Goal: Task Accomplishment & Management: Complete application form

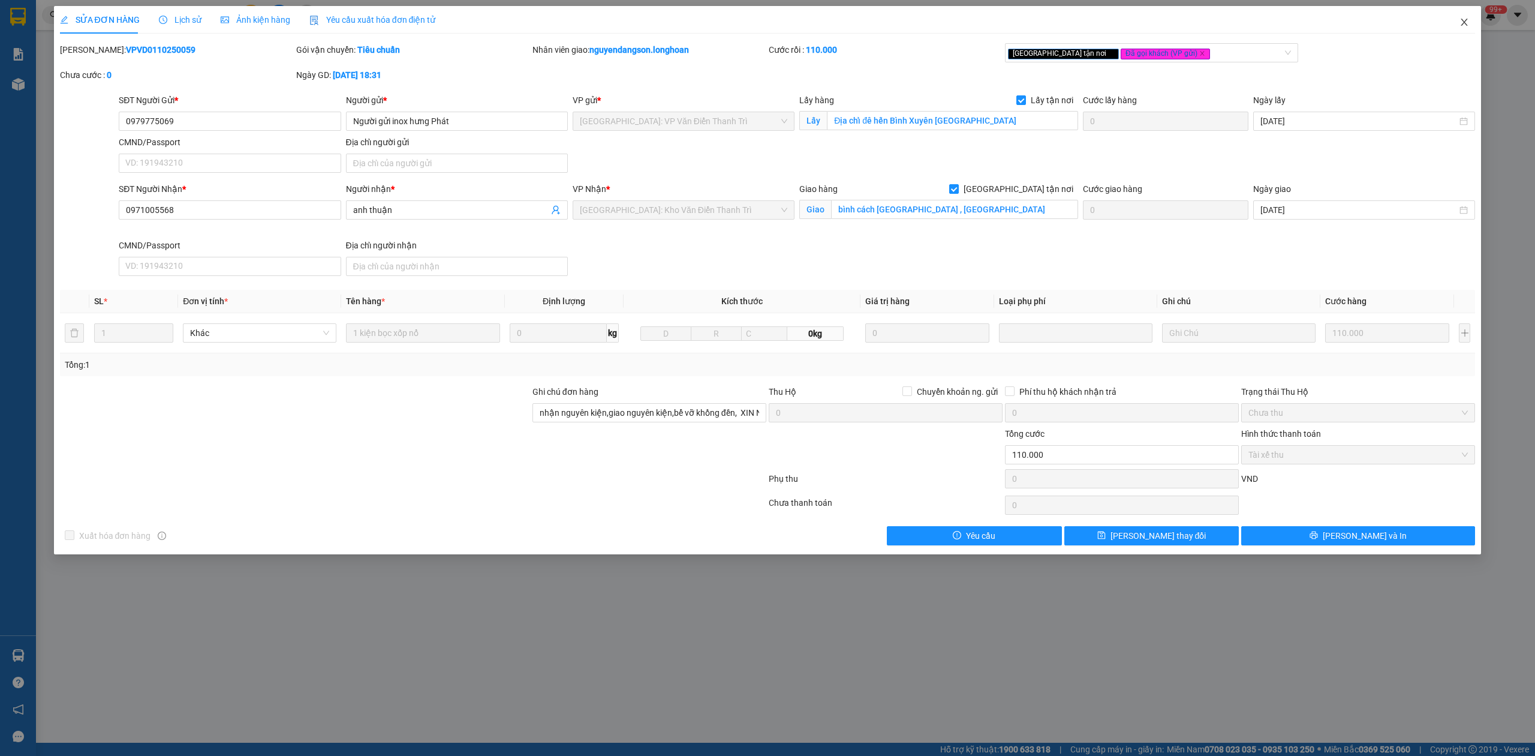
click at [1464, 24] on icon "close" at bounding box center [1465, 22] width 10 height 10
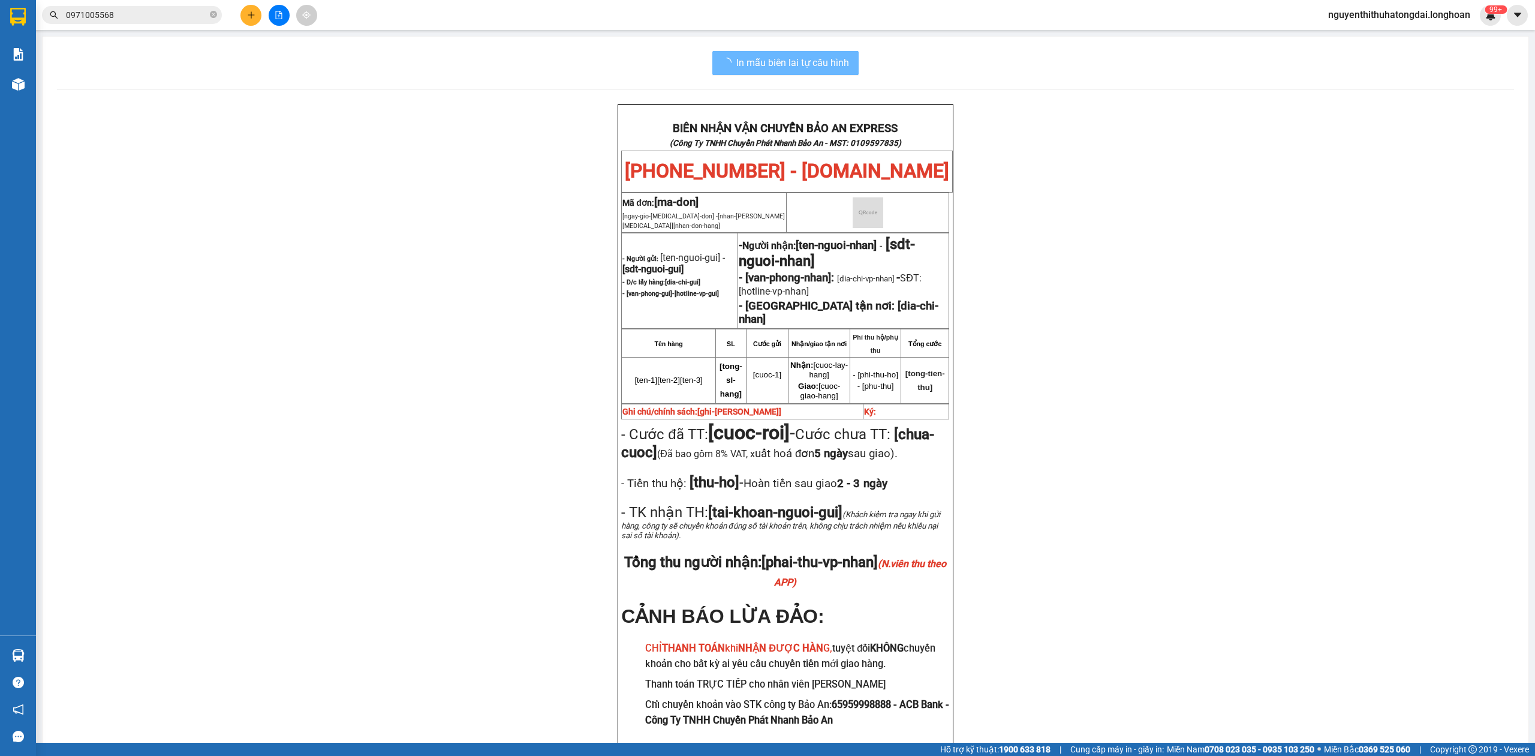
click at [114, 17] on input "0971005568" at bounding box center [137, 14] width 142 height 13
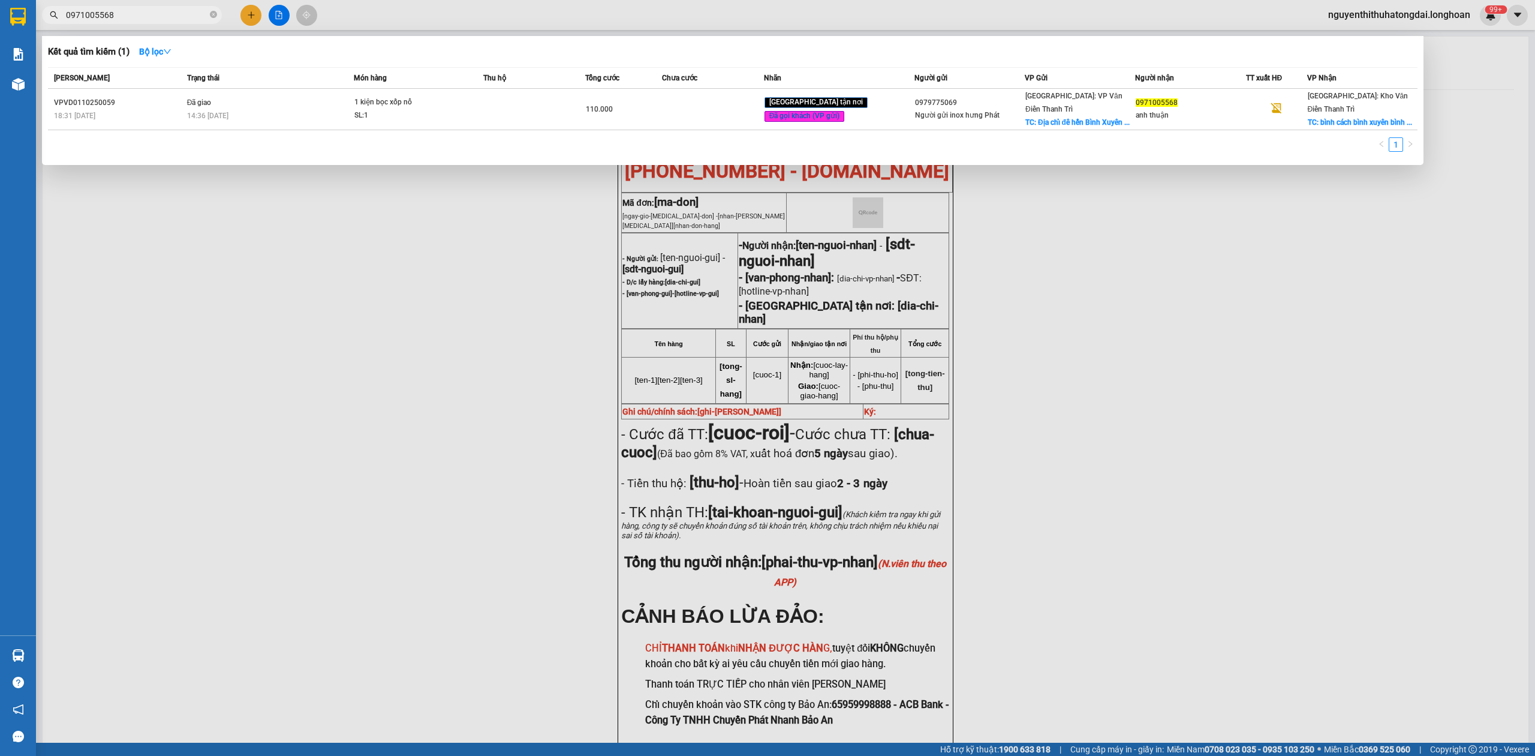
click at [114, 17] on input "0971005568" at bounding box center [137, 14] width 142 height 13
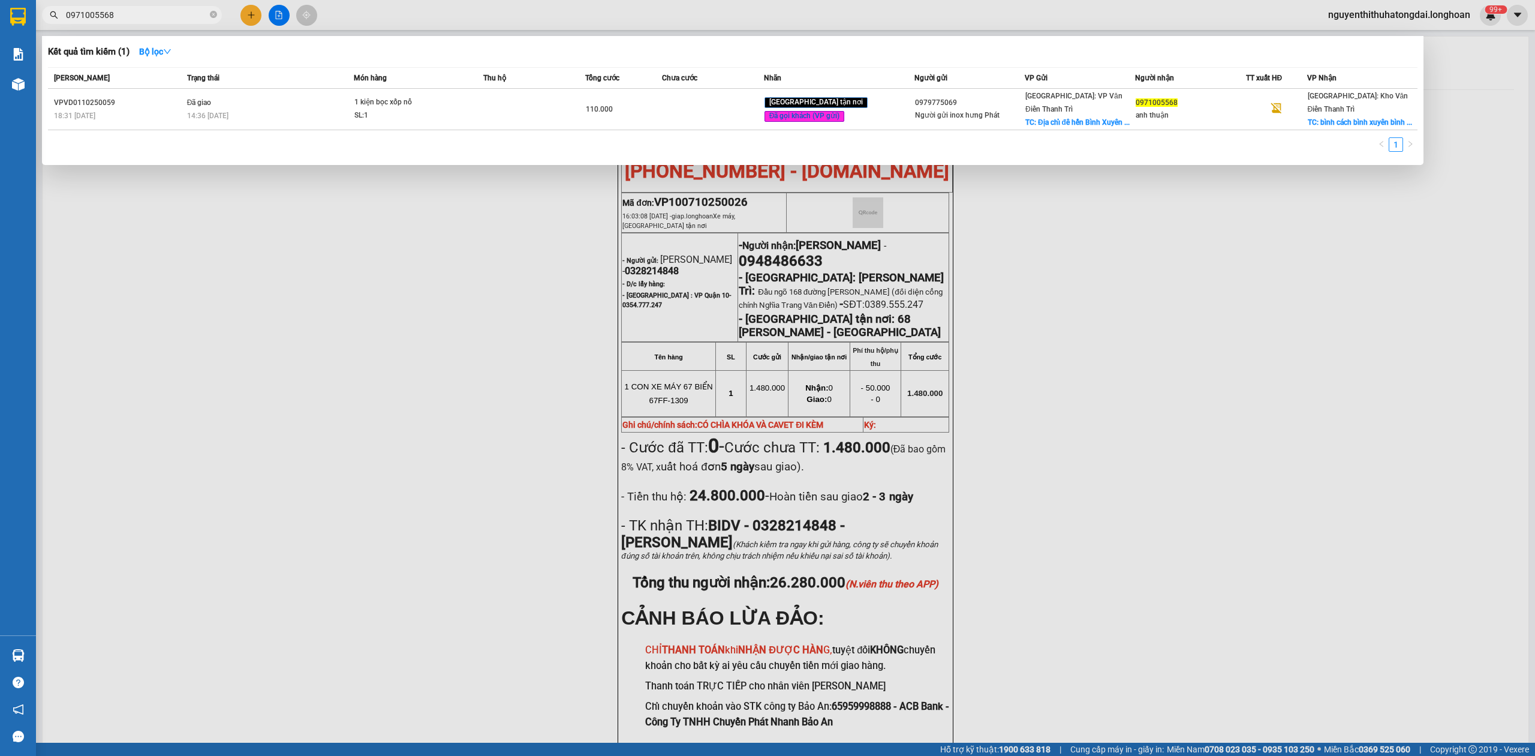
paste input "9981929"
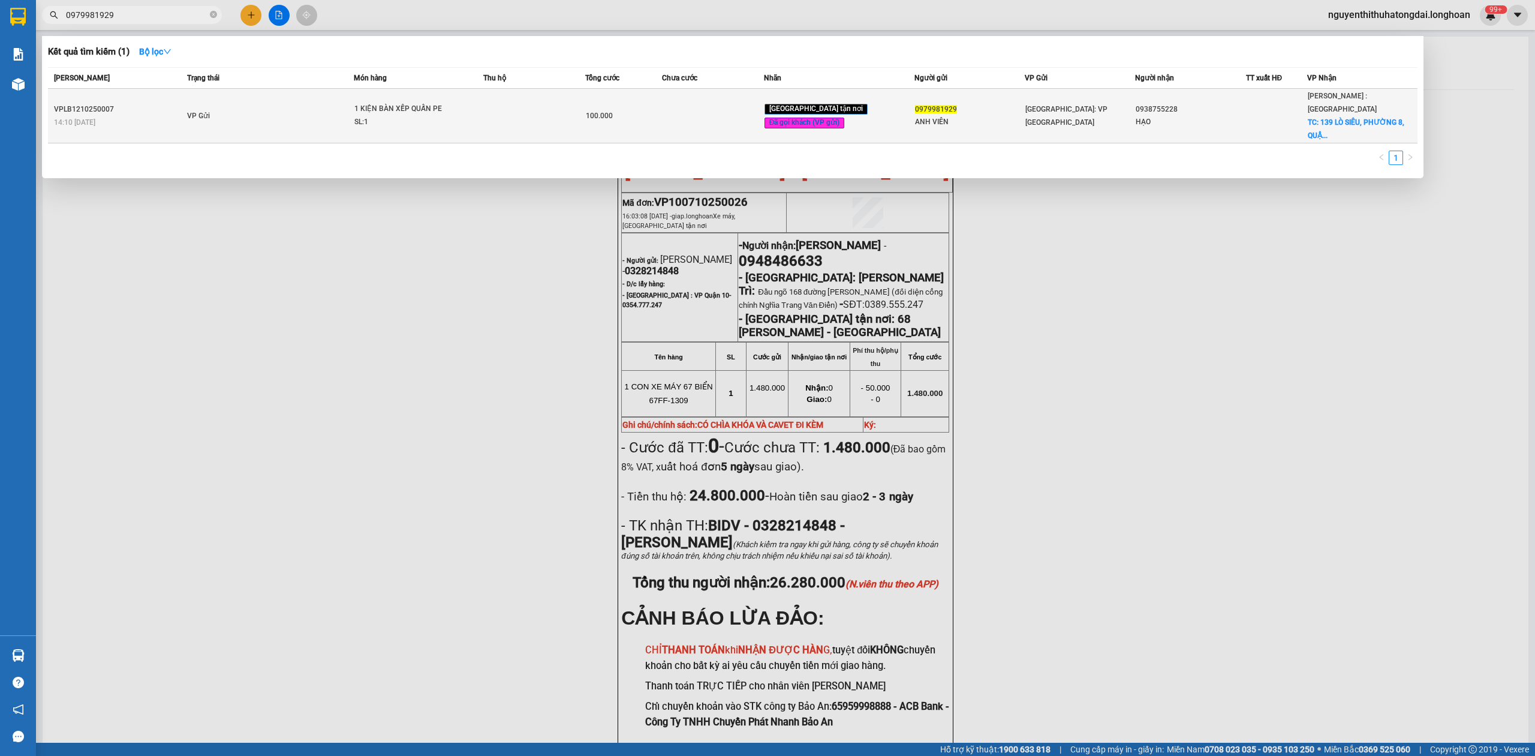
type input "0979981929"
click at [564, 109] on td at bounding box center [534, 116] width 102 height 55
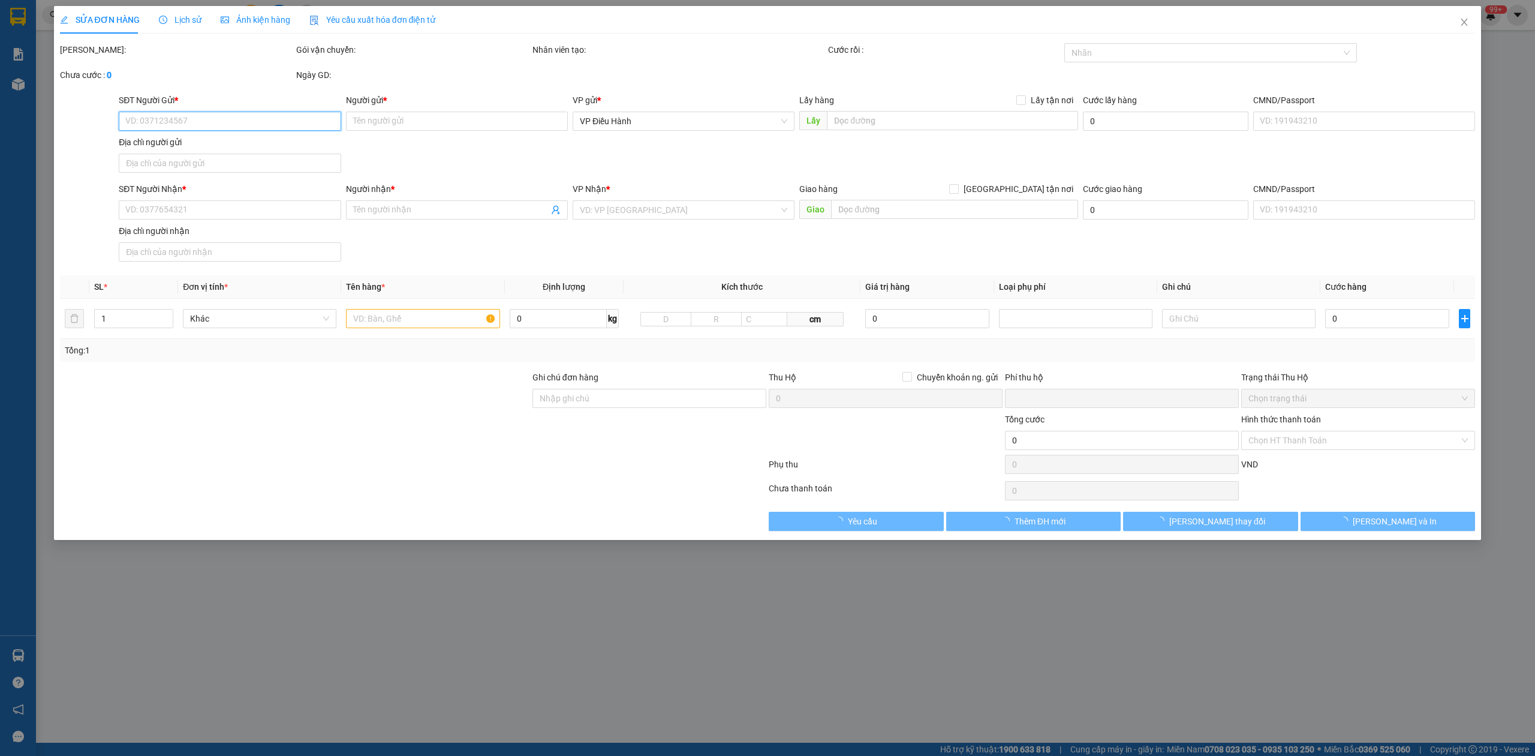
type input "0979981929"
type input "ANH VIÊN"
type input "0938755228"
type input "HẠO"
checkbox input "true"
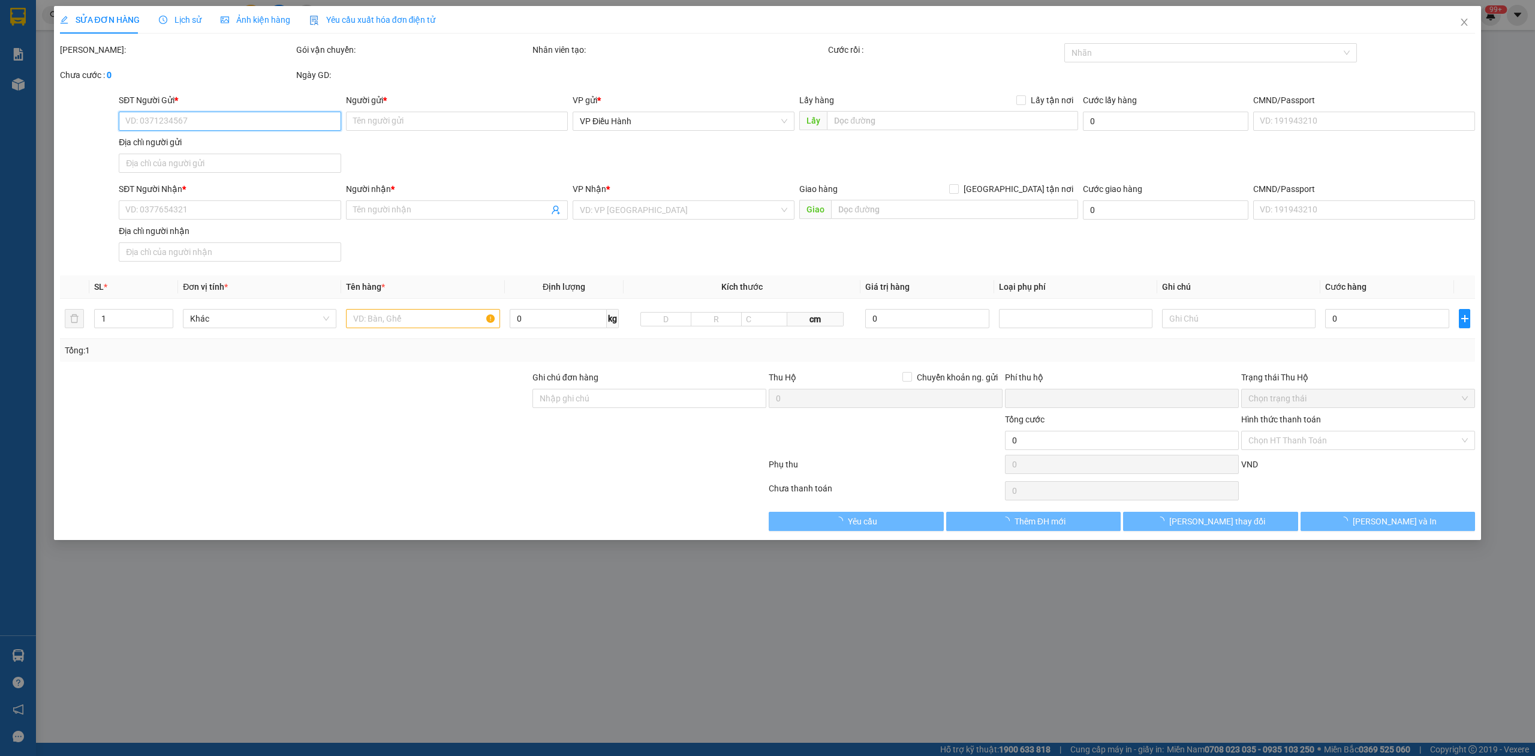
type input "[STREET_ADDRESS]"
type input "0"
type input "100.000"
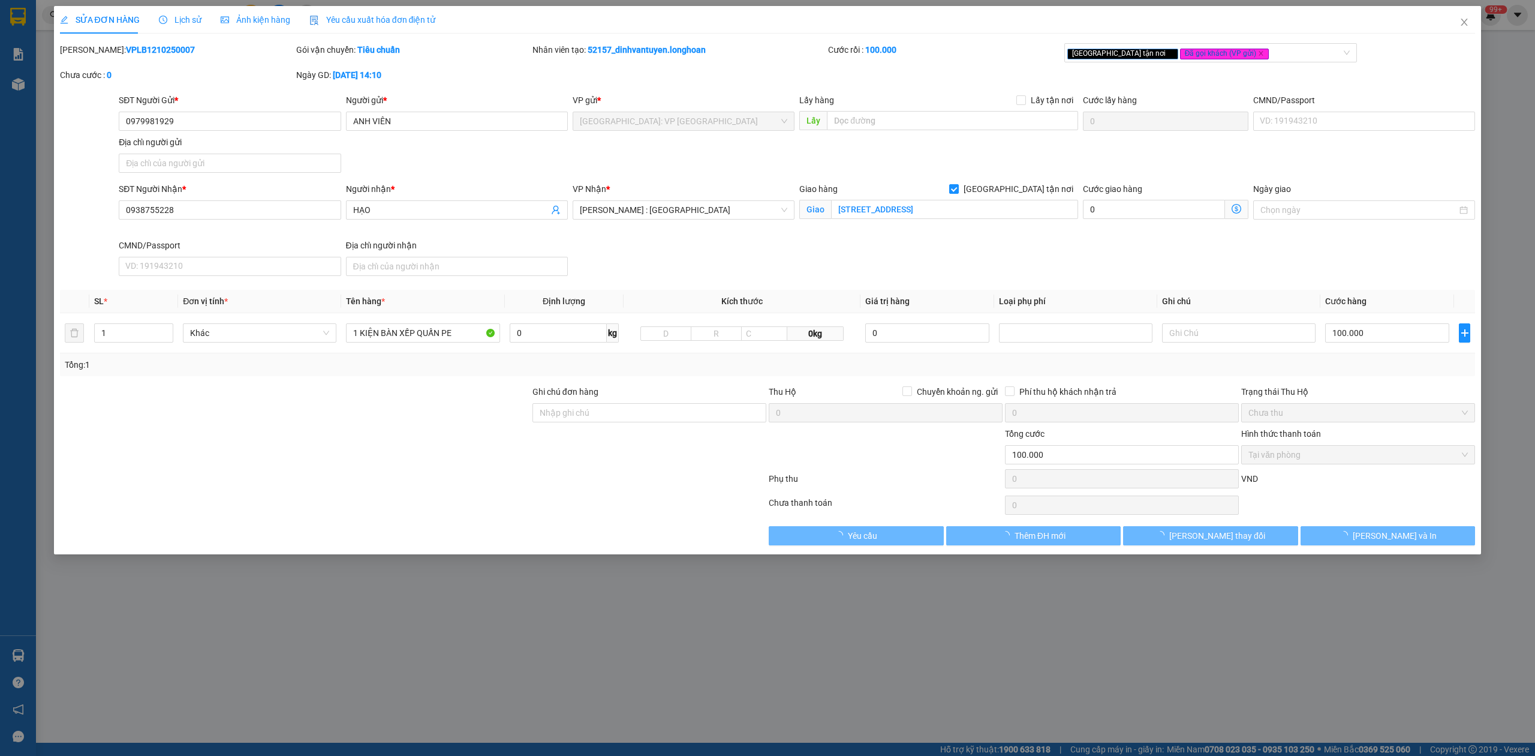
click at [170, 16] on span "Lịch sử" at bounding box center [180, 20] width 43 height 10
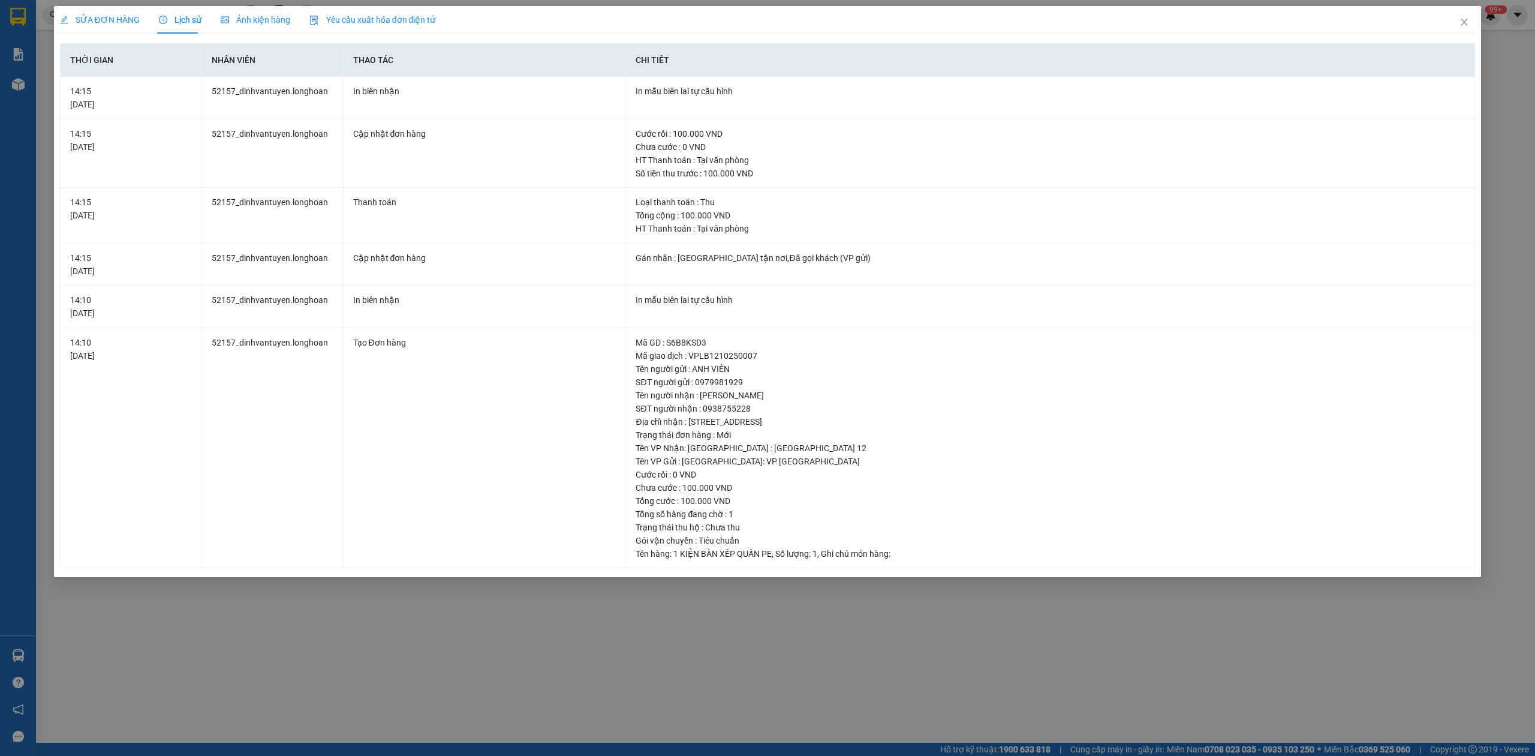
click at [100, 15] on span "SỬA ĐƠN HÀNG" at bounding box center [100, 20] width 80 height 10
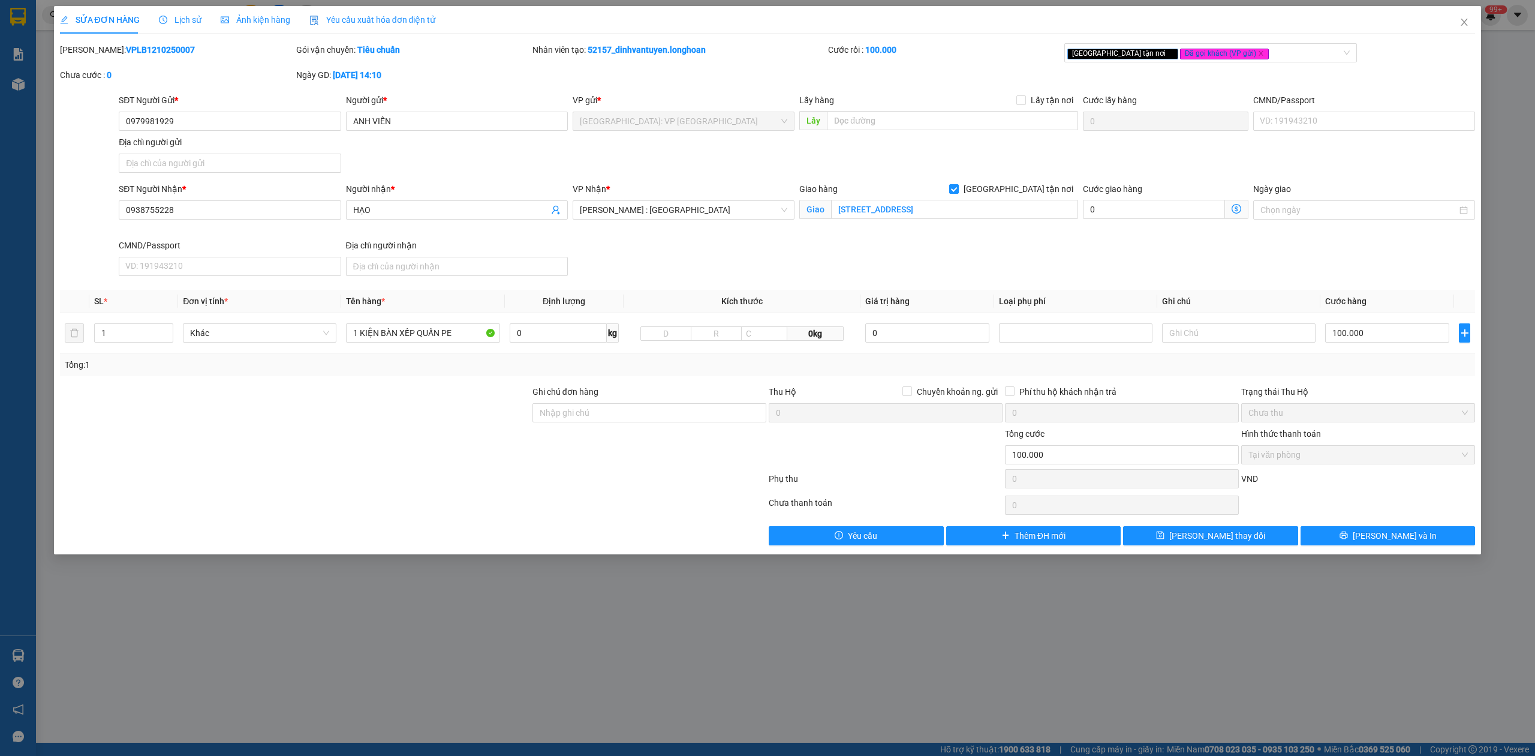
click at [183, 15] on span "Lịch sử" at bounding box center [180, 20] width 43 height 10
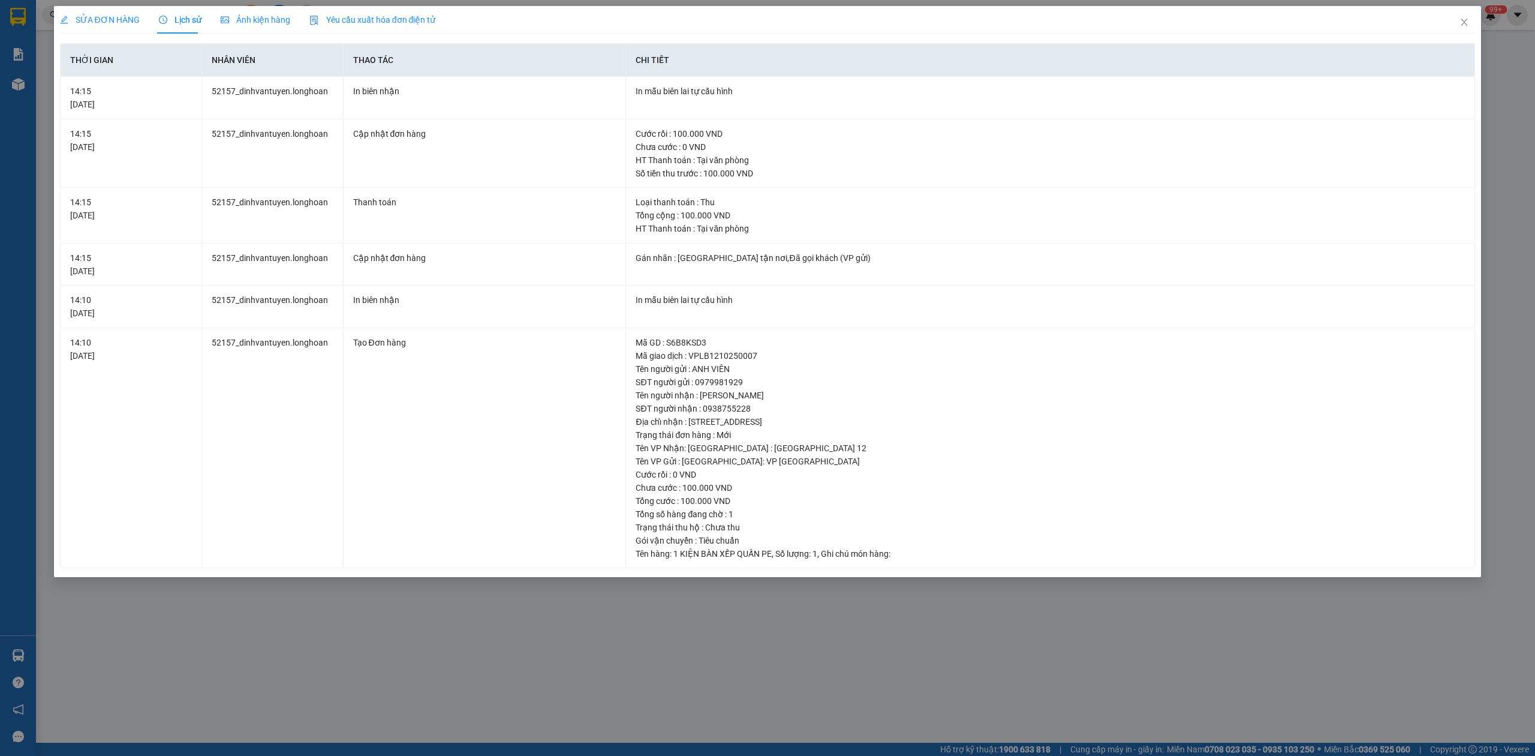
click at [116, 7] on div "SỬA ĐƠN HÀNG" at bounding box center [100, 20] width 80 height 28
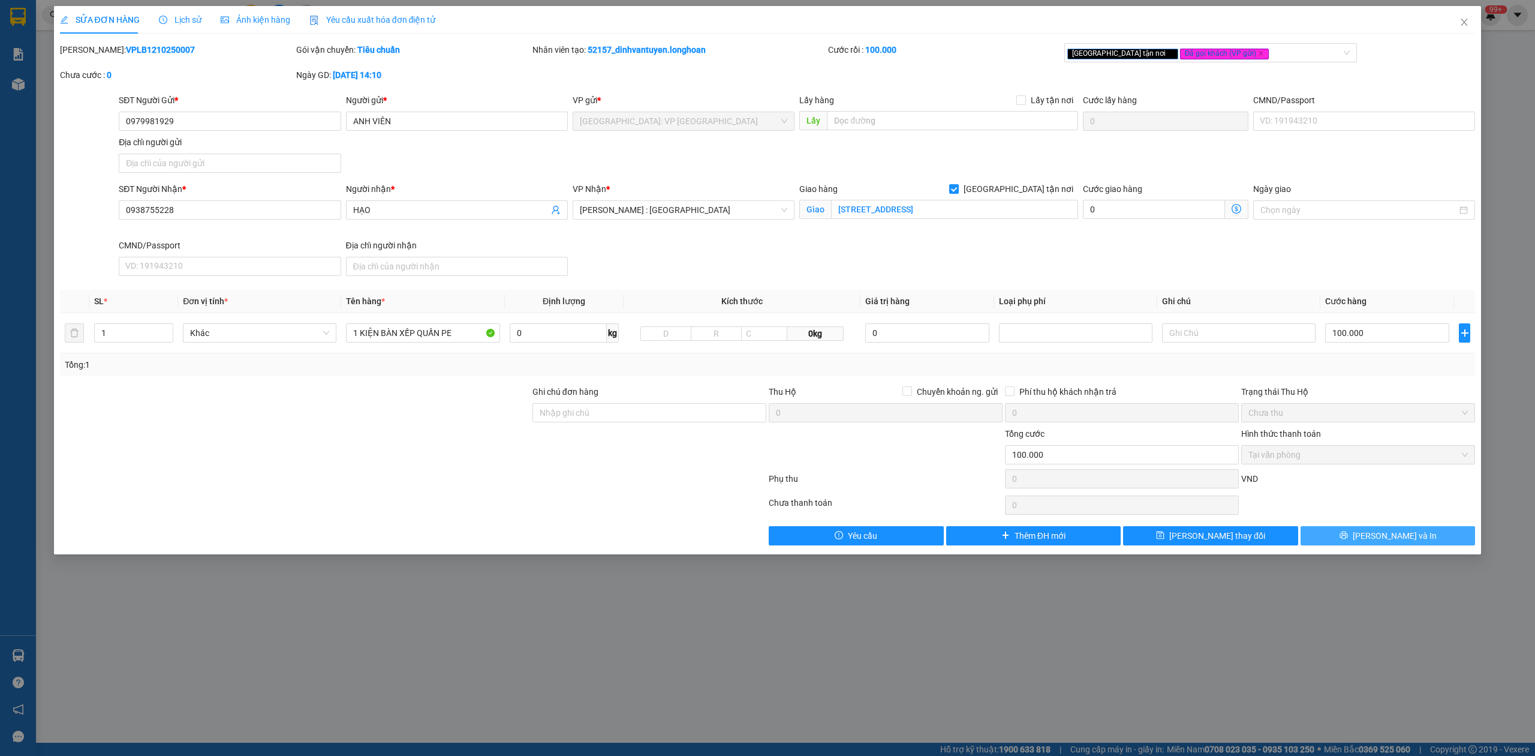
drag, startPoint x: 1352, startPoint y: 534, endPoint x: 1354, endPoint y: 522, distance: 12.2
click at [1354, 533] on button "[PERSON_NAME] và In" at bounding box center [1388, 535] width 175 height 19
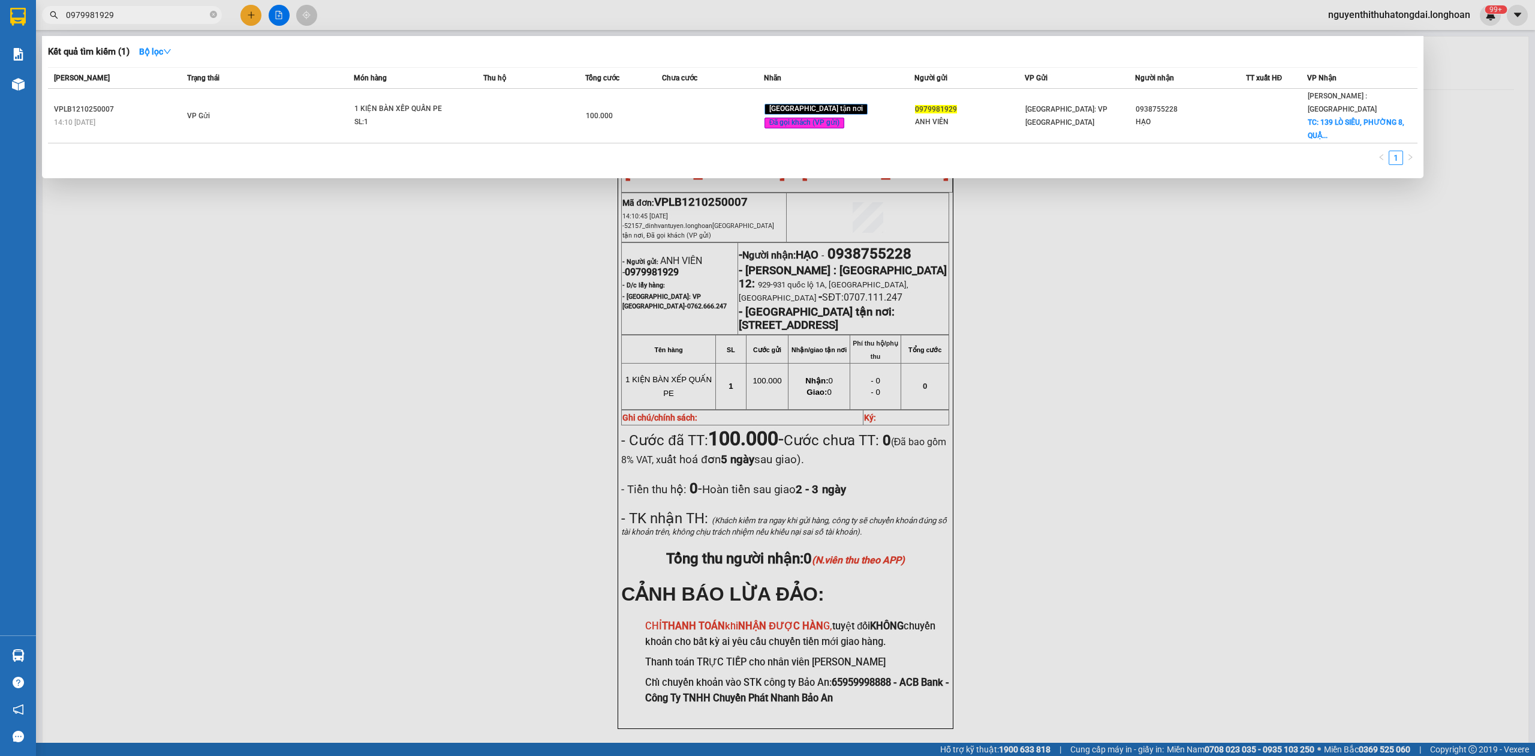
click at [151, 14] on input "0979981929" at bounding box center [137, 14] width 142 height 13
paste input "337167168"
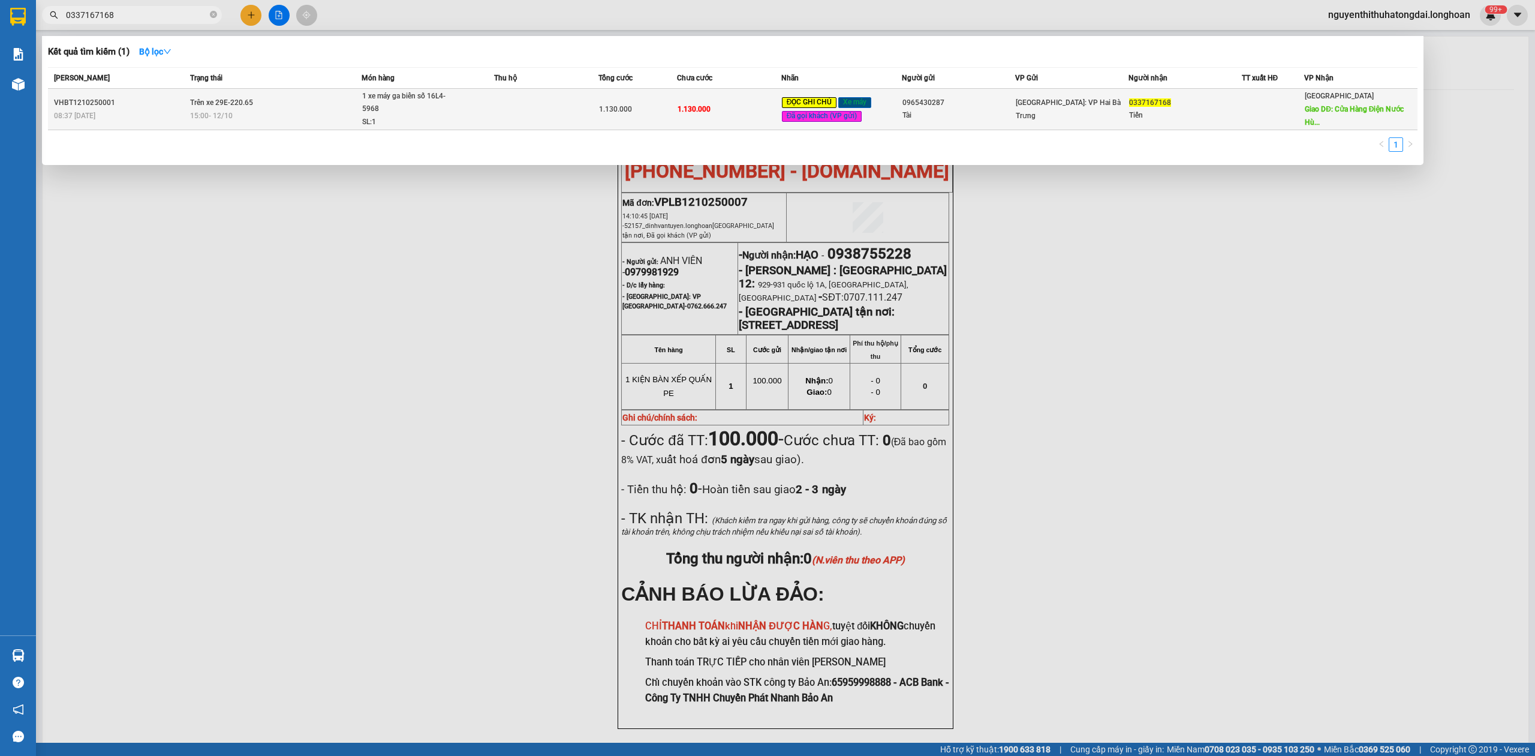
type input "0337167168"
click at [302, 106] on td "Trên xe 29E-220.65 15:00 [DATE]" at bounding box center [274, 109] width 174 height 41
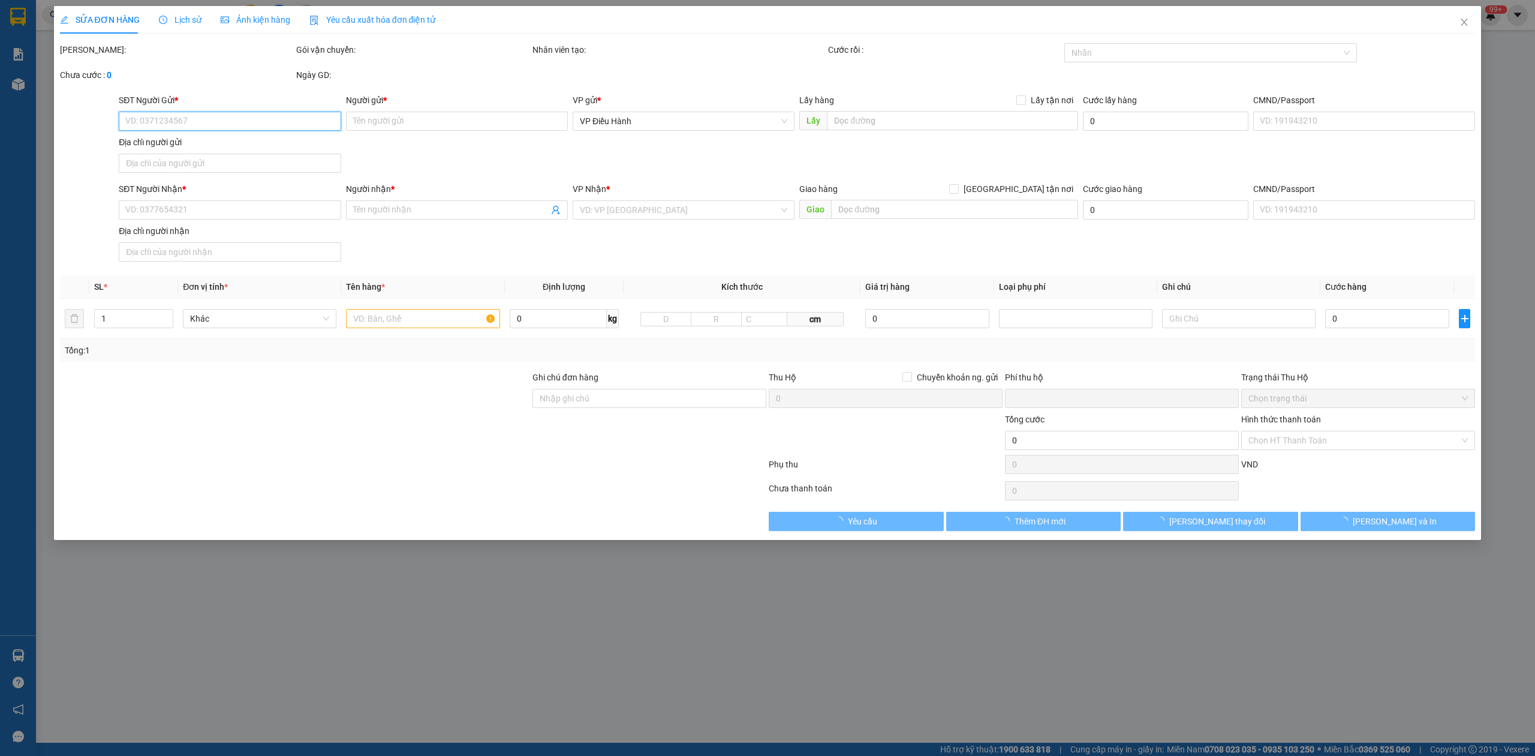
type input "0965430287"
type input "Tài"
type input "0337167168"
type input "Tiến"
type input "Cửa Hàng Điện Nước Hùng Lan, QL1A, [GEOGRAPHIC_DATA], [GEOGRAPHIC_DATA], [GEOGR…"
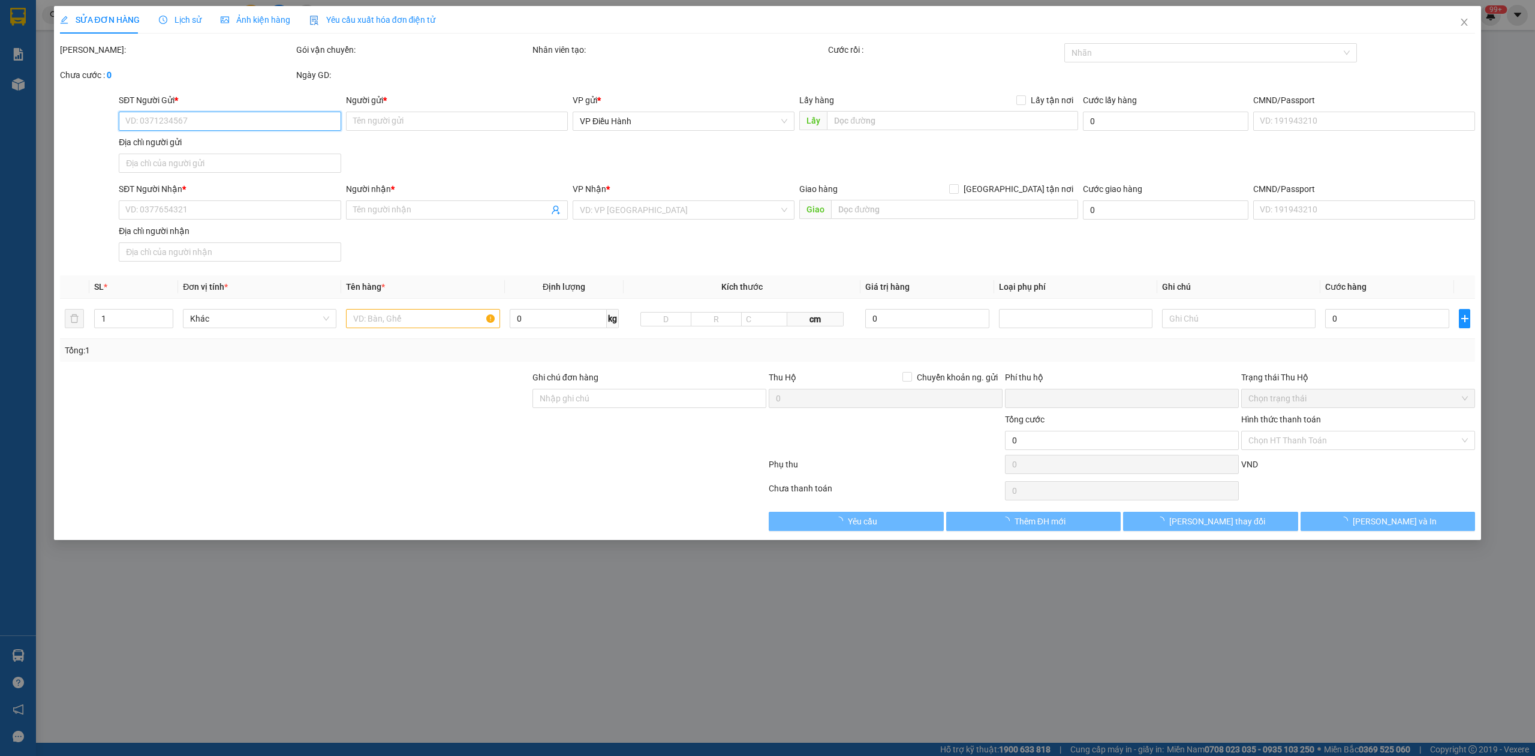
type input "có 1 chìa khoá, giấy tờ xe, 1 gương"
type input "0"
type input "1.130.000"
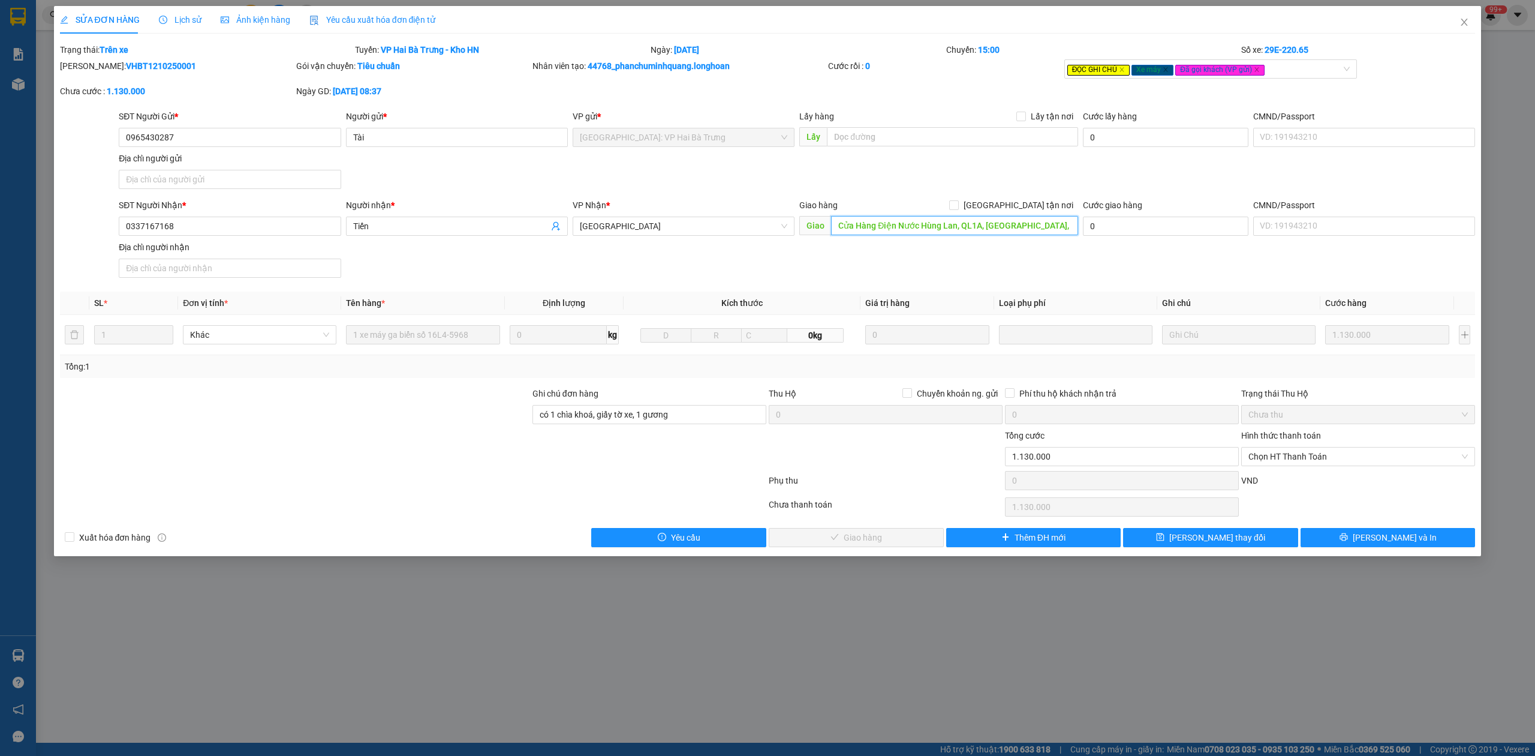
click at [1032, 229] on input "Cửa Hàng Điện Nước Hùng Lan, QL1A, [GEOGRAPHIC_DATA], [GEOGRAPHIC_DATA], [GEOGR…" at bounding box center [954, 225] width 247 height 19
click at [176, 17] on span "Lịch sử" at bounding box center [180, 20] width 43 height 10
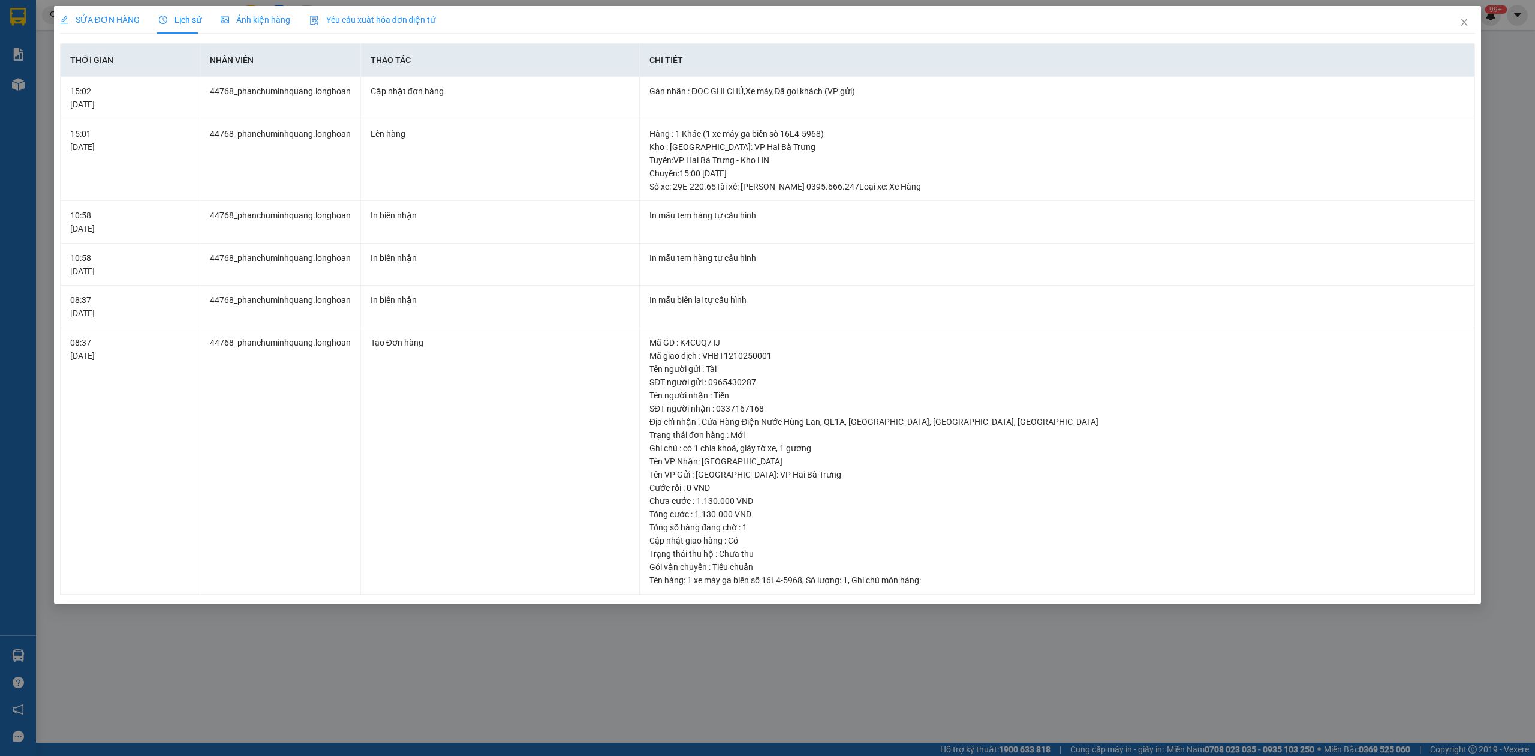
click at [109, 15] on span "SỬA ĐƠN HÀNG" at bounding box center [100, 20] width 80 height 10
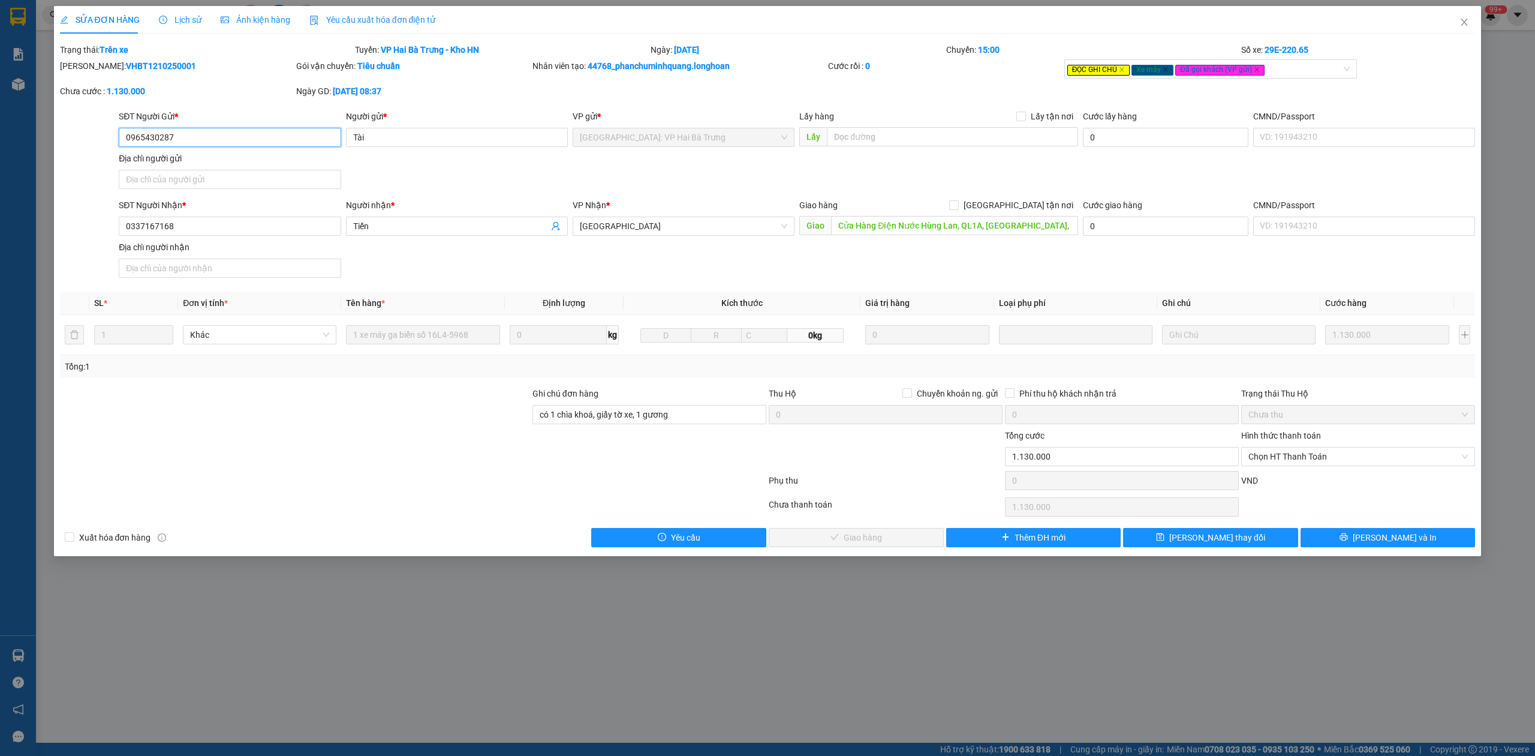
click at [130, 138] on input "0965430287" at bounding box center [230, 137] width 222 height 19
click at [161, 13] on div "Lịch sử" at bounding box center [180, 19] width 43 height 13
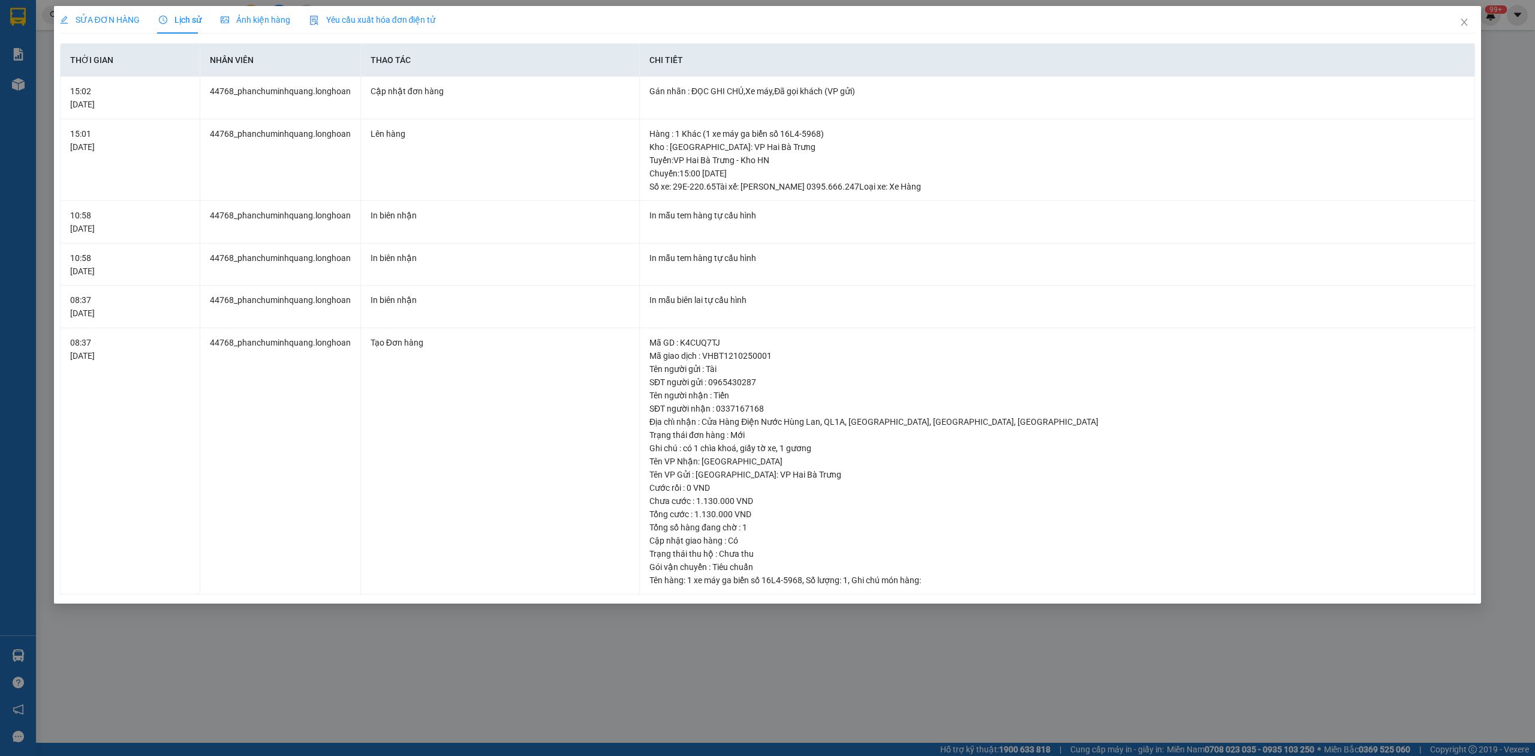
click at [120, 20] on span "SỬA ĐƠN HÀNG" at bounding box center [100, 20] width 80 height 10
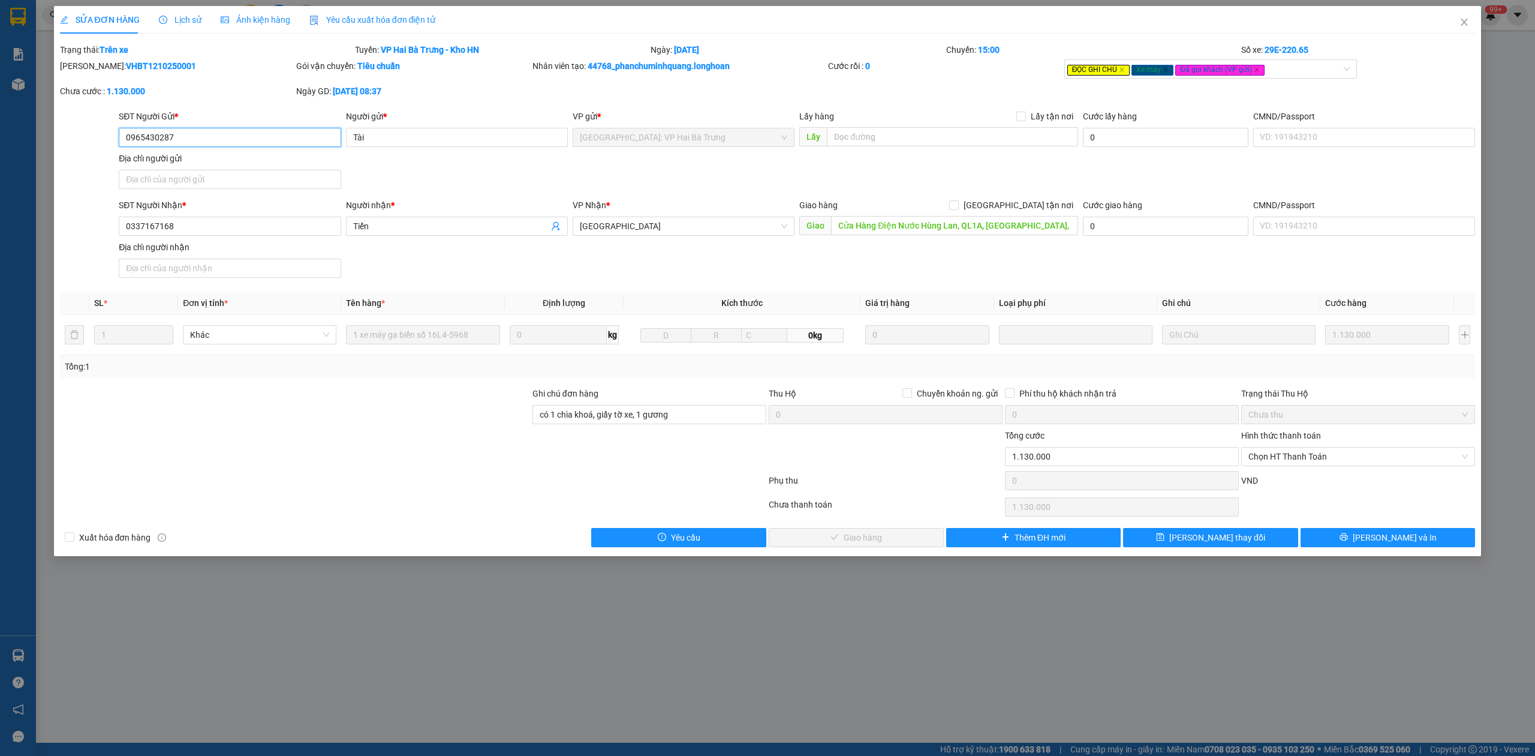
click at [145, 145] on input "0965430287" at bounding box center [230, 137] width 222 height 19
drag, startPoint x: 197, startPoint y: 142, endPoint x: 171, endPoint y: 139, distance: 26.6
click at [196, 142] on input "0965430287" at bounding box center [230, 137] width 222 height 19
click at [171, 137] on input "0965430287" at bounding box center [230, 137] width 222 height 19
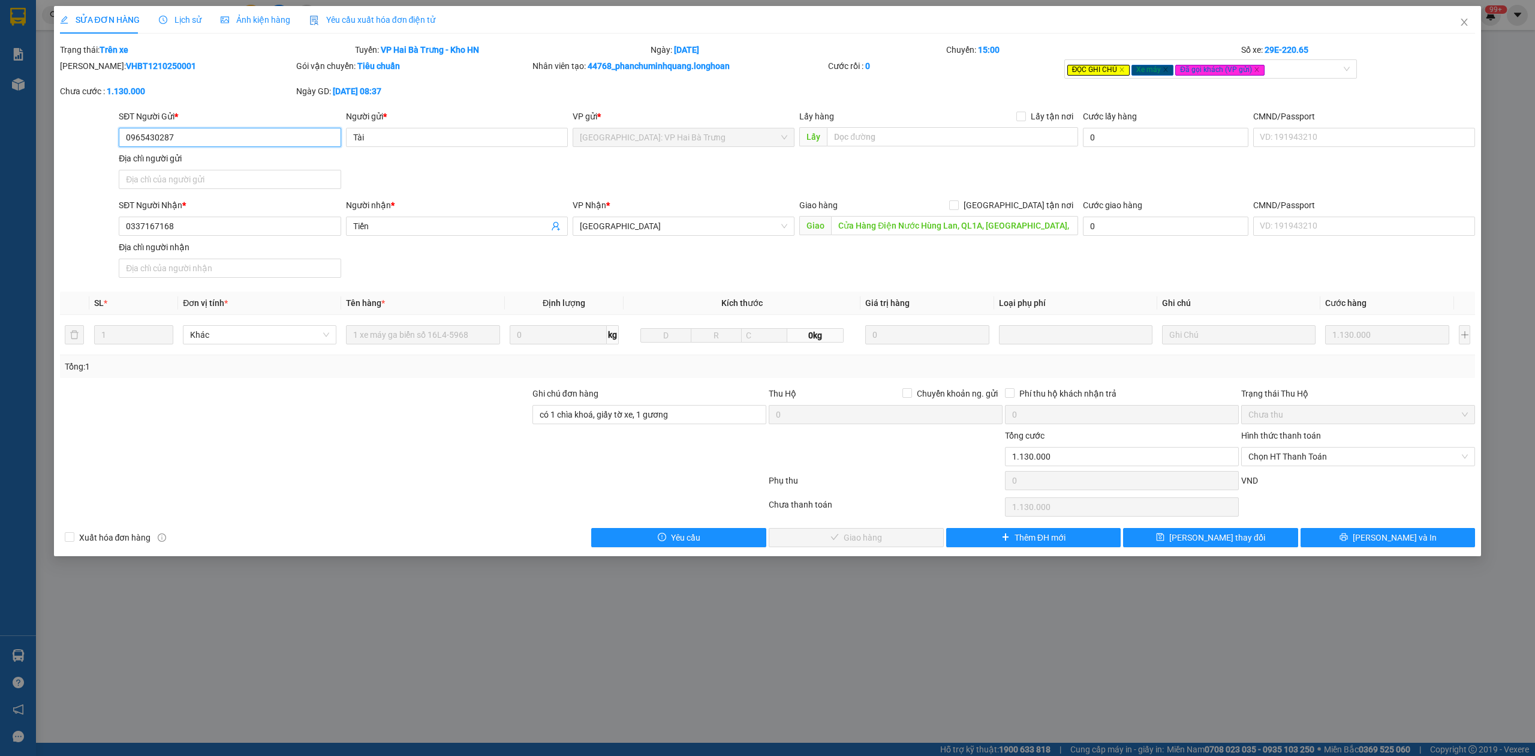
drag, startPoint x: 131, startPoint y: 139, endPoint x: 206, endPoint y: 139, distance: 75.6
click at [206, 139] on input "0965430287" at bounding box center [230, 137] width 222 height 19
click at [1459, 20] on span "Close" at bounding box center [1465, 23] width 34 height 34
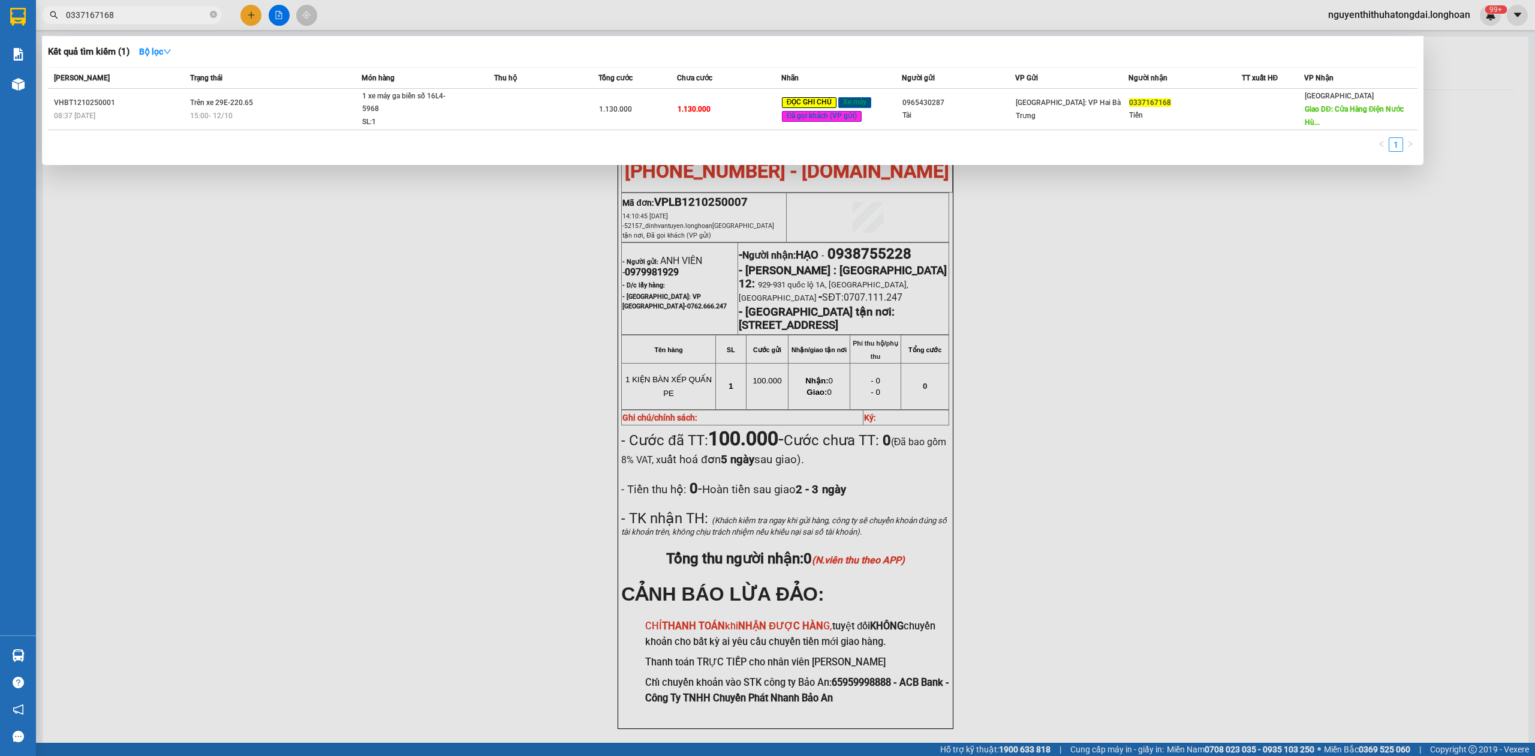
drag, startPoint x: 72, startPoint y: 19, endPoint x: 146, endPoint y: 22, distance: 74.4
click at [145, 22] on span "0337167168" at bounding box center [132, 15] width 180 height 18
paste input "962772666"
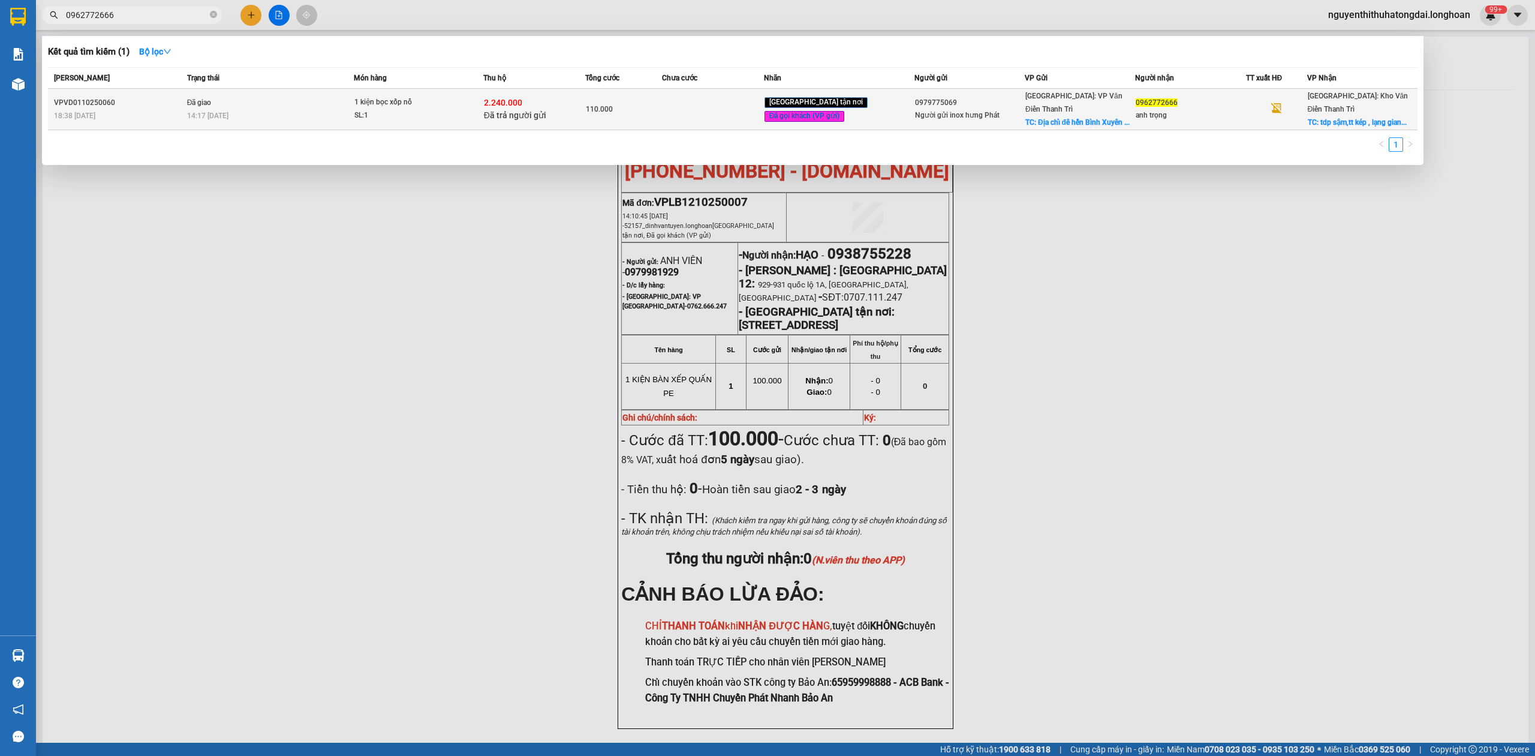
type input "0962772666"
click at [453, 103] on span "1 kiện bọc xốp nổ SL: 1" at bounding box center [418, 109] width 128 height 26
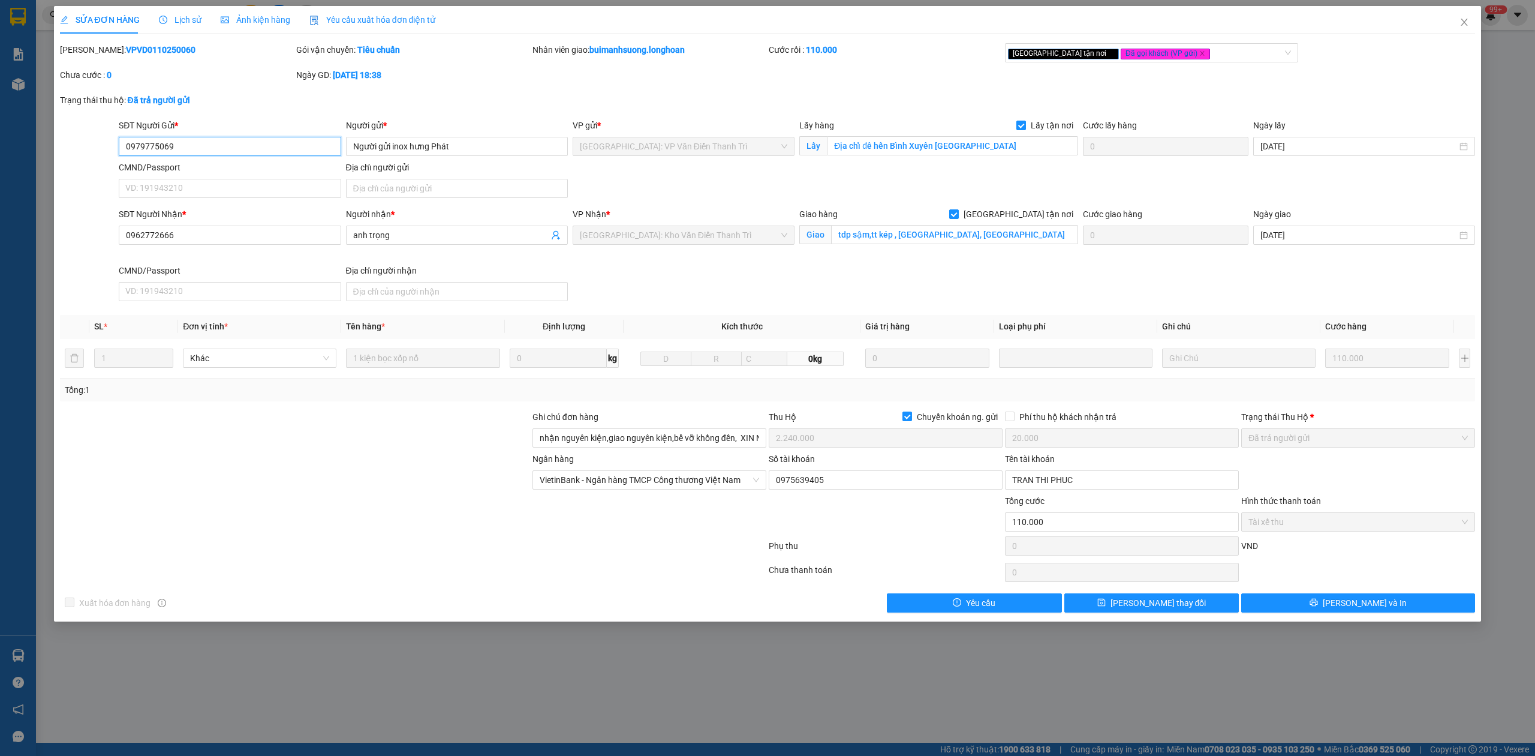
type input "0979775069"
type input "Người gửi inox hưng Phát"
checkbox input "true"
type input "Địa chỉ đê hến Bình Xuyên [GEOGRAPHIC_DATA]"
type input "0962772666"
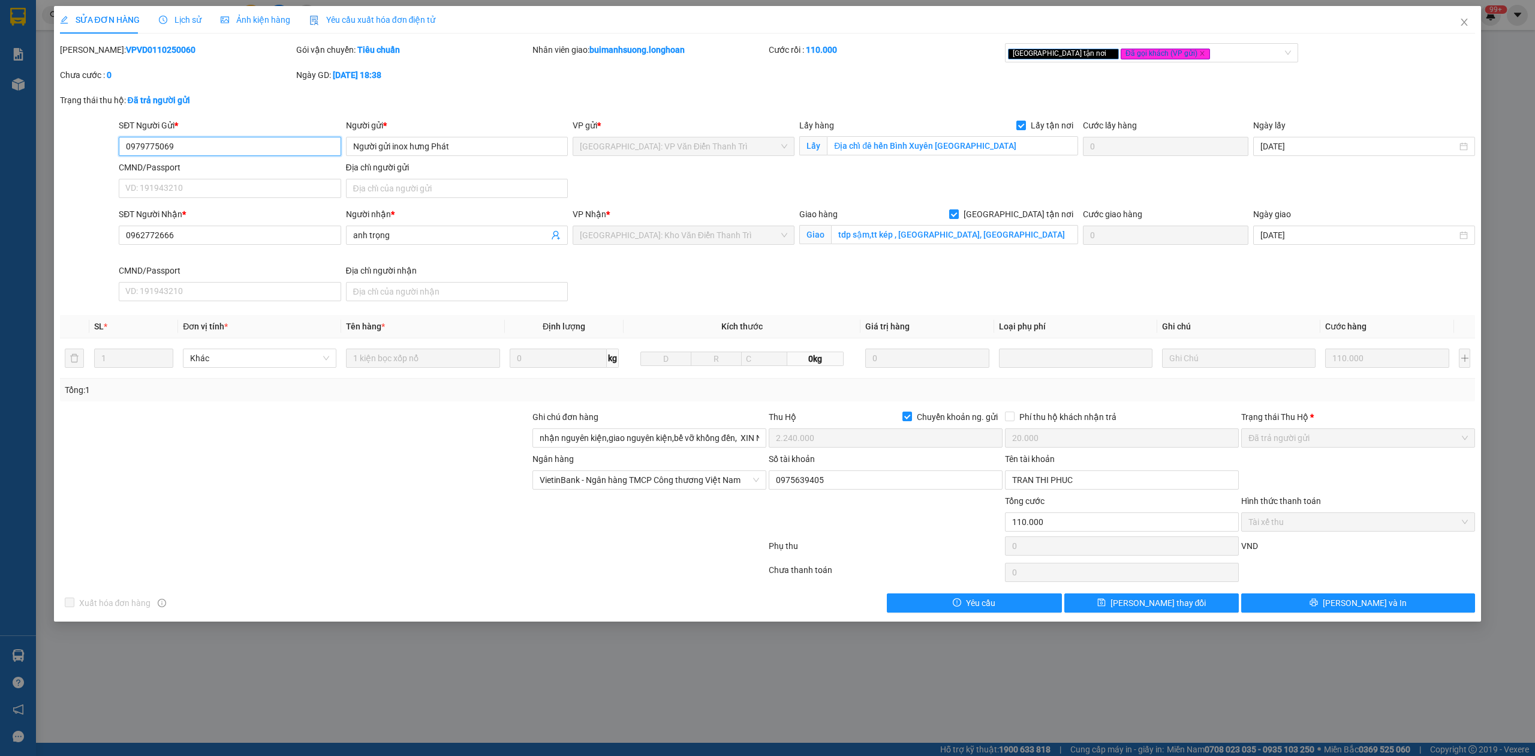
type input "anh trọng"
checkbox input "true"
type input "tdp sậm,tt kép , [GEOGRAPHIC_DATA], [GEOGRAPHIC_DATA]"
type input "nhận nguyên kiện,giao nguyên kiện,bể vỡ khồng đền, XIN NHẸ TAY"
checkbox input "true"
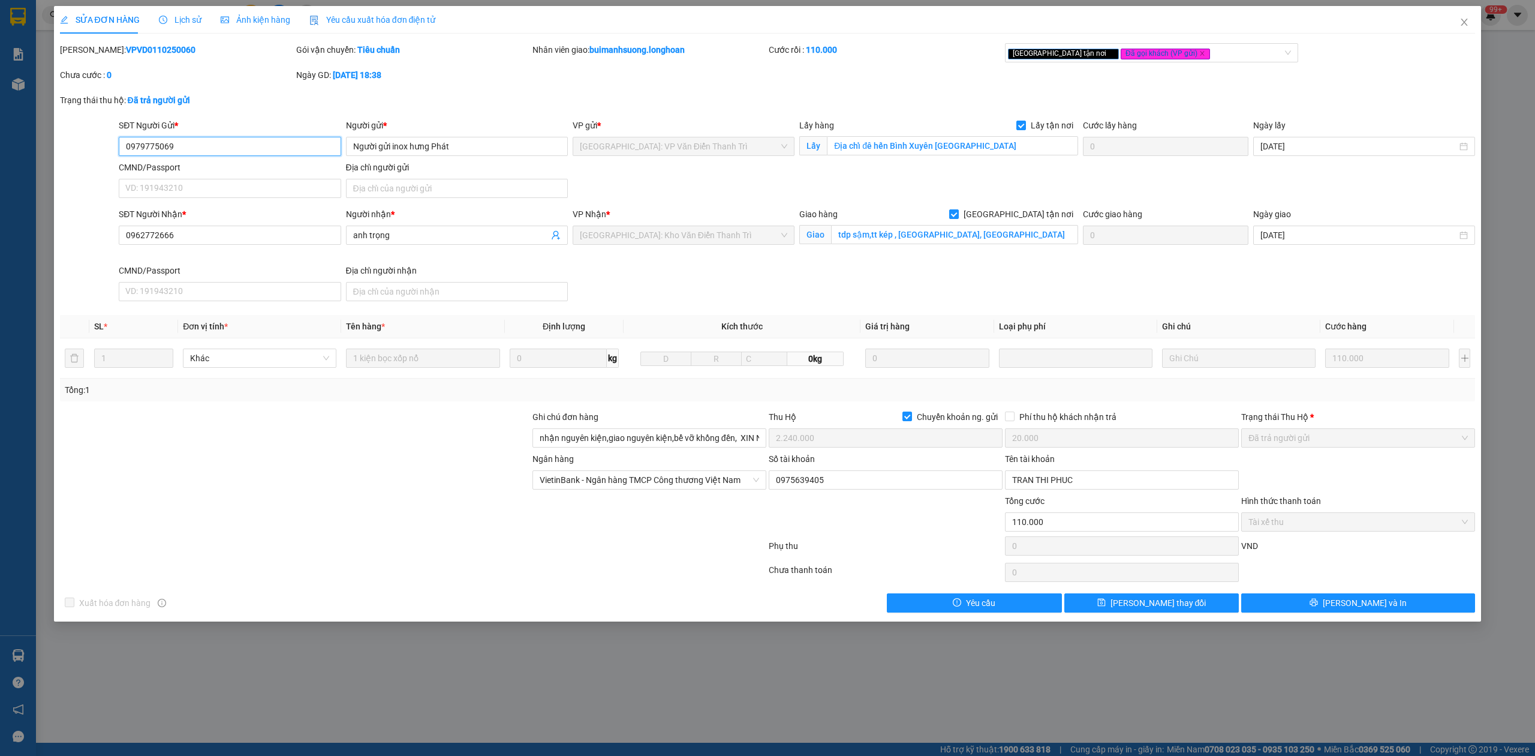
type input "2.240.000"
type input "20.000"
type input "110.000"
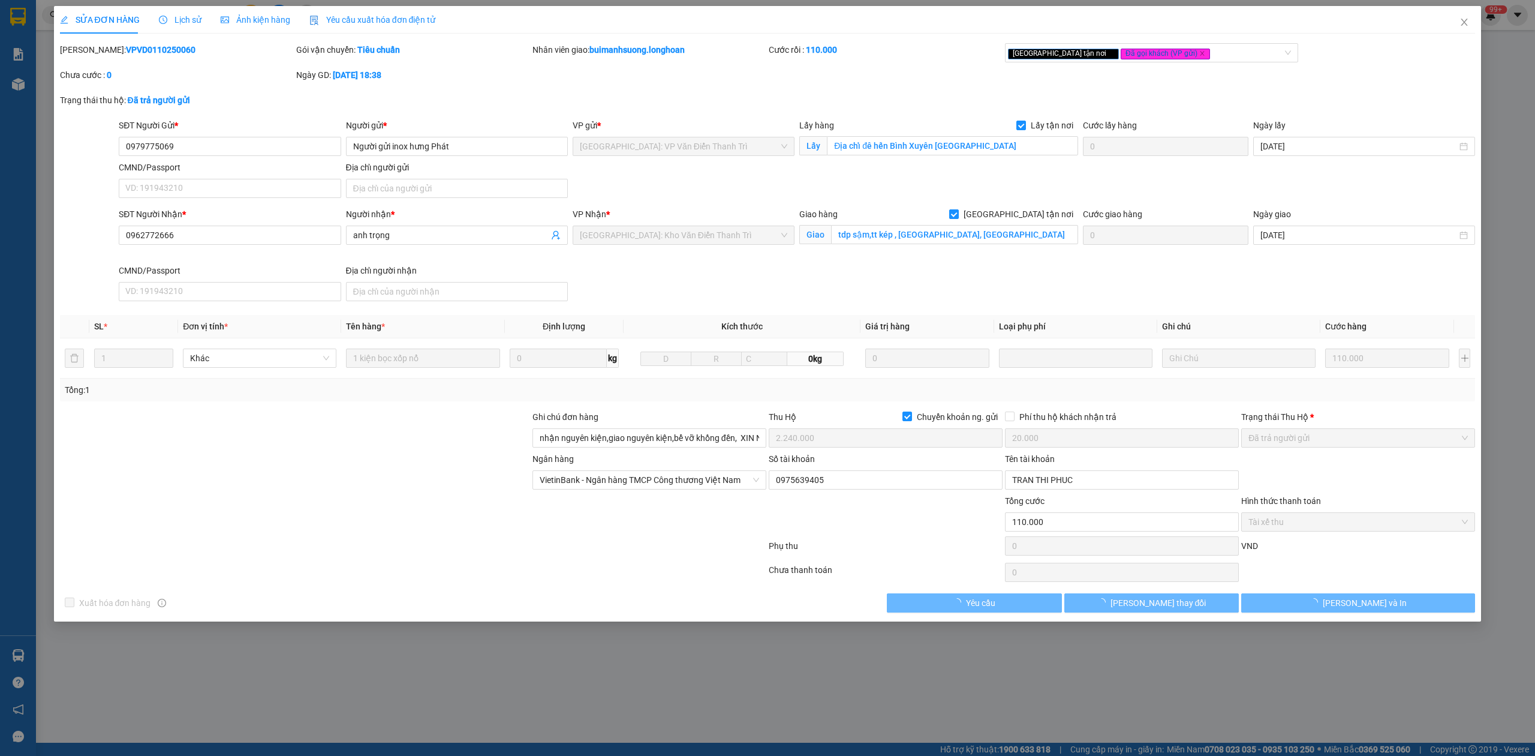
click at [137, 51] on b "VPVD0110250060" at bounding box center [161, 50] width 70 height 10
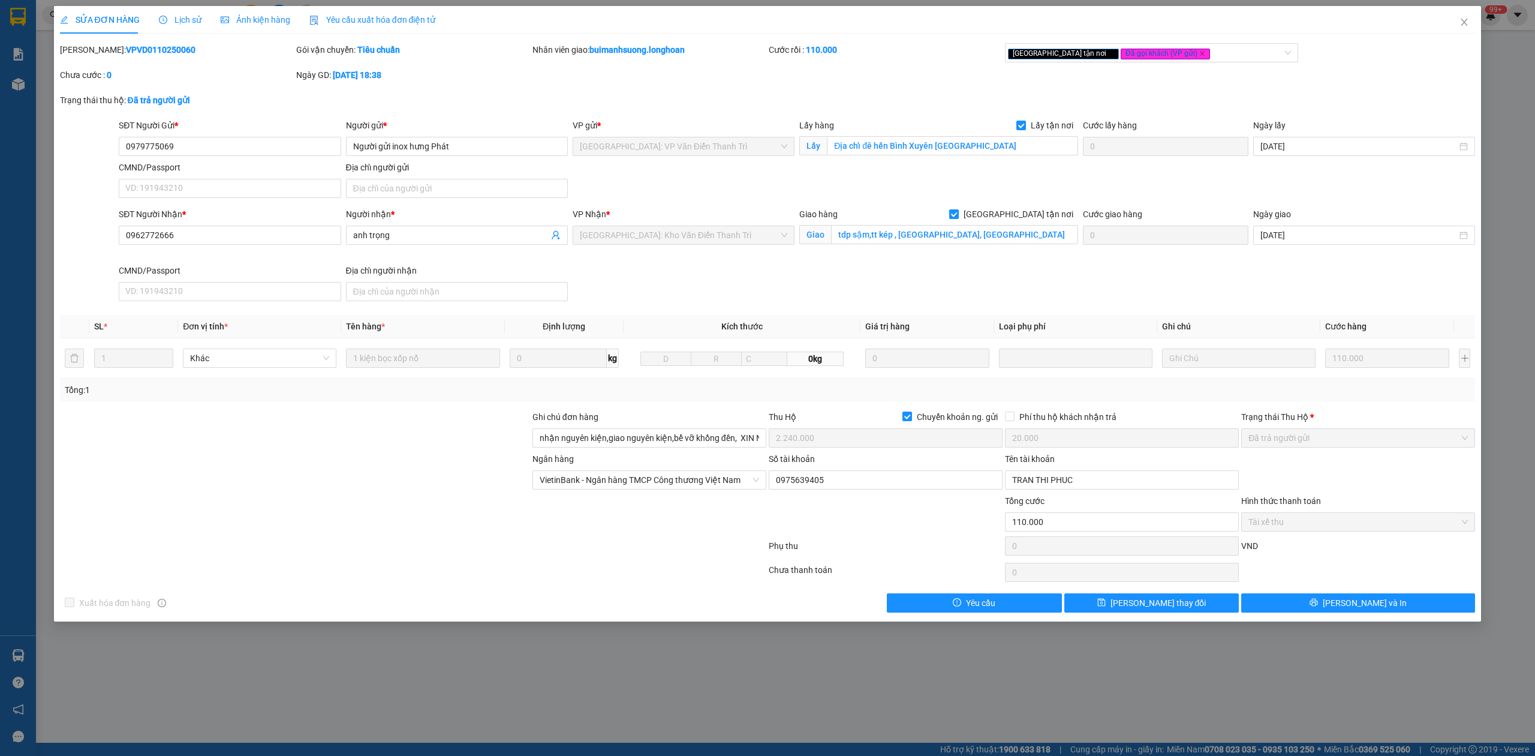
copy b "VPVD0110250060"
drag, startPoint x: 1469, startPoint y: 26, endPoint x: 987, endPoint y: 26, distance: 482.2
click at [1468, 26] on icon "close" at bounding box center [1465, 22] width 10 height 10
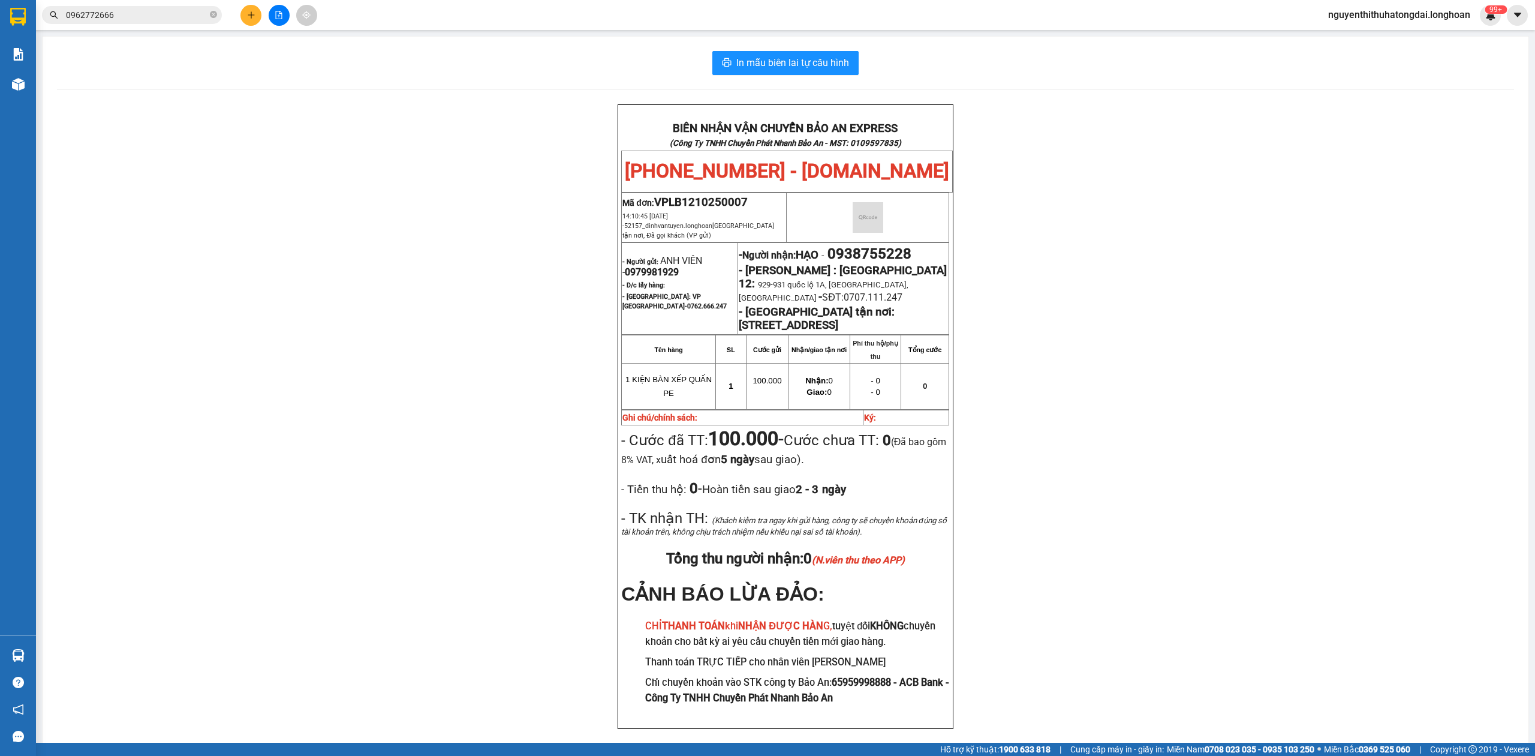
click at [166, 13] on input "0962772666" at bounding box center [137, 14] width 142 height 13
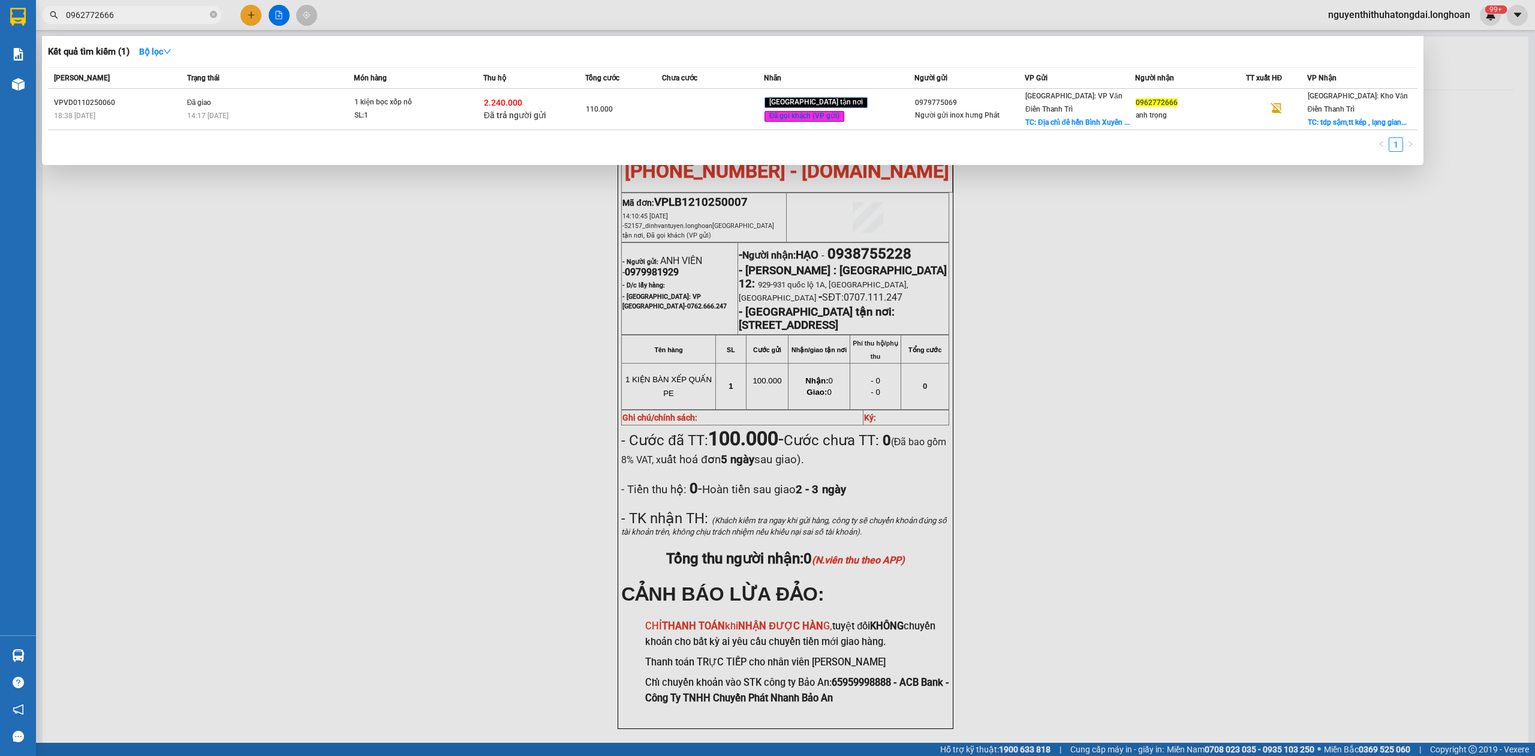
click at [166, 13] on input "0962772666" at bounding box center [137, 14] width 142 height 13
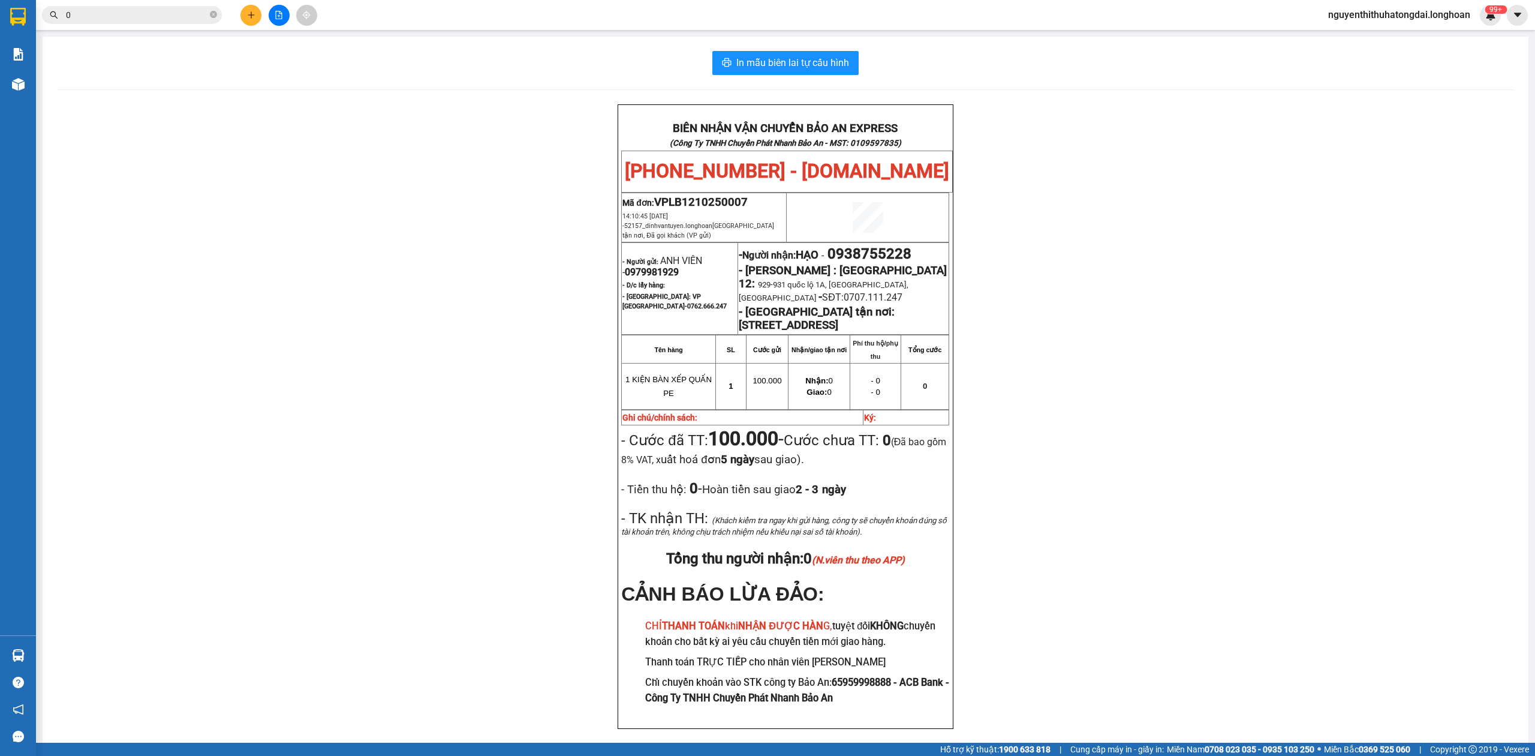
paste input "971005568"
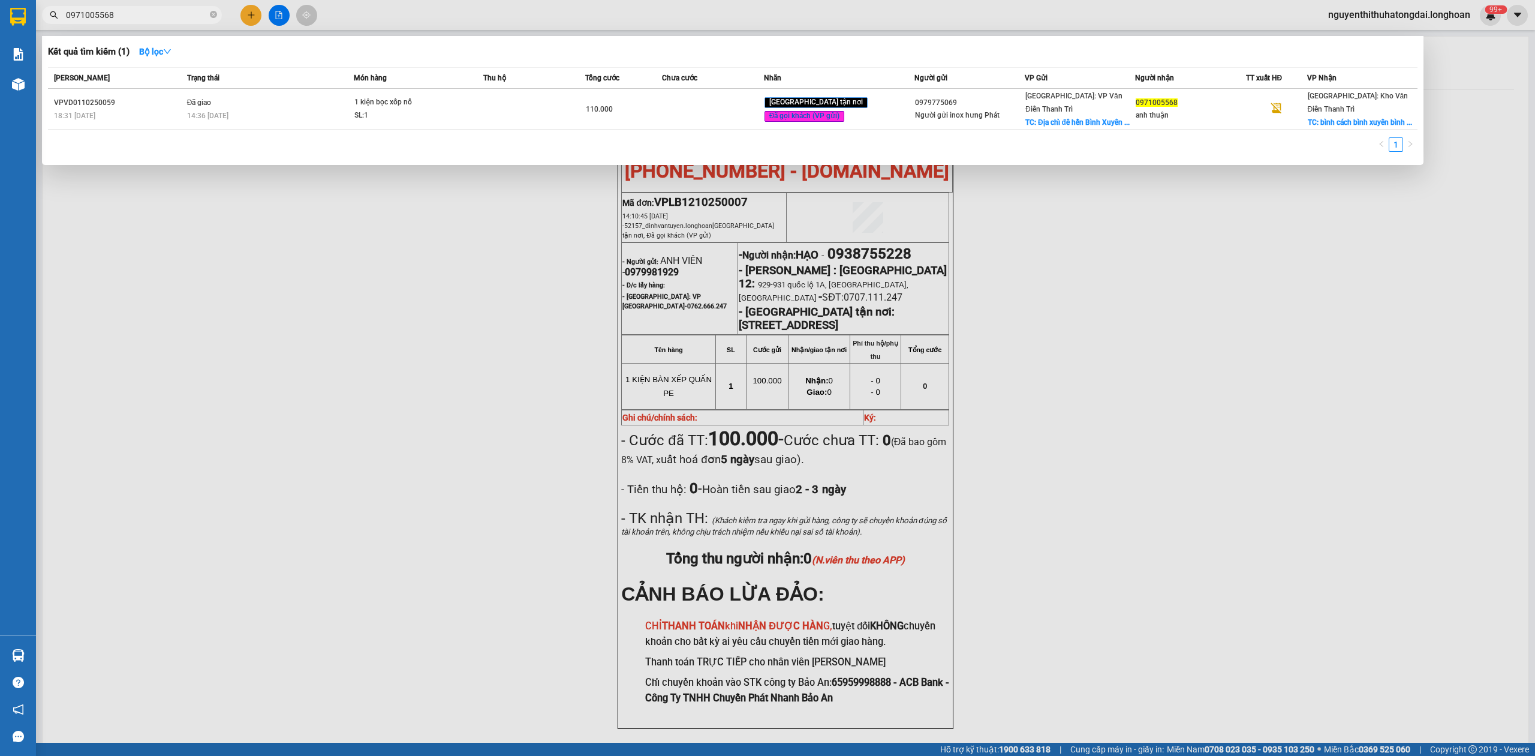
drag, startPoint x: 70, startPoint y: 17, endPoint x: 181, endPoint y: 29, distance: 111.0
click at [181, 26] on div "Kết quả tìm kiếm ( 1 ) Bộ lọc Mã ĐH Trạng thái Món hàng Thu hộ Tổng cước Chưa c…" at bounding box center [117, 15] width 234 height 21
paste input "62772666"
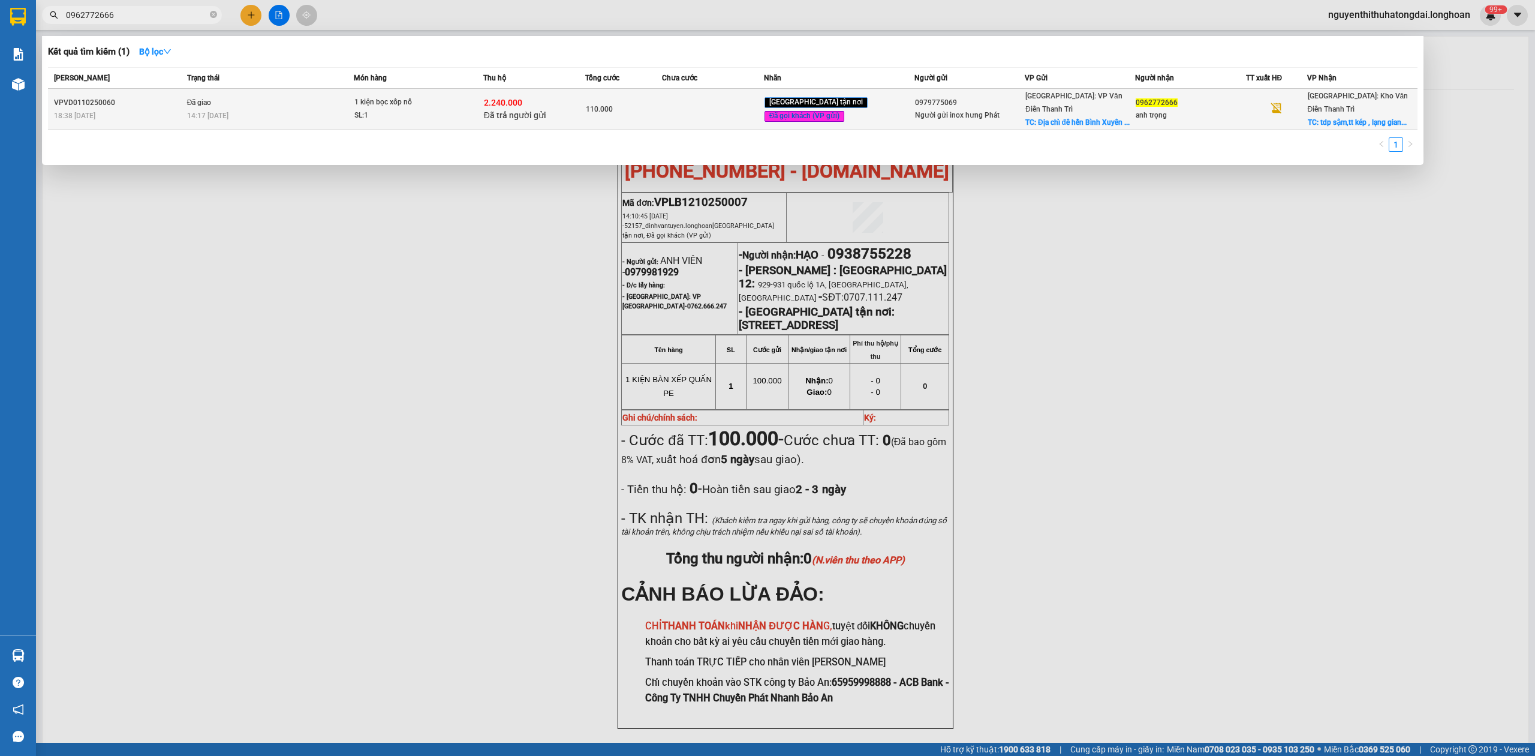
type input "0962772666"
click at [576, 103] on div "2.240.000 Đã trả người gửi" at bounding box center [534, 109] width 101 height 25
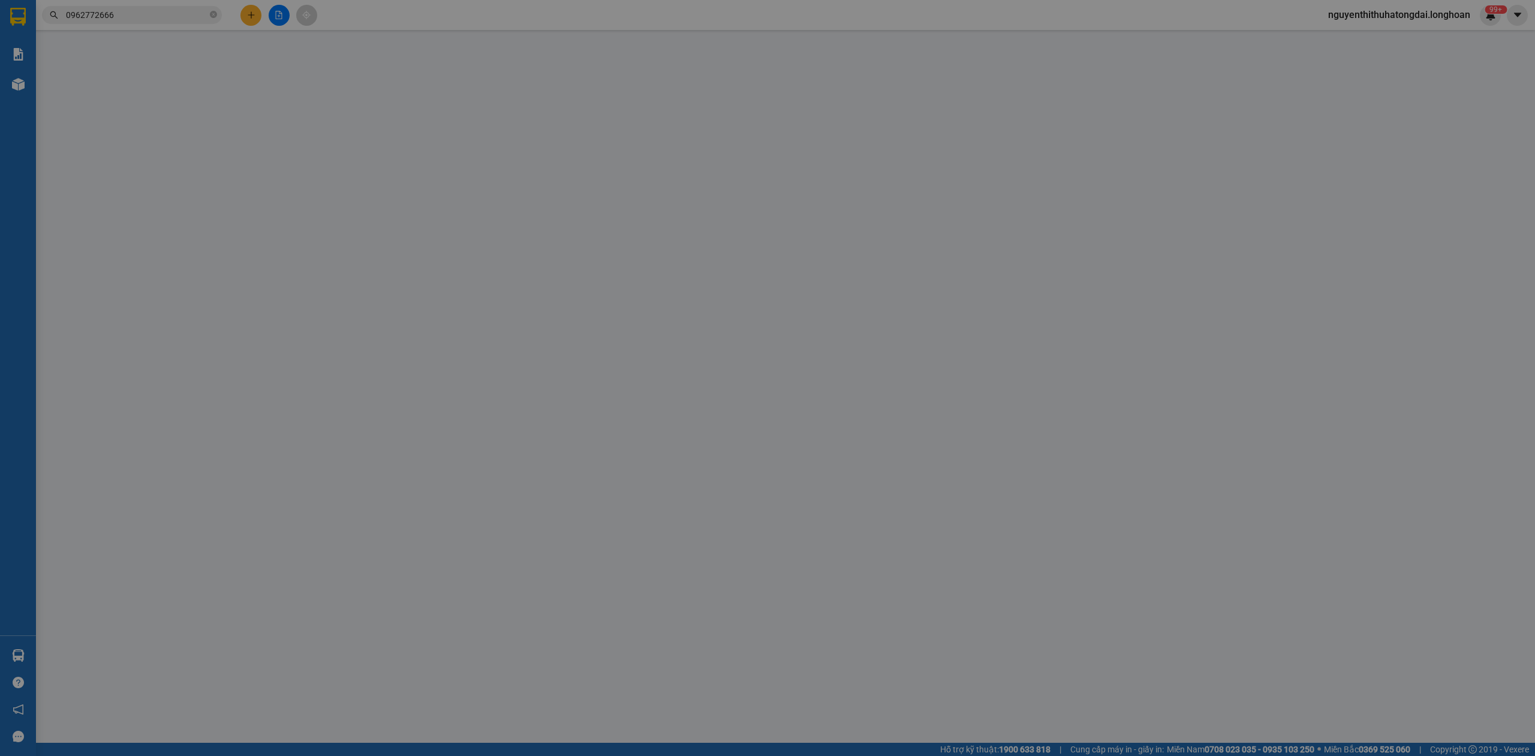
type input "0979775069"
type input "Người gửi inox hưng Phát"
checkbox input "true"
type input "Địa chỉ đê hến Bình Xuyên [GEOGRAPHIC_DATA]"
type input "0962772666"
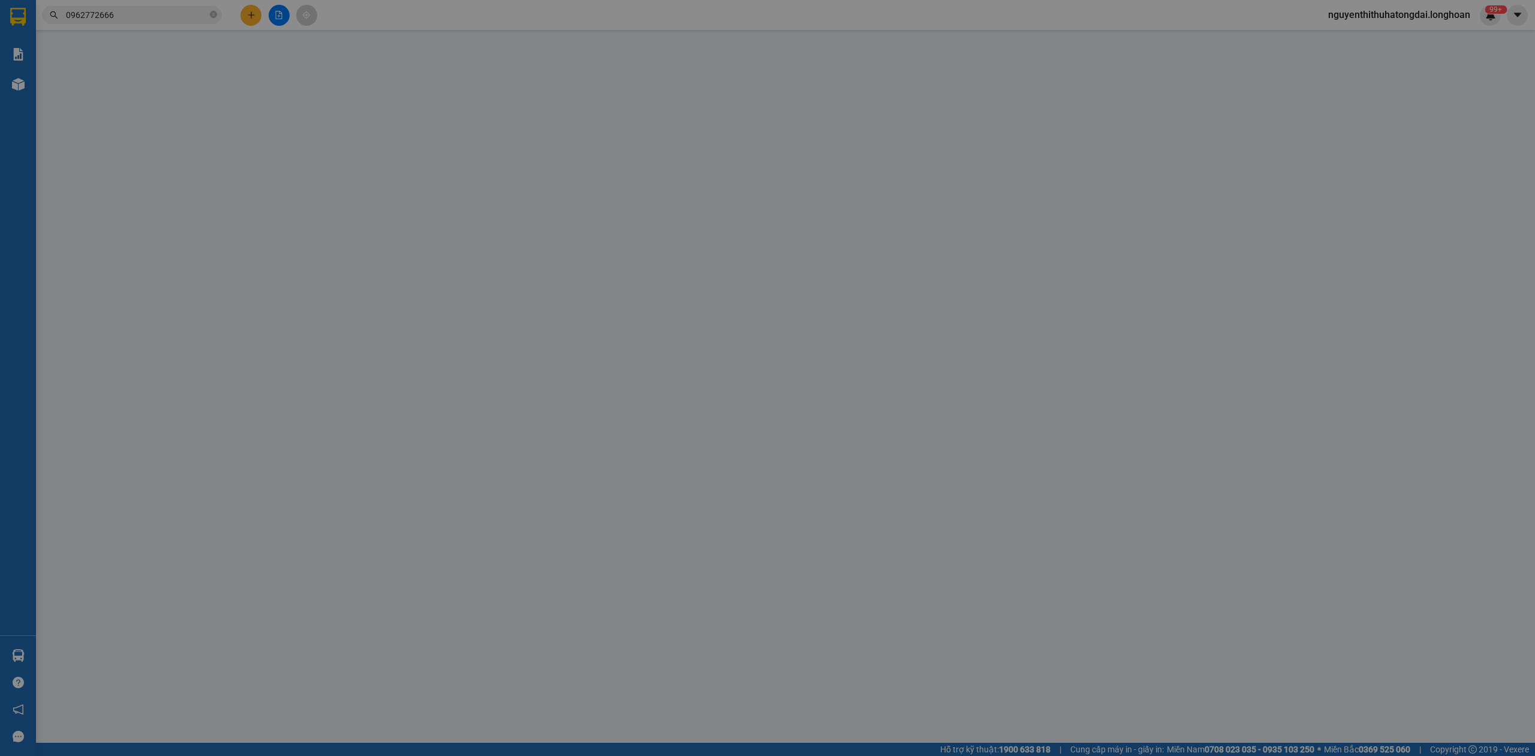
type input "anh trọng"
checkbox input "true"
type input "tdp sậm,tt kép , [GEOGRAPHIC_DATA], [GEOGRAPHIC_DATA]"
type input "nhận nguyên kiện,giao nguyên kiện,bể vỡ khồng đền, XIN NHẸ TAY"
checkbox input "true"
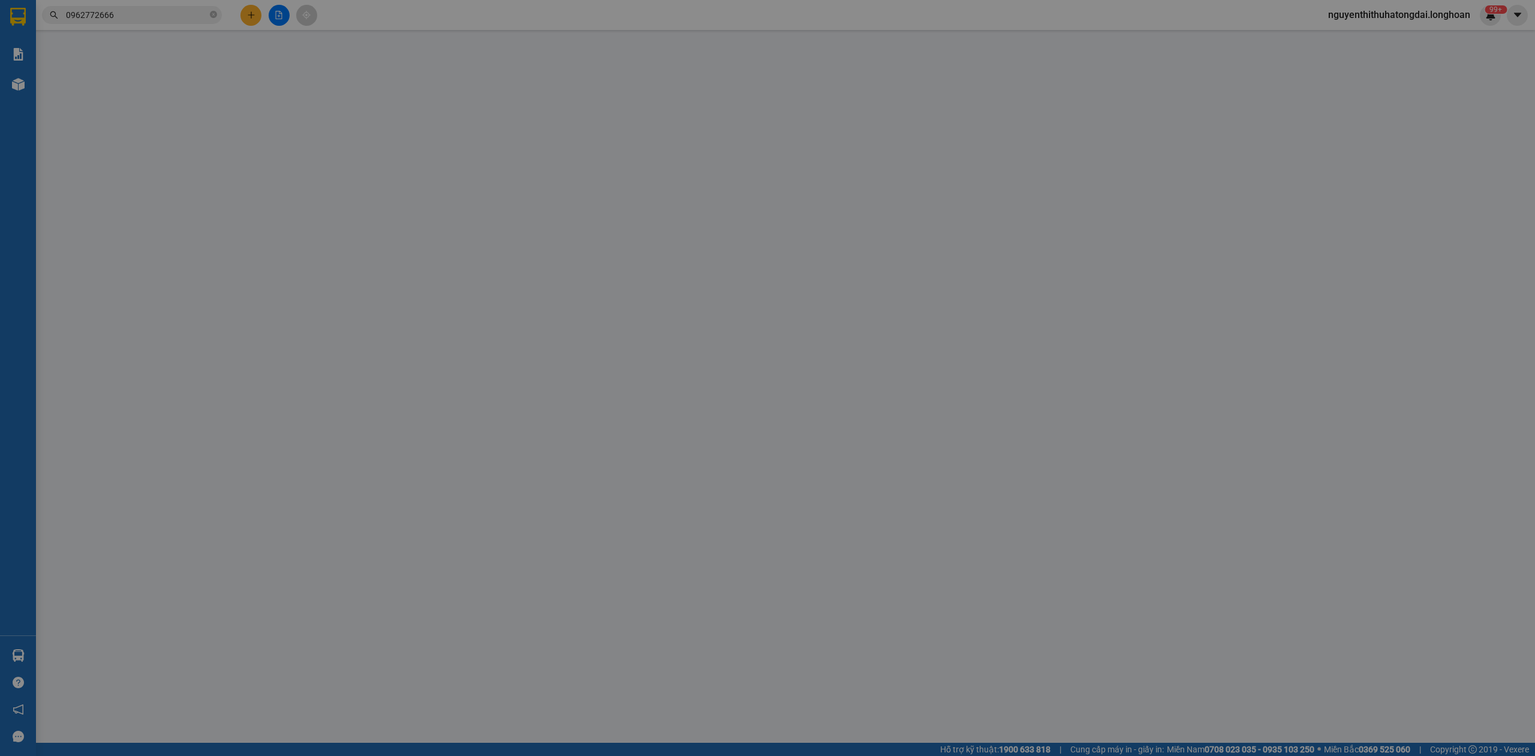
type input "2.240.000"
type input "20.000"
type input "110.000"
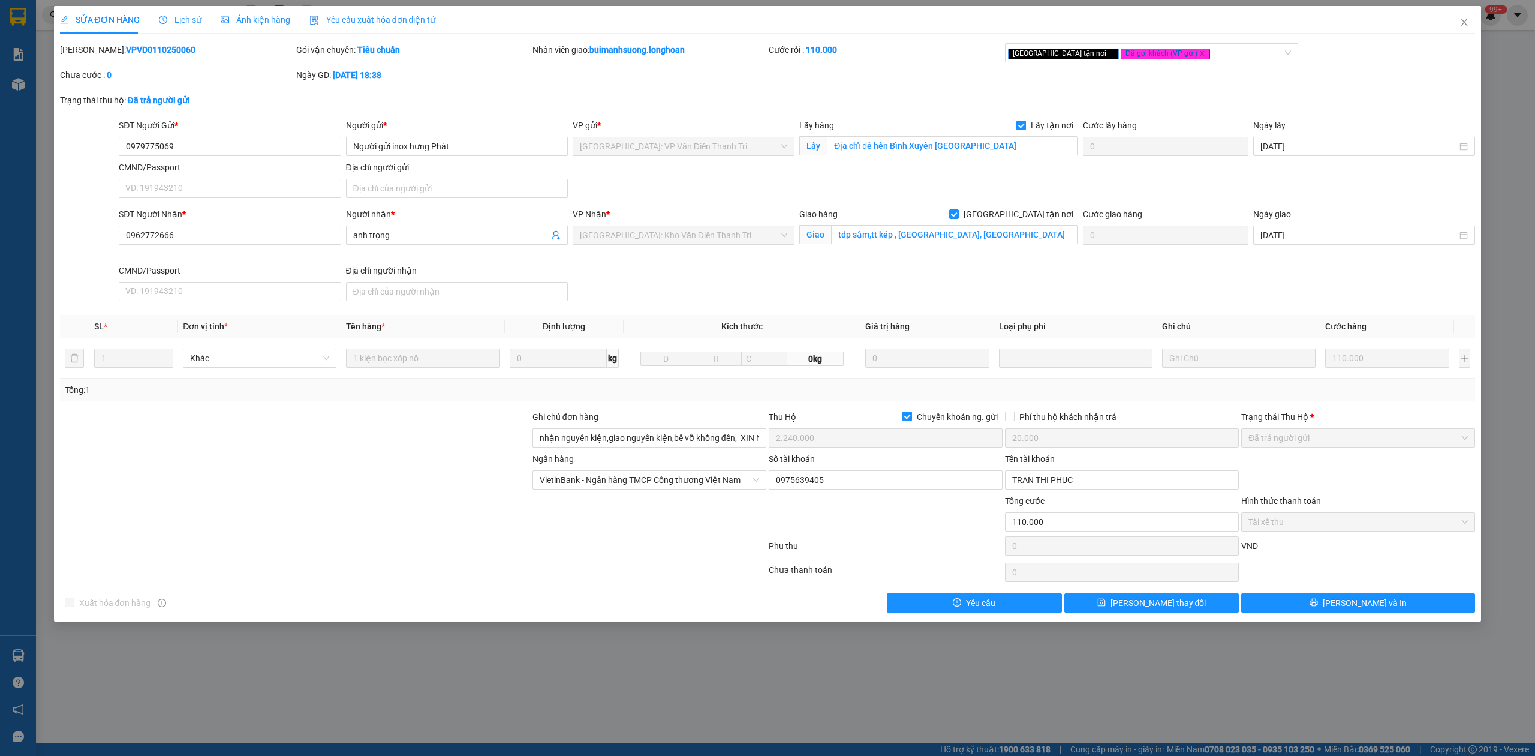
click at [149, 43] on div "SỬA ĐƠN HÀNG Lịch sử Ảnh kiện hàng Yêu cầu xuất hóa đơn điện tử Total Paid Fee …" at bounding box center [768, 309] width 1416 height 606
click at [147, 48] on b "VPVD0110250060" at bounding box center [161, 50] width 70 height 10
copy b "VPVD0110250060"
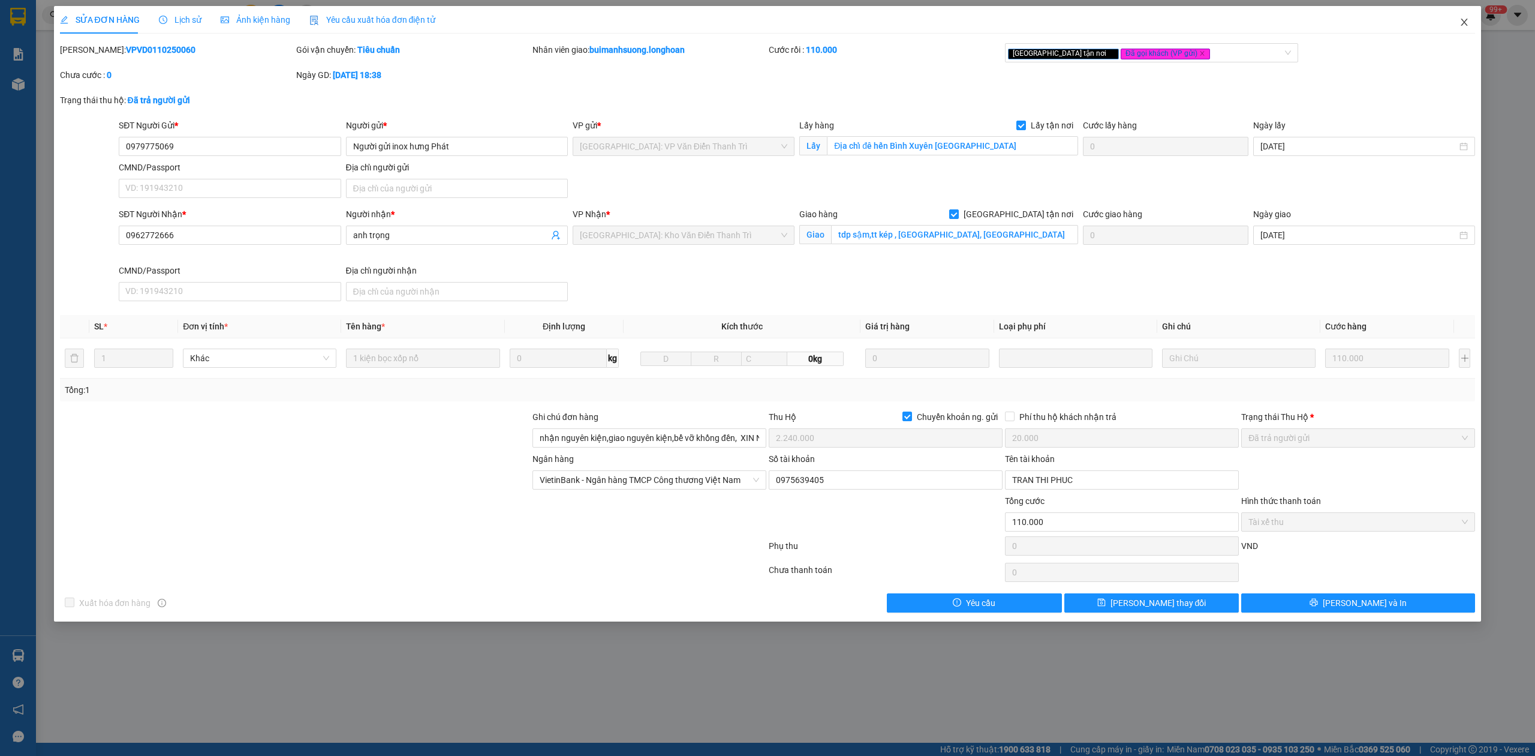
click at [1464, 23] on icon "close" at bounding box center [1465, 22] width 10 height 10
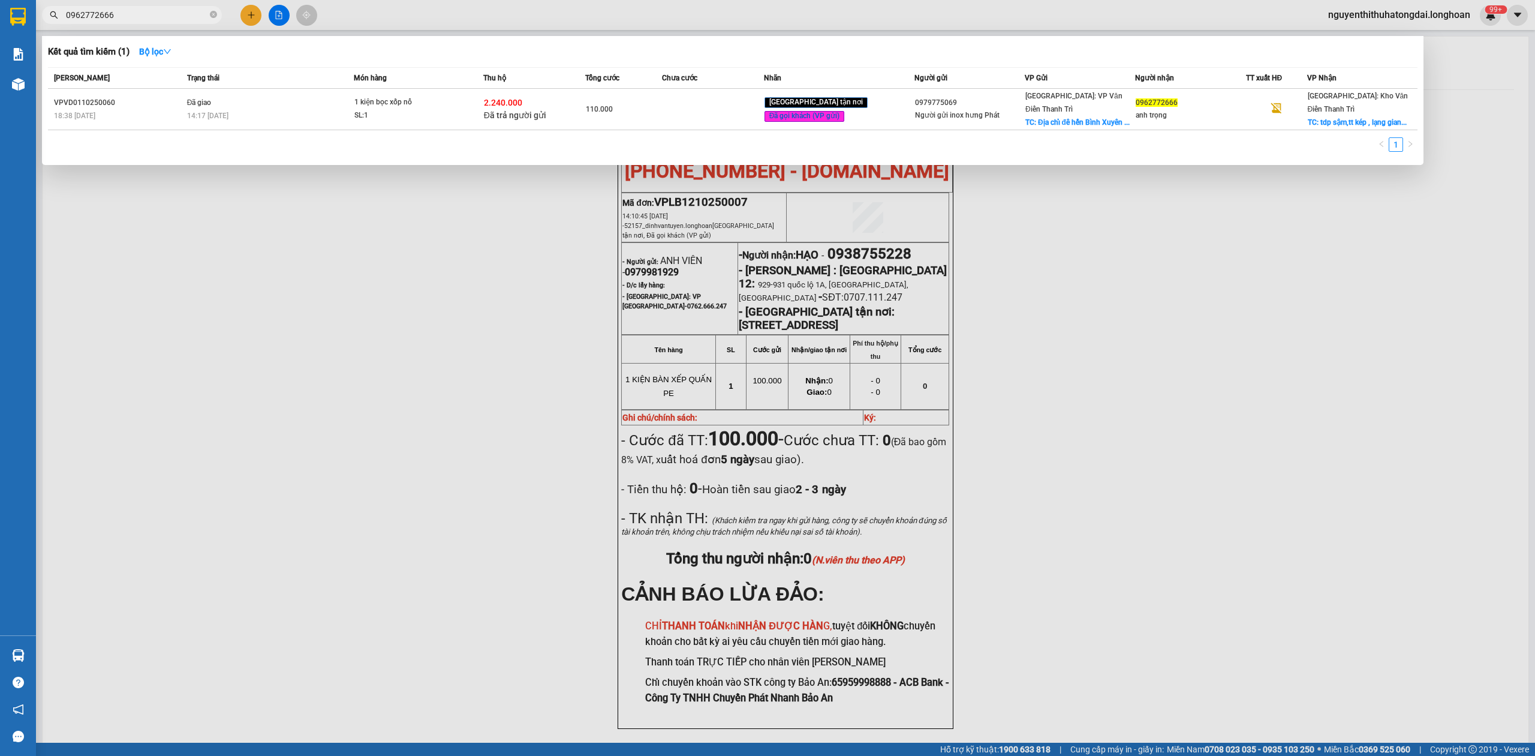
drag, startPoint x: 71, startPoint y: 17, endPoint x: 140, endPoint y: 27, distance: 70.2
click at [140, 26] on div "Kết quả tìm kiếm ( 1 ) Bộ lọc Mã ĐH Trạng thái Món hàng Thu hộ Tổng cước Chưa c…" at bounding box center [117, 15] width 234 height 21
paste input "73631019"
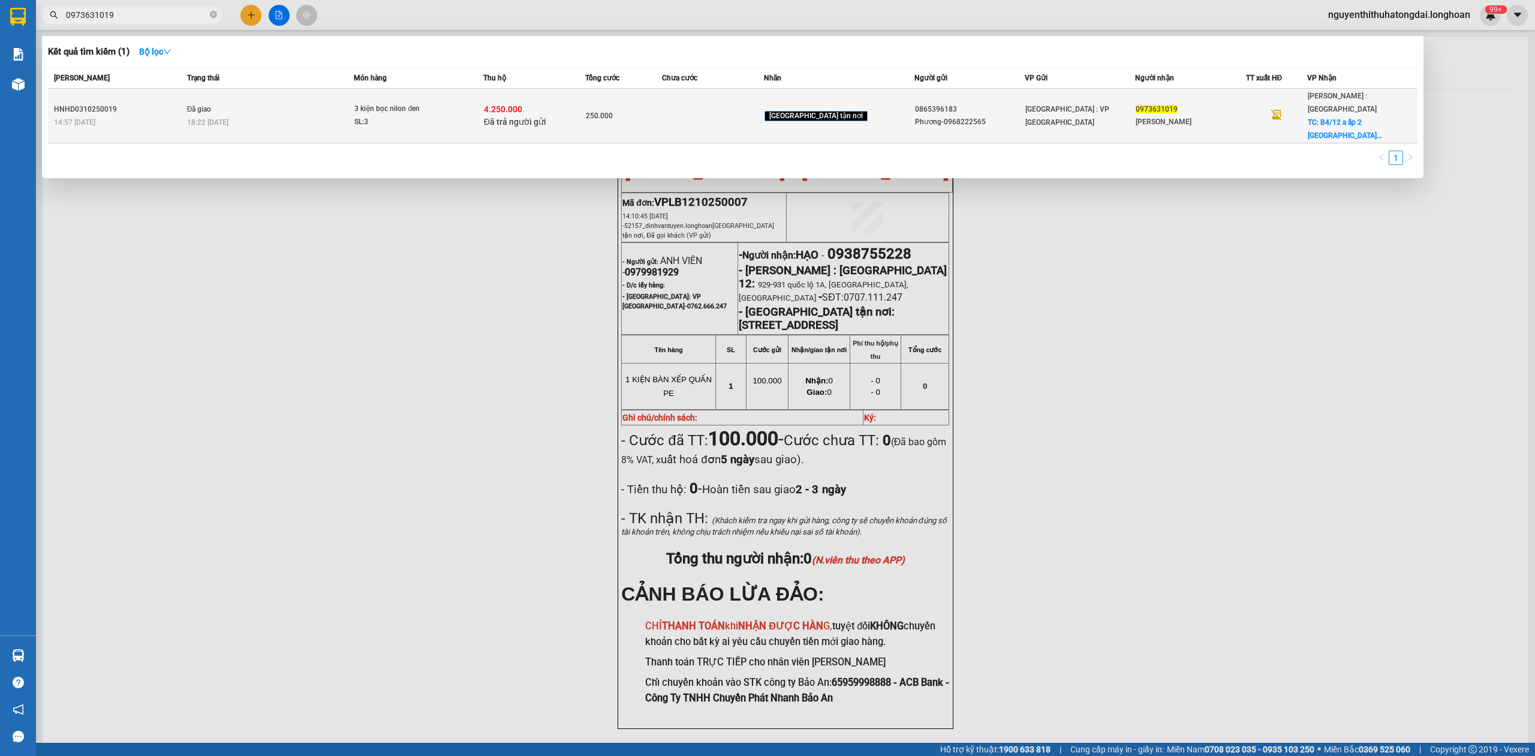
type input "0973631019"
click at [250, 95] on td "Đã giao 18:22 [DATE]" at bounding box center [269, 116] width 170 height 55
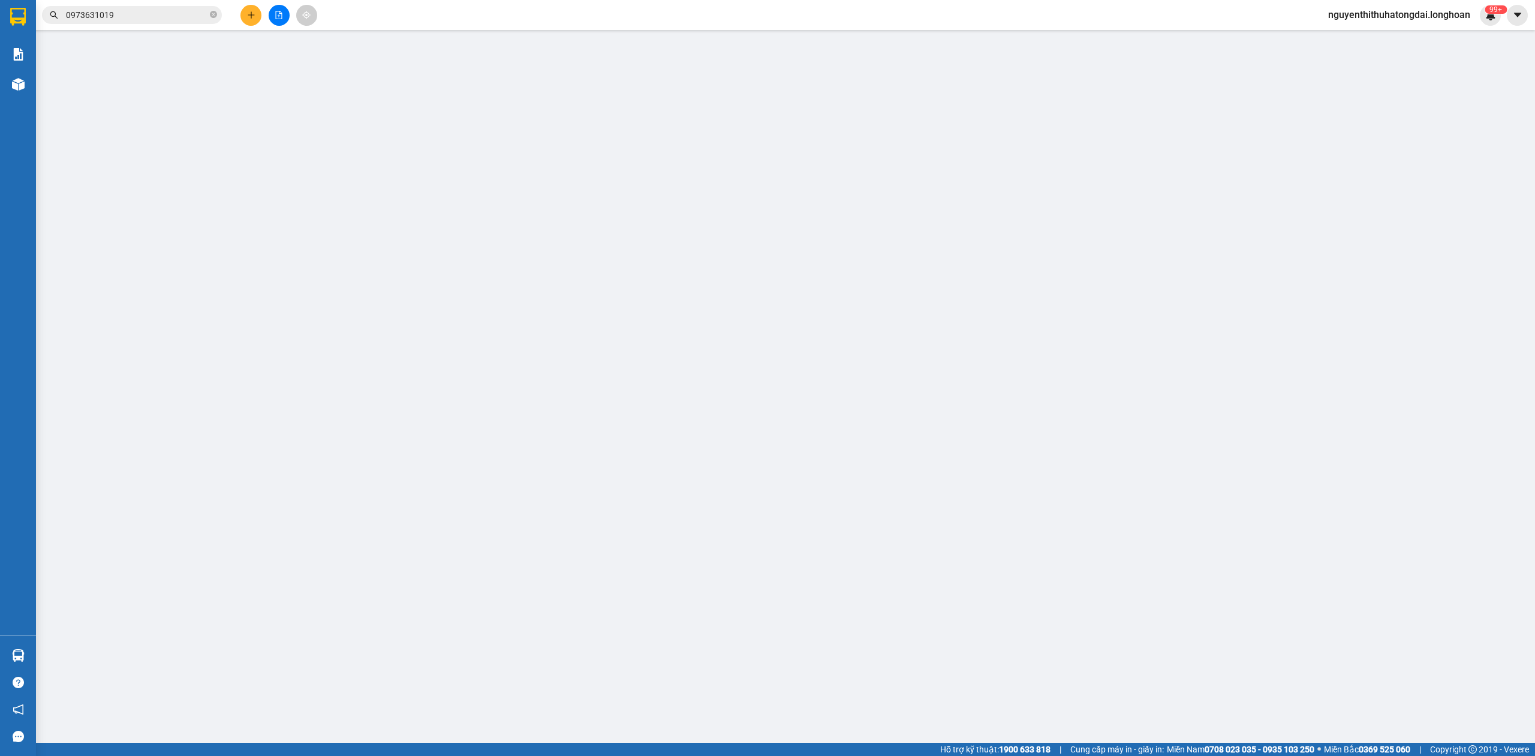
type input "0865396183"
type input "Phương-0968222565"
type input "0973631019"
type input "[PERSON_NAME]"
checkbox input "true"
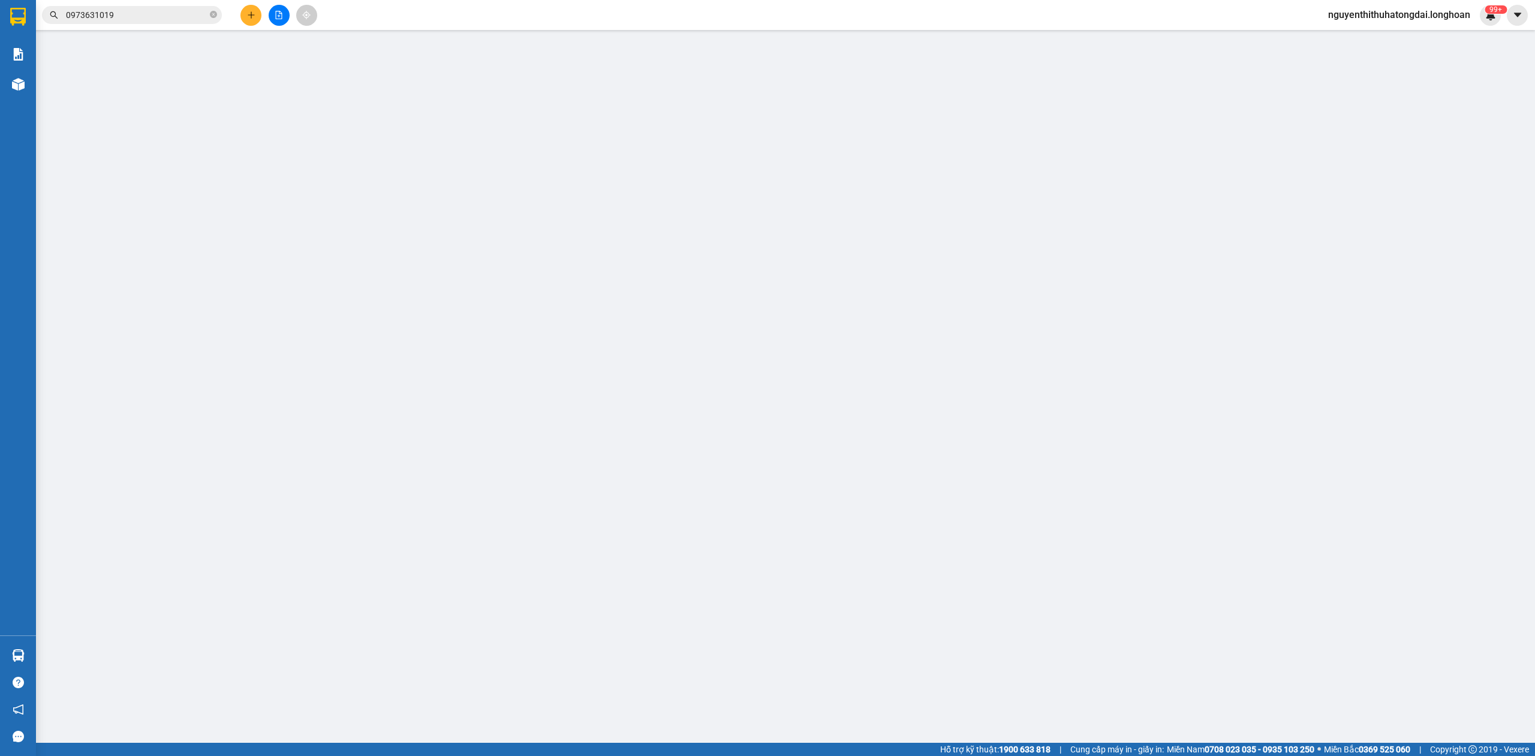
type input "B4/12 a ấp 2 [GEOGRAPHIC_DATA]"
checkbox input "true"
type input "4.250.000"
type input "20.000"
type input "250.000"
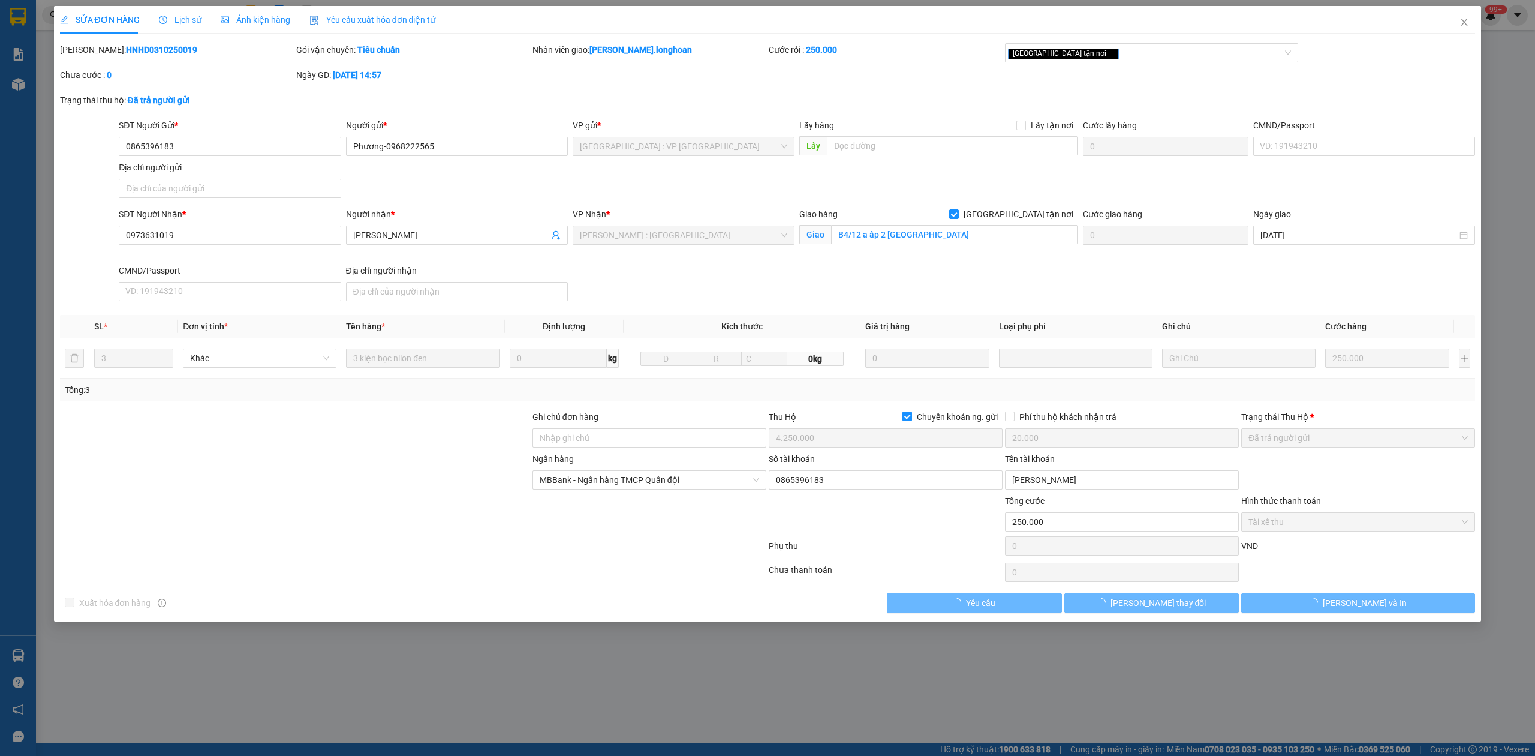
click at [140, 45] on b "HNHD0310250019" at bounding box center [161, 50] width 71 height 10
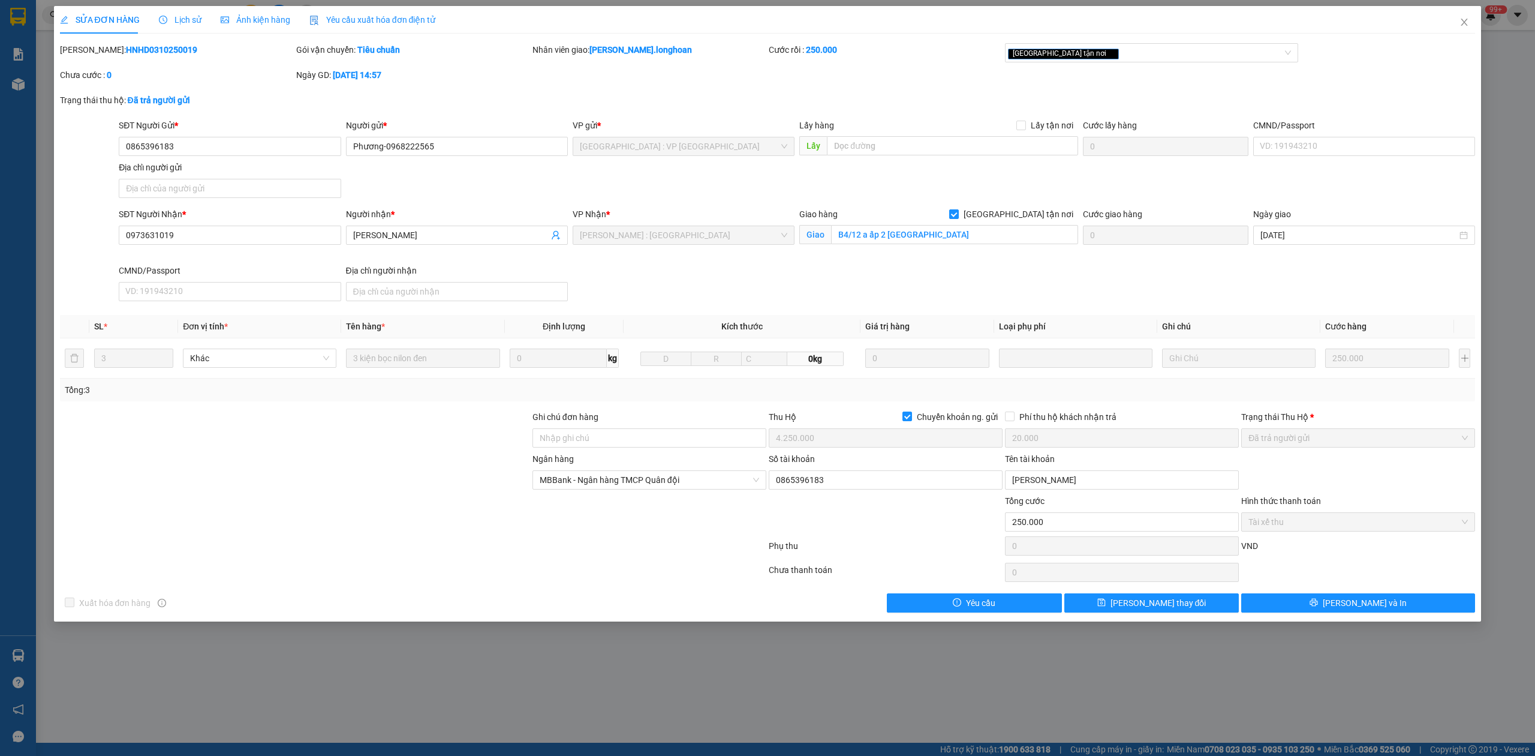
copy b "HNHD0310250019"
click at [1474, 19] on span "Close" at bounding box center [1465, 23] width 34 height 34
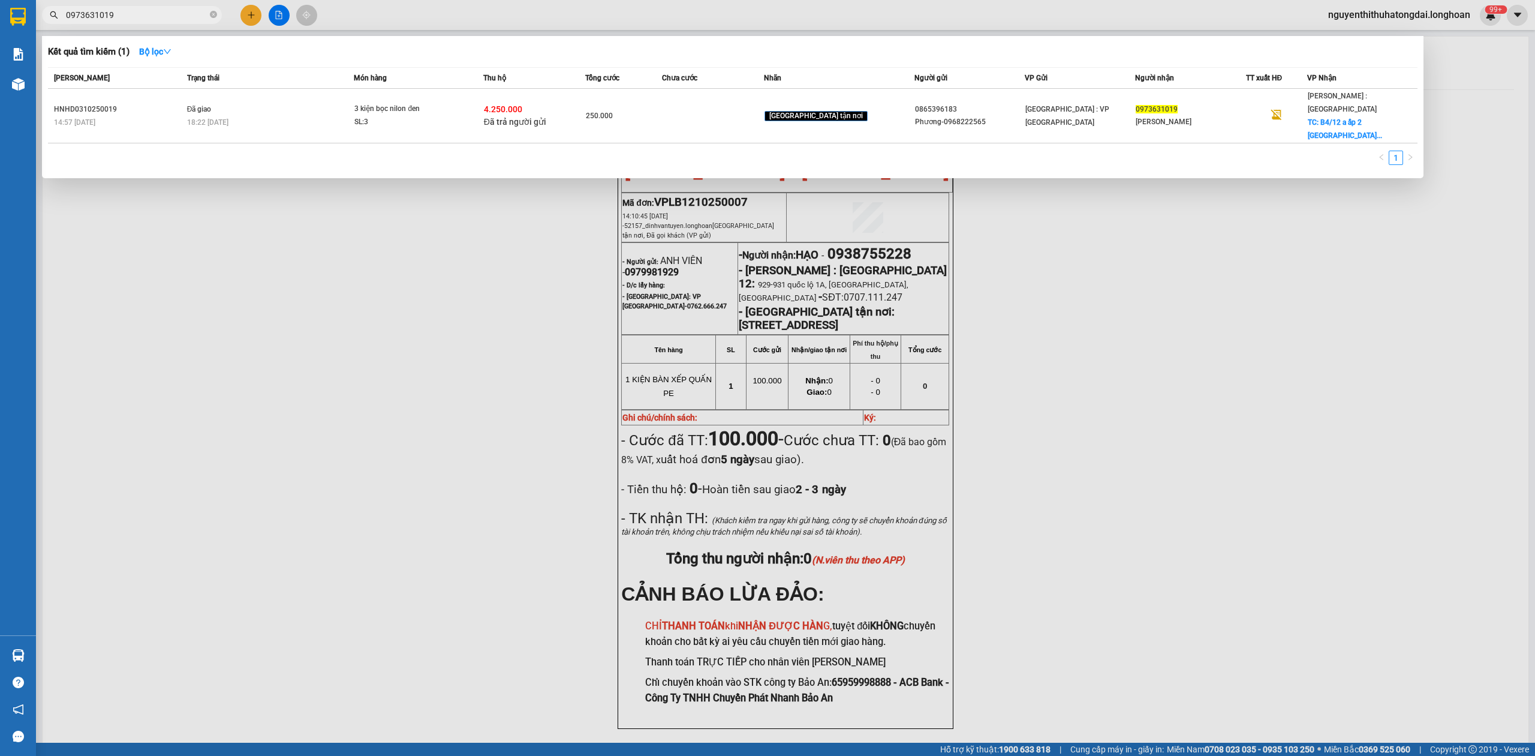
drag, startPoint x: 74, startPoint y: 17, endPoint x: 169, endPoint y: 20, distance: 94.8
click at [169, 20] on input "0973631019" at bounding box center [137, 14] width 142 height 13
paste input "88919546"
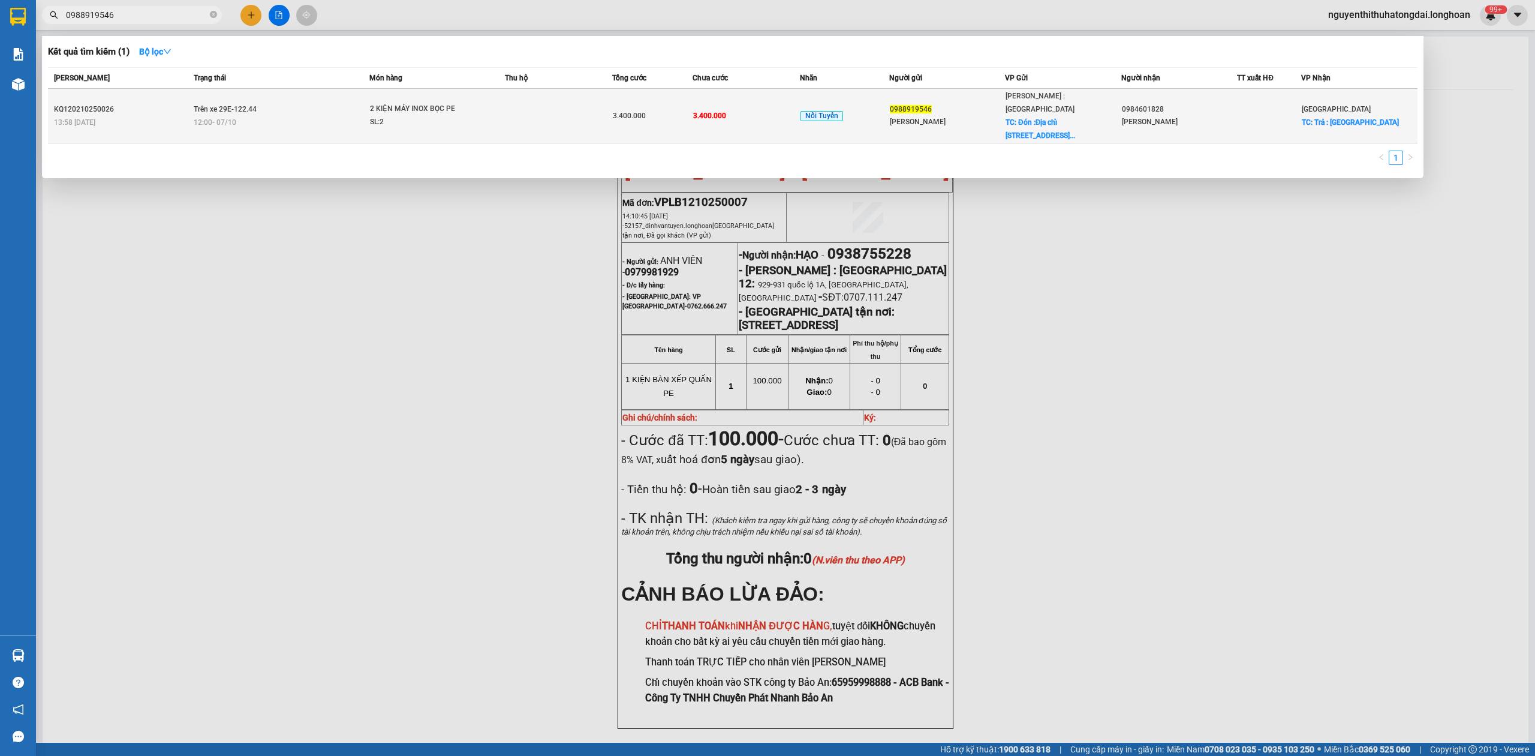
click at [257, 94] on td "Trên xe 29E-122.44 12:00 [DATE]" at bounding box center [280, 116] width 179 height 55
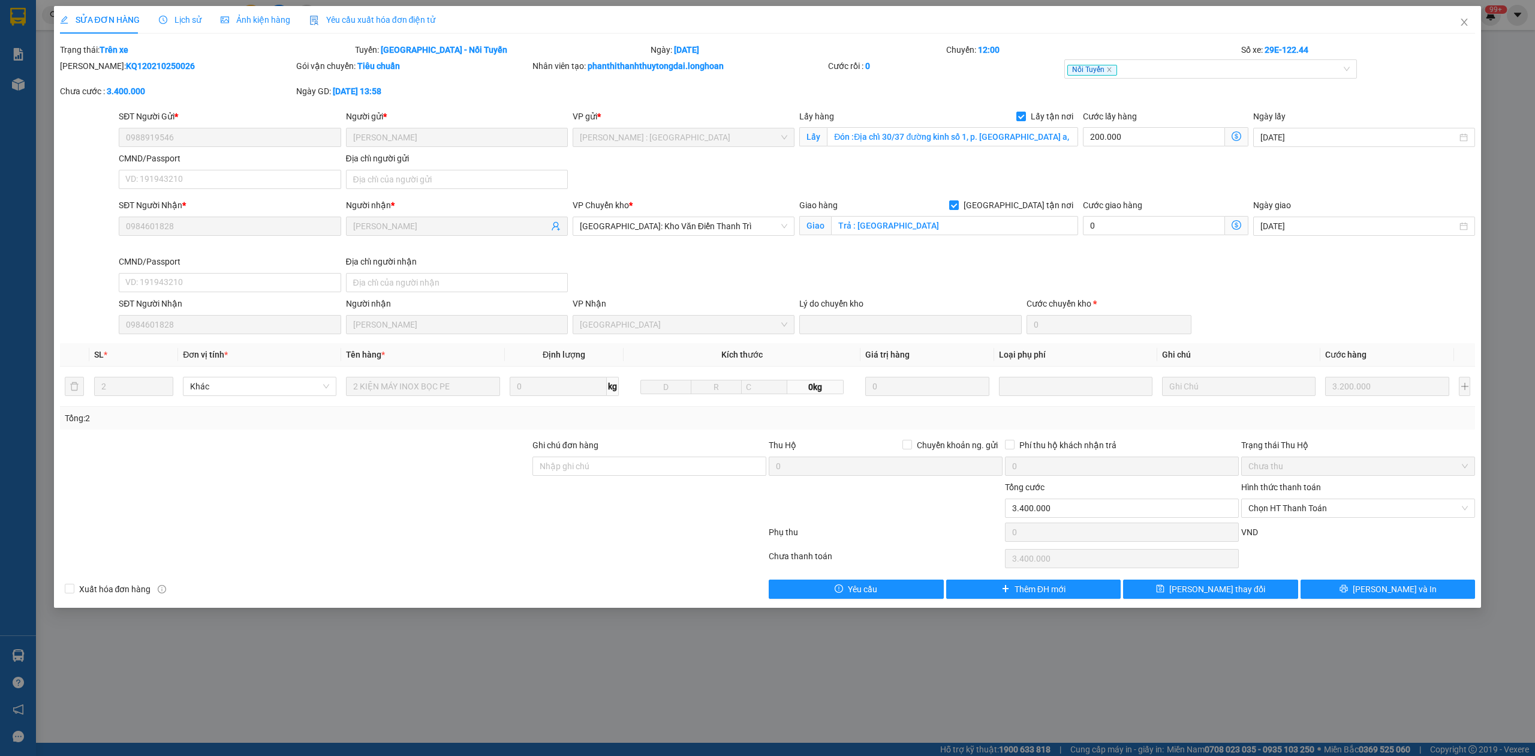
click at [137, 67] on b "KQ120210250026" at bounding box center [160, 66] width 69 height 10
copy b "KQ120210250026"
click at [166, 15] on span "Lịch sử" at bounding box center [180, 20] width 43 height 10
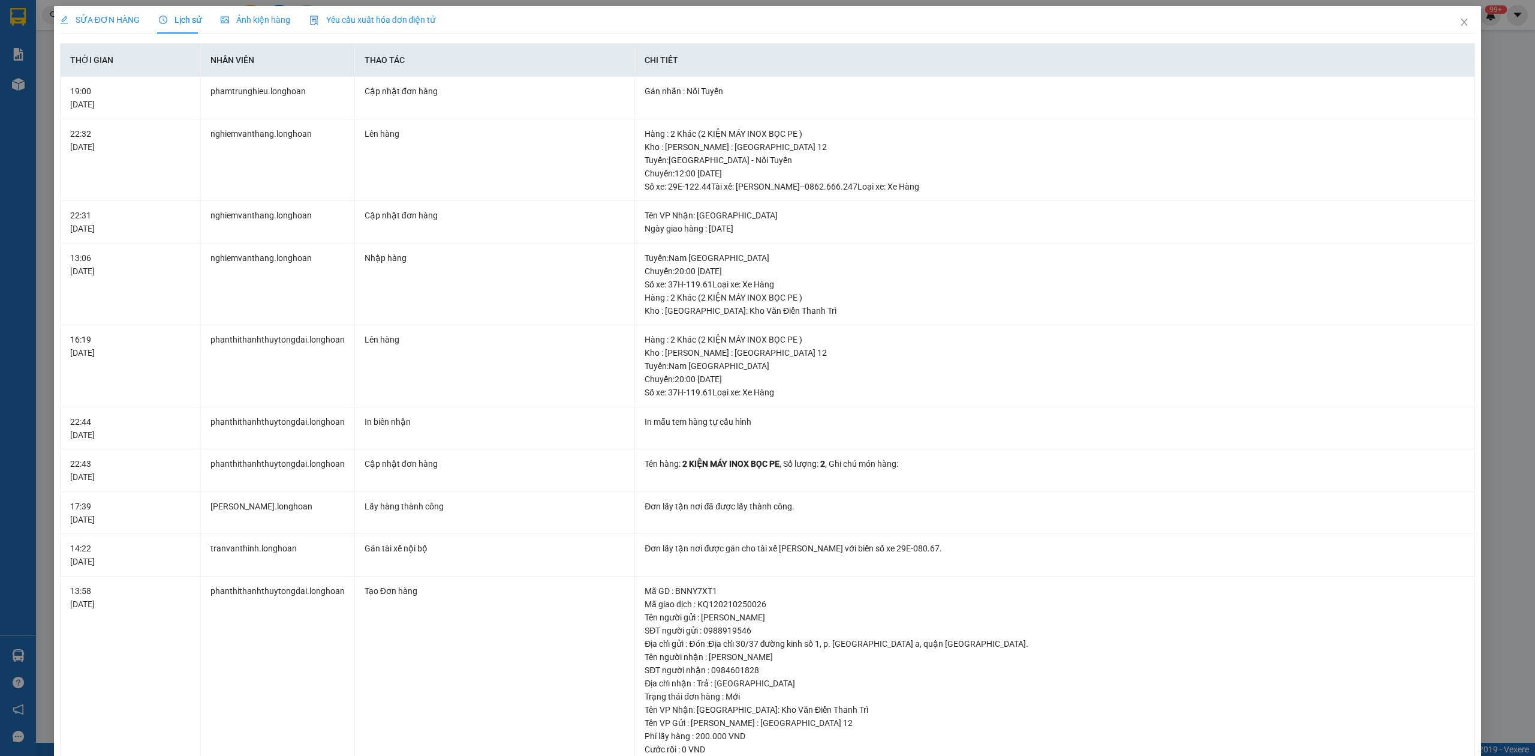
click at [113, 18] on span "SỬA ĐƠN HÀNG" at bounding box center [100, 20] width 80 height 10
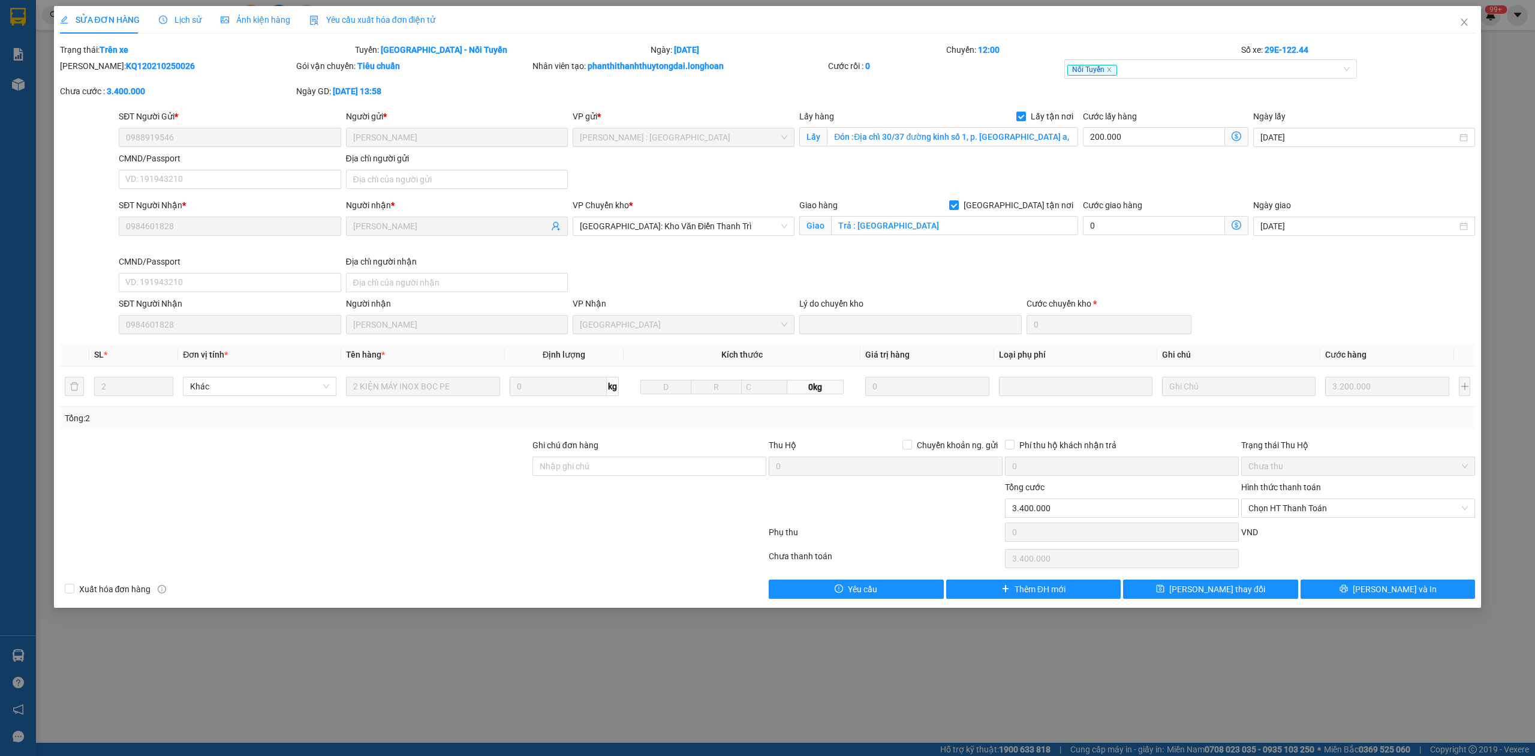
click at [143, 63] on b "KQ120210250026" at bounding box center [160, 66] width 69 height 10
copy b "KQ120210250026"
click at [1462, 19] on icon "close" at bounding box center [1465, 22] width 10 height 10
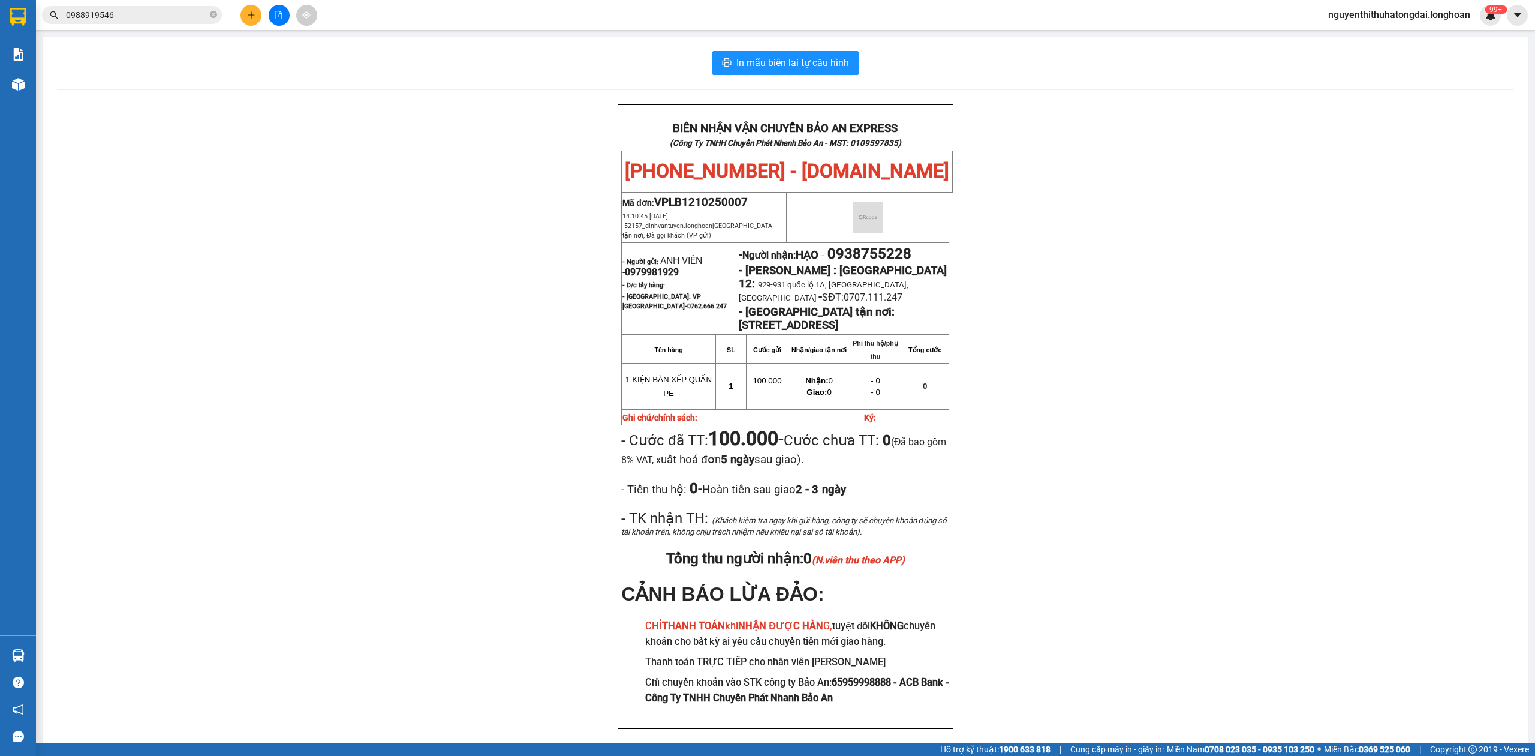
click at [88, 18] on input "0988919546" at bounding box center [137, 14] width 142 height 13
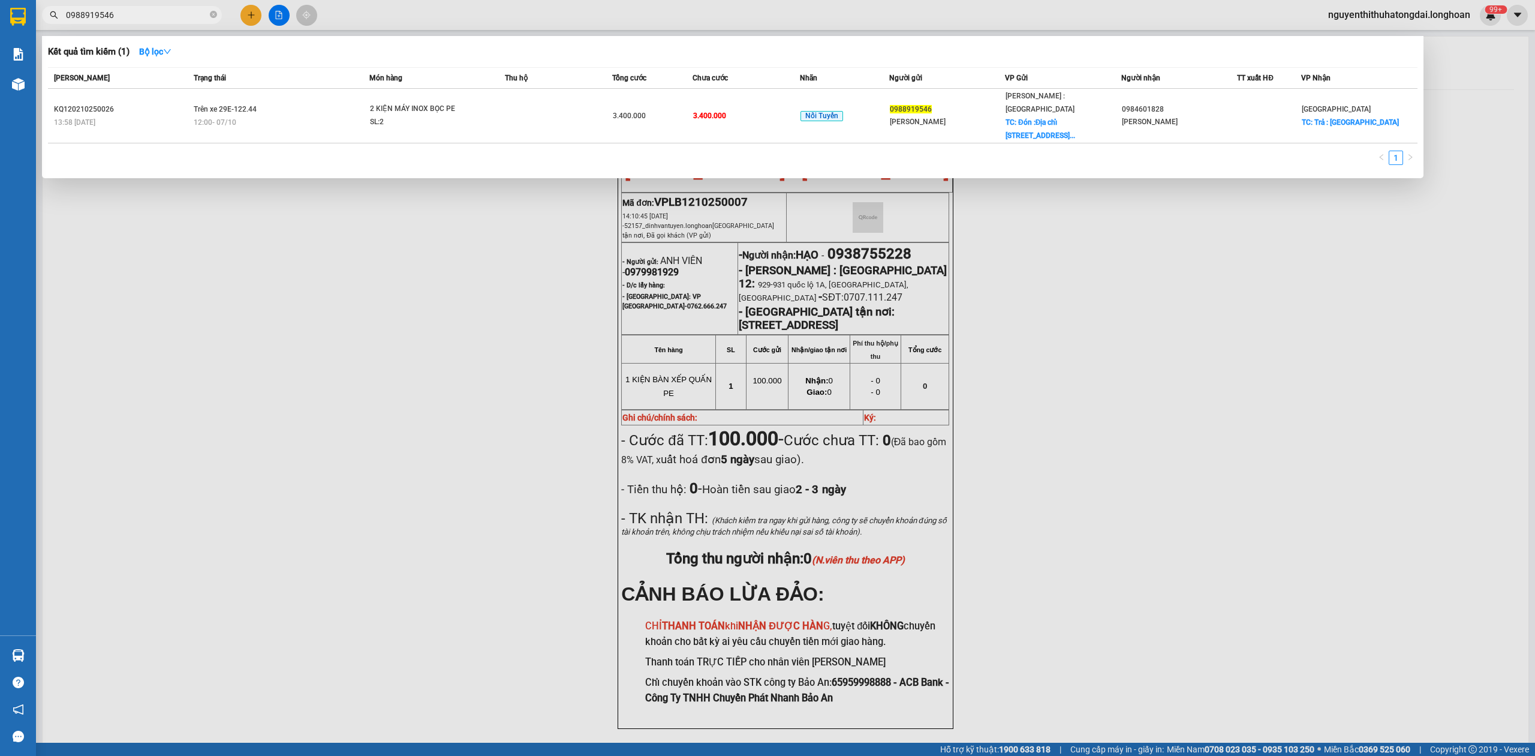
click at [88, 18] on input "0988919546" at bounding box center [137, 14] width 142 height 13
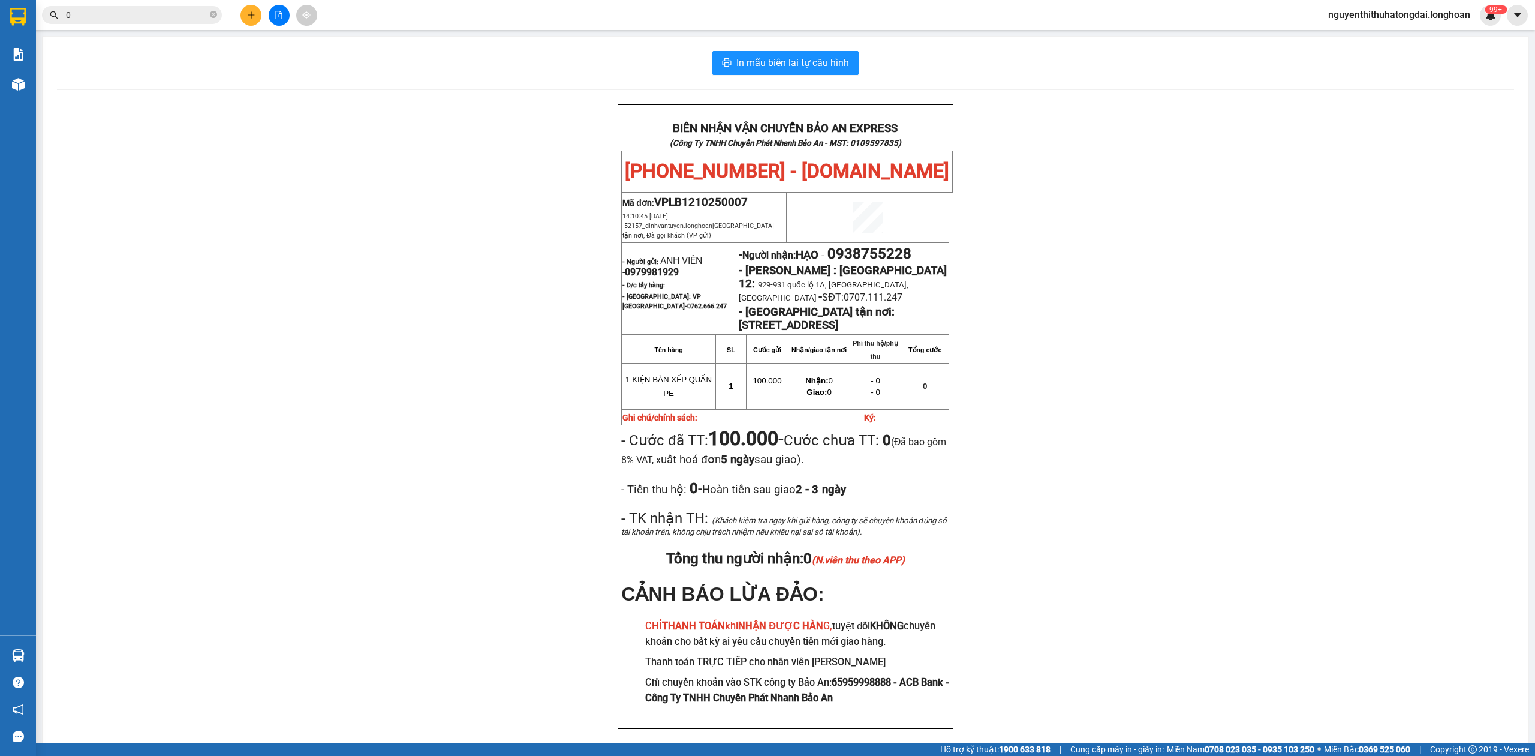
paste input "939906527"
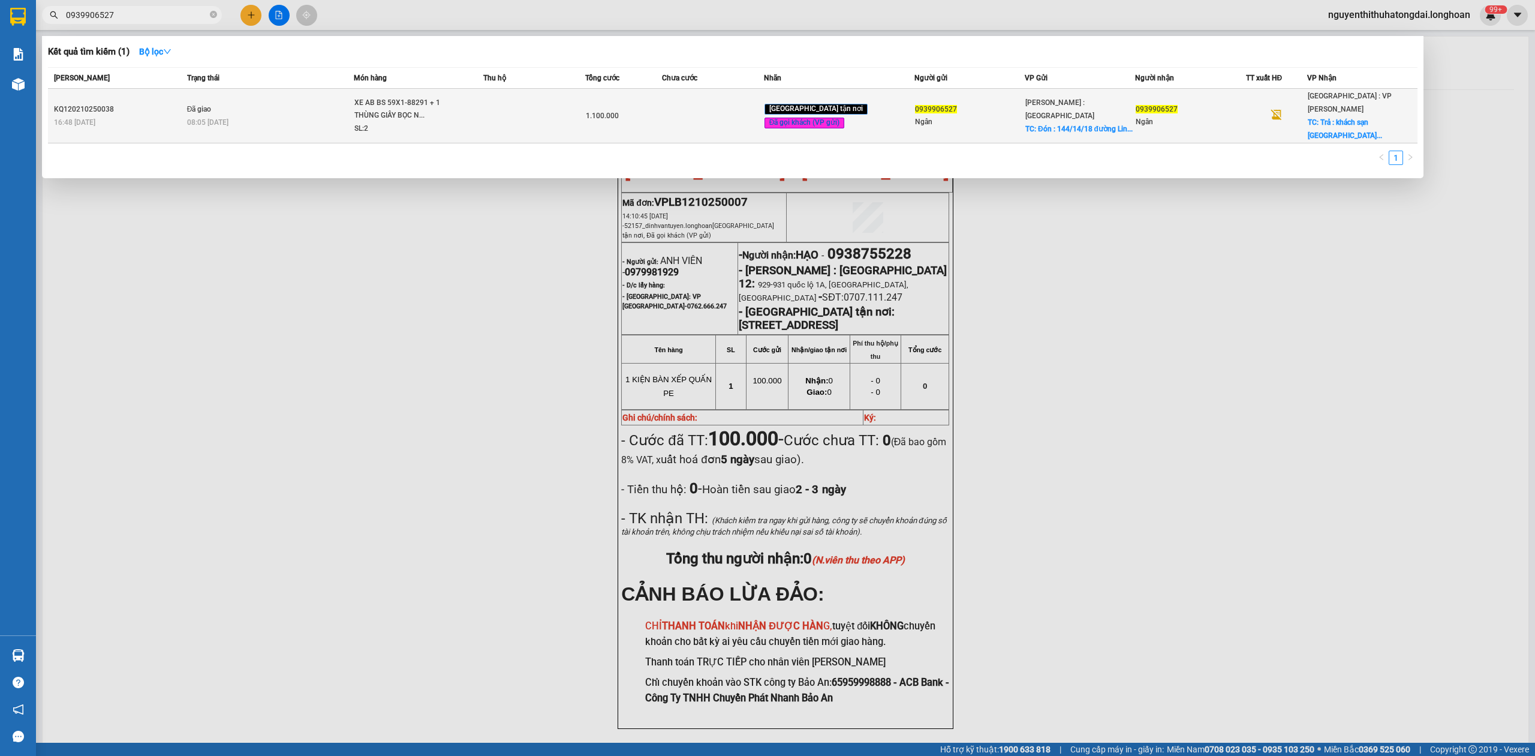
type input "0939906527"
click at [284, 103] on td "Đã giao 08:05 [DATE]" at bounding box center [269, 116] width 170 height 55
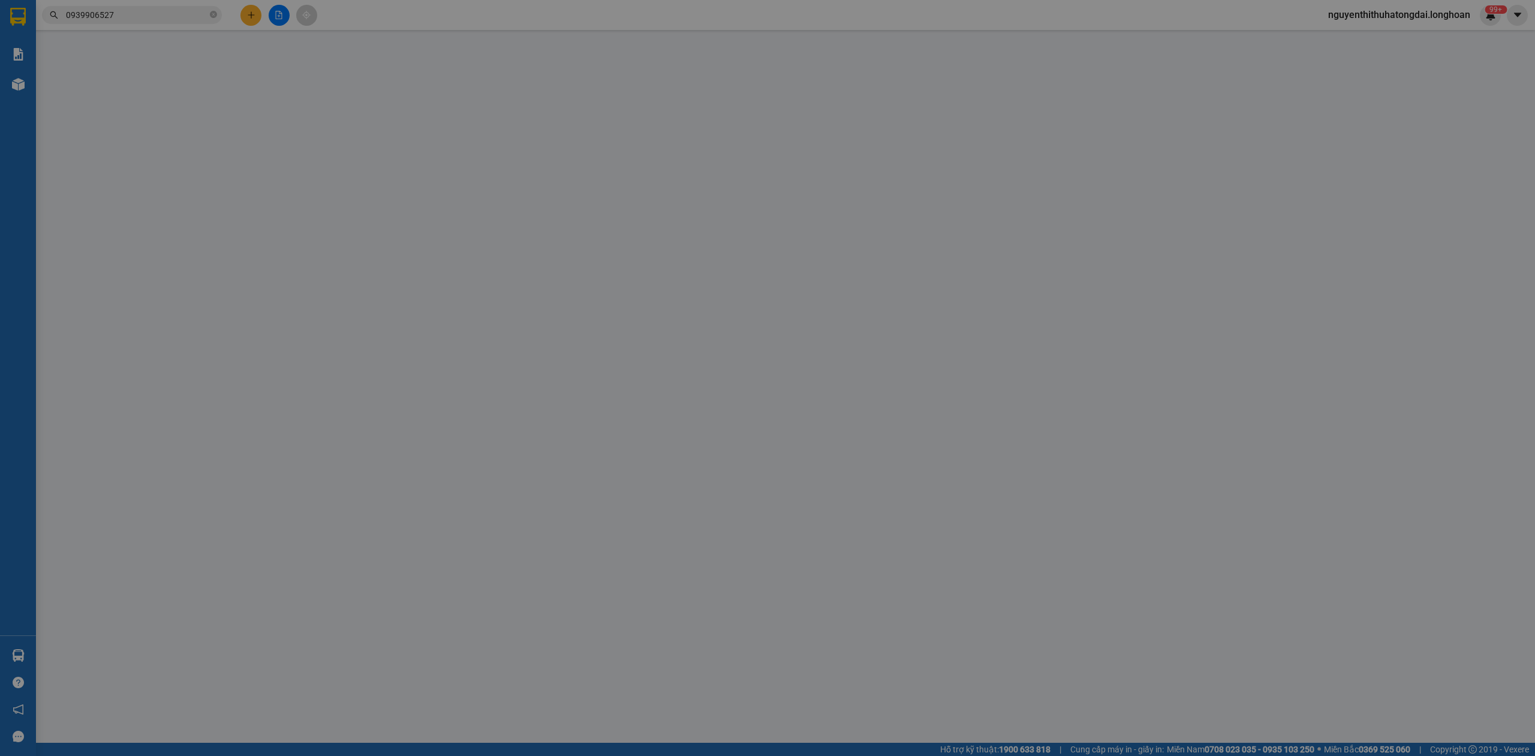
type input "0939906527"
type input "Ngân"
checkbox input "true"
type input "Đón : [STREET_ADDRESS]"
type input "100.000"
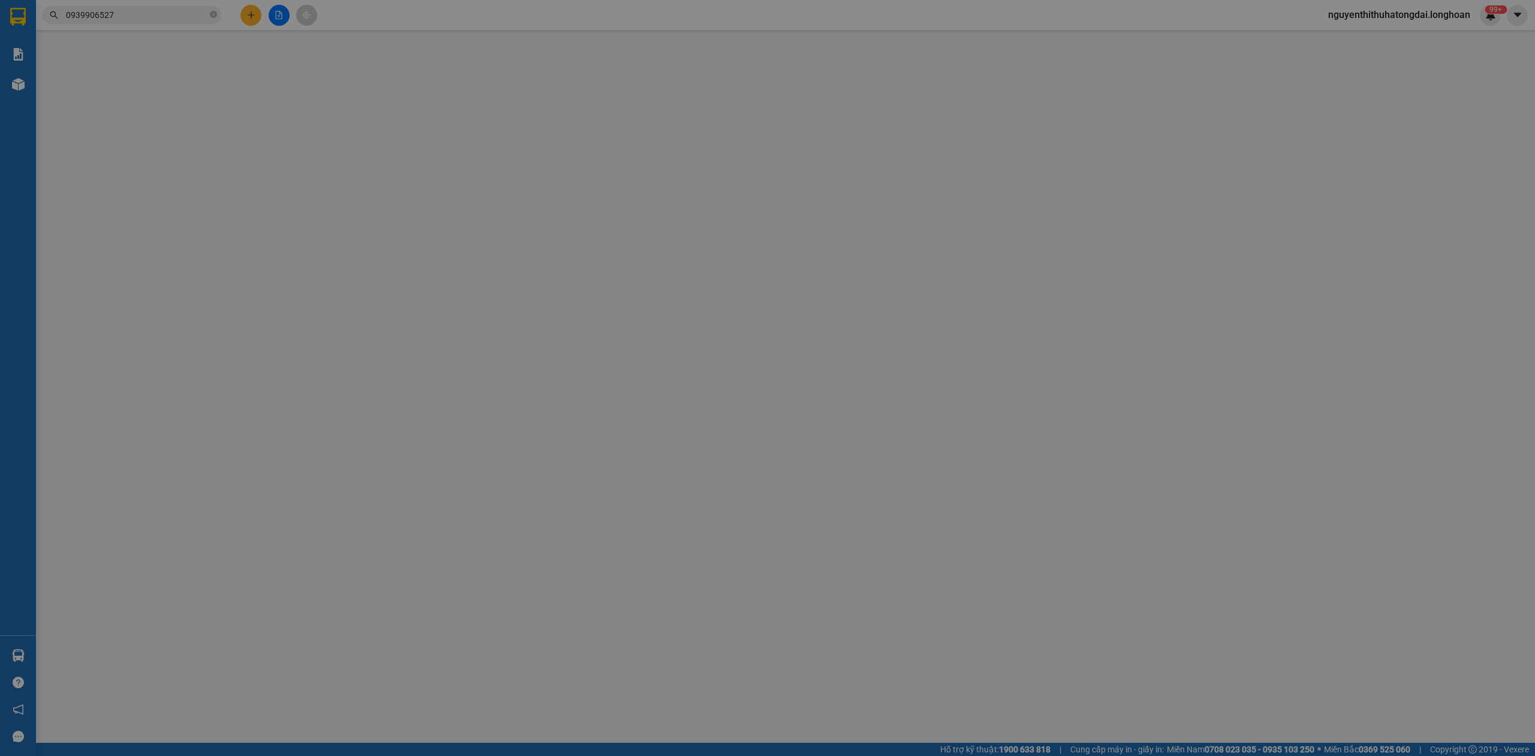
type input "0939906527"
type input "Ngân"
checkbox input "true"
type input "Trả : khách sạn Mường [GEOGRAPHIC_DATA] Hàn, số 115 [PERSON_NAME], [GEOGRAPHIC_…"
type input "hỗ trợ khách 110k khách đặt xe ra lấy"
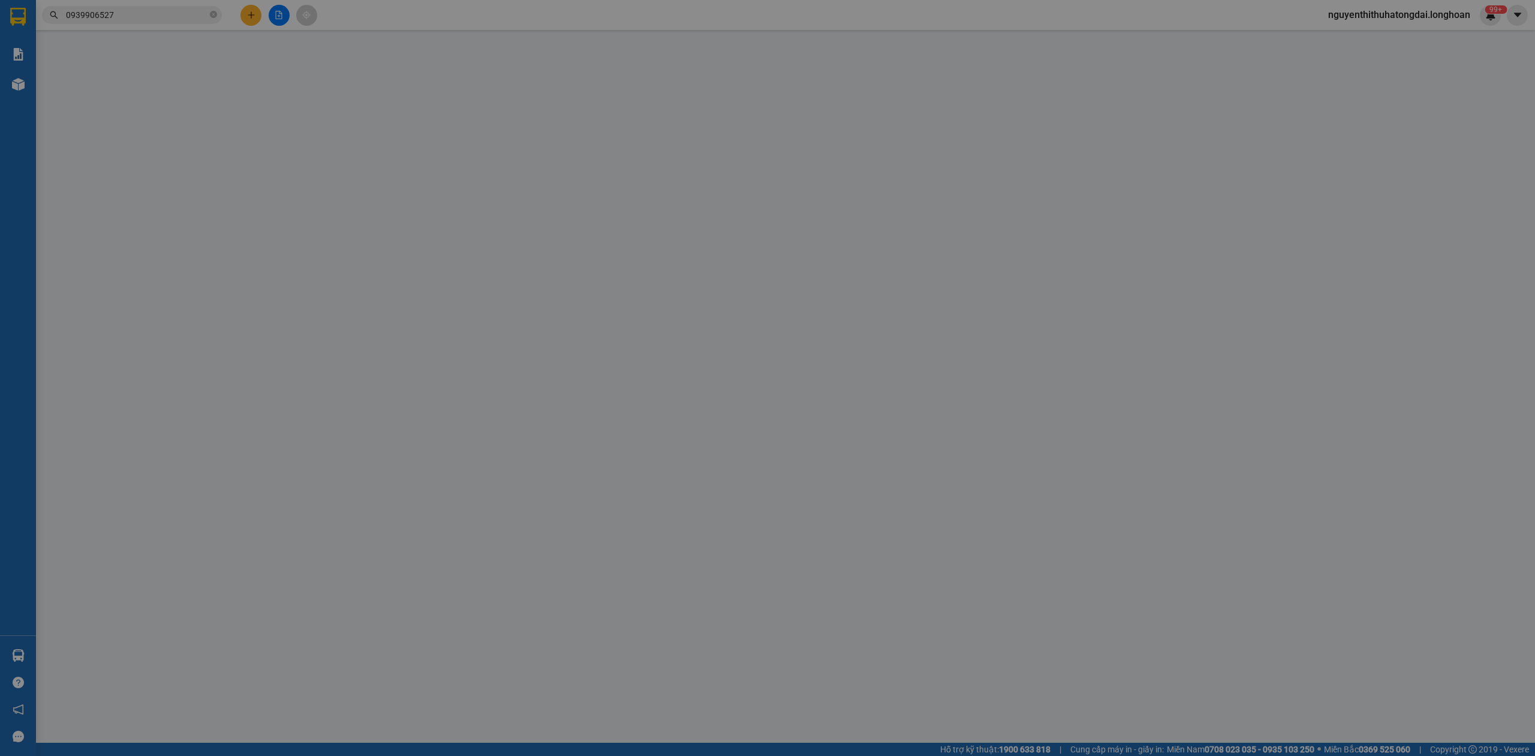
type input "0"
type input "1.100.000"
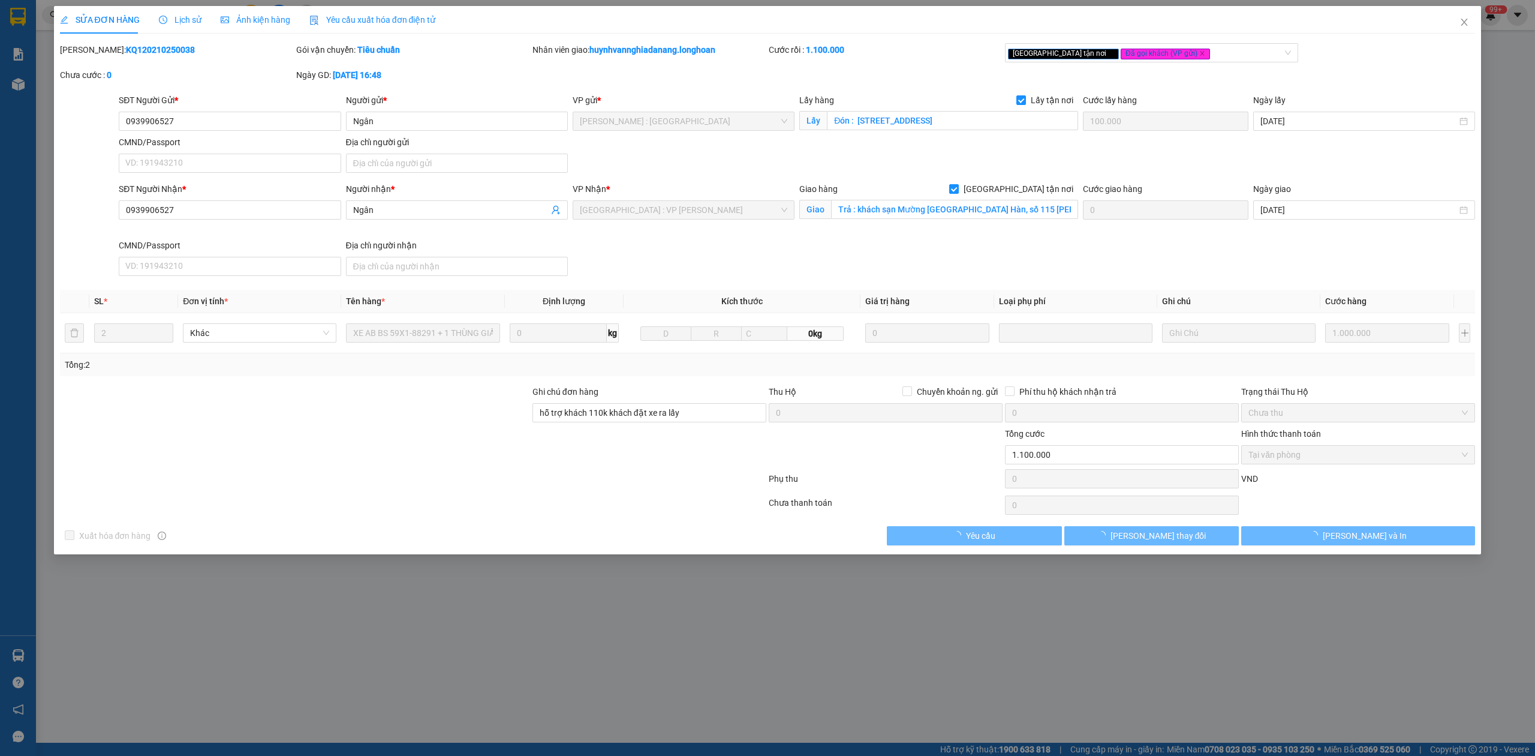
click at [140, 53] on b "KQ120210250038" at bounding box center [160, 50] width 69 height 10
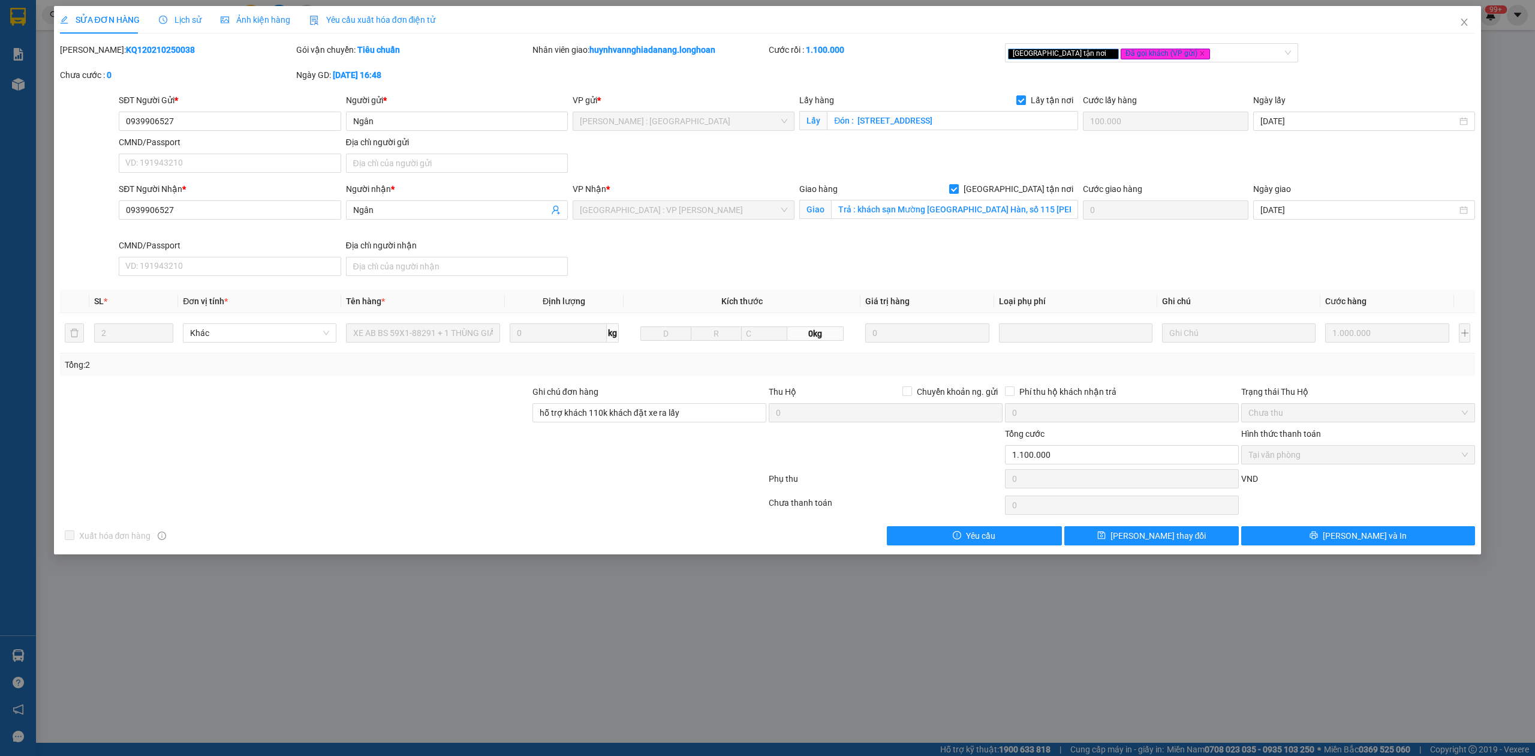
copy b "KQ120210250038"
drag, startPoint x: 1466, startPoint y: 15, endPoint x: 936, endPoint y: 34, distance: 530.6
click at [1466, 16] on span "Close" at bounding box center [1465, 23] width 34 height 34
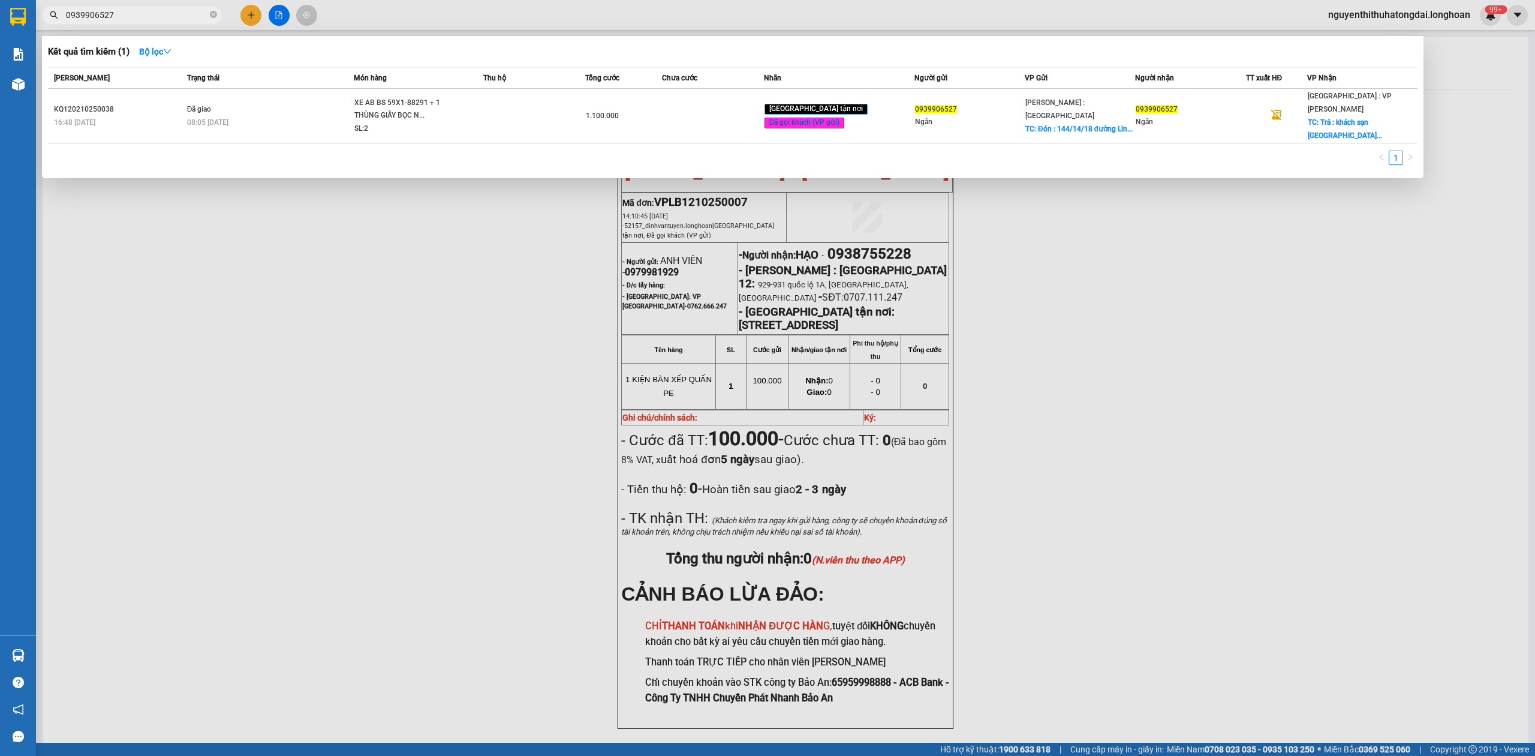
click at [183, 10] on input "0939906527" at bounding box center [137, 14] width 142 height 13
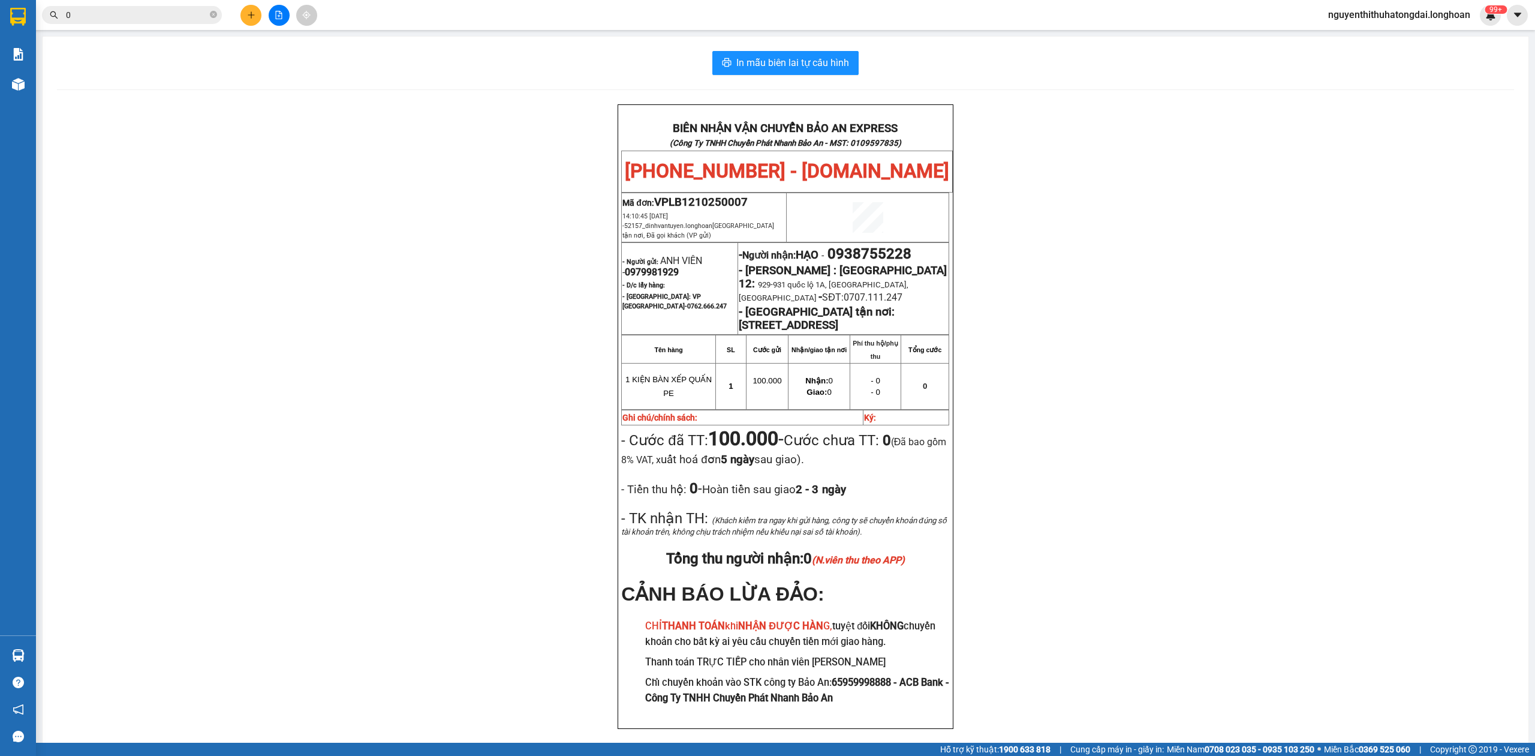
paste input "968796915"
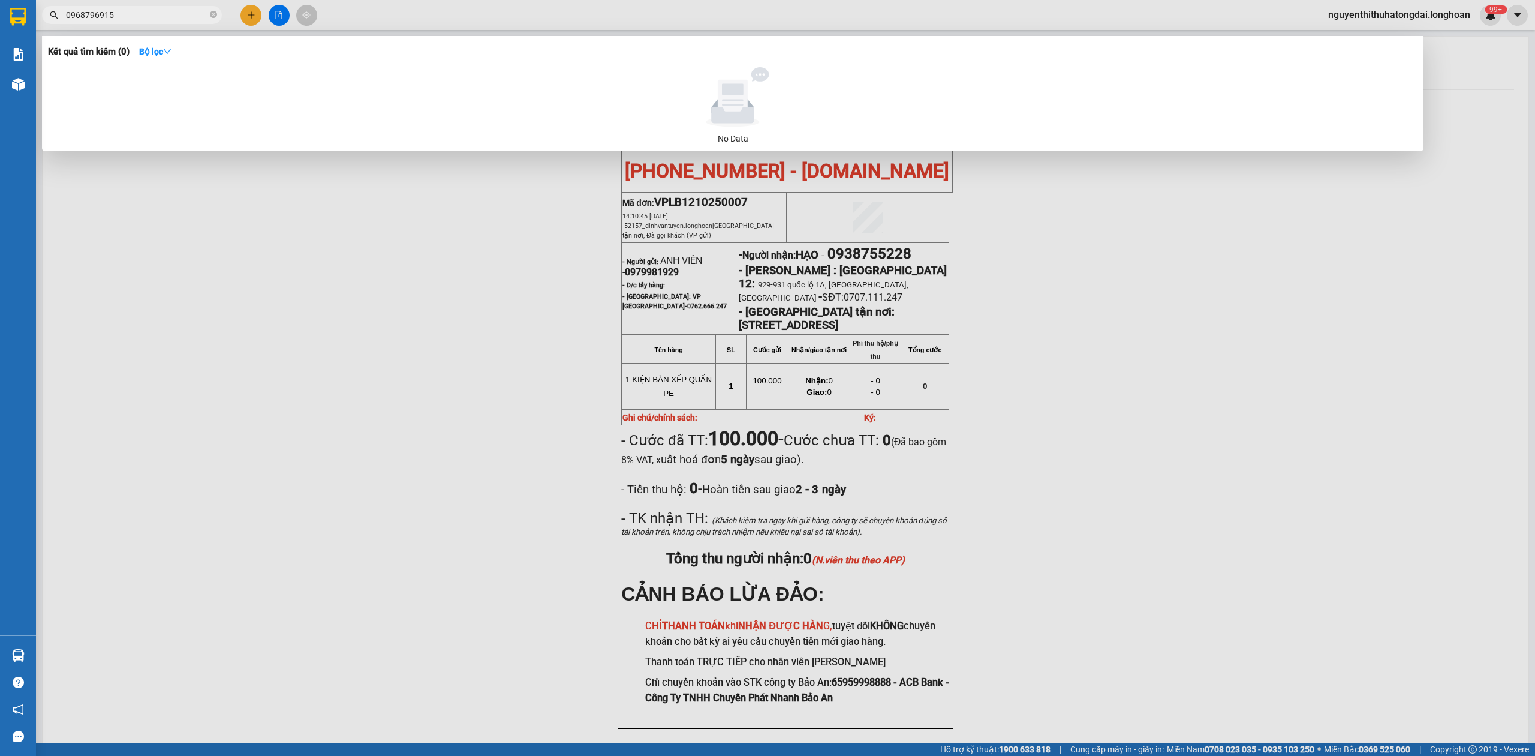
click at [100, 11] on input "0968796915" at bounding box center [137, 14] width 142 height 13
click at [101, 12] on input "0968796915" at bounding box center [137, 14] width 142 height 13
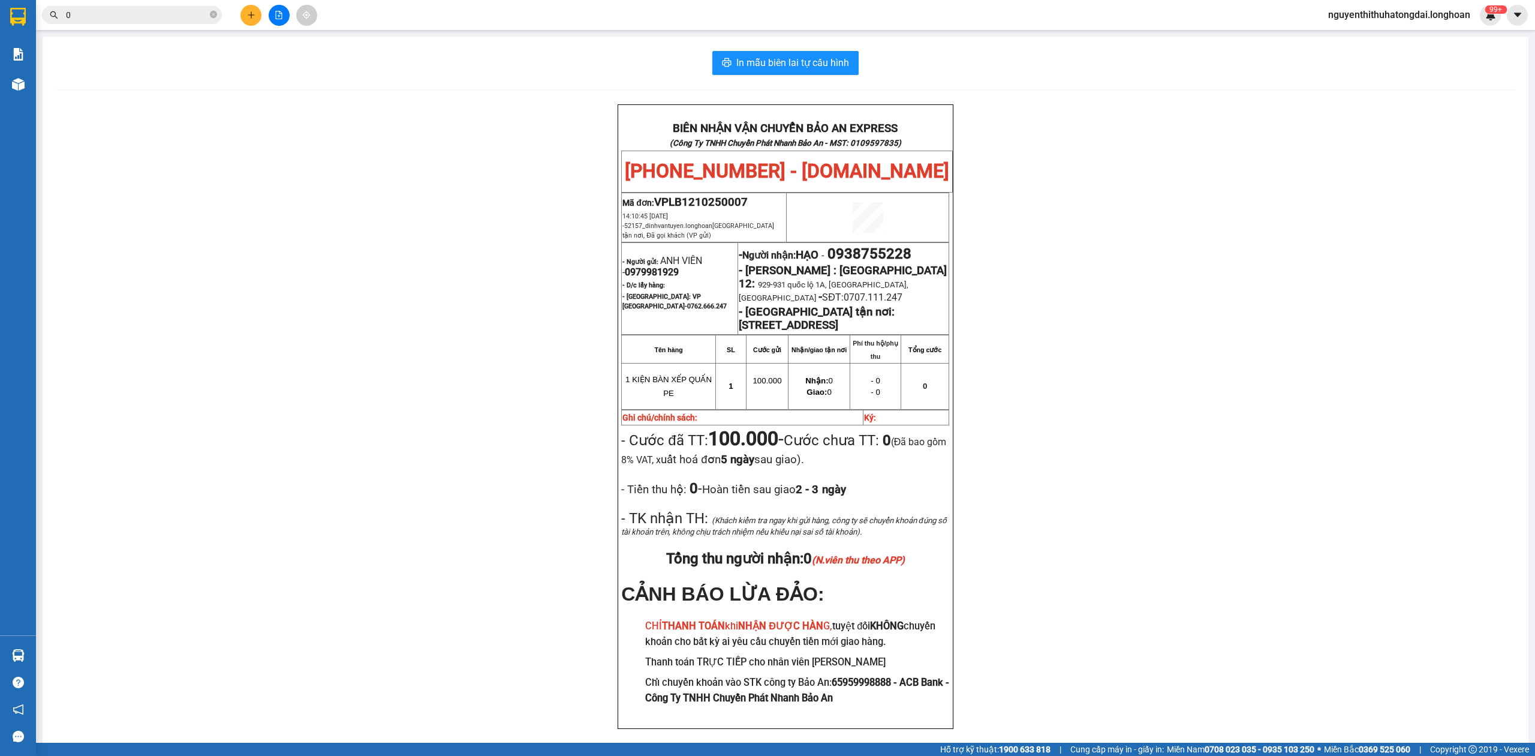
paste input "975590868"
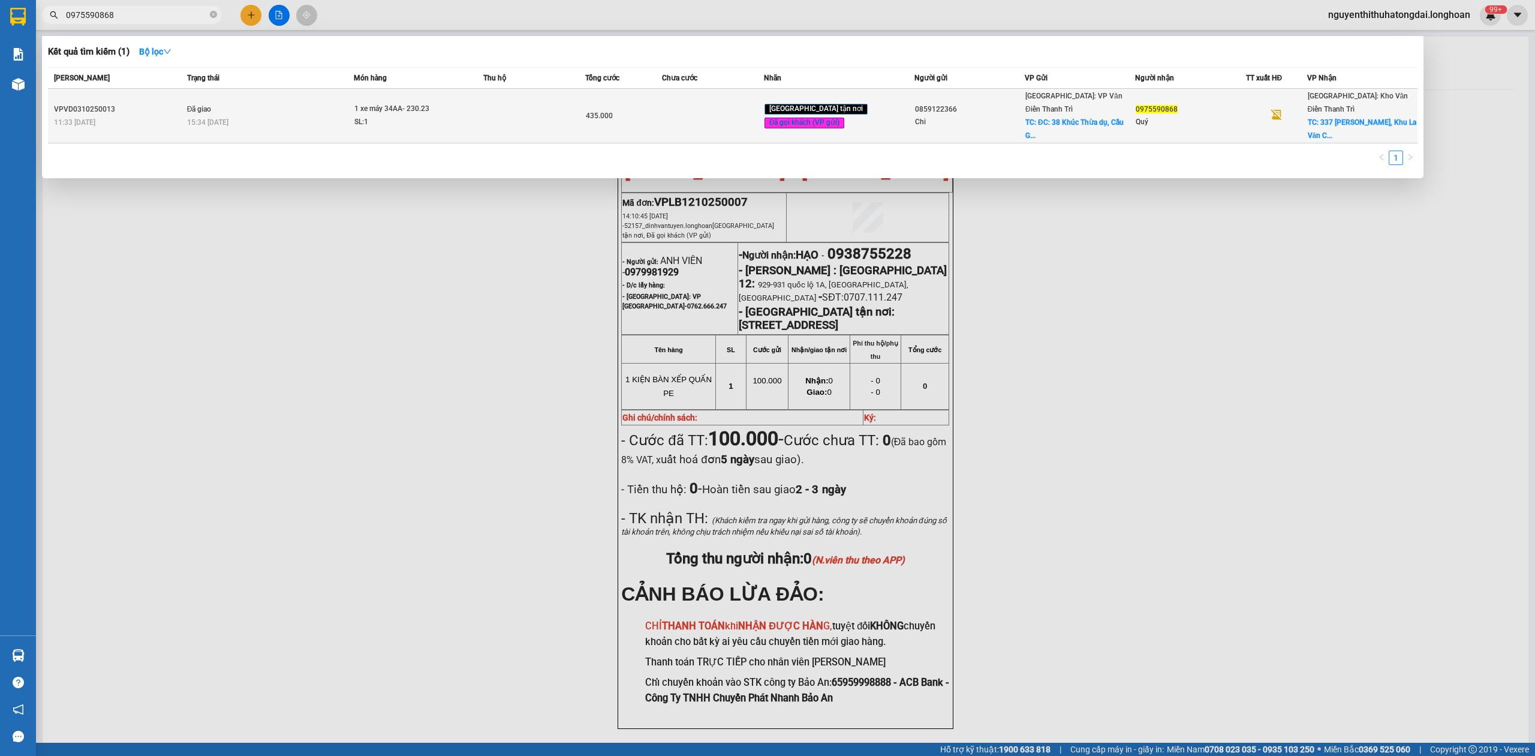
type input "0975590868"
click at [193, 105] on span "Đã giao" at bounding box center [199, 109] width 25 height 8
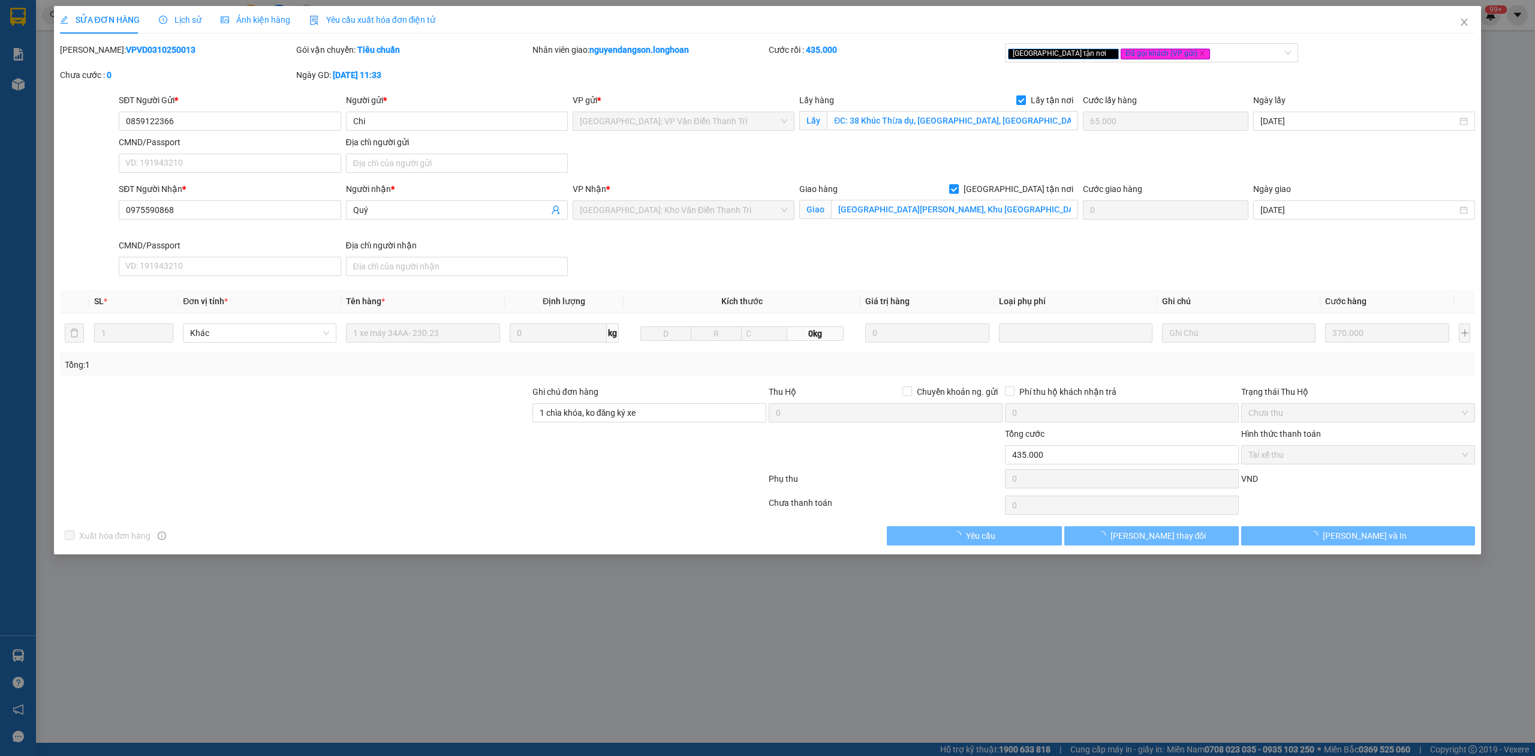
type input "0859122366"
type input "Chi"
checkbox input "true"
type input "ĐC: 38 Khúc Thừa dụ, [GEOGRAPHIC_DATA], [GEOGRAPHIC_DATA]"
type input "65.000"
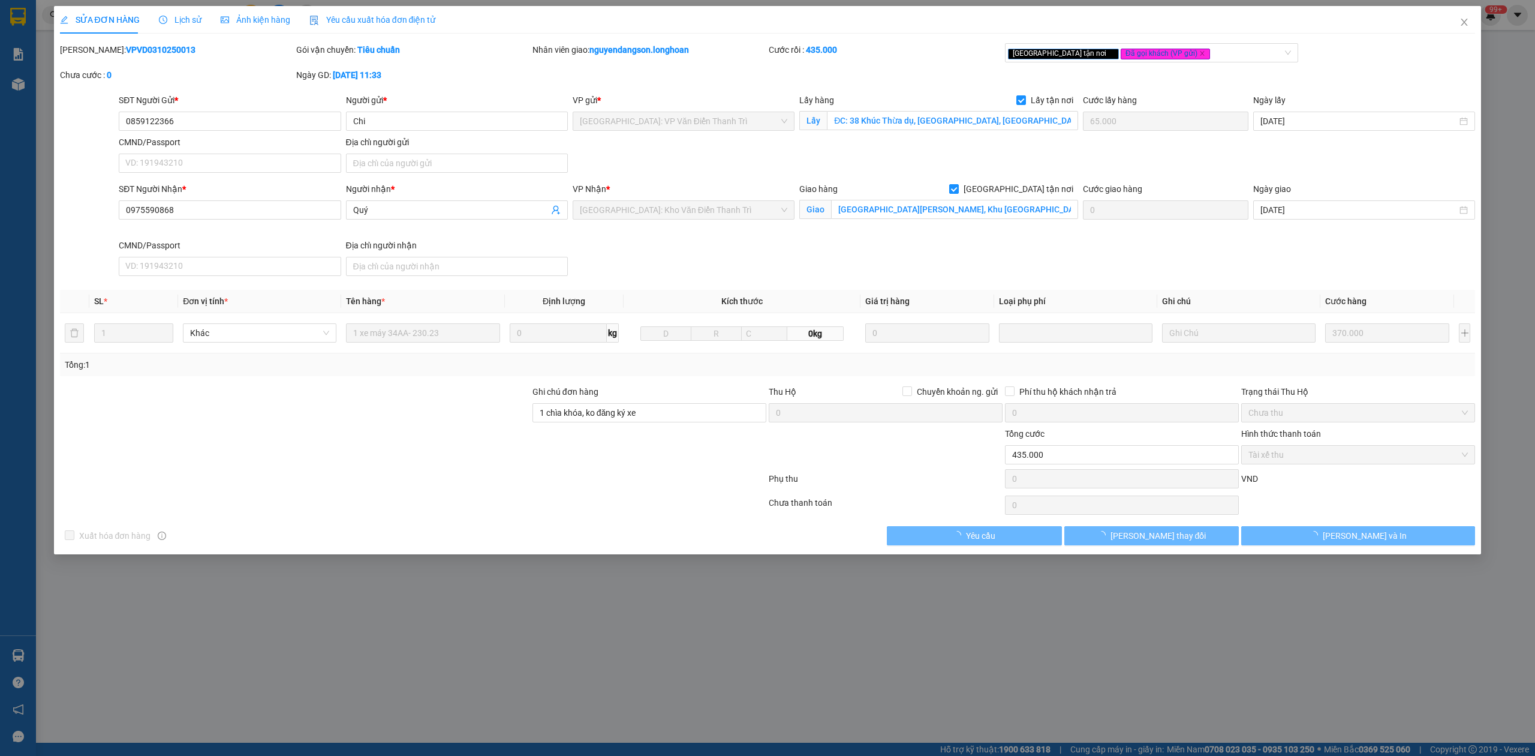
type input "0975590868"
type input "Quý"
checkbox input "true"
type input "[GEOGRAPHIC_DATA][PERSON_NAME], Khu [GEOGRAPHIC_DATA], [GEOGRAPHIC_DATA], [GEOG…"
type input "1 chìa khóa, ko đăng ký xe"
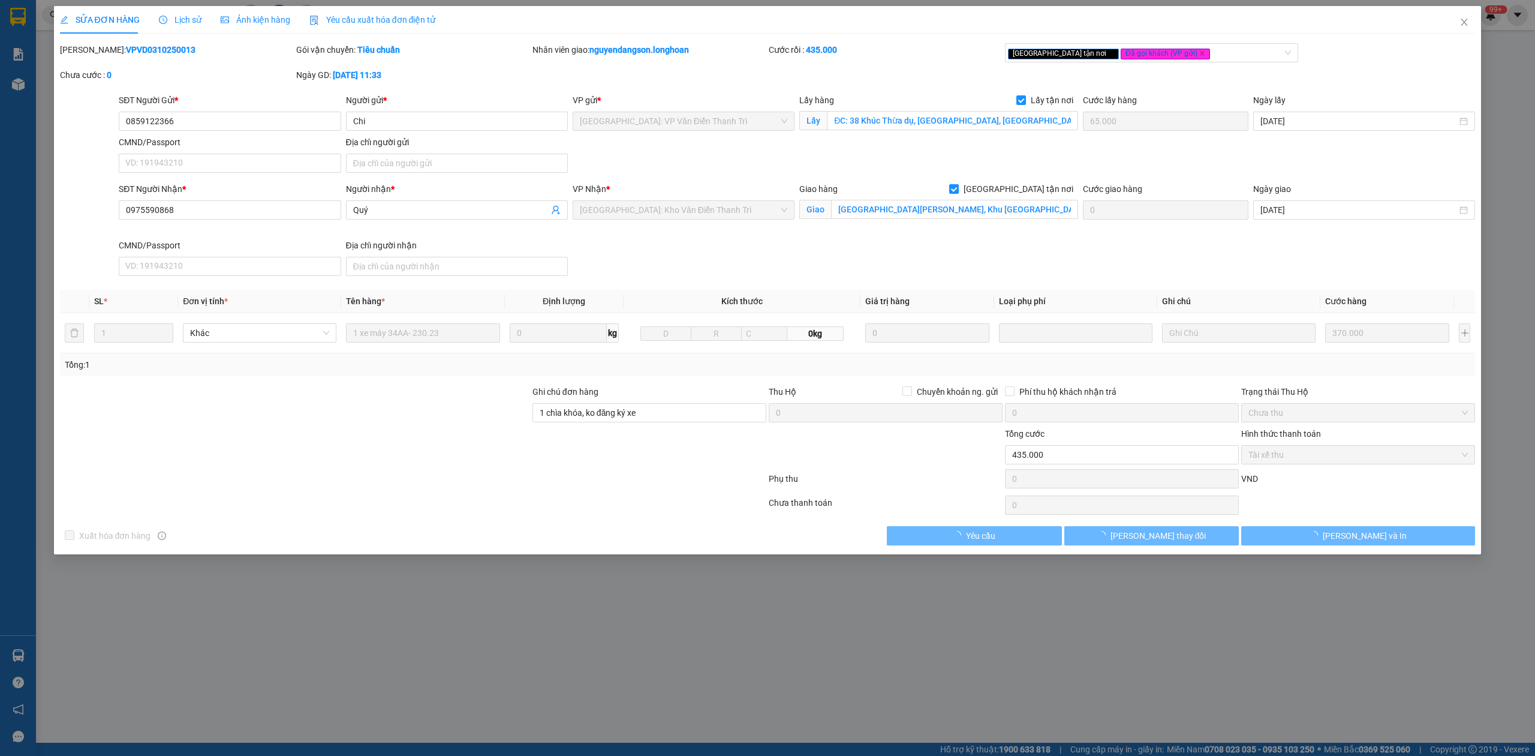
type input "0"
type input "435.000"
click at [137, 53] on b "VPVD0310250013" at bounding box center [161, 50] width 70 height 10
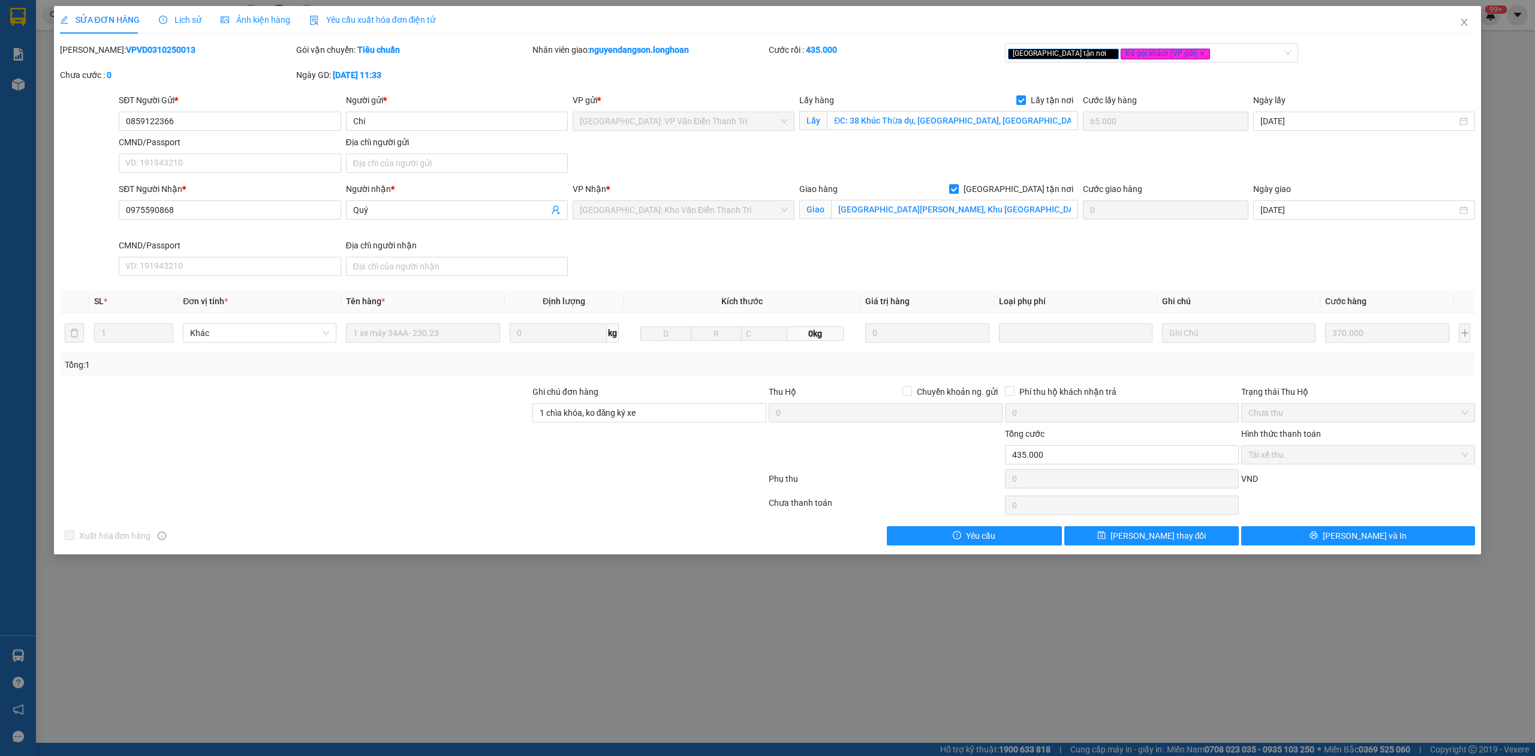
copy b "VPVD0310250013"
click at [1468, 17] on span "Close" at bounding box center [1465, 23] width 34 height 34
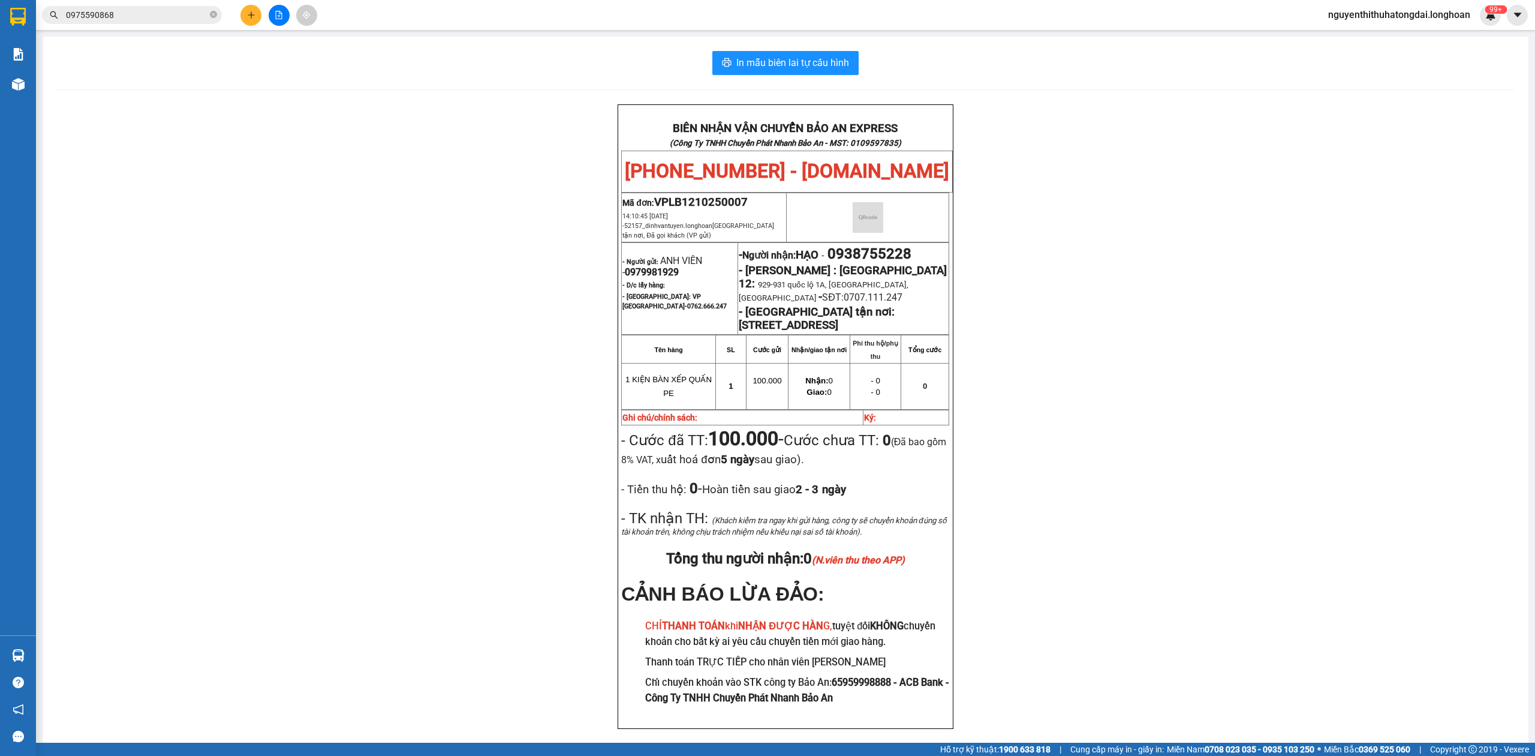
click at [100, 17] on input "0975590868" at bounding box center [137, 14] width 142 height 13
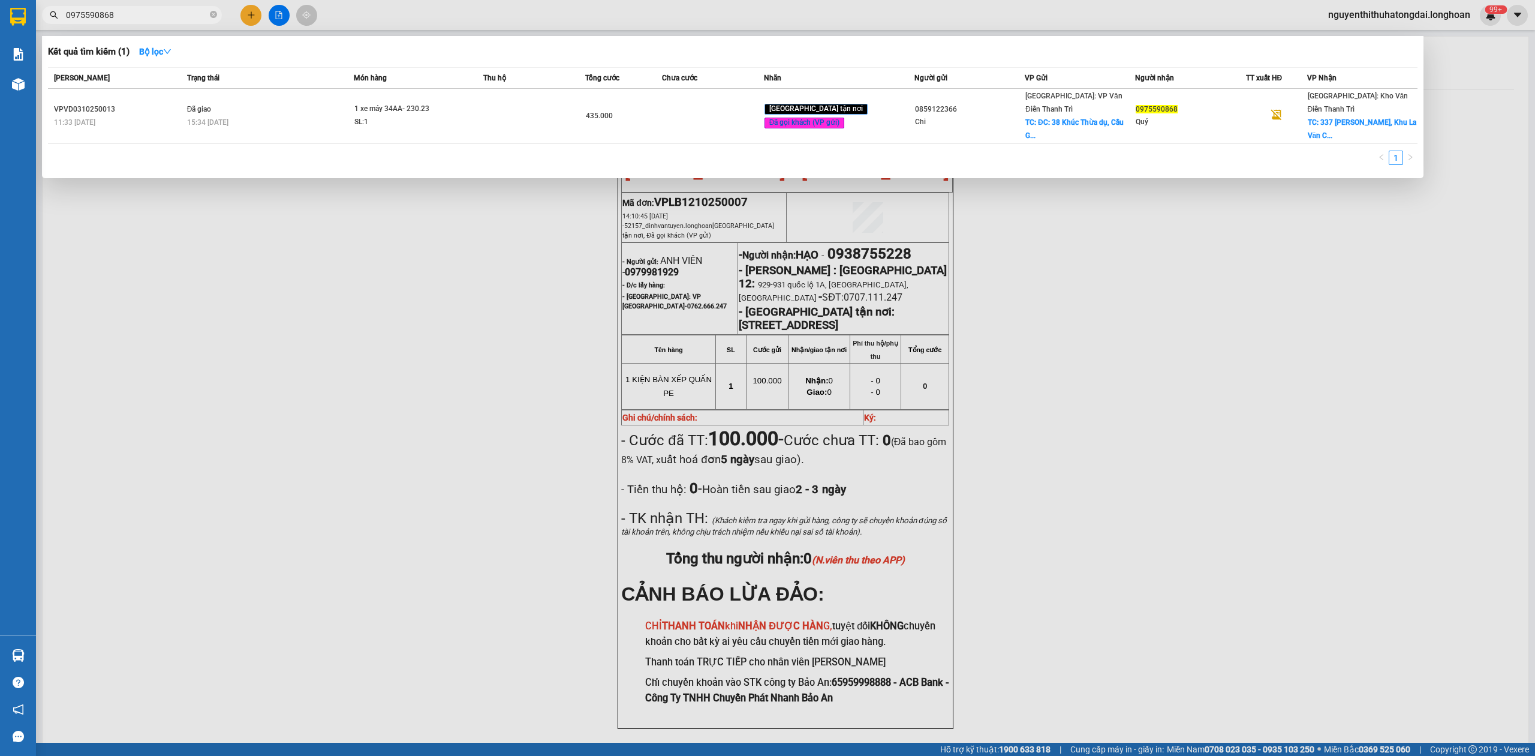
click at [99, 17] on input "0975590868" at bounding box center [137, 14] width 142 height 13
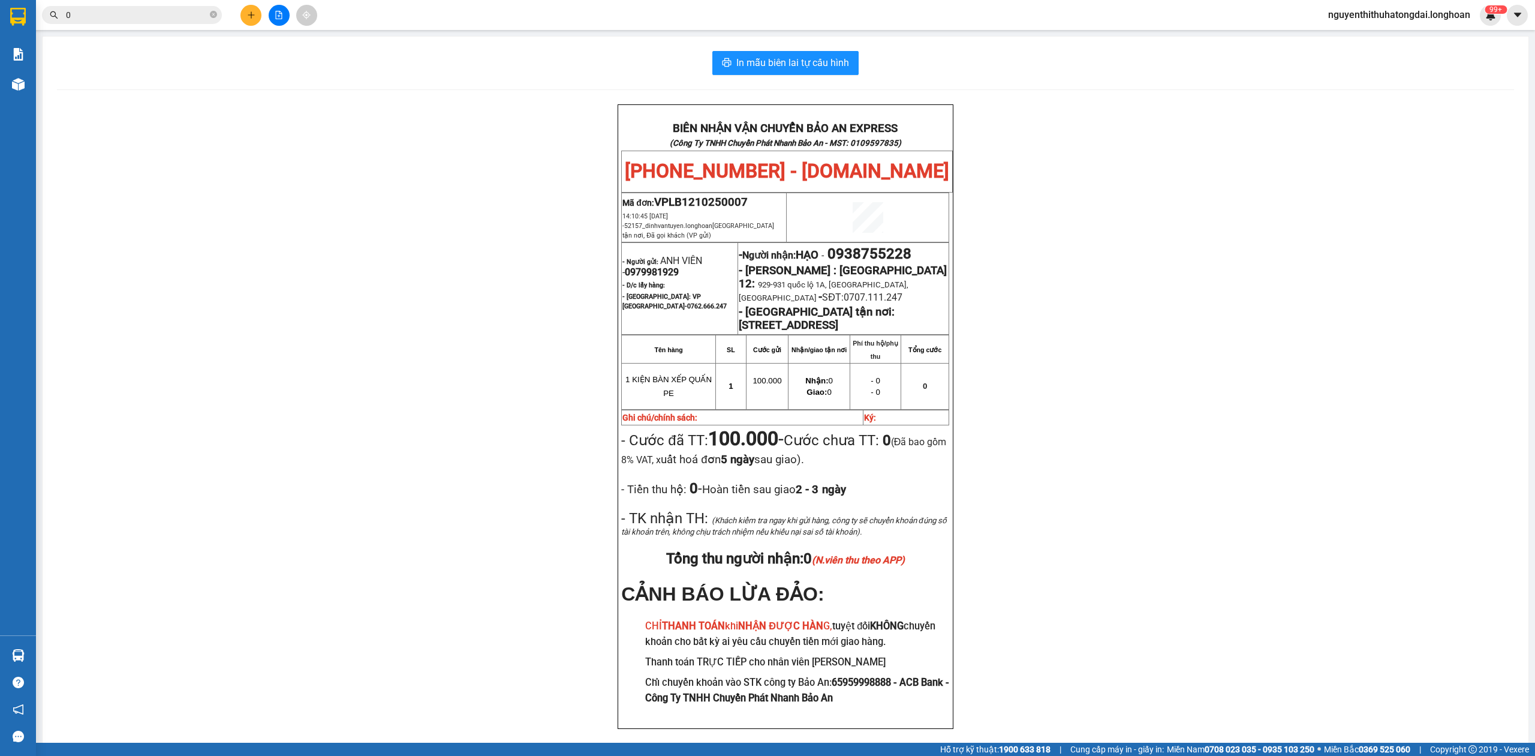
paste input "905790406"
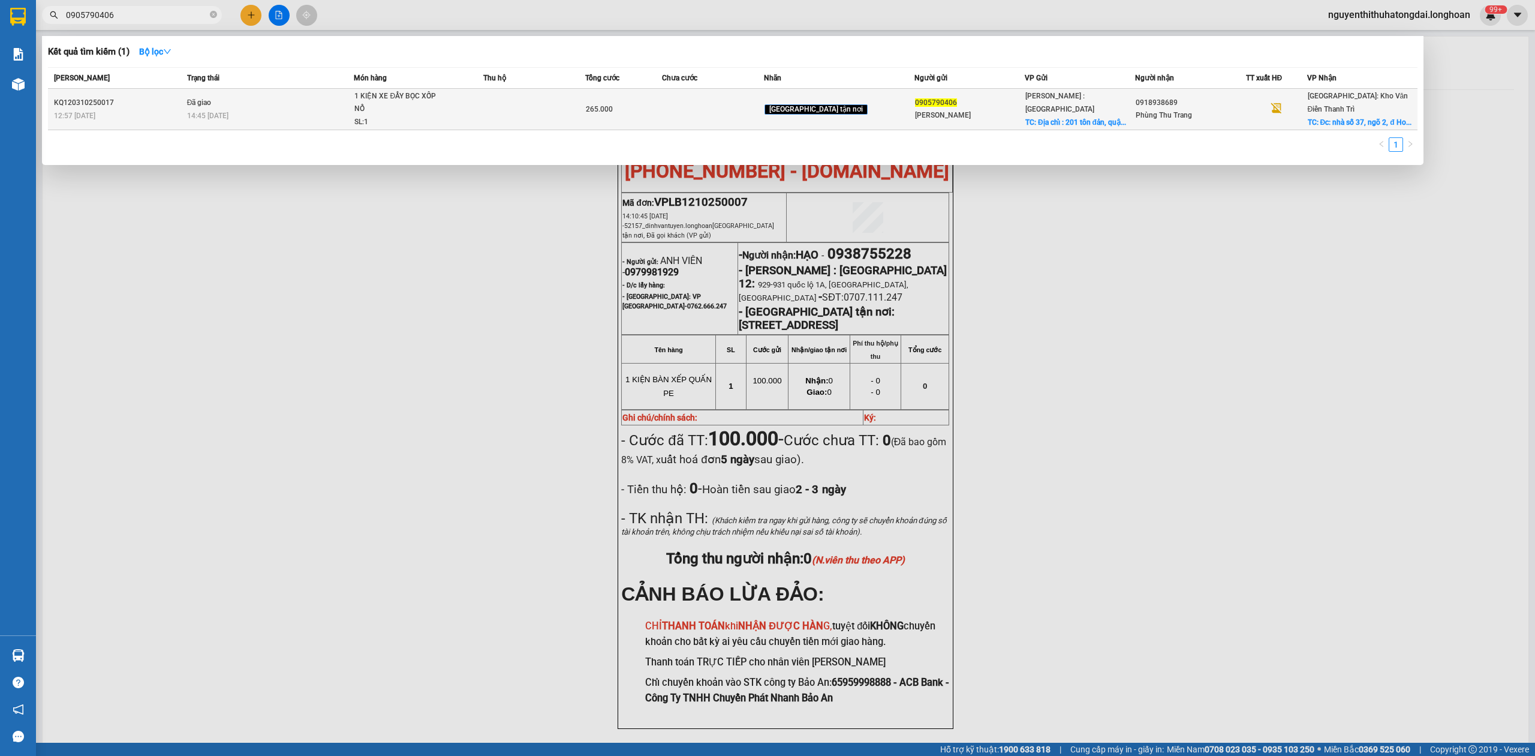
type input "0905790406"
click at [318, 111] on div "14:45 [DATE]" at bounding box center [270, 115] width 167 height 13
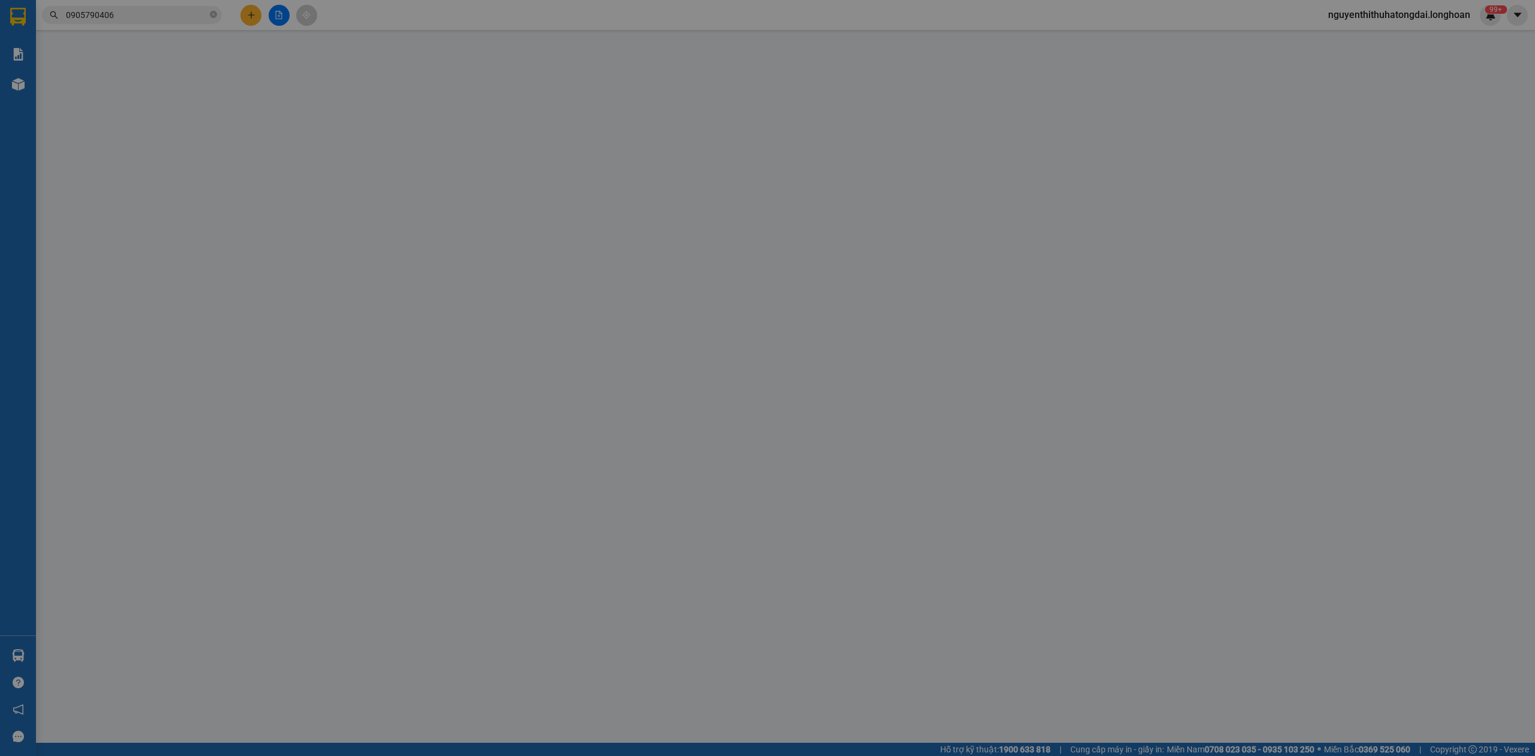
type input "0905790406"
type input "[PERSON_NAME]"
checkbox input "true"
type input "Địa chỉ : [STREET_ADDRESS]"
type input "65.000"
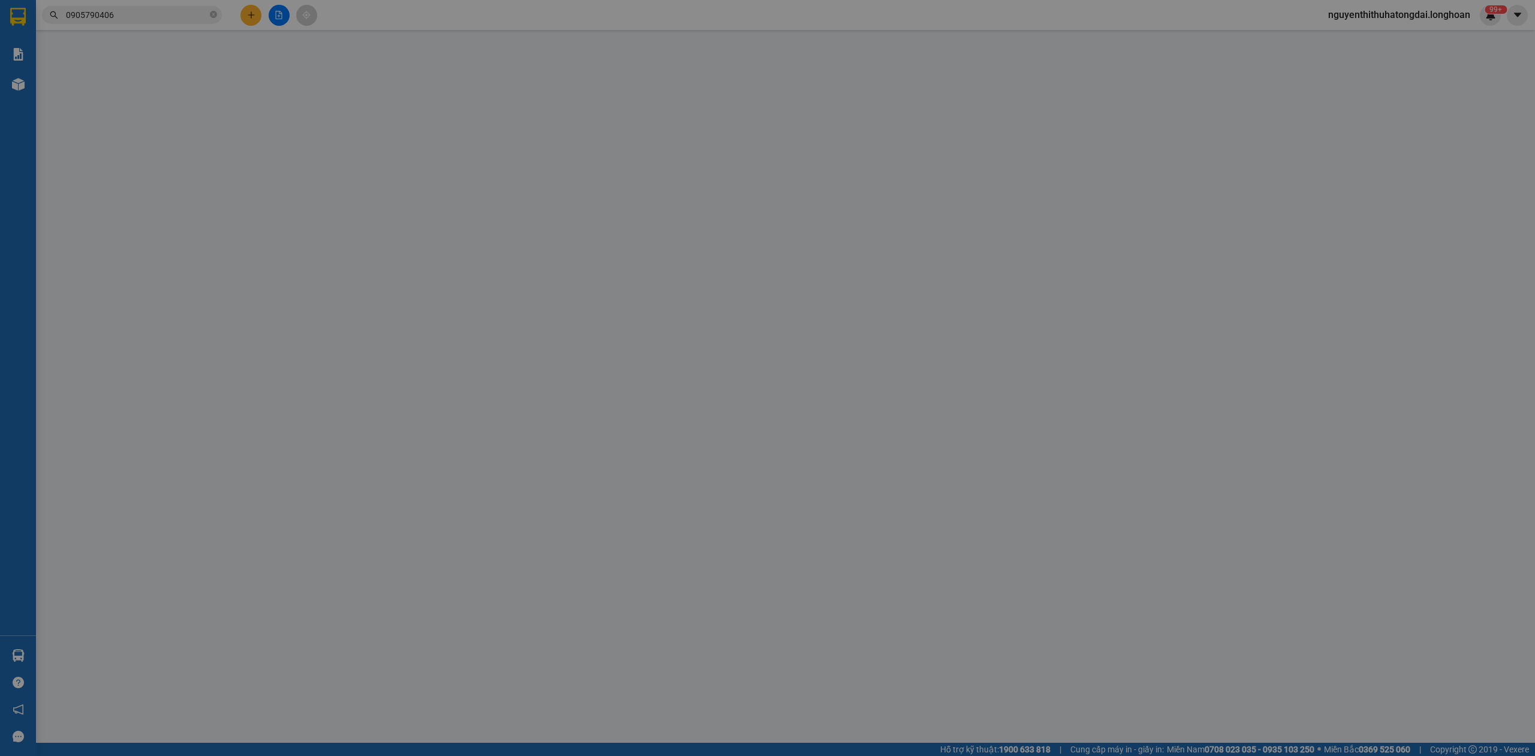
type input "0918938689"
type input "Phùng Thu Trang"
checkbox input "true"
type input "Đc: nhà số 37, ngõ 2, đ Hoàng Tăng Bí, [GEOGRAPHIC_DATA], [GEOGRAPHIC_DATA]"
type input "0"
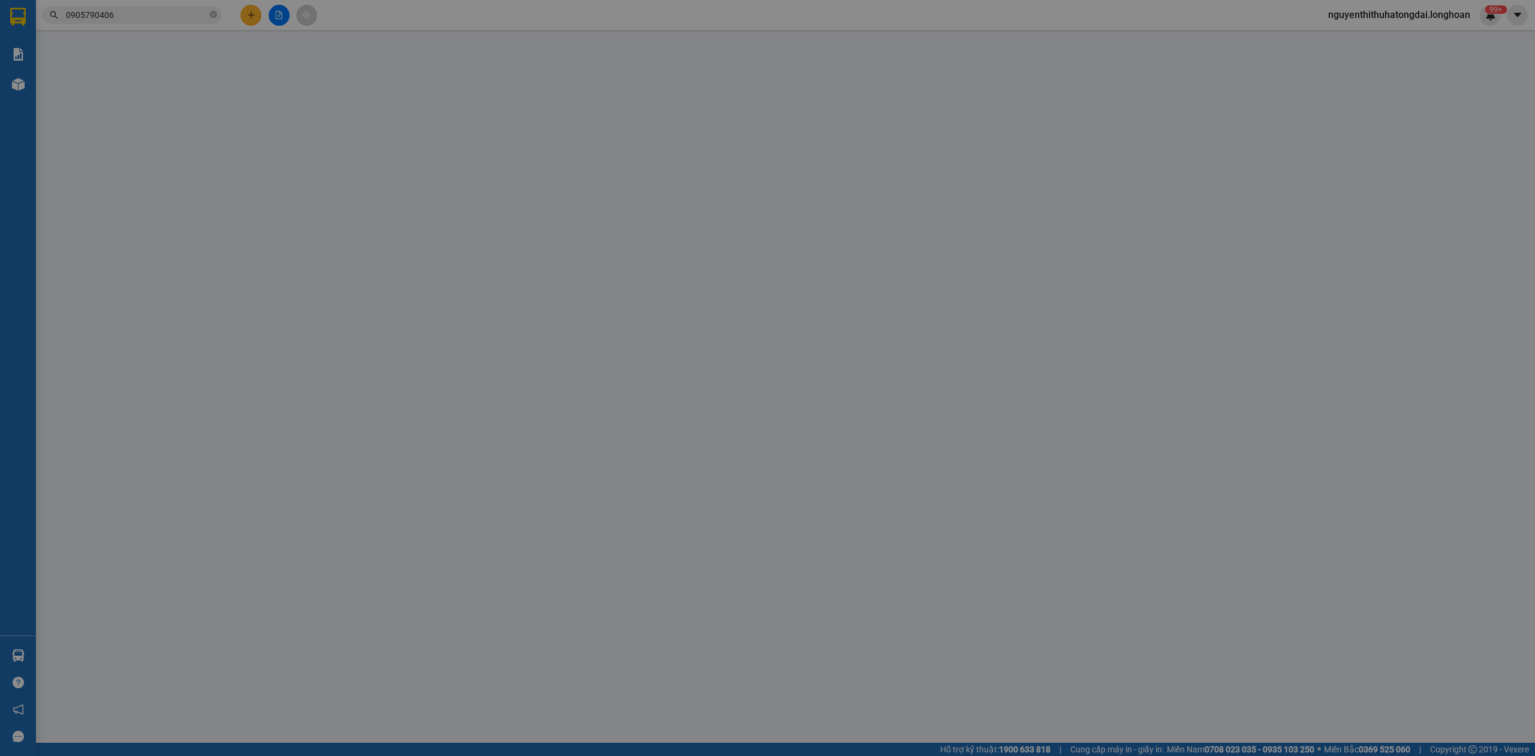
type input "265.000"
type input "50.000"
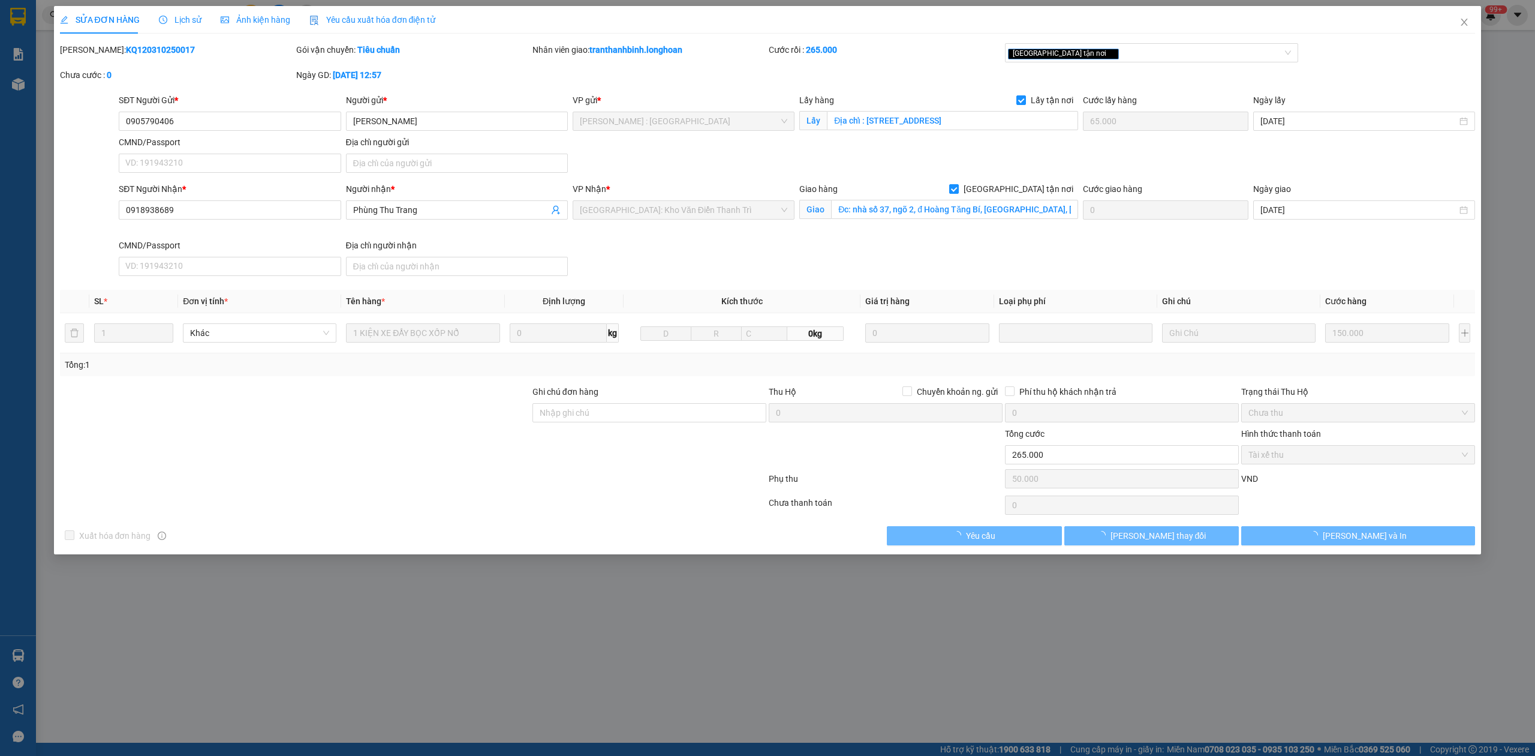
click at [132, 52] on b "KQ120310250017" at bounding box center [160, 50] width 69 height 10
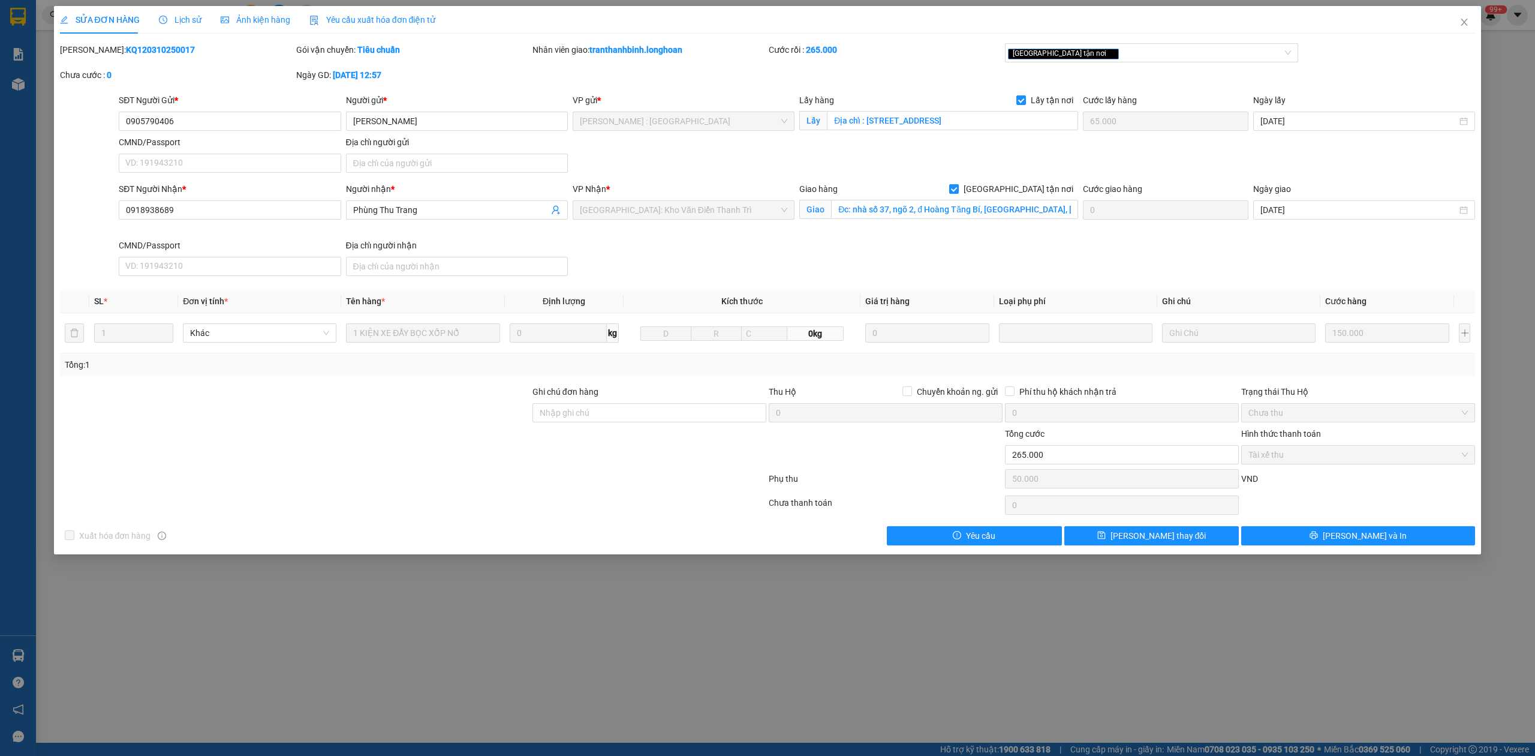
copy b "KQ120310250017"
click at [1461, 22] on icon "close" at bounding box center [1465, 22] width 10 height 10
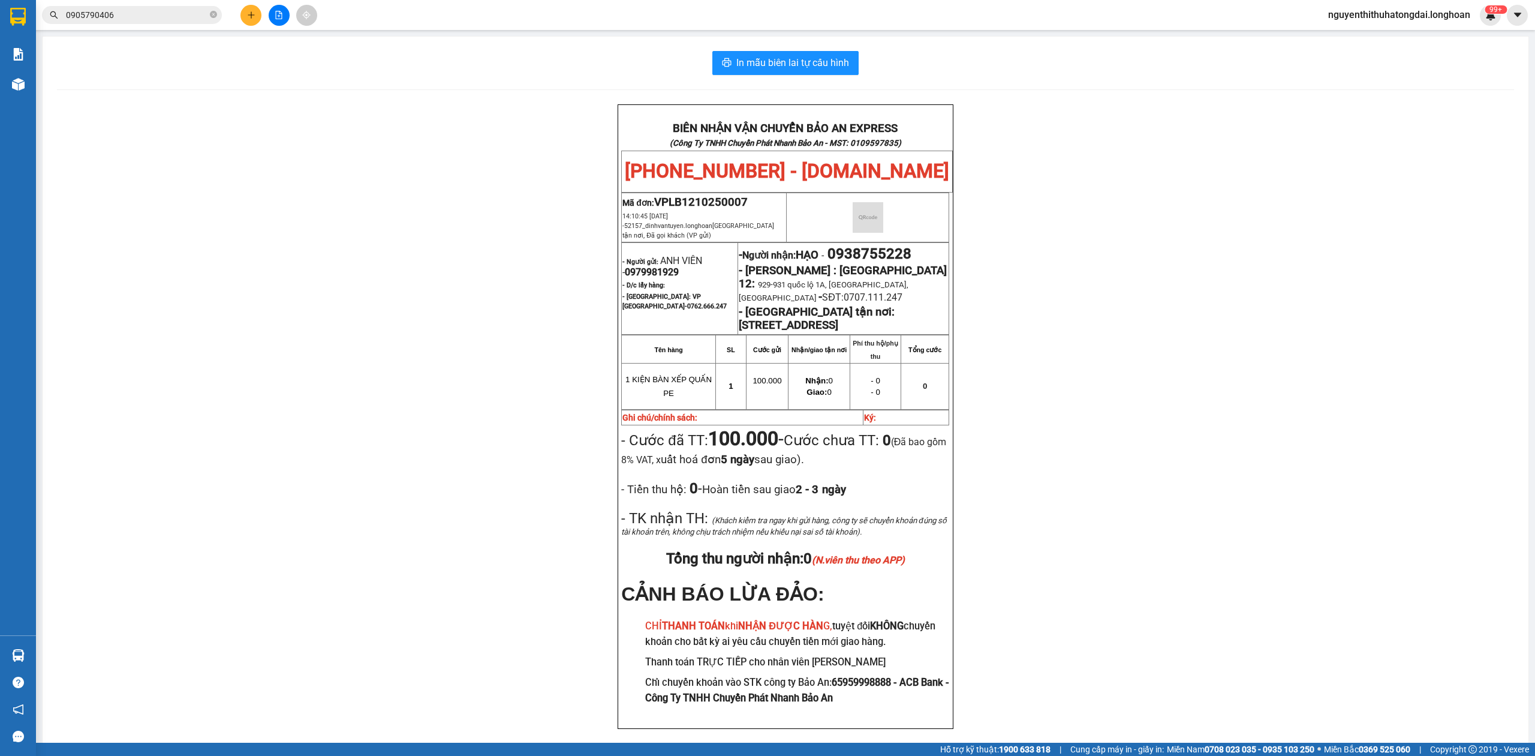
click at [59, 18] on span "0905790406" at bounding box center [132, 15] width 180 height 18
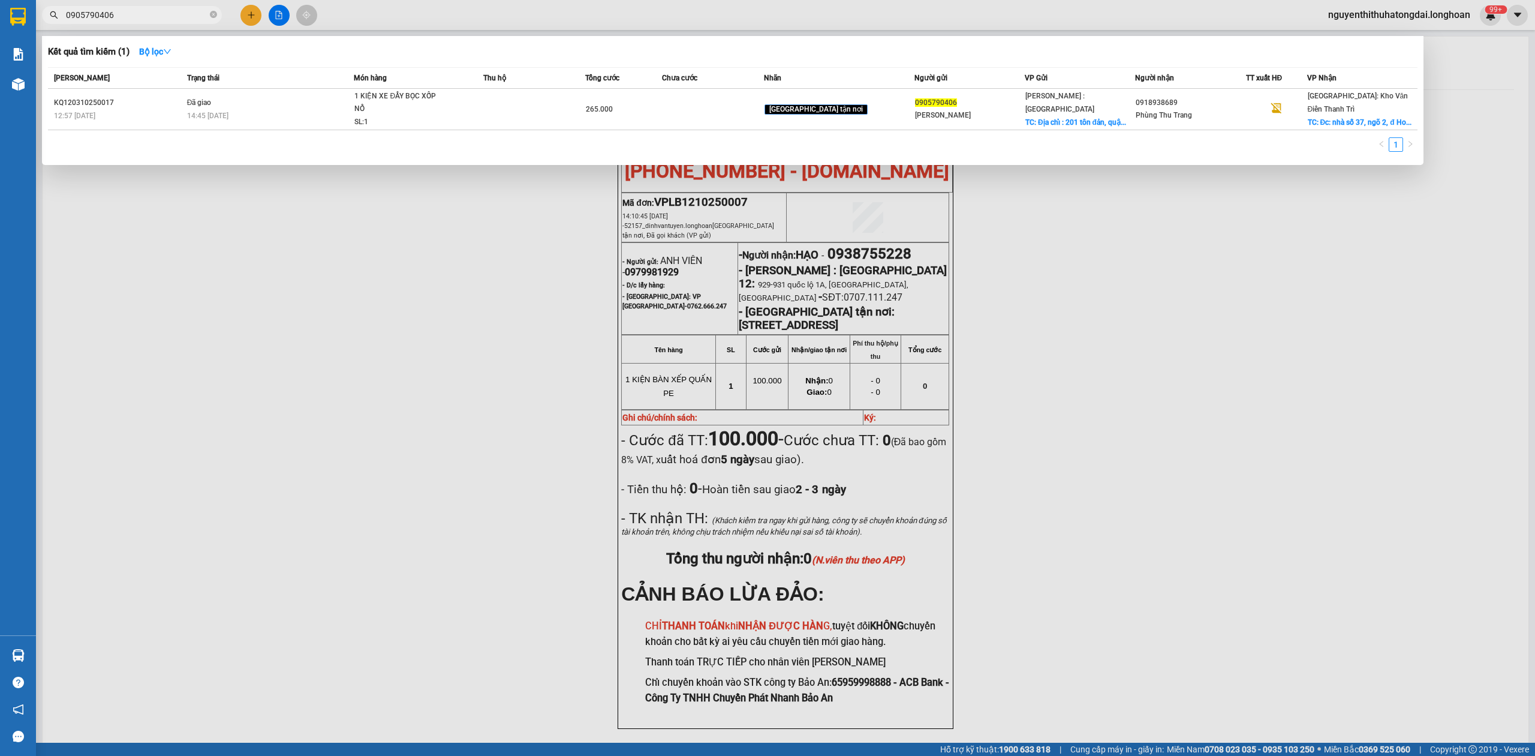
click at [92, 17] on input "0905790406" at bounding box center [137, 14] width 142 height 13
click at [94, 17] on input "0905790406" at bounding box center [137, 14] width 142 height 13
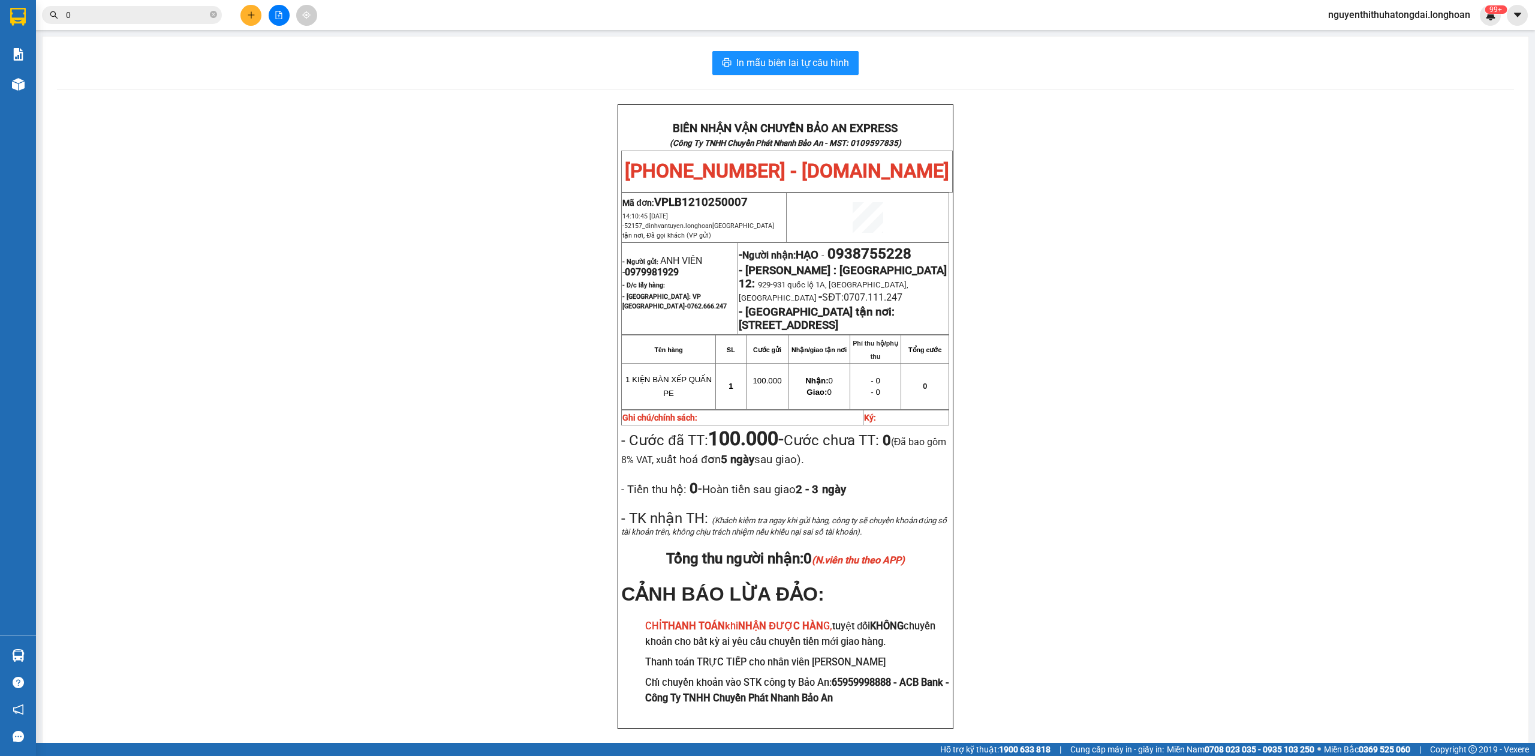
paste input "983436796"
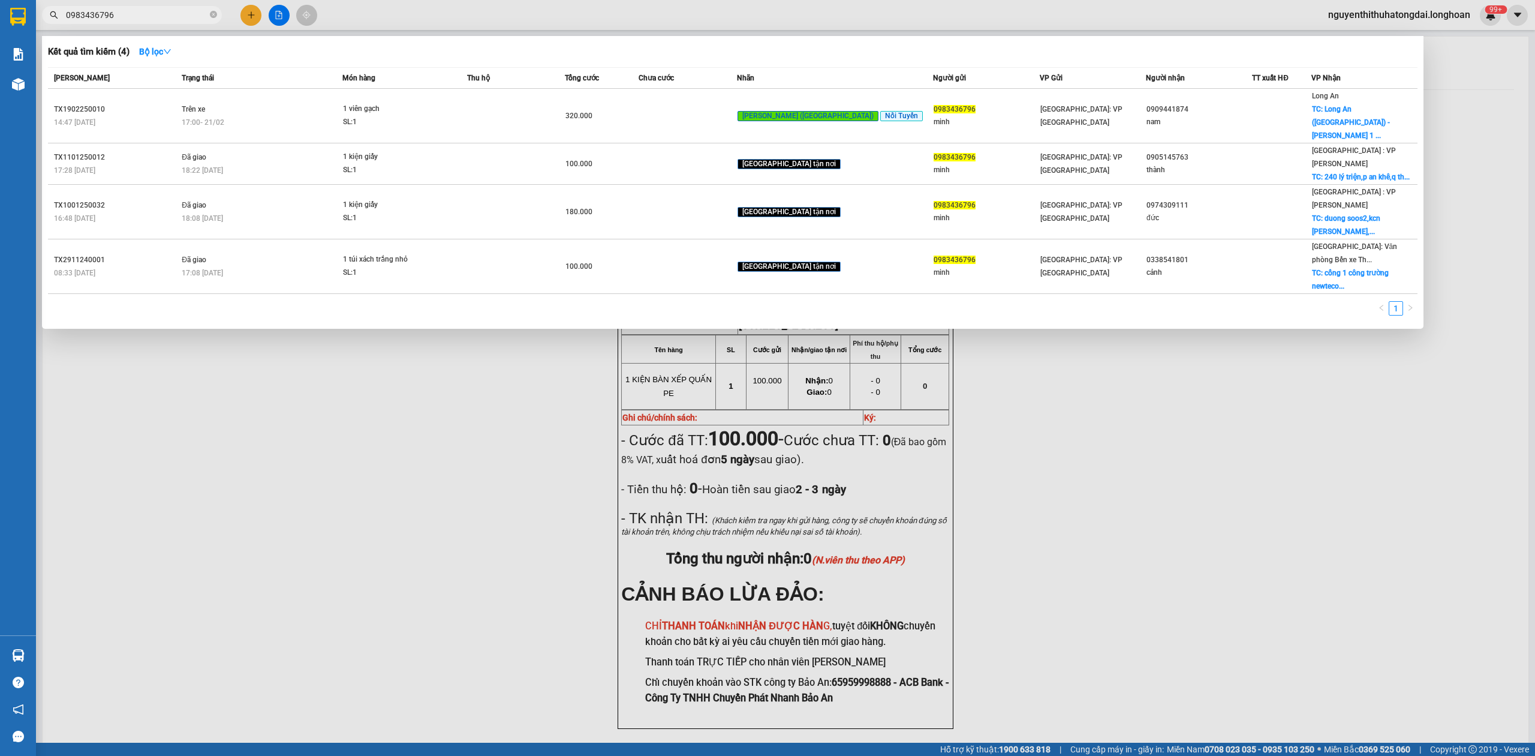
click at [188, 7] on span "0983436796" at bounding box center [132, 15] width 180 height 18
click at [154, 12] on input "0983436796" at bounding box center [137, 14] width 142 height 13
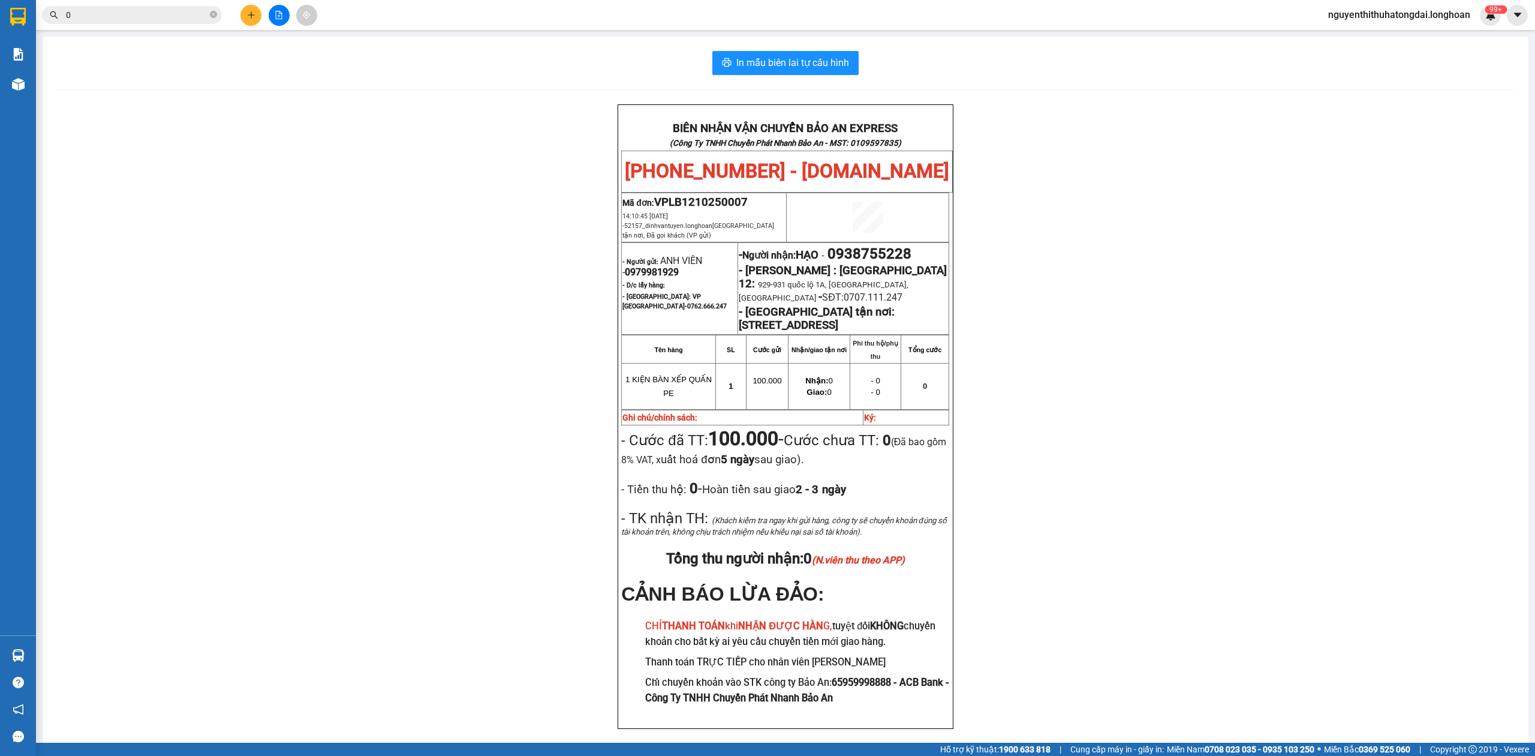
paste input "388270755"
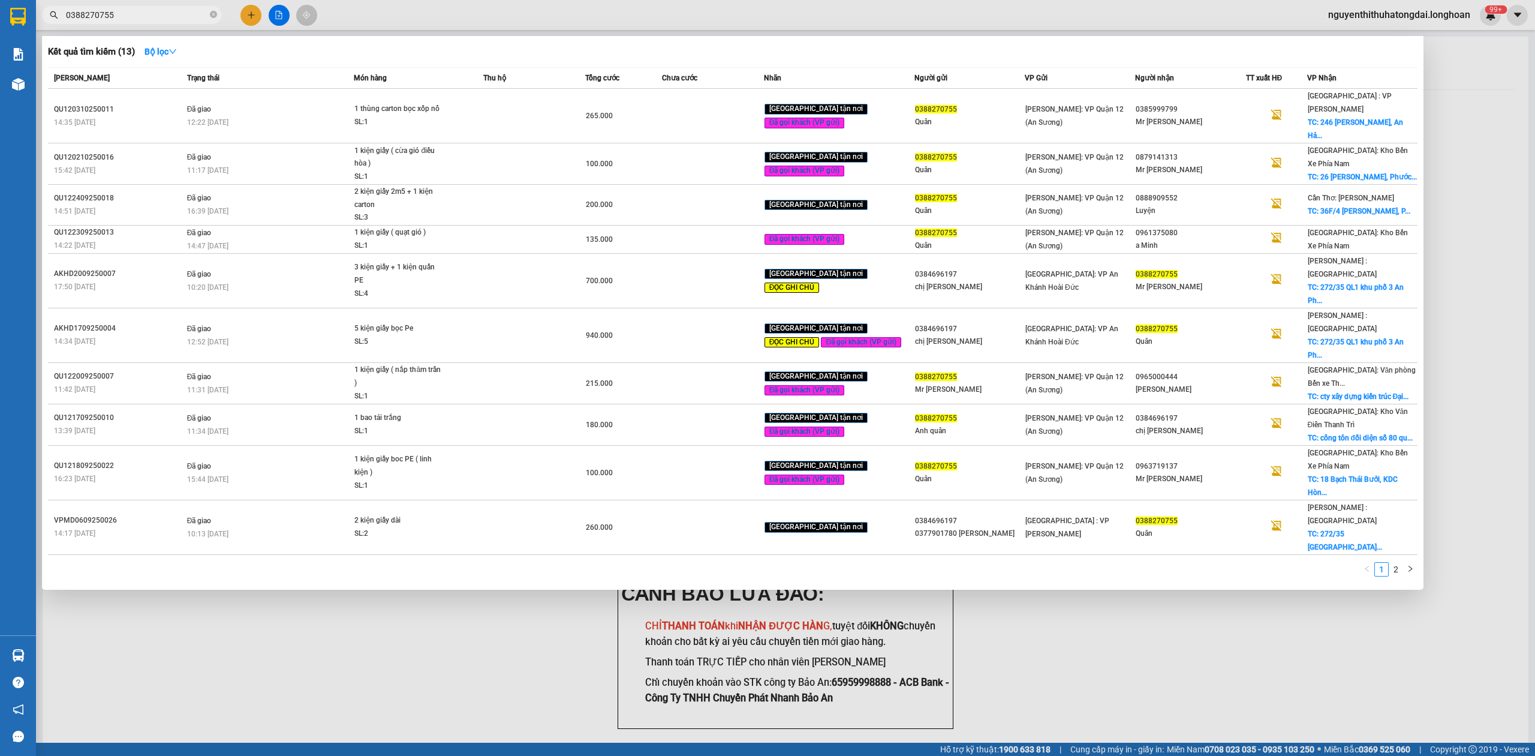
type input "0388270755"
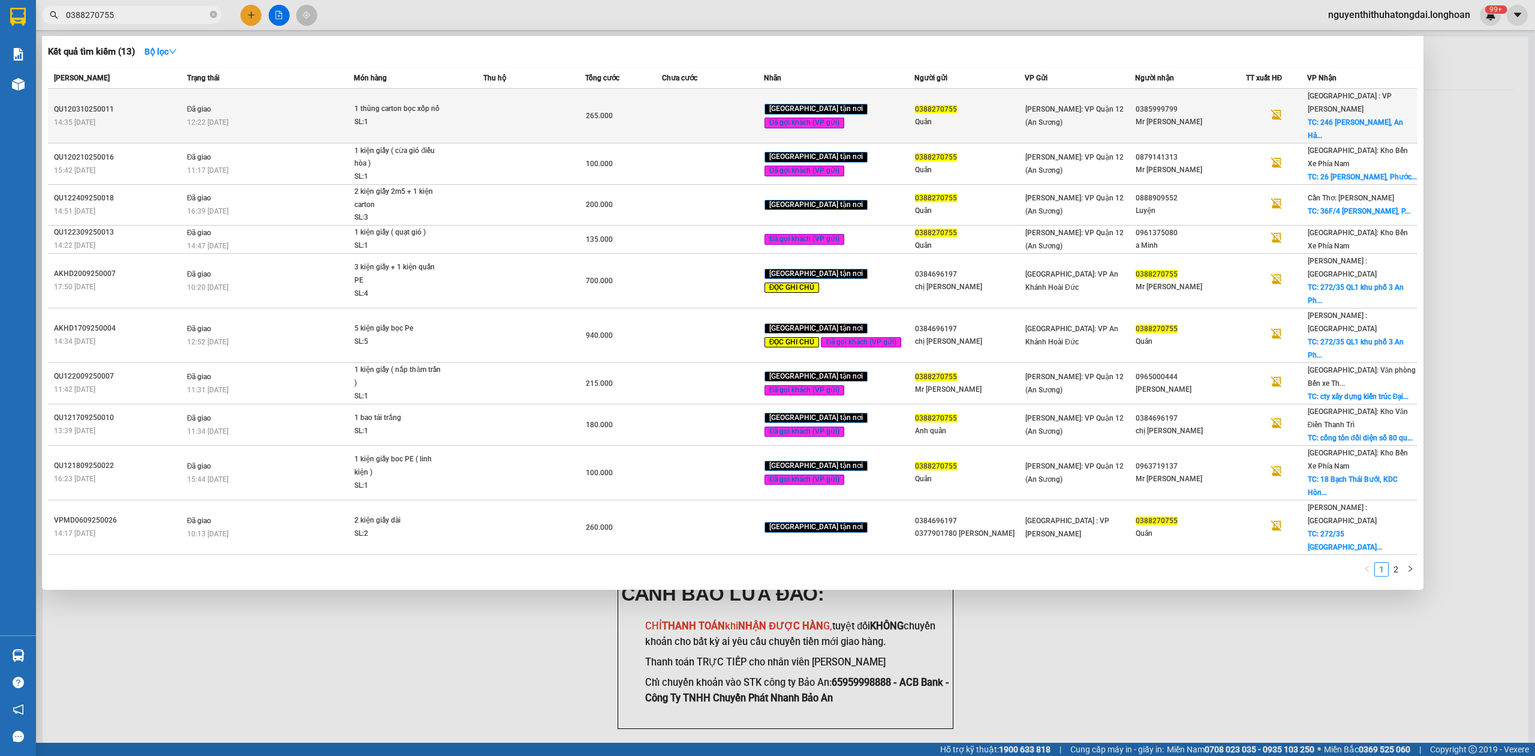
click at [207, 118] on span "12:22 [DATE]" at bounding box center [207, 122] width 41 height 8
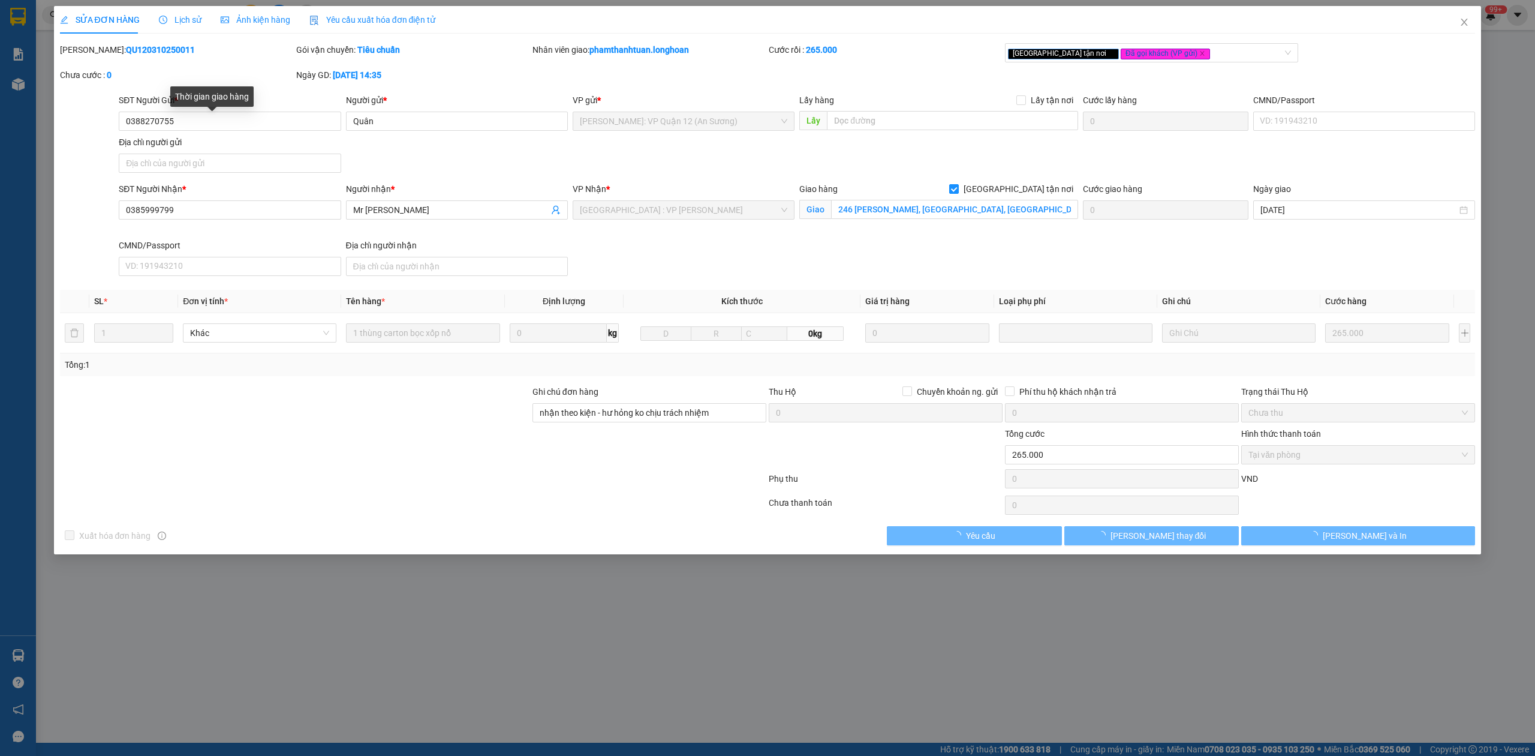
type input "0388270755"
type input "Quân"
type input "0385999799"
type input "Mr [PERSON_NAME]"
checkbox input "true"
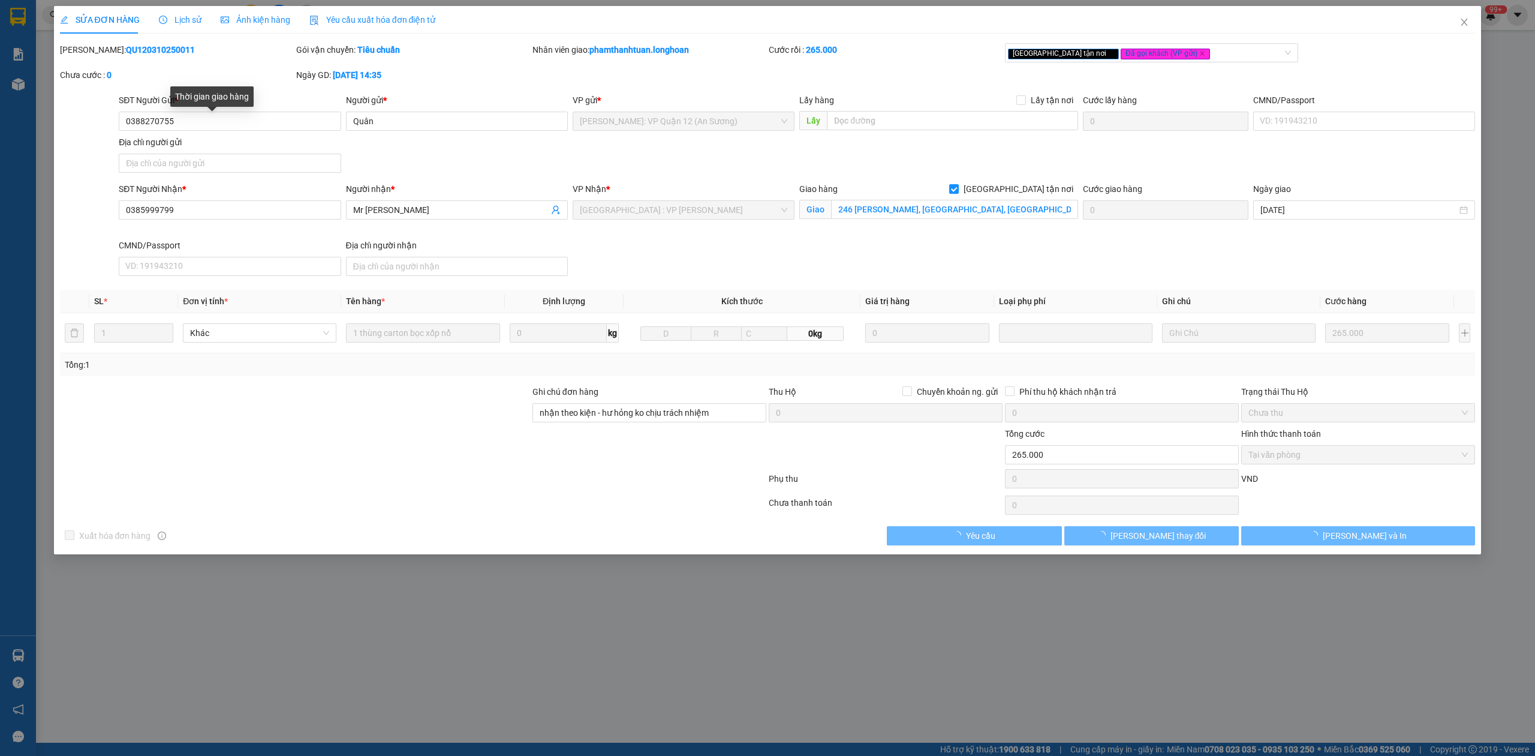
type input "246 [PERSON_NAME], [GEOGRAPHIC_DATA], [GEOGRAPHIC_DATA], [GEOGRAPHIC_DATA]"
type input "nhận theo kiện - hư hỏng ko chịu trách nhiệm"
type input "0"
type input "265.000"
click at [139, 50] on b "QU120310250011" at bounding box center [160, 50] width 69 height 10
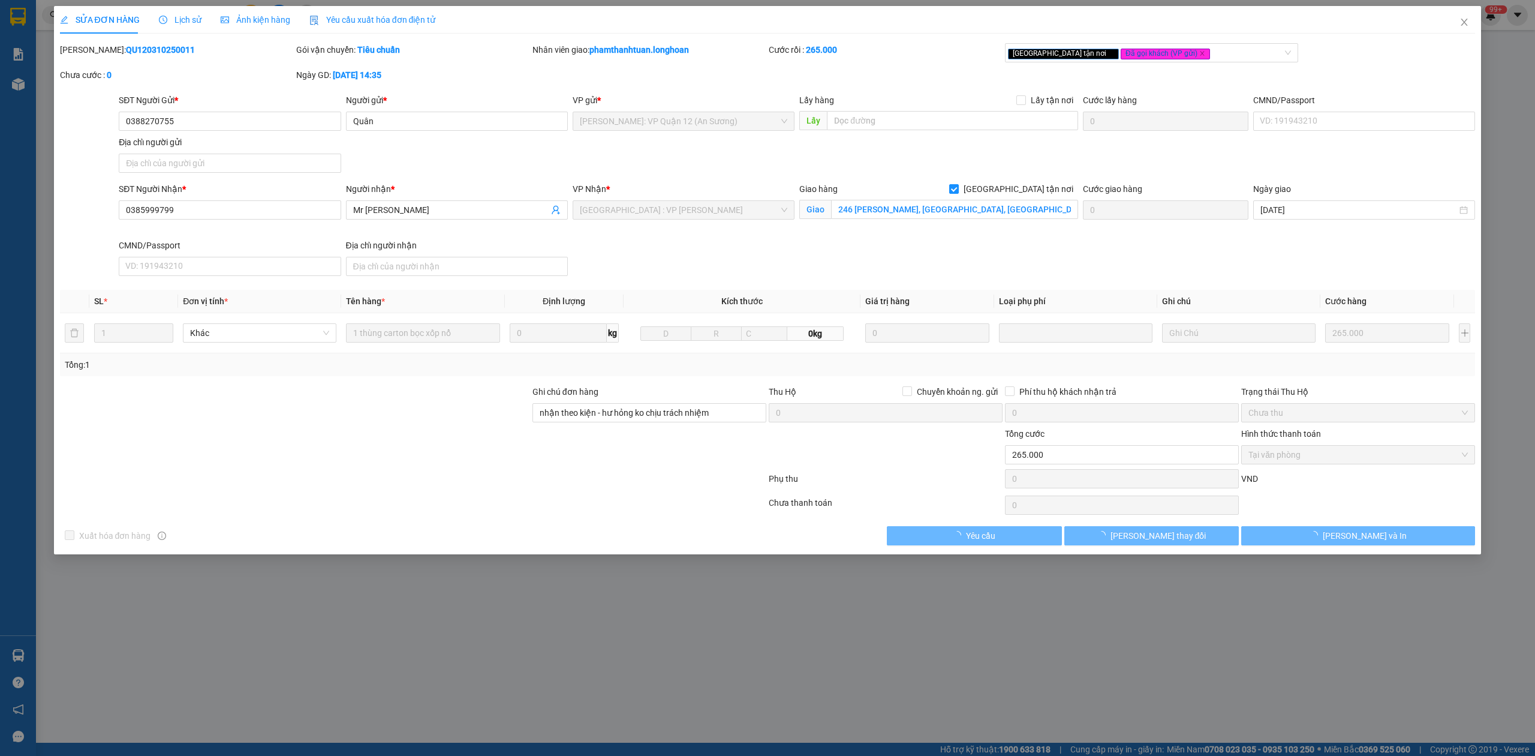
click at [139, 50] on b "QU120310250011" at bounding box center [160, 50] width 69 height 10
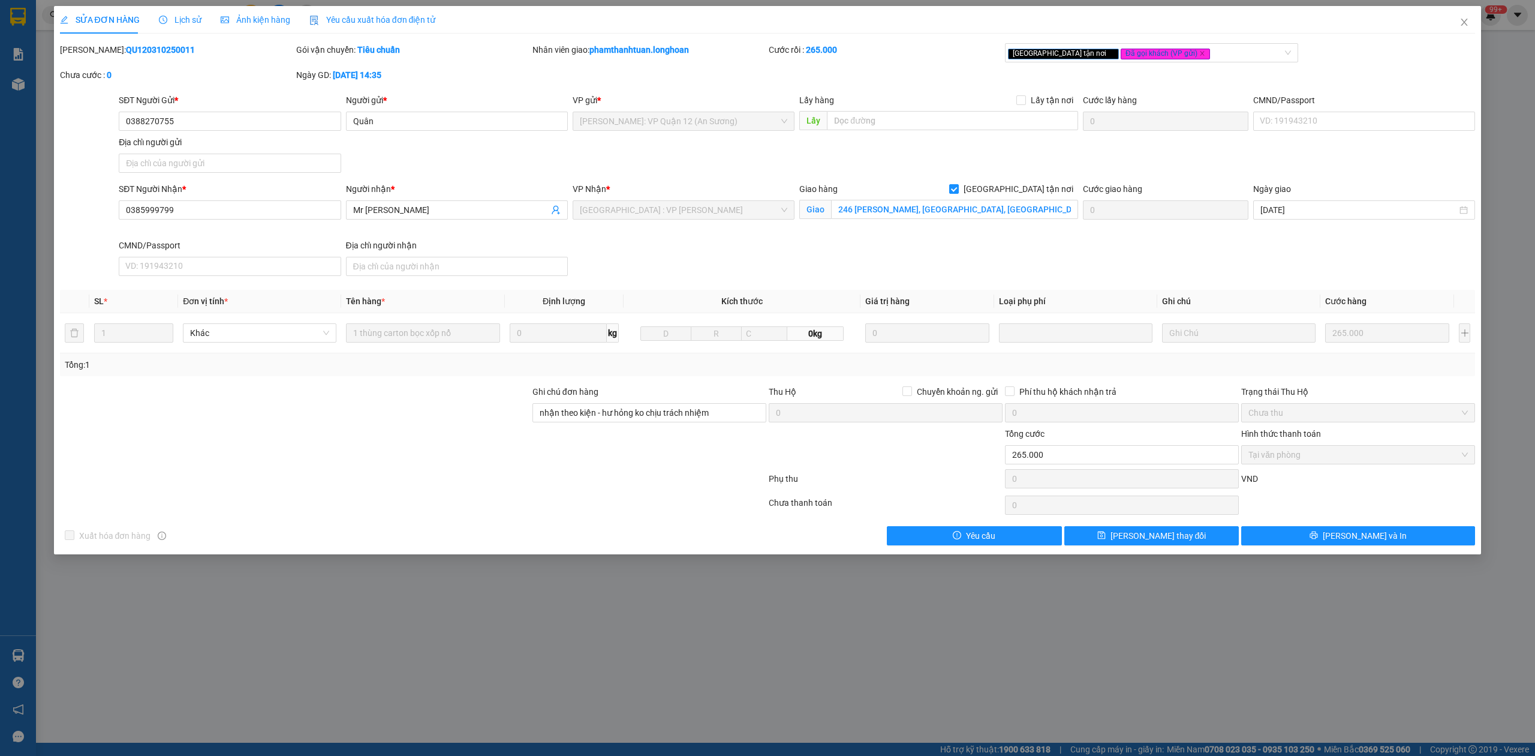
copy b "QU120310250011"
click at [1467, 18] on icon "close" at bounding box center [1465, 22] width 10 height 10
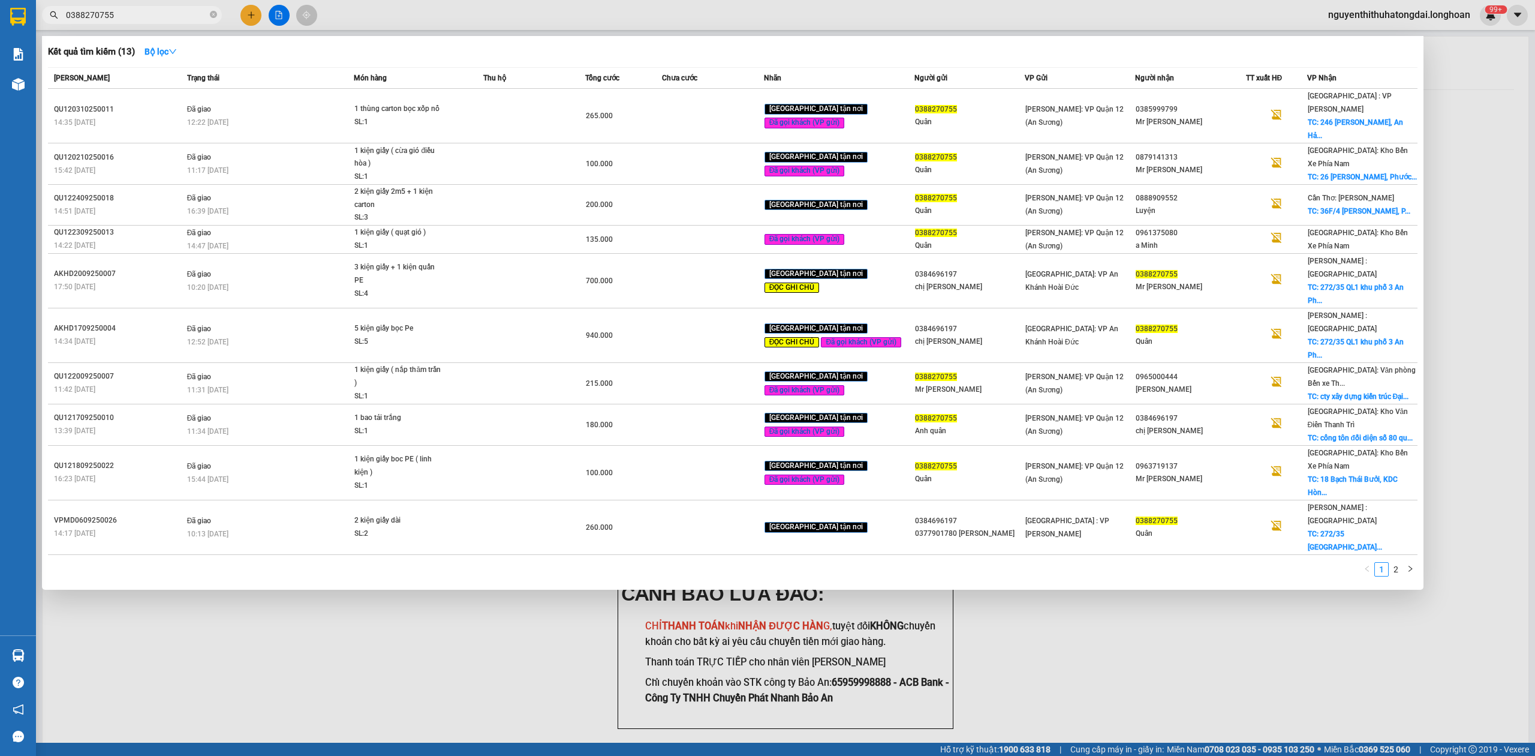
click at [101, 13] on input "0388270755" at bounding box center [137, 14] width 142 height 13
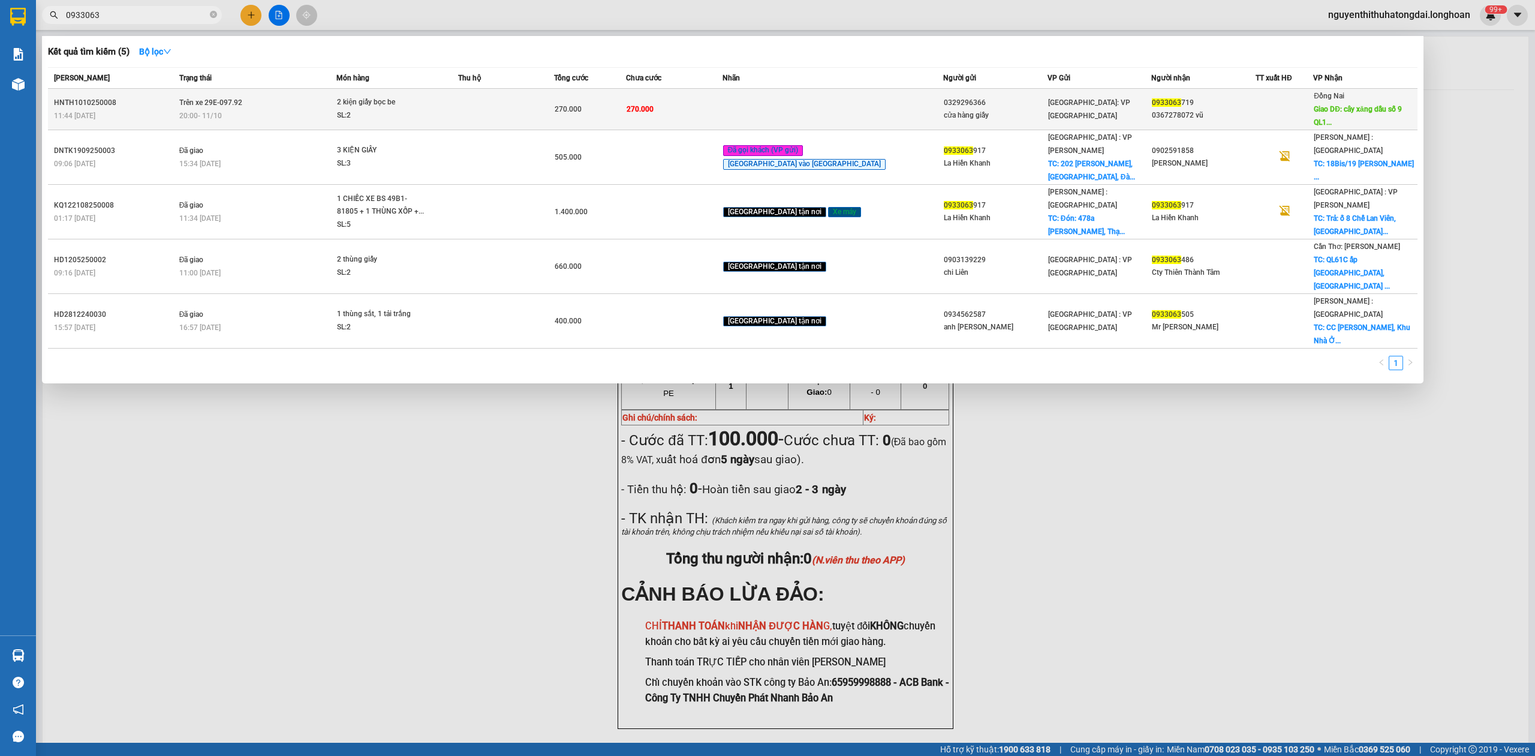
type input "0933063"
click at [554, 109] on td at bounding box center [506, 109] width 96 height 41
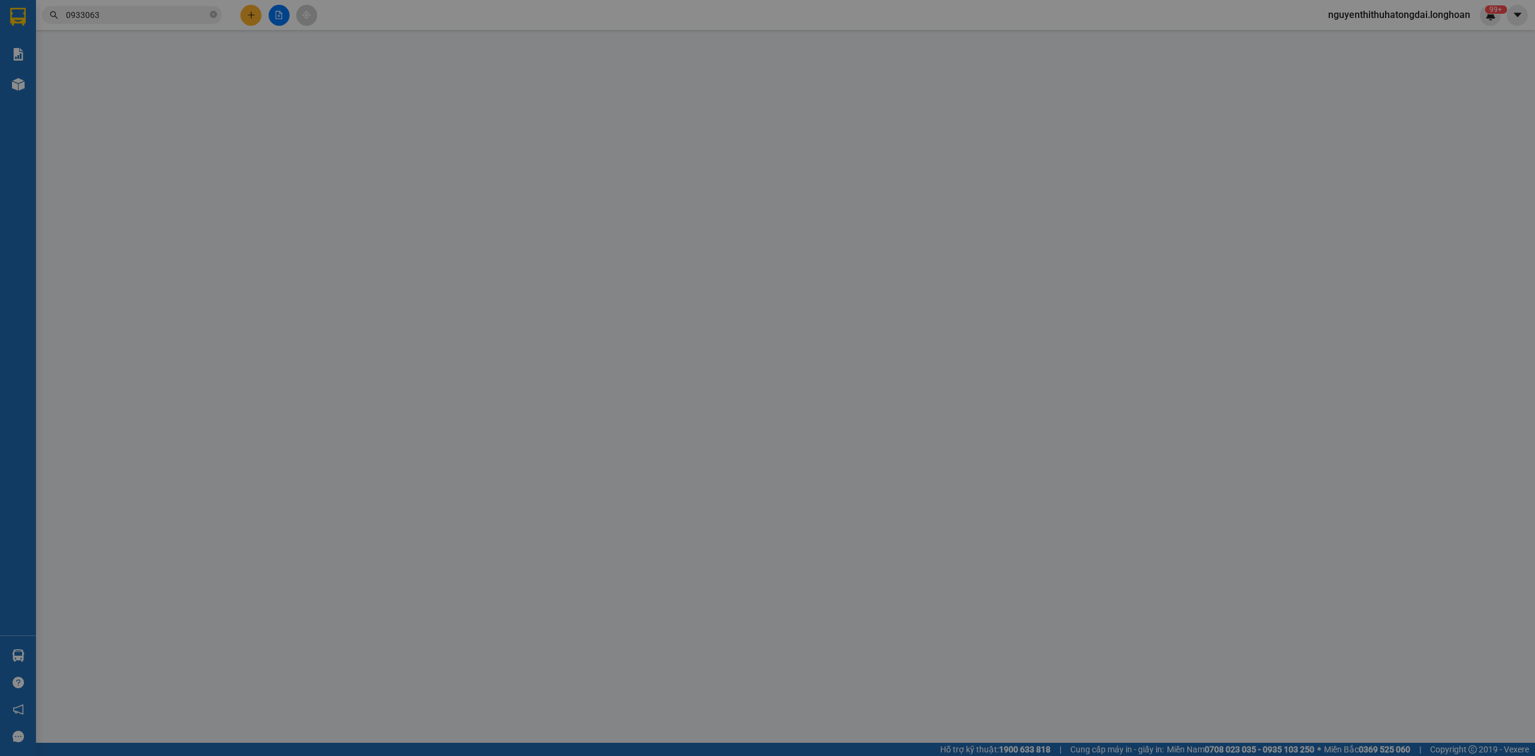
type input "0329296366"
type input "cửa hàng giầy"
type input "0933063719"
type input "0367278072 vũ"
type input "cây xăng dầu số 9 QL1A xuân lộc đồng nai"
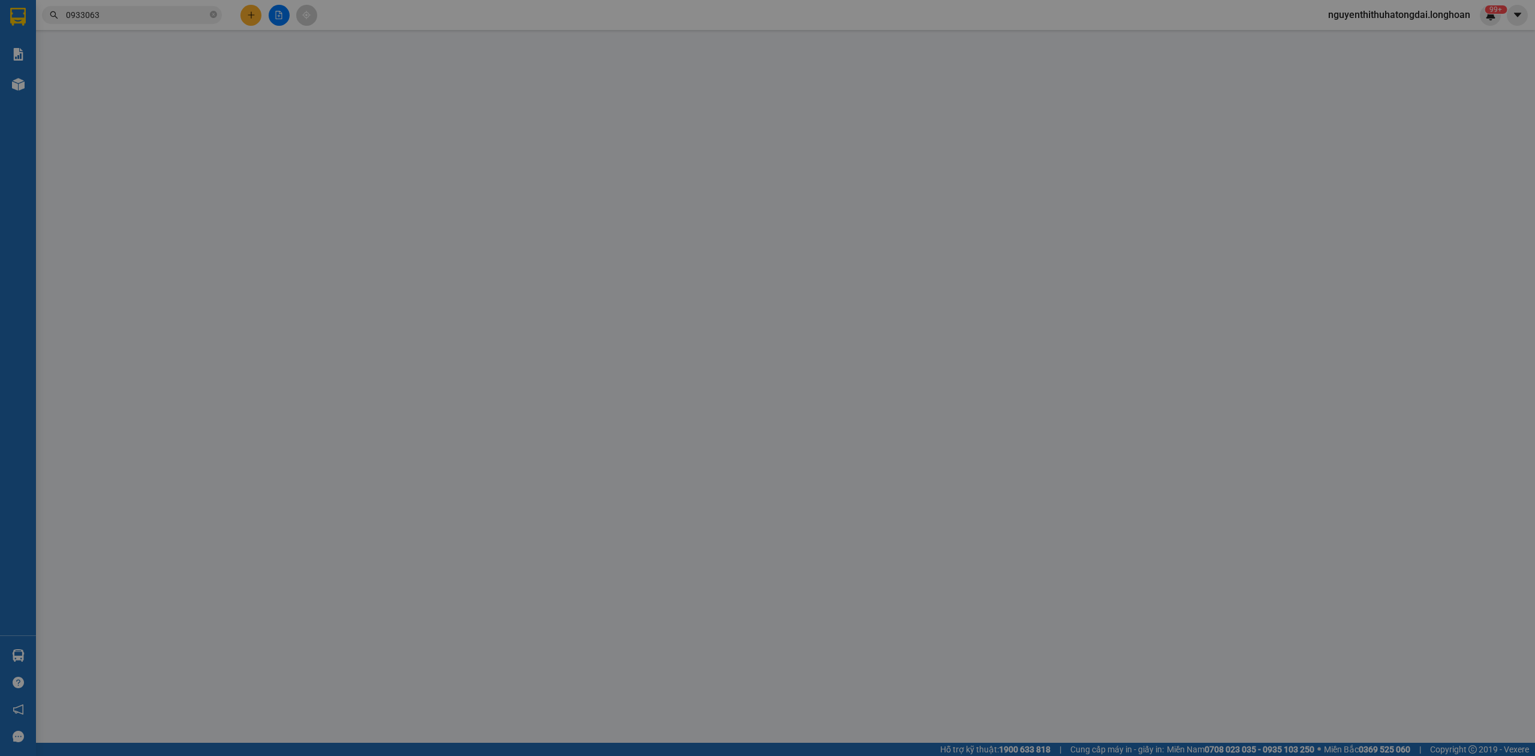
type input "0"
type input "270.000"
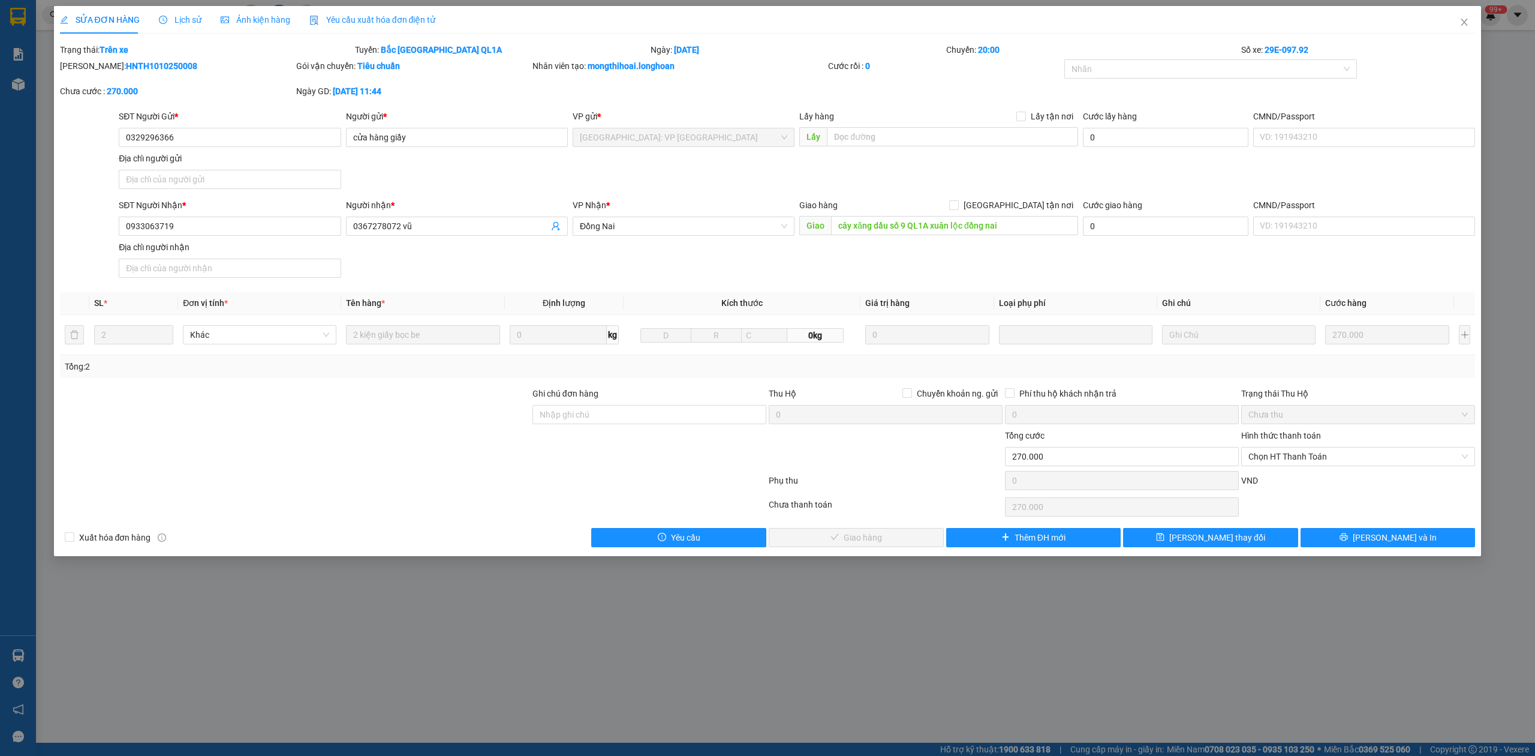
click at [186, 11] on div "Lịch sử" at bounding box center [180, 20] width 43 height 28
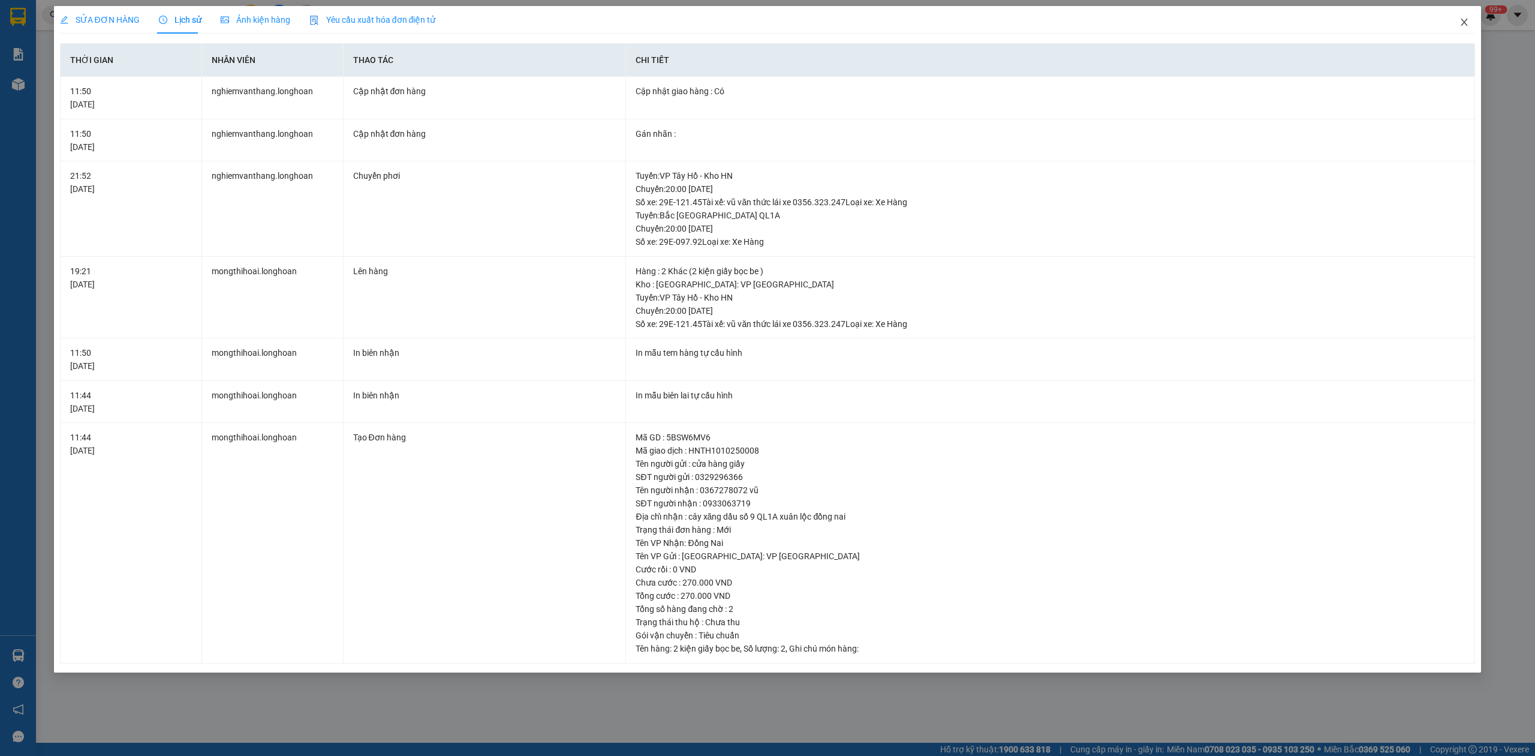
click at [1460, 26] on icon "close" at bounding box center [1465, 22] width 10 height 10
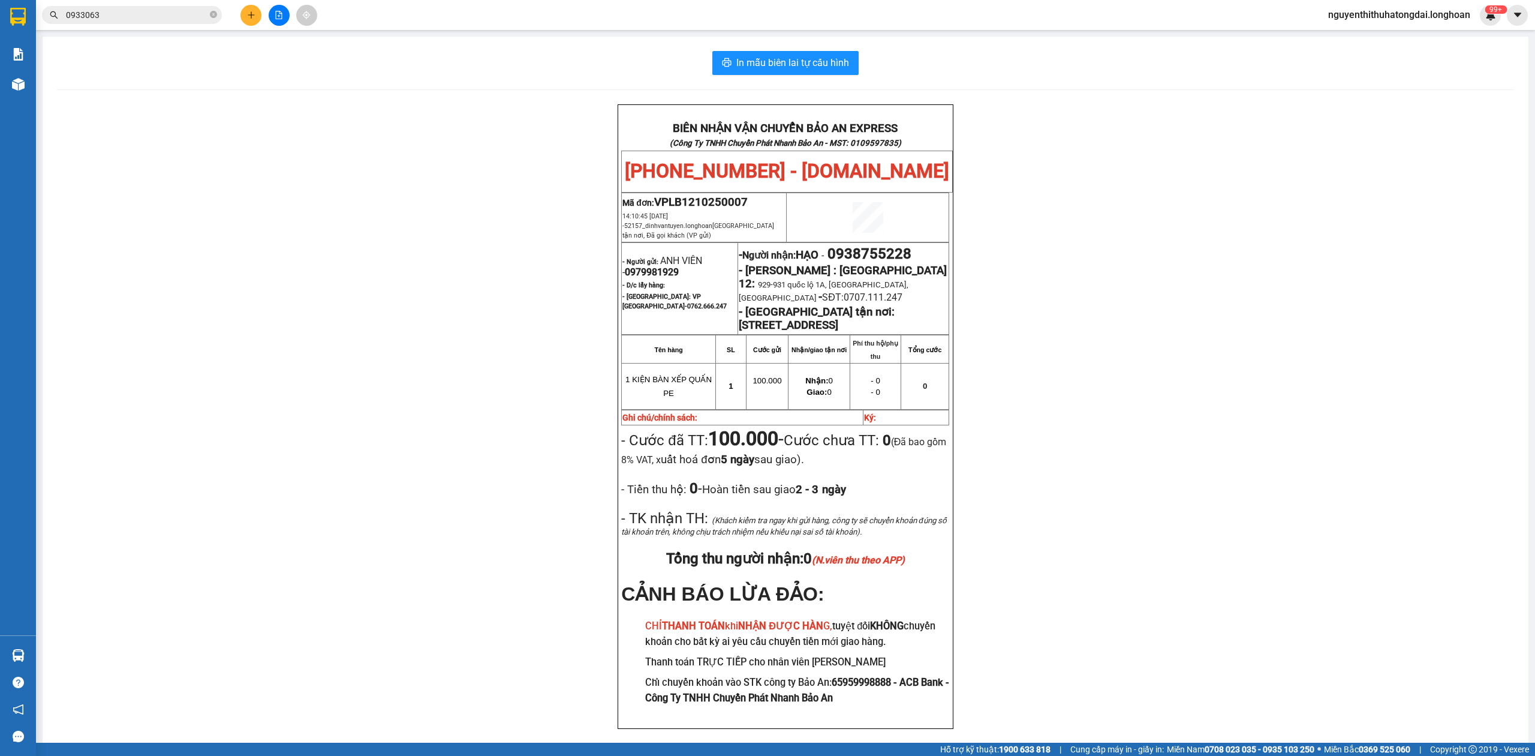
click at [147, 22] on span "0933063" at bounding box center [132, 15] width 180 height 18
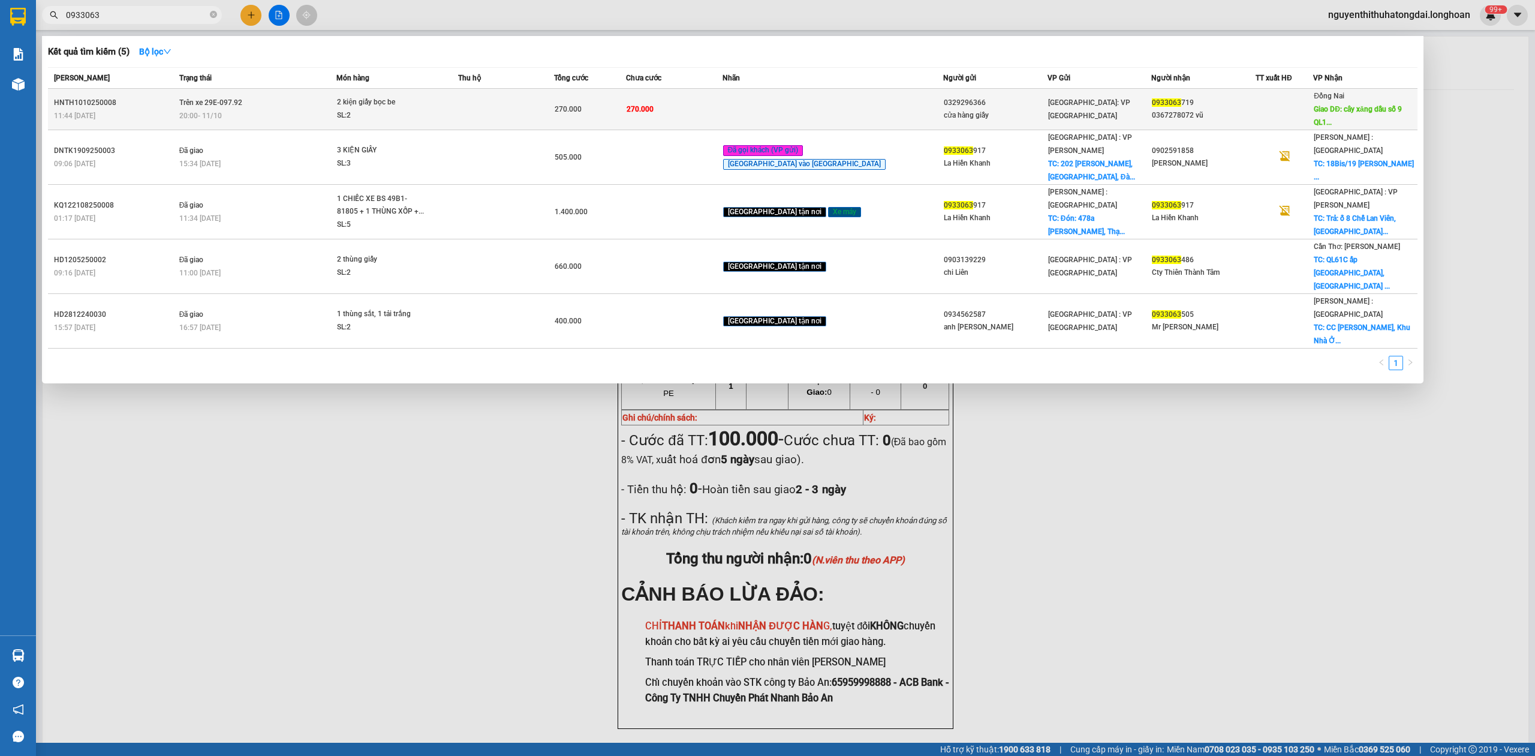
click at [312, 96] on td "Trên xe 29E-097.92 20:00 [DATE]" at bounding box center [256, 109] width 160 height 41
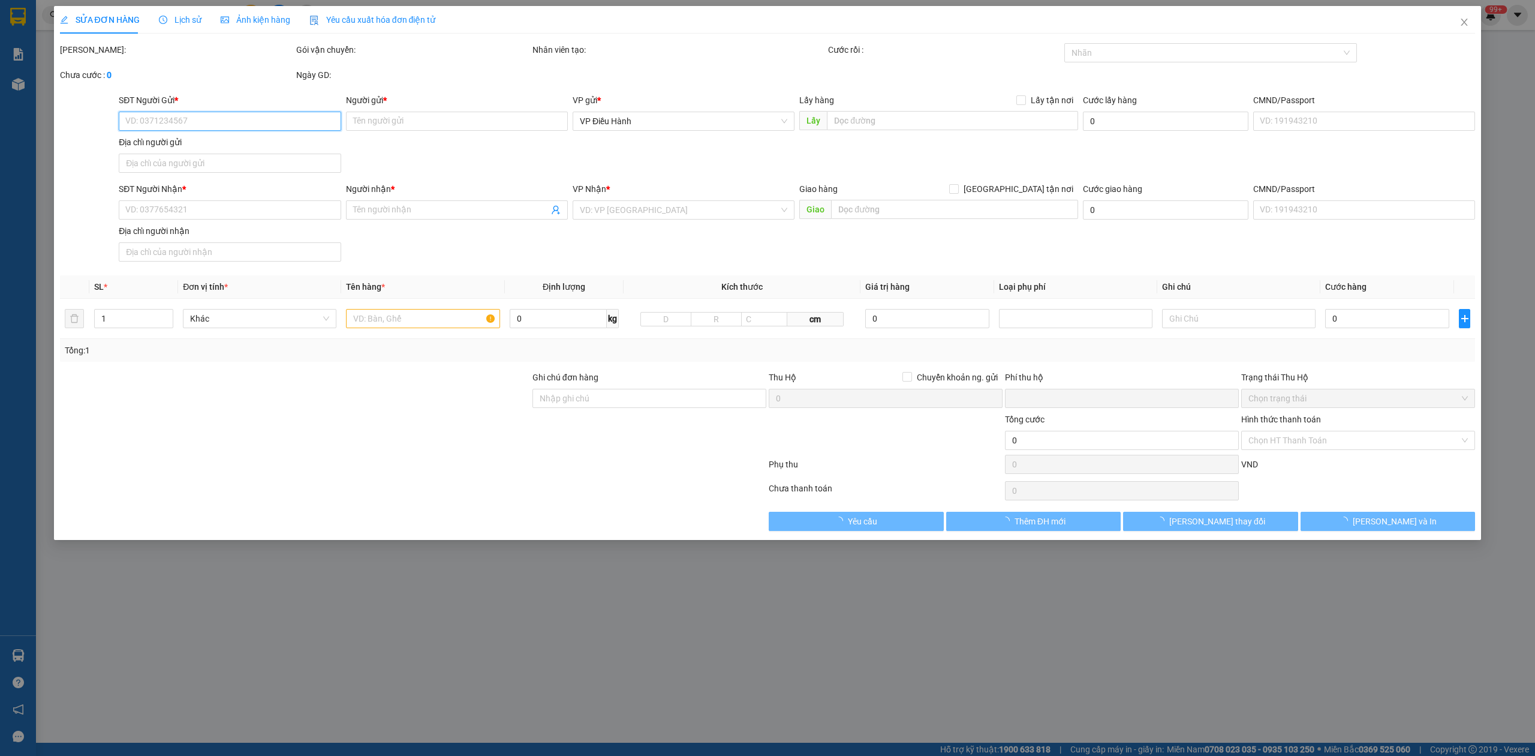
type input "0329296366"
type input "cửa hàng giầy"
type input "0933063719"
type input "0367278072 vũ"
type input "cây xăng dầu số 9 QL1A xuân lộc đồng nai"
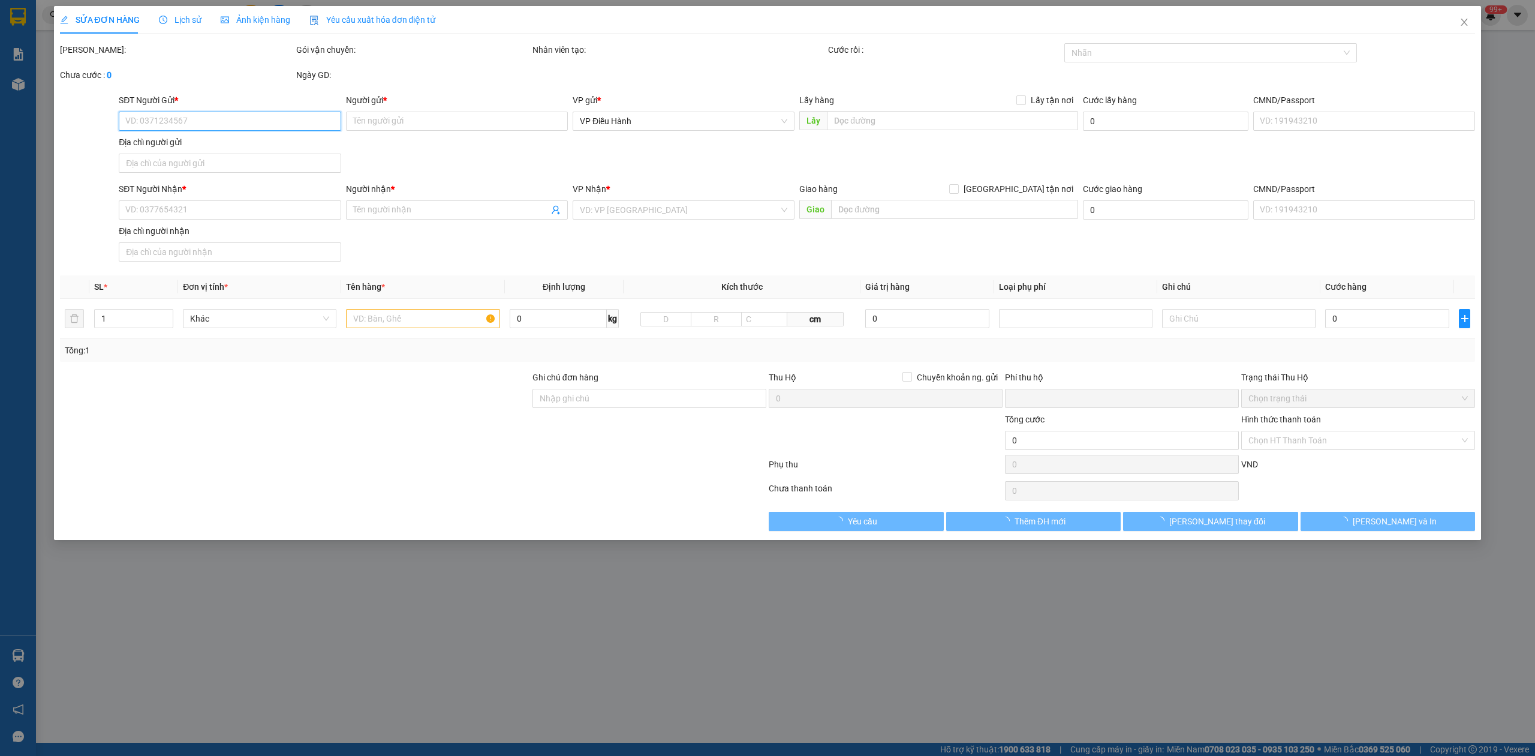
type input "0"
type input "270.000"
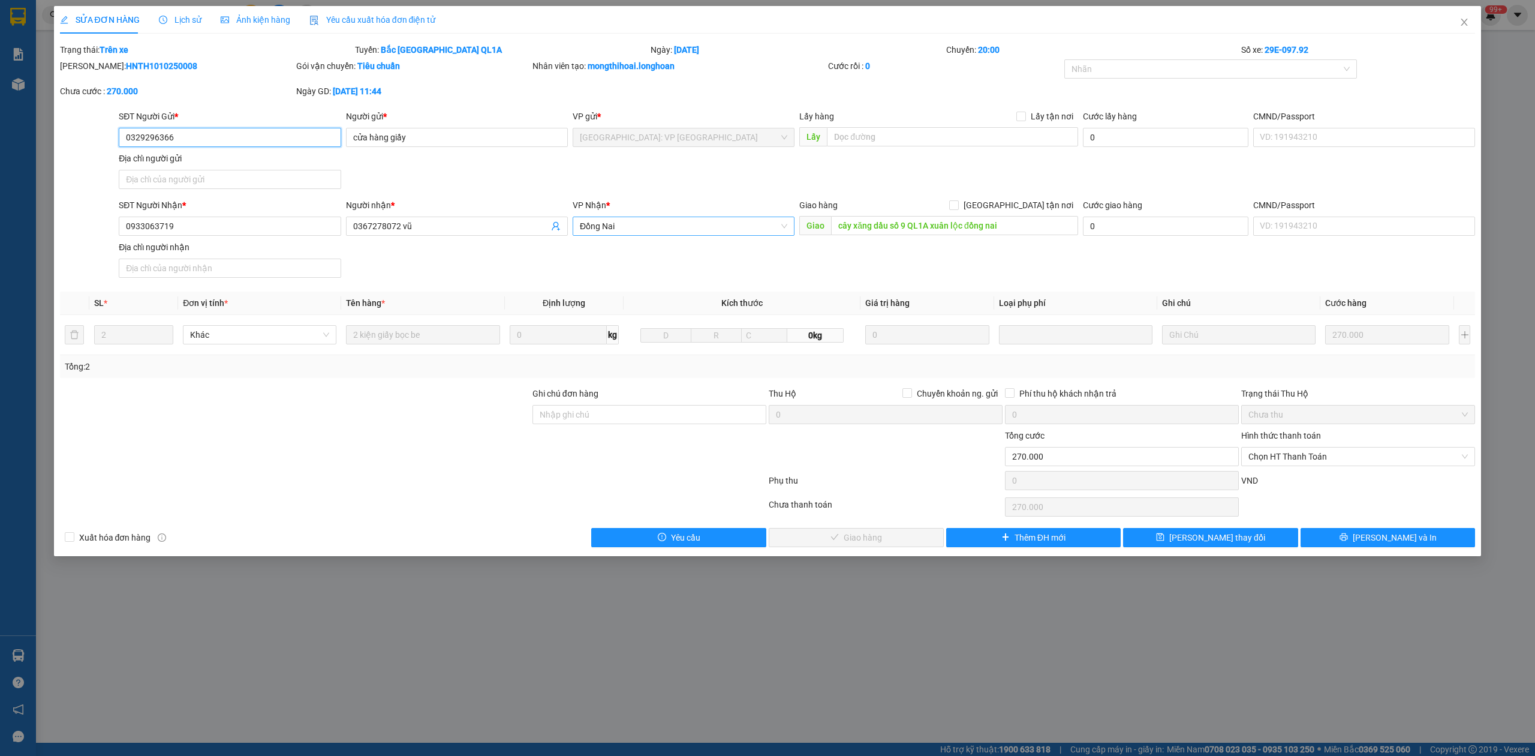
click at [786, 229] on span "Đồng Nai" at bounding box center [684, 226] width 208 height 18
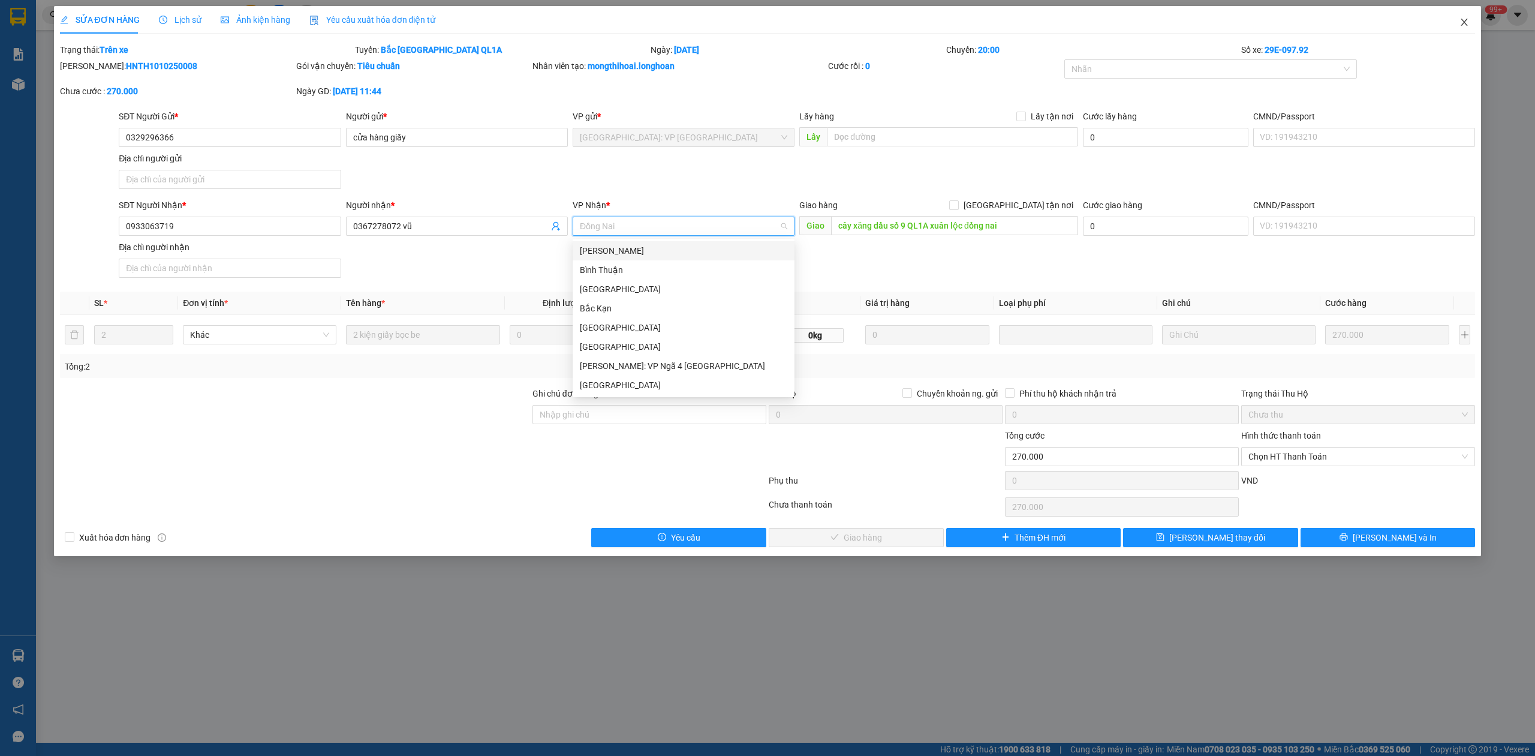
click at [1467, 25] on icon "close" at bounding box center [1465, 22] width 7 height 7
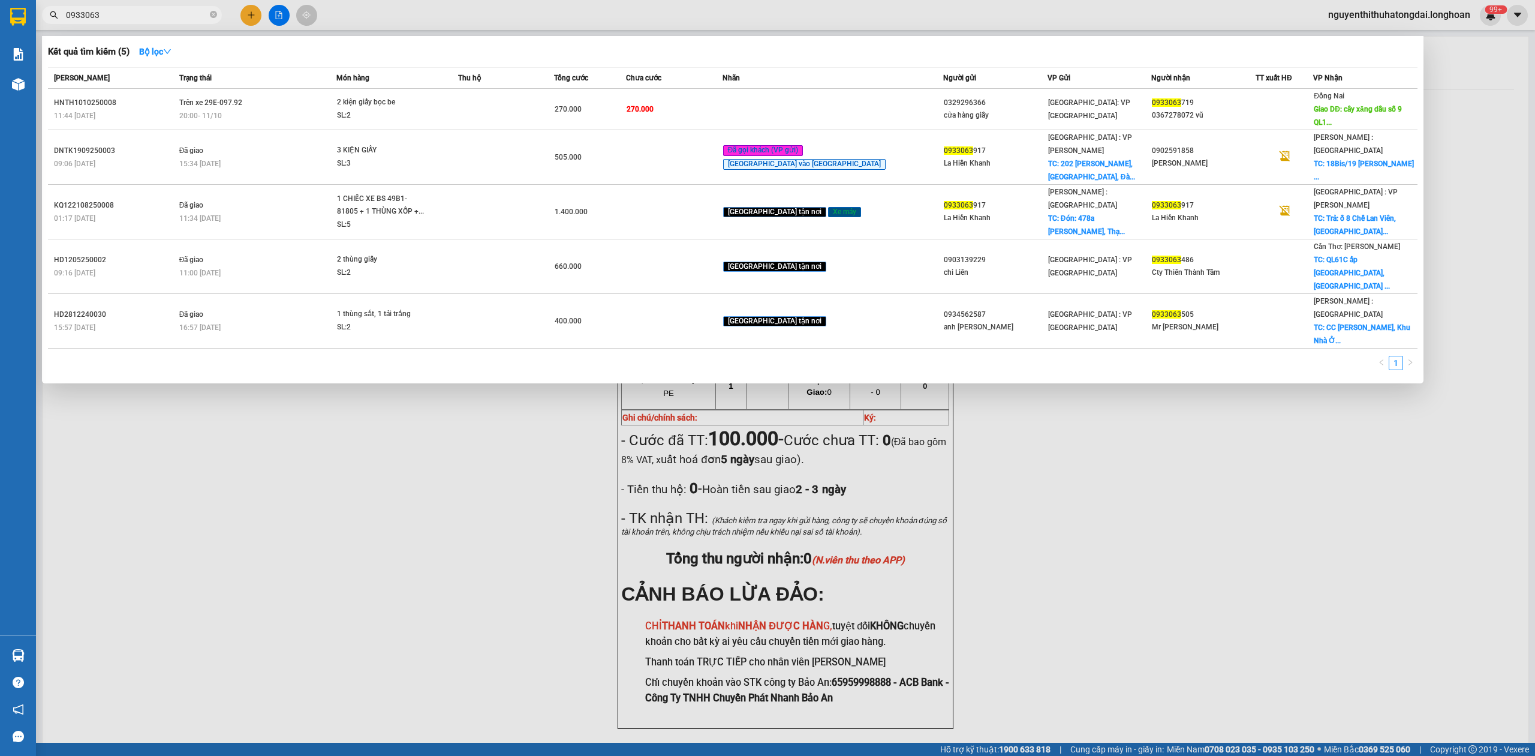
click at [162, 14] on input "0933063" at bounding box center [137, 14] width 142 height 13
click at [158, 14] on input "0933063" at bounding box center [137, 14] width 142 height 13
click at [160, 20] on input "0933063" at bounding box center [137, 14] width 142 height 13
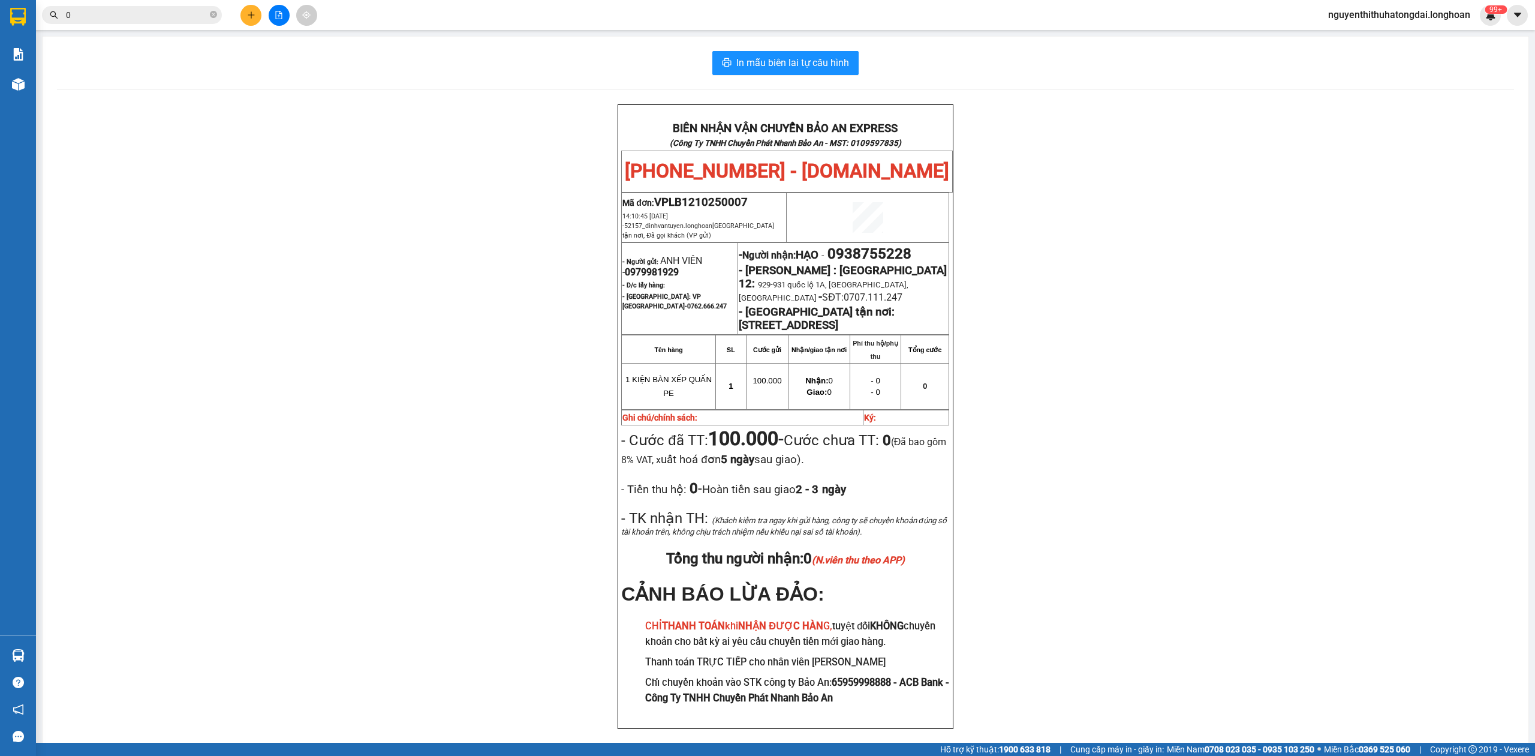
paste input "388076799"
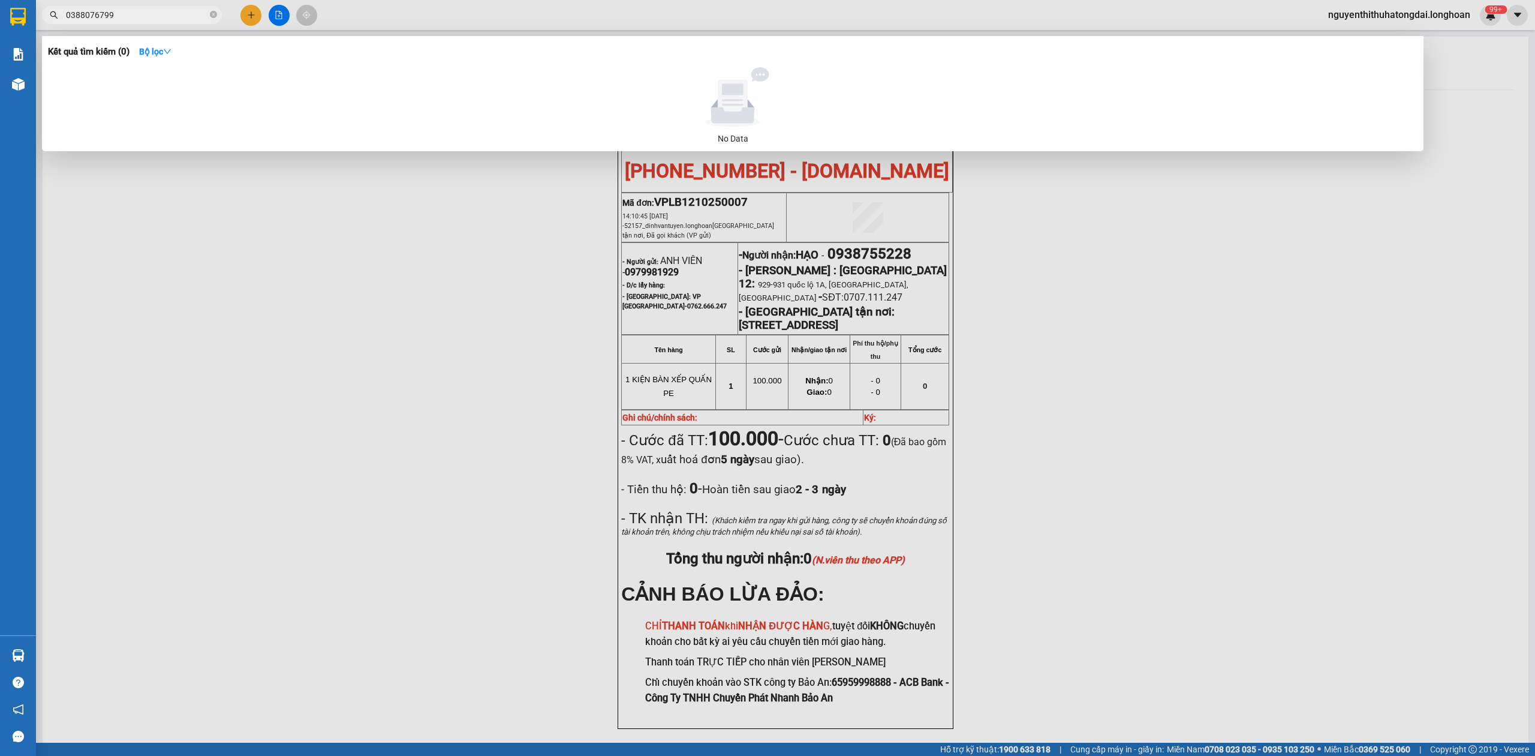
click at [101, 22] on span "0388076799" at bounding box center [132, 15] width 180 height 18
click at [106, 17] on input "0388076799" at bounding box center [137, 14] width 142 height 13
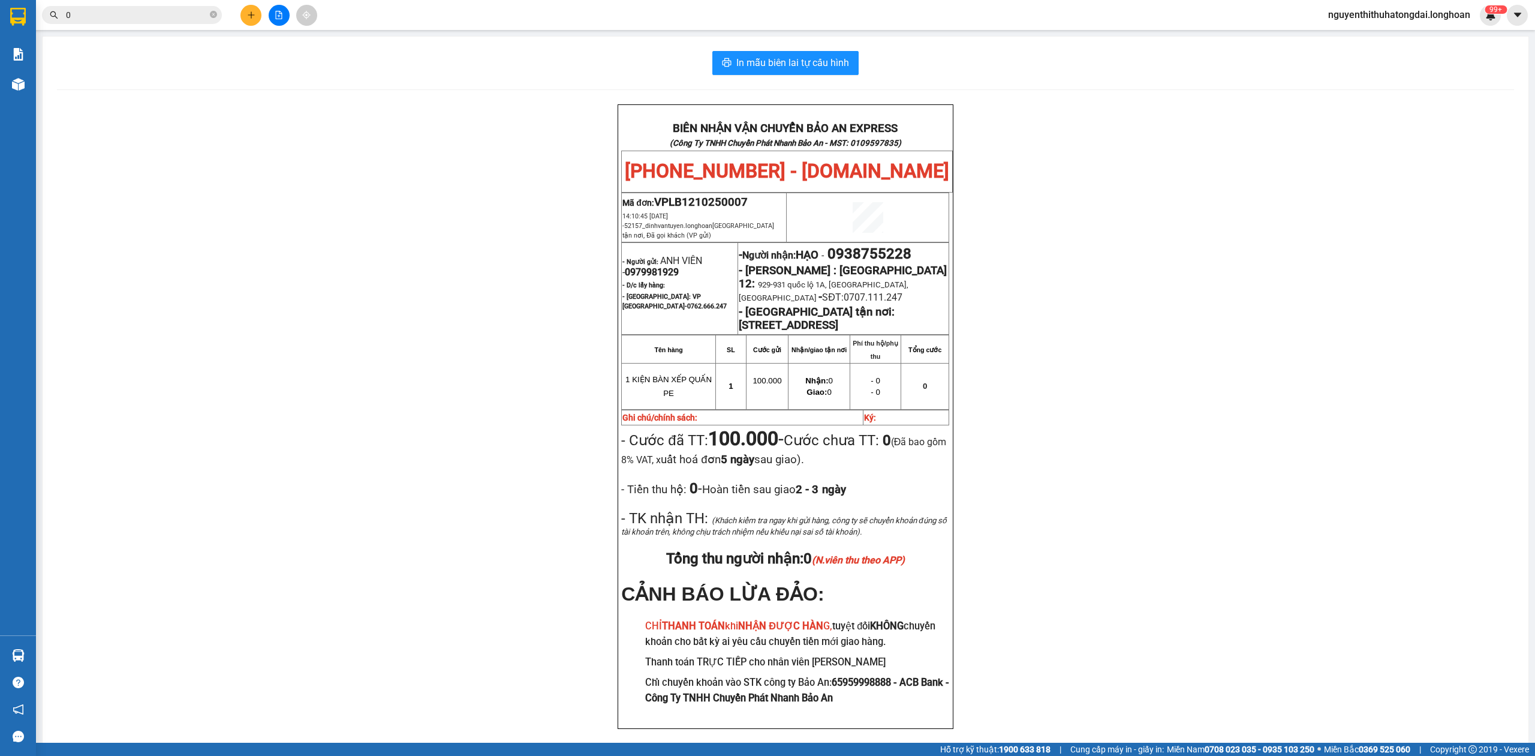
paste input "388076799"
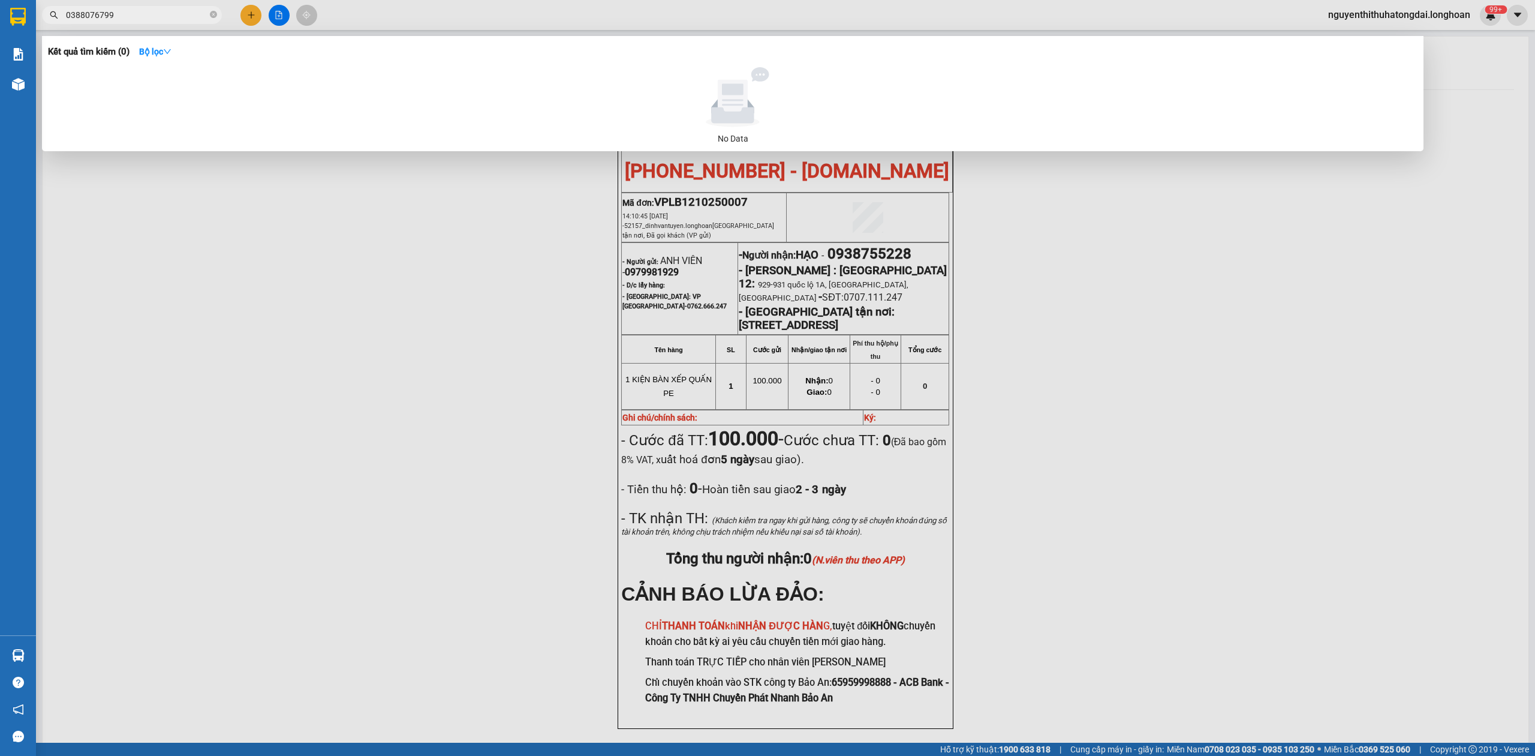
click at [106, 6] on span "0388076799" at bounding box center [132, 15] width 180 height 18
click at [107, 6] on span "0388076799" at bounding box center [132, 15] width 180 height 18
click at [113, 10] on input "0388076799" at bounding box center [137, 14] width 142 height 13
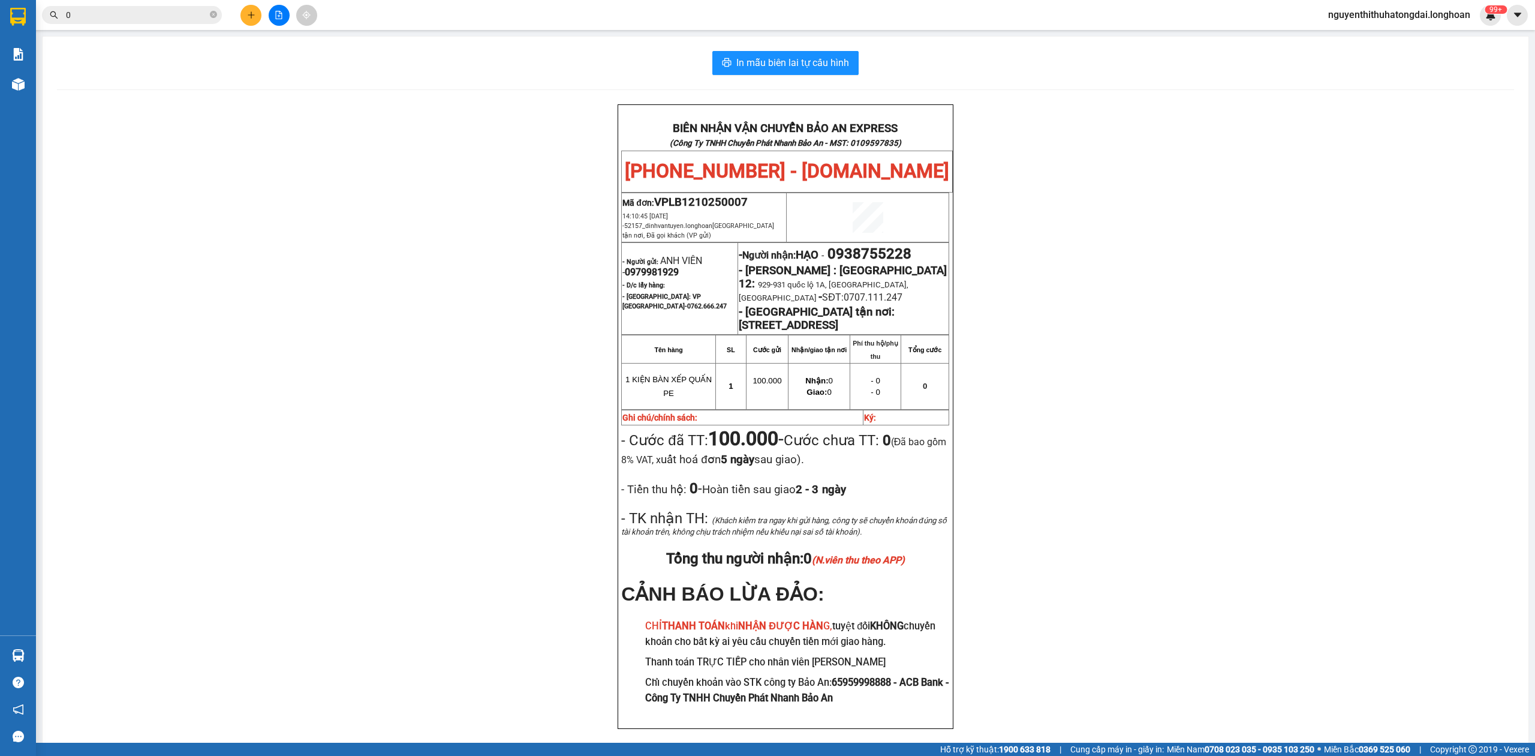
paste input "933505159"
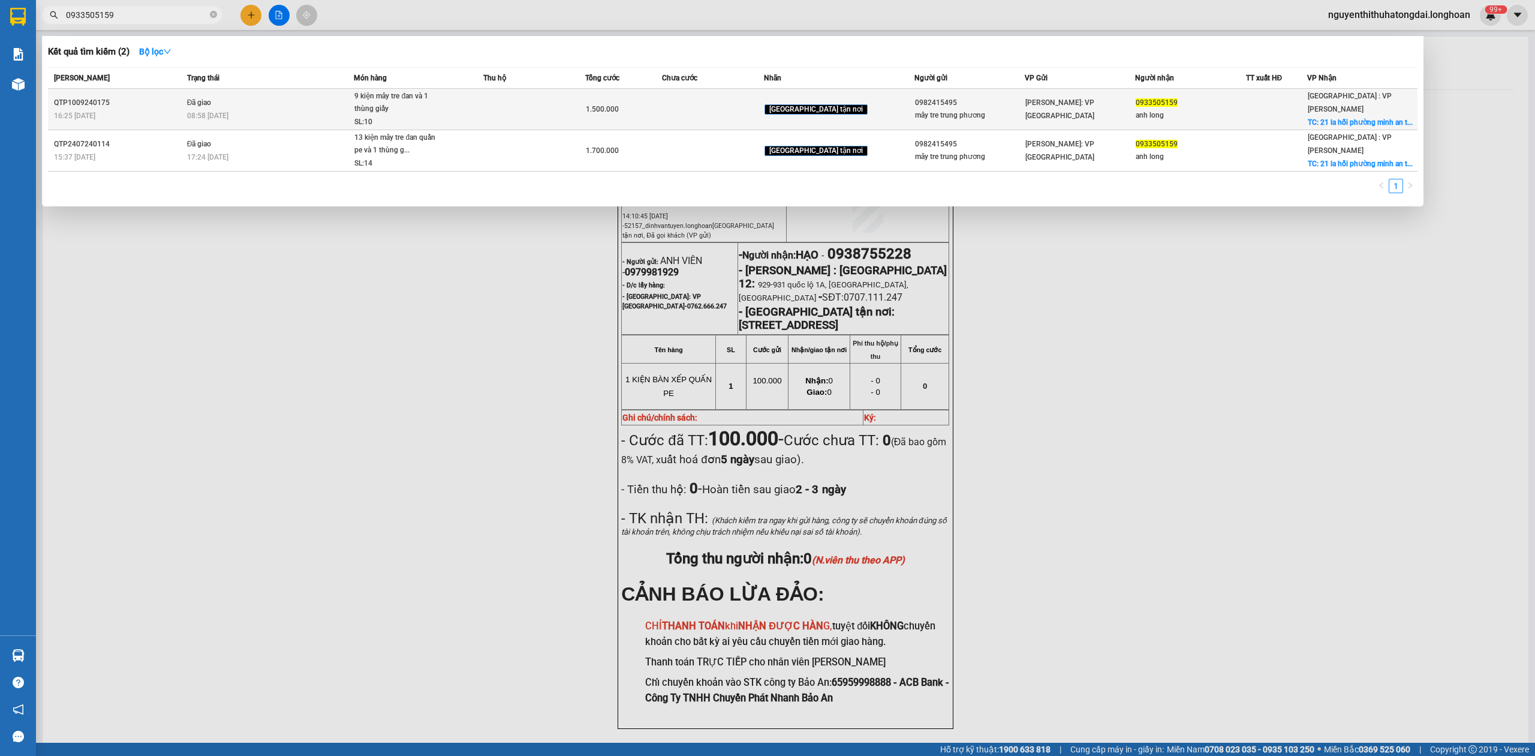
type input "0933505159"
click at [482, 125] on span "9 kiện mây tre đan và 1 thùng giấy SL: 10" at bounding box center [418, 109] width 128 height 39
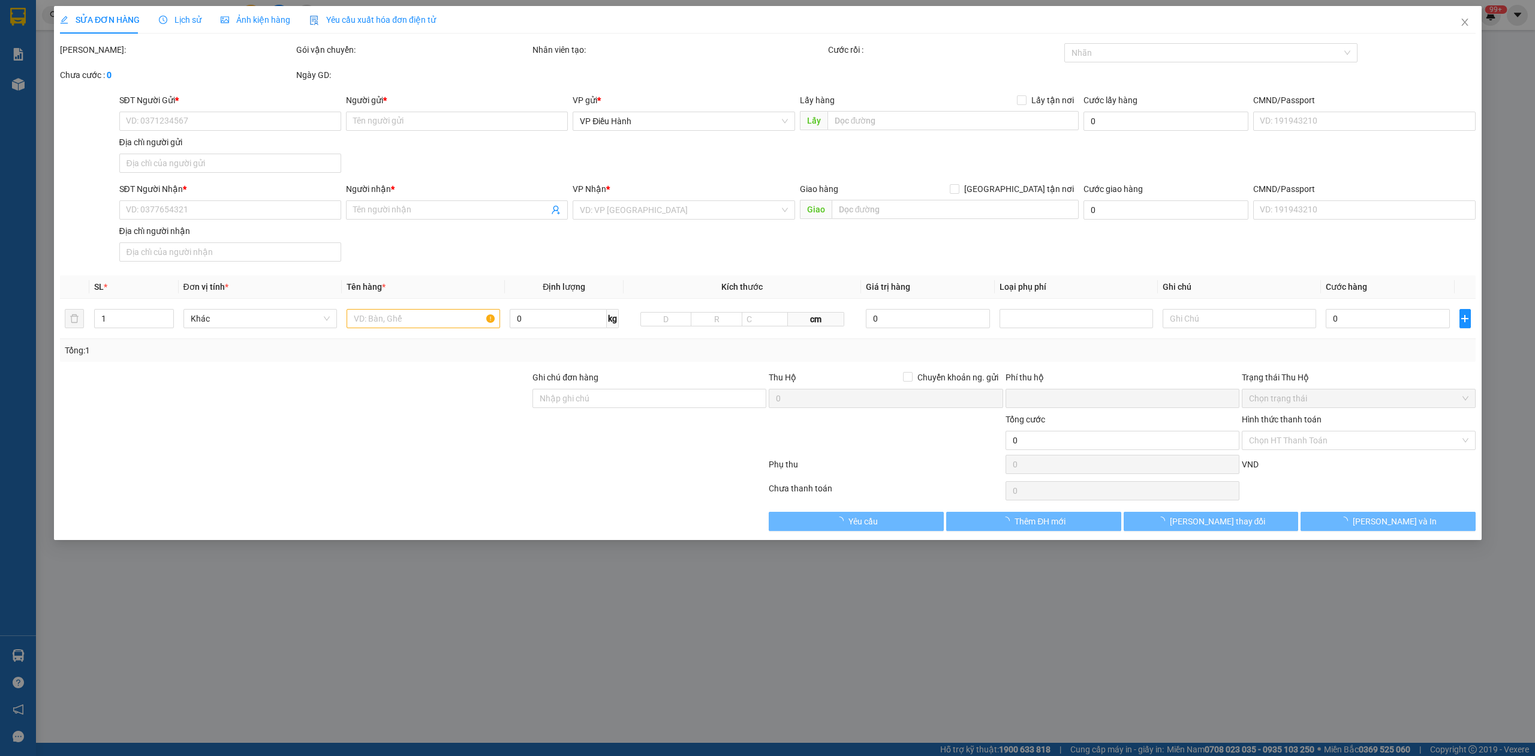
type input "0982415495"
type input "mây tre trung phương"
type input "0933505159"
type input "anh long"
checkbox input "true"
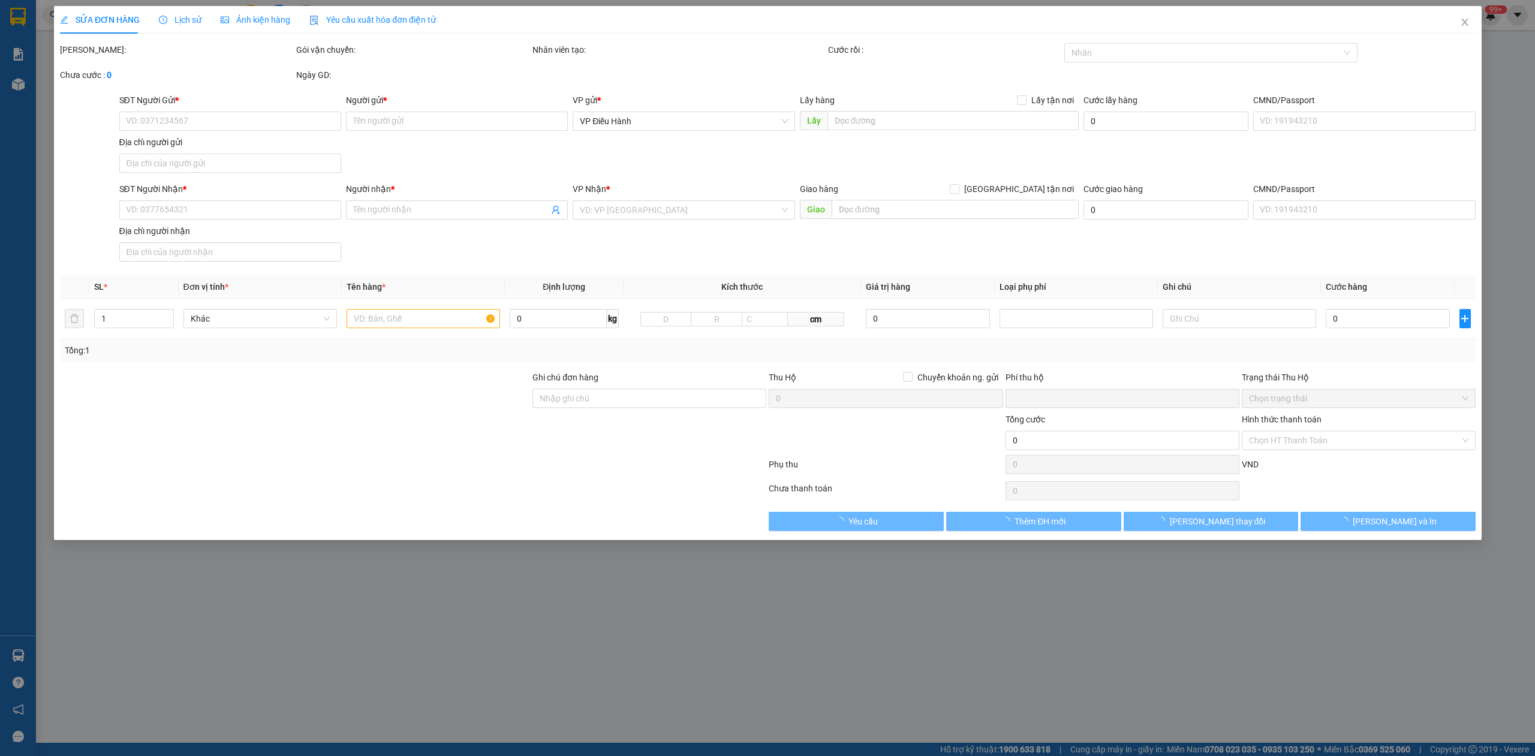
type input "21 la hối [GEOGRAPHIC_DATA] an thành phố hội an"
type input "0"
type input "1.500.000"
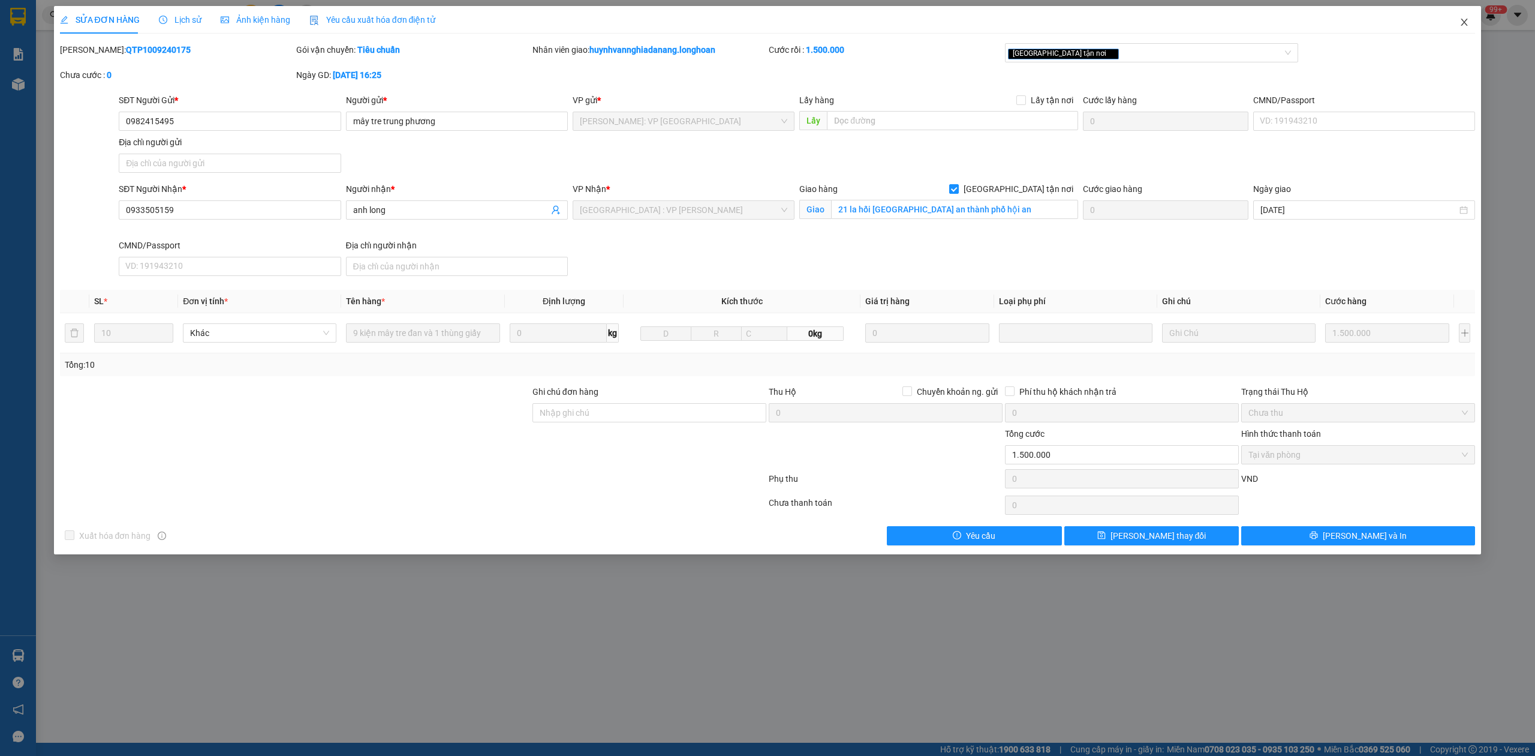
click at [1468, 22] on icon "close" at bounding box center [1465, 22] width 10 height 10
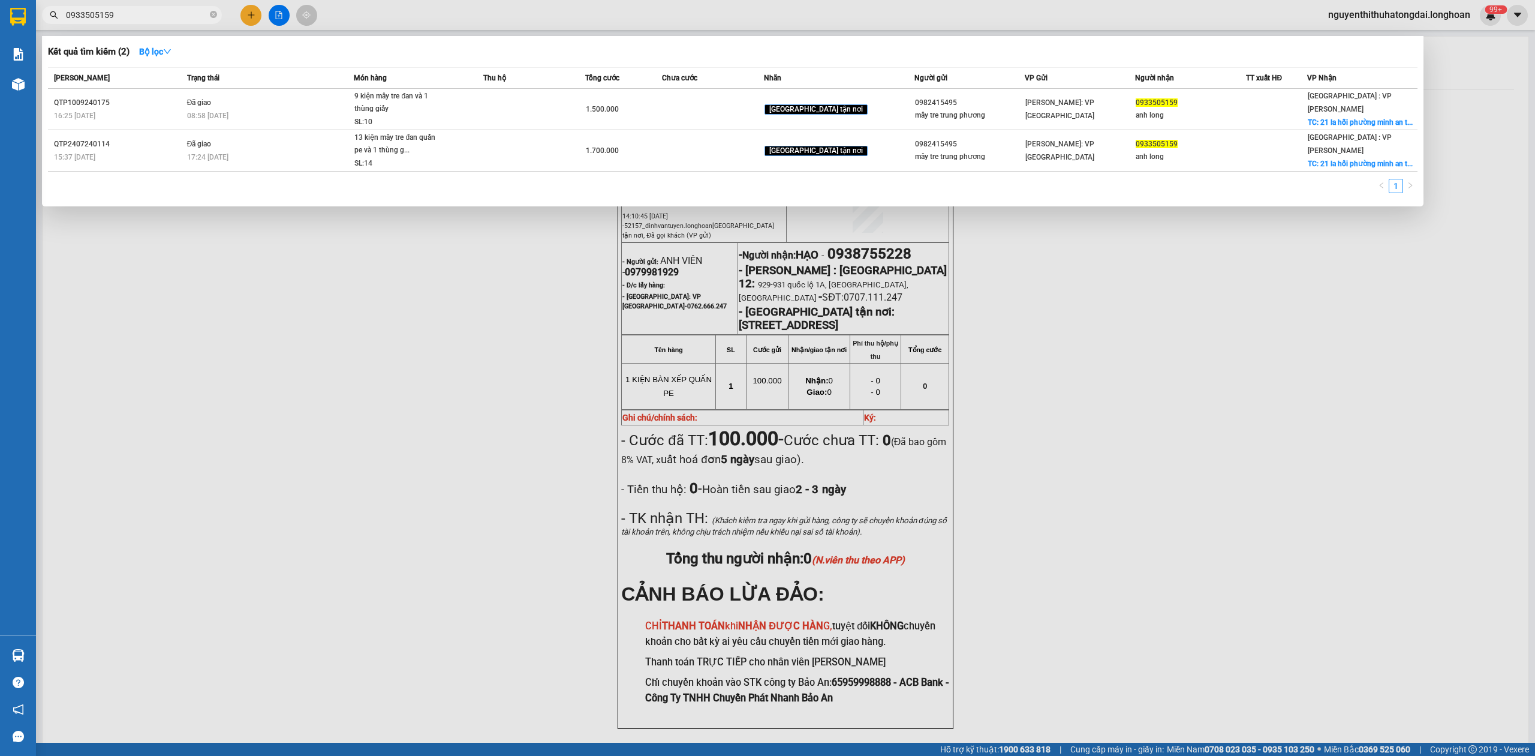
drag, startPoint x: 68, startPoint y: 17, endPoint x: 166, endPoint y: 38, distance: 100.6
click at [182, 26] on div "Kết quả tìm kiếm ( 2 ) Bộ lọc Mã ĐH Trạng thái Món hàng Thu hộ Tổng cước Chưa c…" at bounding box center [117, 15] width 234 height 21
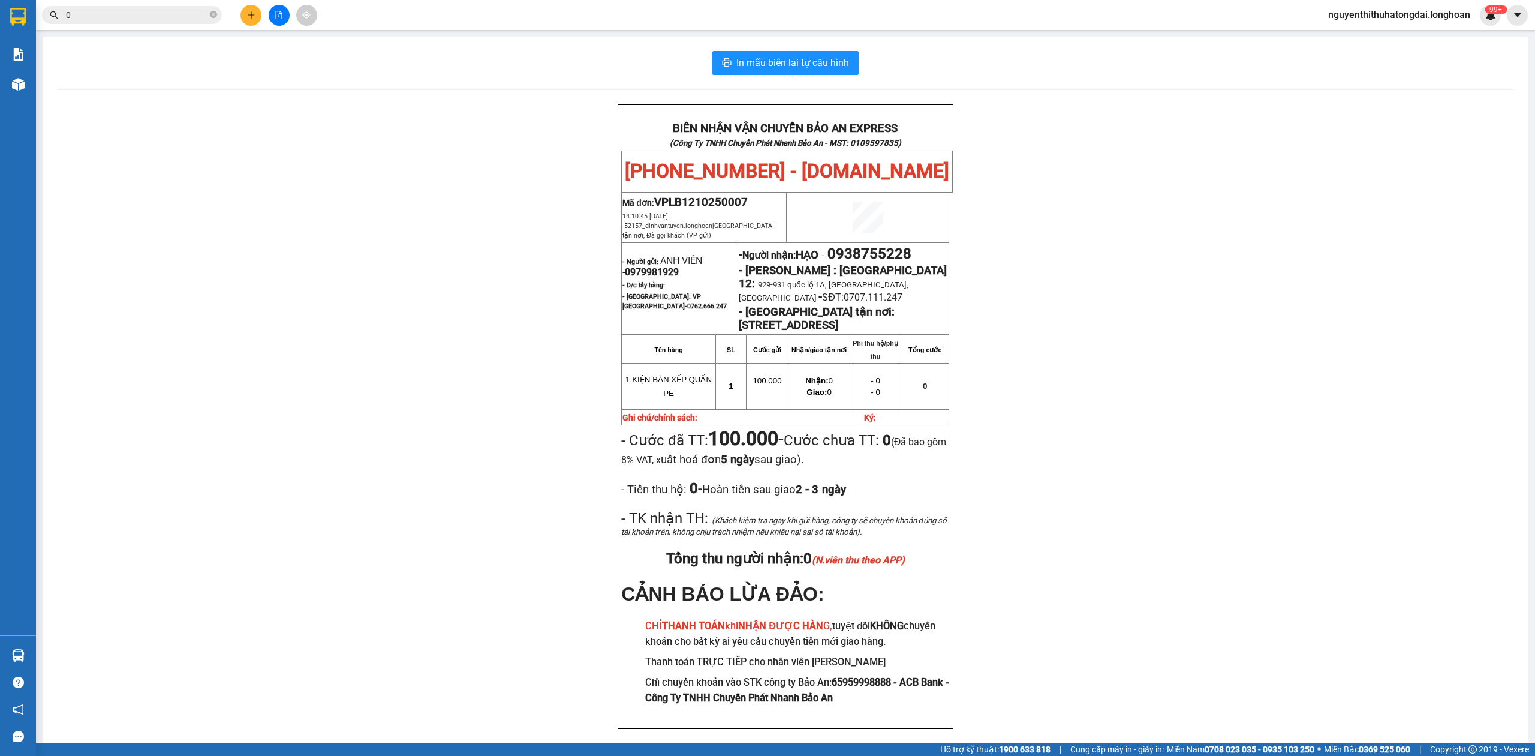
paste input "901434208"
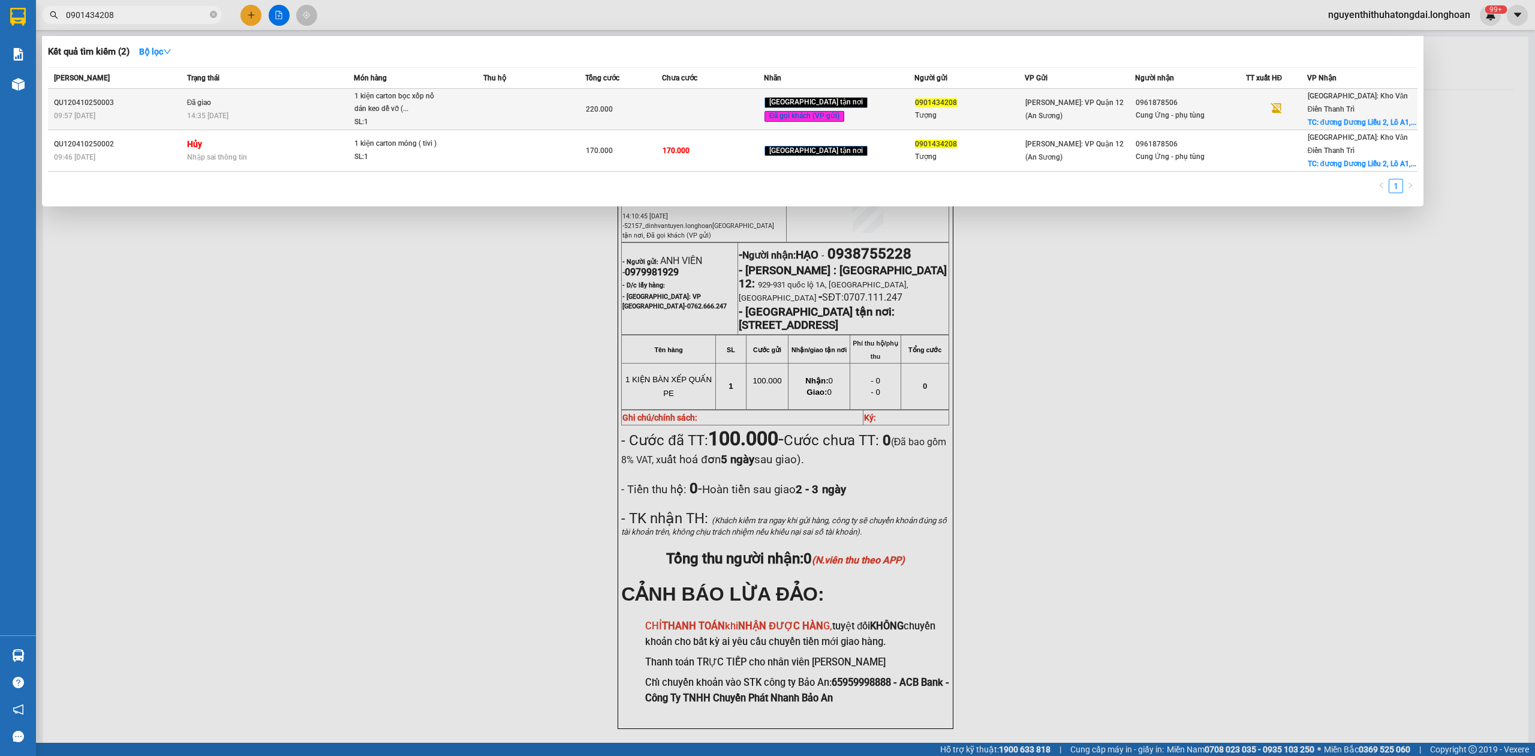
type input "0901434208"
click at [344, 100] on td "Đã giao 14:35 [DATE]" at bounding box center [269, 109] width 170 height 41
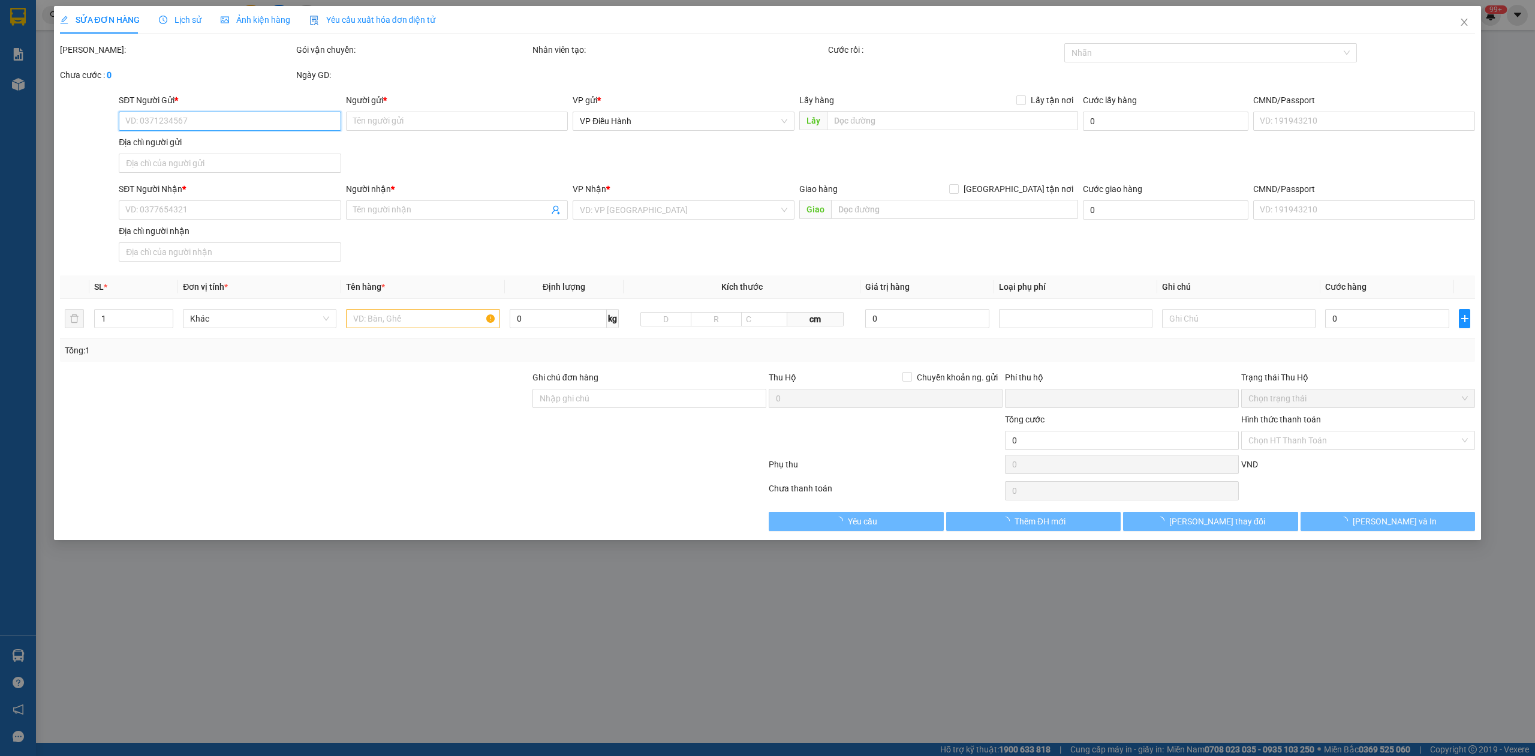
type input "0901434208"
type input "Tượng"
type input "0961878506"
type input "Cung Ứng - phụ tùng"
checkbox input "true"
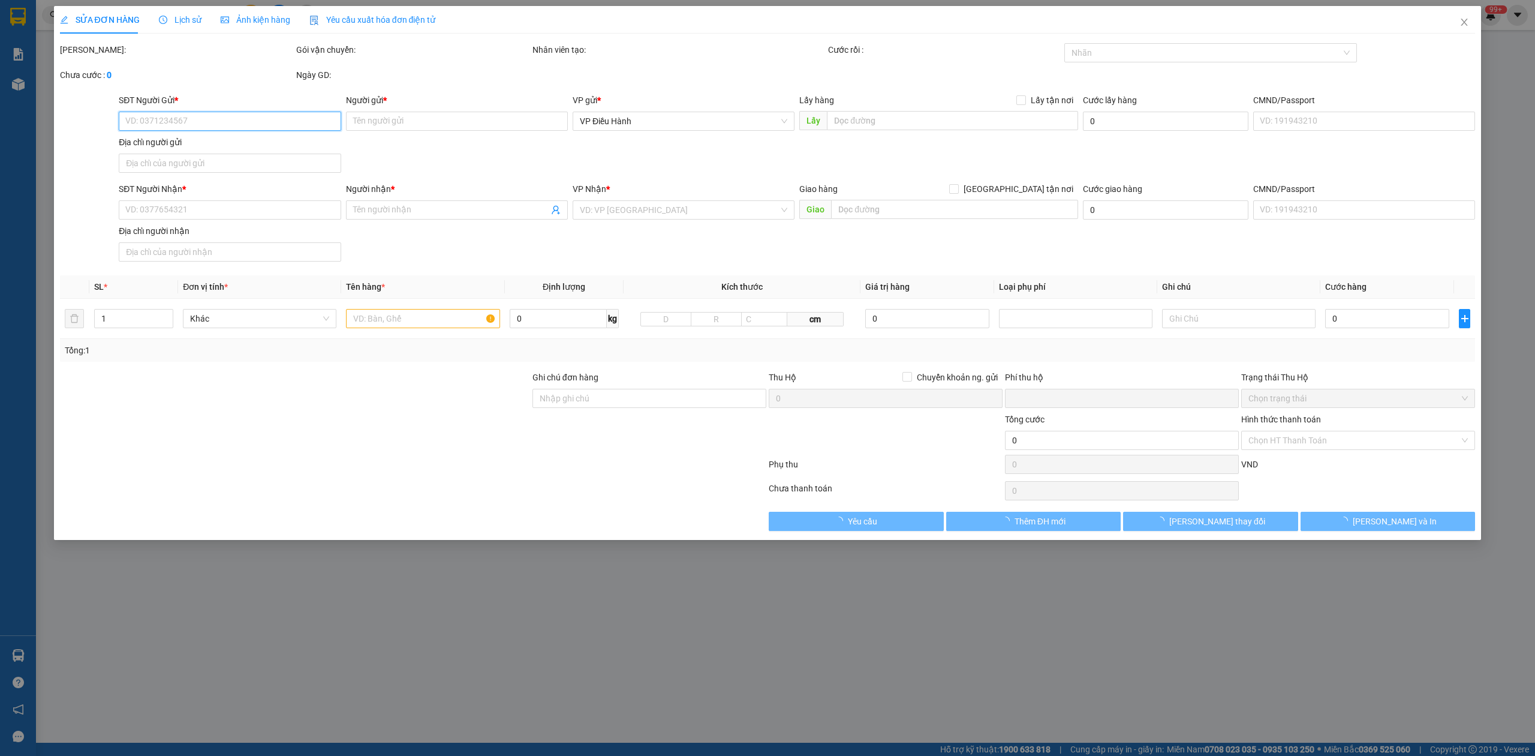
type input "đương Dương Liễu 2, Lô A1, CCN [PERSON_NAME], [PERSON_NAME], [GEOGRAPHIC_DATA] …"
type input "nhận theo kiện - hư hỏng không chịu trách nhiệm"
type input "0"
type input "220.000"
type input "50.000"
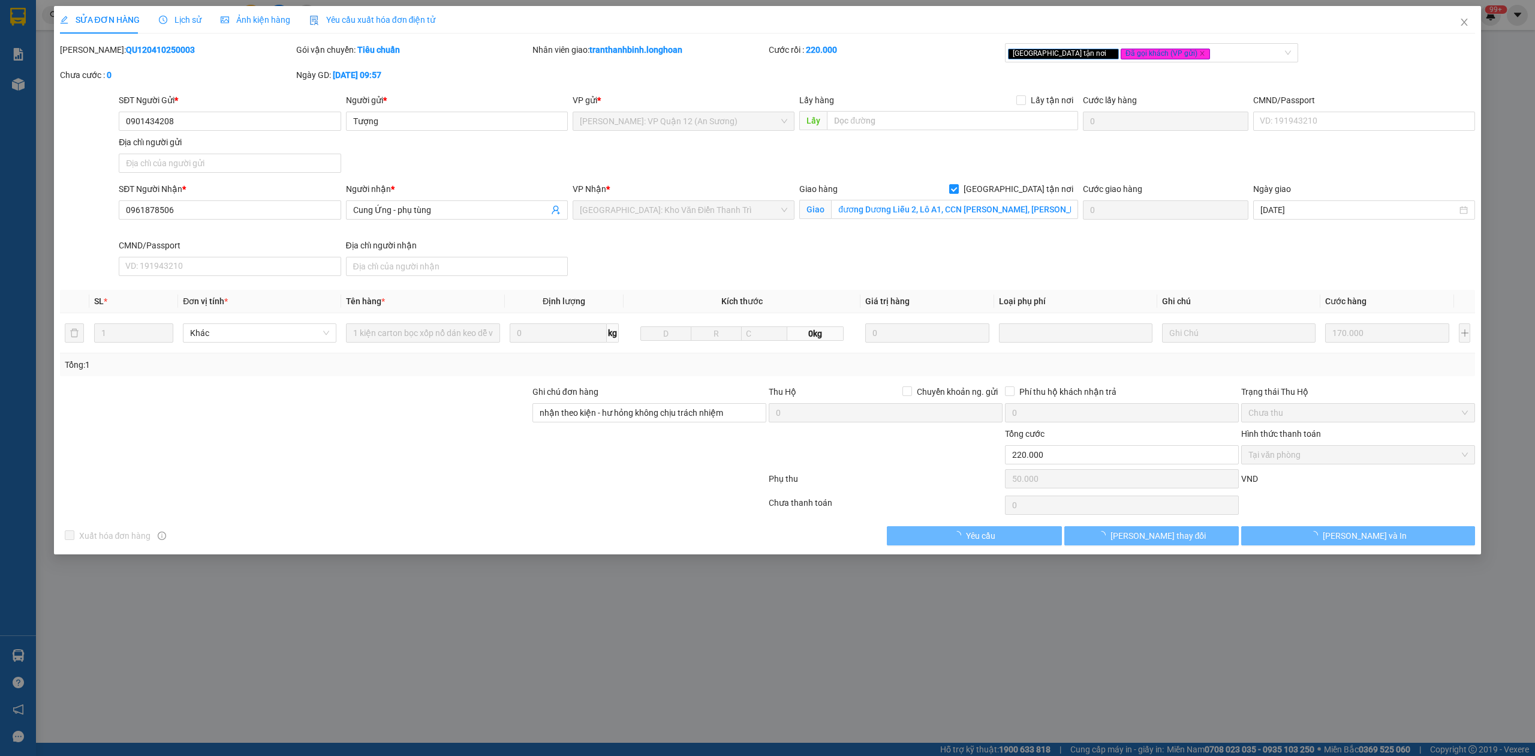
click at [134, 52] on b "QU120410250003" at bounding box center [160, 50] width 69 height 10
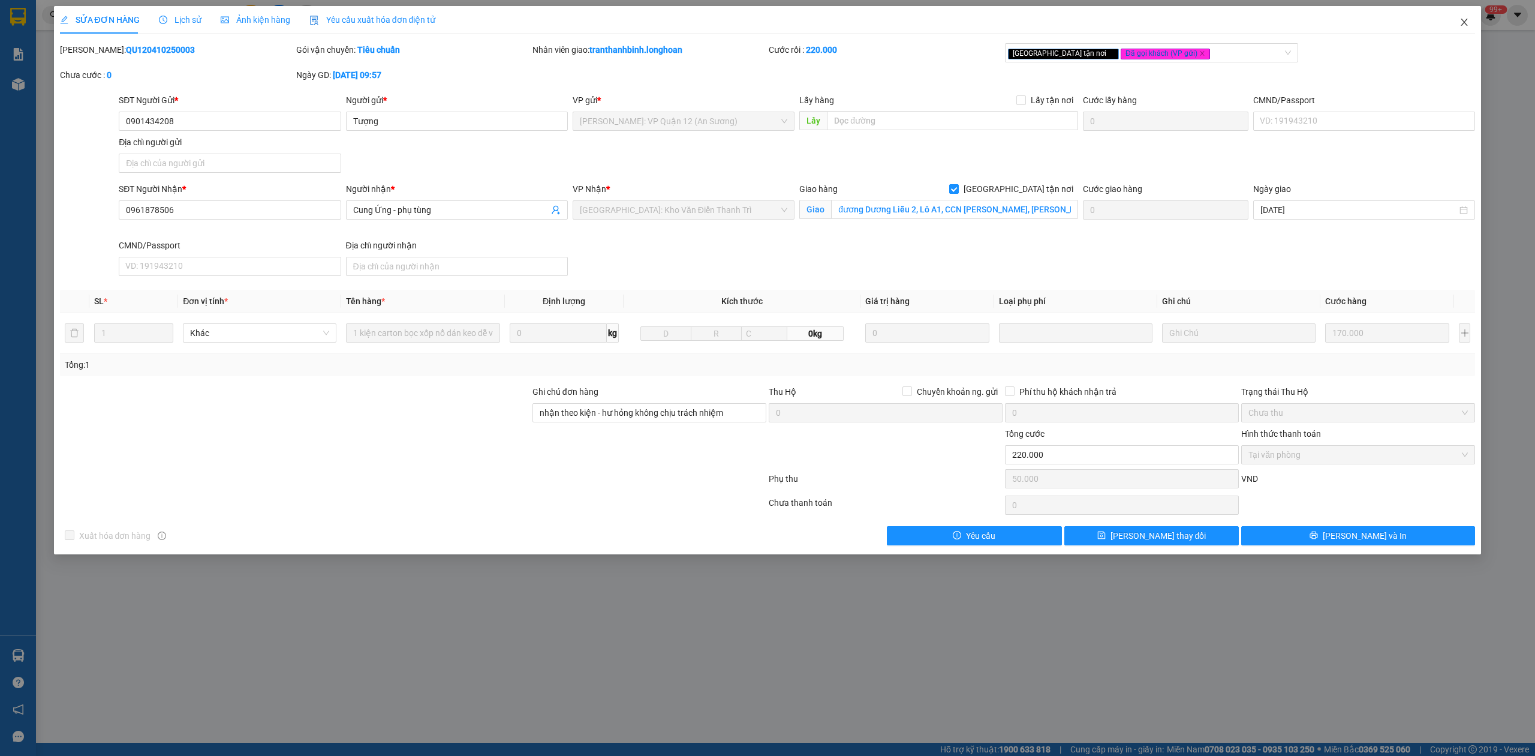
click at [1468, 24] on icon "close" at bounding box center [1465, 22] width 10 height 10
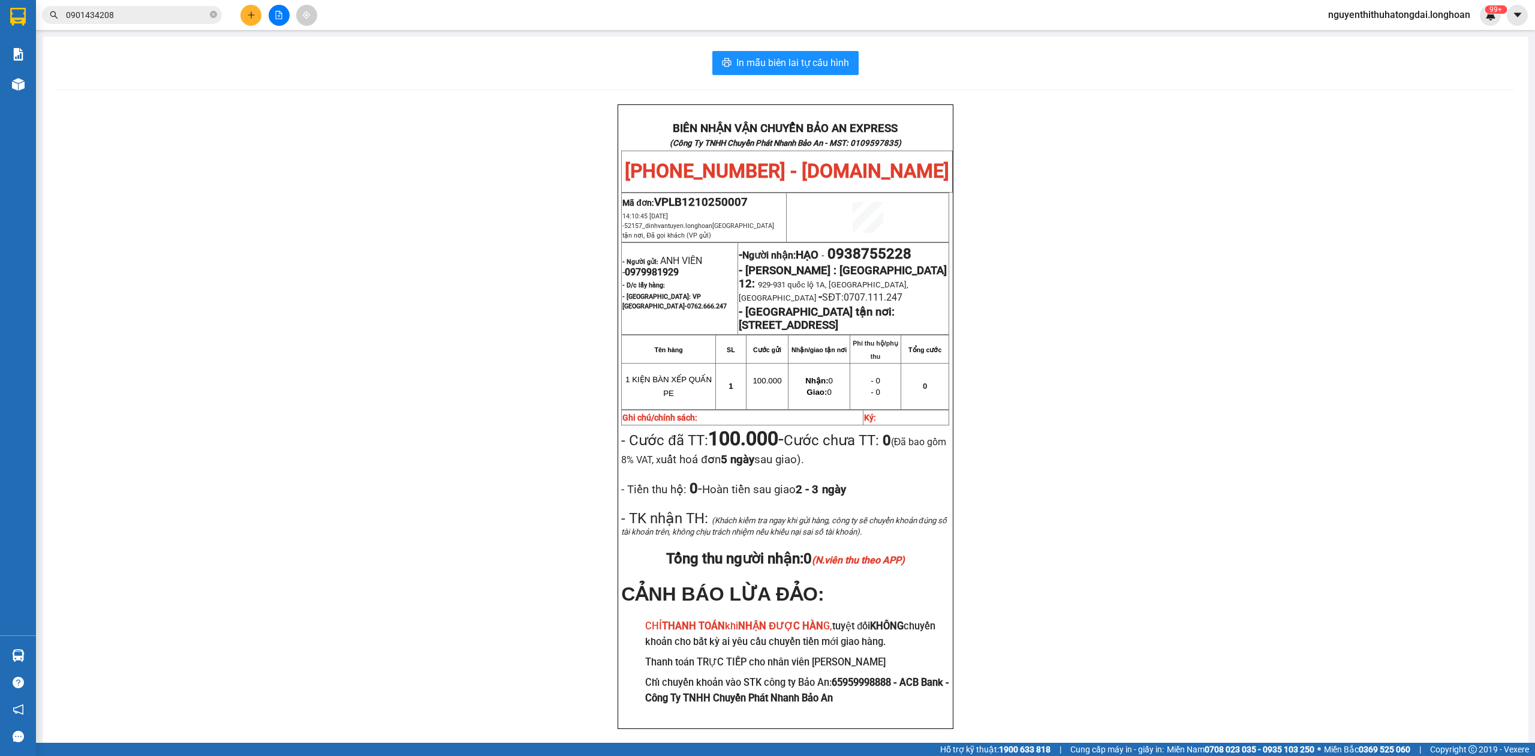
click at [103, 10] on input "0901434208" at bounding box center [137, 14] width 142 height 13
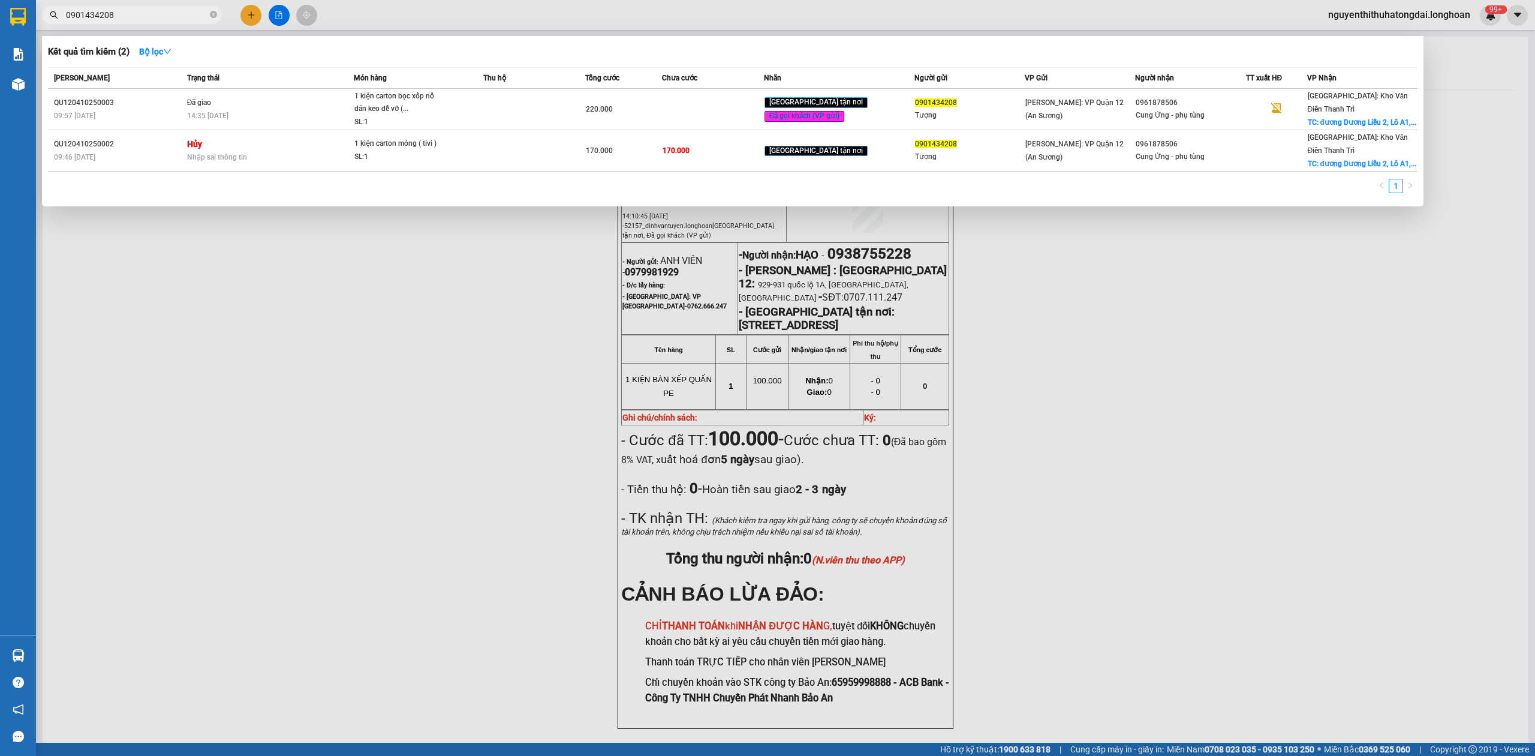
drag, startPoint x: 103, startPoint y: 10, endPoint x: 119, endPoint y: 10, distance: 15.6
click at [106, 10] on input "0901434208" at bounding box center [137, 14] width 142 height 13
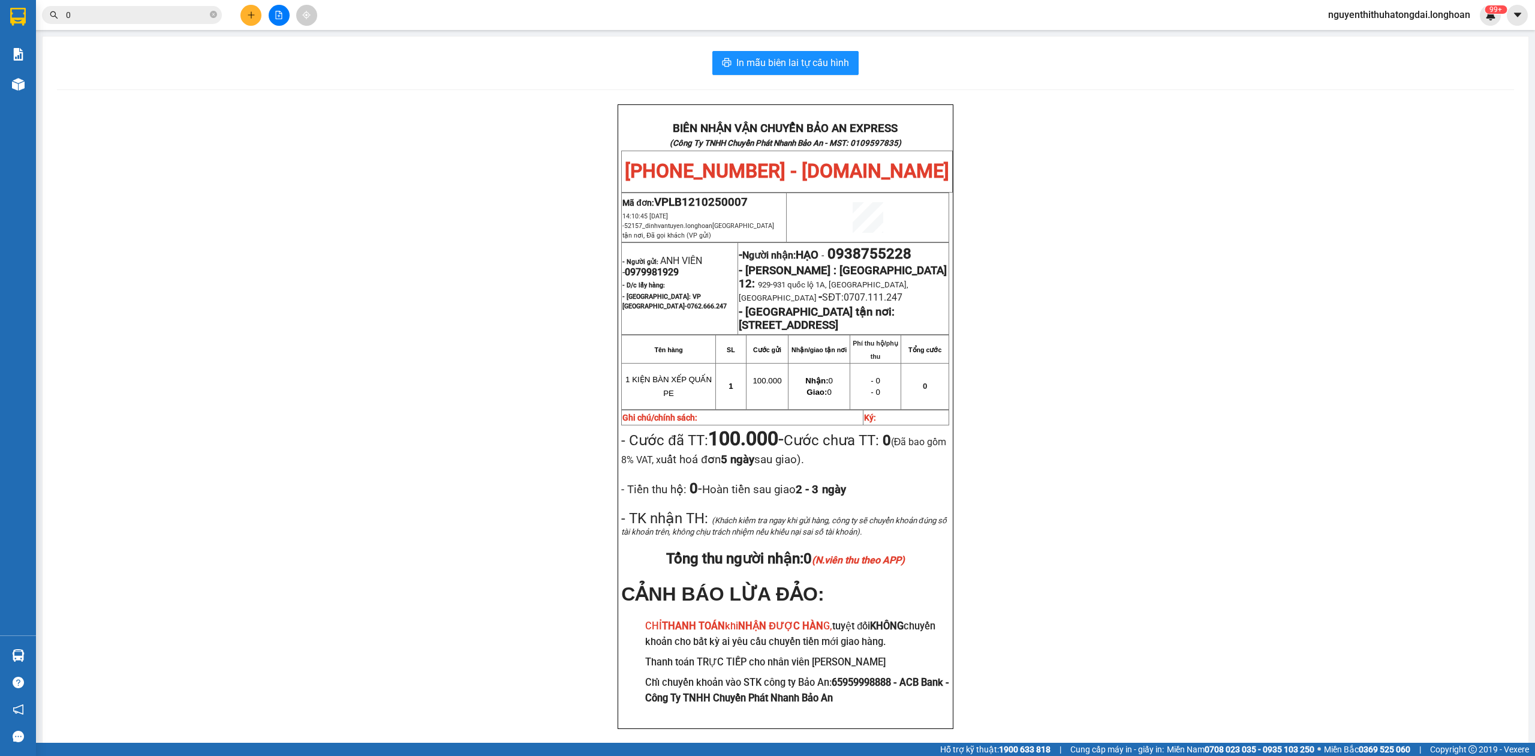
paste input "813973357"
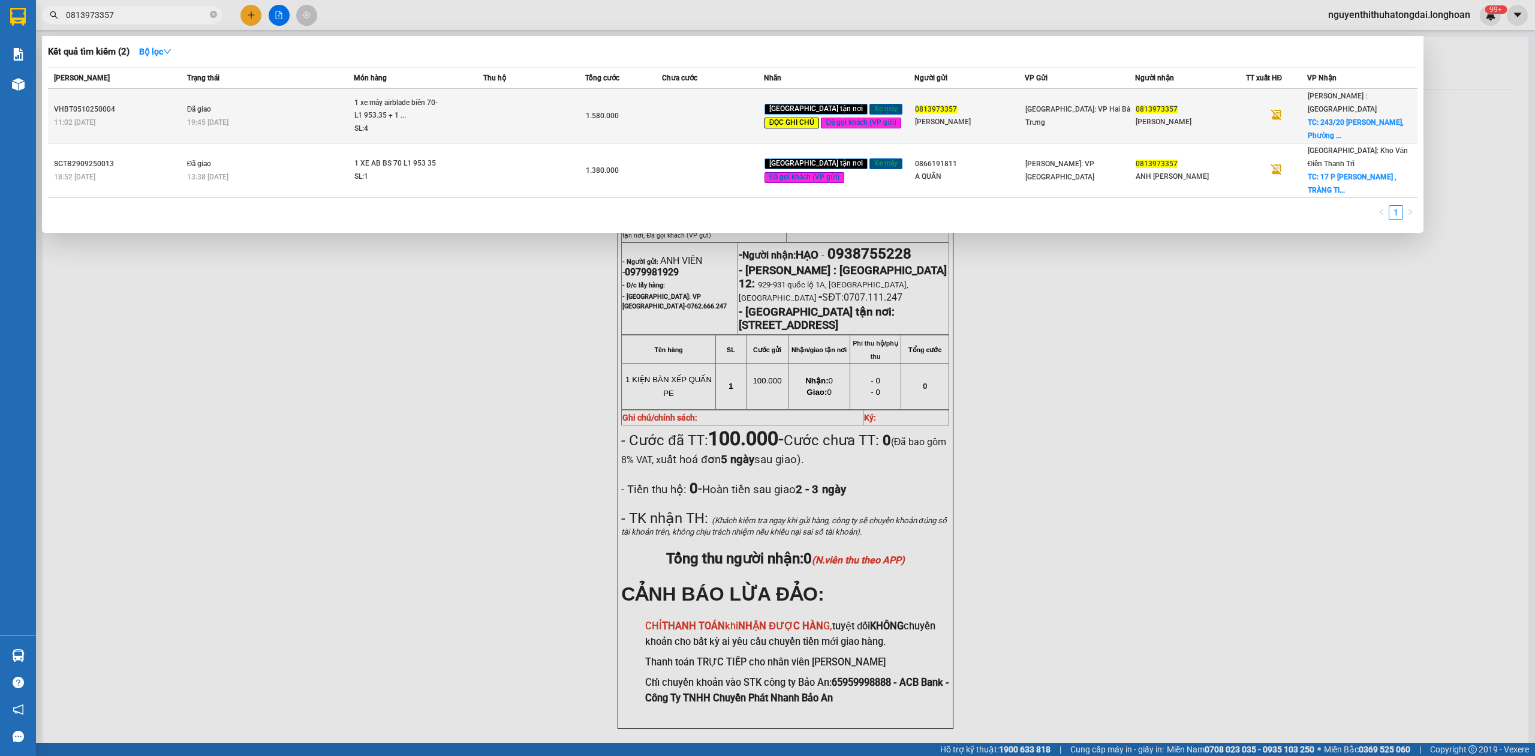
type input "0813973357"
click at [272, 124] on td "Đã giao 19:45 [DATE]" at bounding box center [269, 116] width 170 height 55
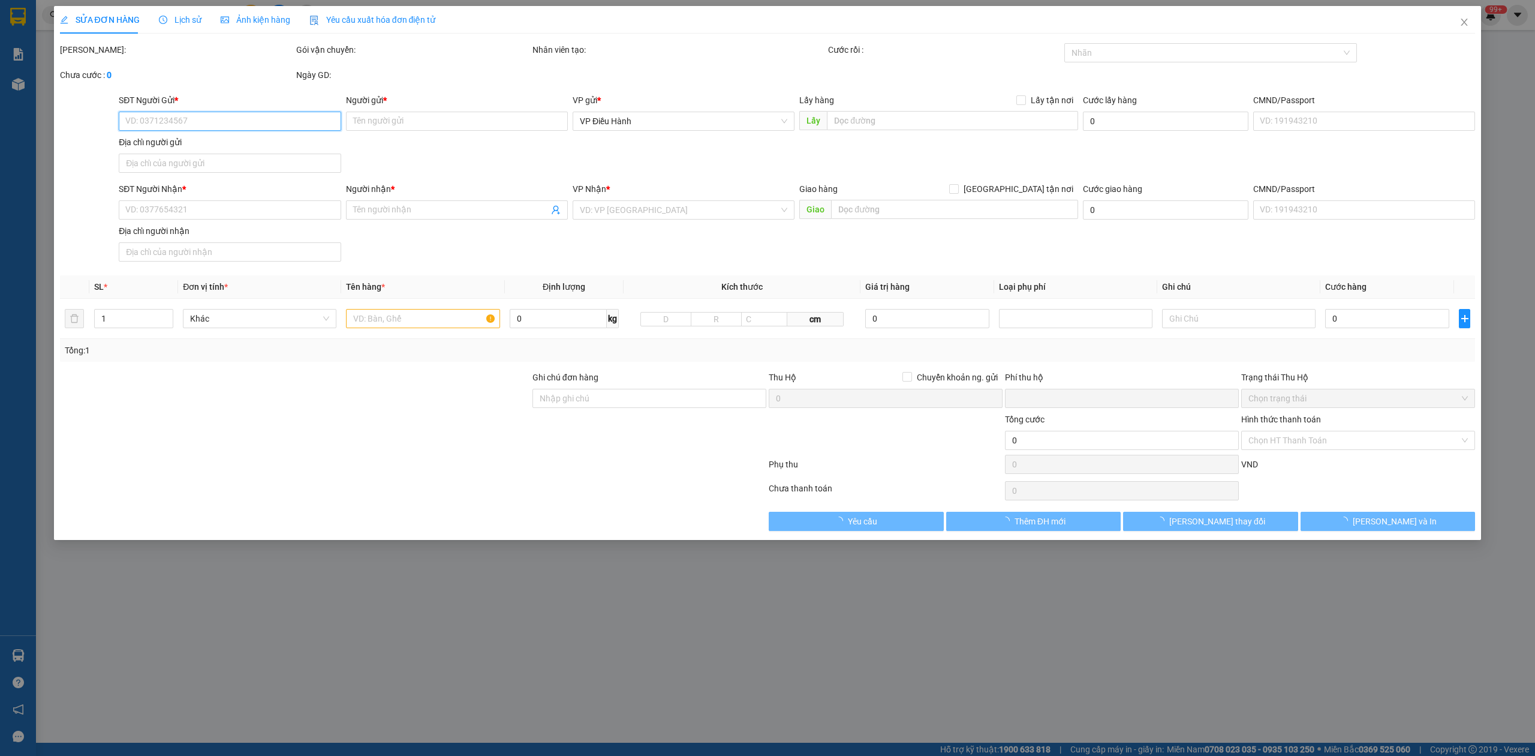
type input "0813973357"
type input "[PERSON_NAME]"
type input "0813973357"
type input "[PERSON_NAME]"
checkbox input "true"
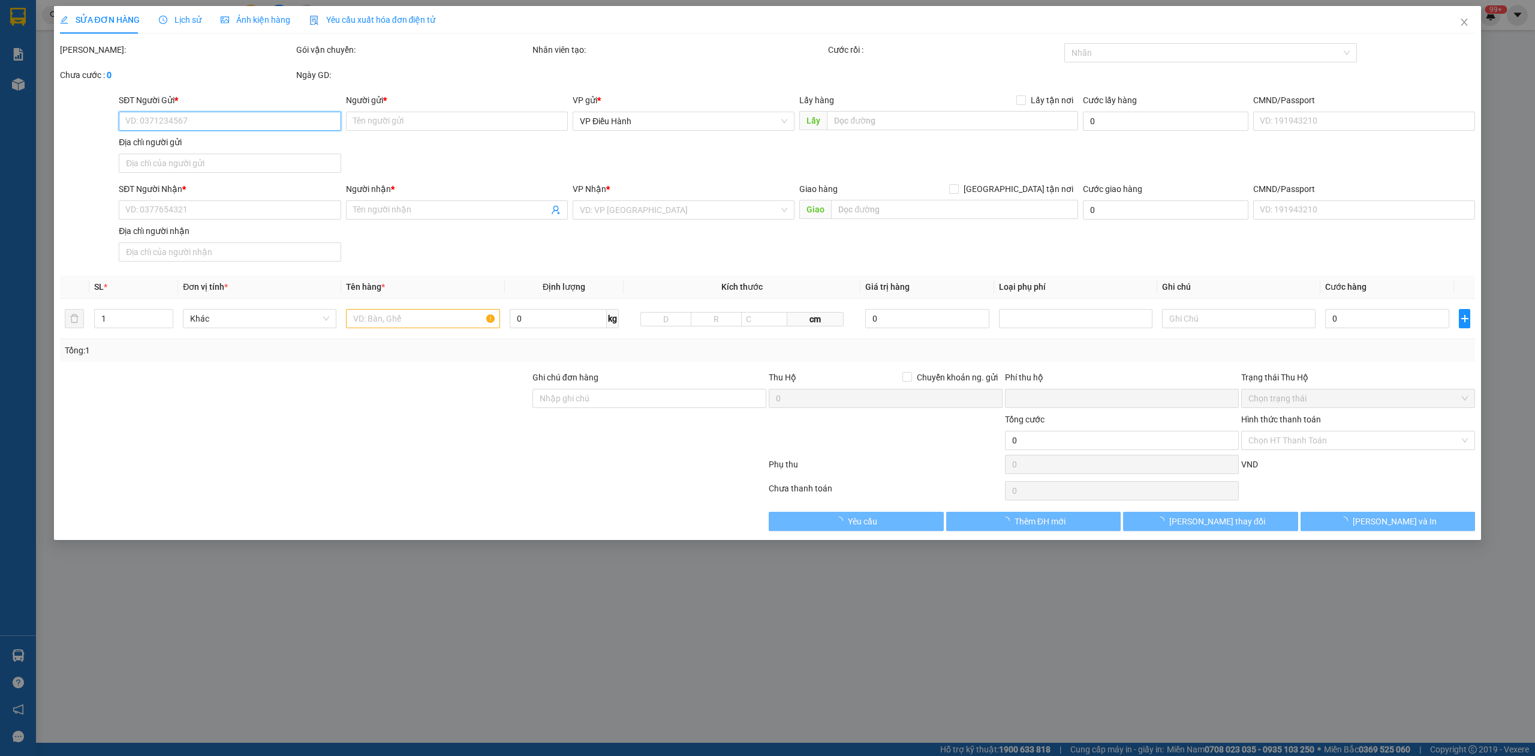
type input "[STREET_ADDRESS][PERSON_NAME]"
type input "có 1 chìa khoá, không giấy tờ, 2 gương, 2 mũ"
type input "0"
type input "1.580.000"
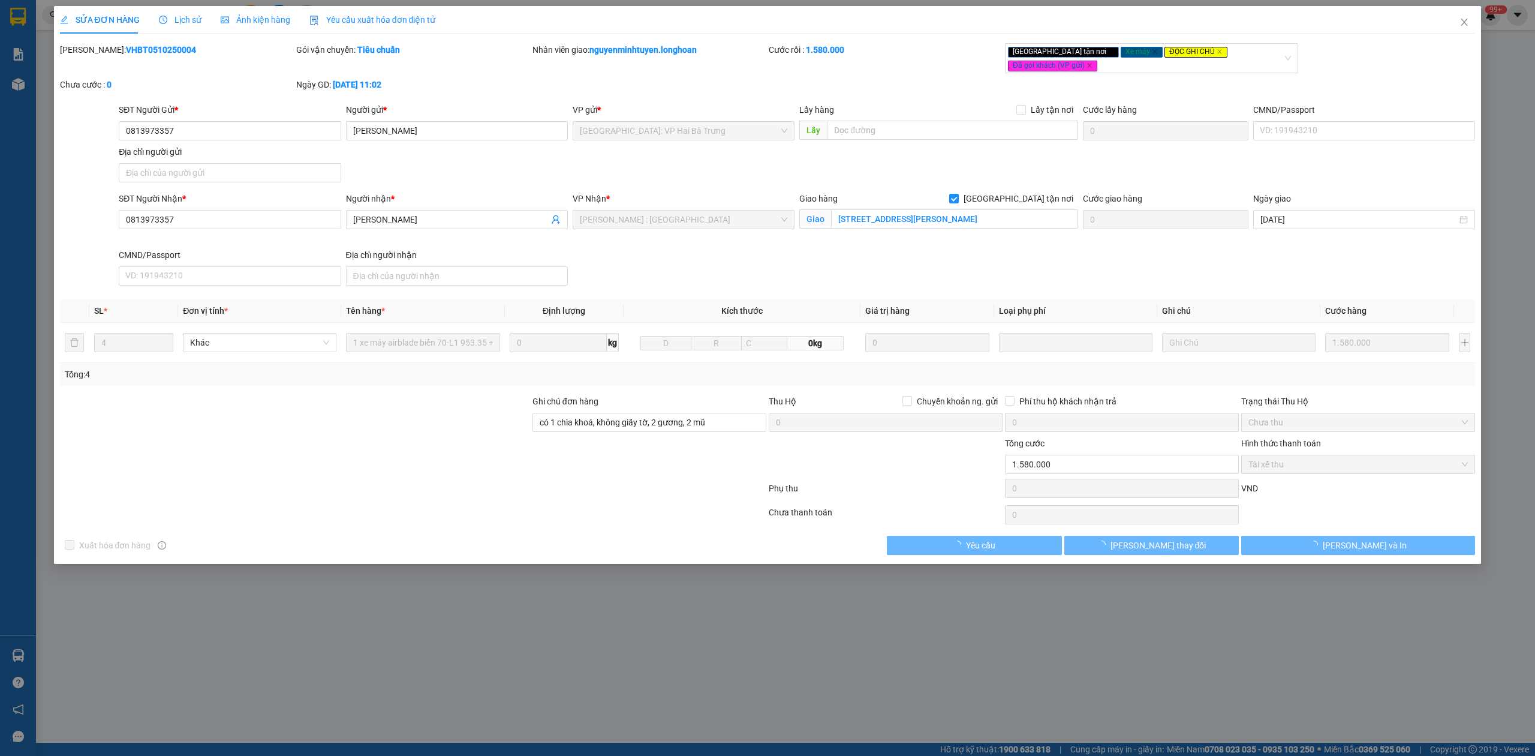
click at [142, 58] on div "[PERSON_NAME]: VHBT0510250004" at bounding box center [177, 60] width 236 height 35
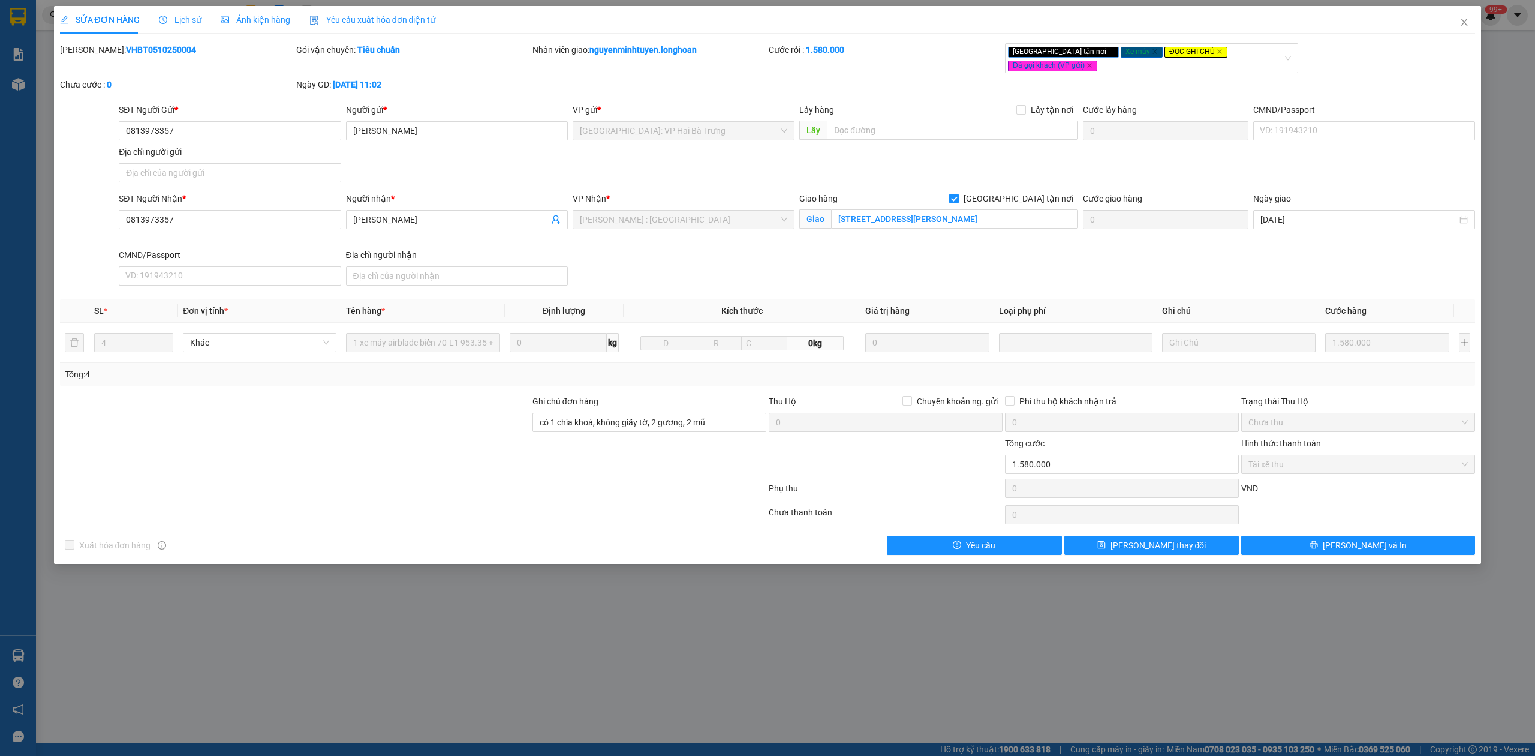
click at [142, 49] on b "VHBT0510250004" at bounding box center [161, 50] width 70 height 10
click at [1471, 25] on span "Close" at bounding box center [1465, 23] width 34 height 34
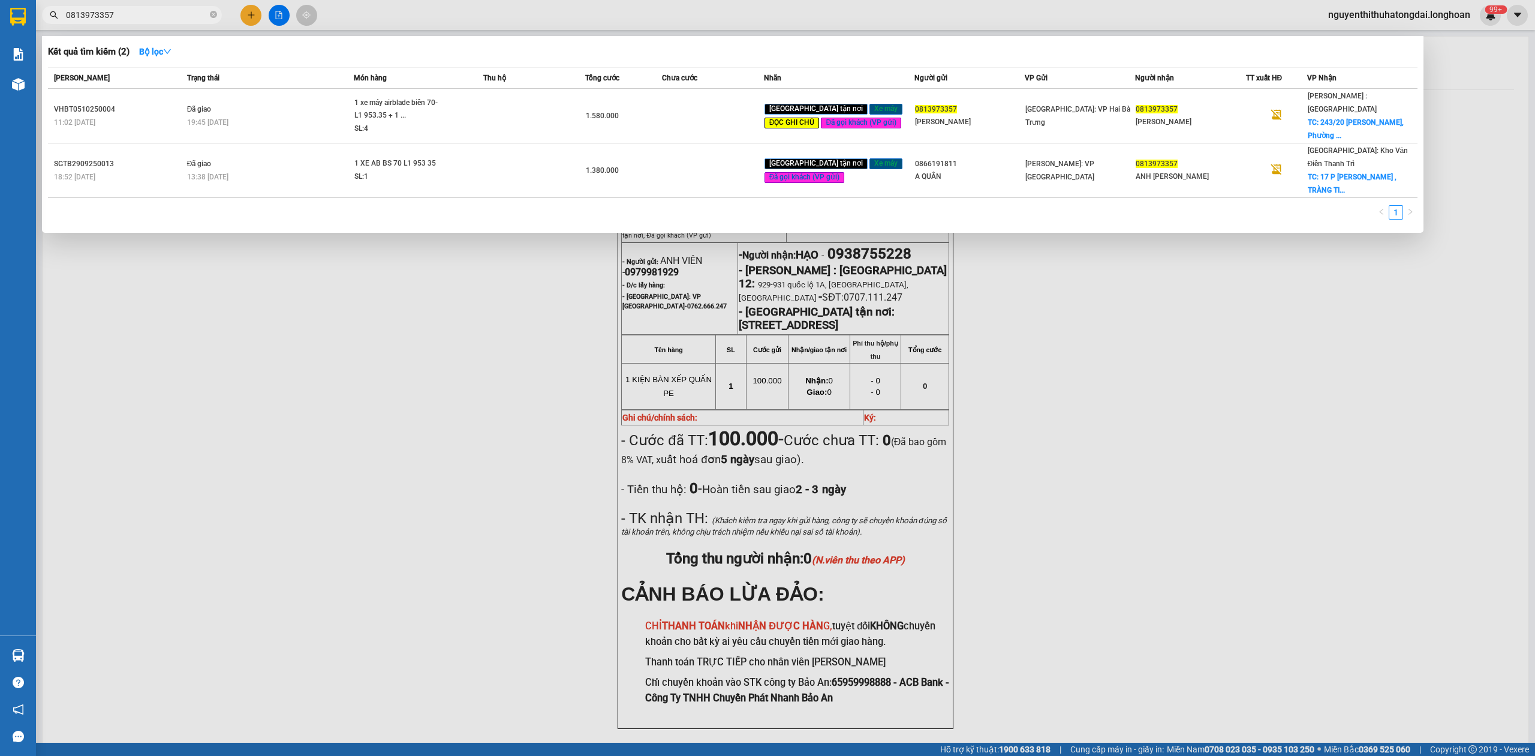
drag, startPoint x: 68, startPoint y: 18, endPoint x: 168, endPoint y: 20, distance: 99.6
click at [168, 20] on input "0813973357" at bounding box center [137, 14] width 142 height 13
paste input "982144415"
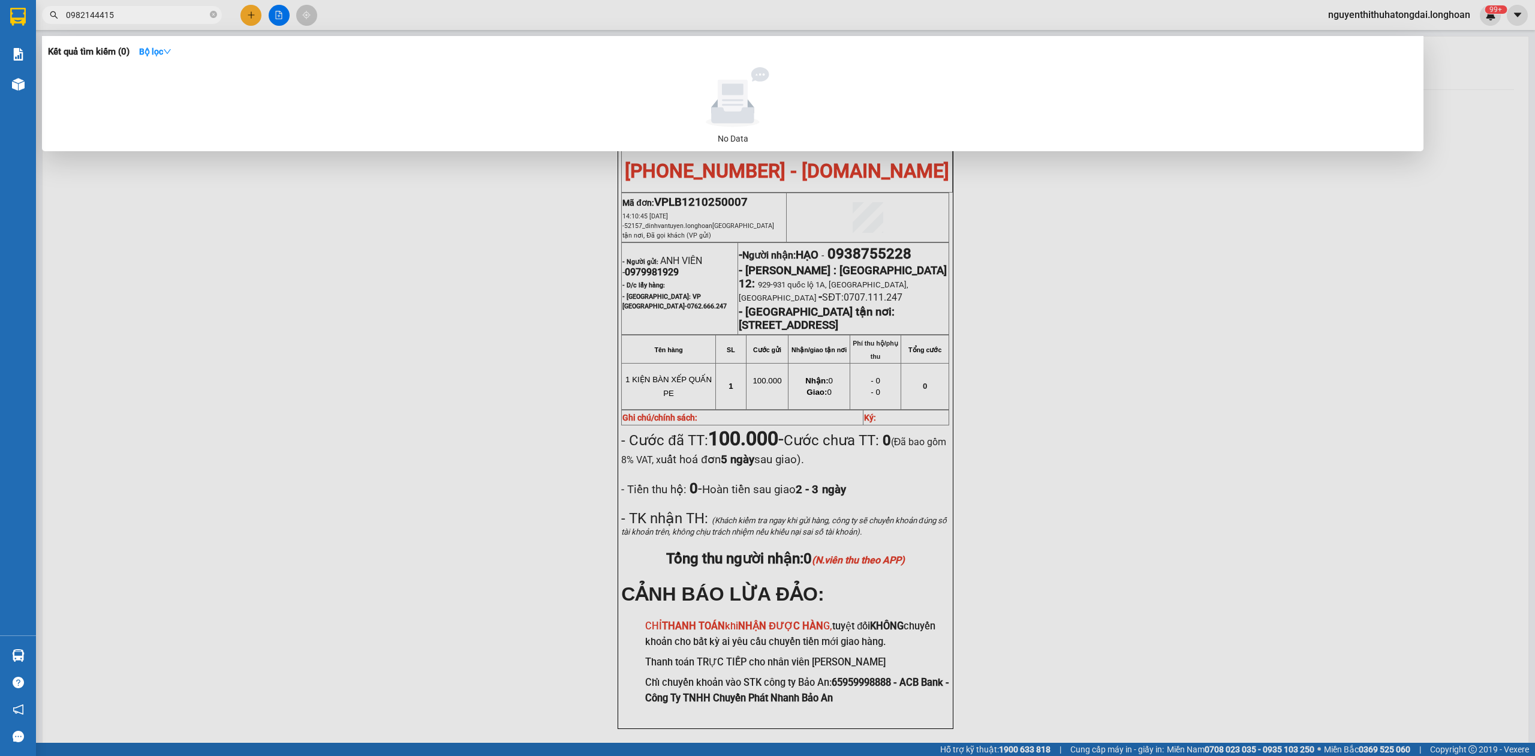
click at [174, 11] on input "0982144415" at bounding box center [137, 14] width 142 height 13
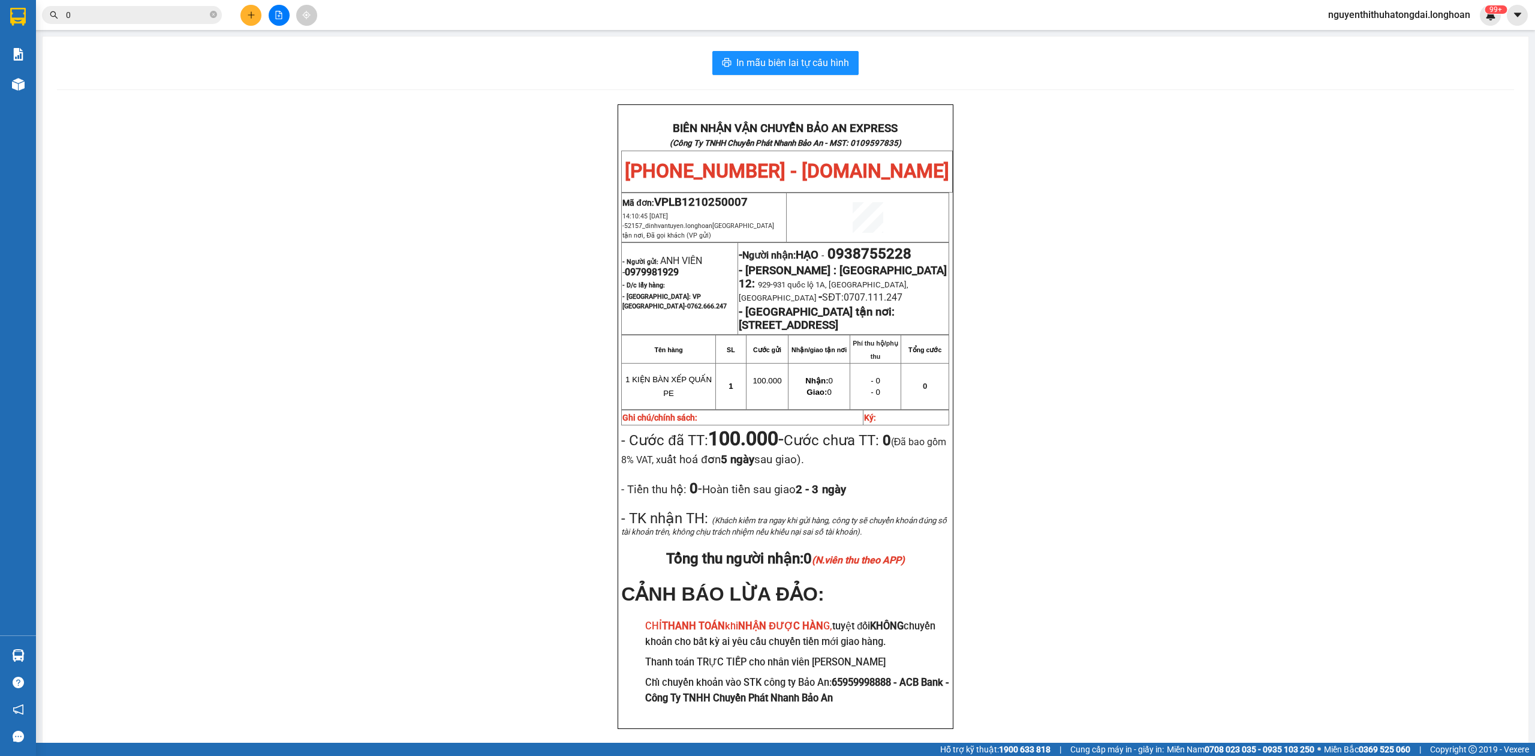
paste input "379672134"
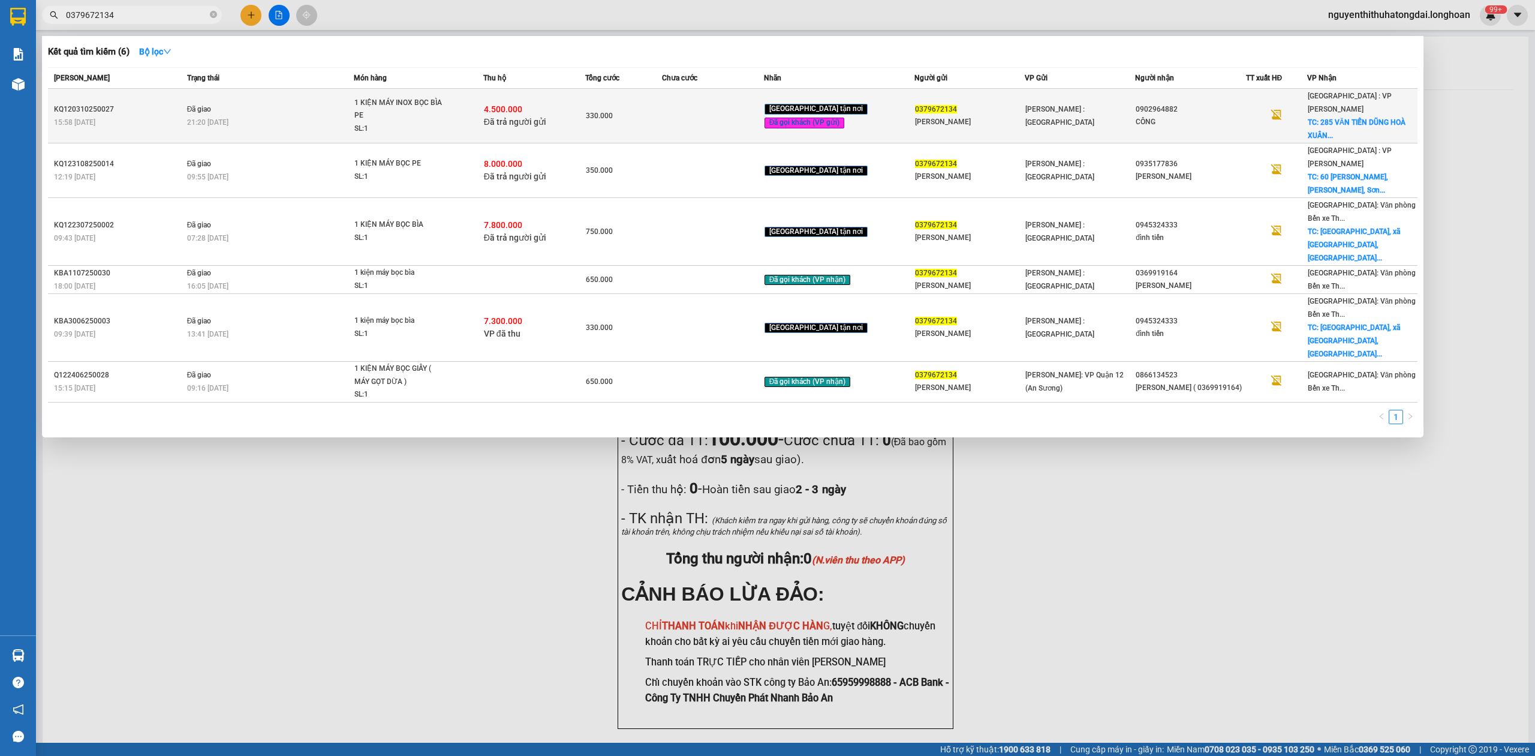
type input "0379672134"
click at [167, 103] on div "KQ120310250027" at bounding box center [119, 109] width 130 height 13
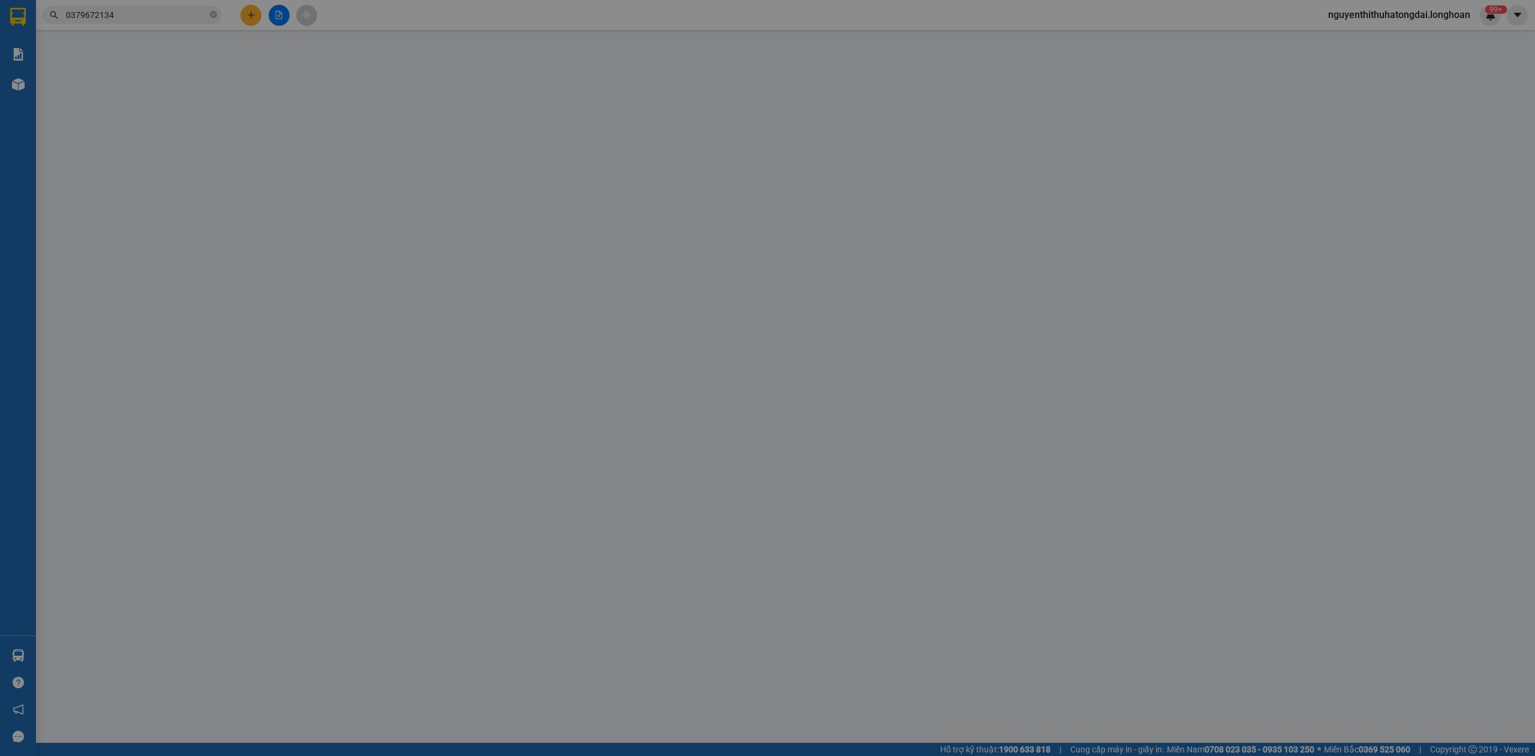
type input "0379672134"
type input "[PERSON_NAME]"
type input "0902964882"
type input "CÔNG"
checkbox input "true"
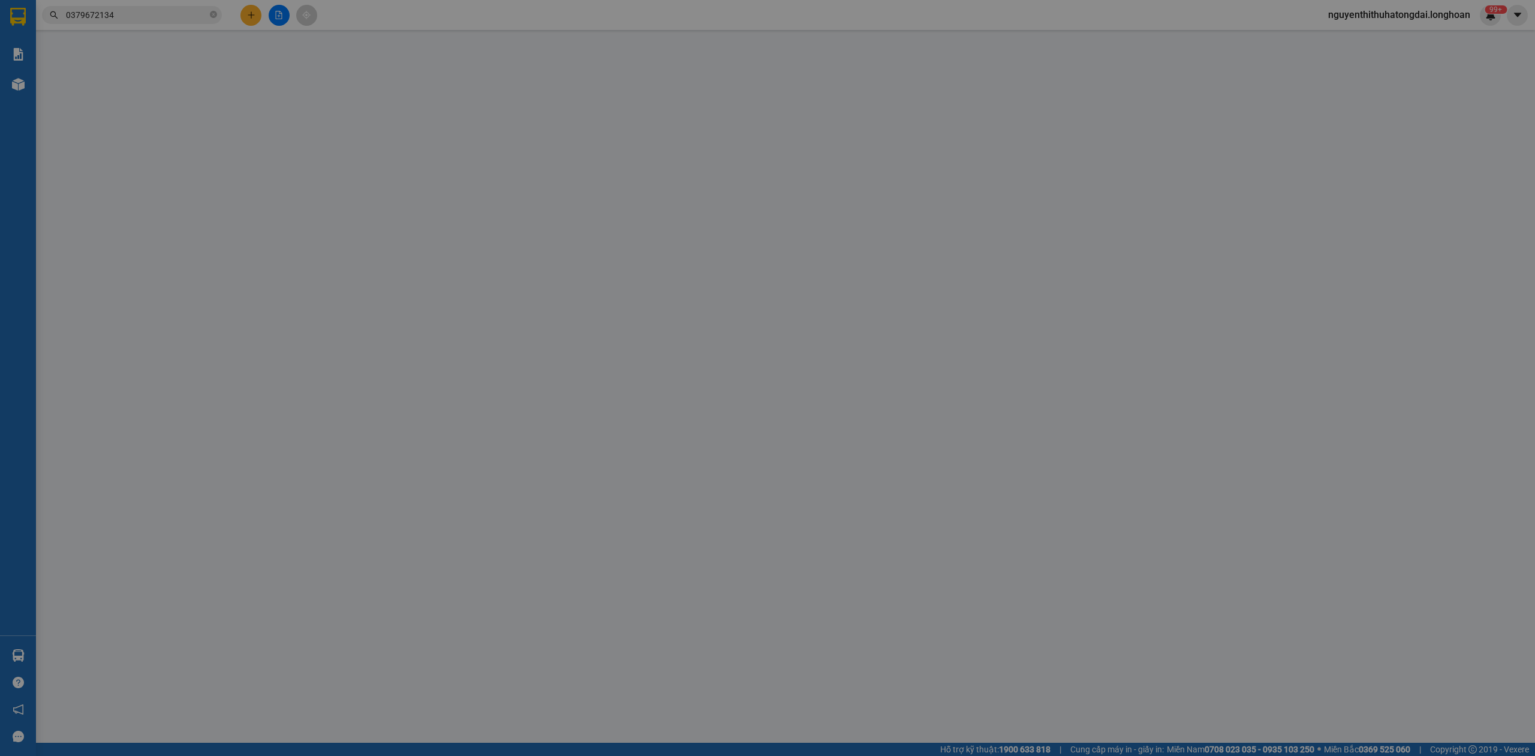
type input "285 VĂN TIẾN DŨNG HOÀ XUÂN [GEOGRAPHIC_DATA]"
type input "NHẬN GIAO NGUYÊN KIỆN HÀNG HƯ VỠ ĐỀN THEO CHÍNH SÁCH"
checkbox input "true"
type input "4.500.000"
type input "20.000"
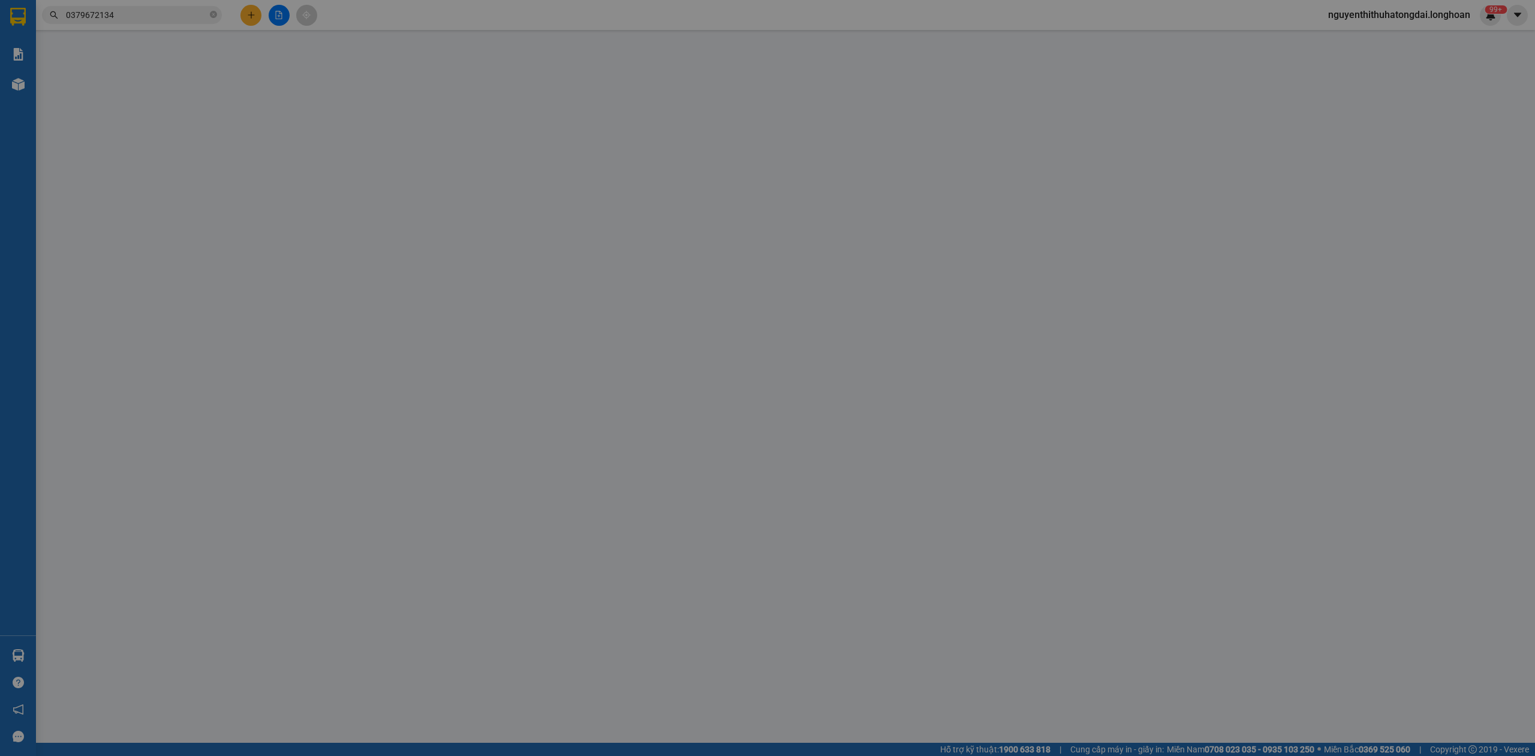
type input "330.000"
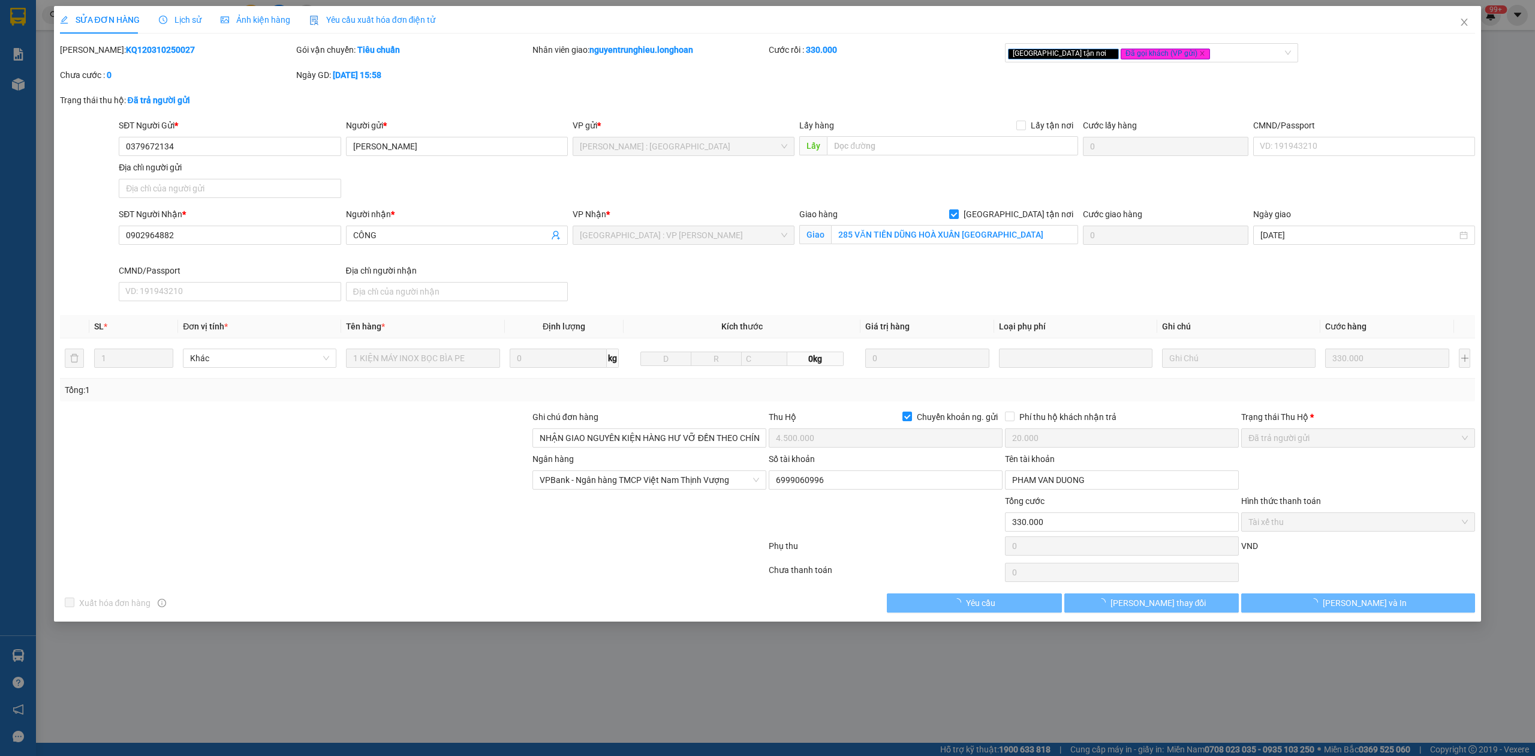
click at [152, 52] on b "KQ120310250027" at bounding box center [160, 50] width 69 height 10
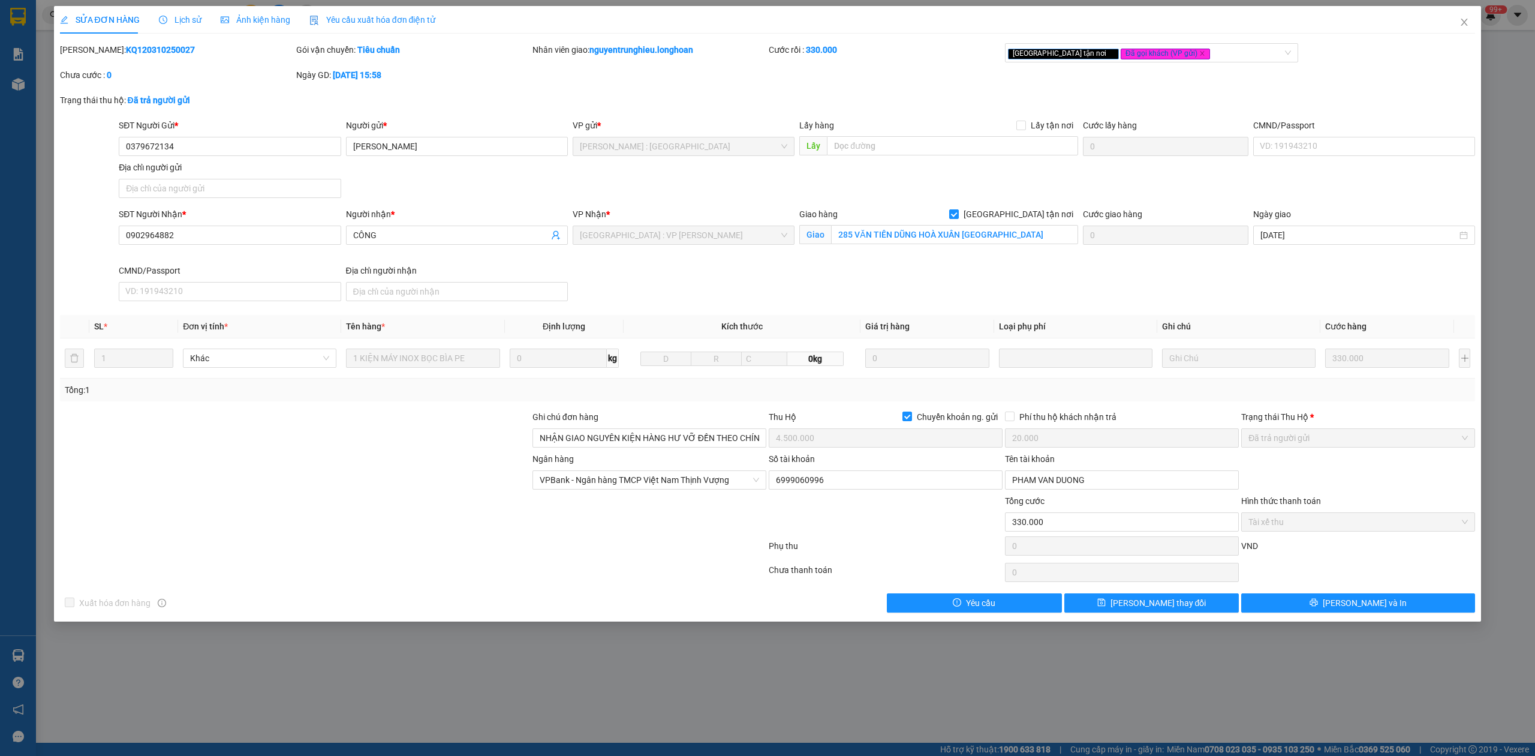
click at [152, 52] on b "KQ120310250027" at bounding box center [160, 50] width 69 height 10
click at [1470, 17] on span "Close" at bounding box center [1465, 23] width 34 height 34
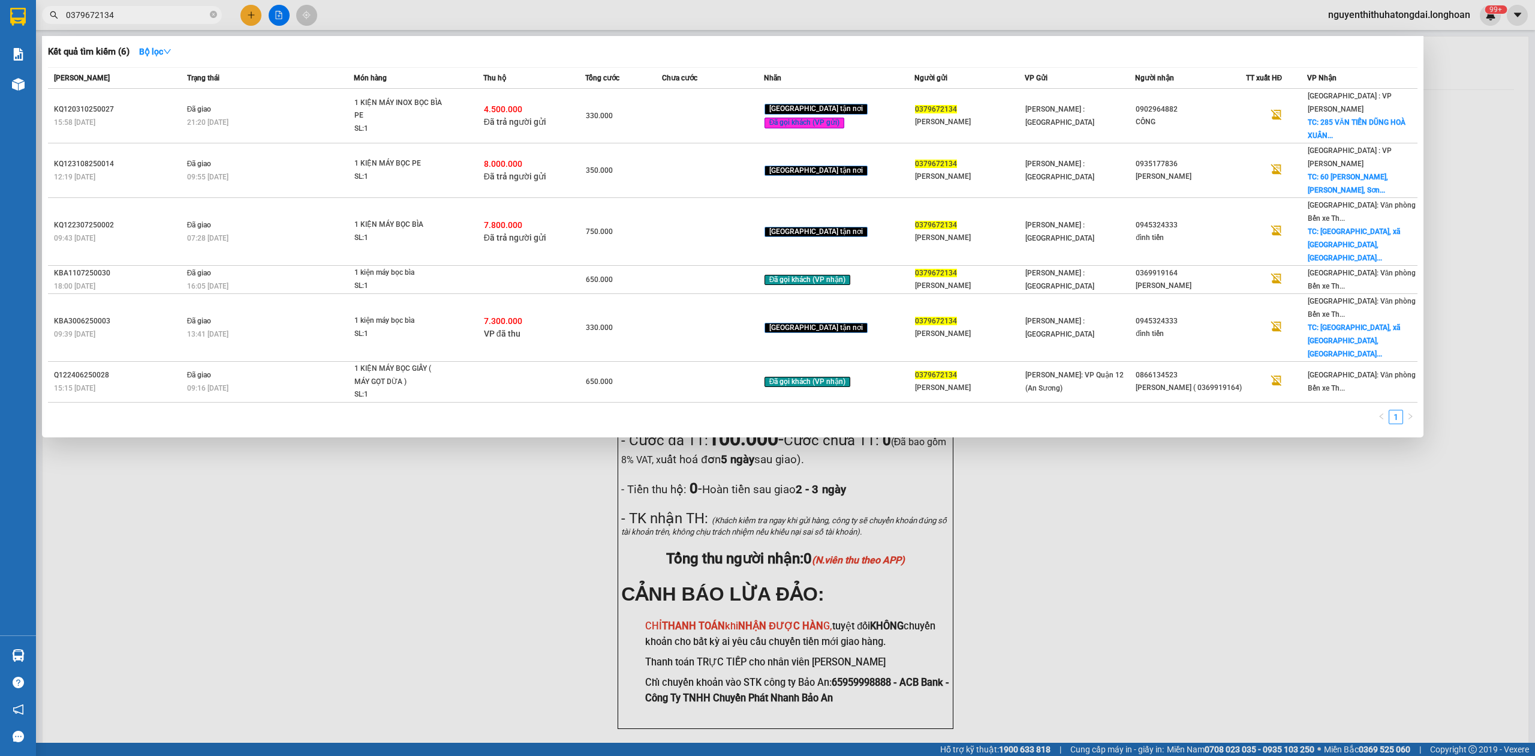
click at [97, 8] on input "0379672134" at bounding box center [137, 14] width 142 height 13
click at [95, 8] on input "0379672134" at bounding box center [137, 14] width 142 height 13
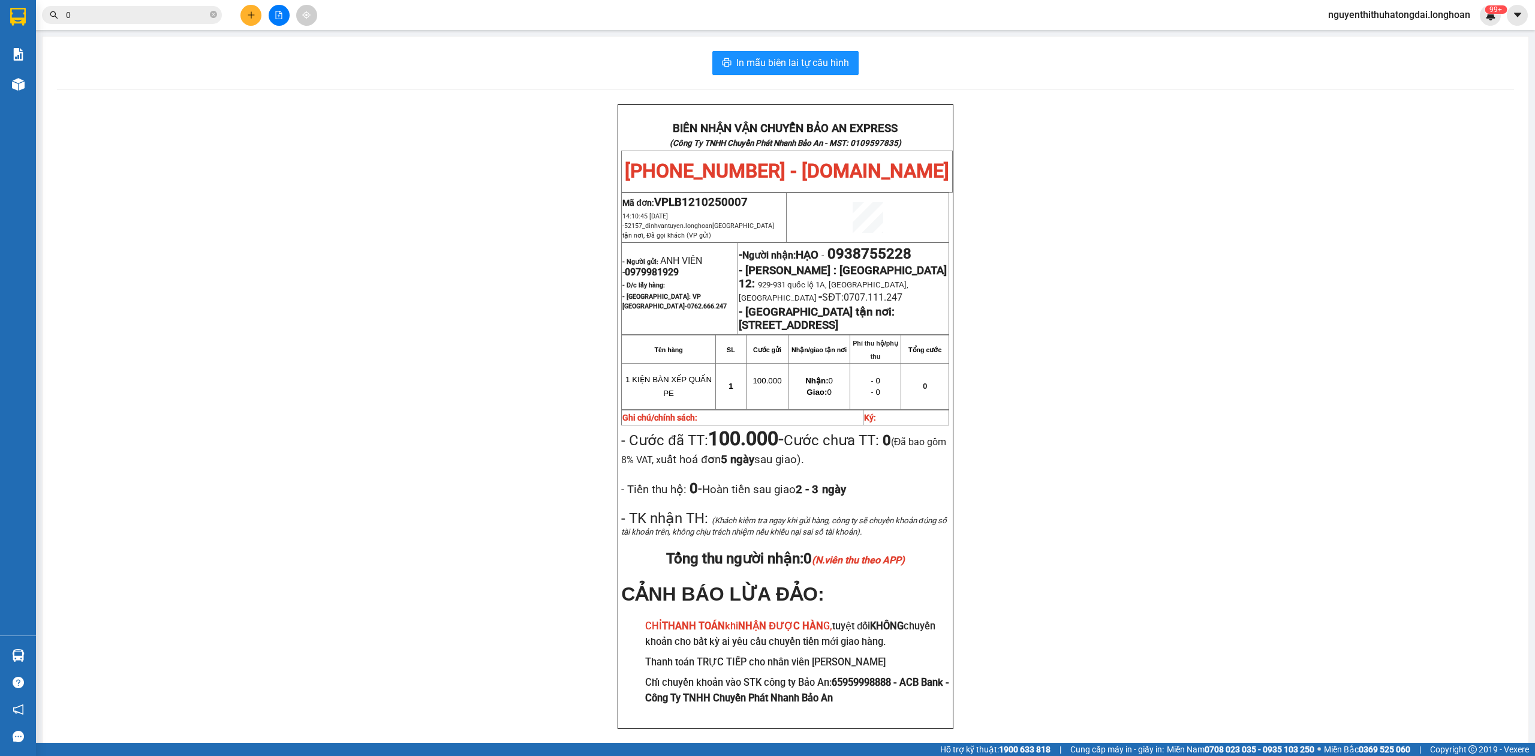
paste input "973352367"
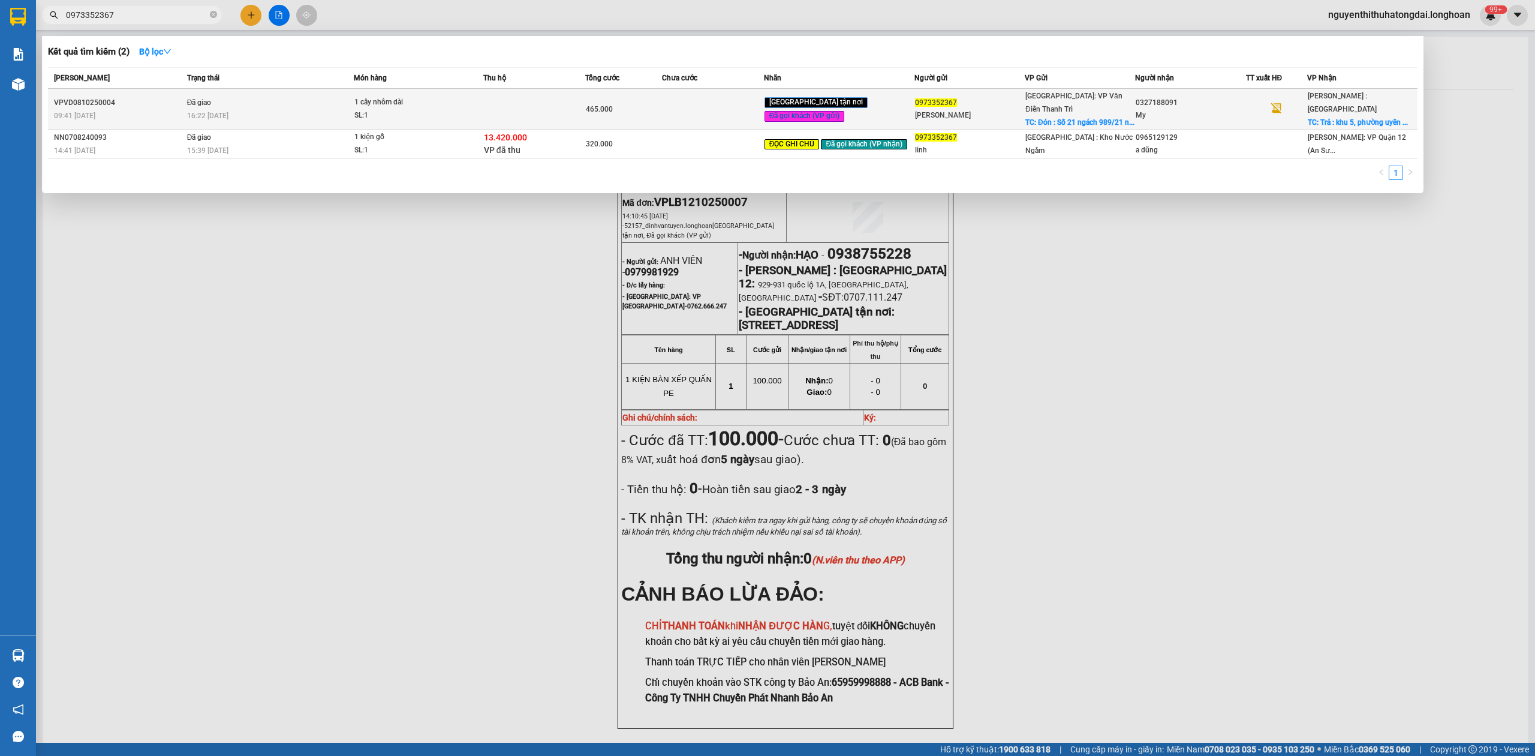
type input "0973352367"
click at [235, 97] on td "Đã giao 16:22 [DATE]" at bounding box center [269, 109] width 170 height 41
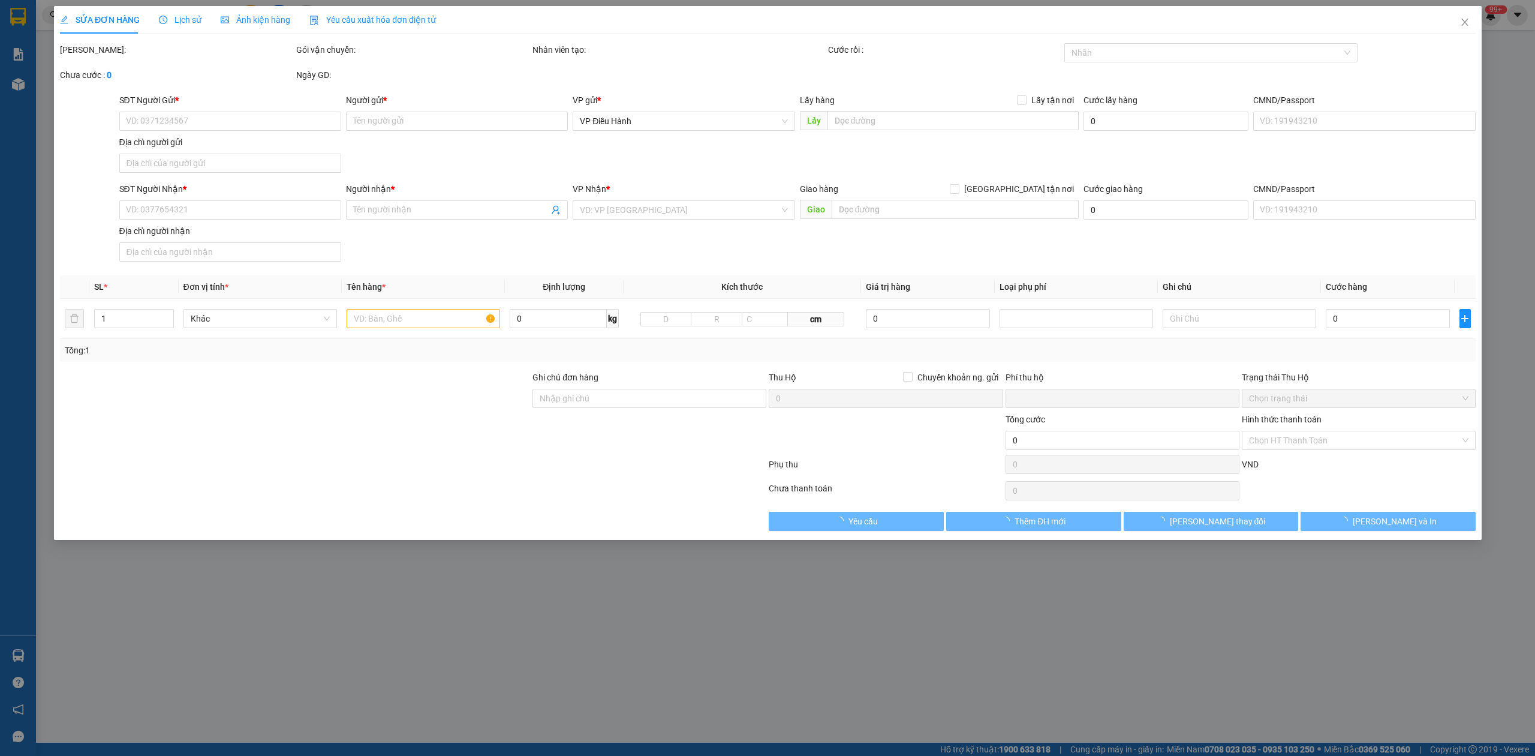
type input "0973352367"
type input "[PERSON_NAME]"
checkbox input "true"
type input "Đón : Số 21 ngách 989/21 ngõ 989 Tam Trinh. [GEOGRAPHIC_DATA], [GEOGRAPHIC_DATA…"
type input "65.000"
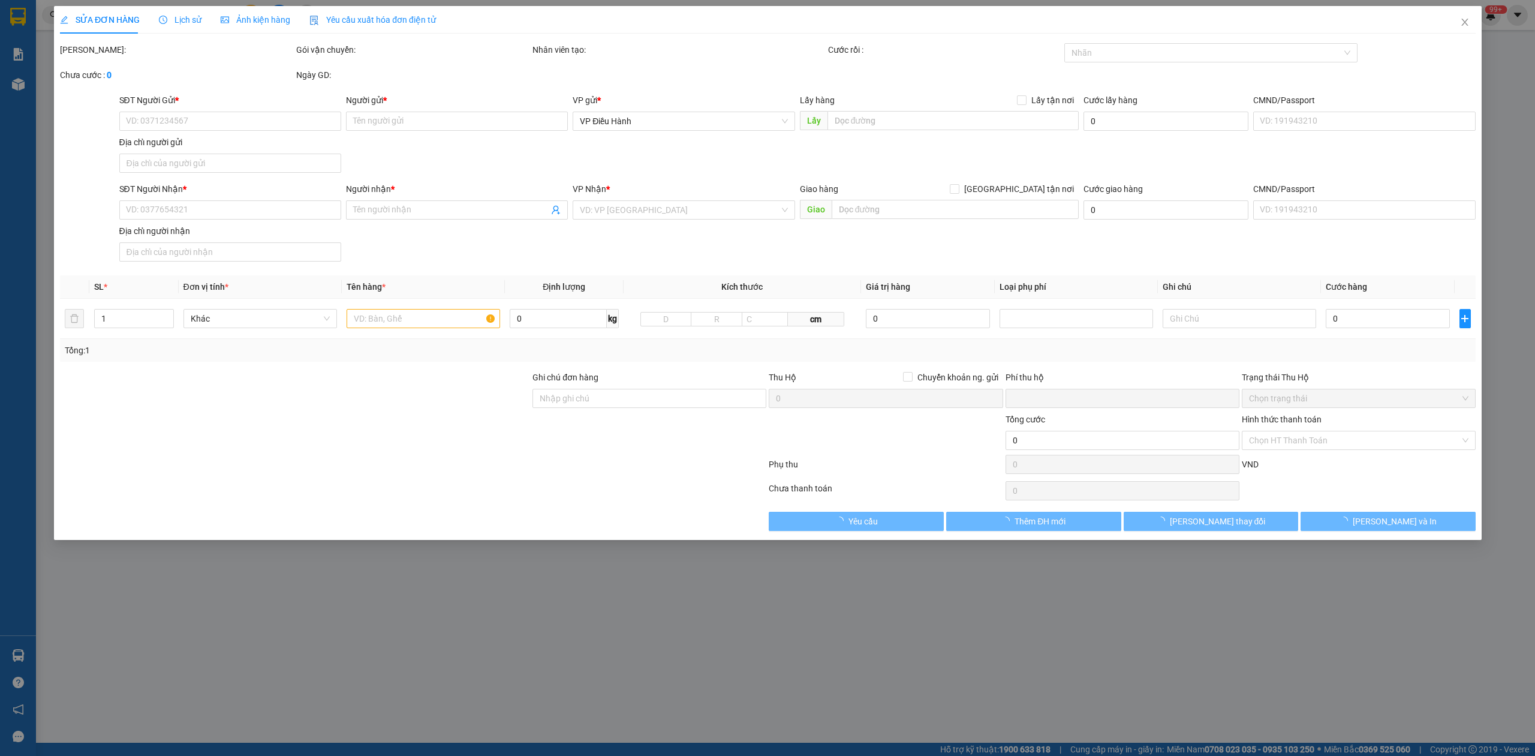
type input "0327188091"
type input "My"
checkbox input "true"
type input "Trả : khu 5, [GEOGRAPHIC_DATA] ,[GEOGRAPHIC_DATA] ,[GEOGRAPHIC_DATA]"
type input "0"
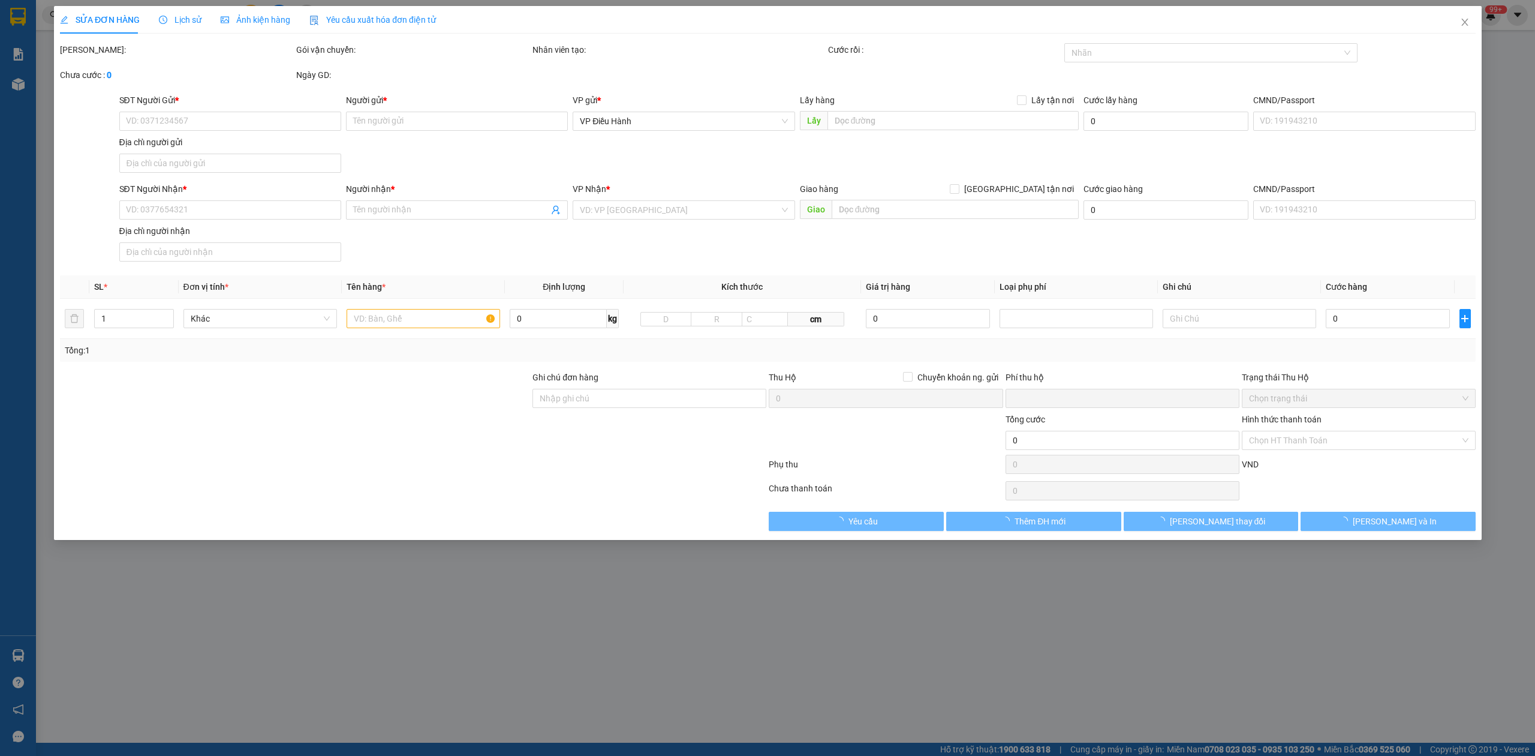
type input "465.000"
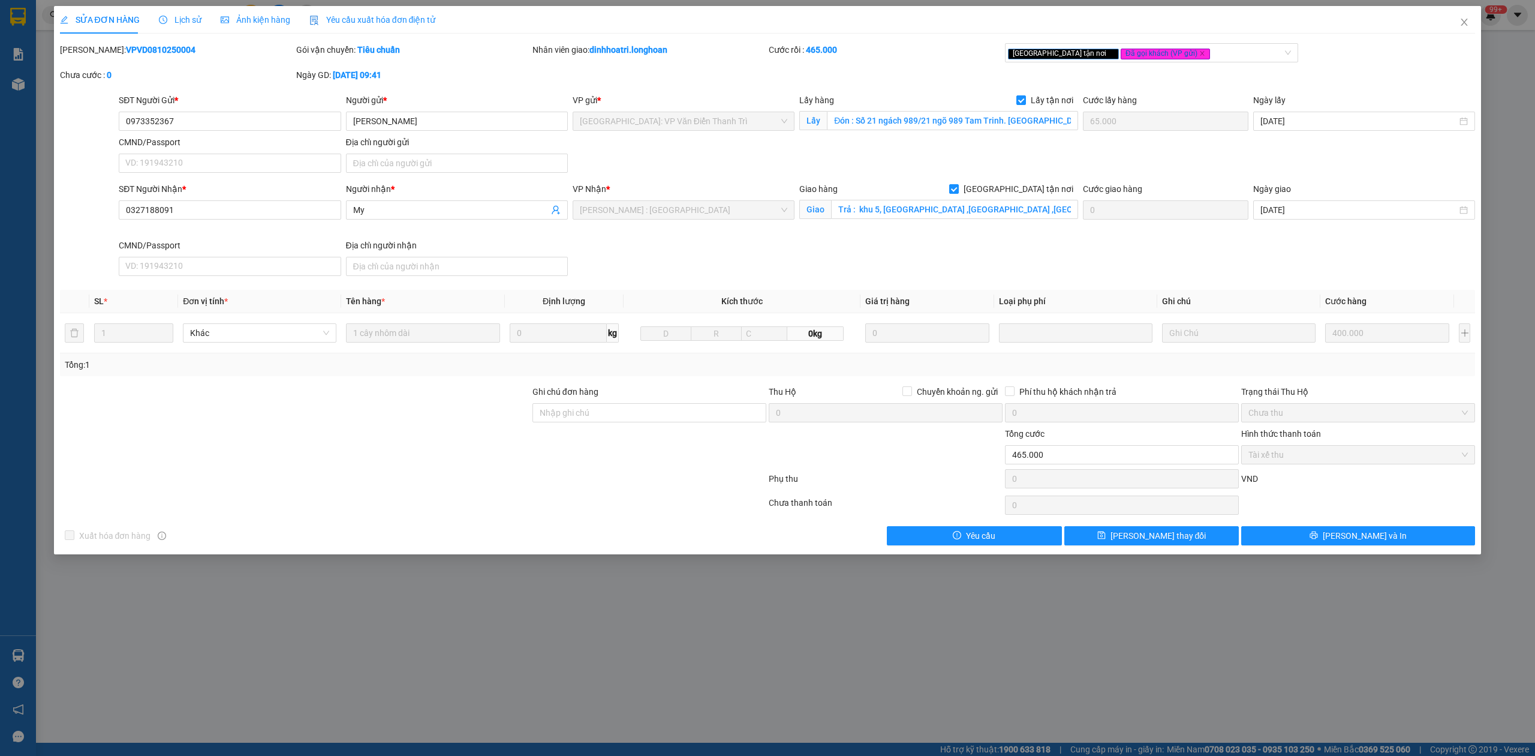
click at [146, 45] on b "VPVD0810250004" at bounding box center [161, 50] width 70 height 10
click at [1466, 16] on span "Close" at bounding box center [1465, 23] width 34 height 34
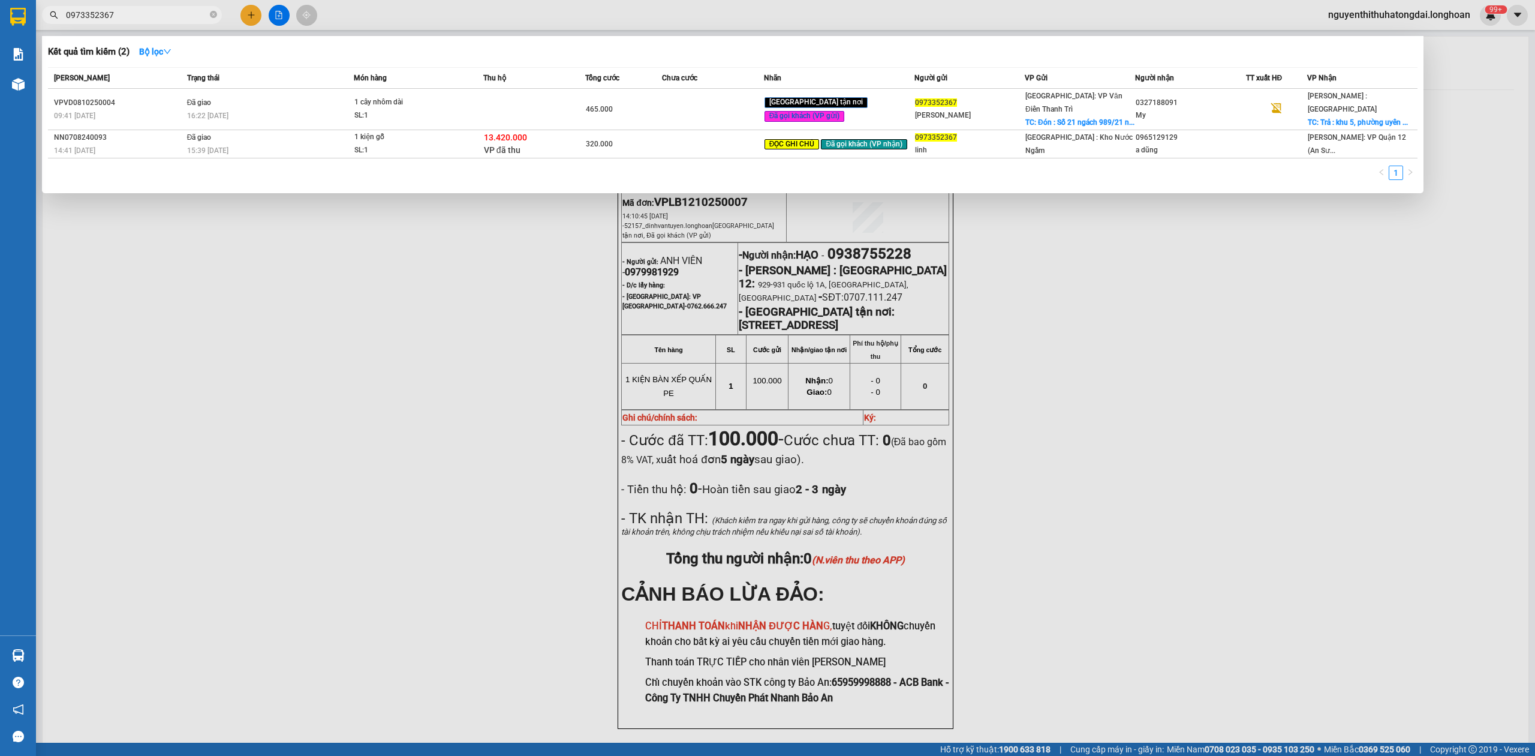
click at [169, 14] on input "0973352367" at bounding box center [137, 14] width 142 height 13
click at [275, 77] on div "Trạng thái" at bounding box center [270, 77] width 167 height 13
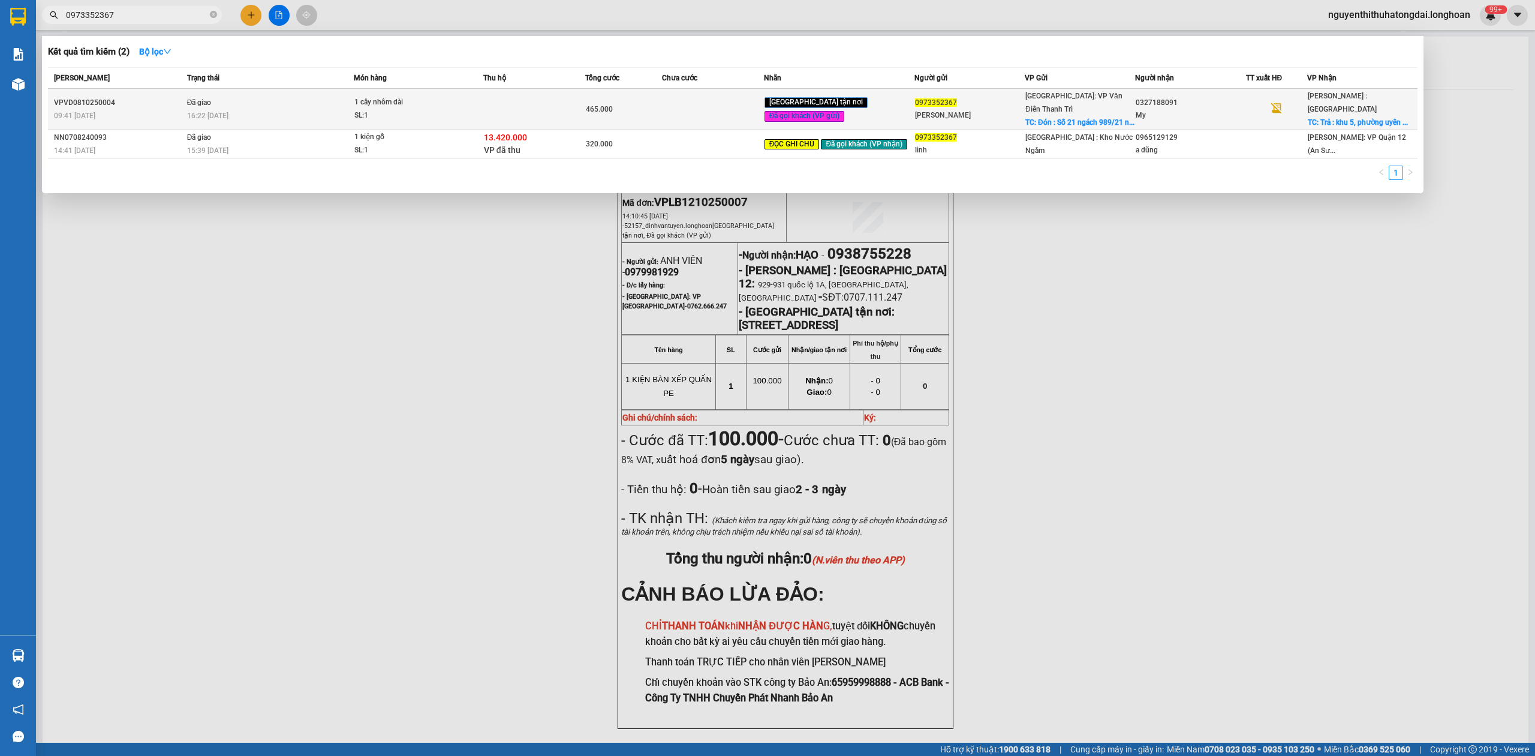
click at [284, 92] on td "Đã giao 16:22 [DATE]" at bounding box center [269, 109] width 170 height 41
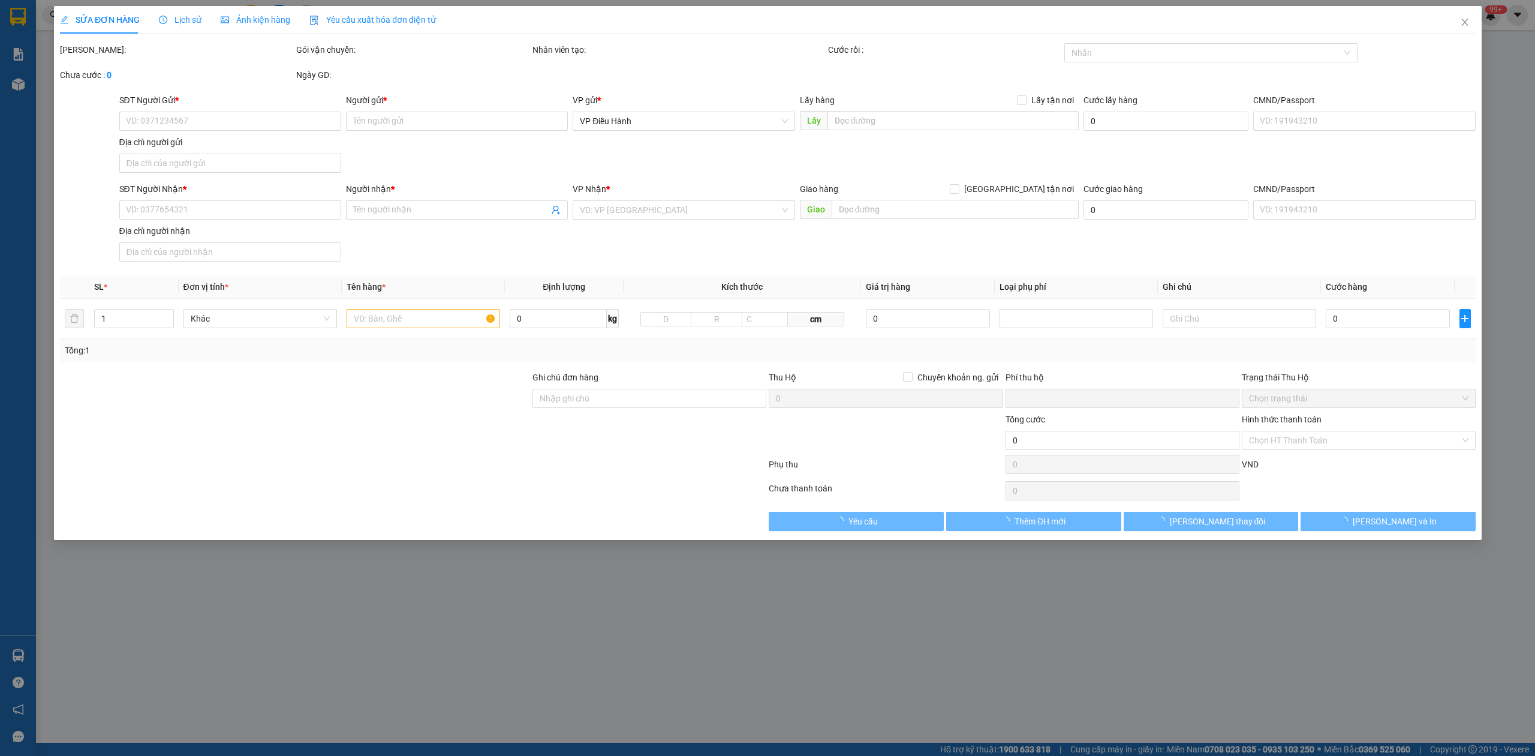
type input "0973352367"
type input "[PERSON_NAME]"
checkbox input "true"
type input "Đón : Số 21 ngách 989/21 ngõ 989 Tam Trinh. [GEOGRAPHIC_DATA], [GEOGRAPHIC_DATA…"
type input "65.000"
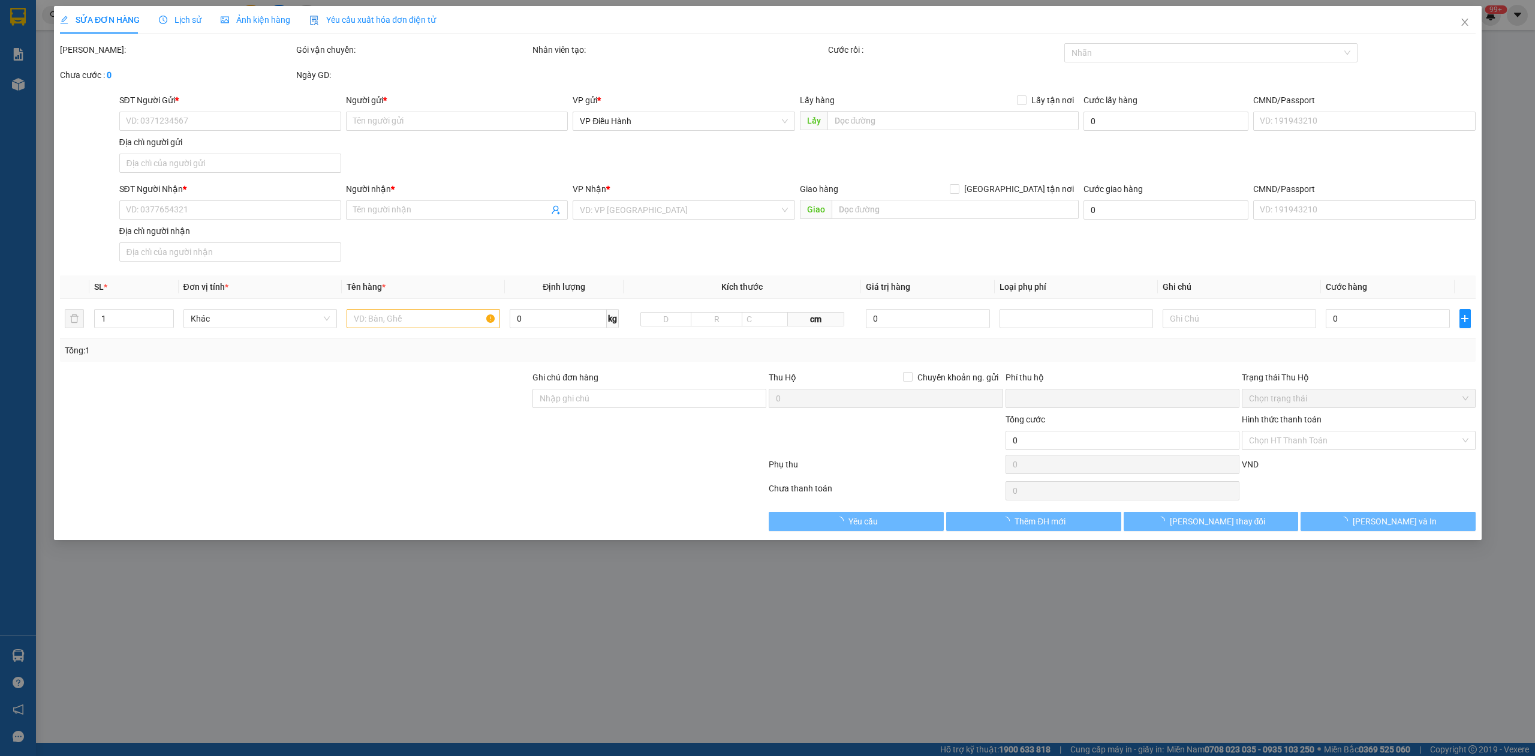
type input "0327188091"
type input "My"
checkbox input "true"
type input "Trả : khu 5, [GEOGRAPHIC_DATA] ,[GEOGRAPHIC_DATA] ,[GEOGRAPHIC_DATA]"
type input "0"
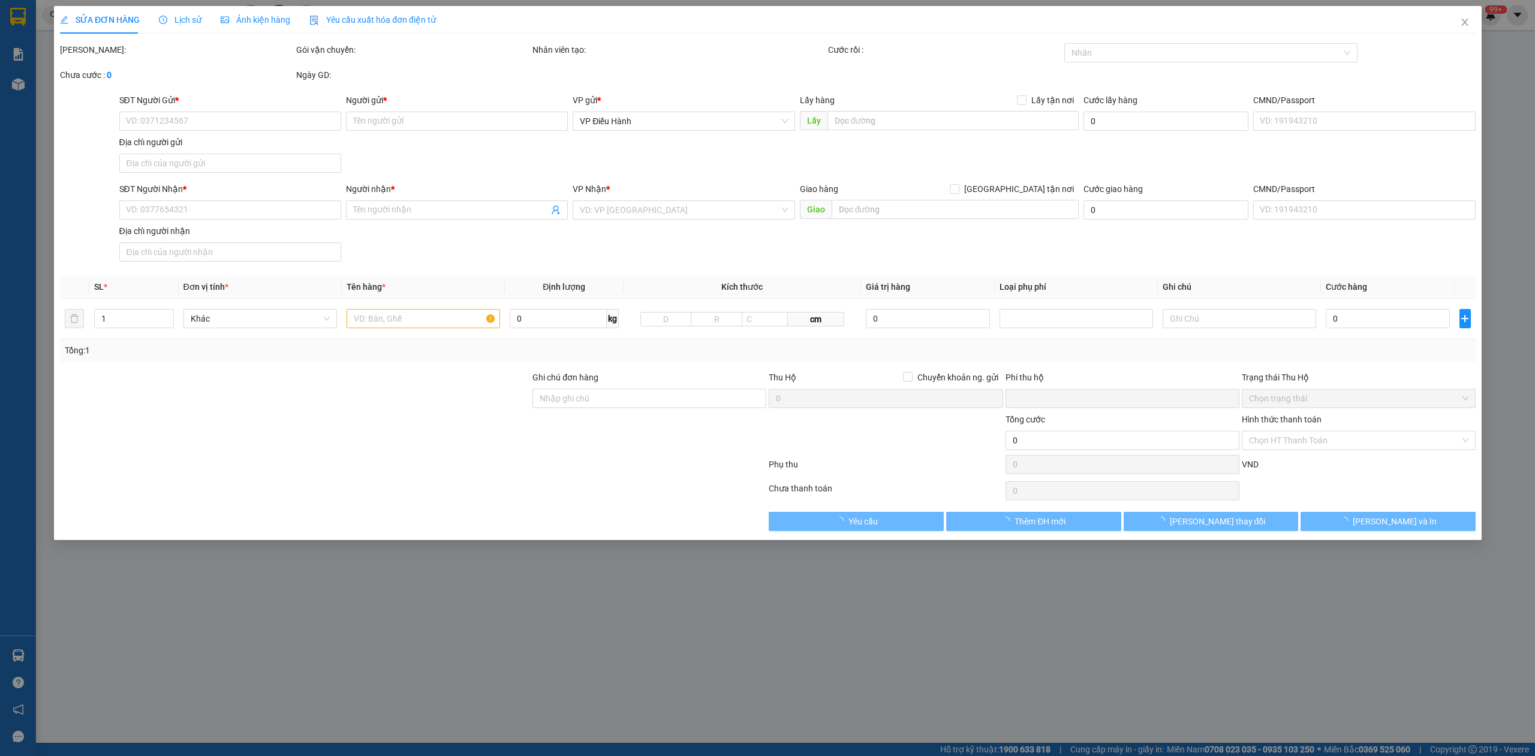
type input "465.000"
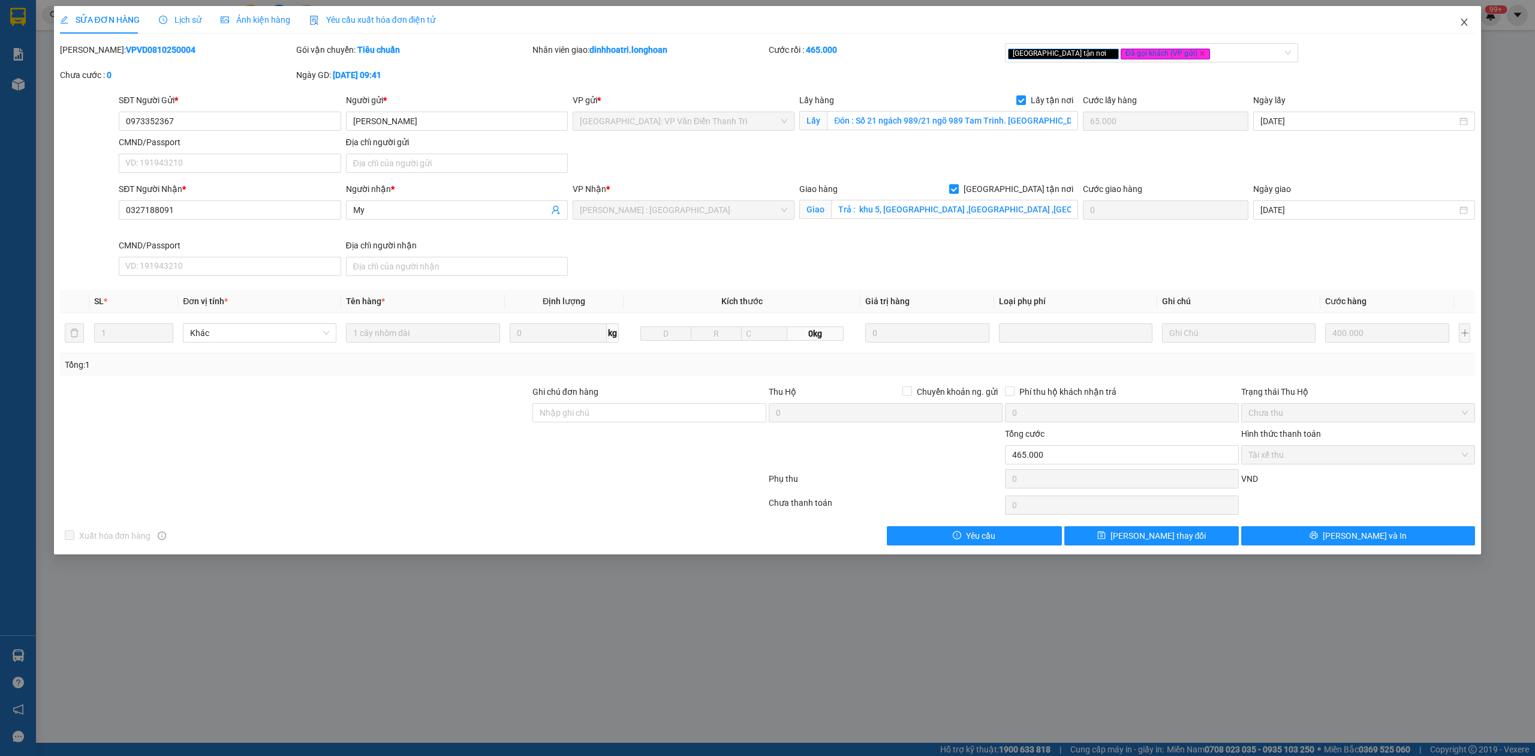
drag, startPoint x: 1476, startPoint y: 25, endPoint x: 1458, endPoint y: 22, distance: 18.7
click at [1474, 25] on span "Close" at bounding box center [1465, 23] width 34 height 34
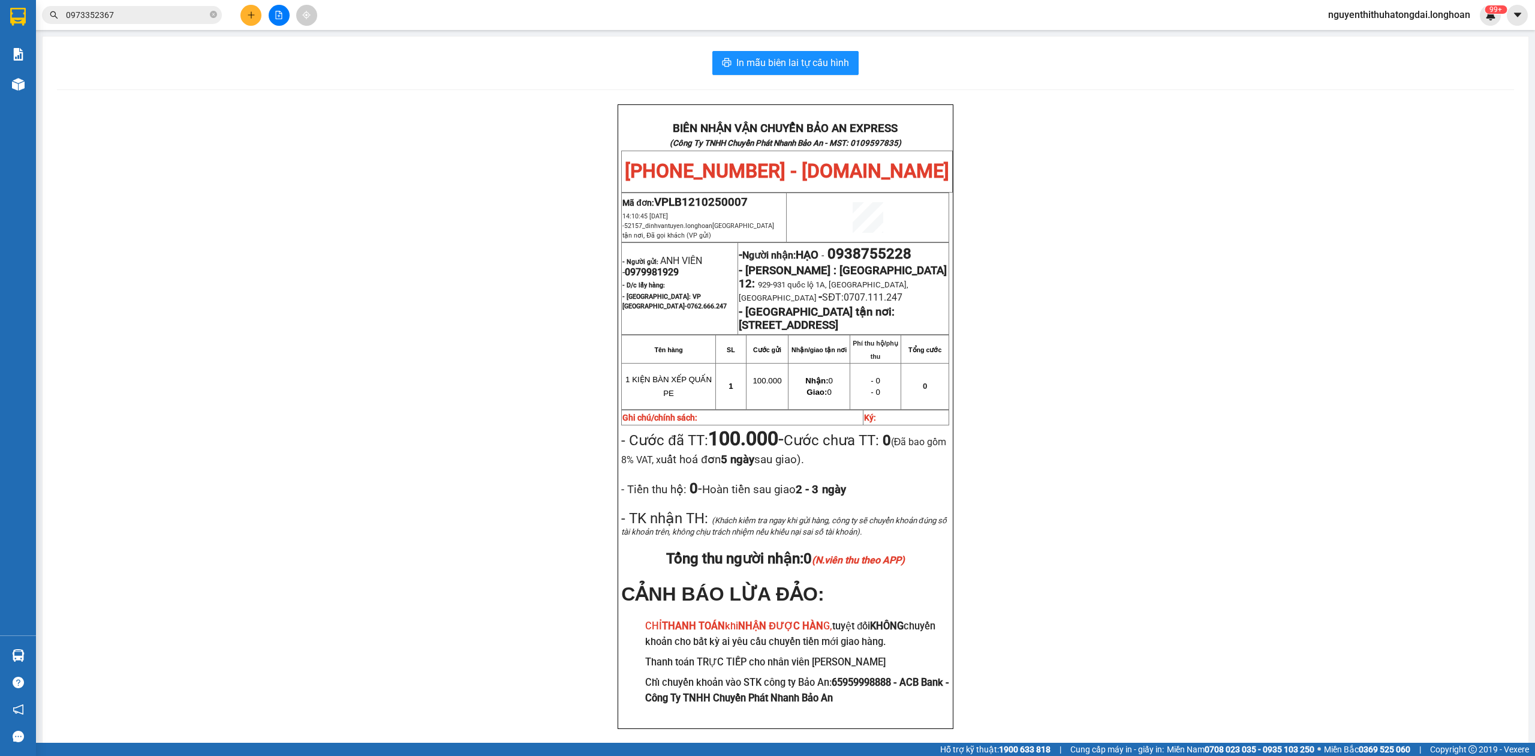
click at [130, 14] on input "0973352367" at bounding box center [137, 14] width 142 height 13
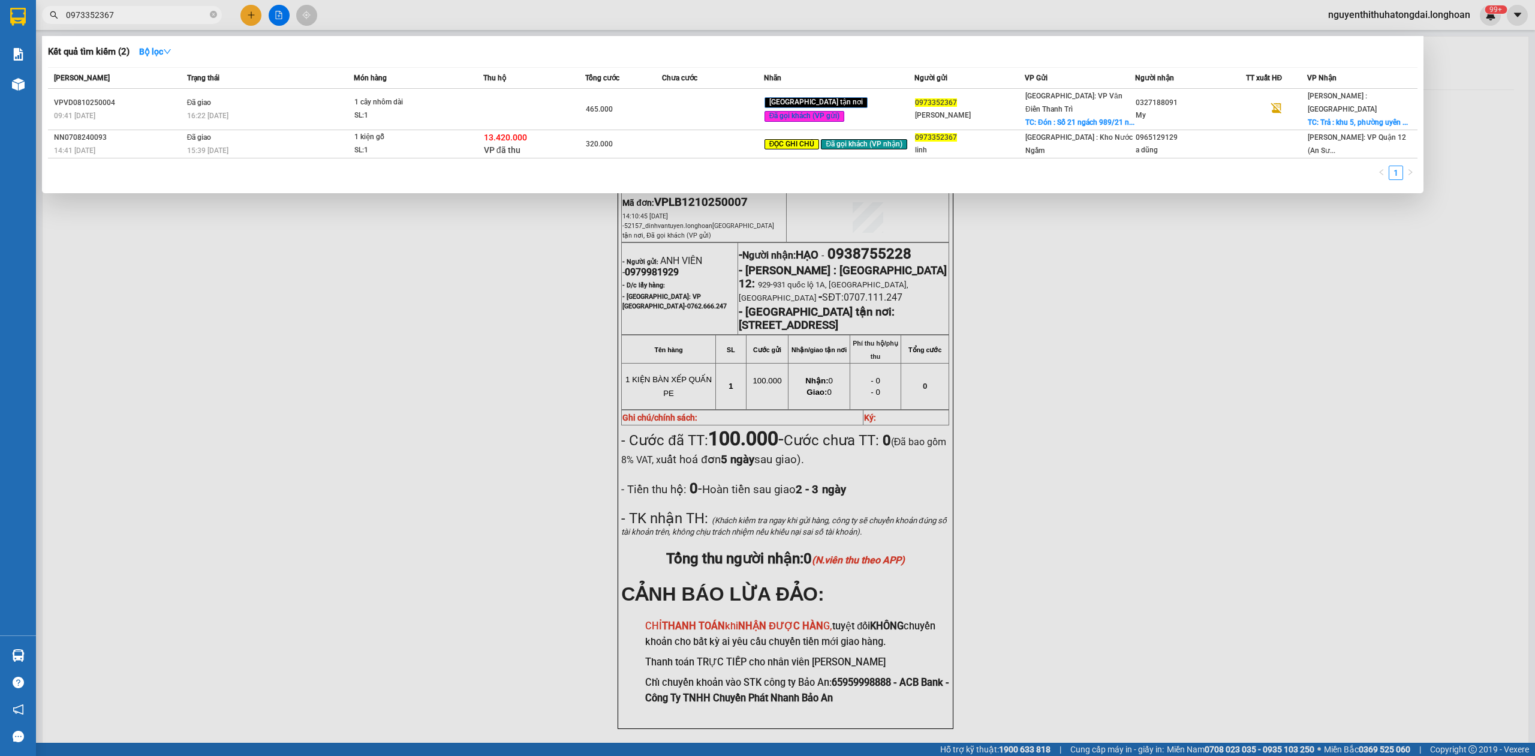
click at [176, 17] on input "0973352367" at bounding box center [137, 14] width 142 height 13
click at [175, 17] on input "0973352367" at bounding box center [137, 14] width 142 height 13
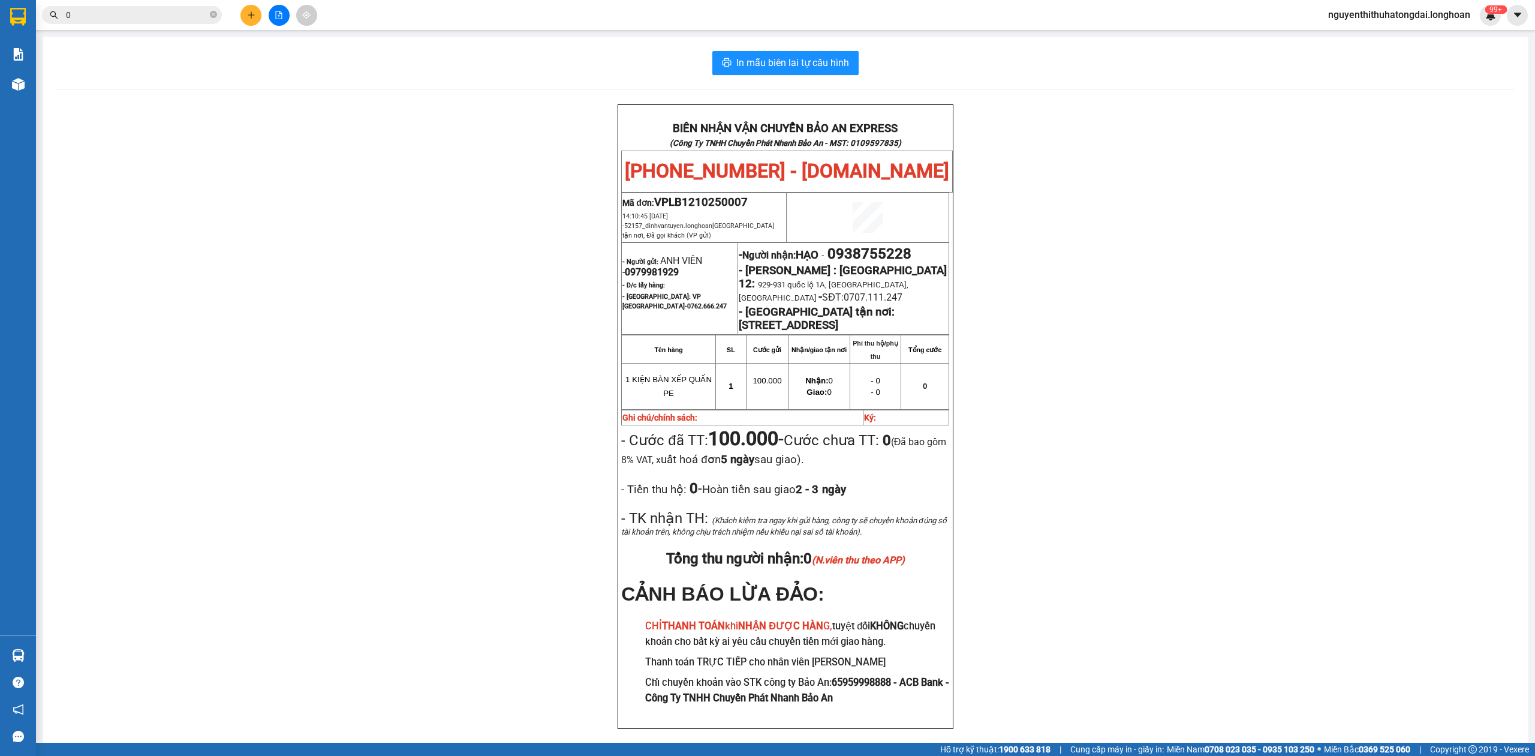
paste input "522571568"
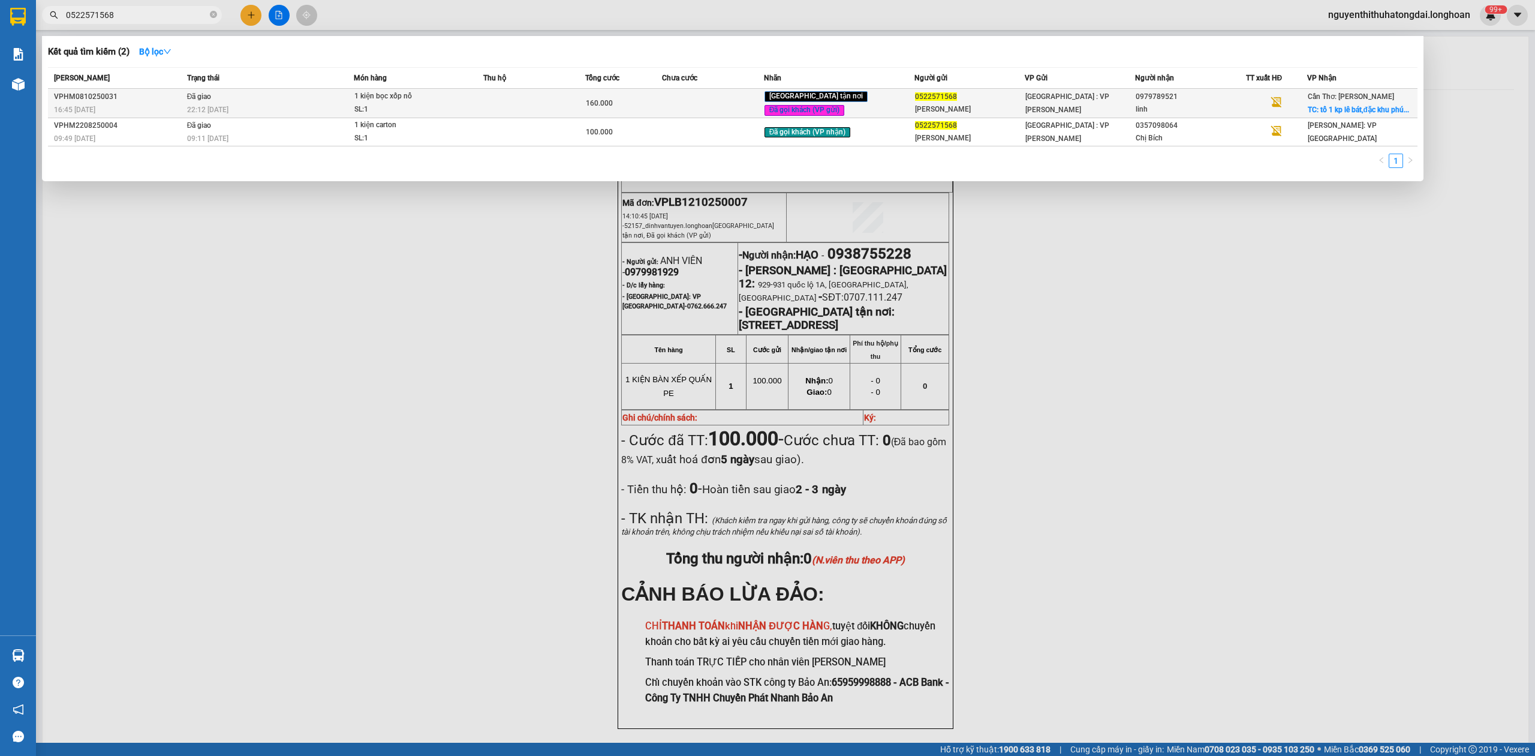
type input "0522571568"
click at [278, 114] on div "22:12 [DATE]" at bounding box center [270, 109] width 167 height 13
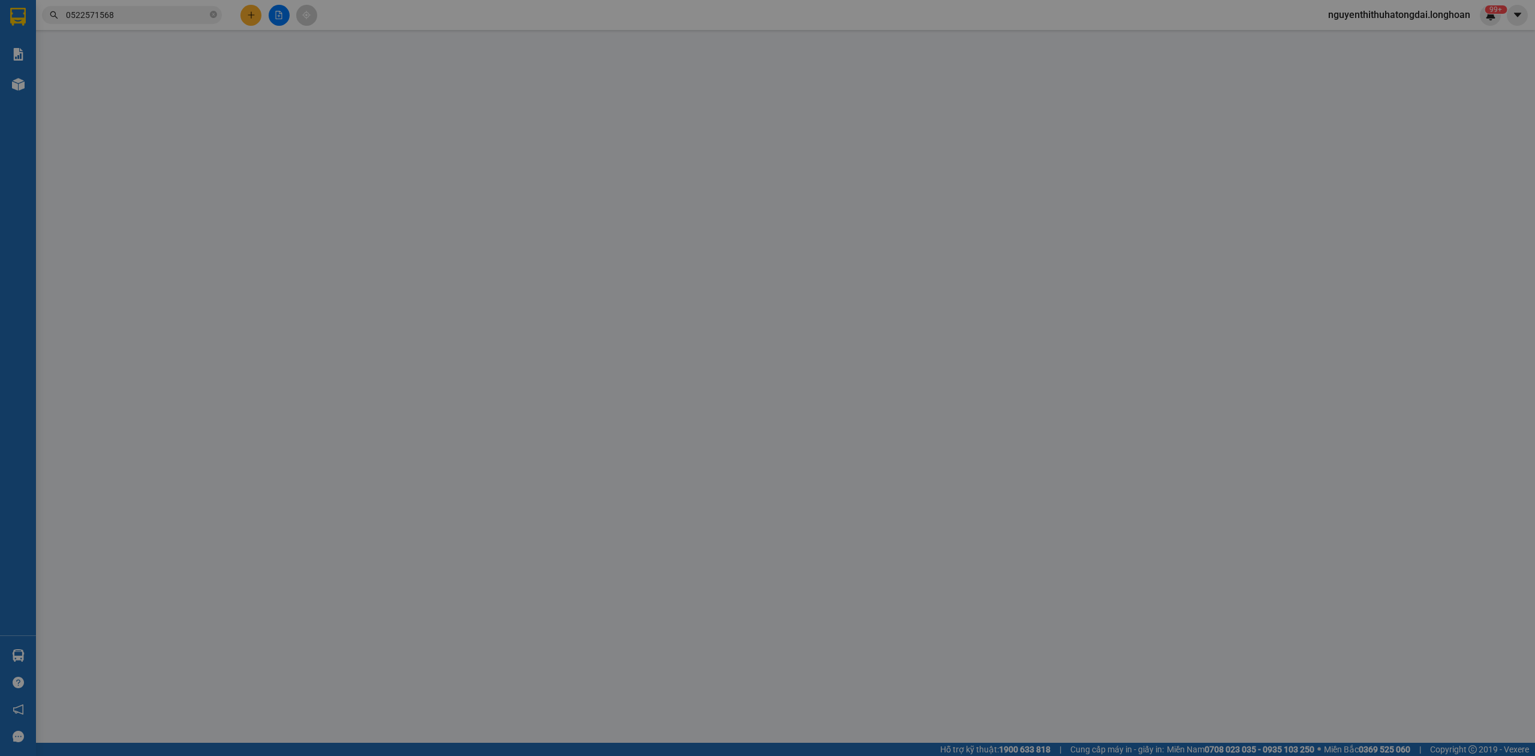
type input "0522571568"
type input "[PERSON_NAME]"
type input "0979789521"
type input "linh"
checkbox input "true"
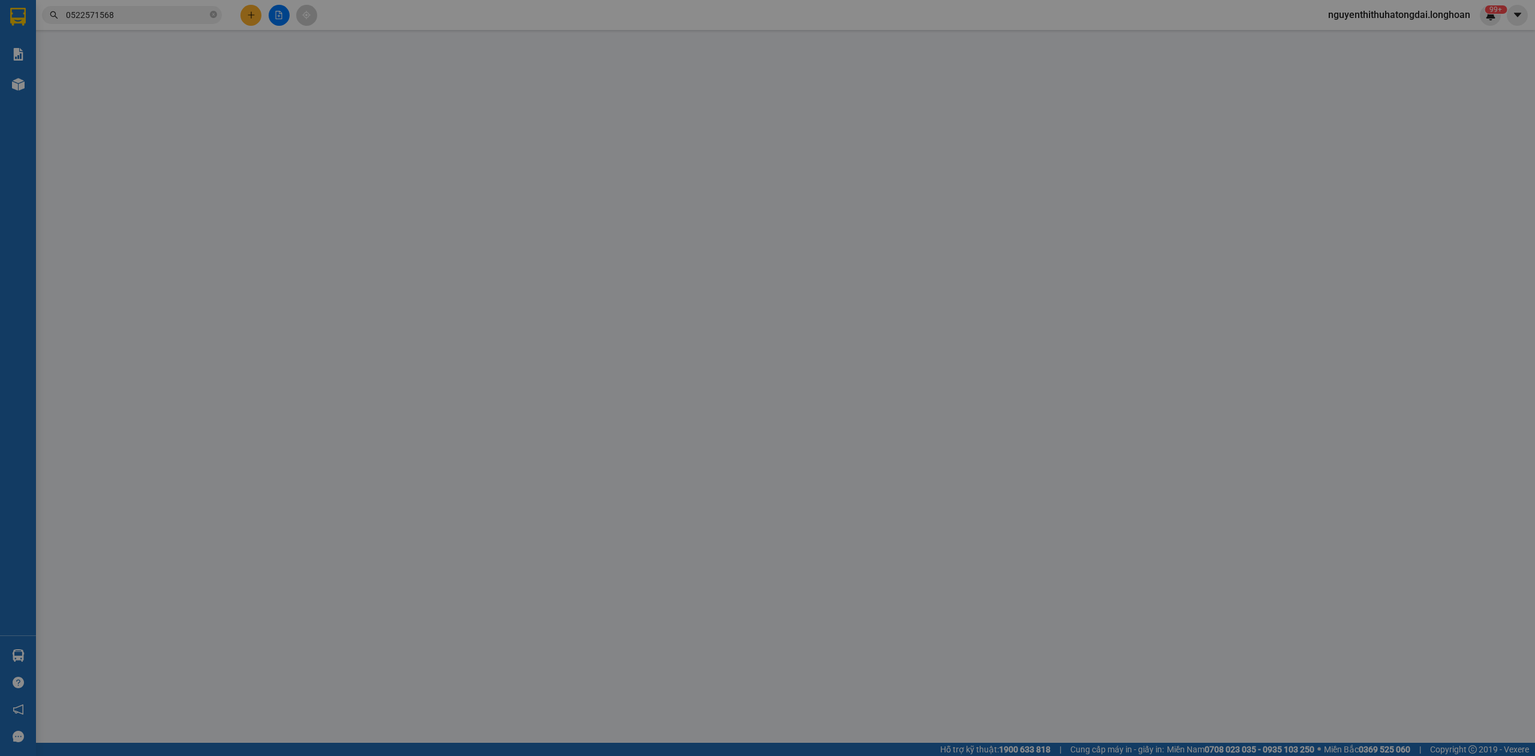
type input "tổ 1 kp lê bát,đặc khu [GEOGRAPHIC_DATA],[GEOGRAPHIC_DATA]"
type input "nhận nguyên kiện,giao nguyên kiện,bể vỡ k đền"
type input "0"
type input "160.000"
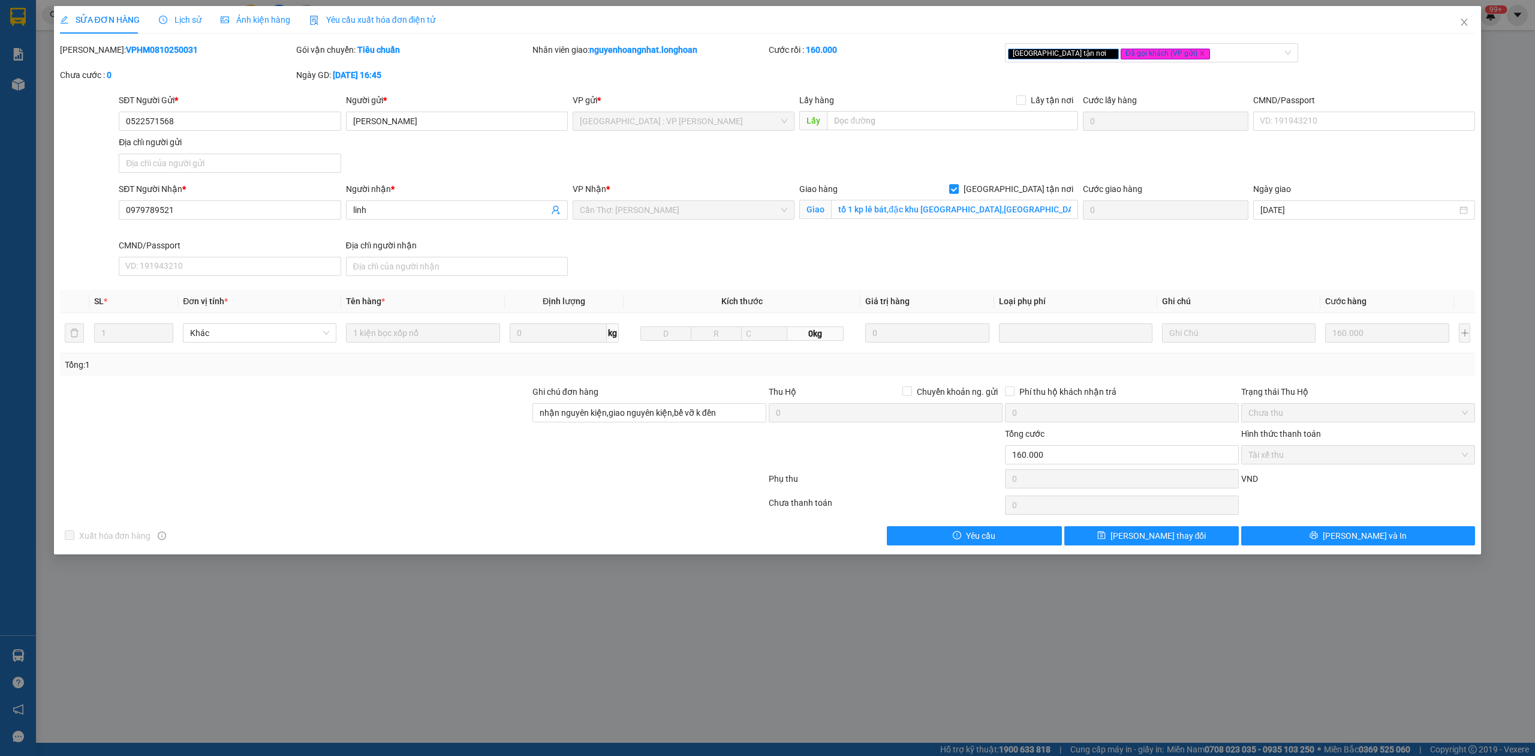
click at [114, 40] on div "SỬA ĐƠN HÀNG Lịch sử Ảnh kiện hàng Yêu cầu xuất hóa đơn điện tử Total Paid Fee …" at bounding box center [768, 275] width 1416 height 539
click at [121, 43] on div "[PERSON_NAME]: VPHM0810250031" at bounding box center [177, 49] width 234 height 13
click at [1472, 20] on span "Close" at bounding box center [1465, 23] width 34 height 34
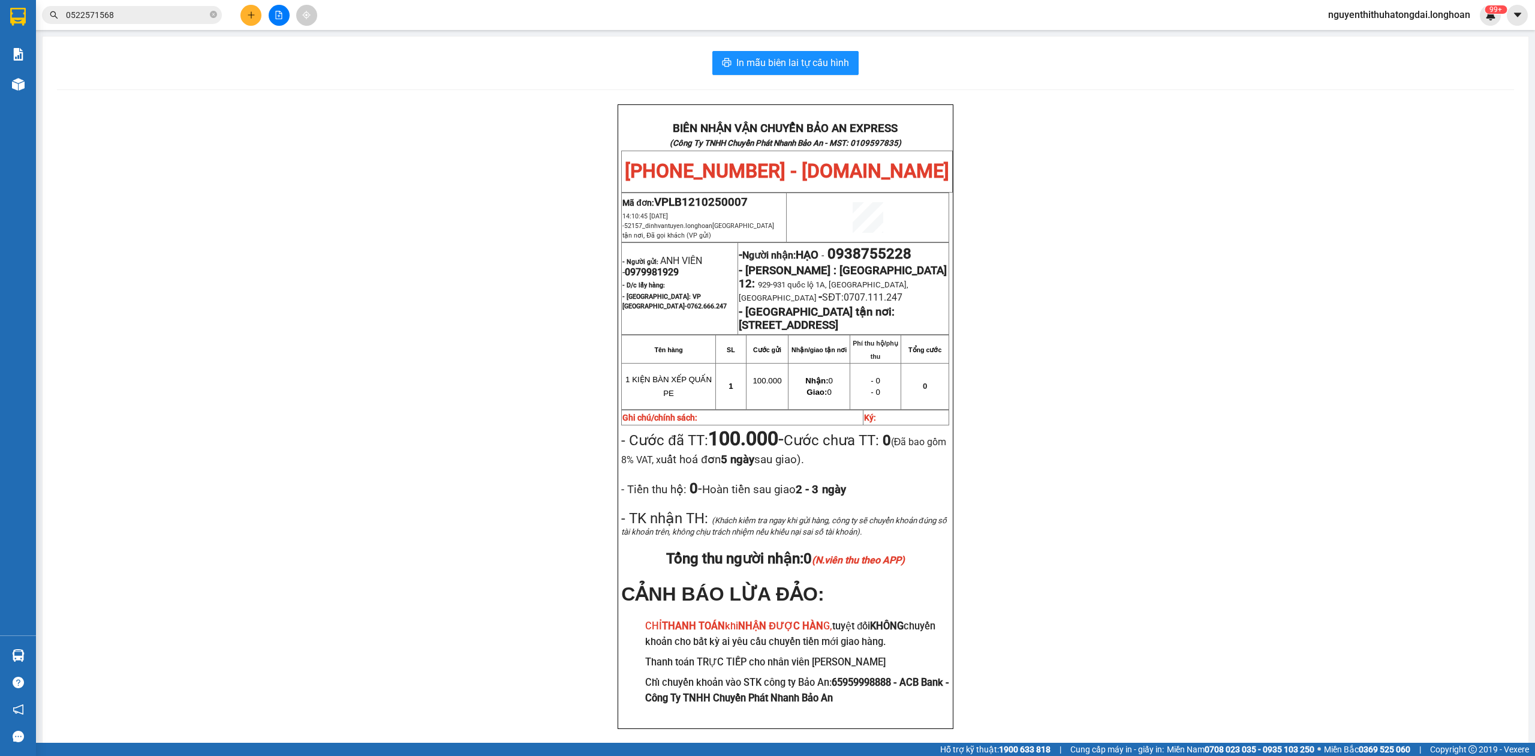
click at [151, 12] on input "0522571568" at bounding box center [137, 14] width 142 height 13
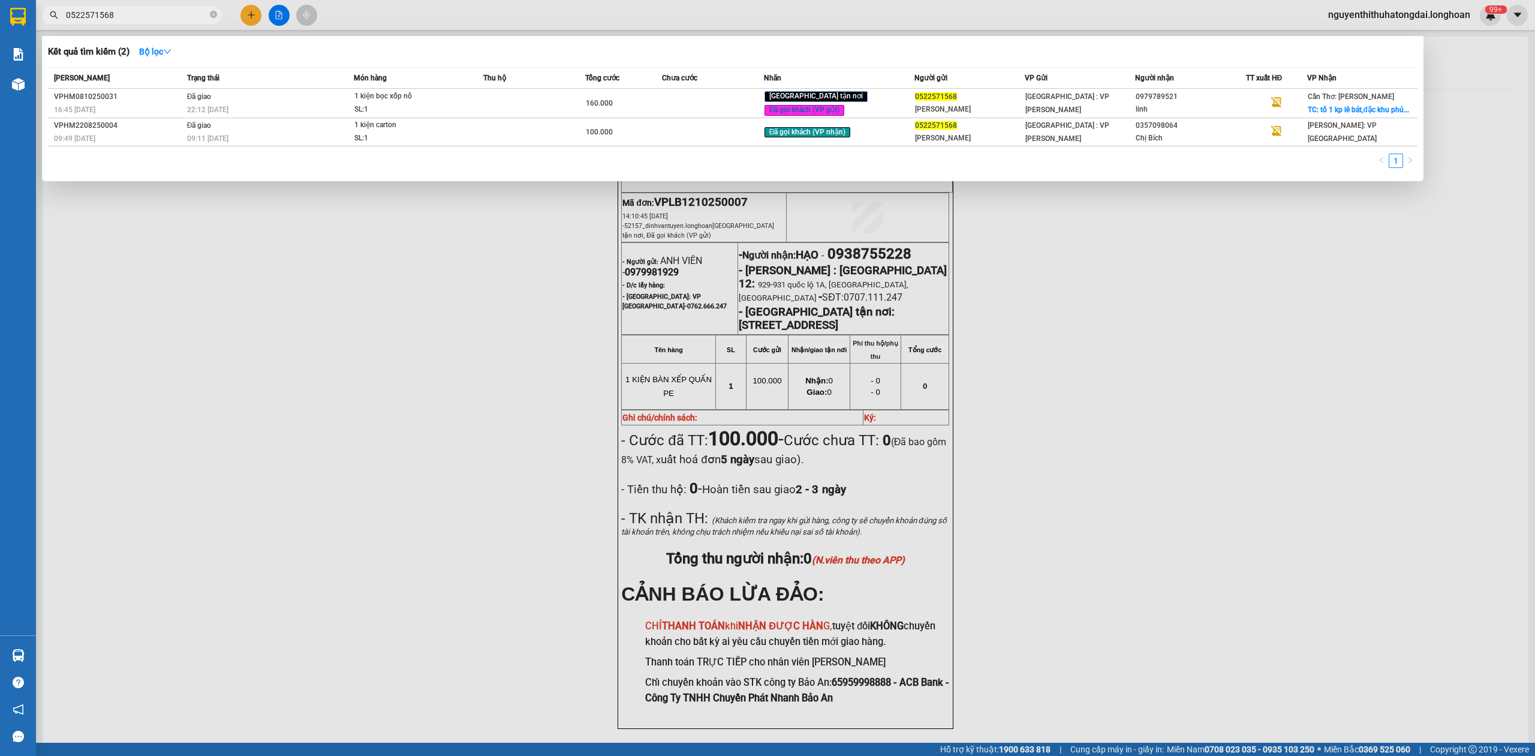
click at [151, 12] on input "0522571568" at bounding box center [137, 14] width 142 height 13
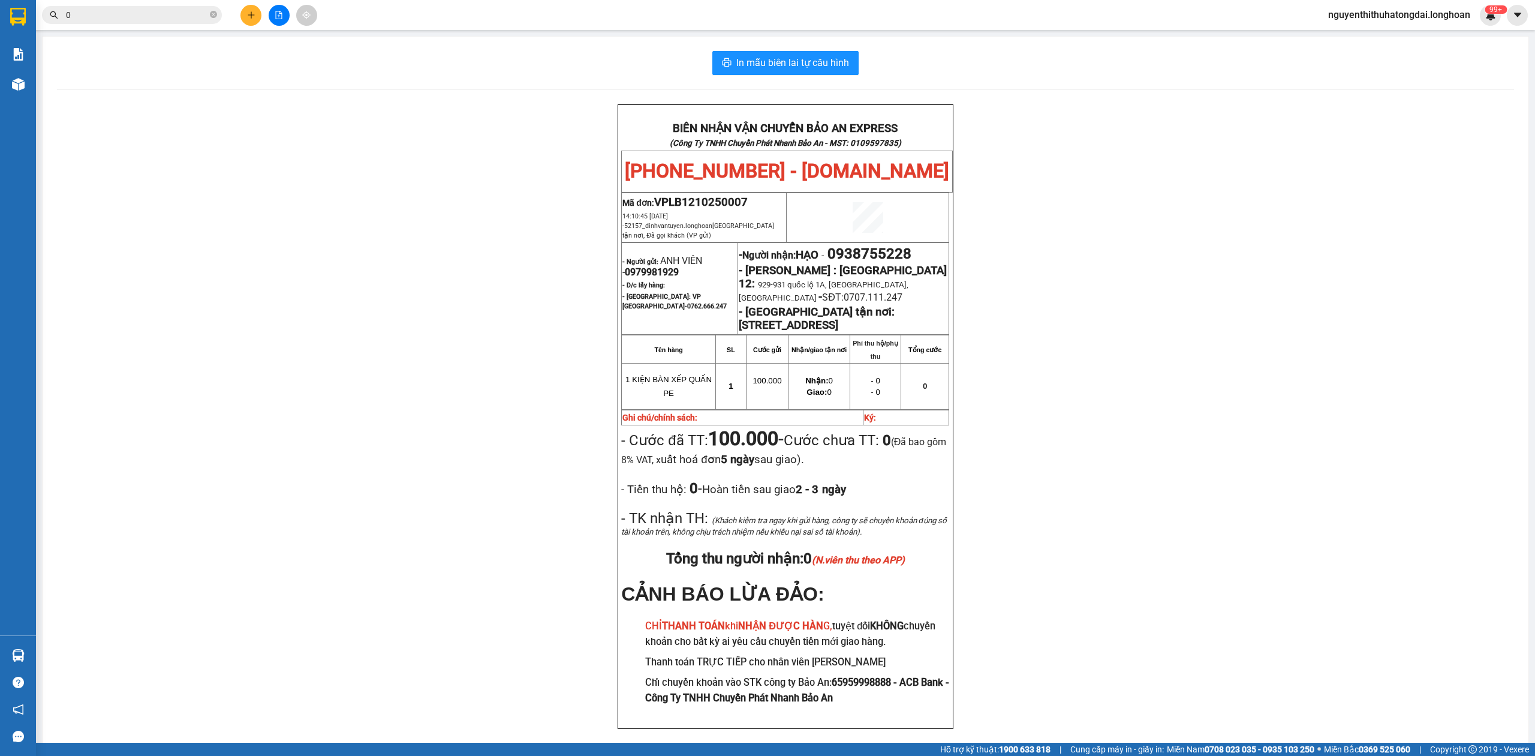
paste input "919391186"
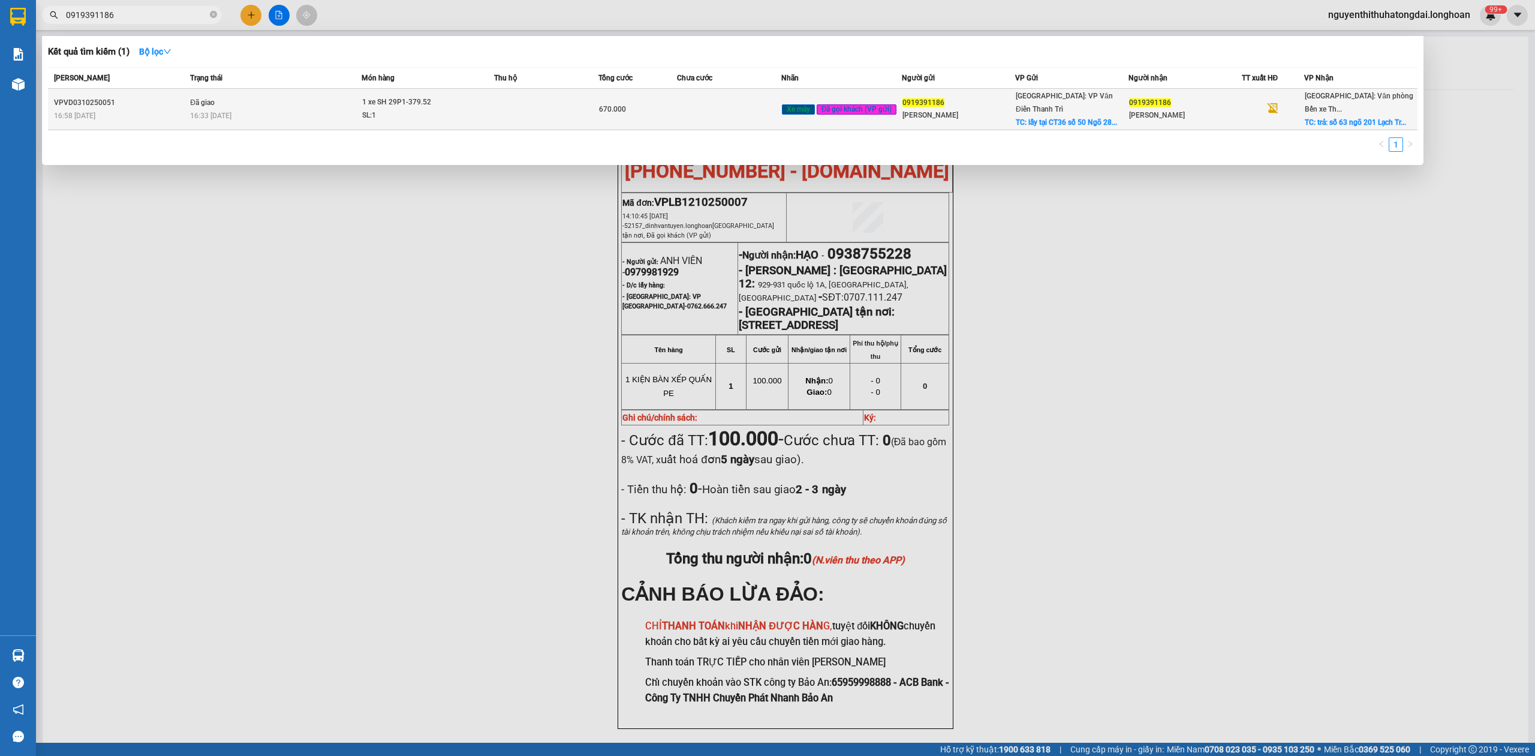
type input "0919391186"
click at [236, 98] on td "Đã giao 16:33 [DATE]" at bounding box center [274, 109] width 174 height 41
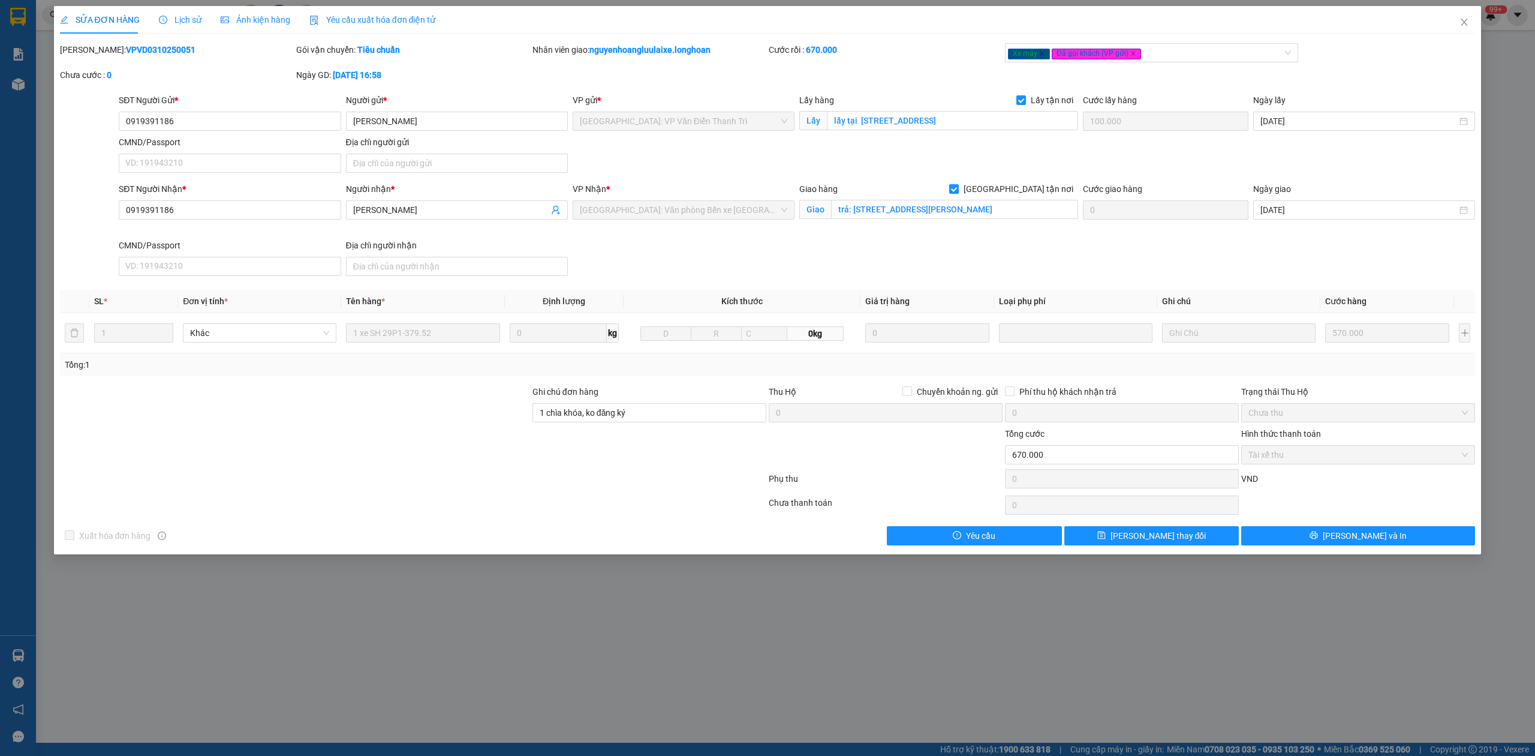
drag, startPoint x: 163, startPoint y: 50, endPoint x: 151, endPoint y: 49, distance: 12.1
click at [161, 51] on div "[PERSON_NAME]: VPVD0310250051" at bounding box center [177, 49] width 234 height 13
click at [151, 49] on b "VPVD0310250051" at bounding box center [161, 50] width 70 height 10
click at [1460, 20] on icon "close" at bounding box center [1465, 22] width 10 height 10
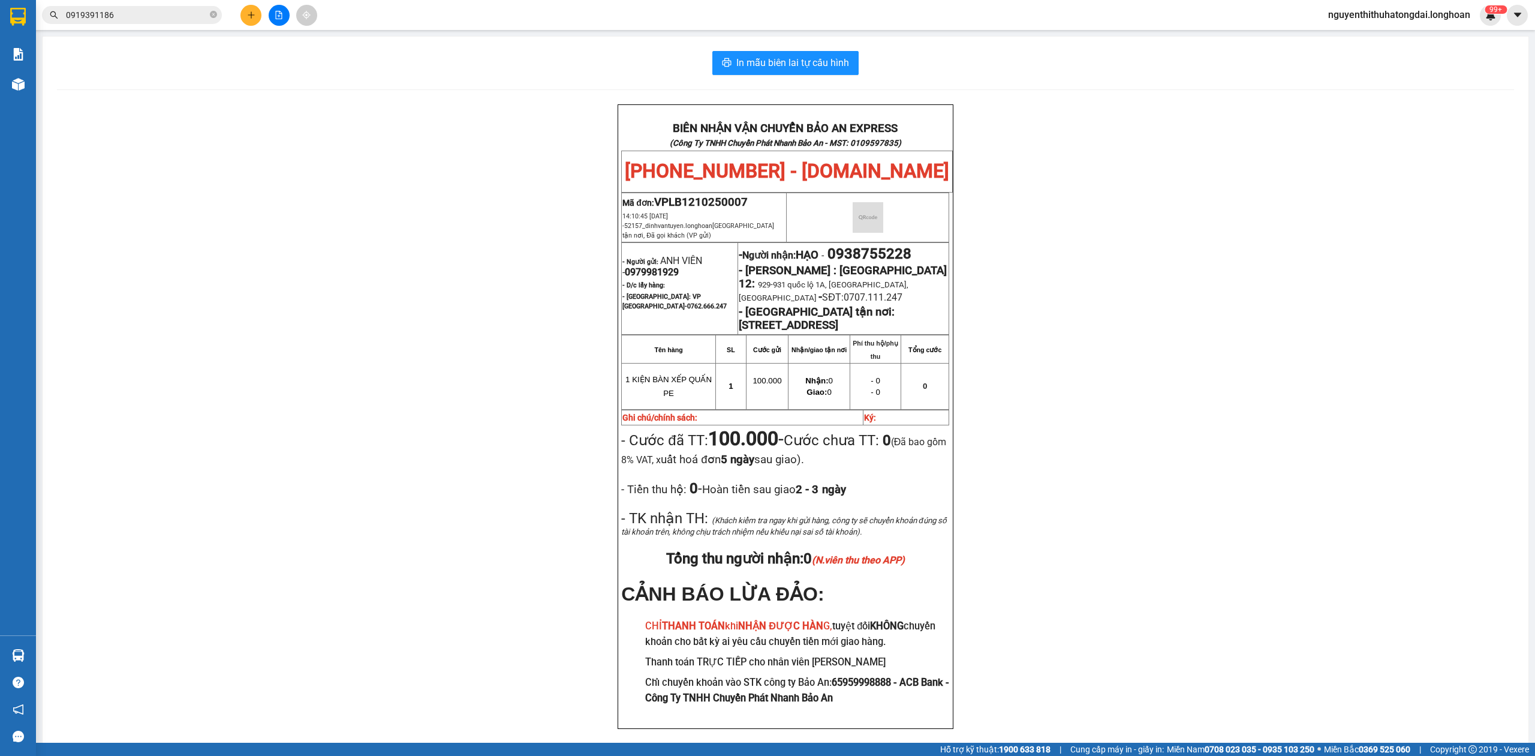
click at [142, 10] on input "0919391186" at bounding box center [137, 14] width 142 height 13
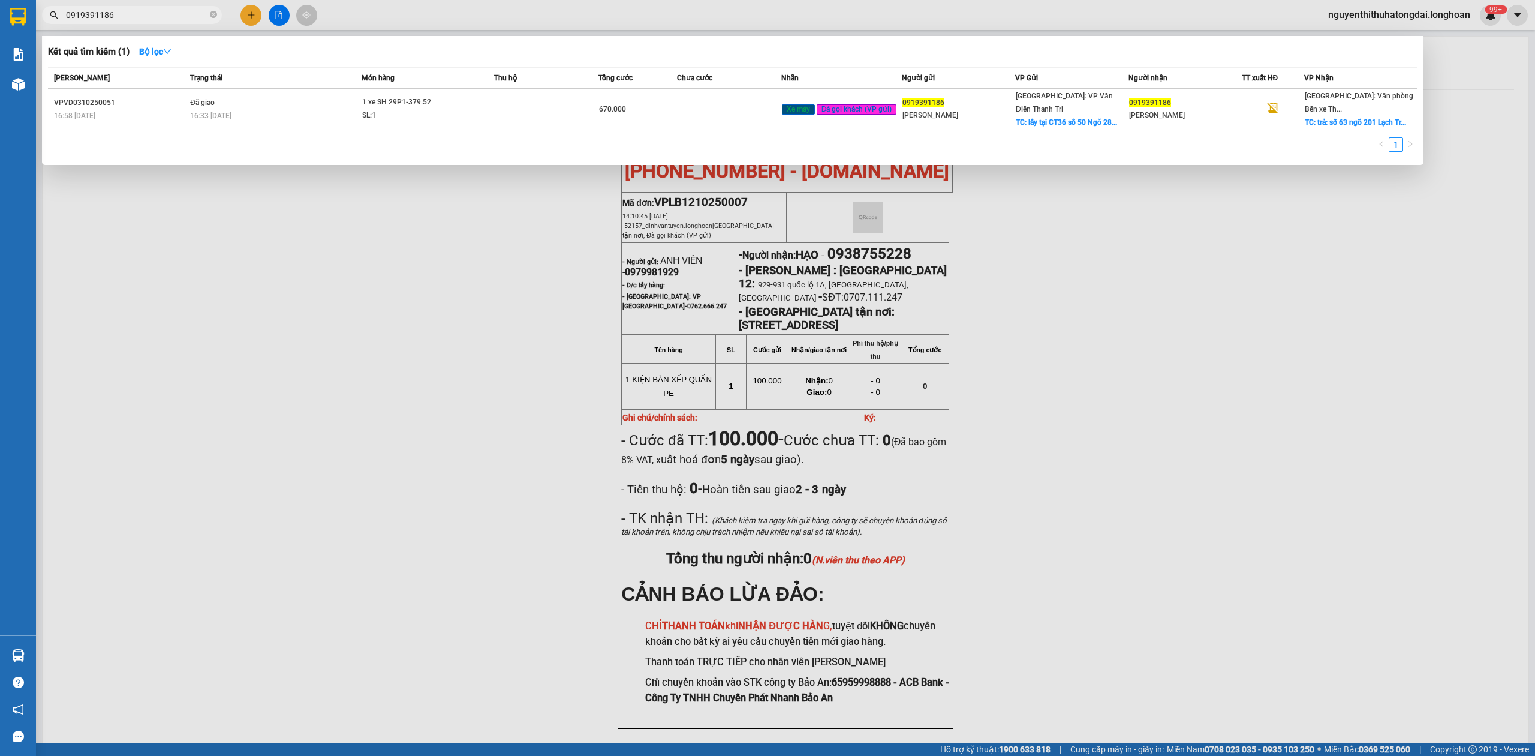
drag, startPoint x: 142, startPoint y: 10, endPoint x: 130, endPoint y: 13, distance: 12.4
click at [140, 10] on input "0919391186" at bounding box center [137, 14] width 142 height 13
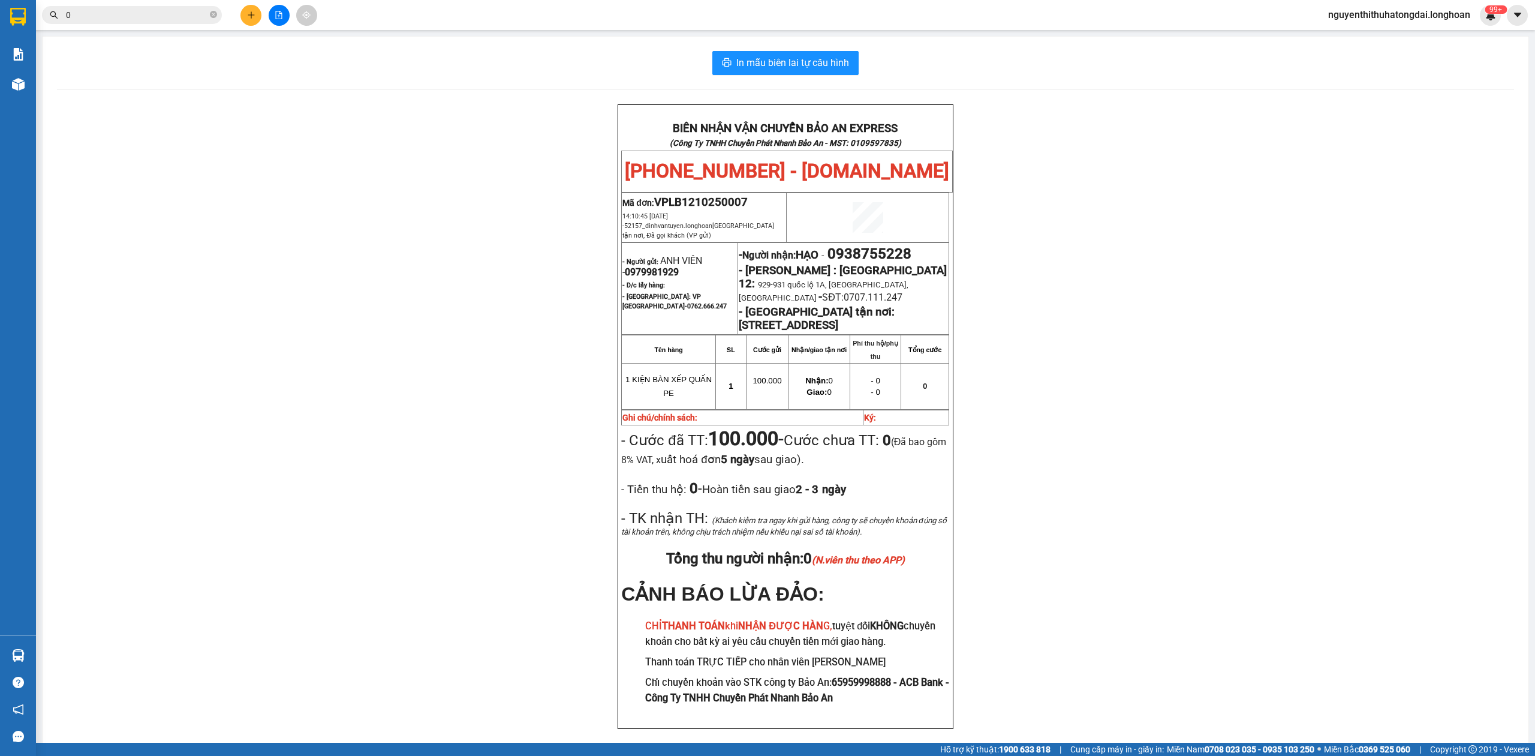
paste input "967401839"
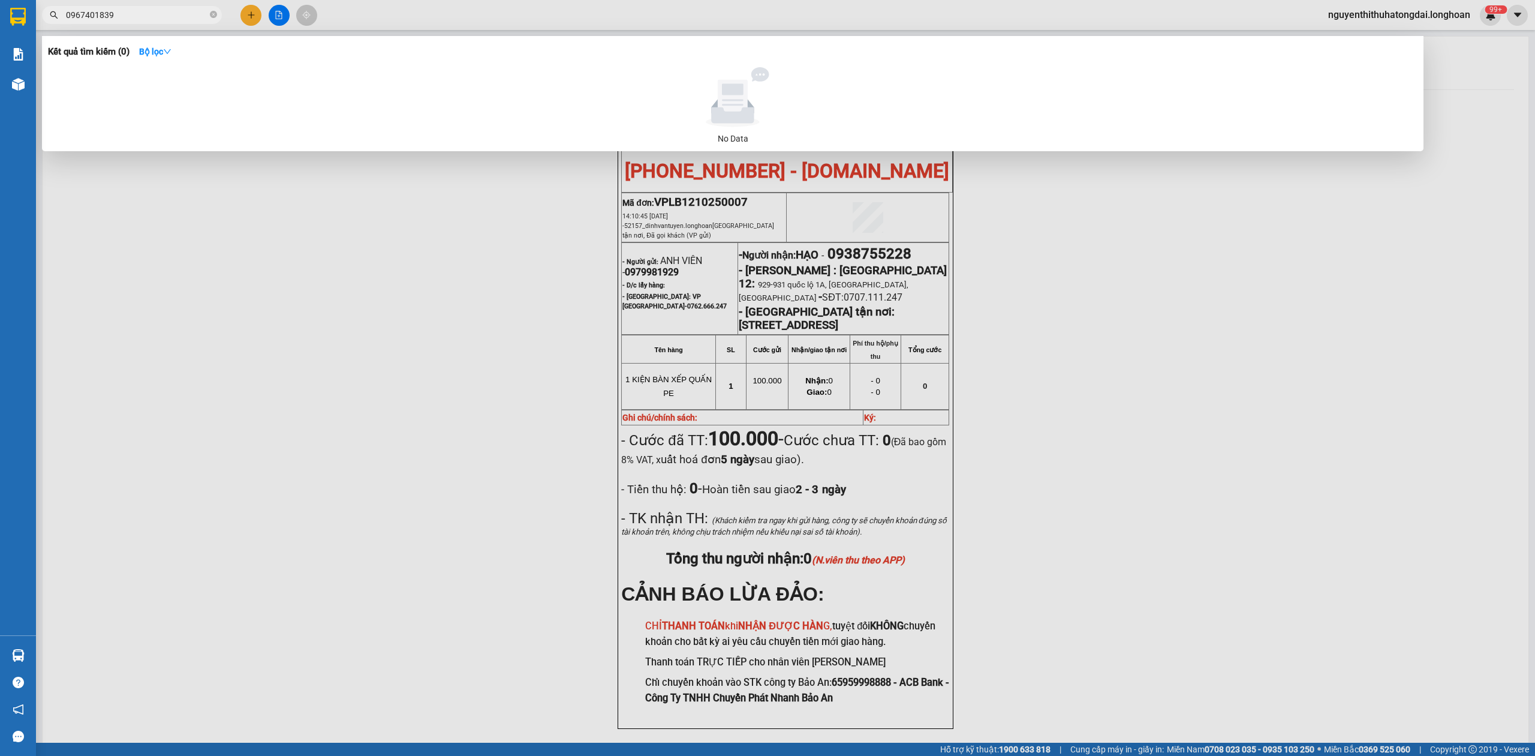
click at [133, 2] on div at bounding box center [767, 378] width 1535 height 756
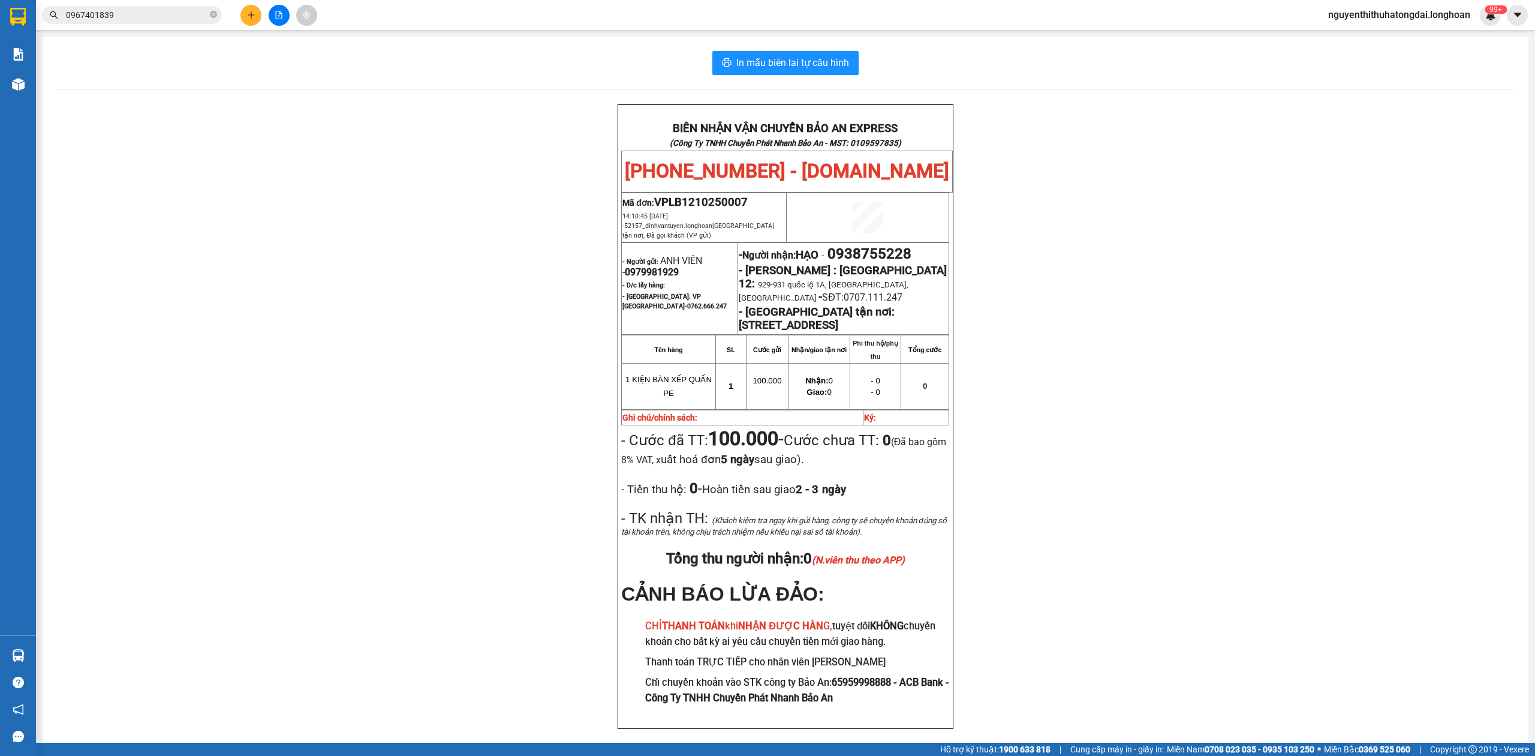
click at [136, 11] on input "0967401839" at bounding box center [137, 14] width 142 height 13
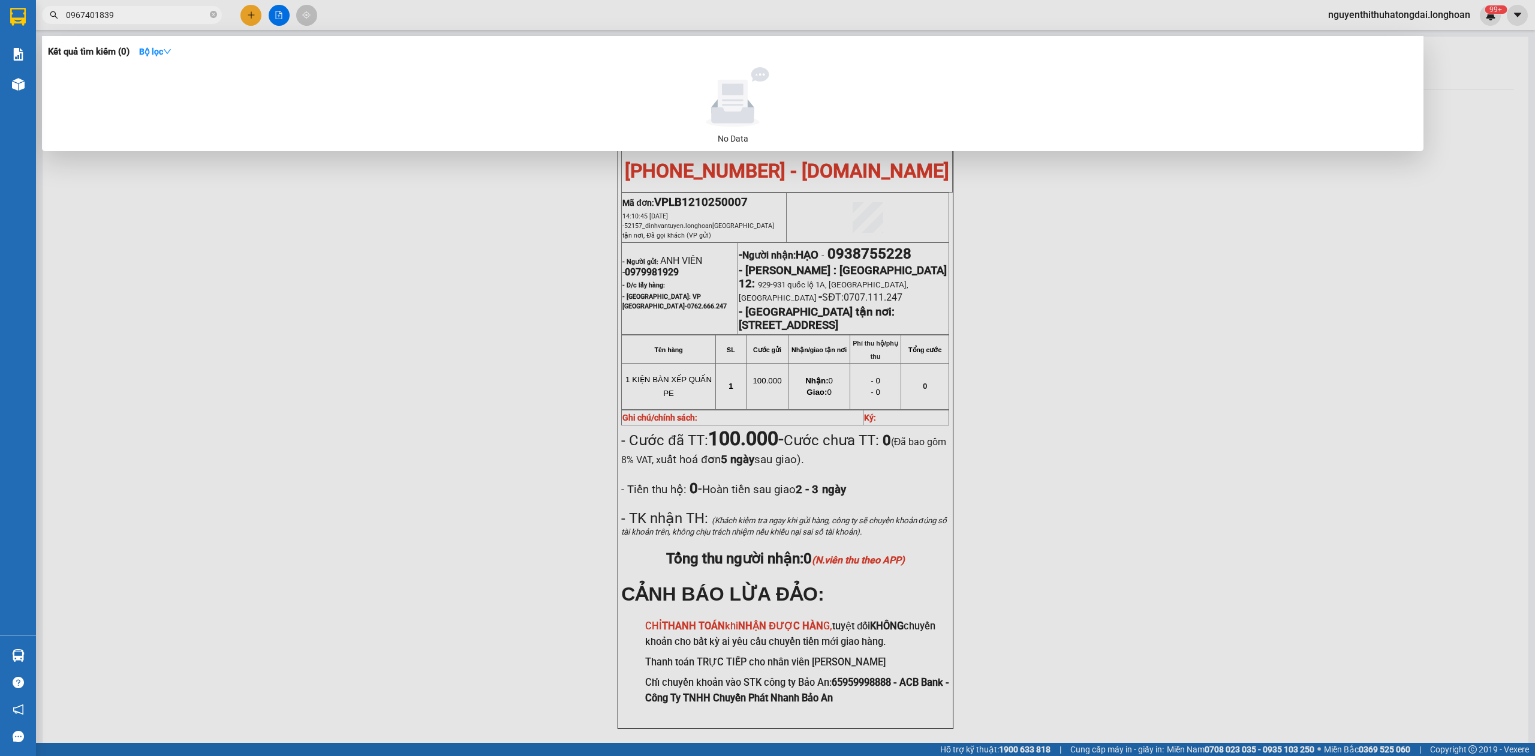
click at [136, 11] on input "0967401839" at bounding box center [137, 14] width 142 height 13
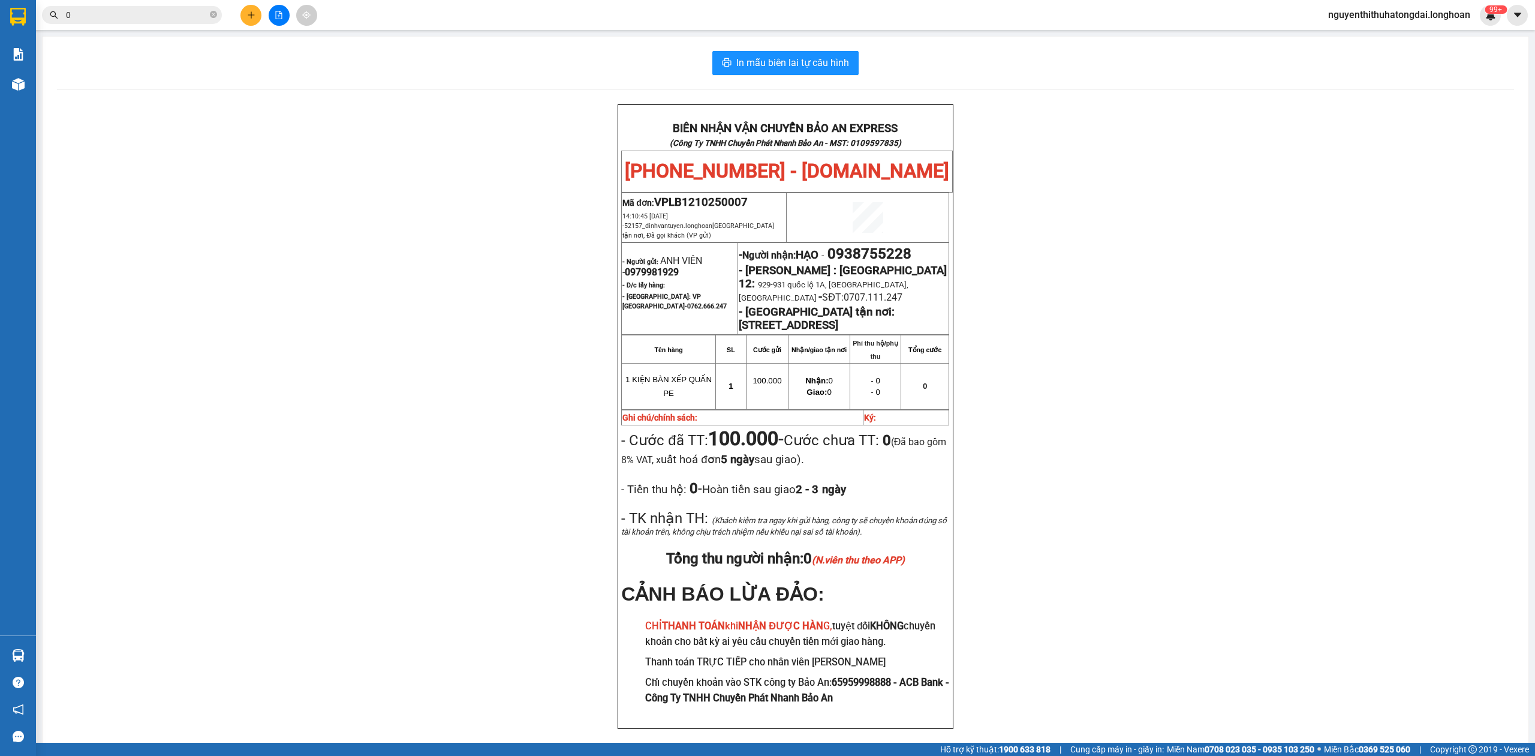
paste input "979417807"
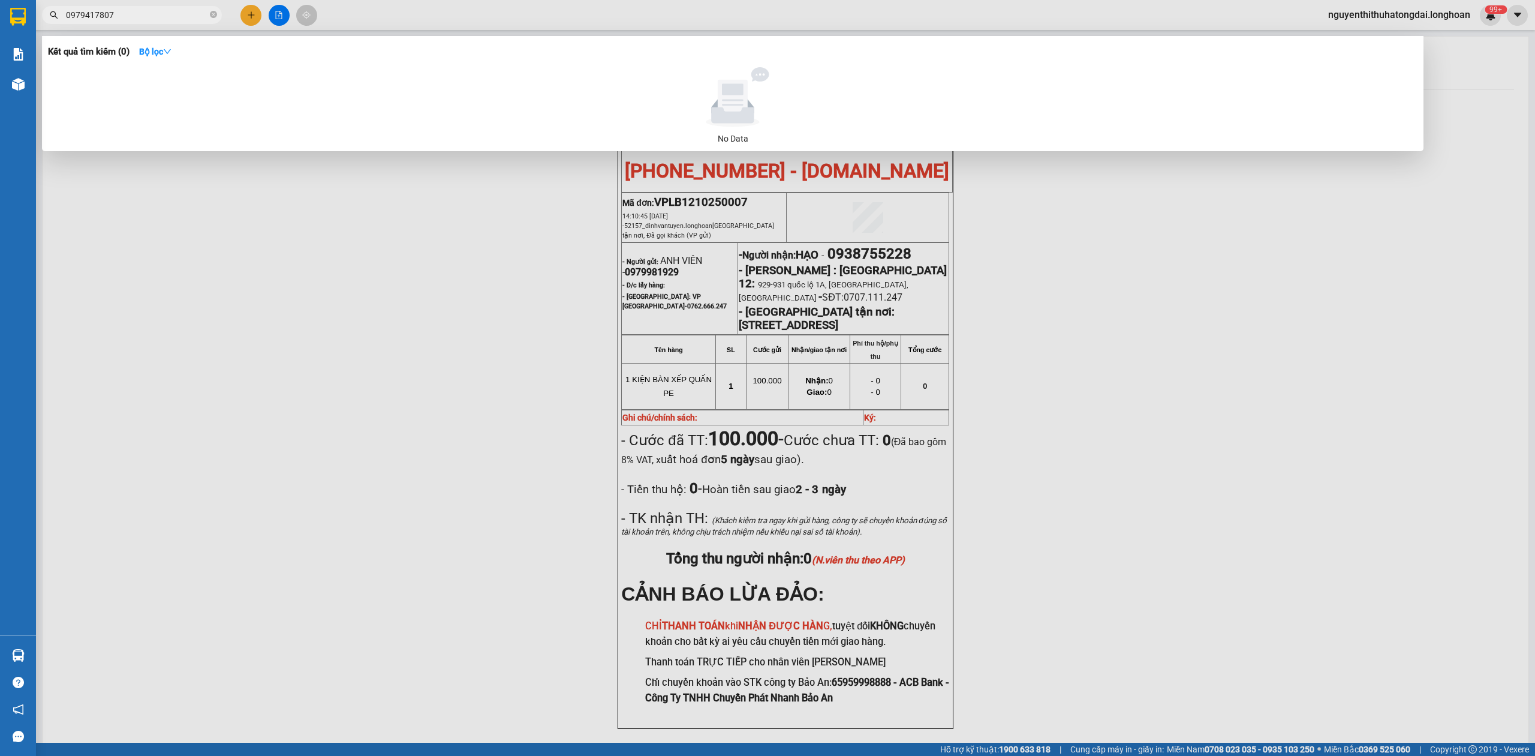
click at [99, 6] on span "0979417807" at bounding box center [132, 15] width 180 height 18
click at [99, 8] on input "0979417807" at bounding box center [137, 14] width 142 height 13
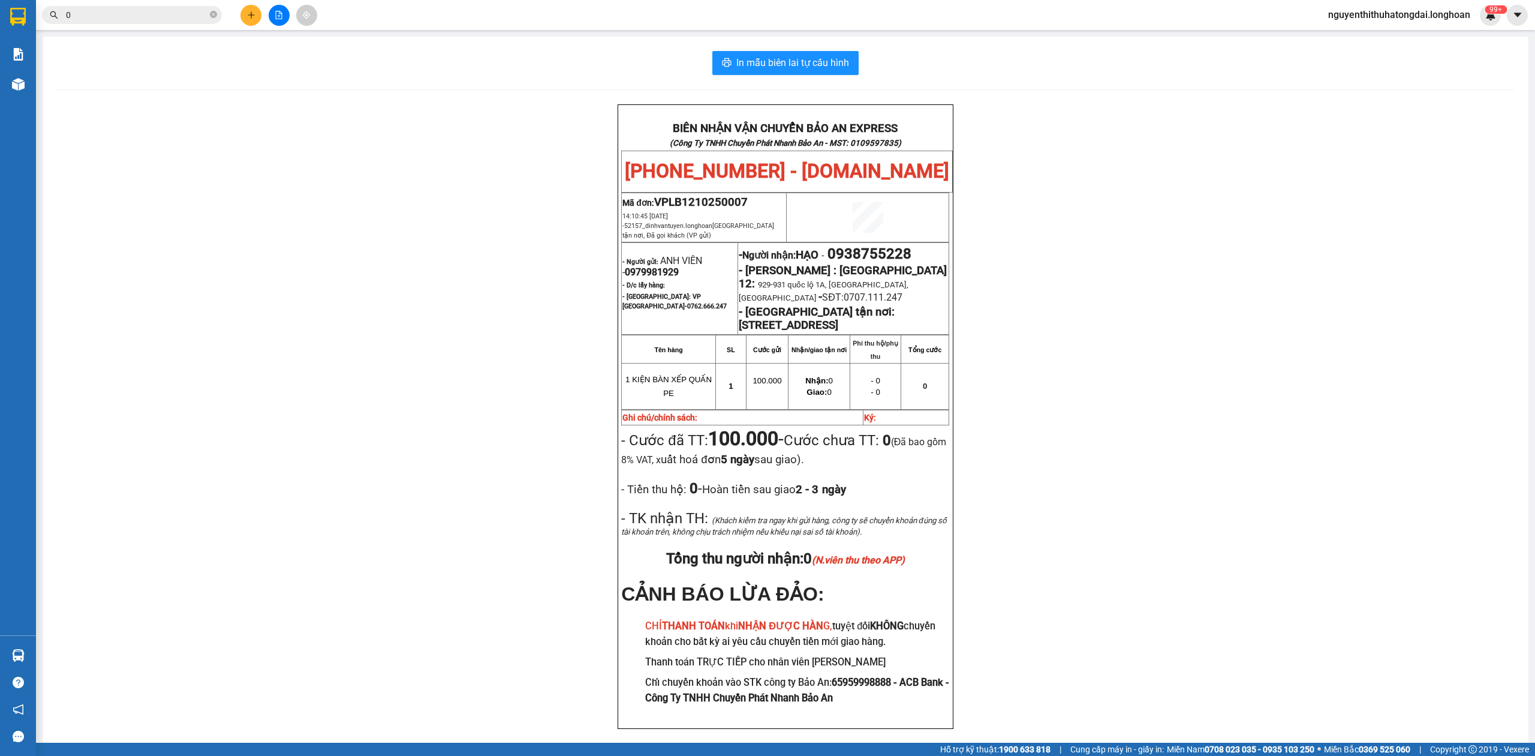
paste input "333343436"
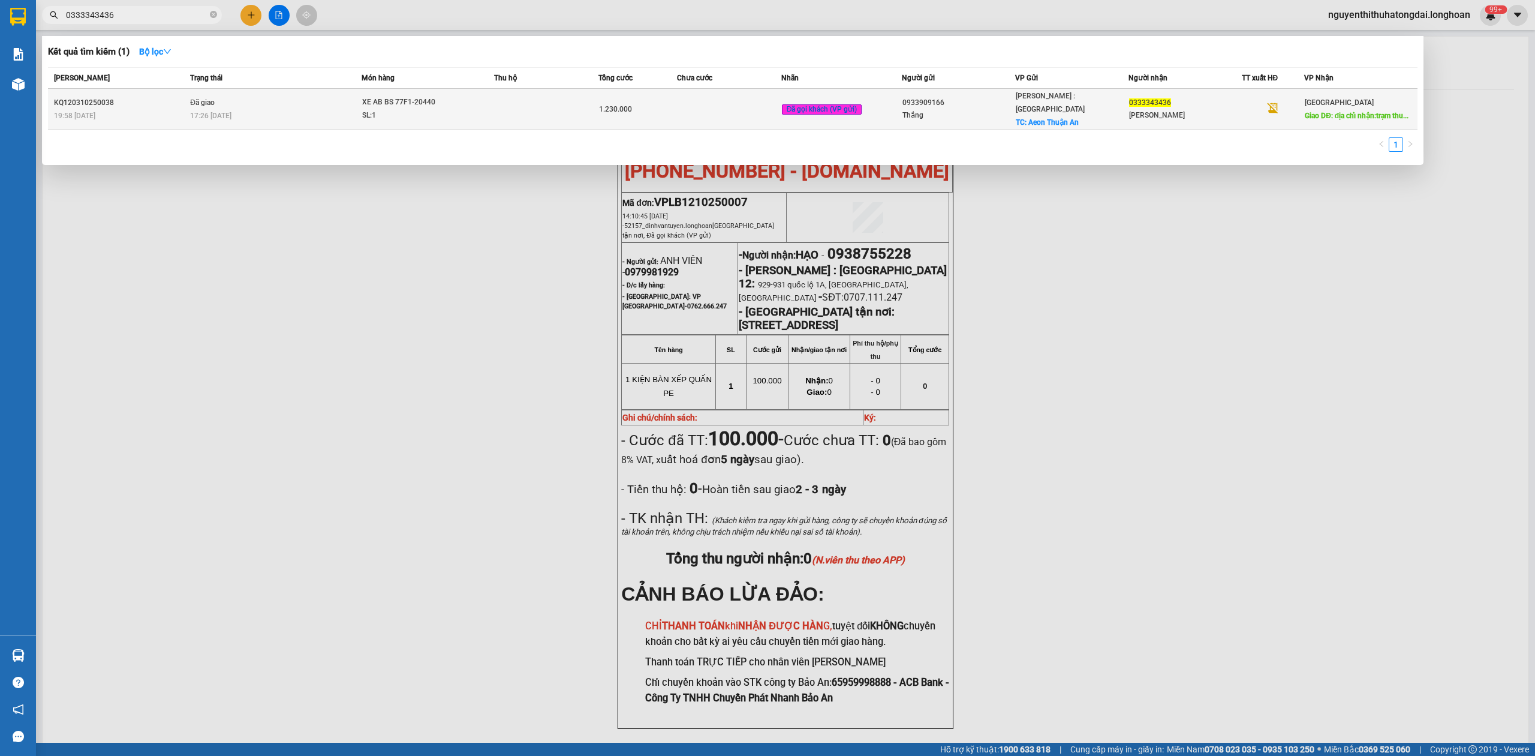
click at [200, 99] on span "Đã giao" at bounding box center [202, 102] width 25 height 8
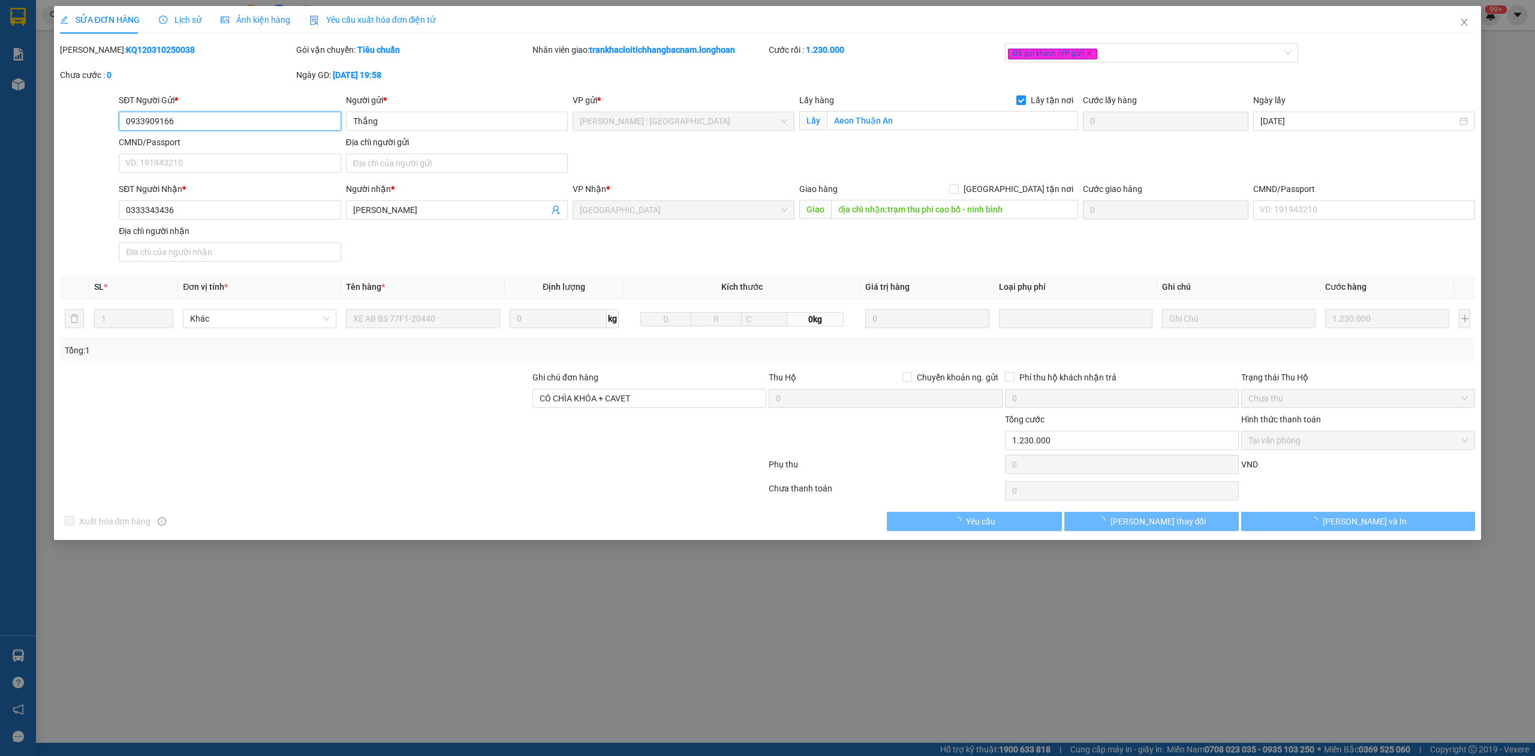
click at [217, 121] on input "0933909166" at bounding box center [230, 121] width 222 height 19
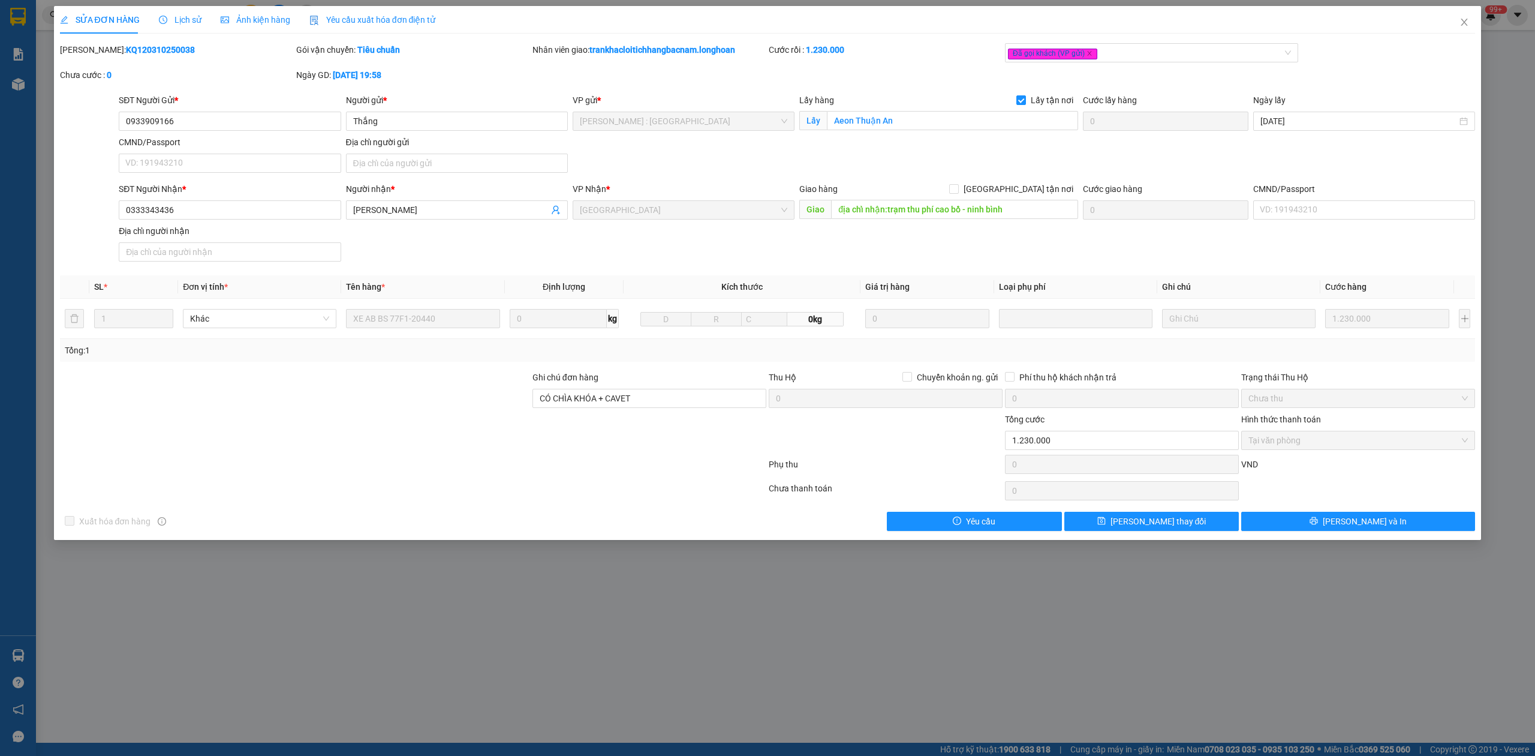
click at [145, 53] on b "KQ120310250038" at bounding box center [160, 50] width 69 height 10
drag, startPoint x: 1464, startPoint y: 25, endPoint x: 1429, endPoint y: 2, distance: 41.6
click at [1465, 25] on icon "close" at bounding box center [1465, 22] width 10 height 10
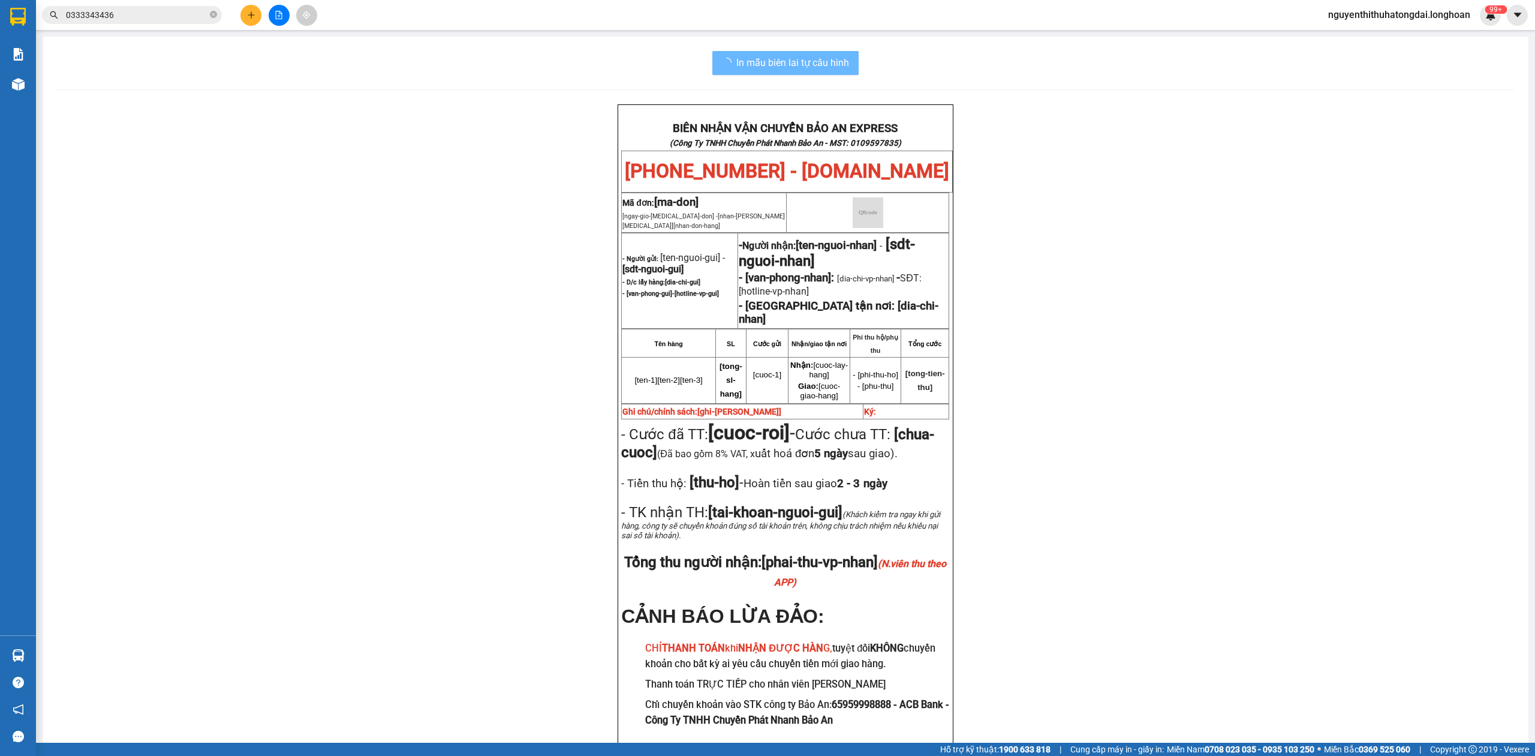
click at [182, 22] on span "0333343436" at bounding box center [132, 15] width 180 height 18
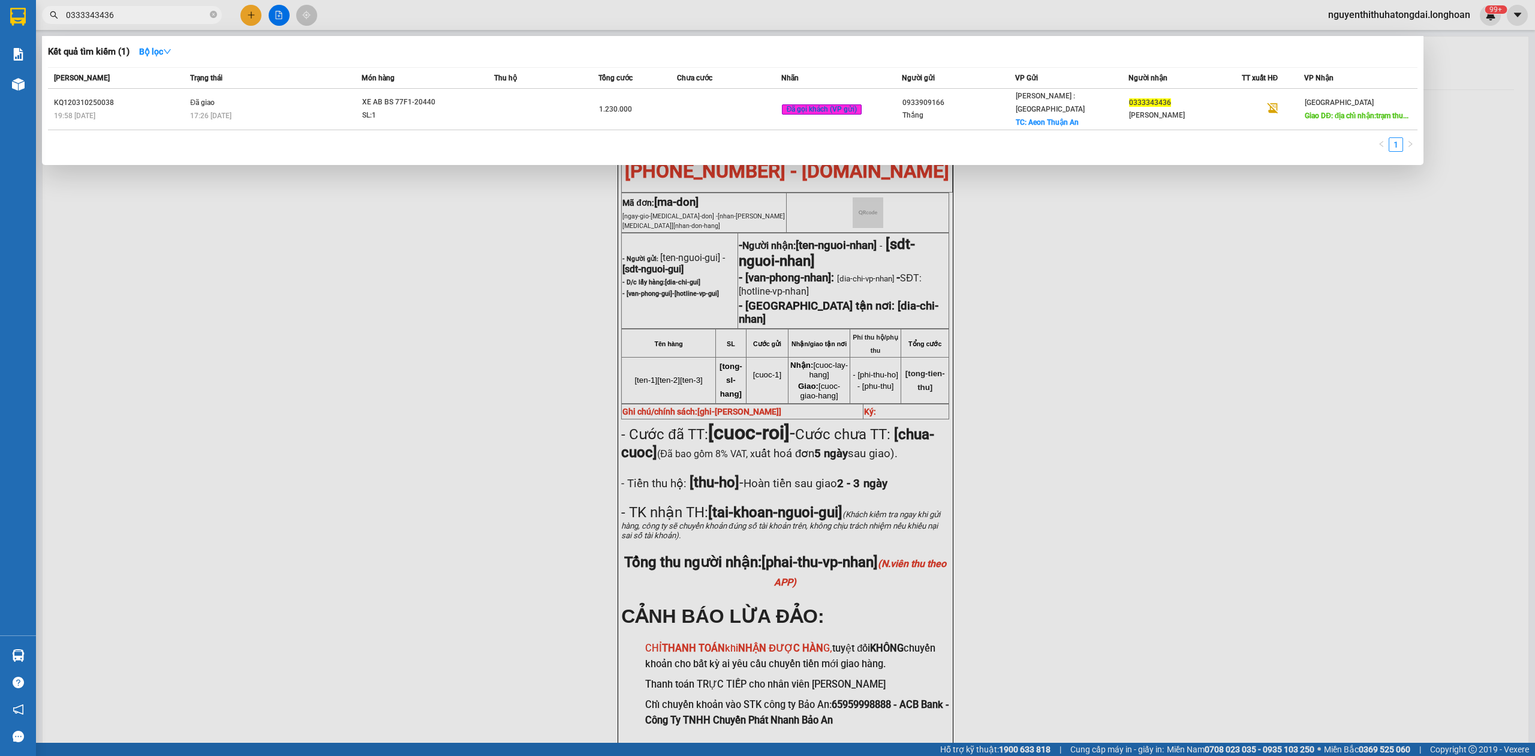
click at [181, 22] on span "0333343436" at bounding box center [132, 15] width 180 height 18
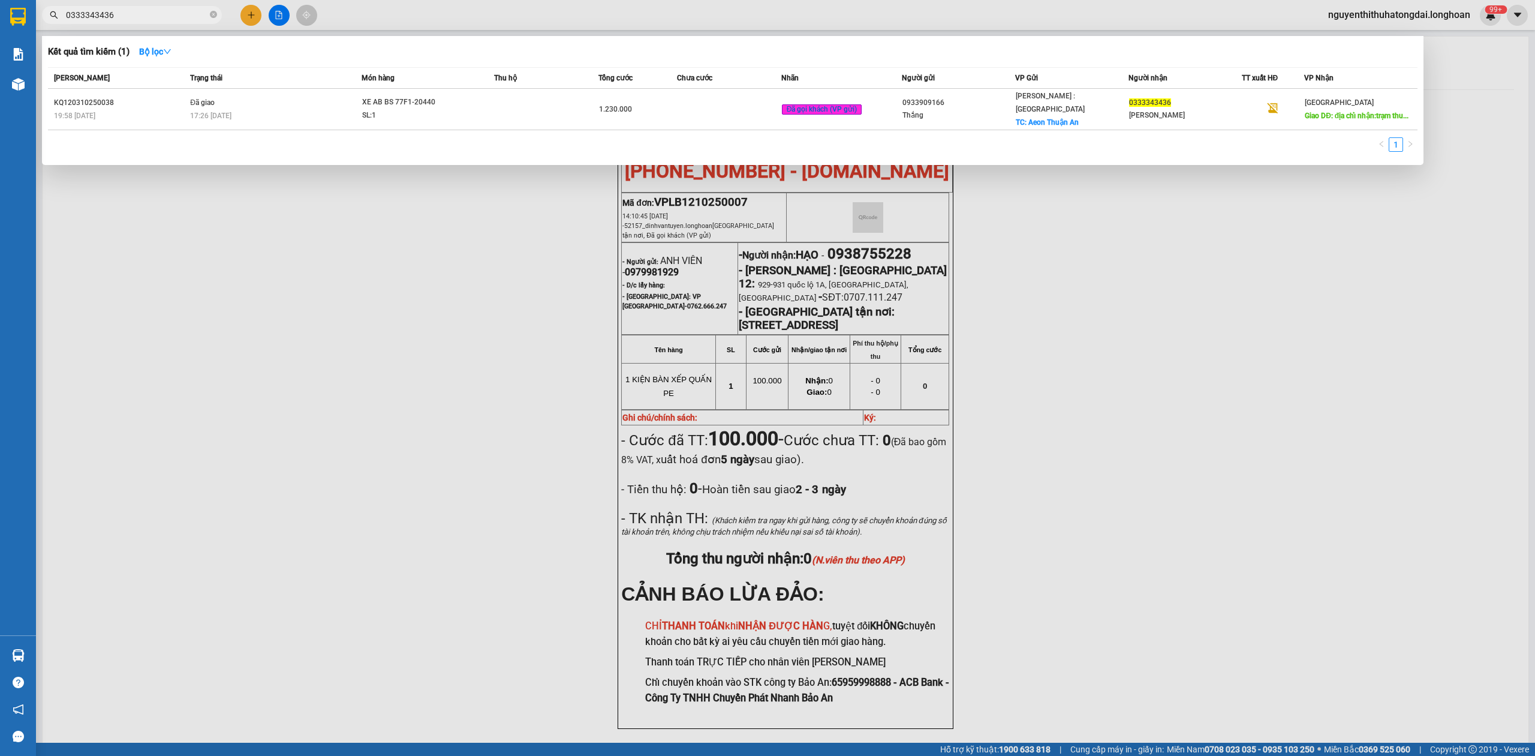
click at [182, 18] on input "0333343436" at bounding box center [137, 14] width 142 height 13
click at [182, 17] on input "0333343436" at bounding box center [137, 14] width 142 height 13
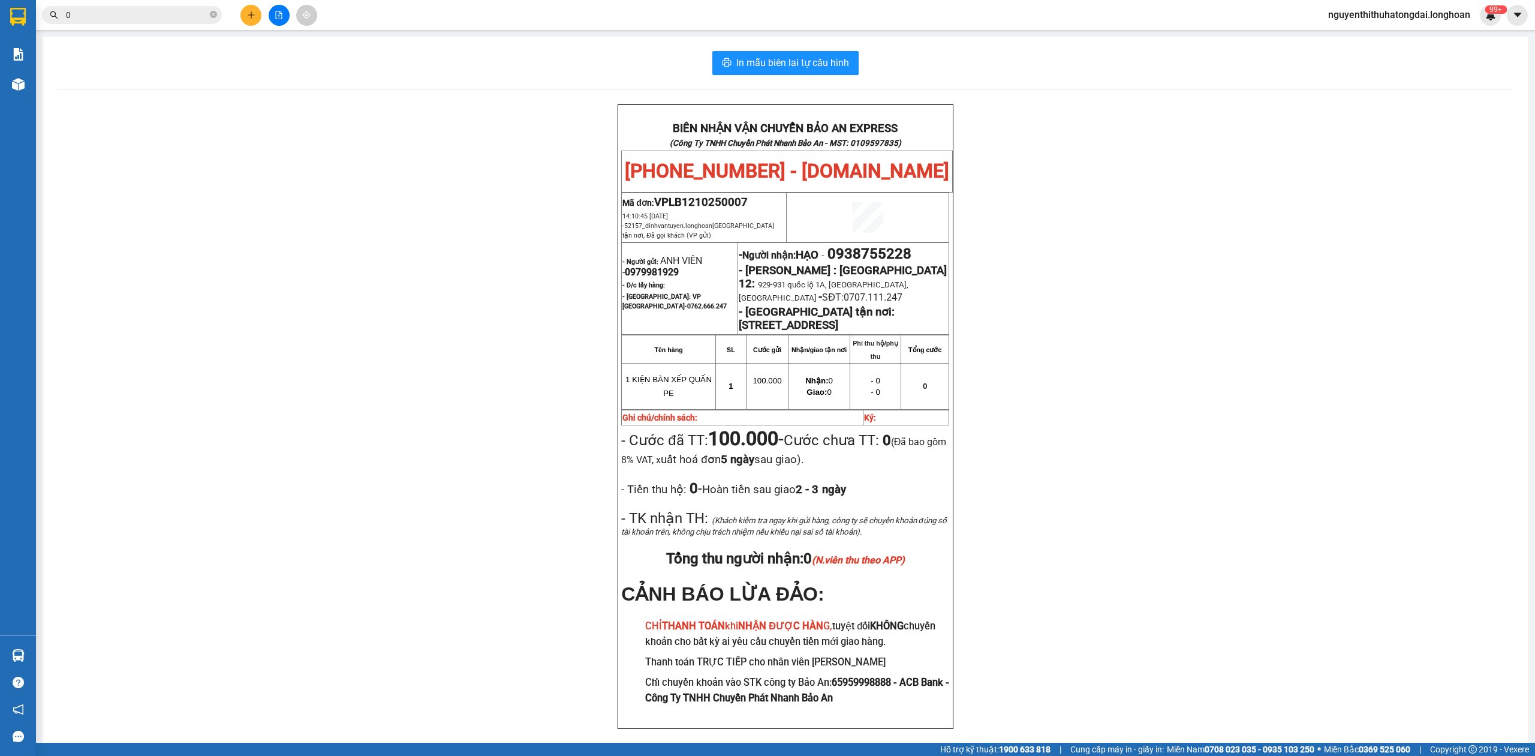
paste input "907573166"
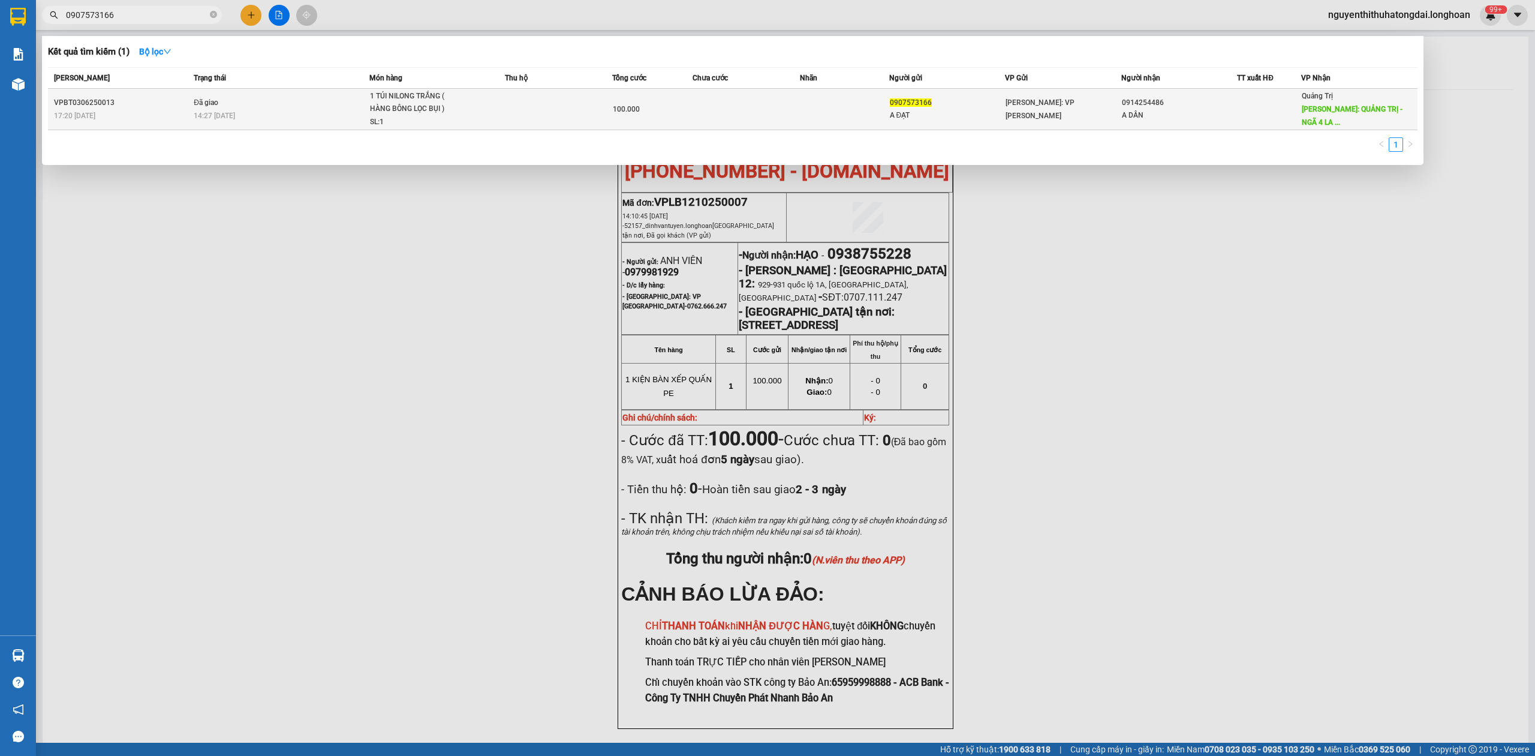
click at [408, 104] on div "1 TÚI NILONG TRẮNG ( HÀNG BÔNG LỌC BỤI )" at bounding box center [415, 103] width 90 height 26
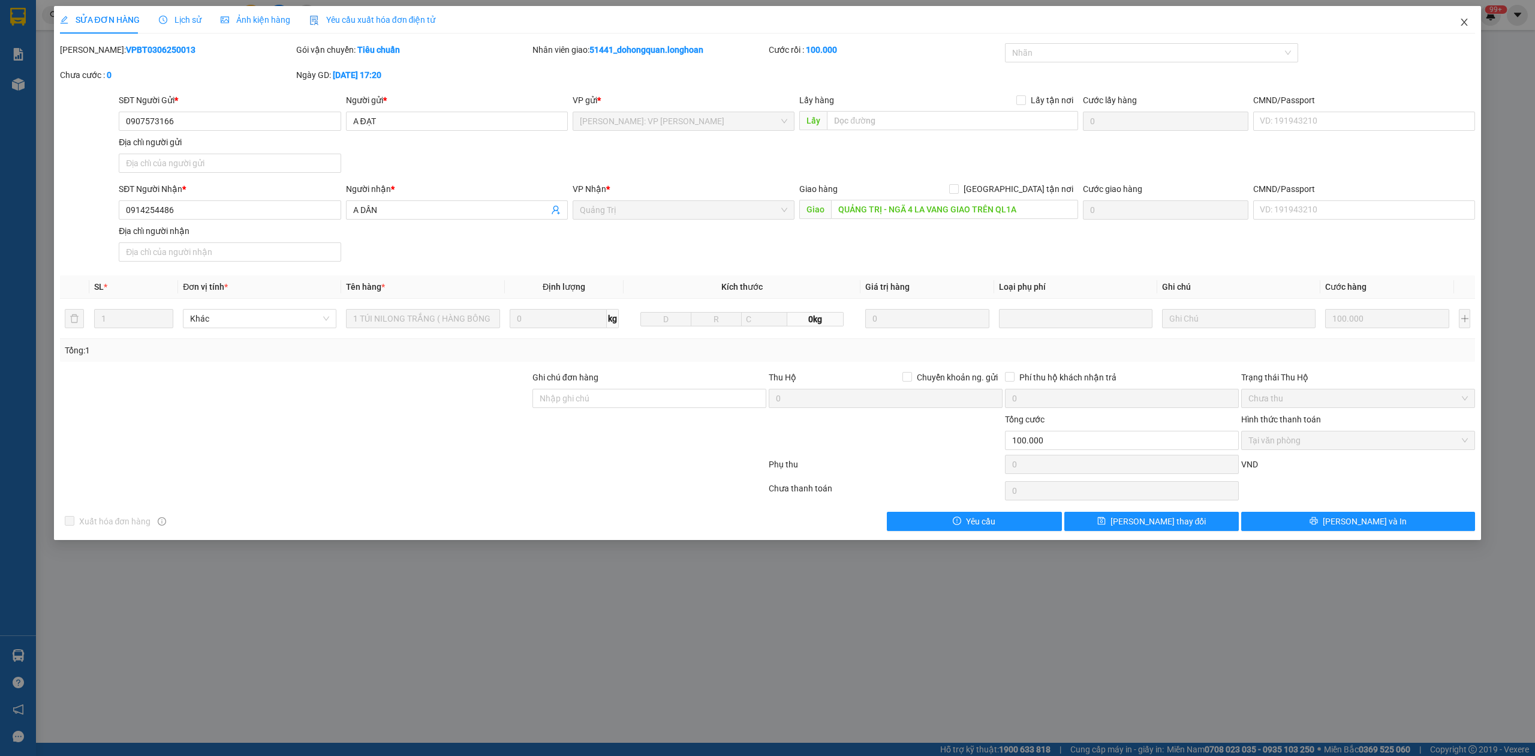
click at [1462, 36] on span "Close" at bounding box center [1465, 23] width 34 height 34
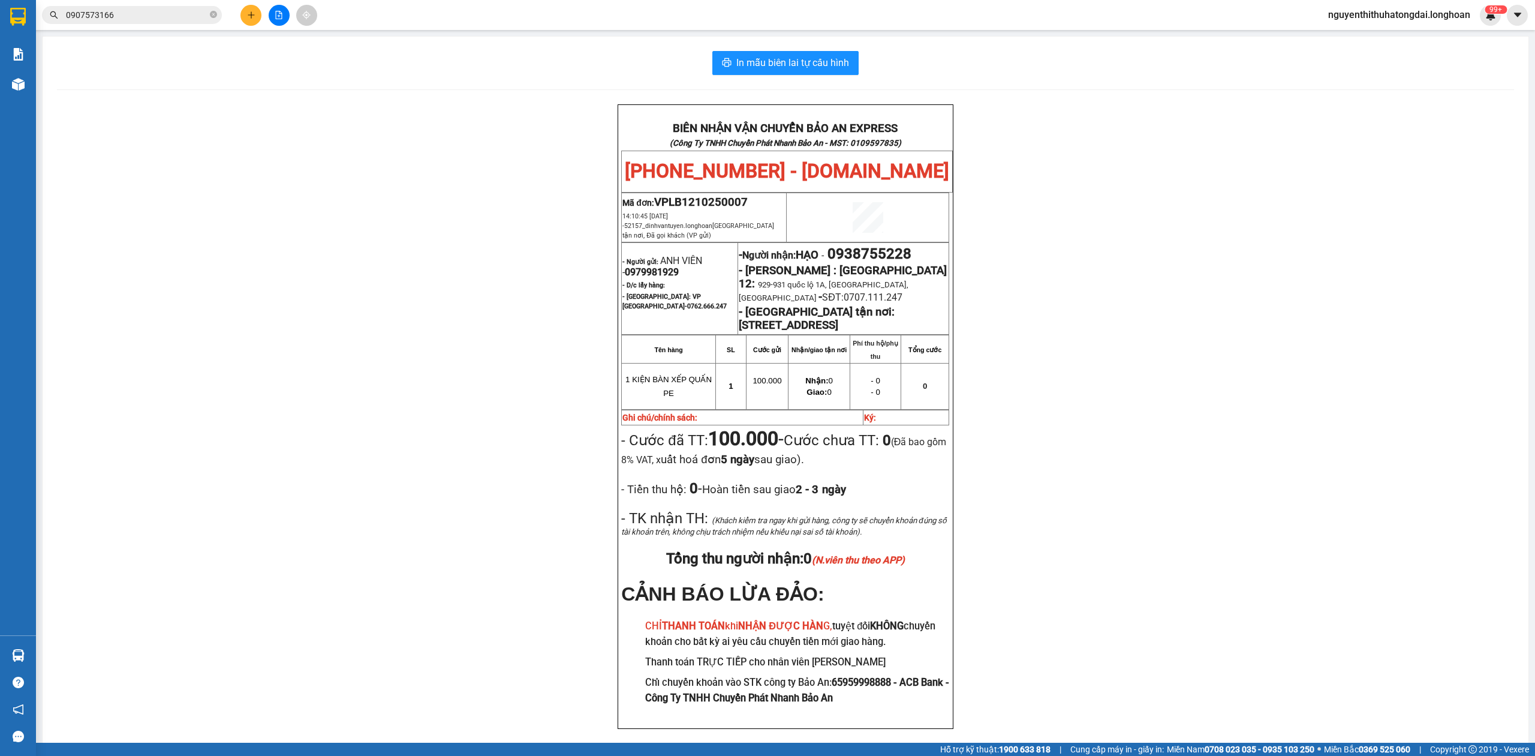
click at [176, 27] on div "Kết quả tìm kiếm ( 1 ) Bộ lọc Mã ĐH Trạng thái Món hàng Thu hộ Tổng cước Chưa c…" at bounding box center [767, 15] width 1535 height 30
click at [175, 17] on input "0907573166" at bounding box center [137, 14] width 142 height 13
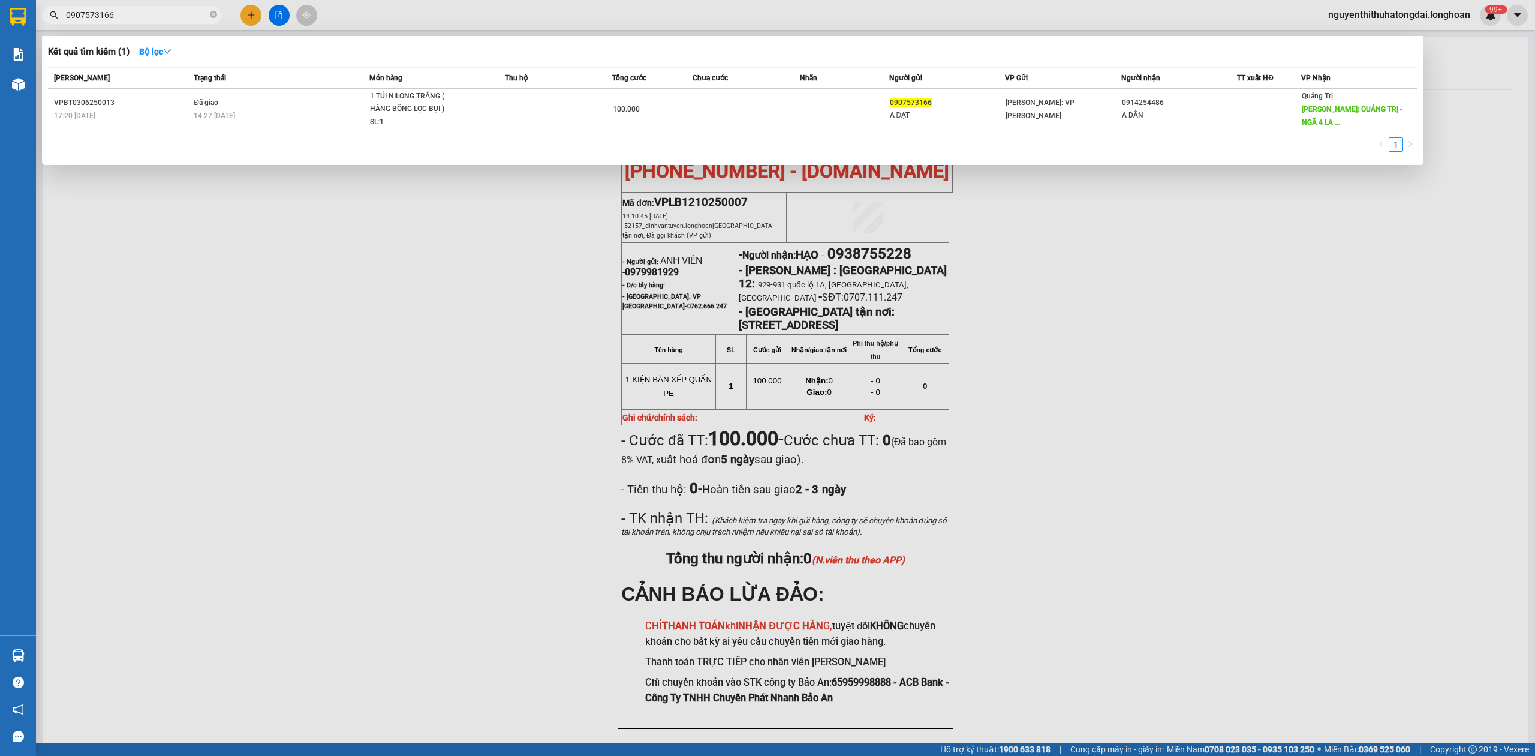
click at [174, 17] on input "0907573166" at bounding box center [137, 14] width 142 height 13
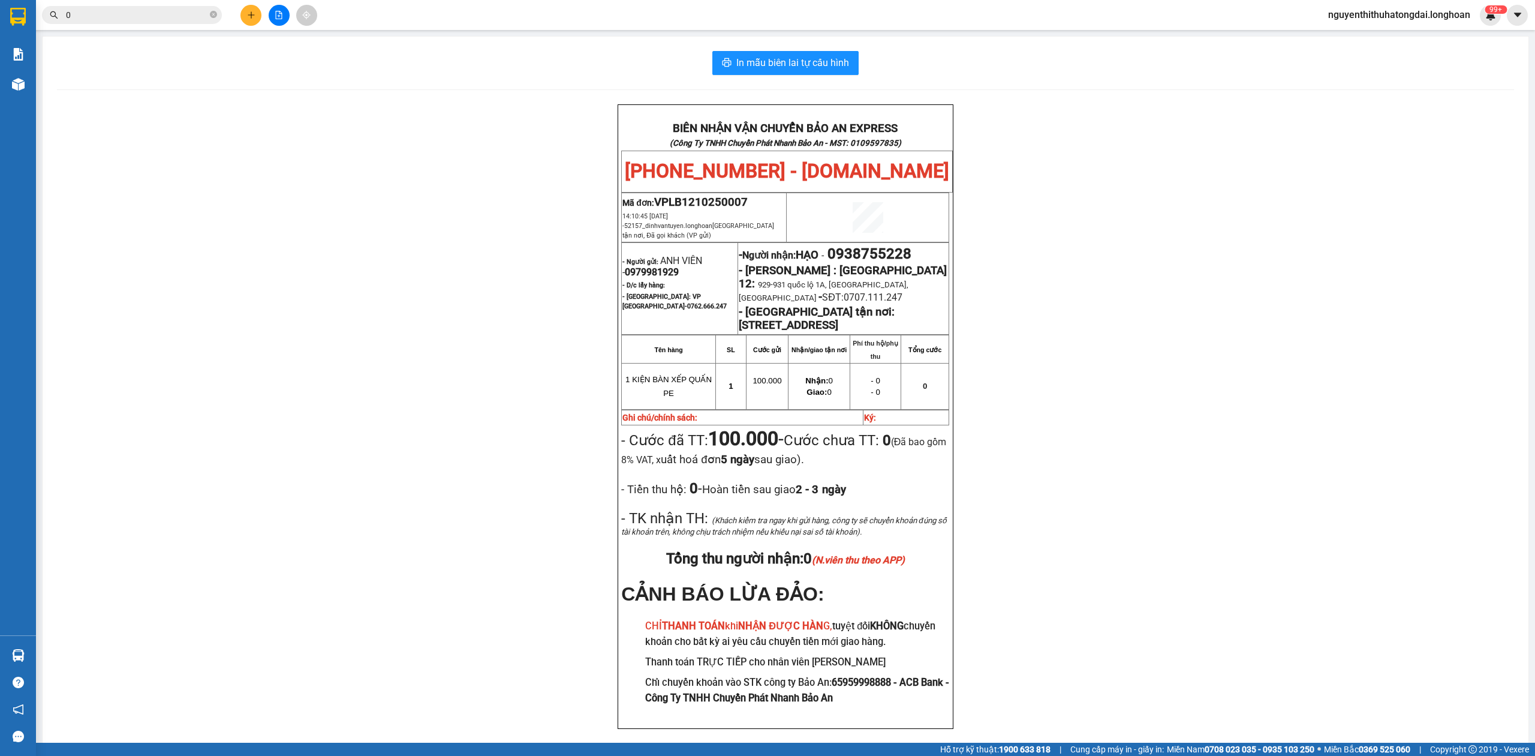
paste input "362282368"
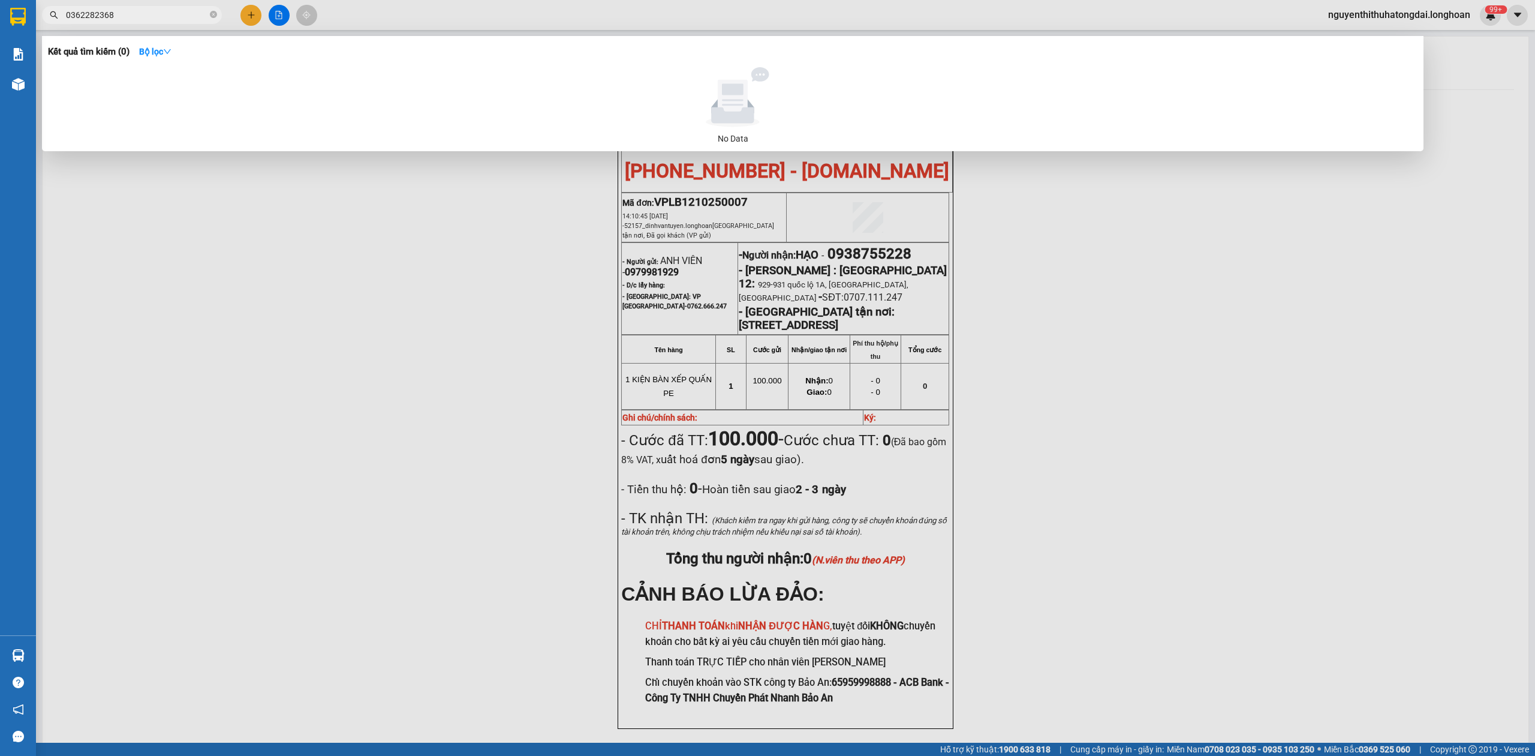
click at [161, 20] on input "0362282368" at bounding box center [137, 14] width 142 height 13
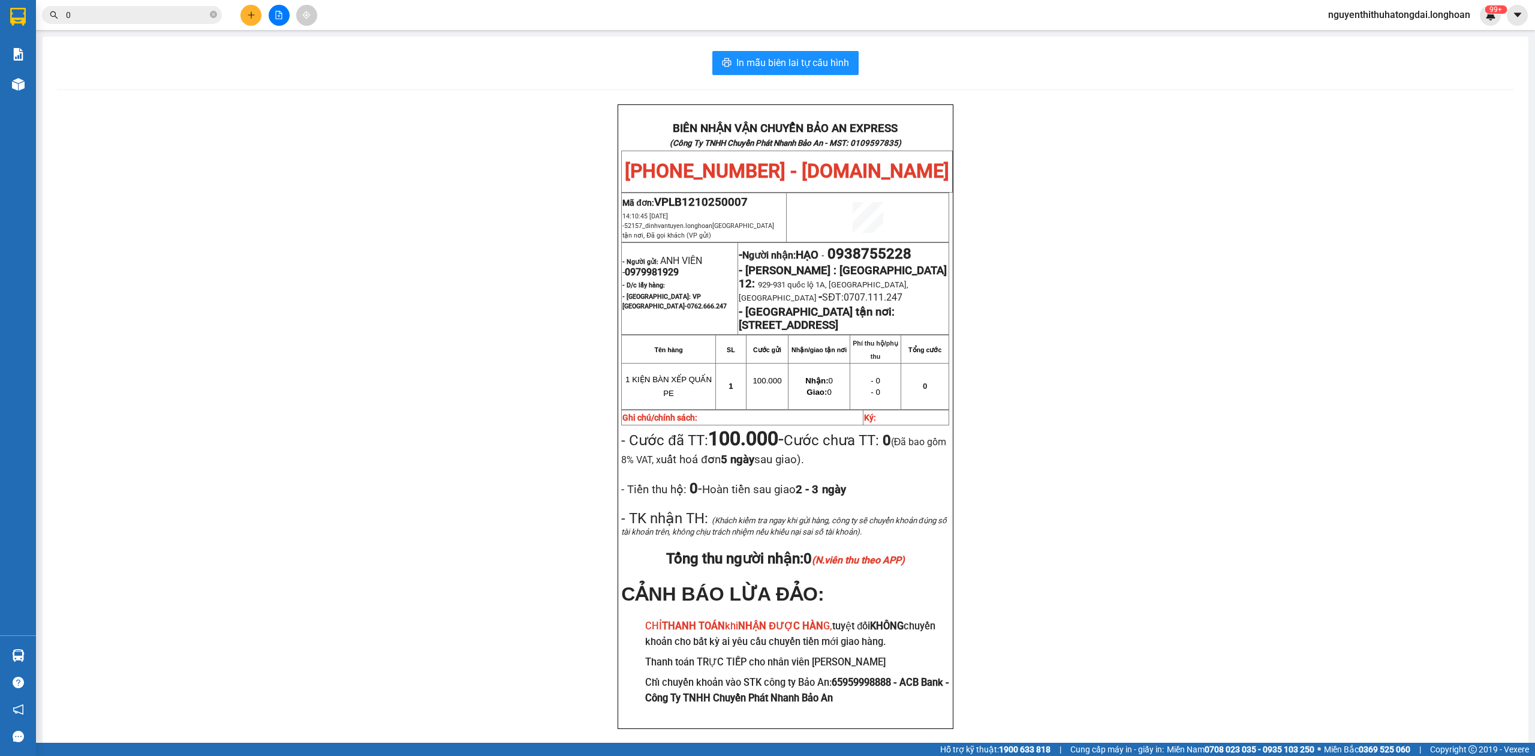
paste input "395713892"
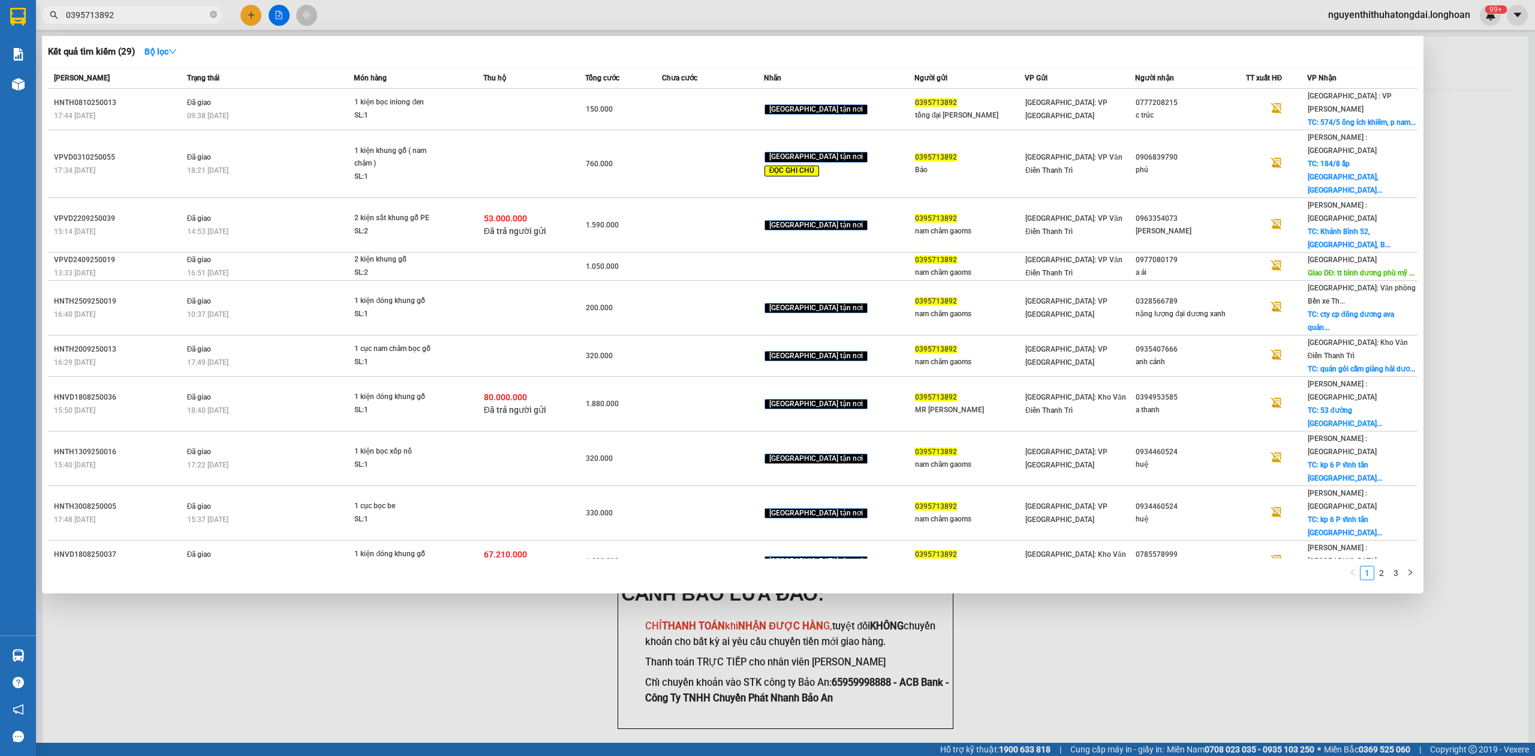
click at [184, 16] on input "0395713892" at bounding box center [137, 14] width 142 height 13
click at [181, 16] on input "0395713892" at bounding box center [137, 14] width 142 height 13
click at [194, 10] on input "0395713892" at bounding box center [137, 14] width 142 height 13
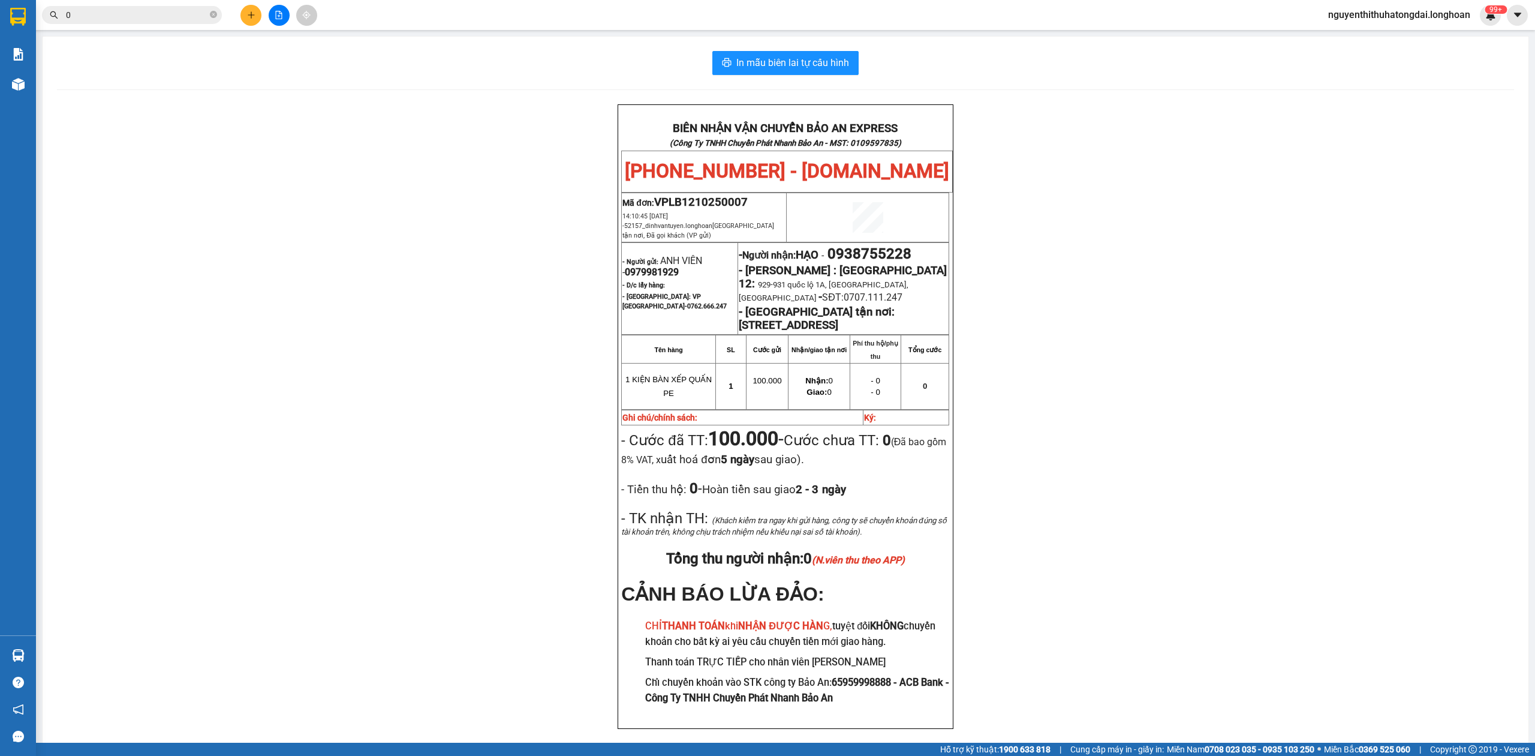
paste input "395713892"
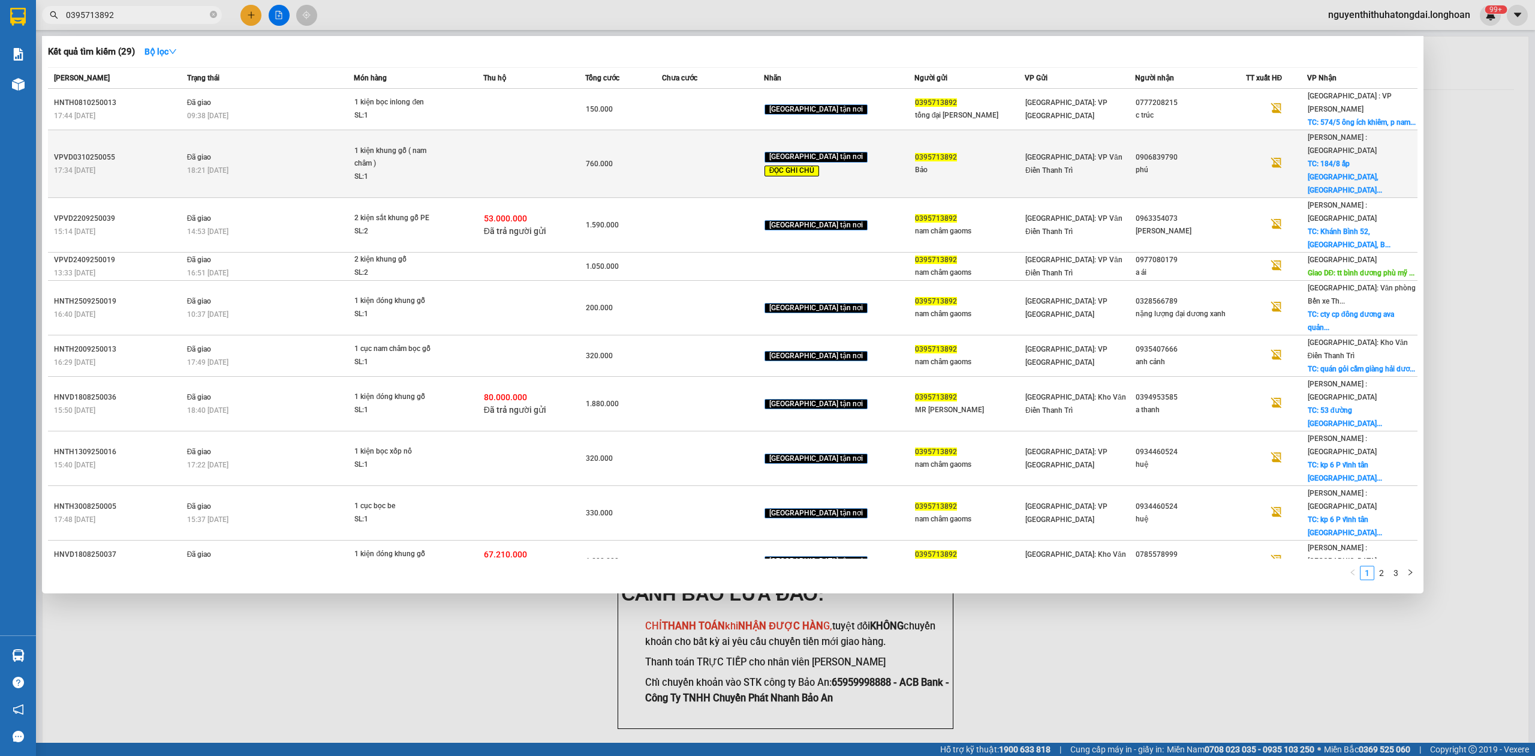
click at [259, 164] on div "18:21 [DATE]" at bounding box center [270, 170] width 167 height 13
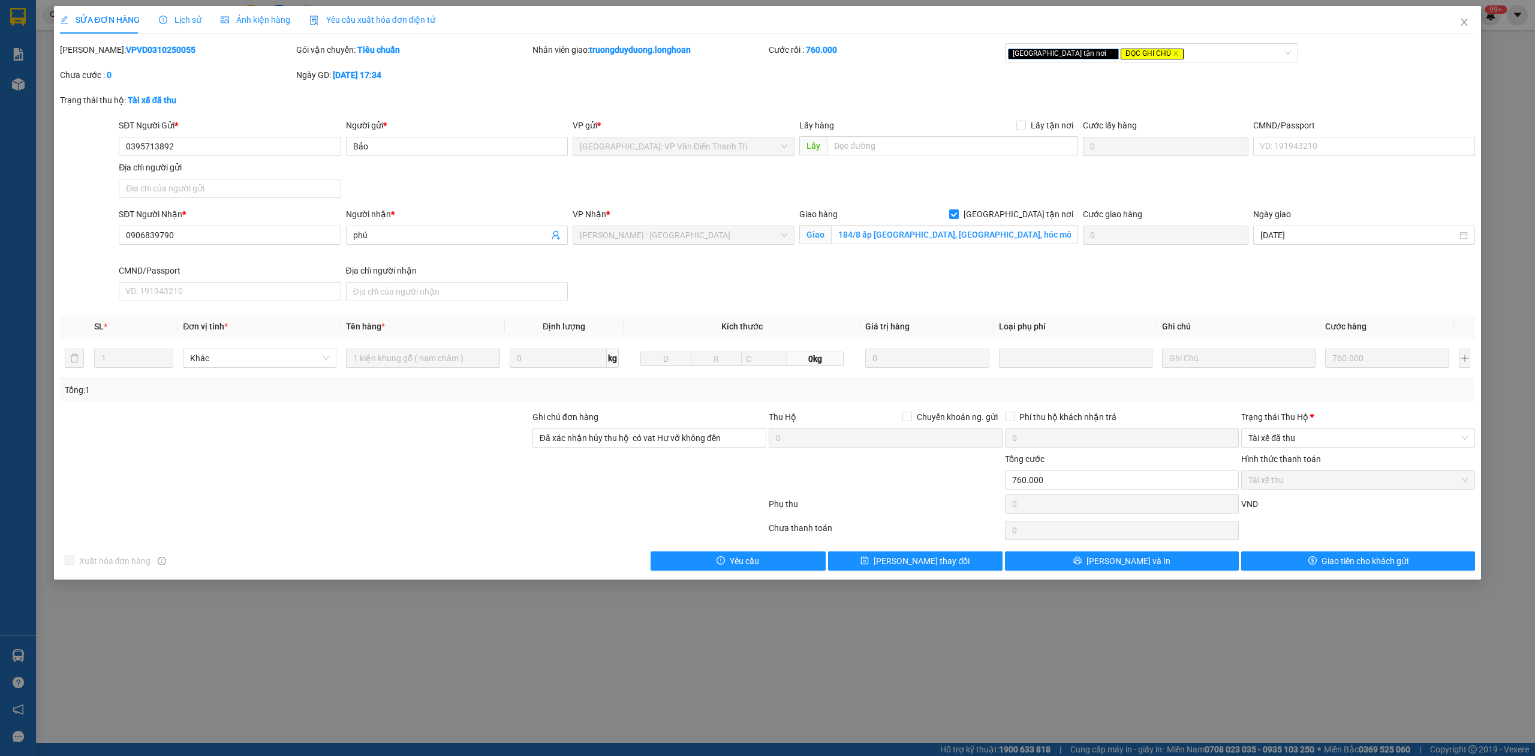
click at [151, 52] on b "VPVD0310250055" at bounding box center [161, 50] width 70 height 10
click at [1469, 29] on span "Close" at bounding box center [1465, 23] width 34 height 34
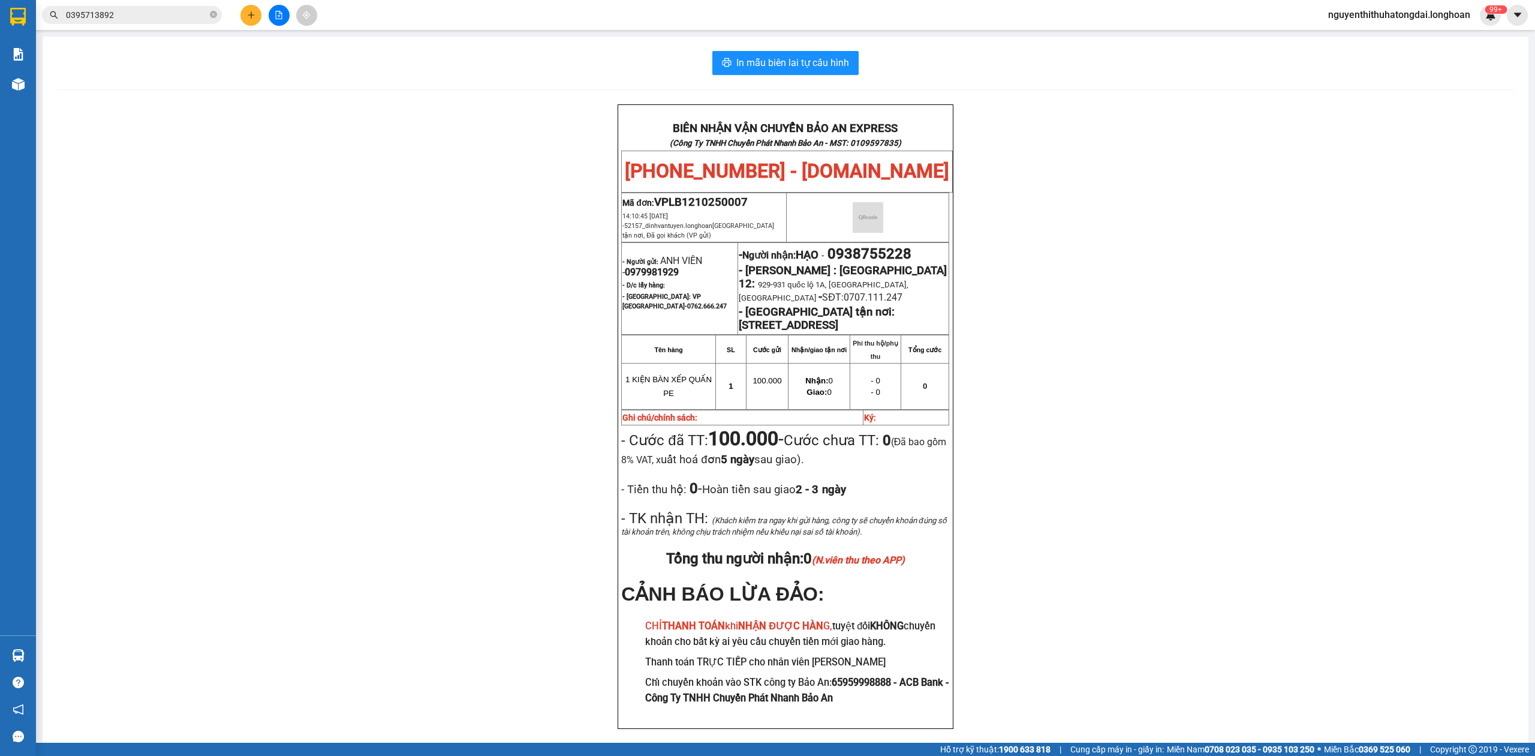
click at [147, 17] on input "0395713892" at bounding box center [137, 14] width 142 height 13
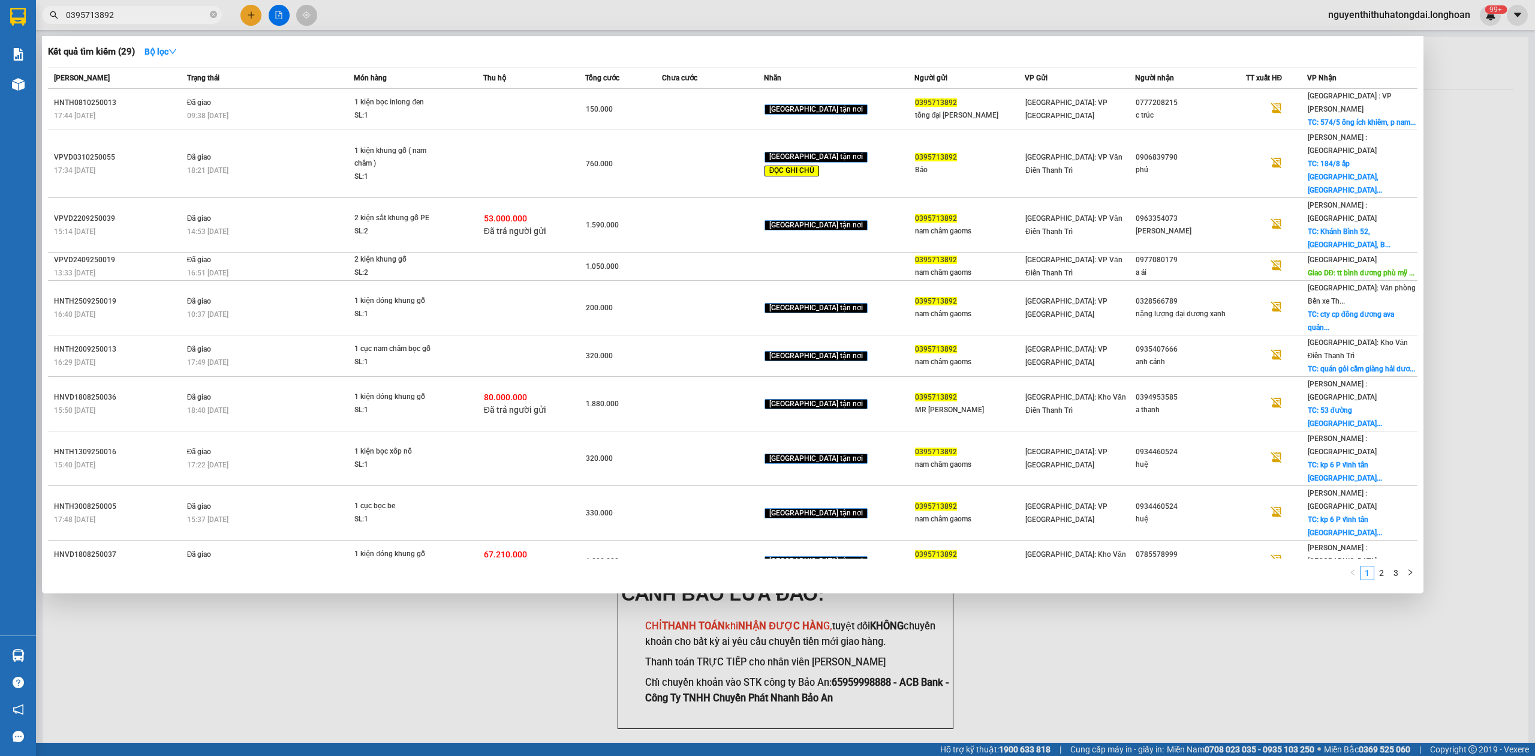
click at [146, 17] on input "0395713892" at bounding box center [137, 14] width 142 height 13
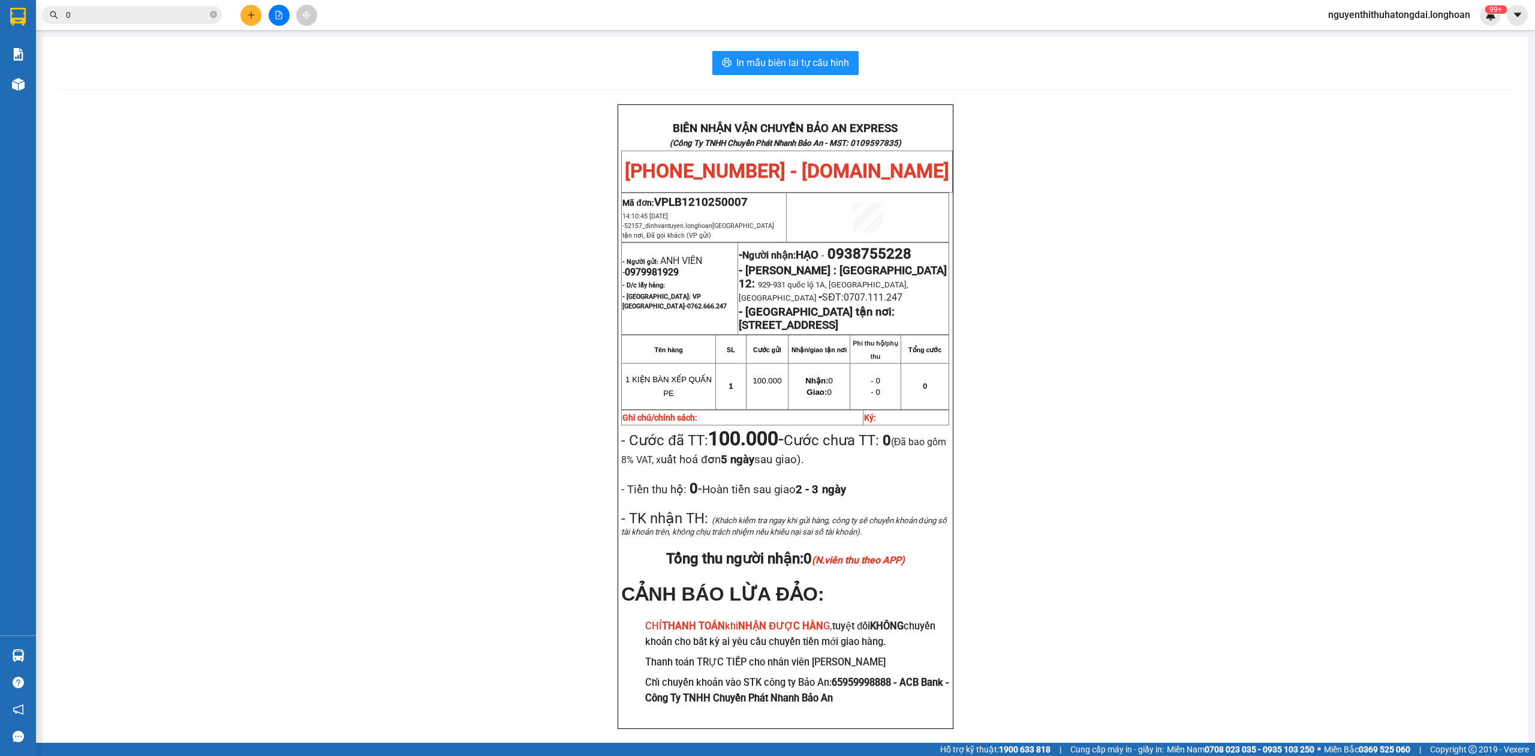
paste input "946113222"
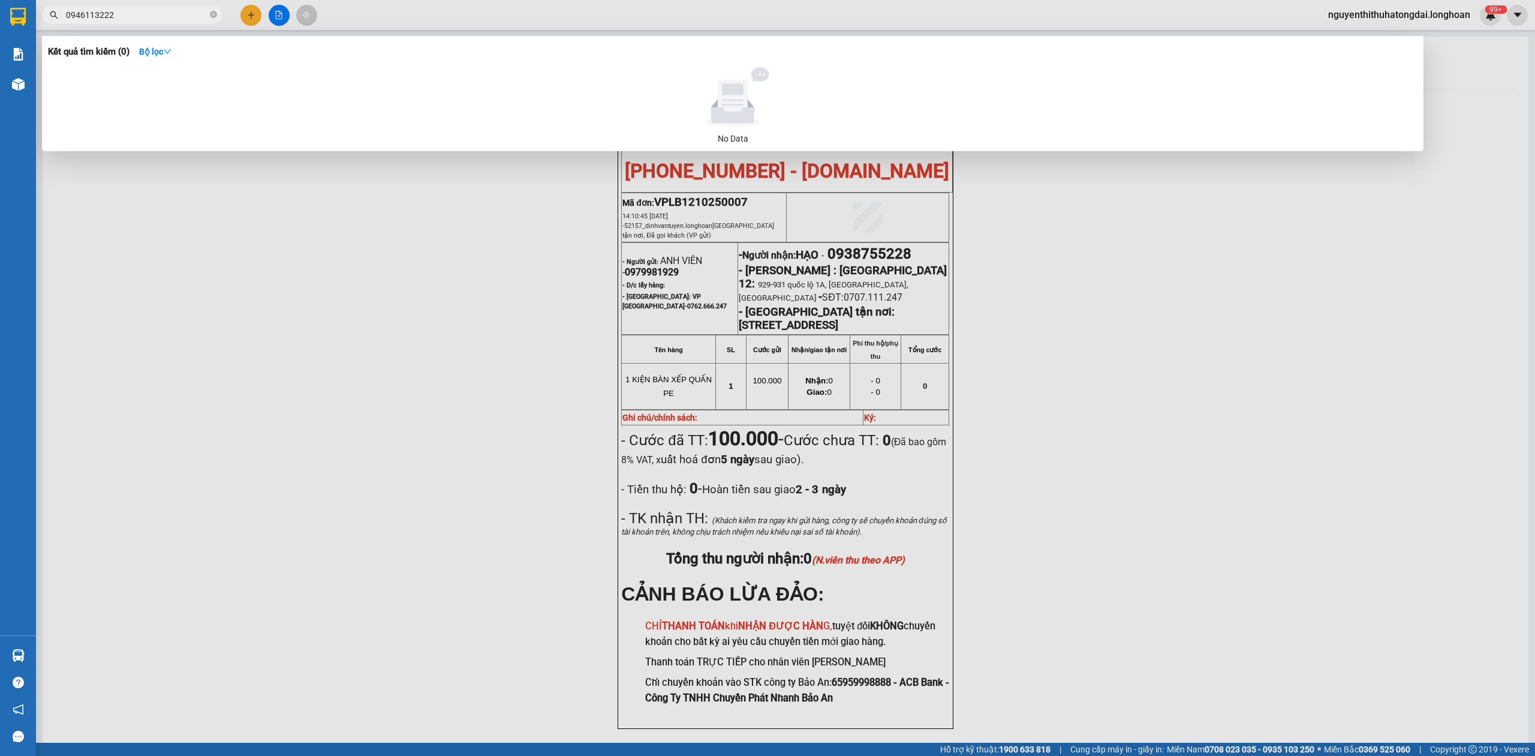
click at [148, 17] on input "0946113222" at bounding box center [137, 14] width 142 height 13
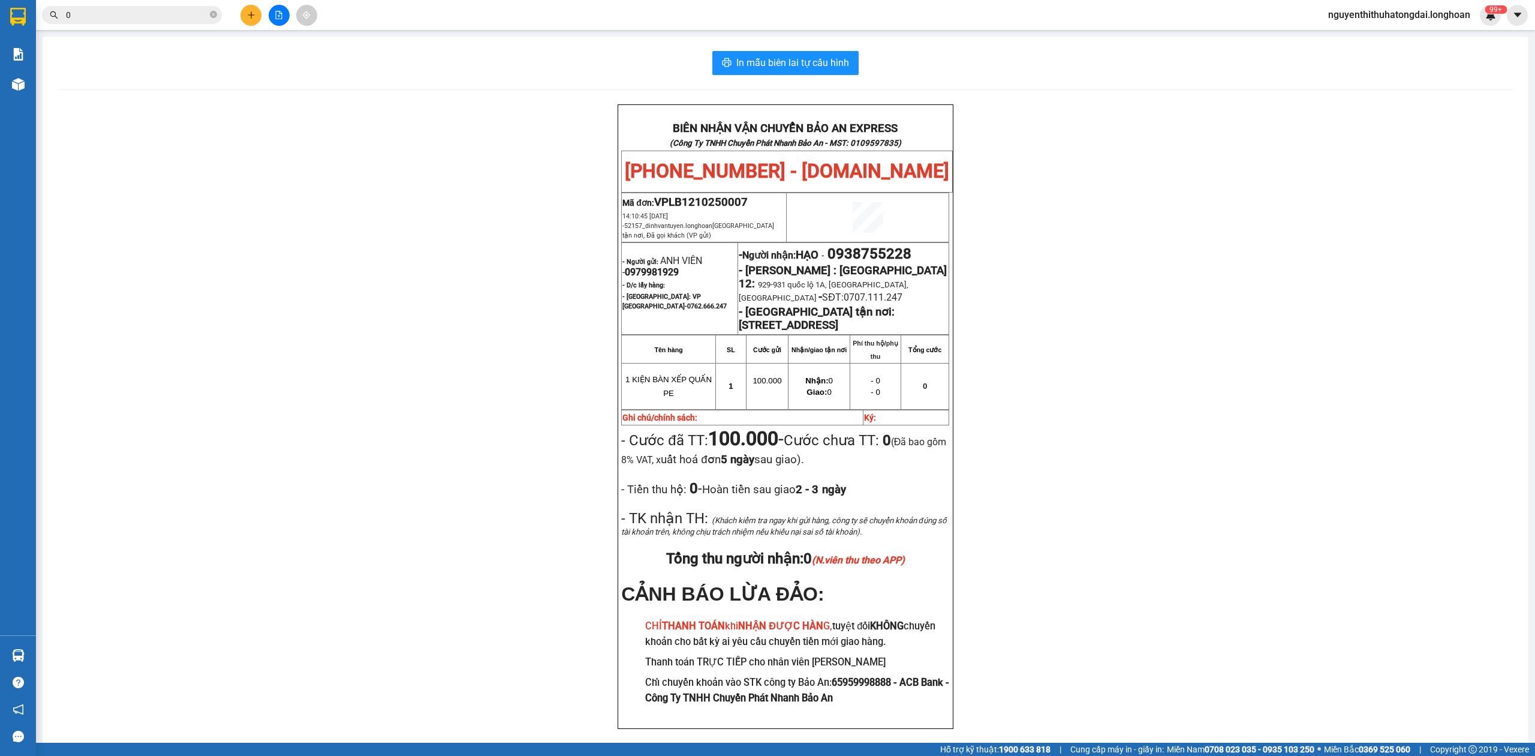
paste input "397560139"
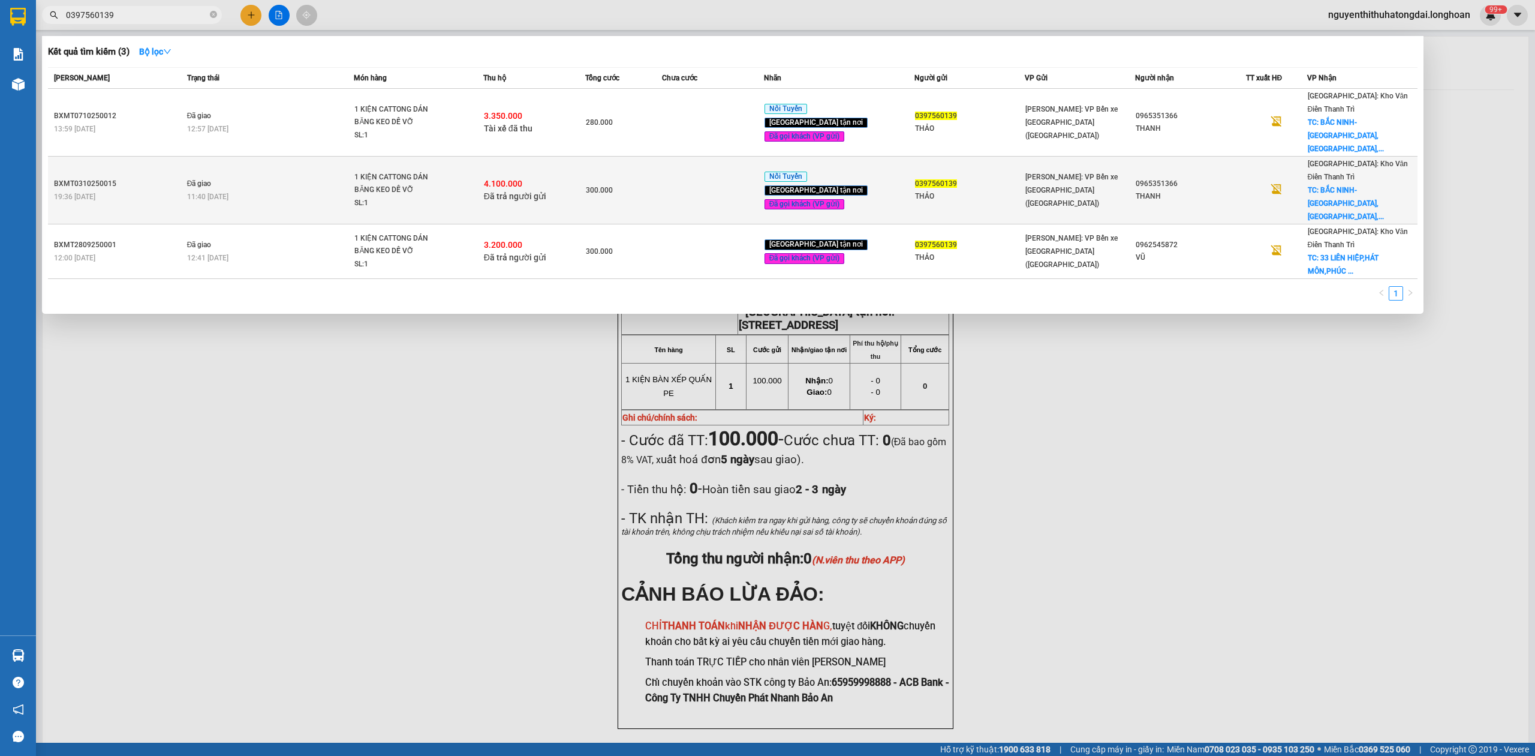
click at [393, 171] on div "1 KIỆN CATTONG DÁN BĂNG KEO DỄ VỠ" at bounding box center [399, 184] width 90 height 26
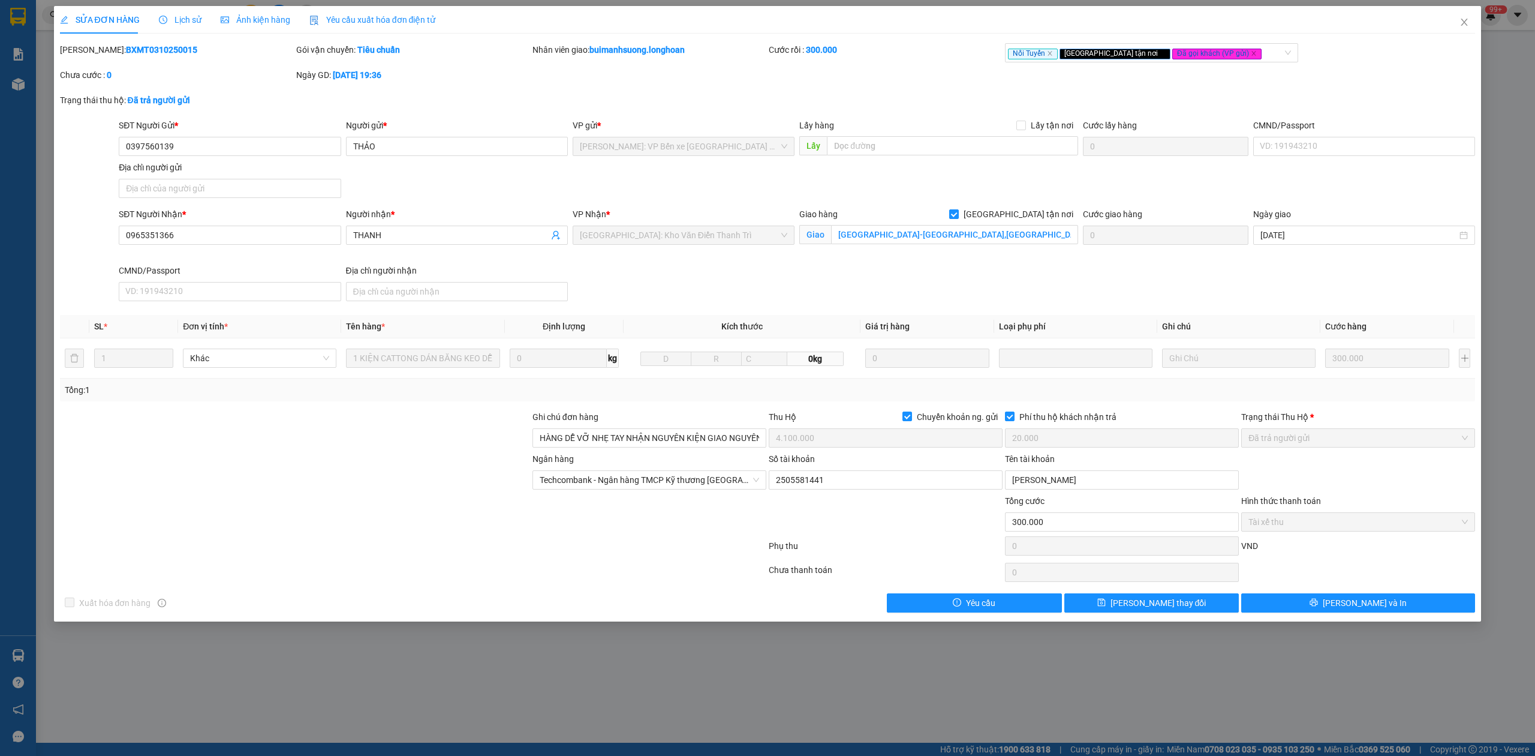
click at [134, 53] on b "BXMT0310250015" at bounding box center [161, 50] width 71 height 10
click at [1479, 22] on span "Close" at bounding box center [1465, 23] width 34 height 34
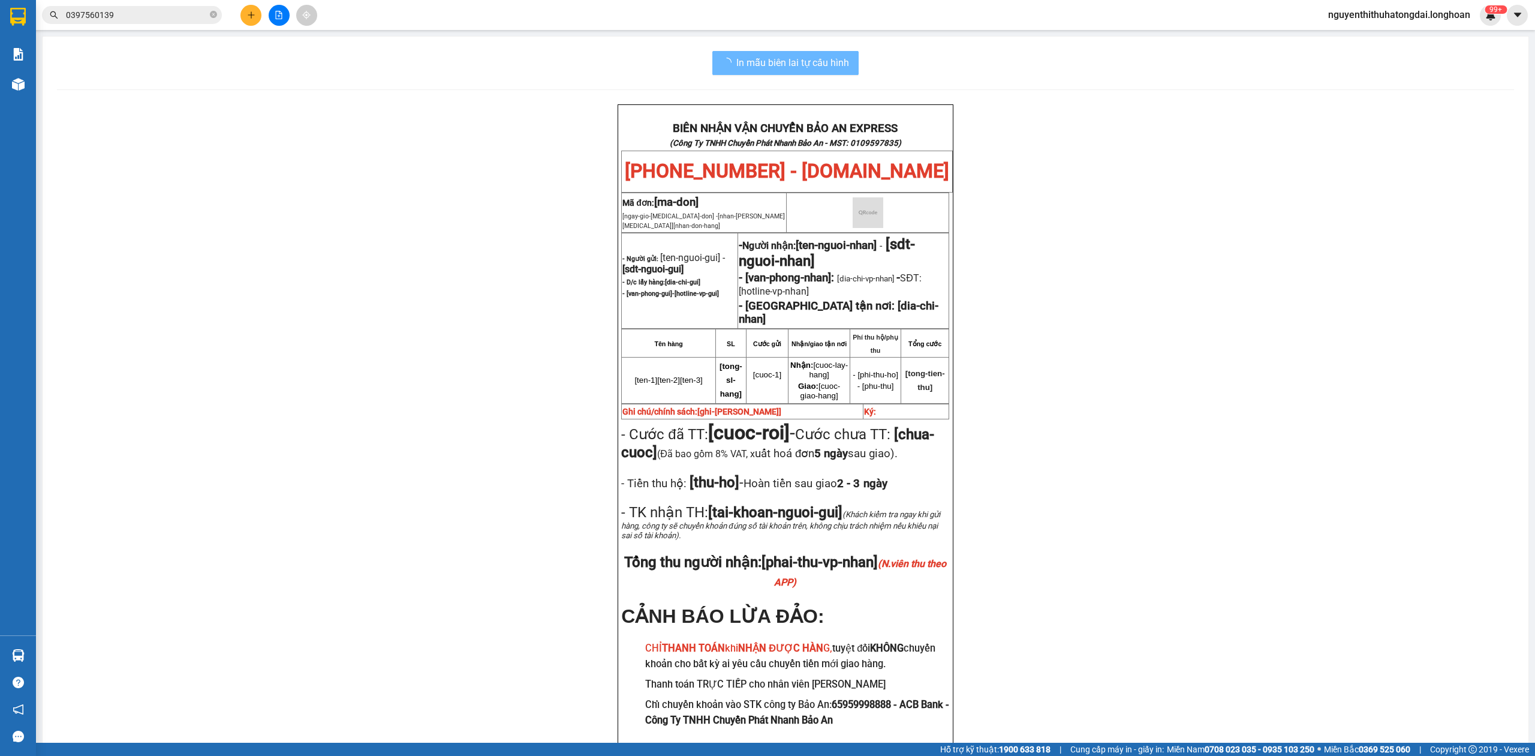
click at [126, 17] on input "0397560139" at bounding box center [137, 14] width 142 height 13
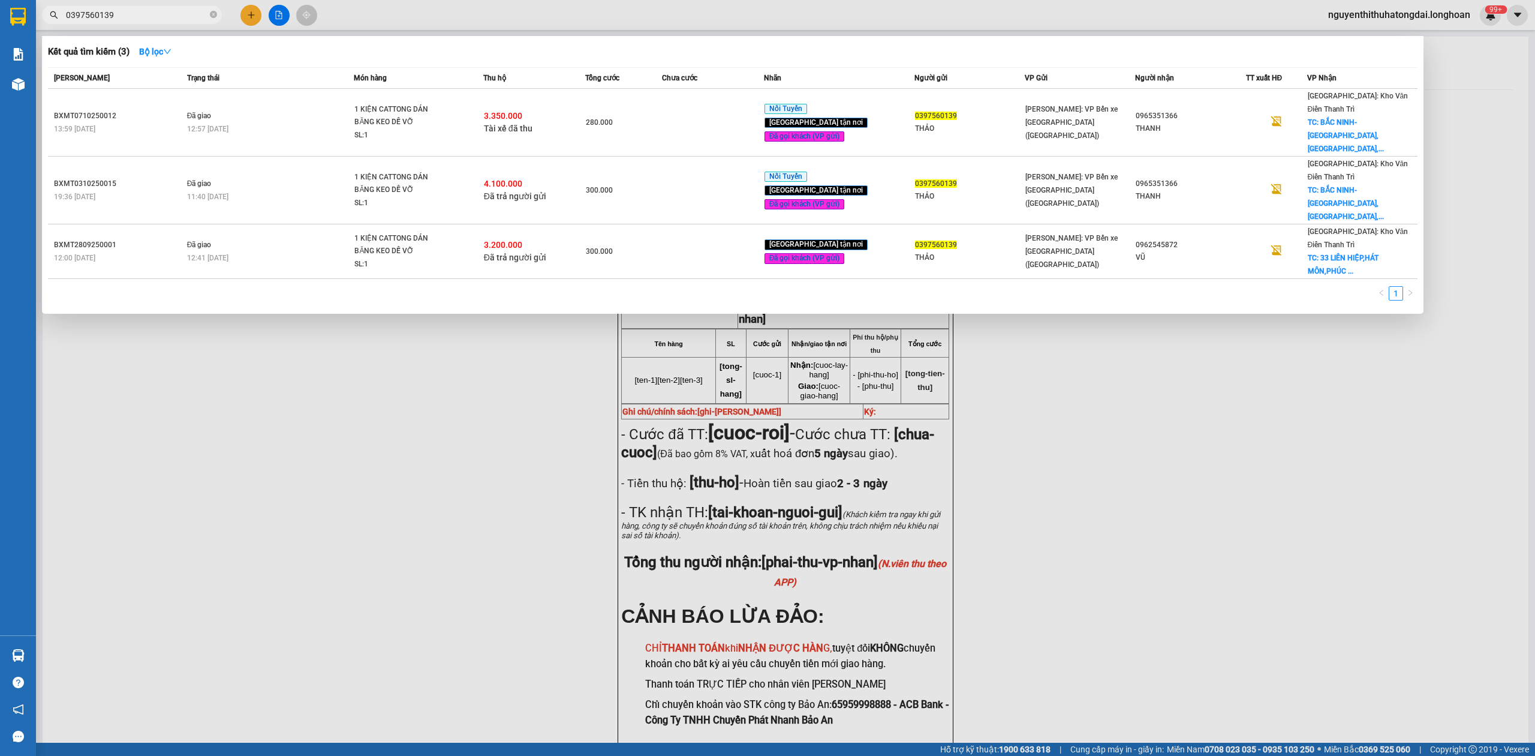
click at [126, 17] on input "0397560139" at bounding box center [137, 14] width 142 height 13
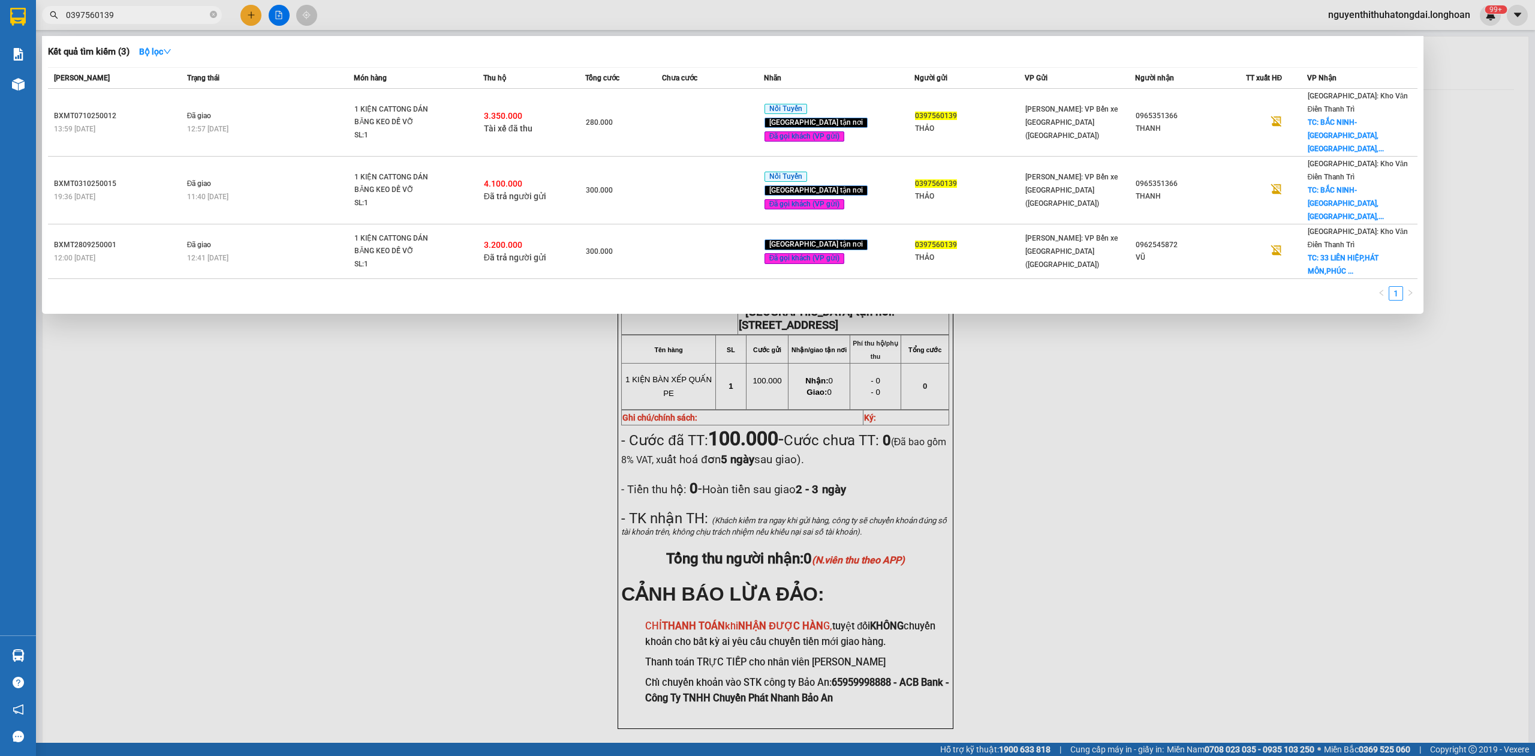
paste input "938286878"
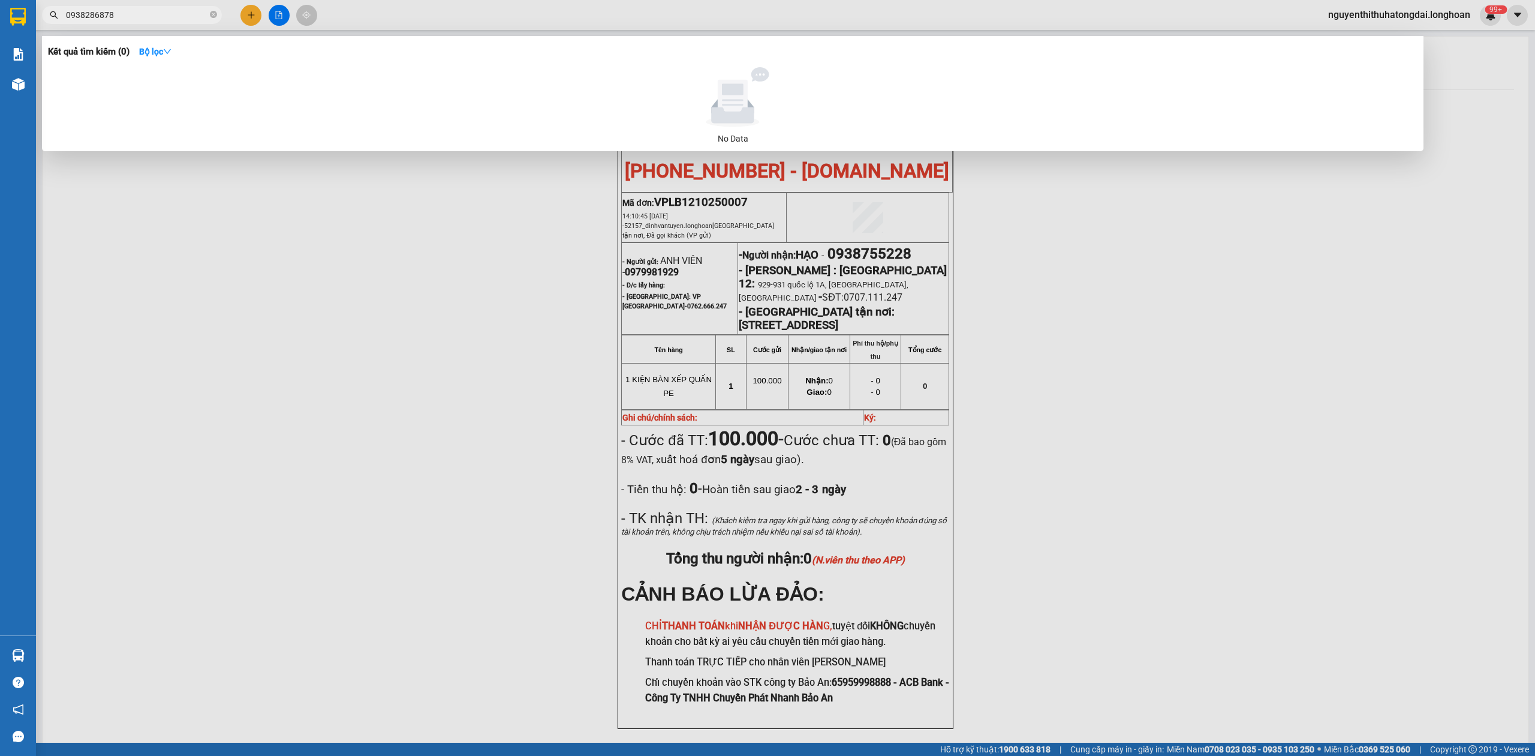
click at [161, 28] on div at bounding box center [767, 378] width 1535 height 756
click at [161, 17] on input "0938286878" at bounding box center [137, 14] width 142 height 13
click at [124, 20] on input "0938286878" at bounding box center [137, 14] width 142 height 13
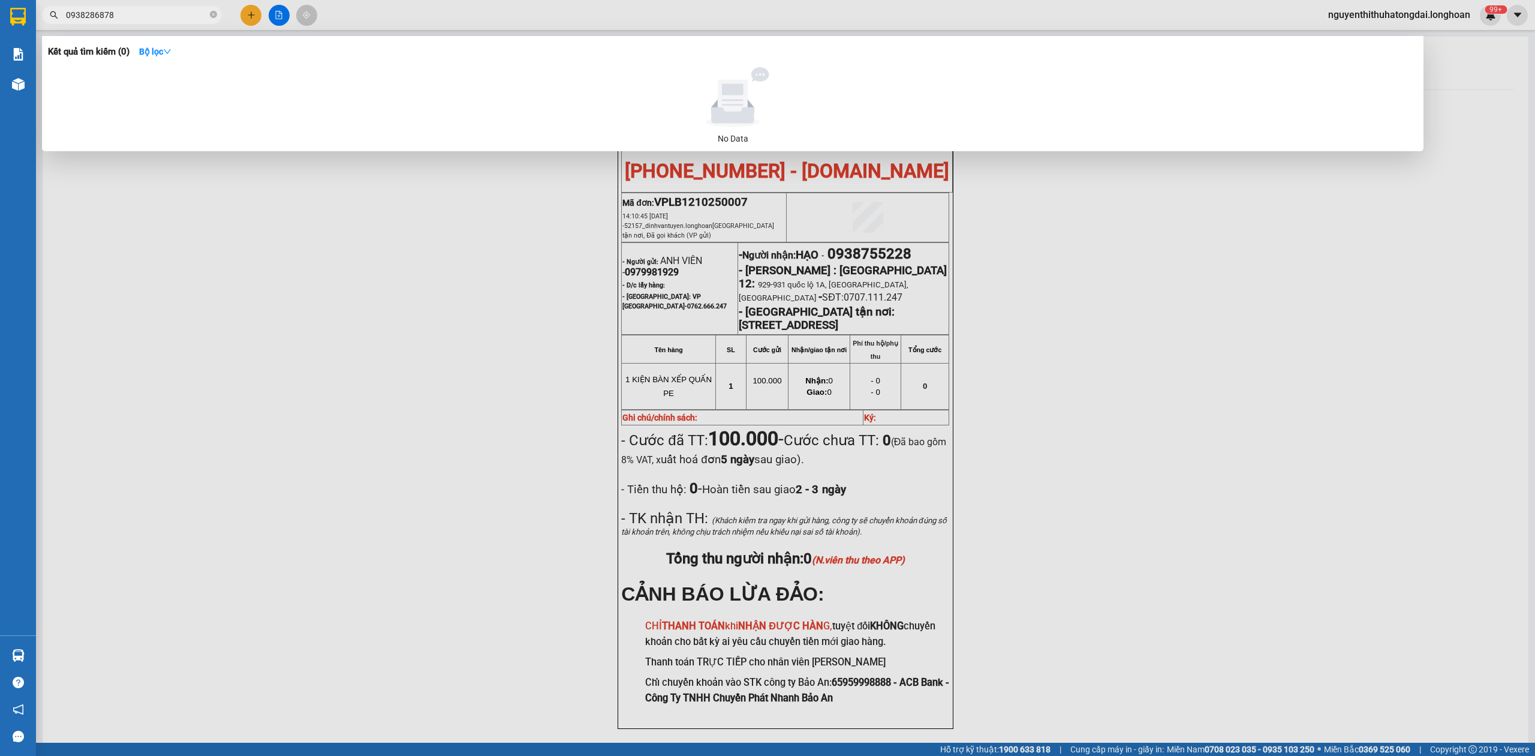
paste input "09369927"
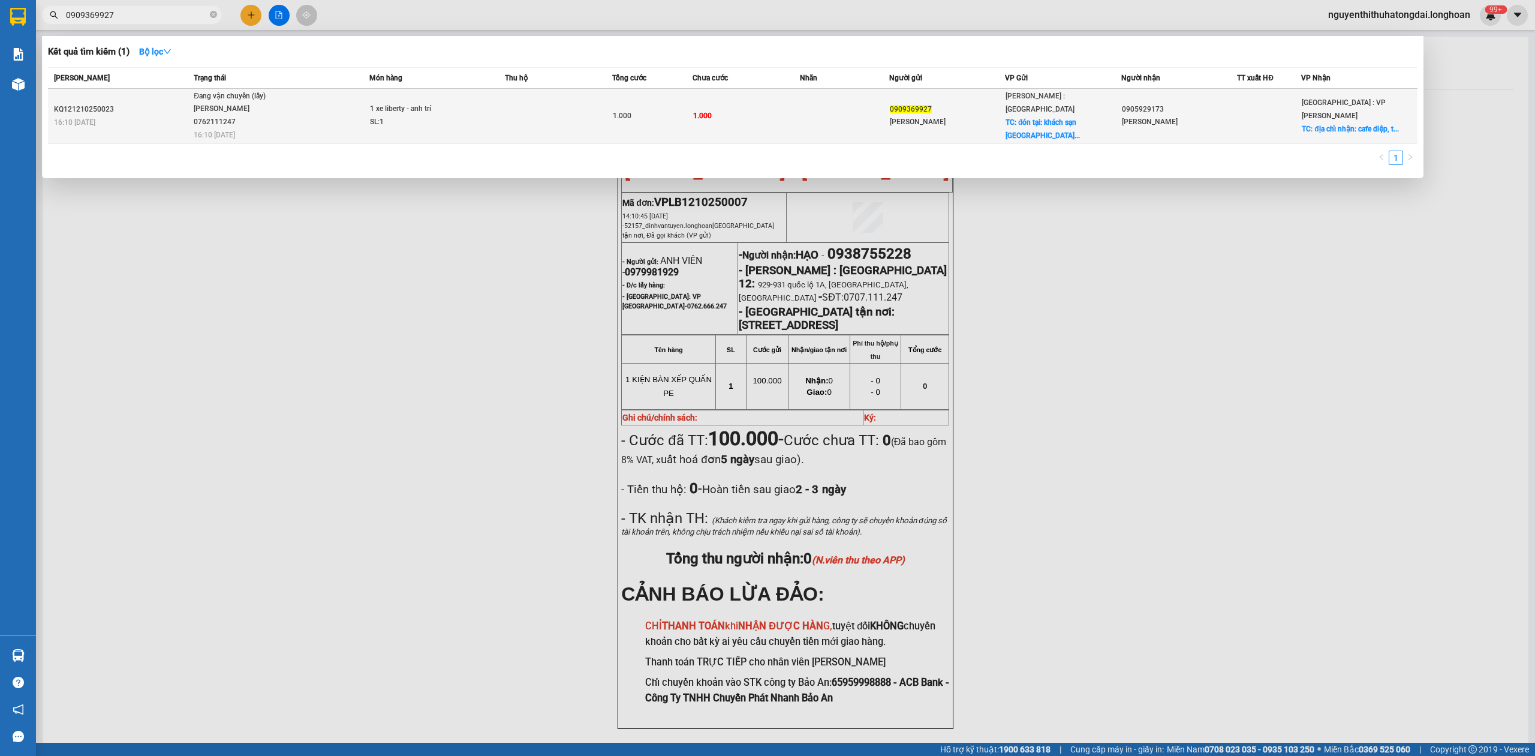
click at [243, 119] on td "Đang vận chuyển (lấy) [PERSON_NAME] 0762111247 16:10 [DATE]" at bounding box center [280, 116] width 179 height 55
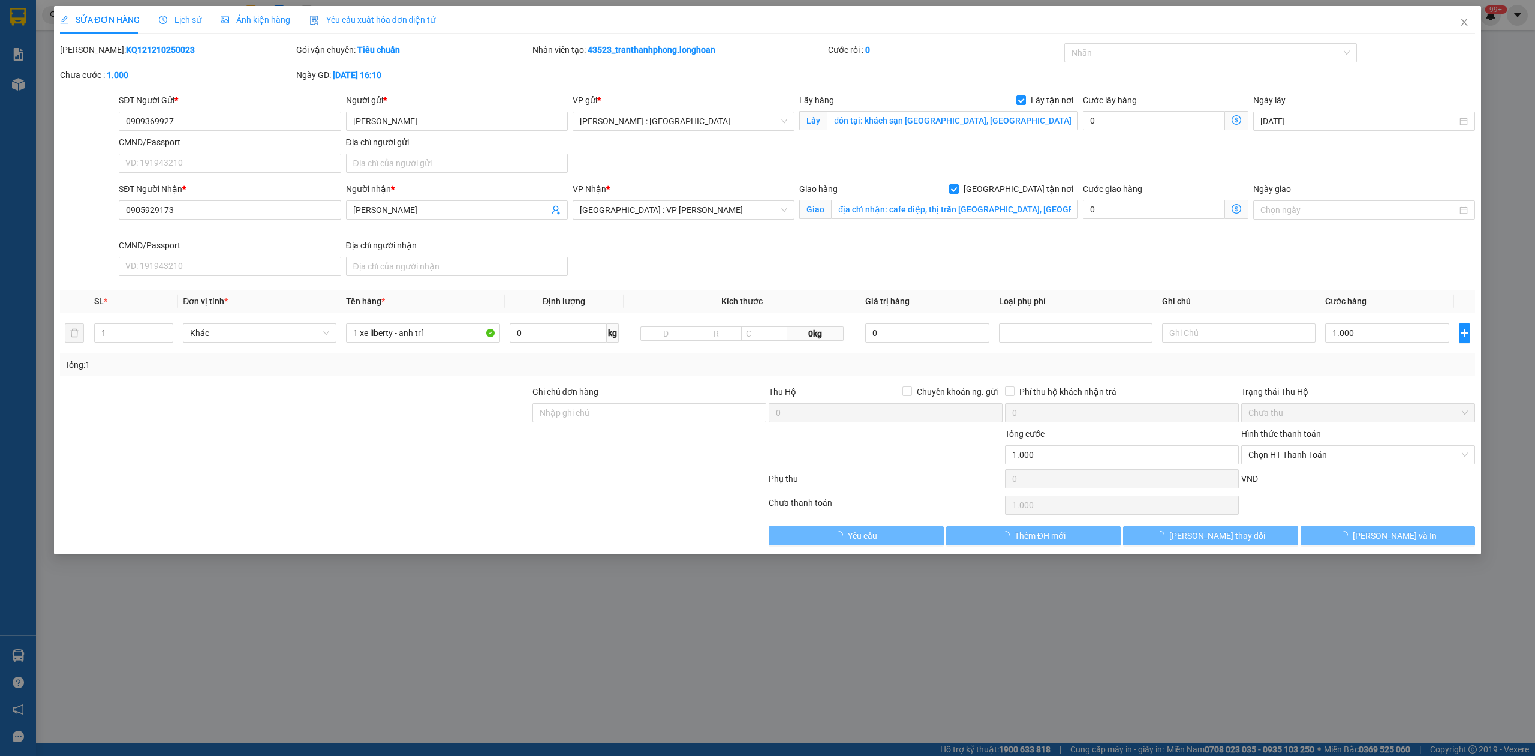
click at [188, 13] on div "Lịch sử" at bounding box center [180, 19] width 43 height 13
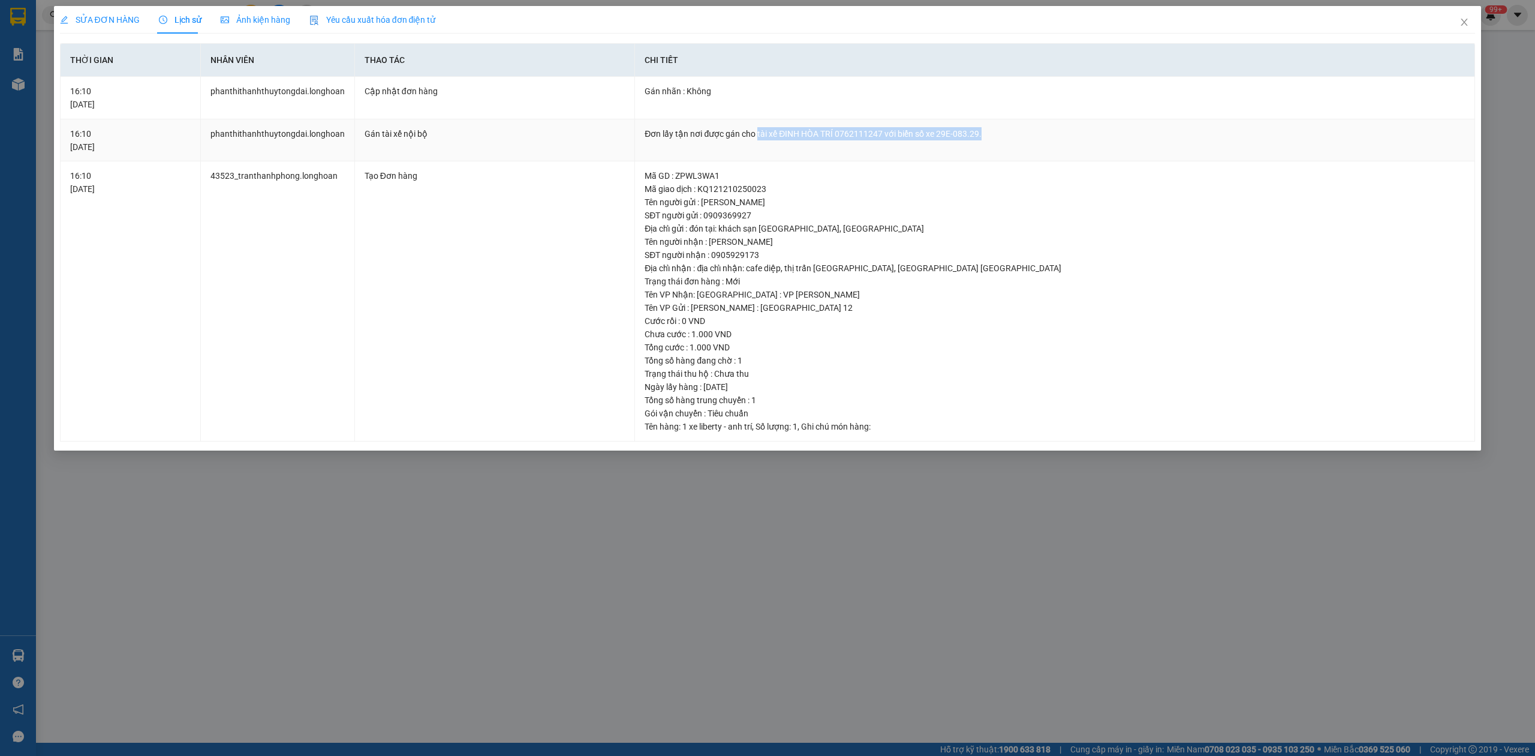
drag, startPoint x: 756, startPoint y: 134, endPoint x: 1142, endPoint y: 142, distance: 386.3
click at [1142, 142] on td "Đơn lấy tận nơi được gán cho tài xế ĐINH HÒA TRÍ 0762111247 với biển số xe 29E-…" at bounding box center [1055, 140] width 840 height 43
drag, startPoint x: 1476, startPoint y: 17, endPoint x: 1450, endPoint y: 13, distance: 26.1
click at [1471, 17] on span "Close" at bounding box center [1465, 23] width 34 height 34
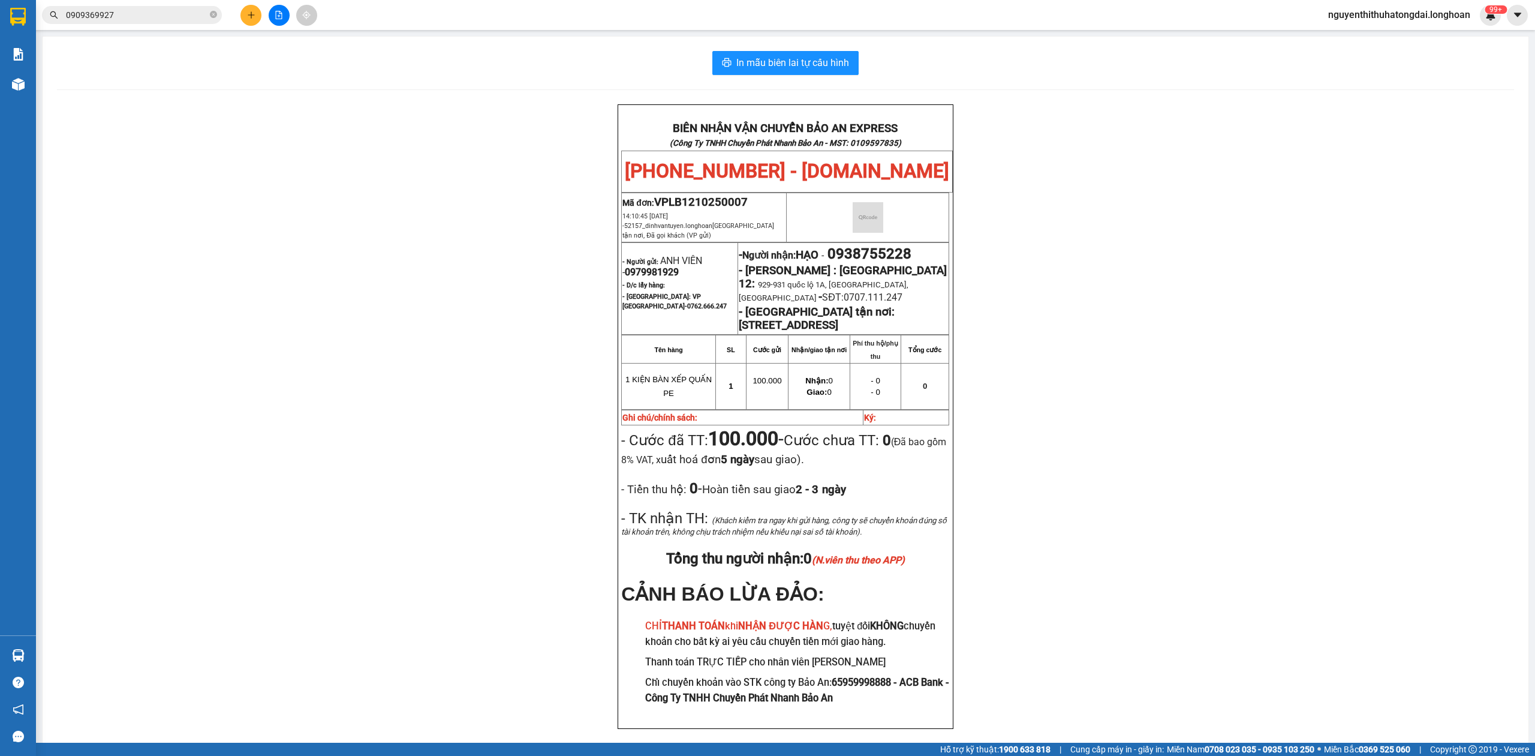
click at [120, 14] on input "0909369927" at bounding box center [137, 14] width 142 height 13
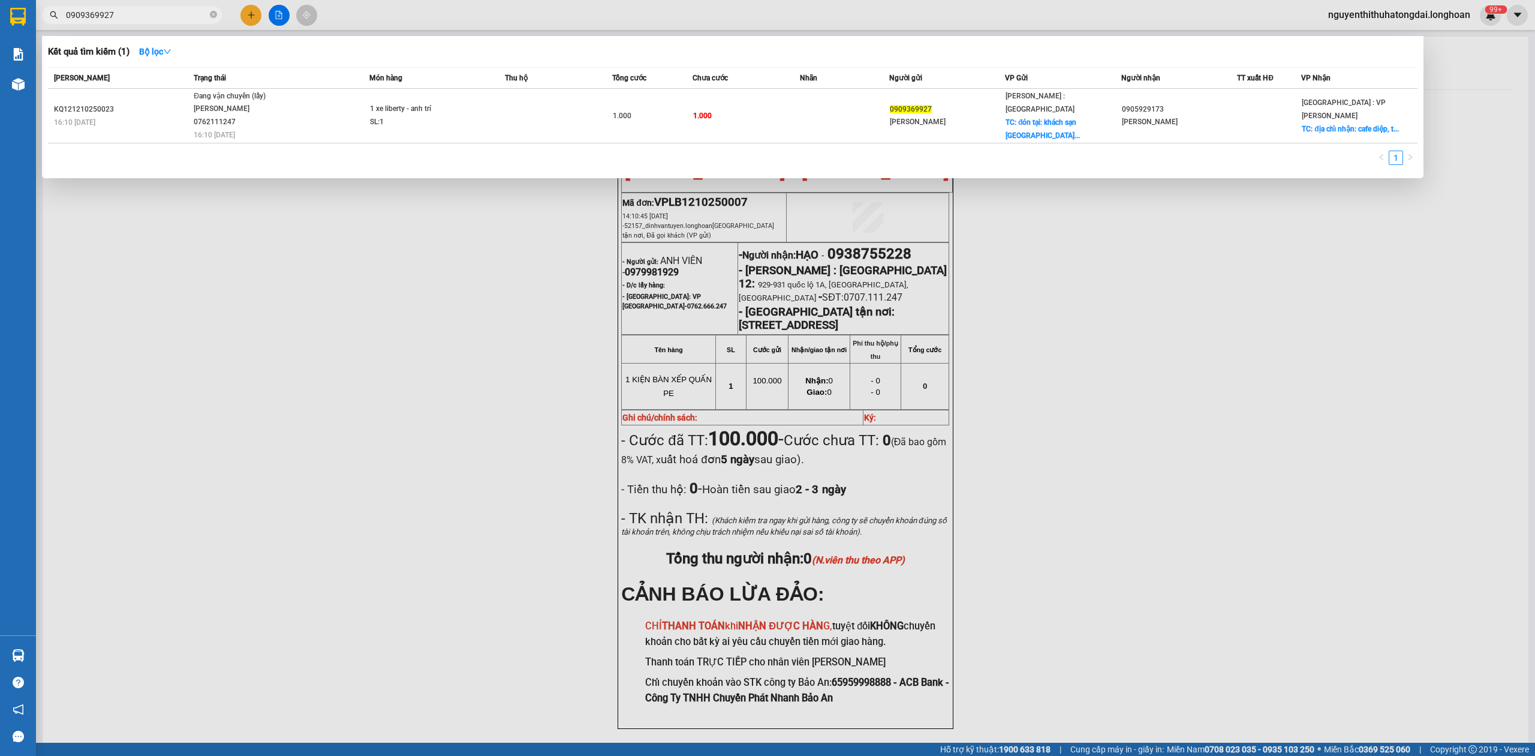
click at [120, 14] on input "0909369927" at bounding box center [137, 14] width 142 height 13
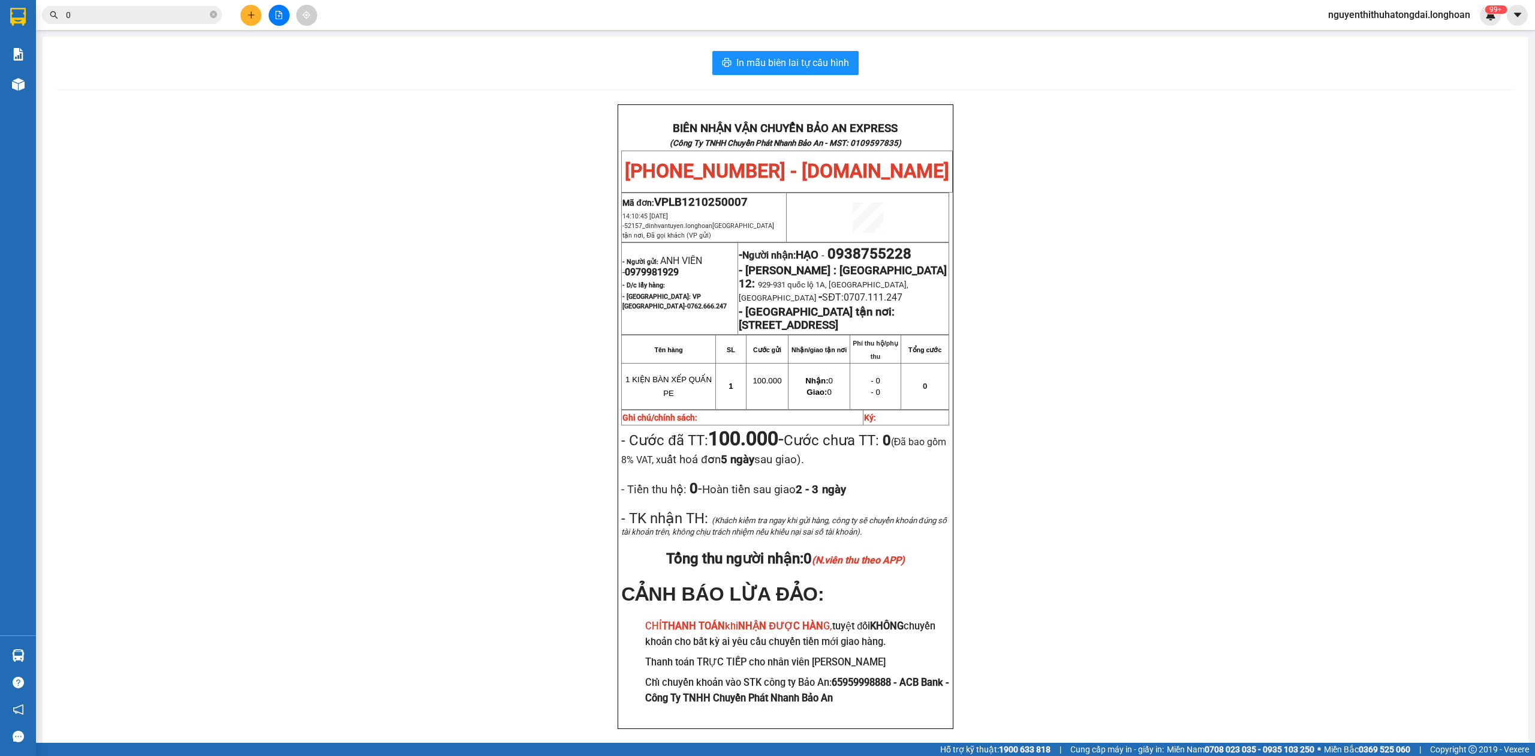
paste input "948386784"
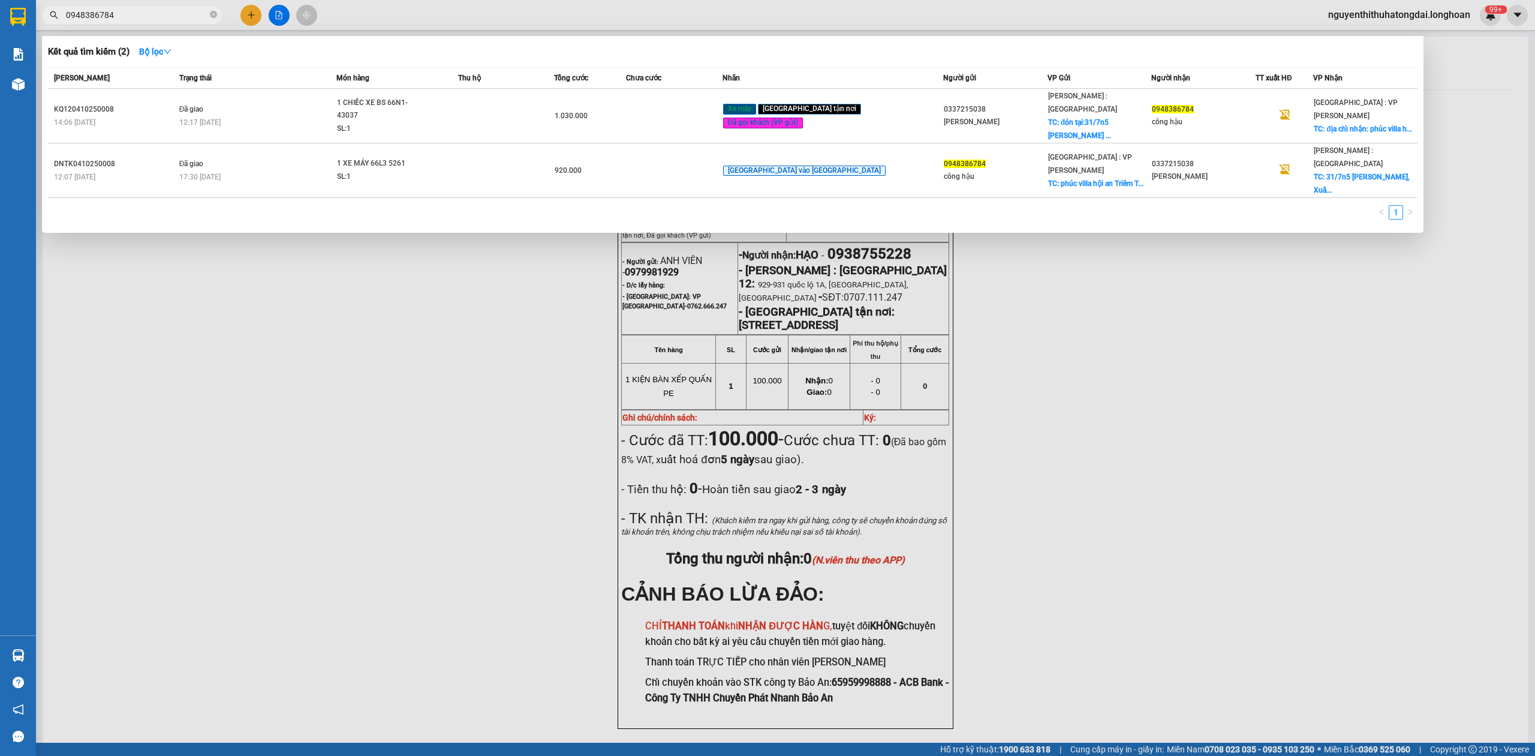
click at [148, 17] on input "0948386784" at bounding box center [137, 14] width 142 height 13
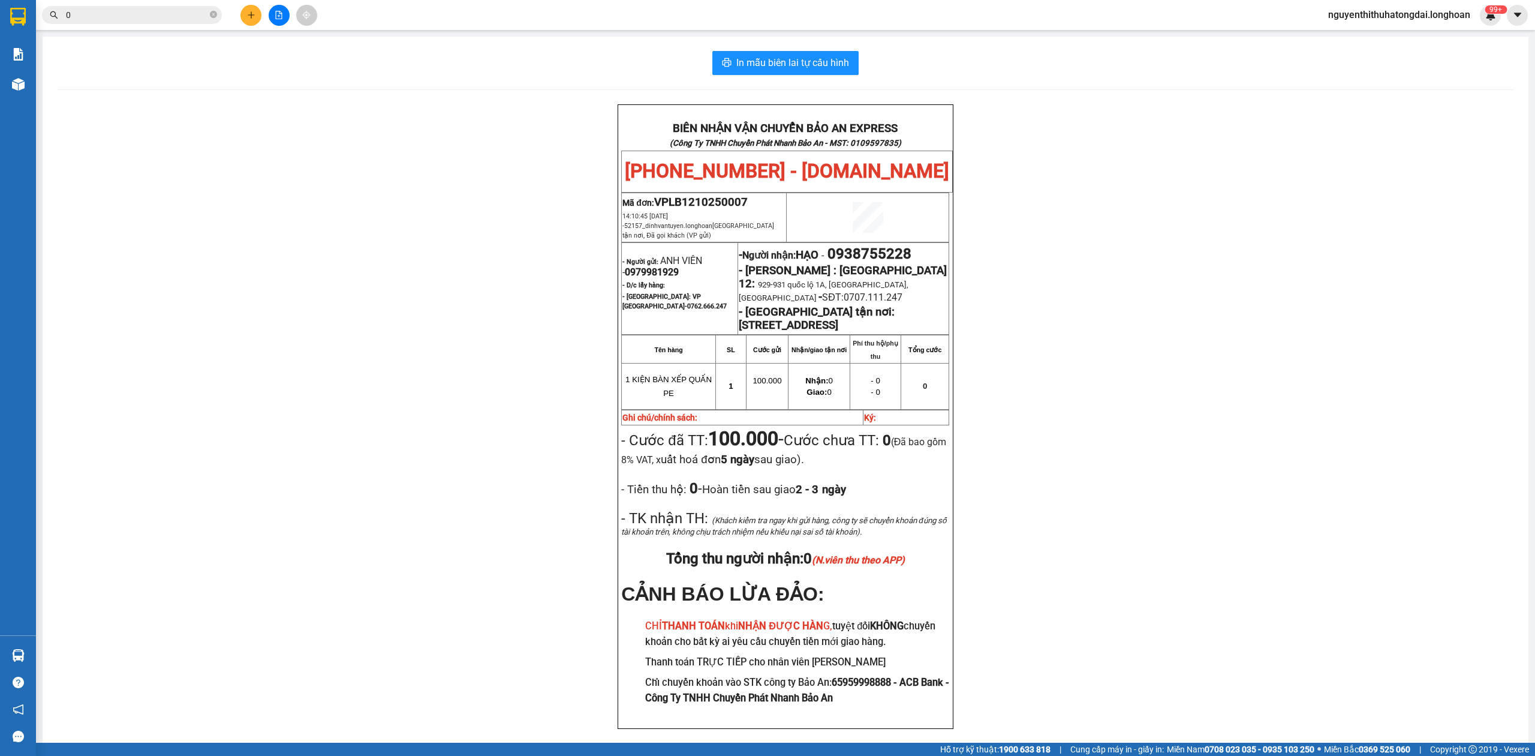
paste input "983840111"
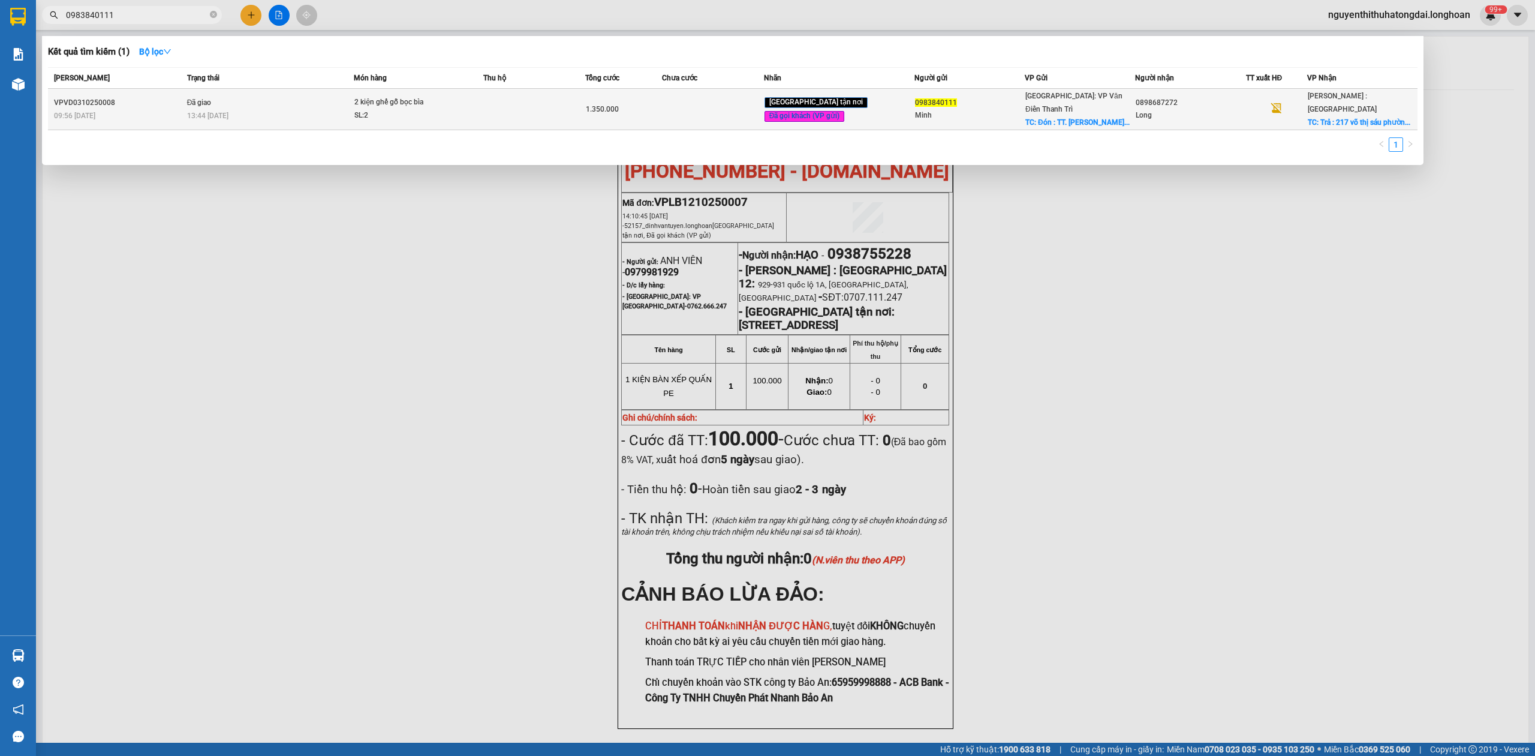
click at [212, 98] on span "Đã giao" at bounding box center [199, 102] width 25 height 8
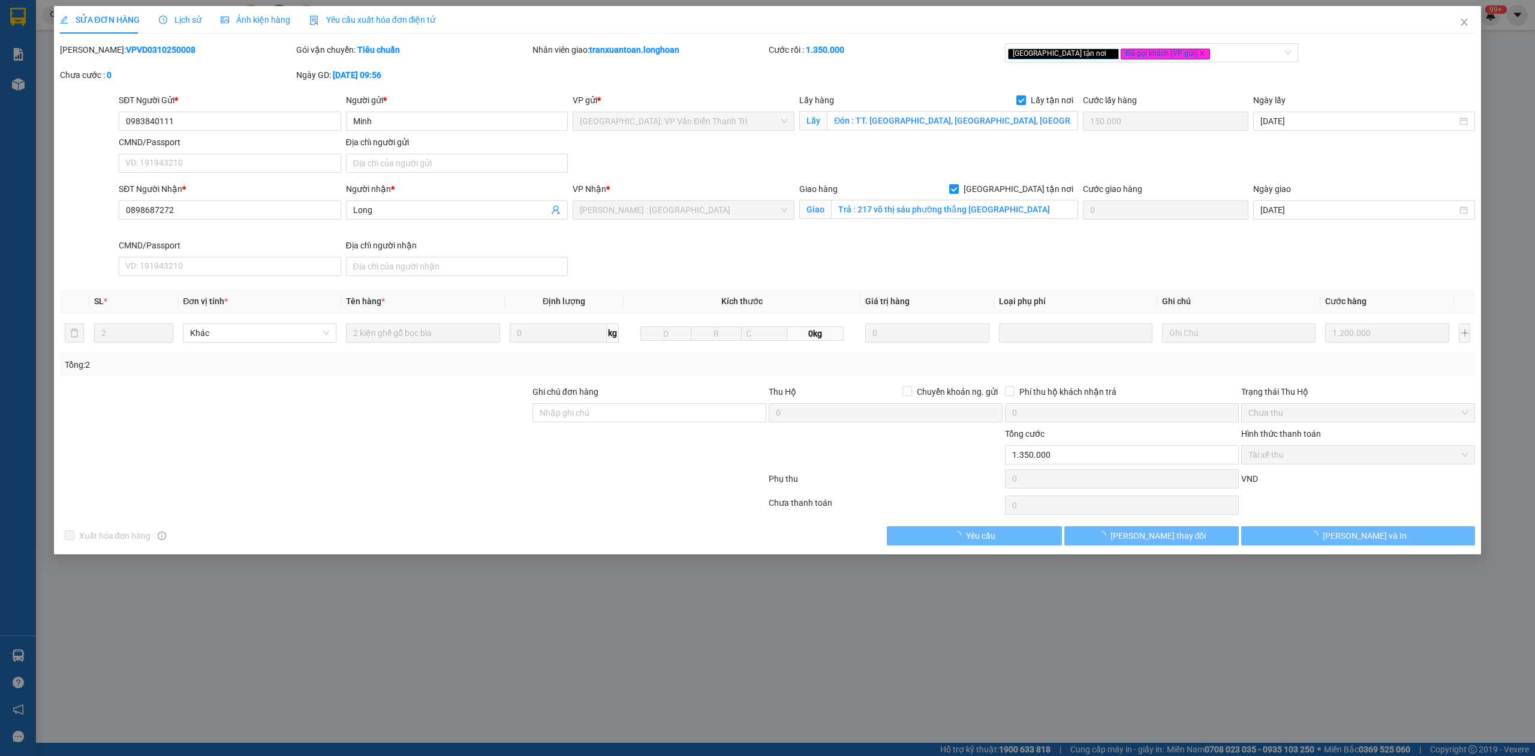
click at [137, 50] on b "VPVD0310250008" at bounding box center [161, 50] width 70 height 10
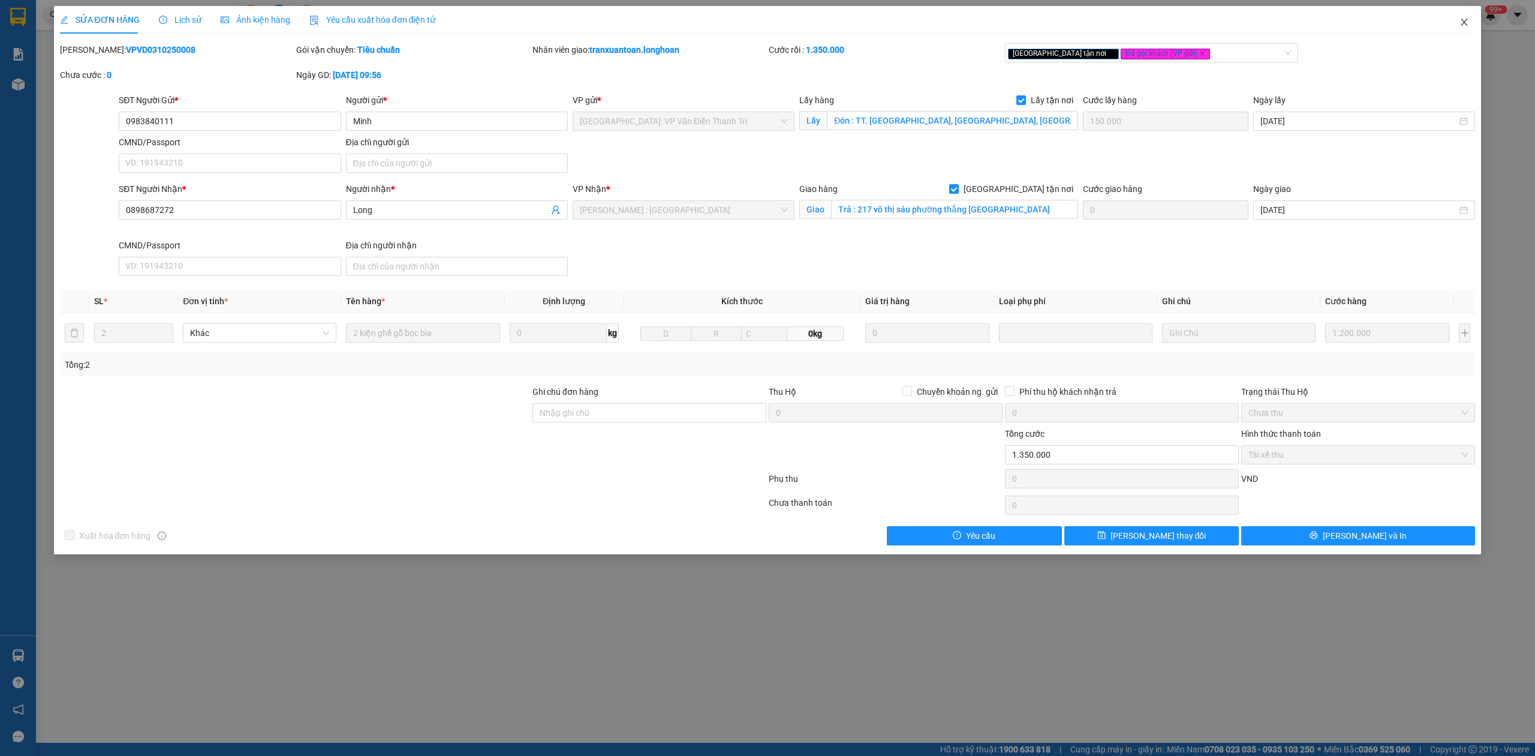
click at [1462, 25] on icon "close" at bounding box center [1465, 22] width 10 height 10
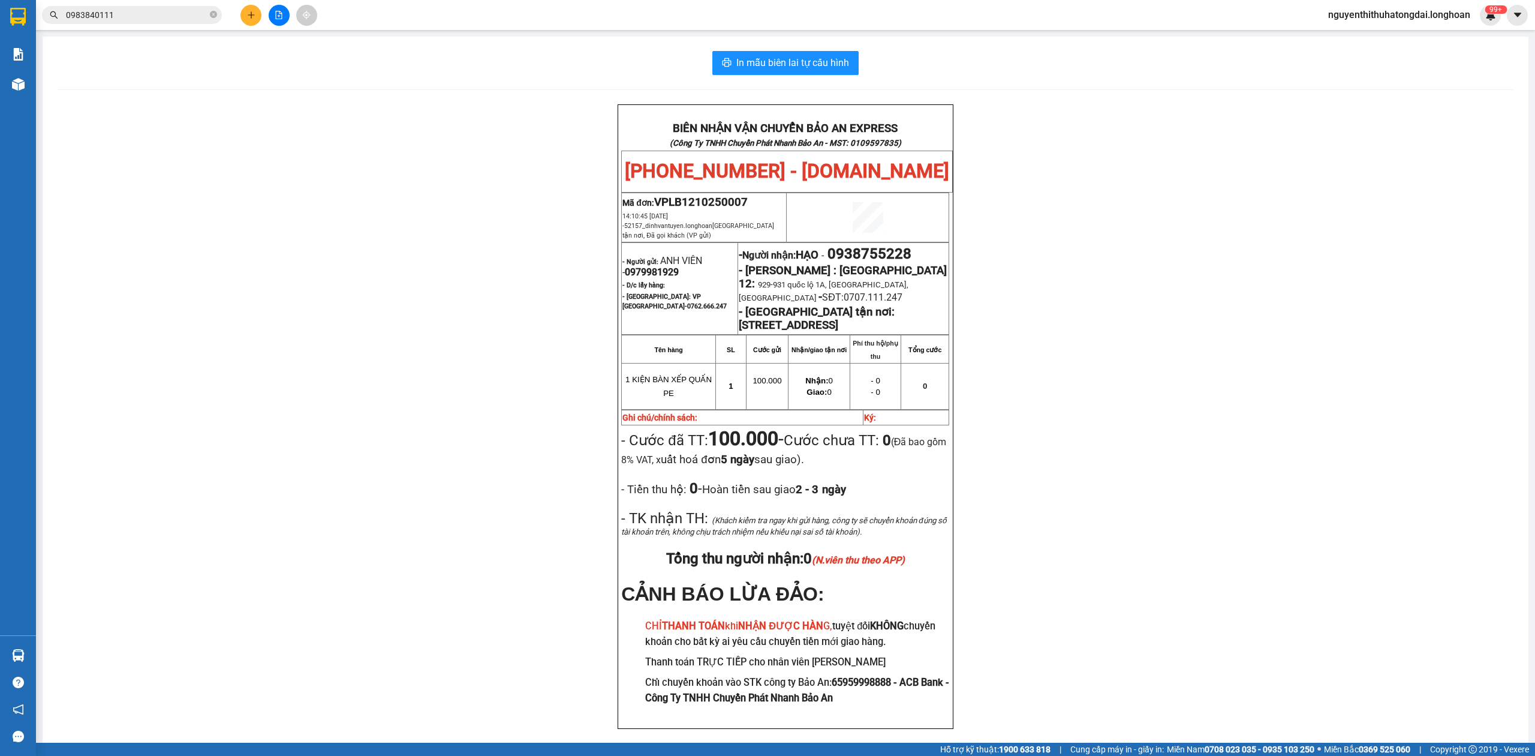
click at [142, 19] on input "0983840111" at bounding box center [137, 14] width 142 height 13
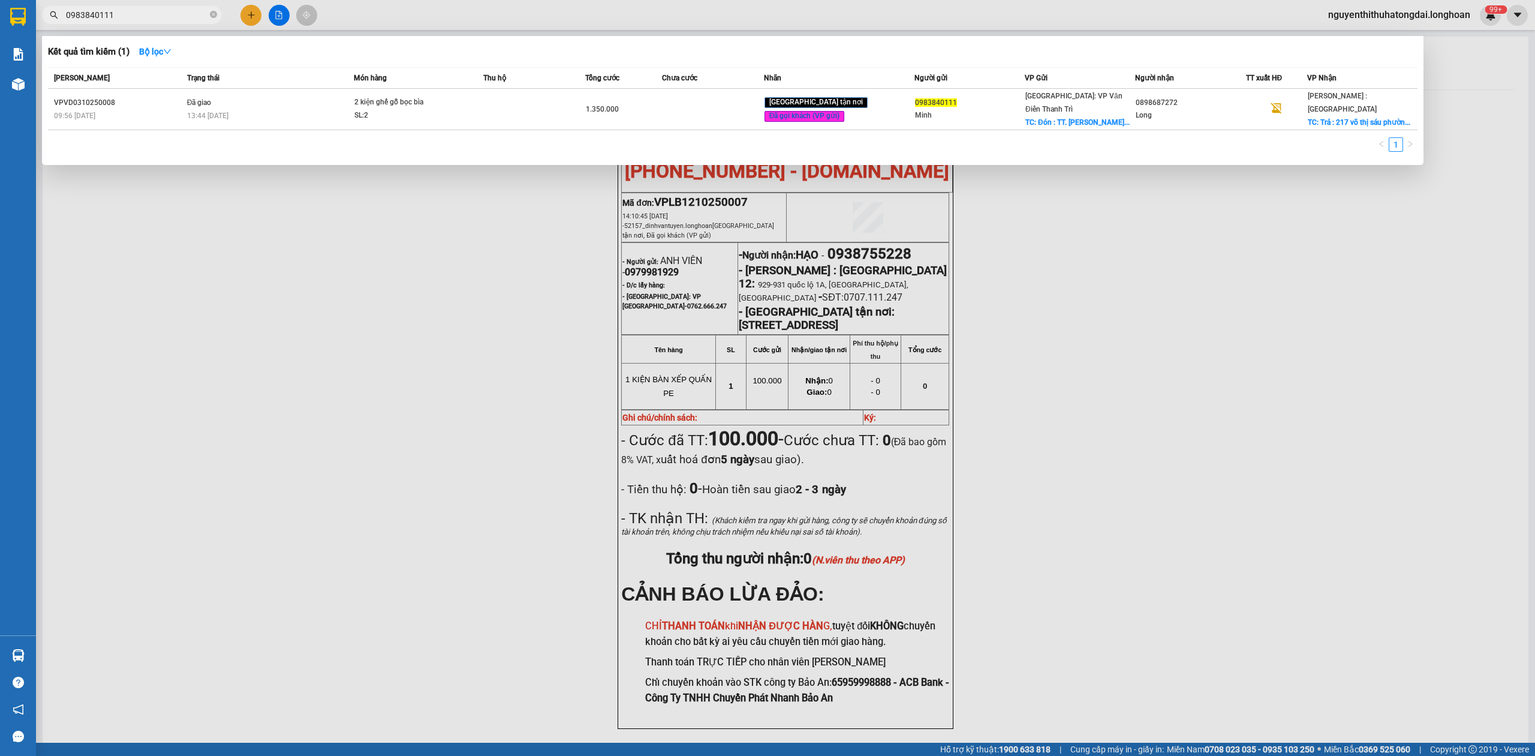
click at [142, 19] on input "0983840111" at bounding box center [137, 14] width 142 height 13
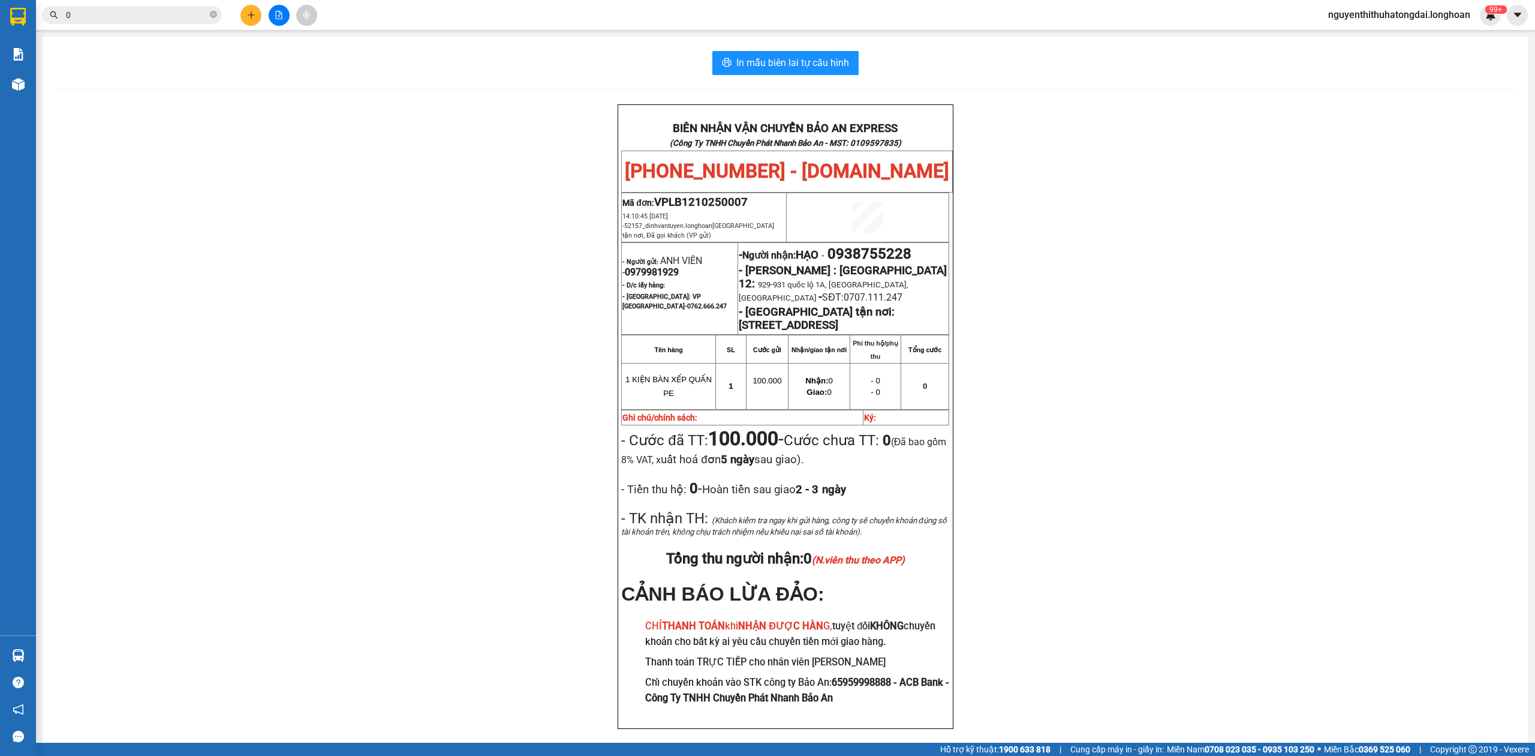
paste input "987307880"
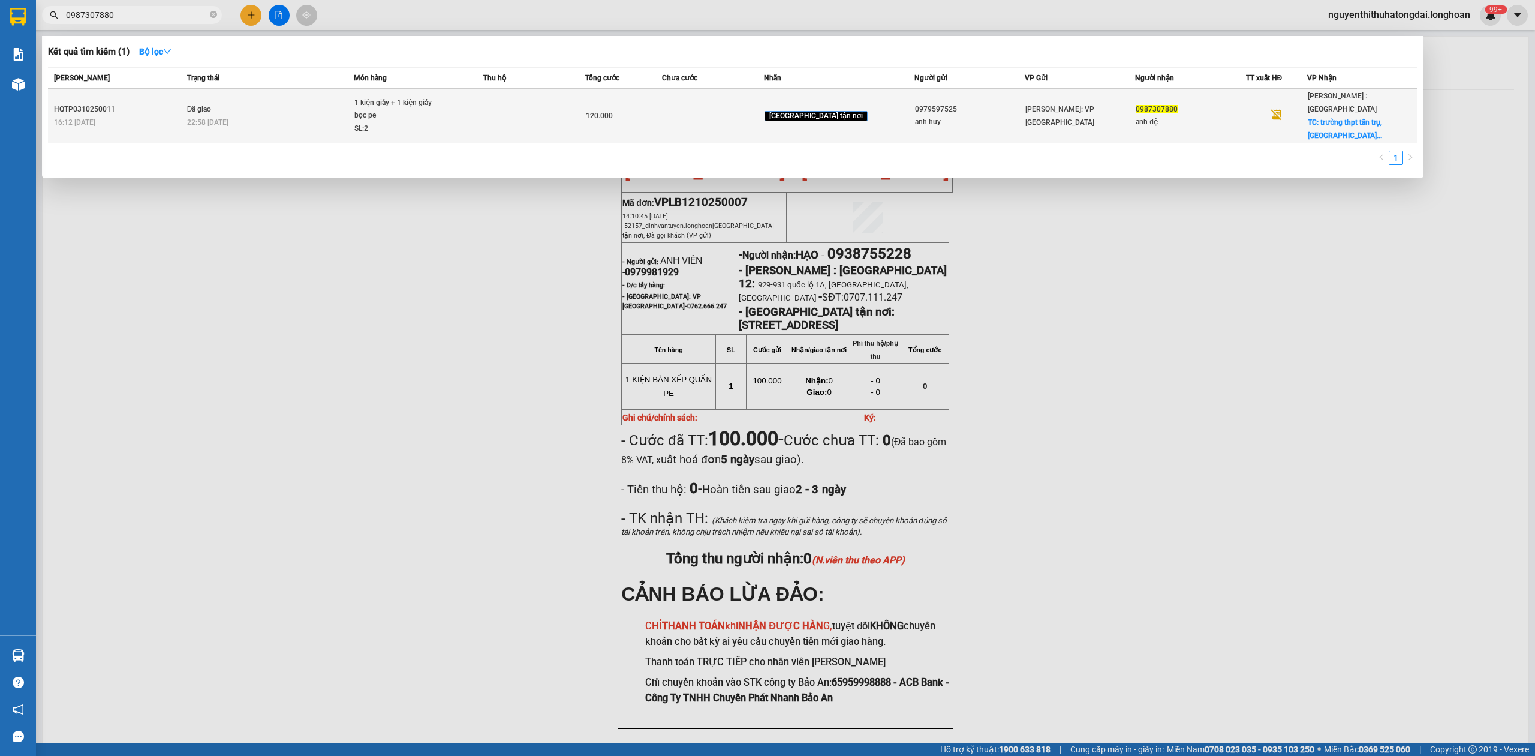
click at [259, 89] on table "Mã ĐH Trạng thái Món hàng Thu hộ Tổng cước Chưa cước Nhãn Người gửi VP Gửi Ngườ…" at bounding box center [733, 105] width 1370 height 76
click at [268, 116] on div "22:58 [DATE]" at bounding box center [270, 122] width 167 height 13
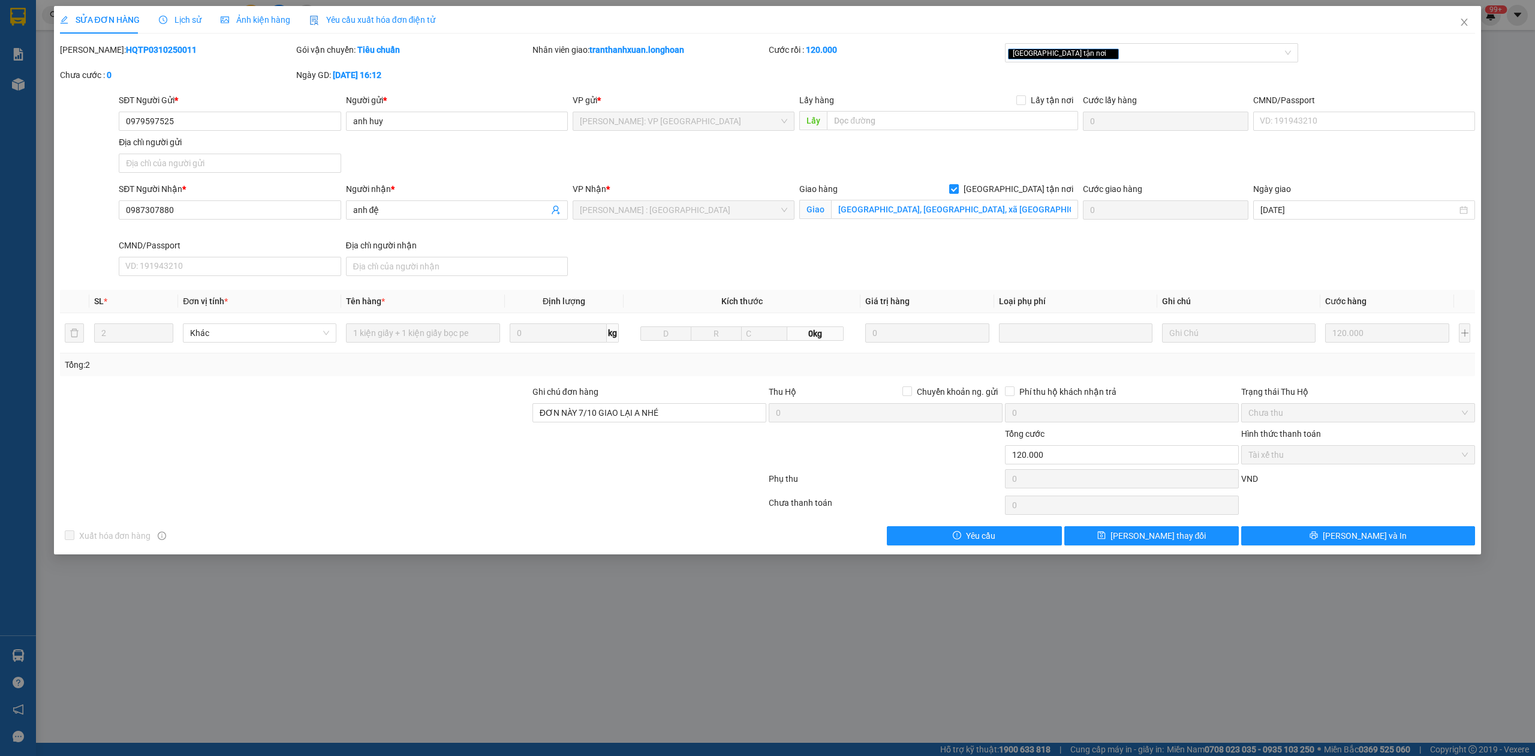
click at [133, 49] on b "HQTP0310250011" at bounding box center [161, 50] width 71 height 10
click at [1456, 23] on span "Close" at bounding box center [1465, 23] width 34 height 34
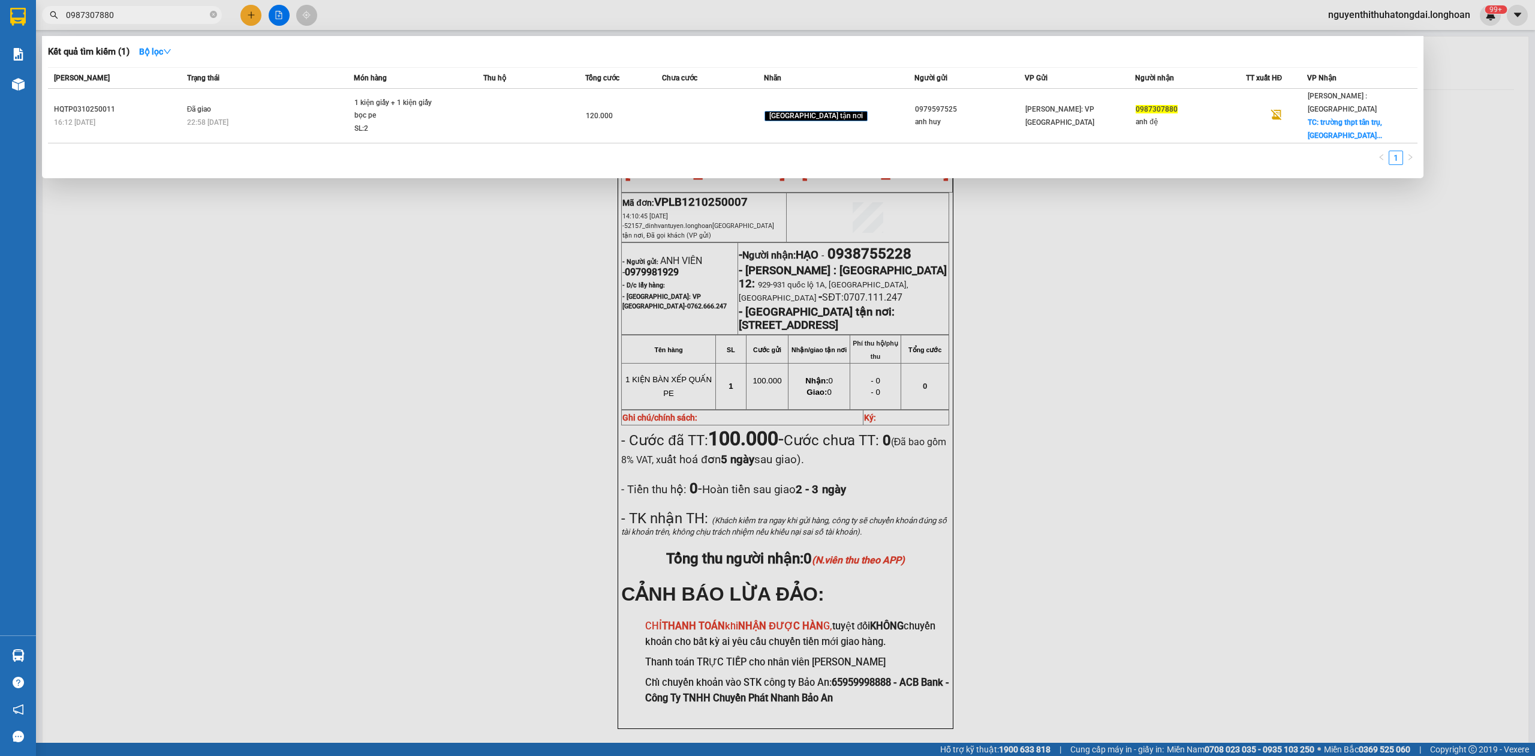
click at [99, 10] on input "0987307880" at bounding box center [137, 14] width 142 height 13
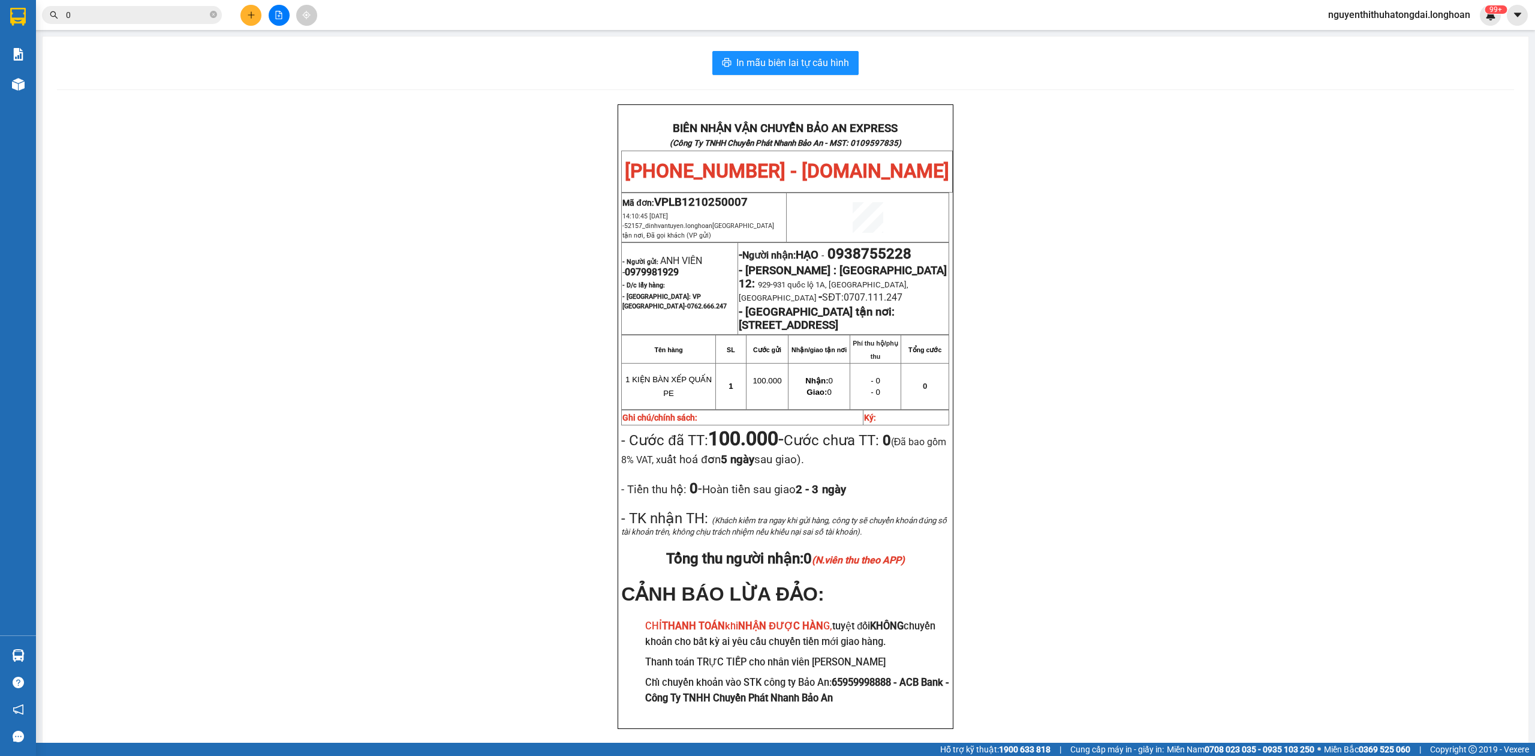
paste input "939955369"
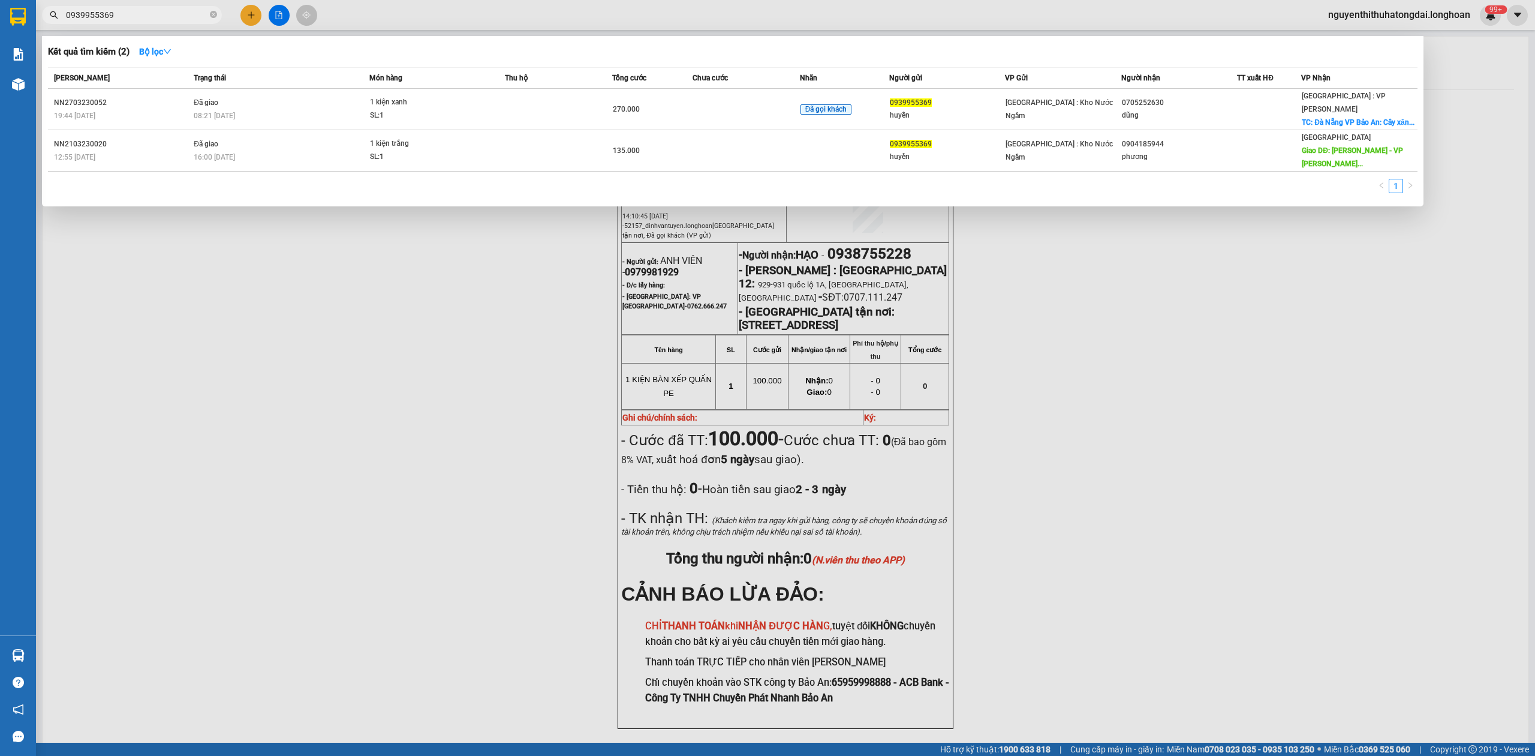
click at [140, 23] on span "0939955369" at bounding box center [132, 15] width 180 height 18
click at [140, 18] on input "0939955369" at bounding box center [137, 14] width 142 height 13
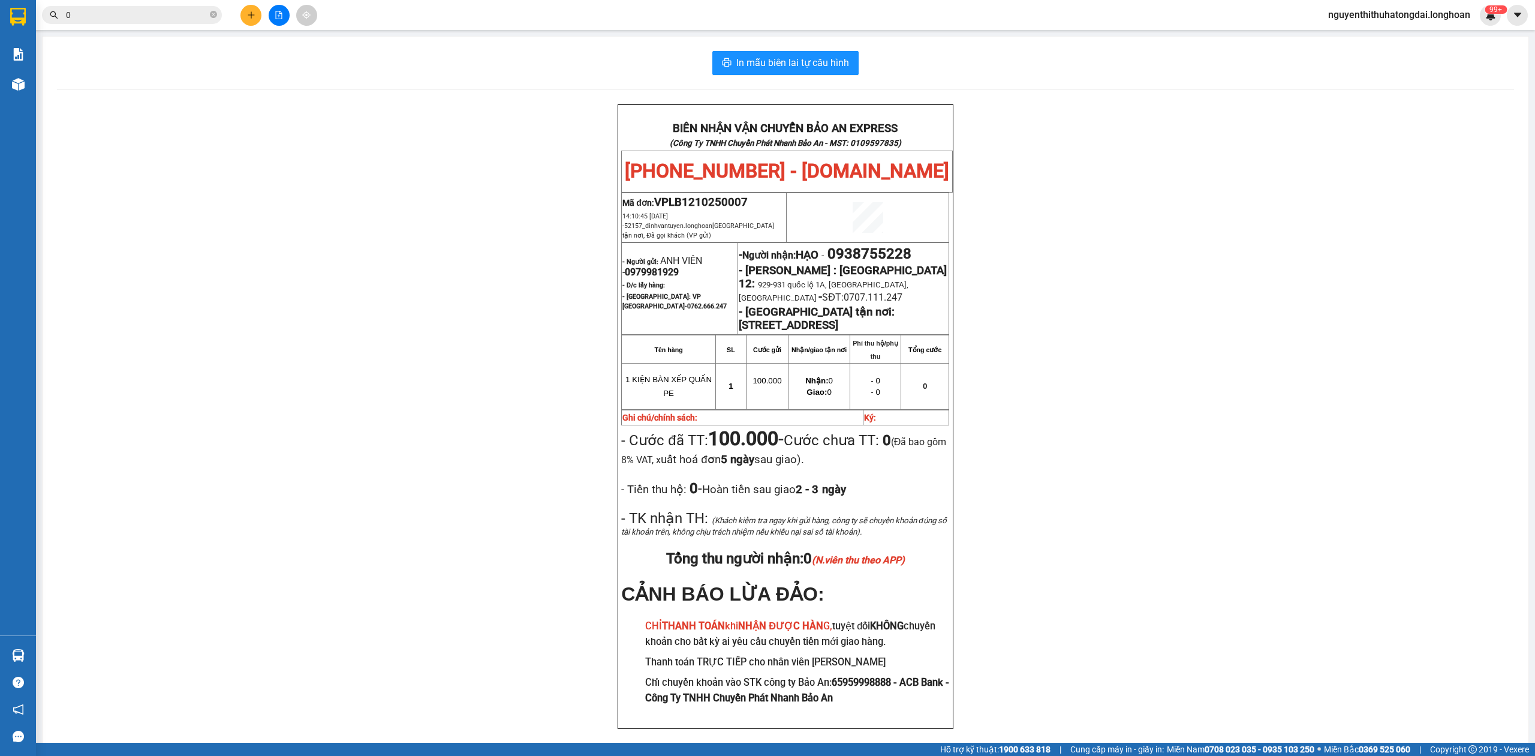
paste input "906303882"
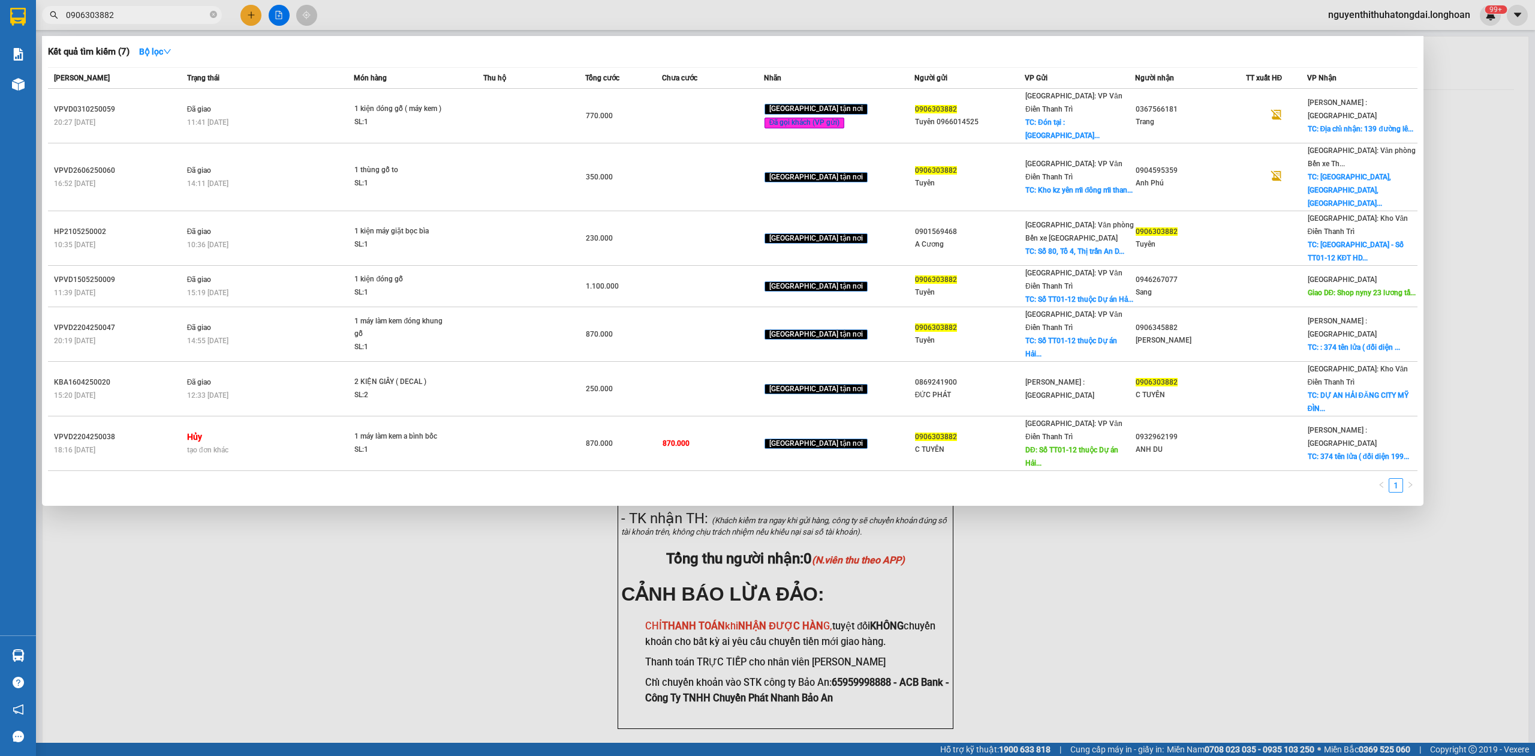
click at [131, 13] on input "0906303882" at bounding box center [137, 14] width 142 height 13
paste input "007246"
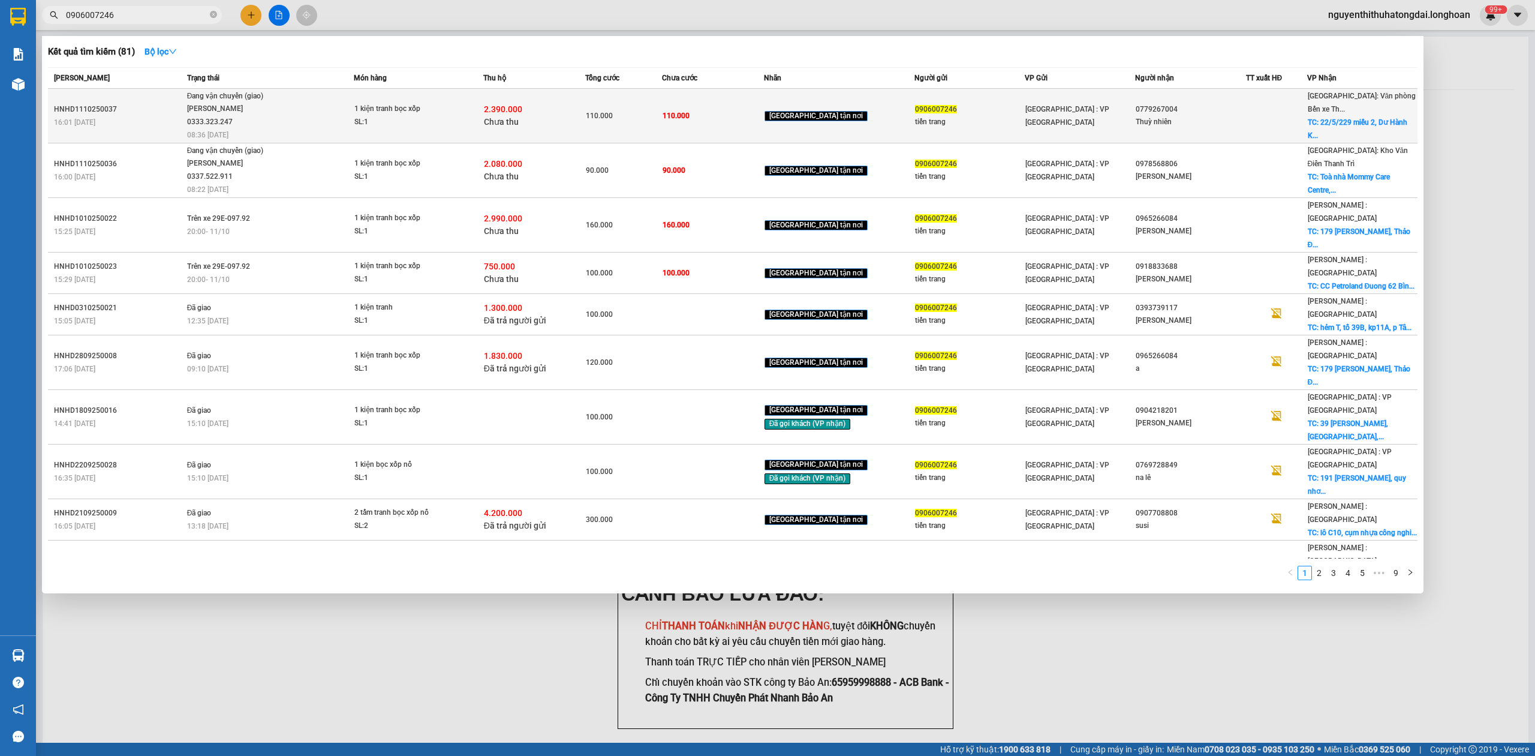
click at [338, 121] on span "Đang vận chuyển (giao) [PERSON_NAME] 0333.323.247 08:36 [DATE]" at bounding box center [270, 115] width 167 height 50
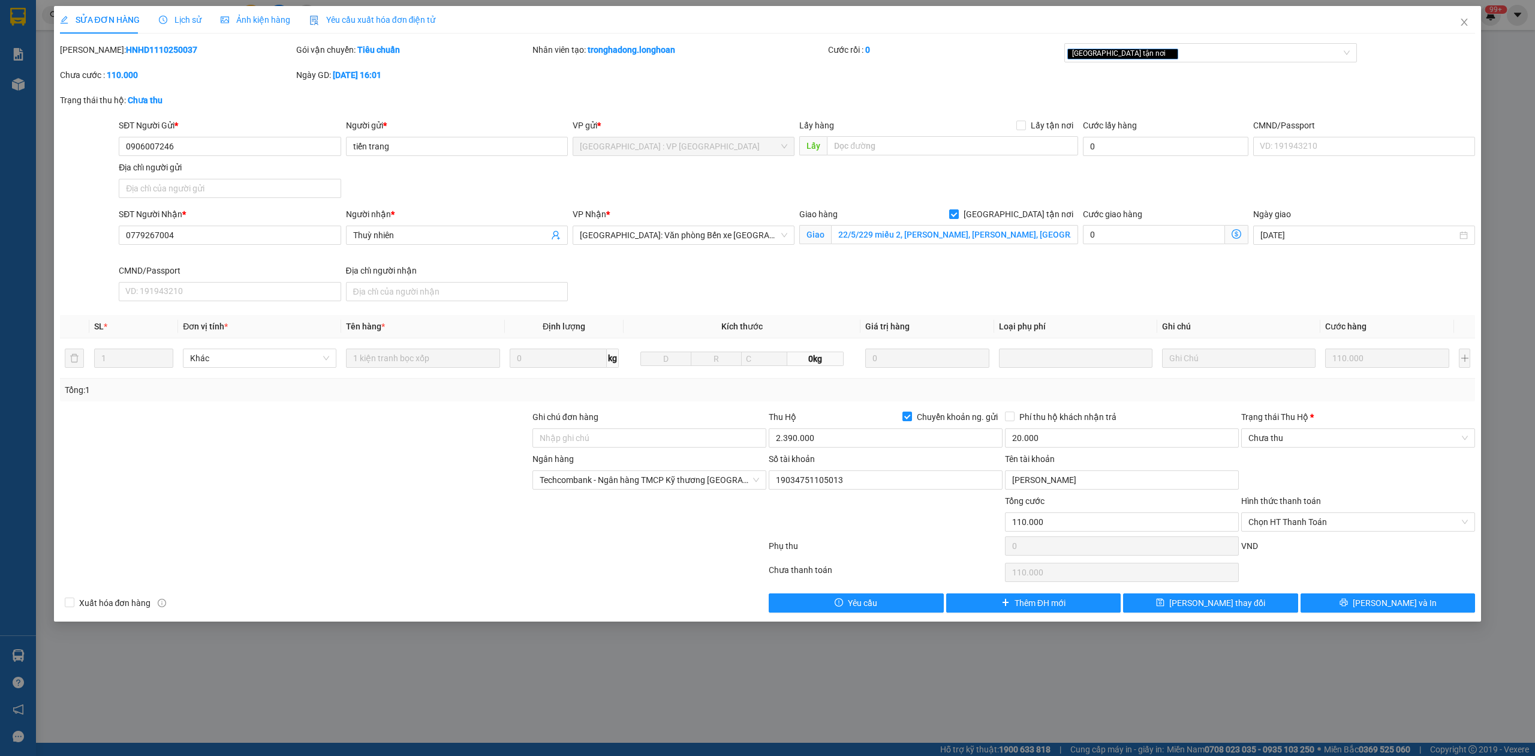
click at [191, 26] on div "Lịch sử" at bounding box center [180, 20] width 43 height 28
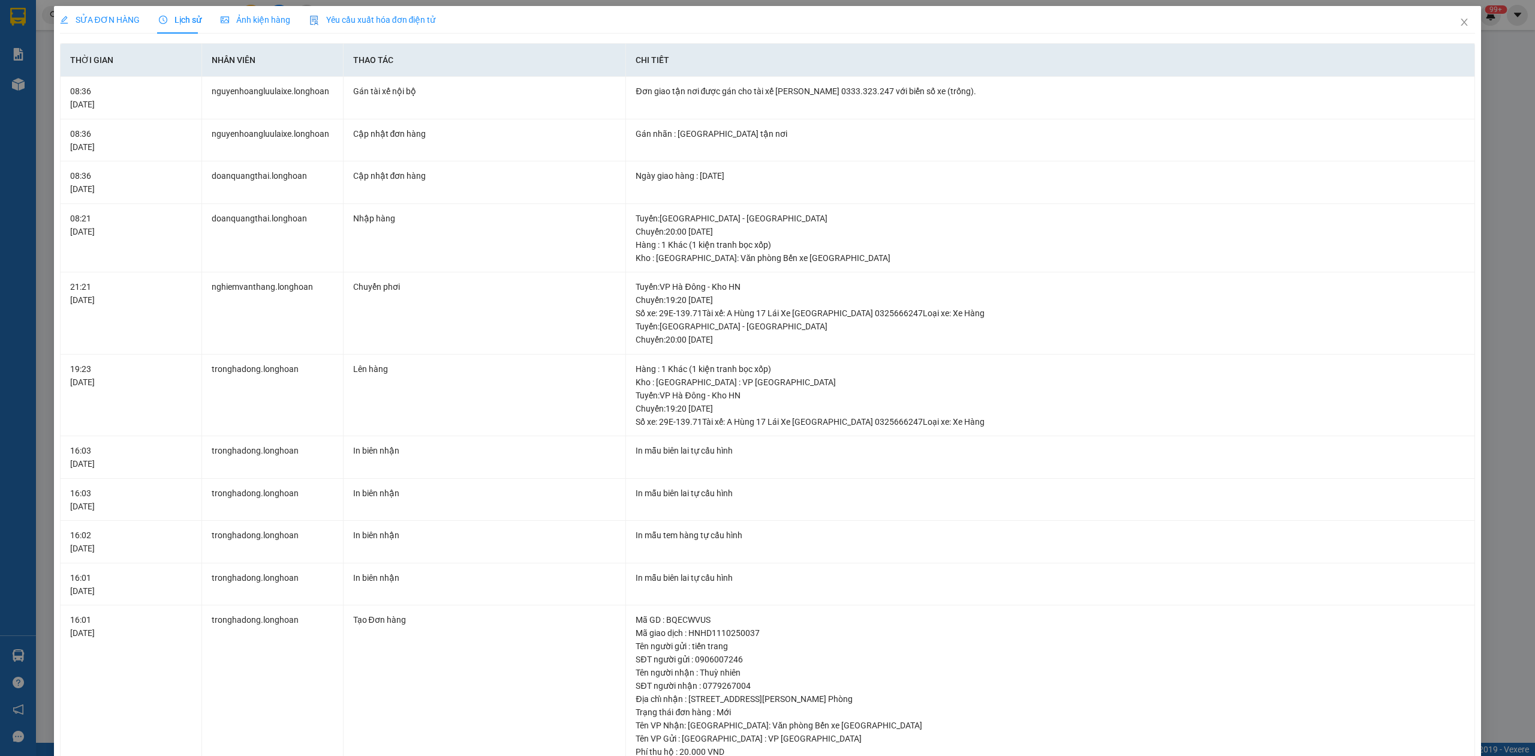
click at [116, 22] on span "SỬA ĐƠN HÀNG" at bounding box center [100, 20] width 80 height 10
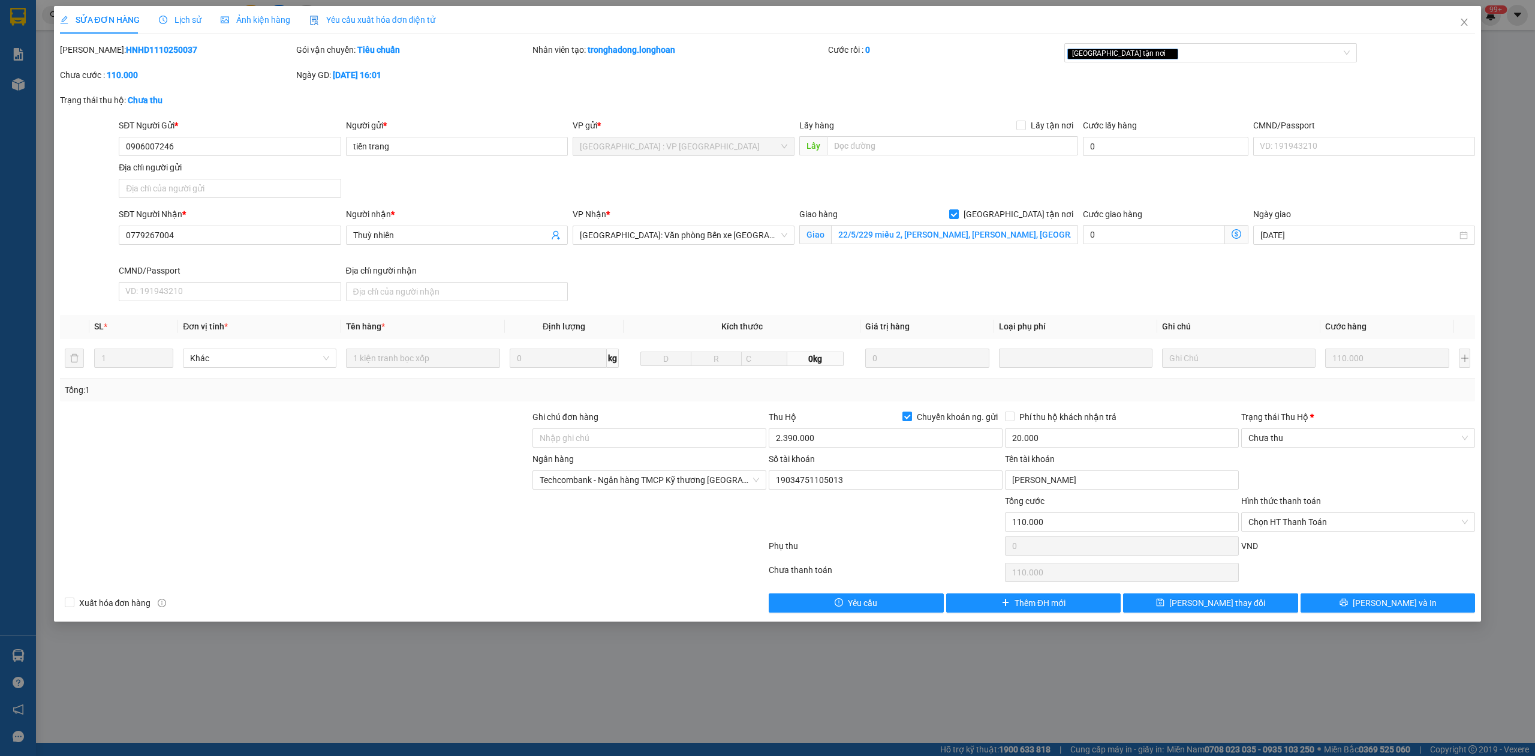
click at [178, 26] on div "Lịch sử" at bounding box center [180, 20] width 43 height 28
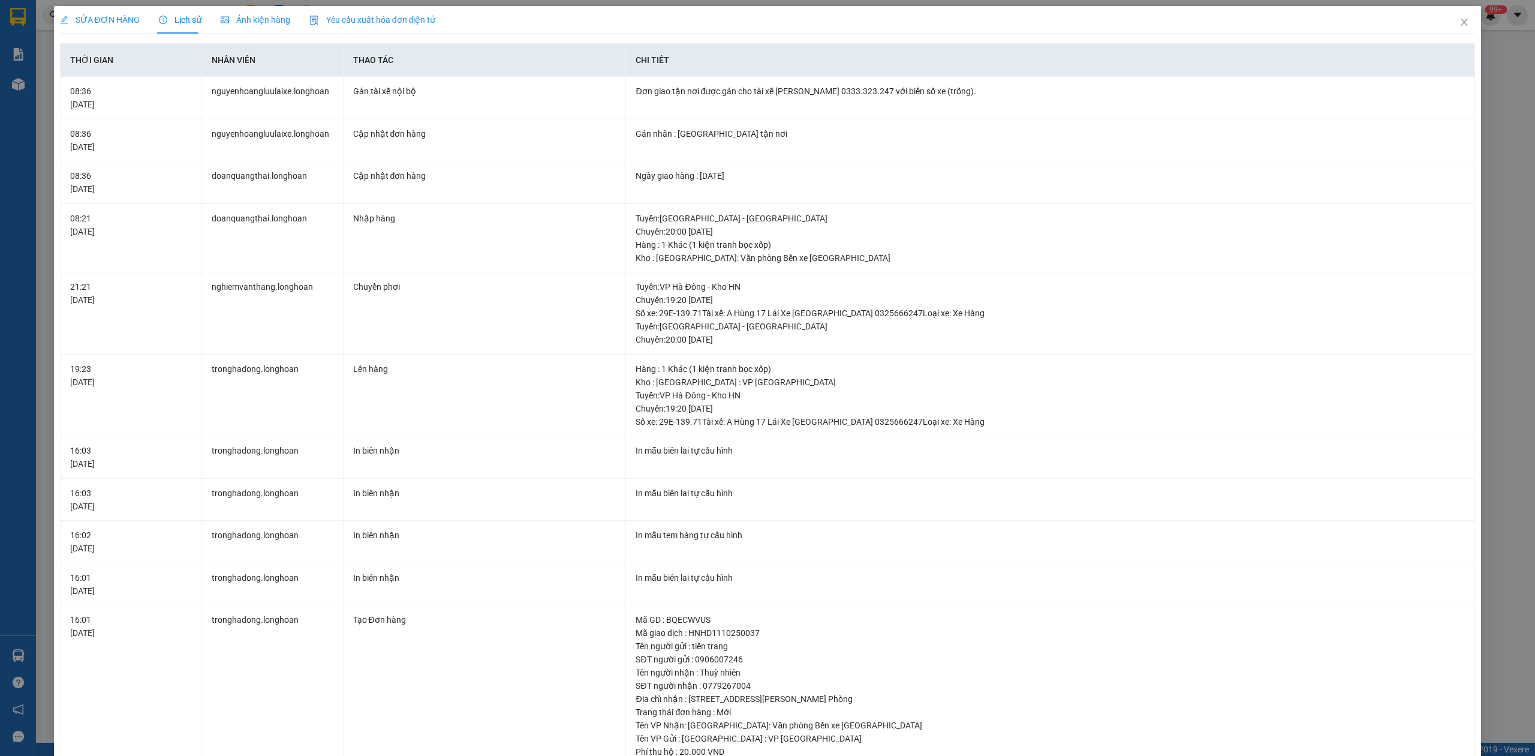
click at [89, 8] on div "SỬA ĐƠN HÀNG" at bounding box center [100, 20] width 80 height 28
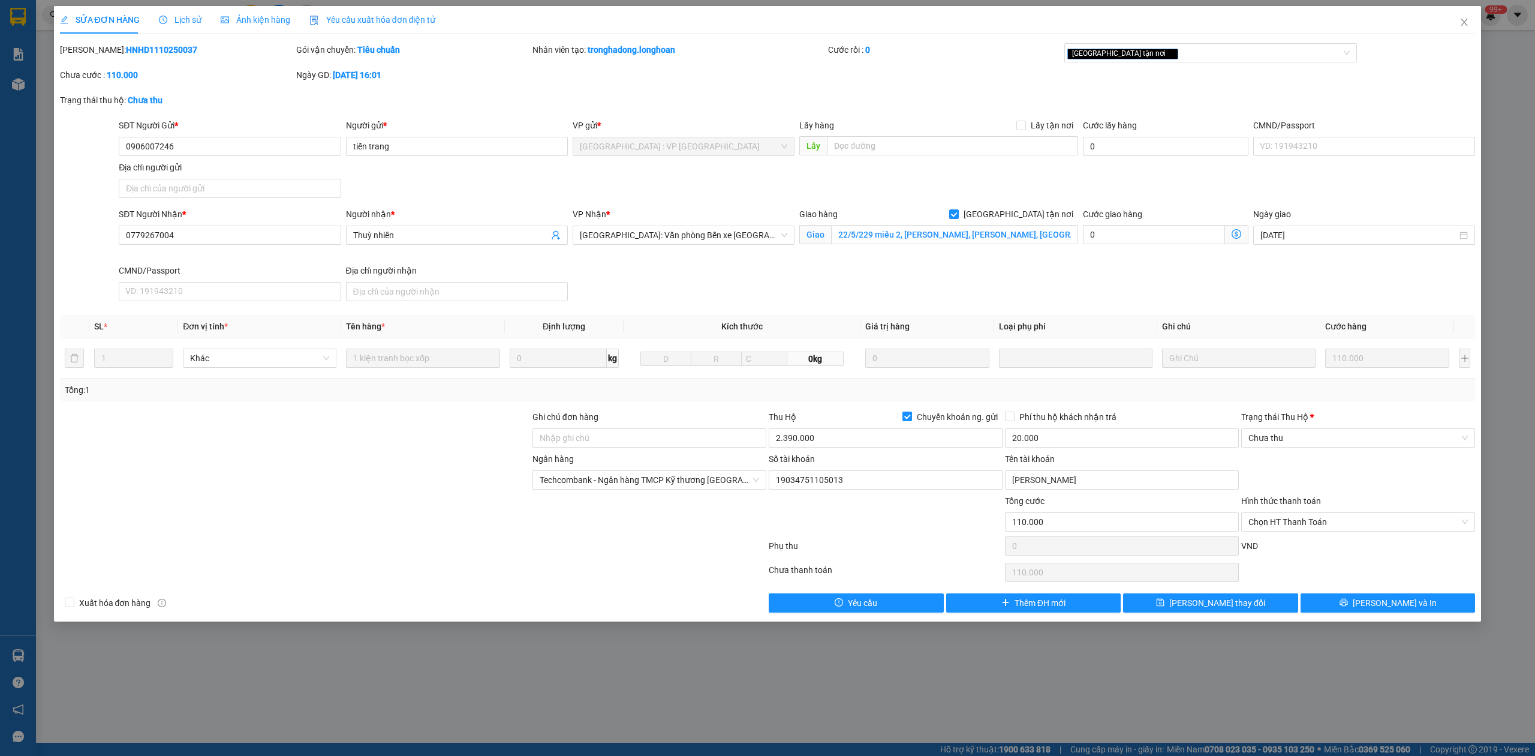
click at [160, 20] on icon "clock-circle" at bounding box center [163, 20] width 8 height 8
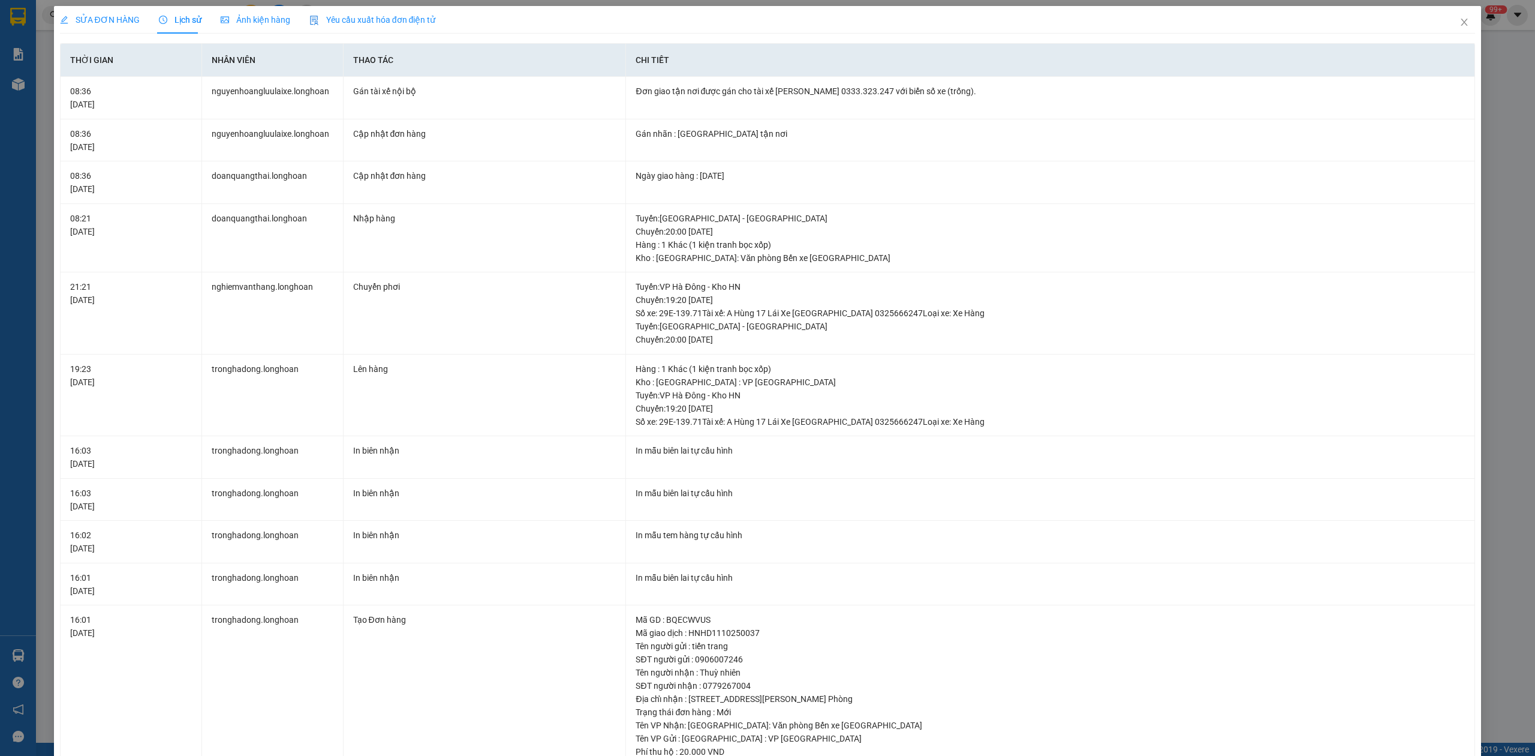
click at [96, 17] on span "SỬA ĐƠN HÀNG" at bounding box center [100, 20] width 80 height 10
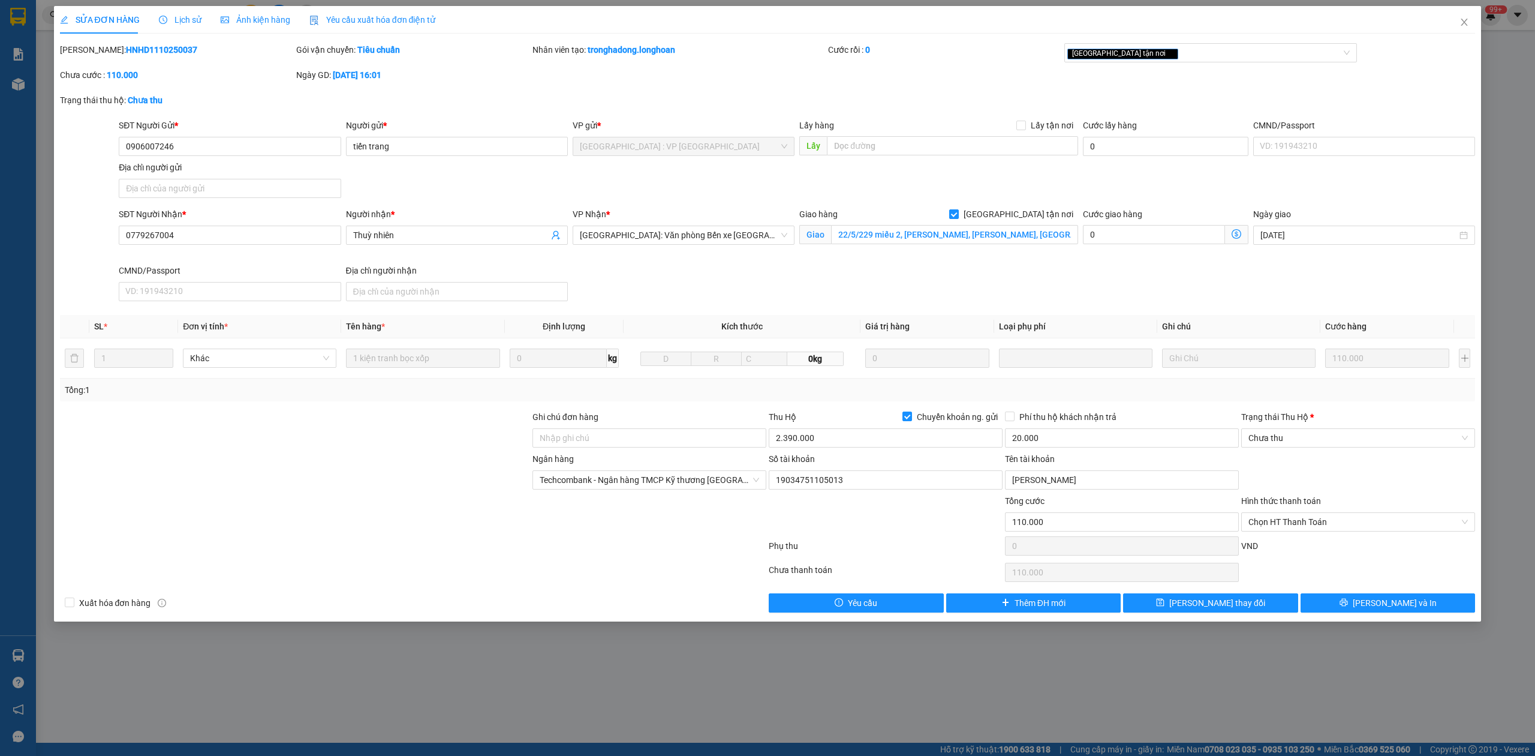
click at [164, 22] on icon "clock-circle" at bounding box center [163, 20] width 8 height 8
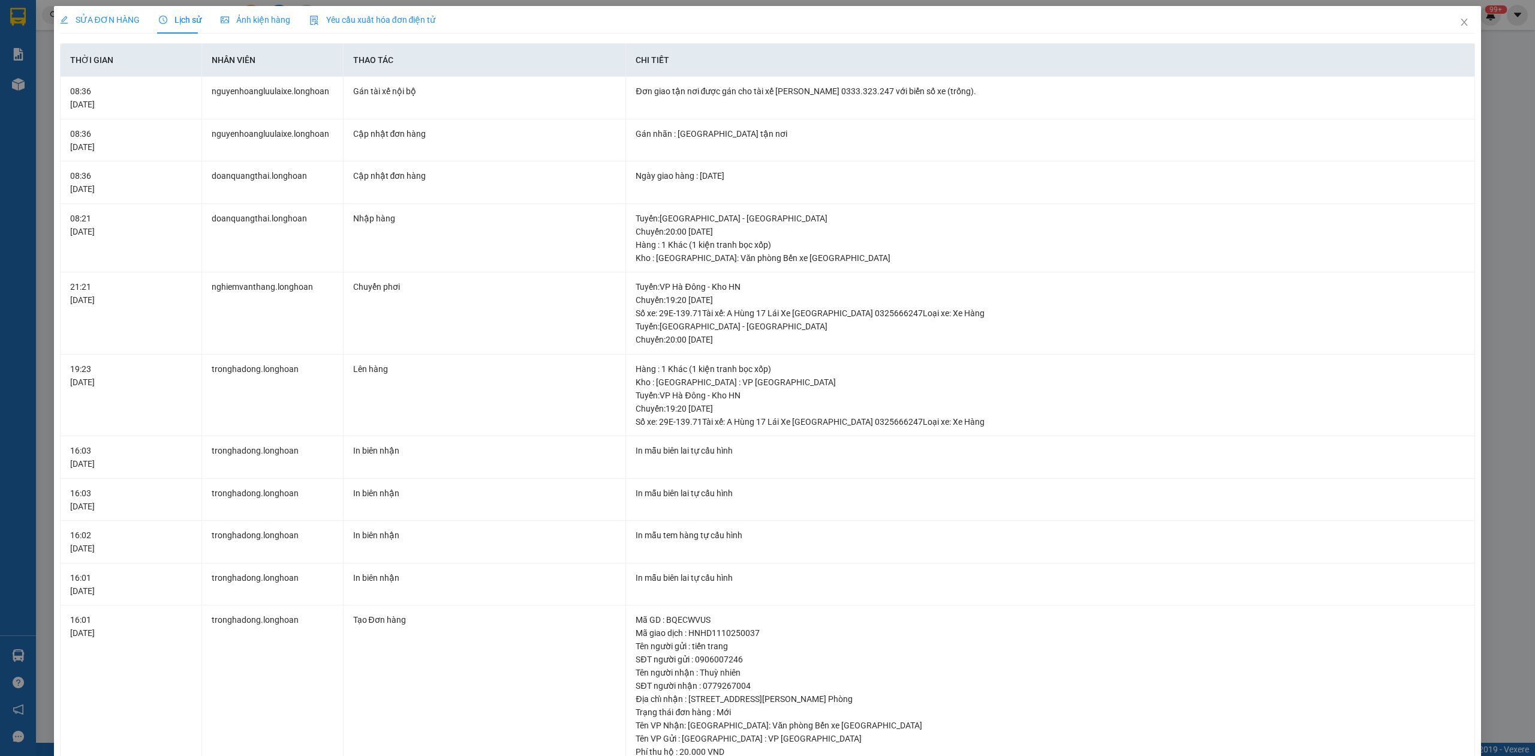
click at [115, 17] on span "SỬA ĐƠN HÀNG" at bounding box center [100, 20] width 80 height 10
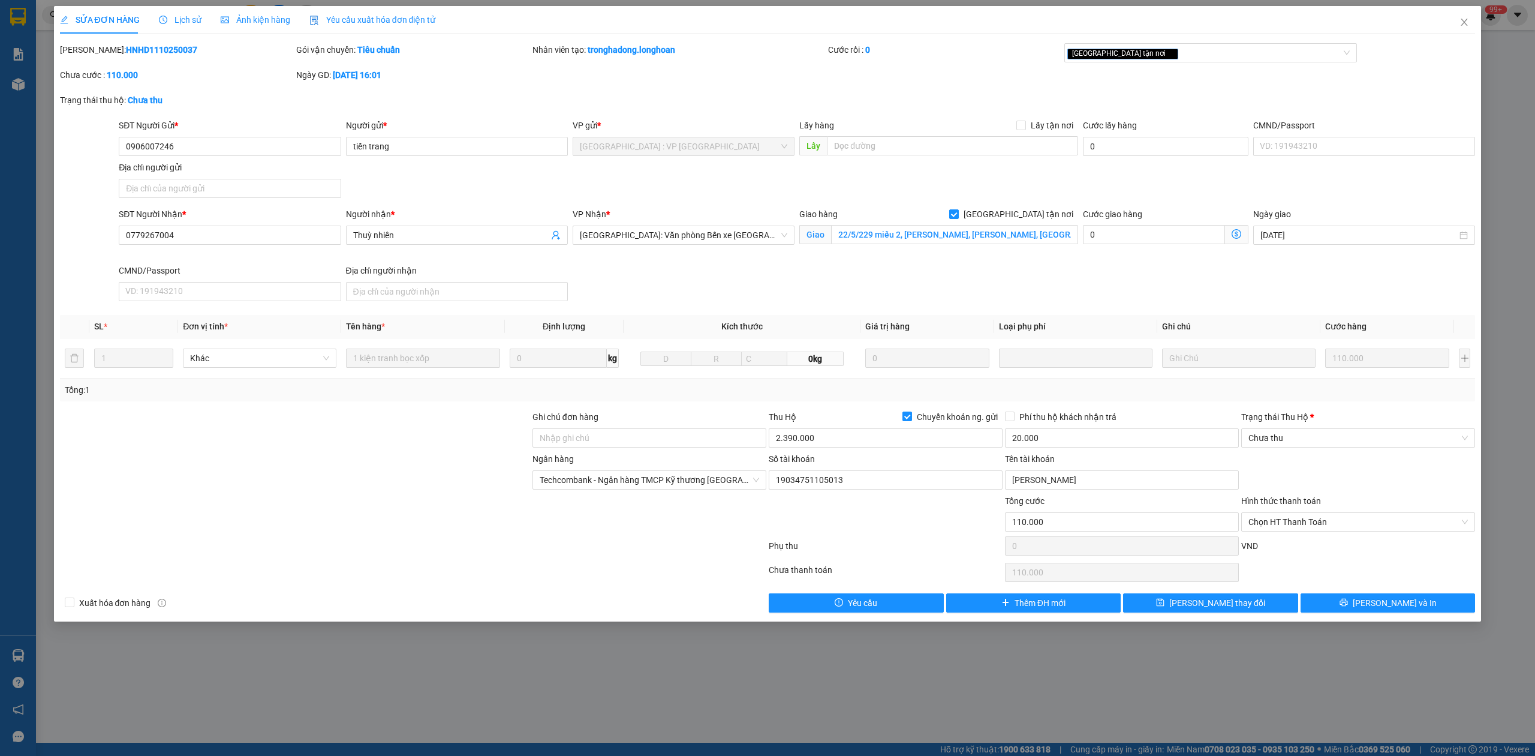
click at [187, 23] on span "Lịch sử" at bounding box center [180, 20] width 43 height 10
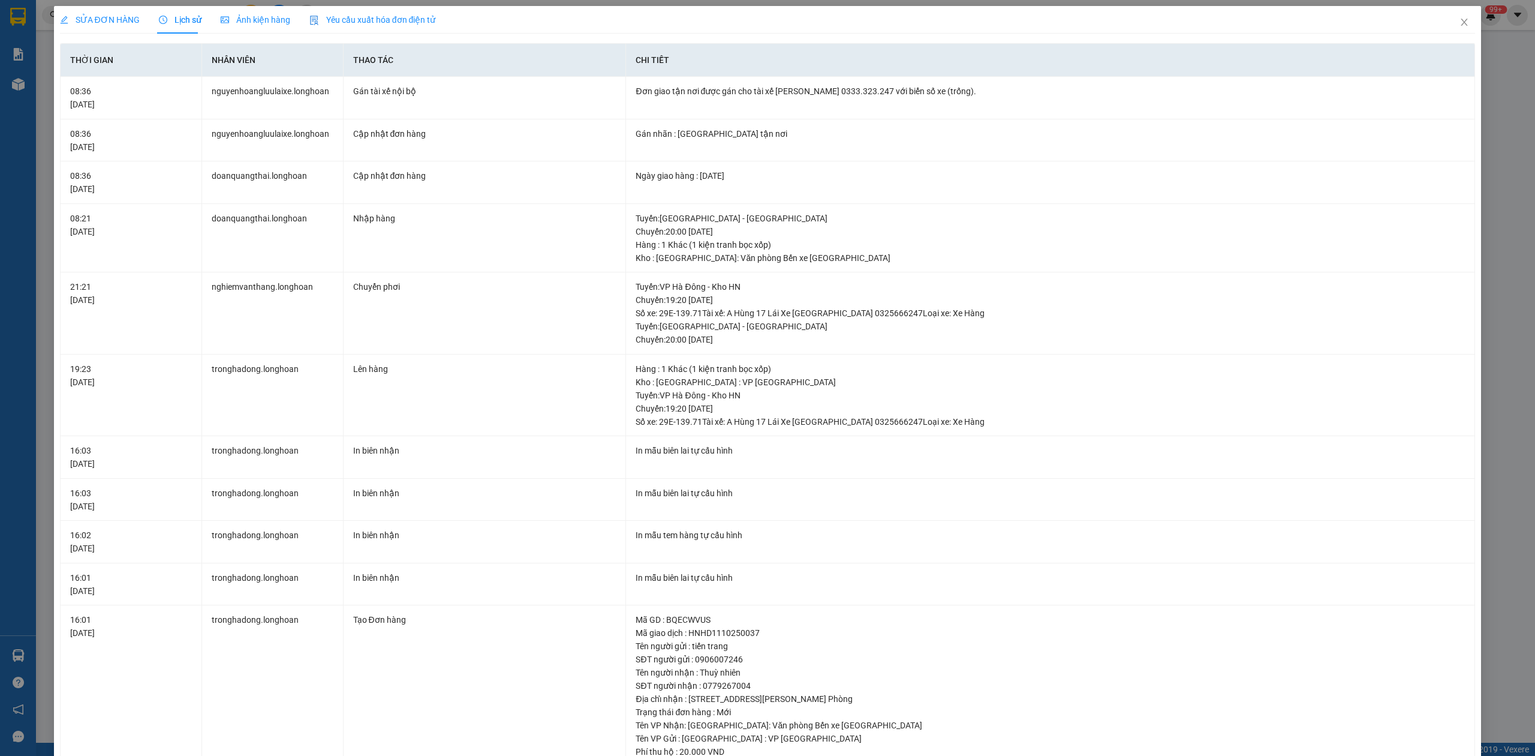
click at [113, 20] on span "SỬA ĐƠN HÀNG" at bounding box center [100, 20] width 80 height 10
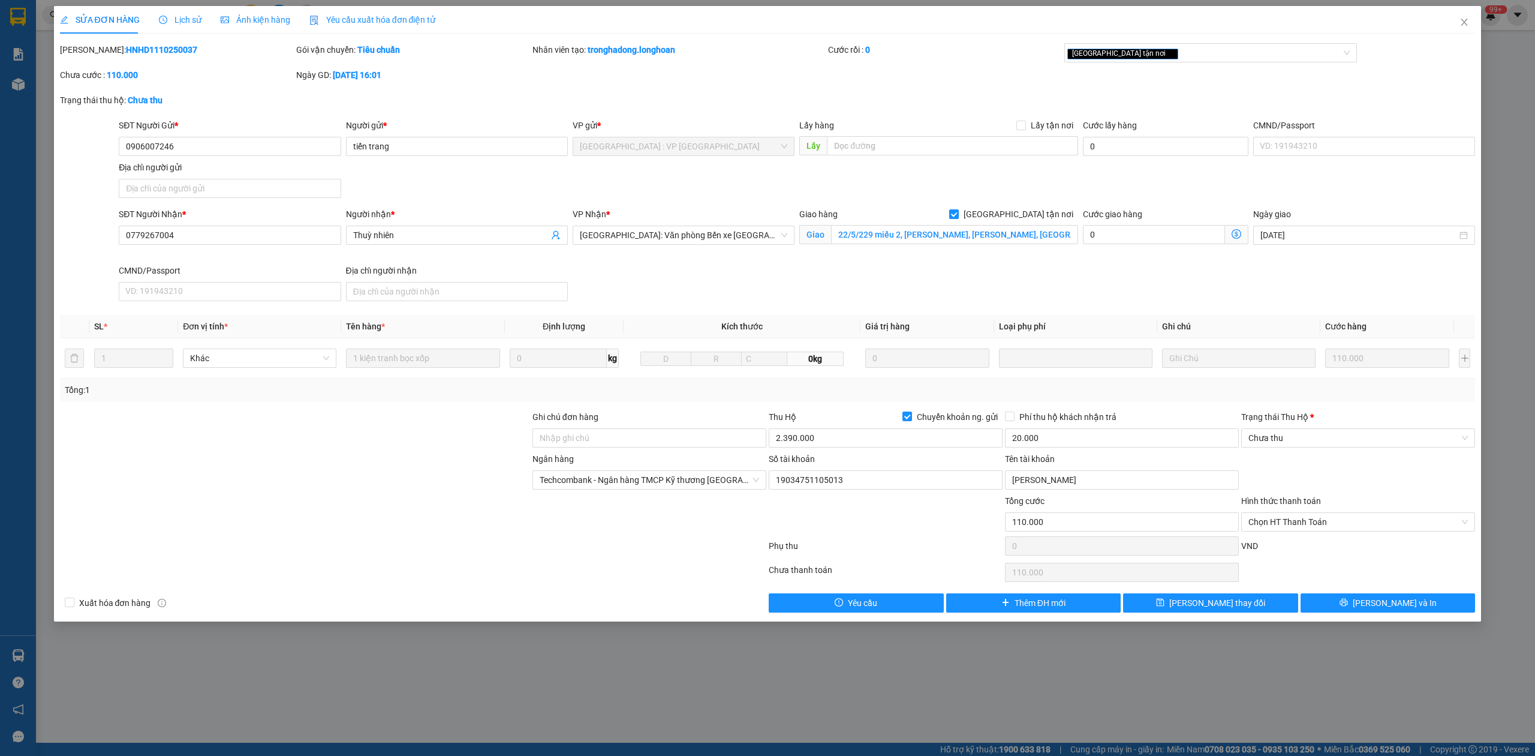
click at [176, 25] on span "Lịch sử" at bounding box center [180, 20] width 43 height 10
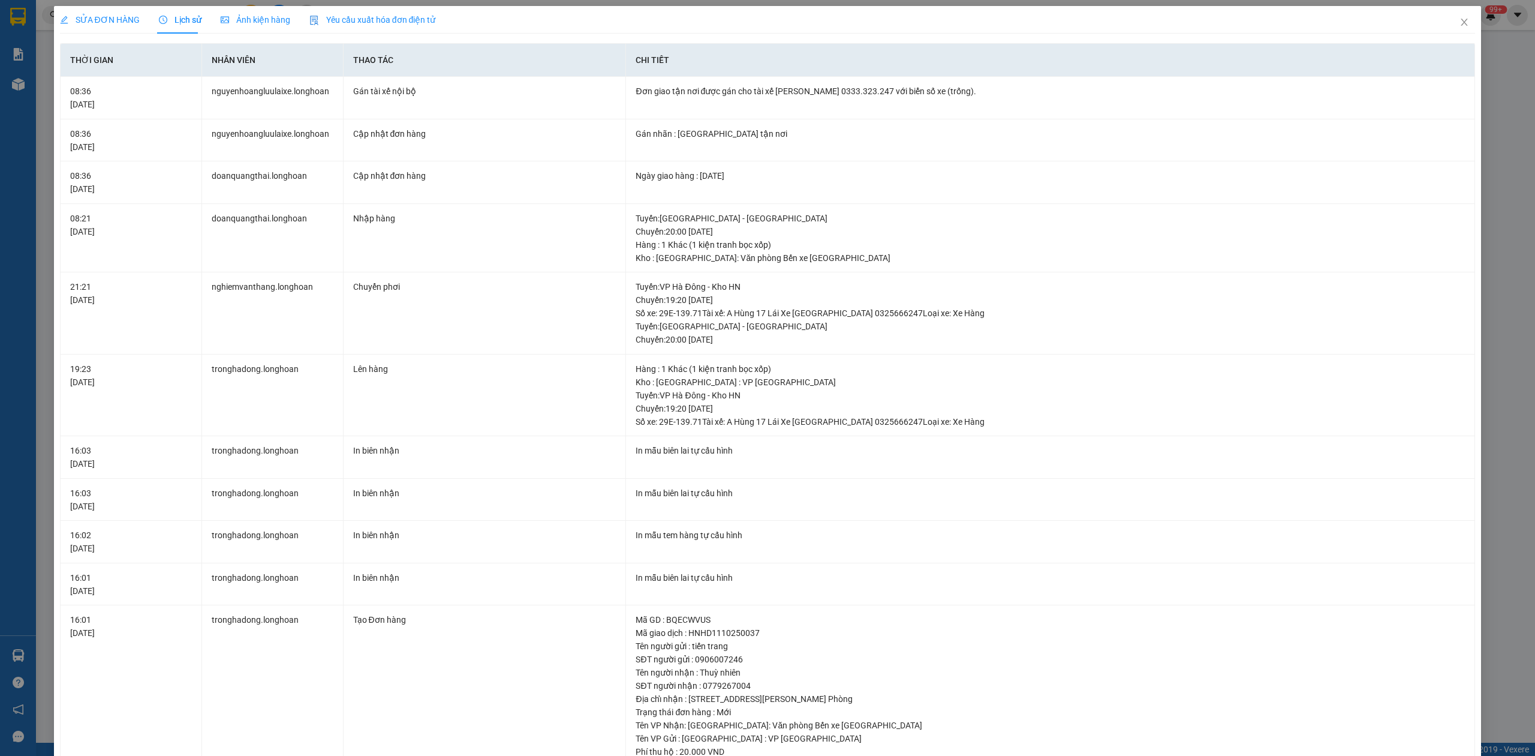
click at [106, 23] on span "SỬA ĐƠN HÀNG" at bounding box center [100, 20] width 80 height 10
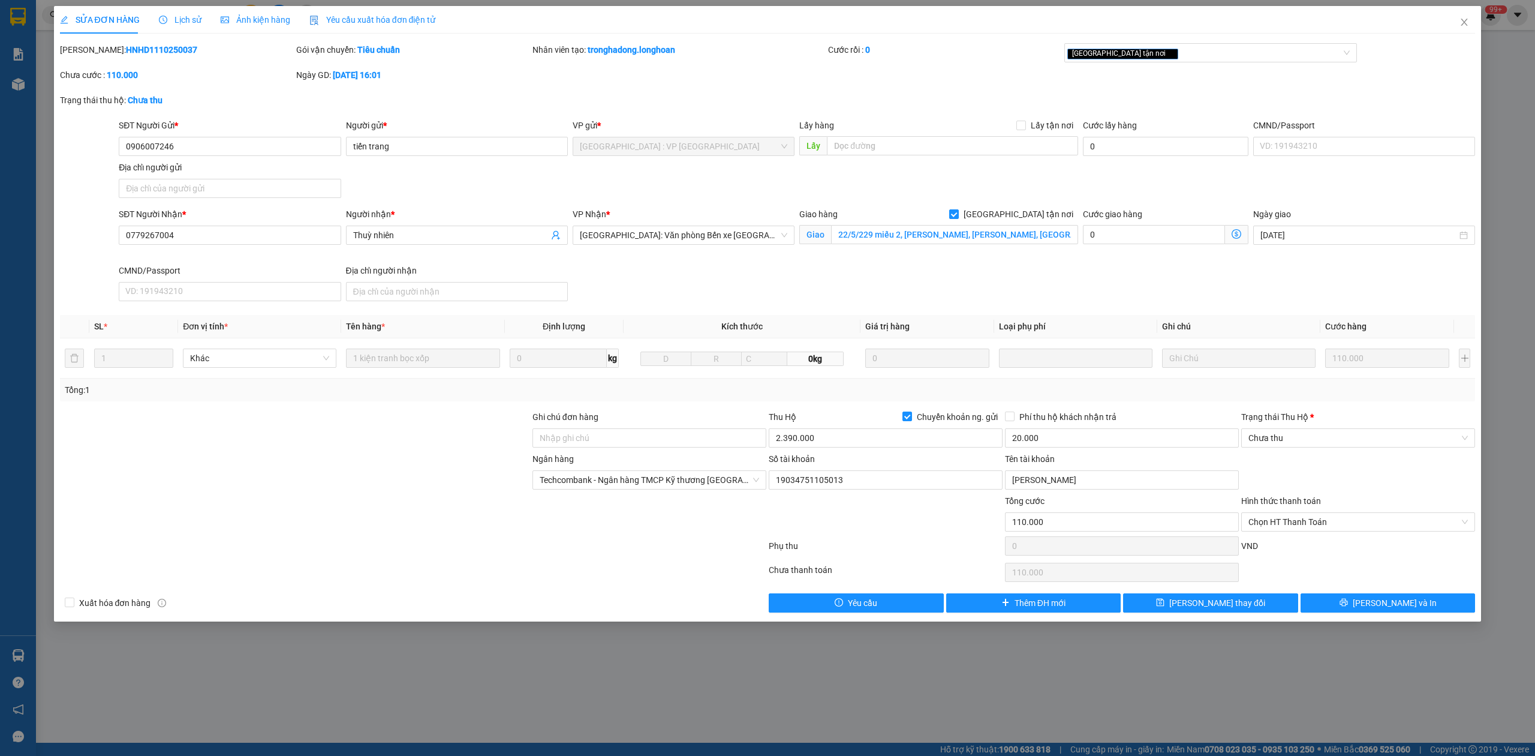
click at [182, 17] on span "Lịch sử" at bounding box center [180, 20] width 43 height 10
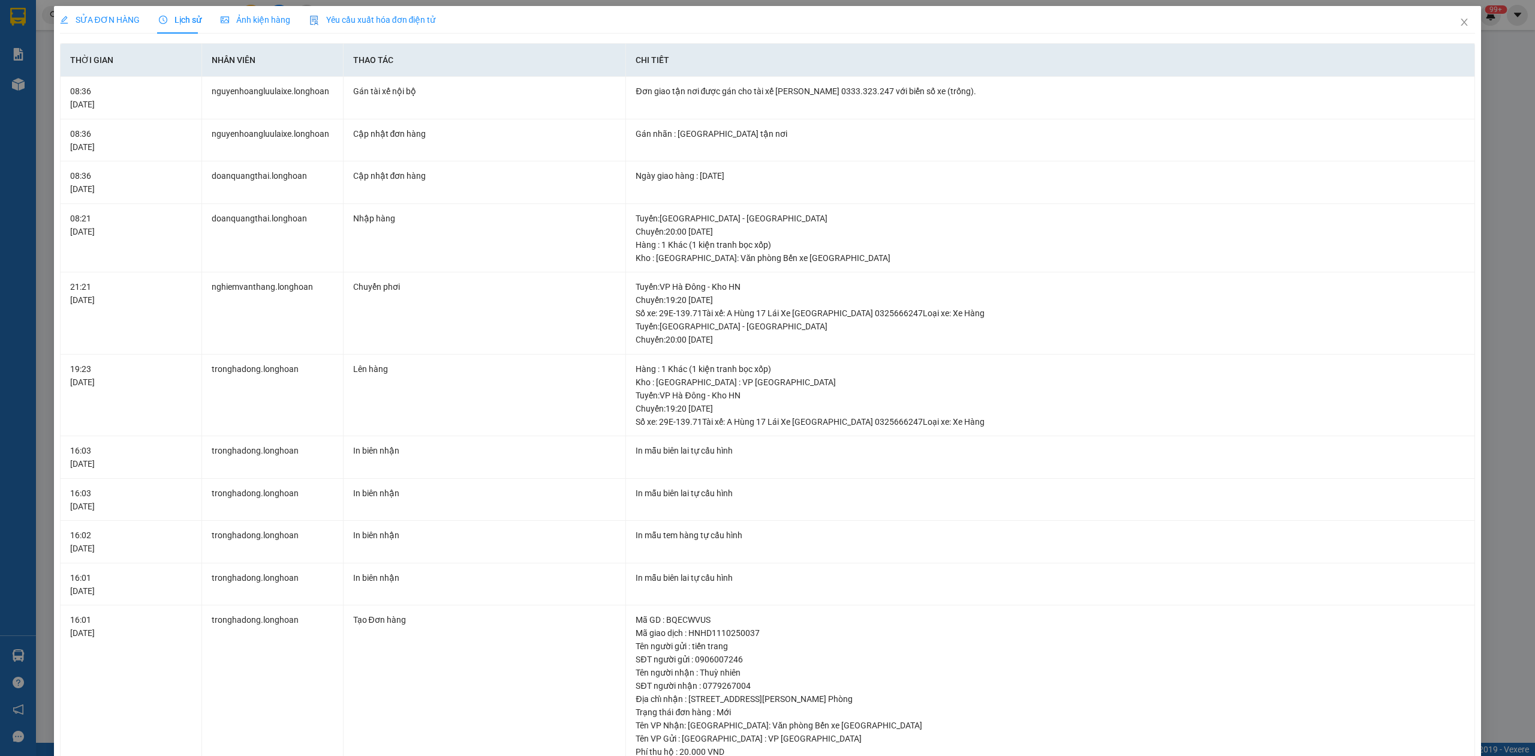
click at [114, 20] on span "SỬA ĐƠN HÀNG" at bounding box center [100, 20] width 80 height 10
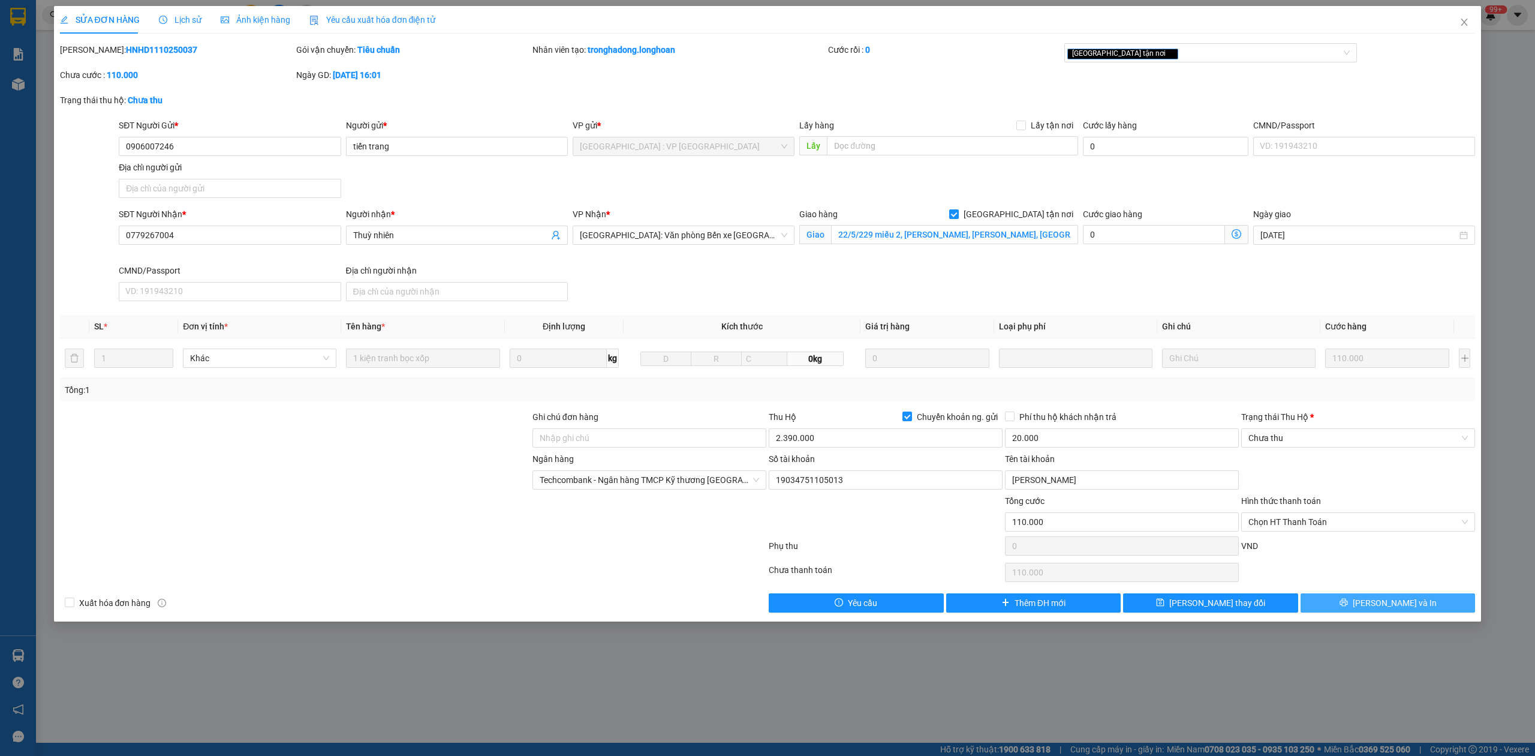
click at [1394, 606] on span "[PERSON_NAME] và In" at bounding box center [1395, 602] width 84 height 13
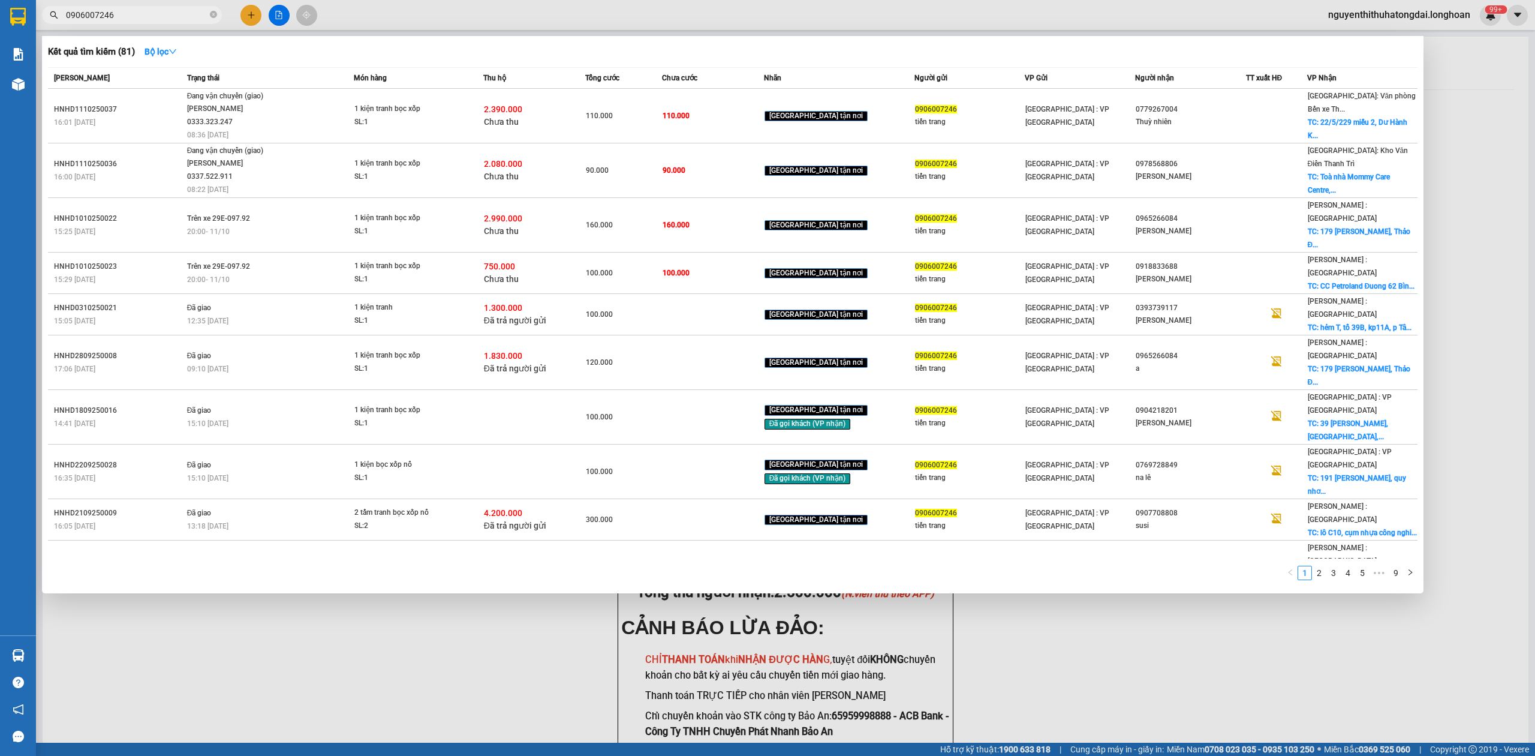
click at [149, 12] on input "0906007246" at bounding box center [137, 14] width 142 height 13
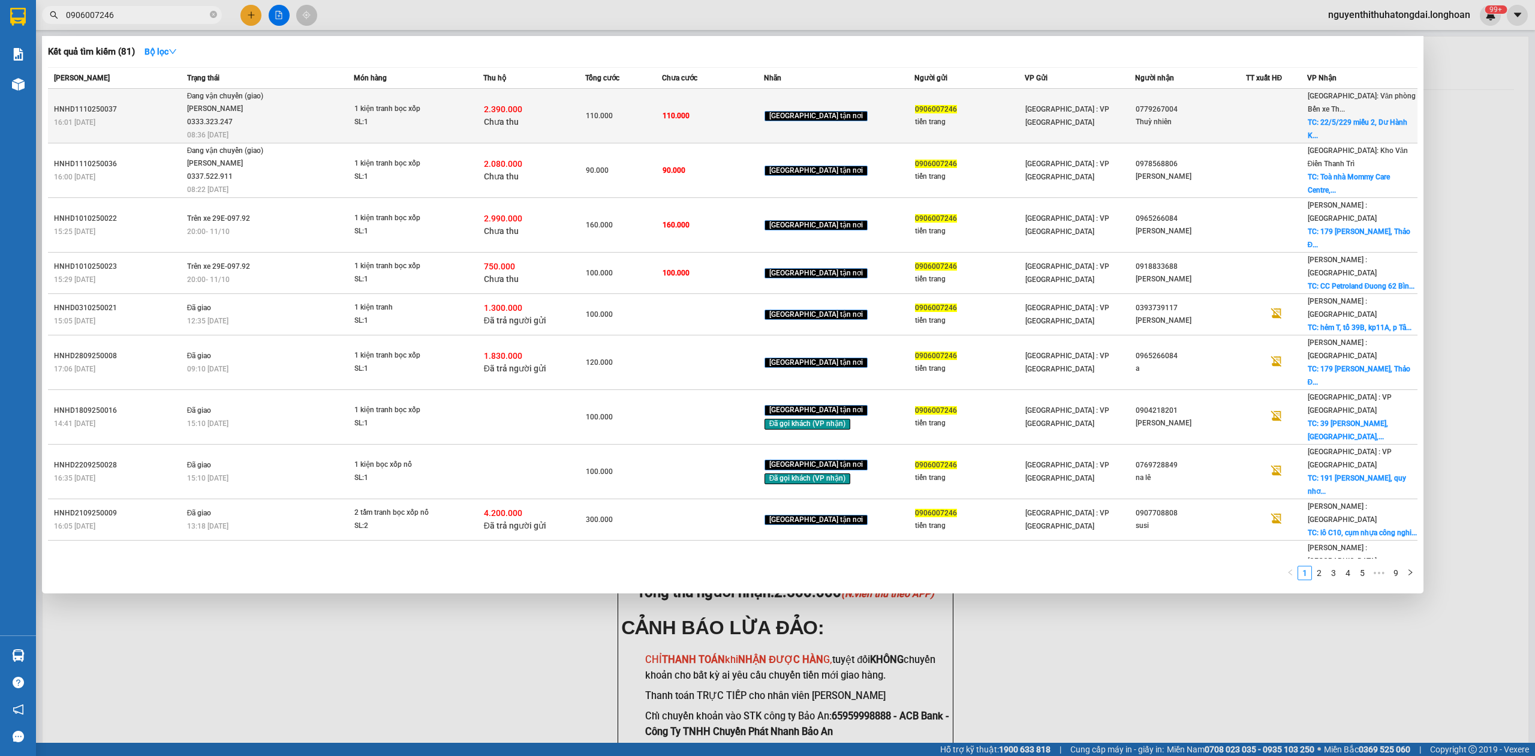
click at [266, 113] on div "[PERSON_NAME] 0333.323.247" at bounding box center [232, 116] width 90 height 26
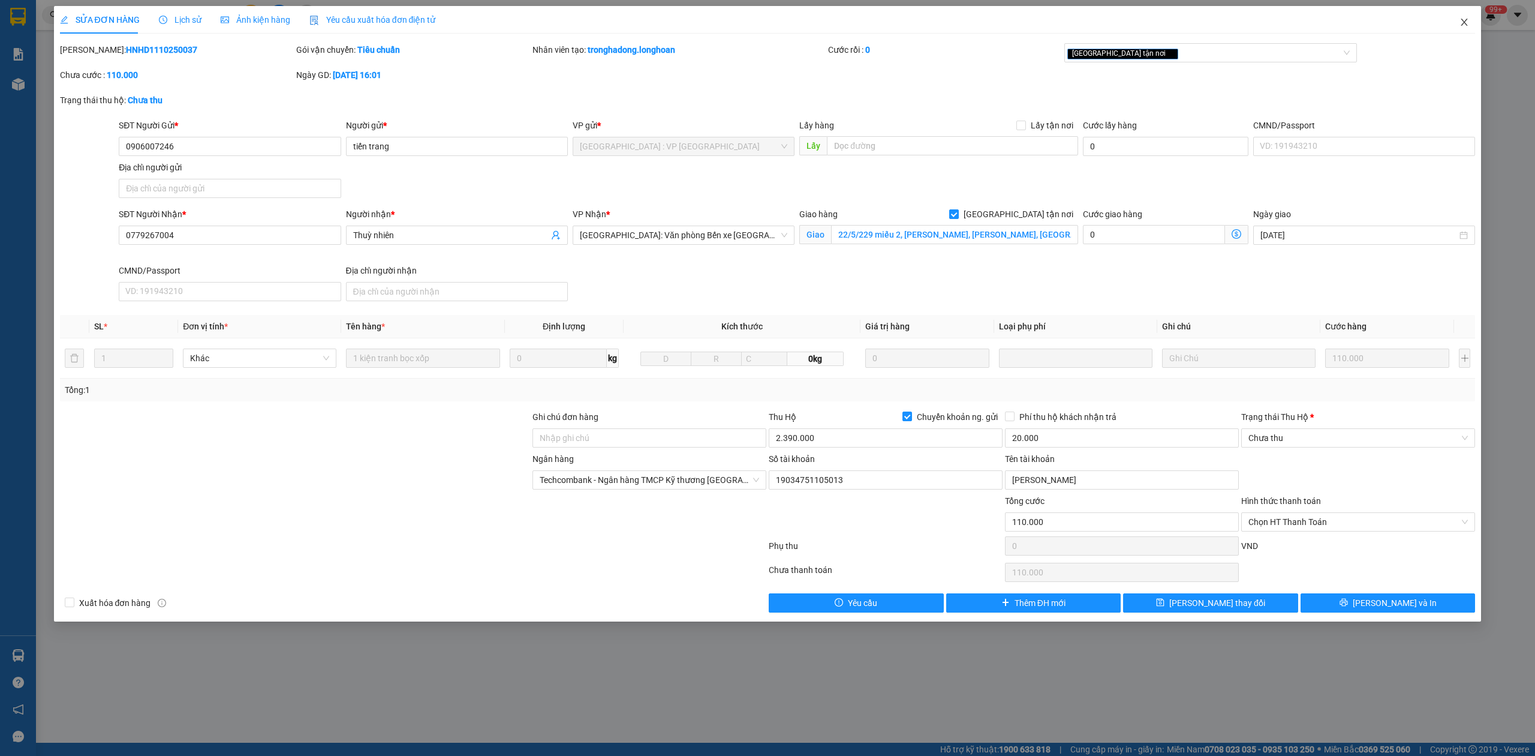
click at [1467, 18] on icon "close" at bounding box center [1465, 22] width 10 height 10
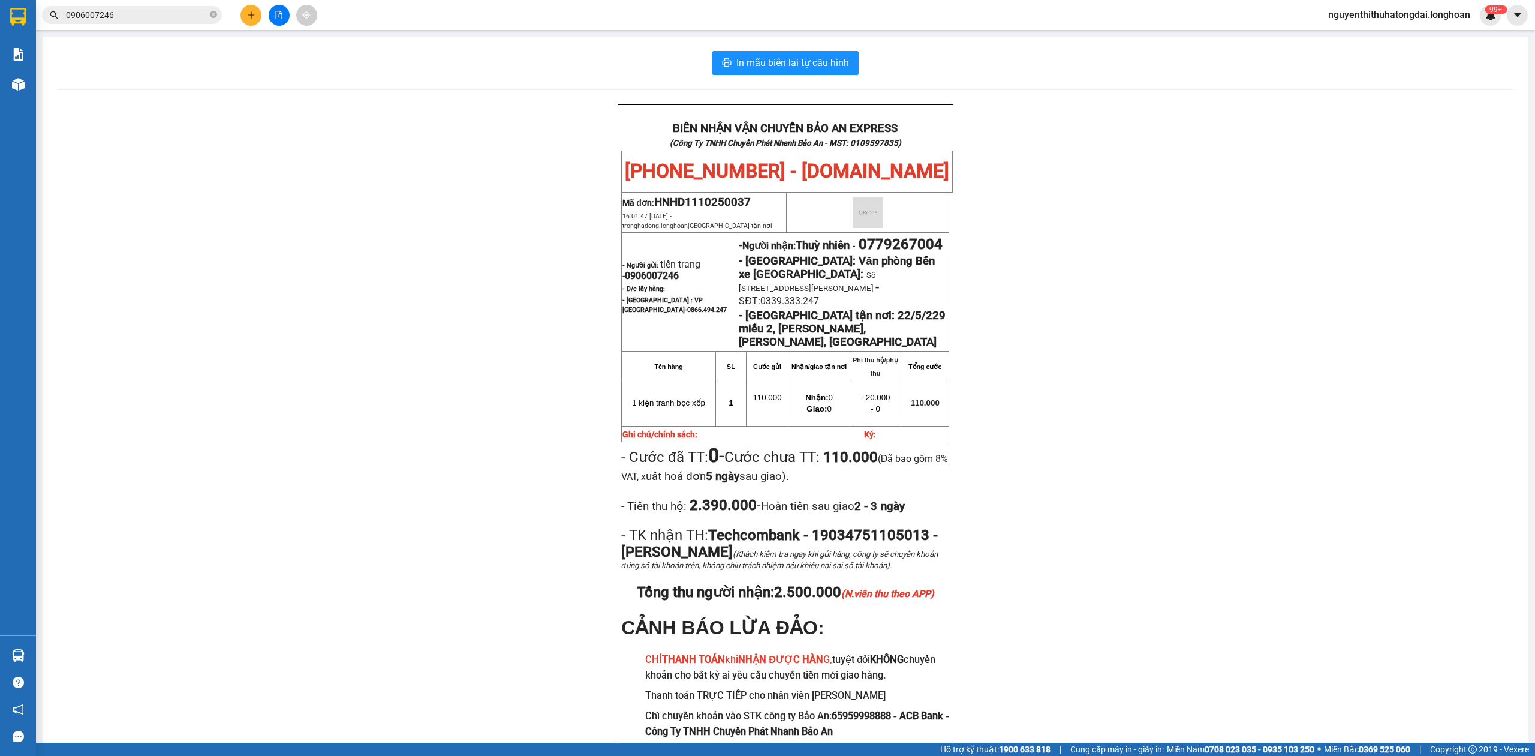
click at [149, 20] on input "0906007246" at bounding box center [137, 14] width 142 height 13
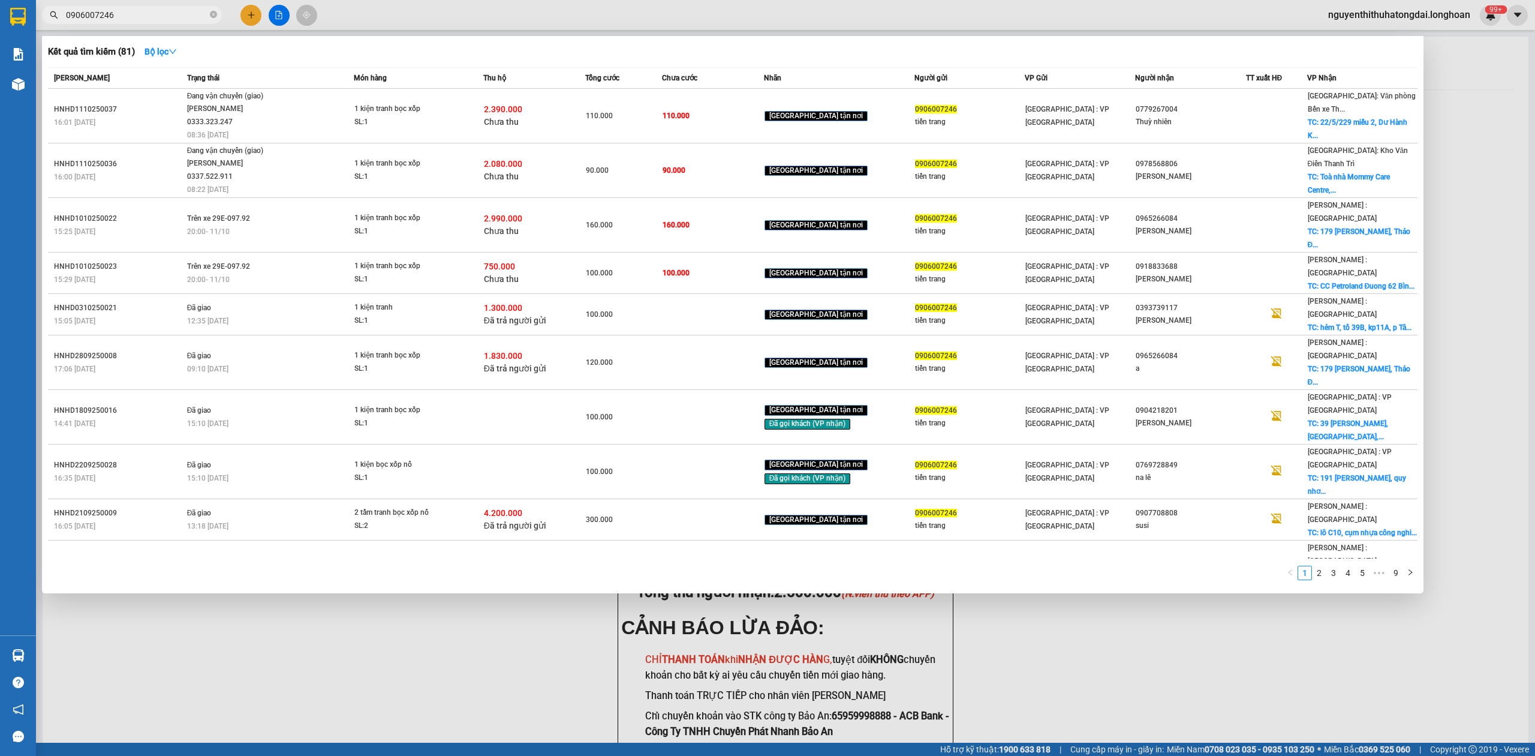
click at [149, 18] on input "0906007246" at bounding box center [137, 14] width 142 height 13
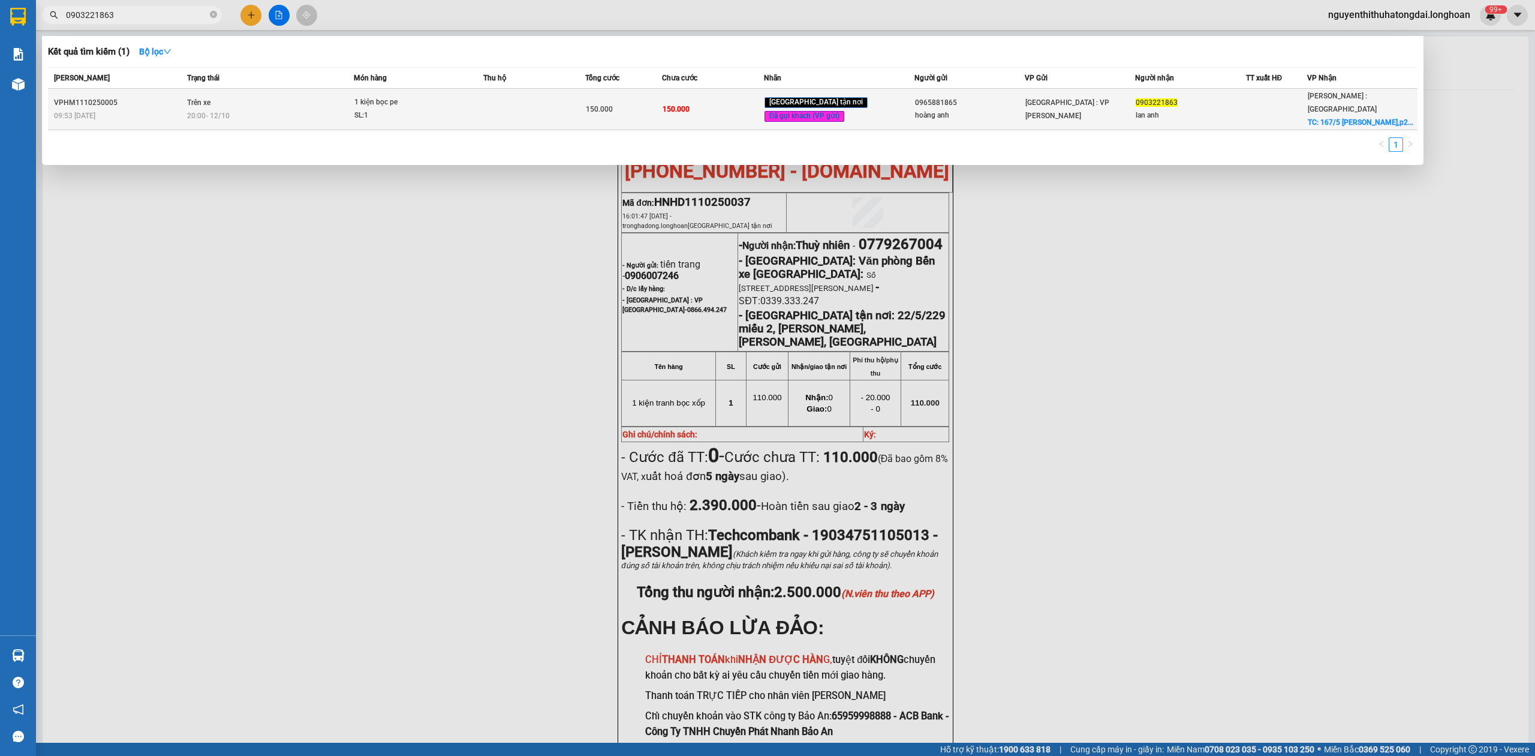
click at [344, 113] on div "20:00 [DATE]" at bounding box center [270, 115] width 167 height 13
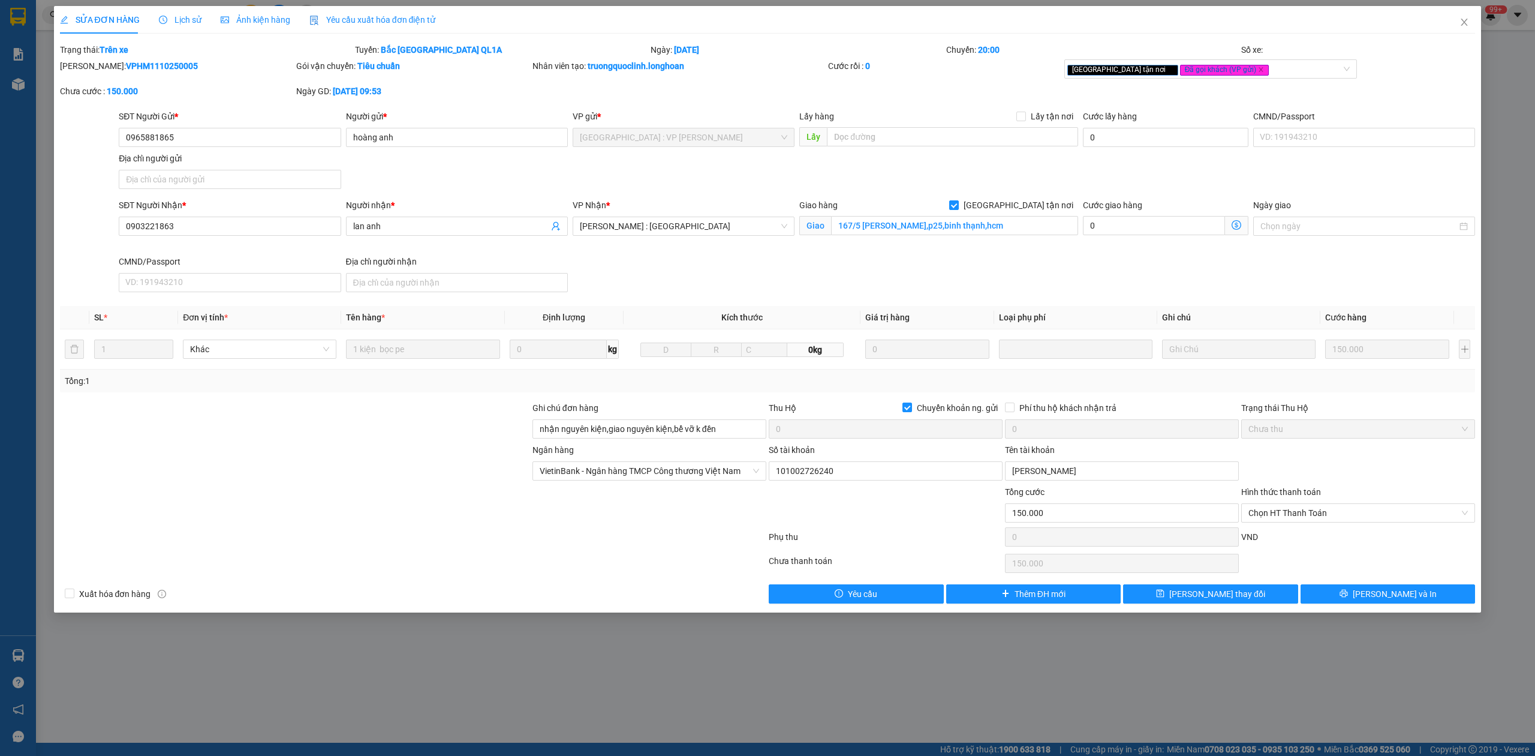
click at [186, 16] on span "Lịch sử" at bounding box center [180, 20] width 43 height 10
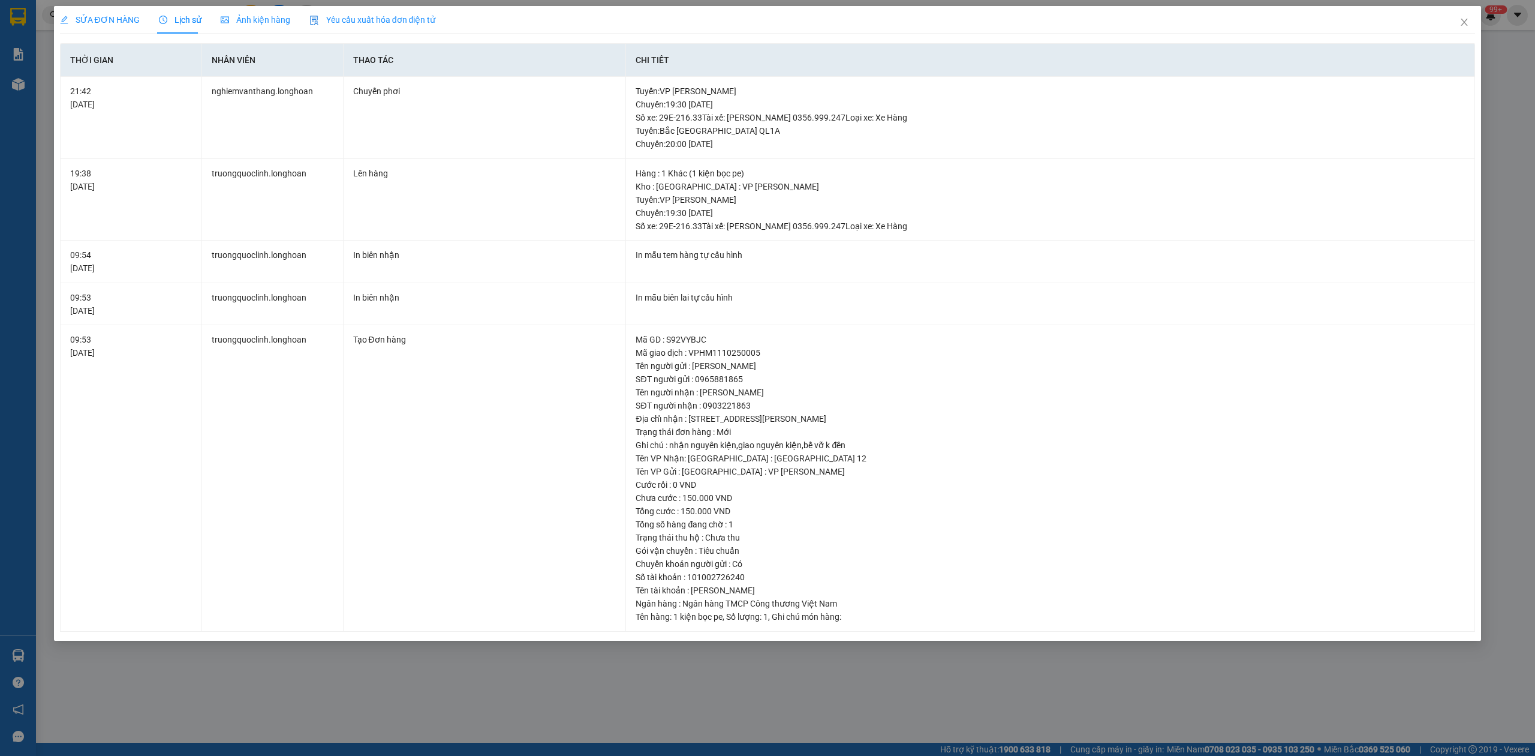
click at [82, 23] on span "SỬA ĐƠN HÀNG" at bounding box center [100, 20] width 80 height 10
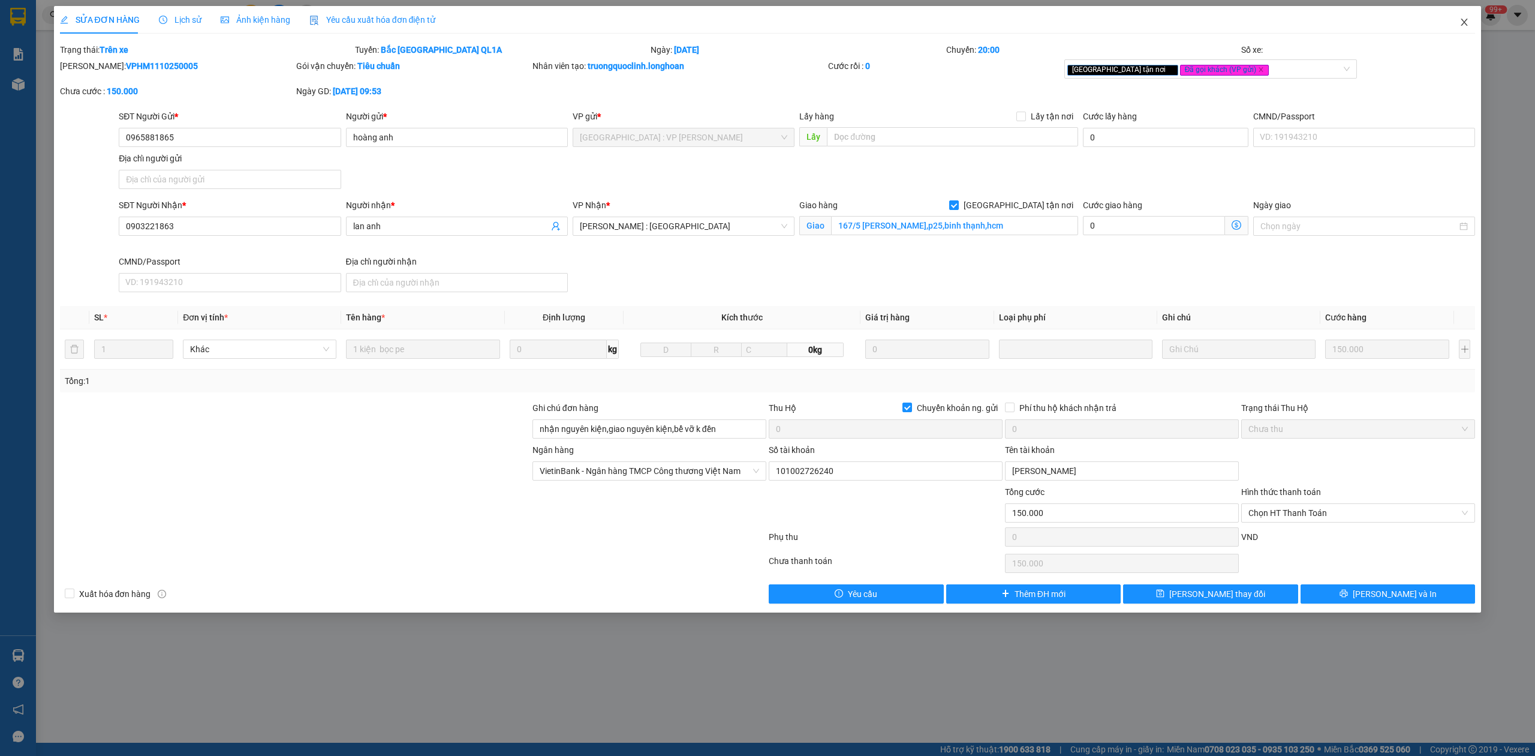
click at [1460, 25] on icon "close" at bounding box center [1465, 22] width 10 height 10
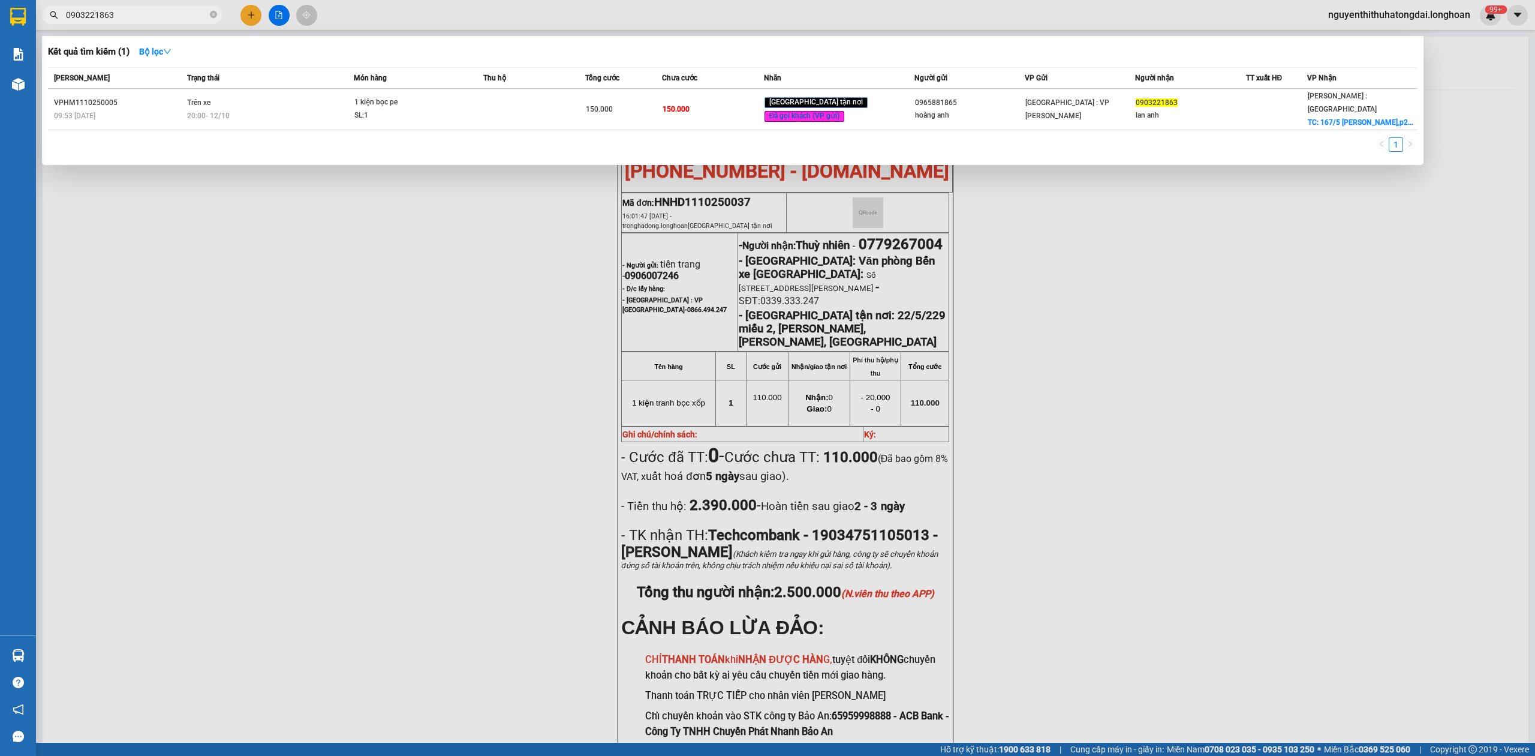
click at [119, 17] on input "0903221863" at bounding box center [137, 14] width 142 height 13
click at [121, 18] on input "0903221863" at bounding box center [137, 14] width 142 height 13
paste input "0332242761"
